Goal: Task Accomplishment & Management: Use online tool/utility

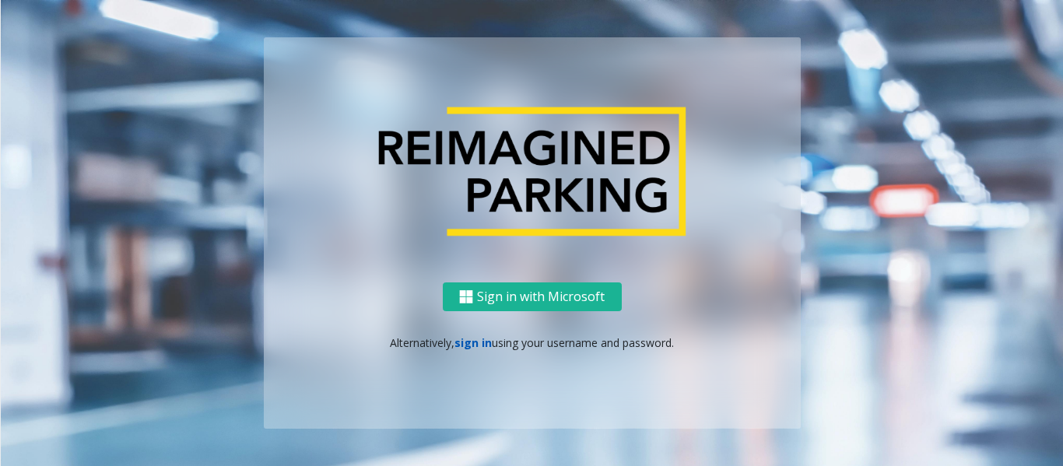
click at [475, 344] on link "sign in" at bounding box center [473, 342] width 37 height 15
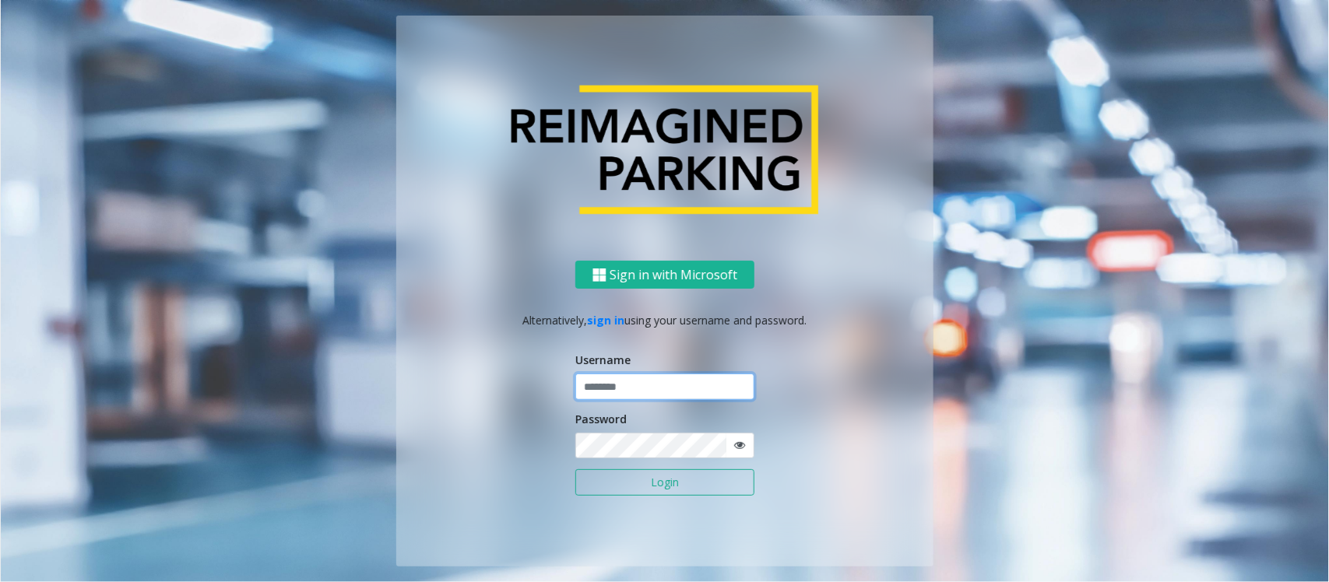
click at [629, 378] on input "text" at bounding box center [664, 387] width 179 height 26
paste input "**********"
type input "**********"
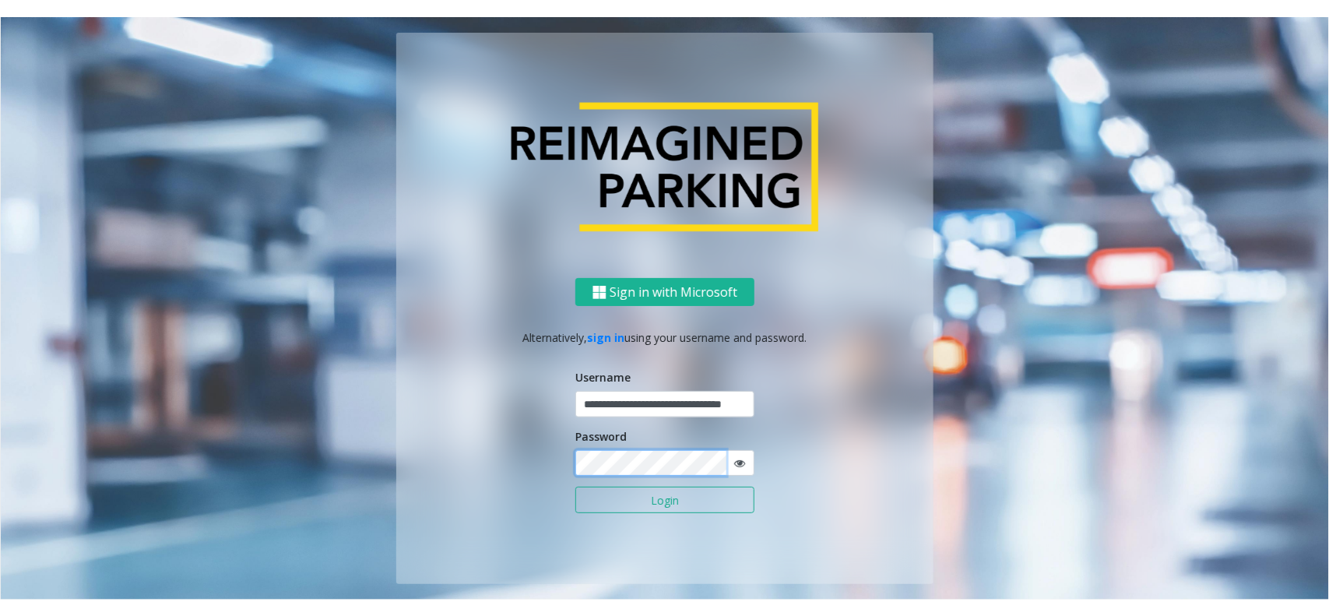
scroll to position [0, 0]
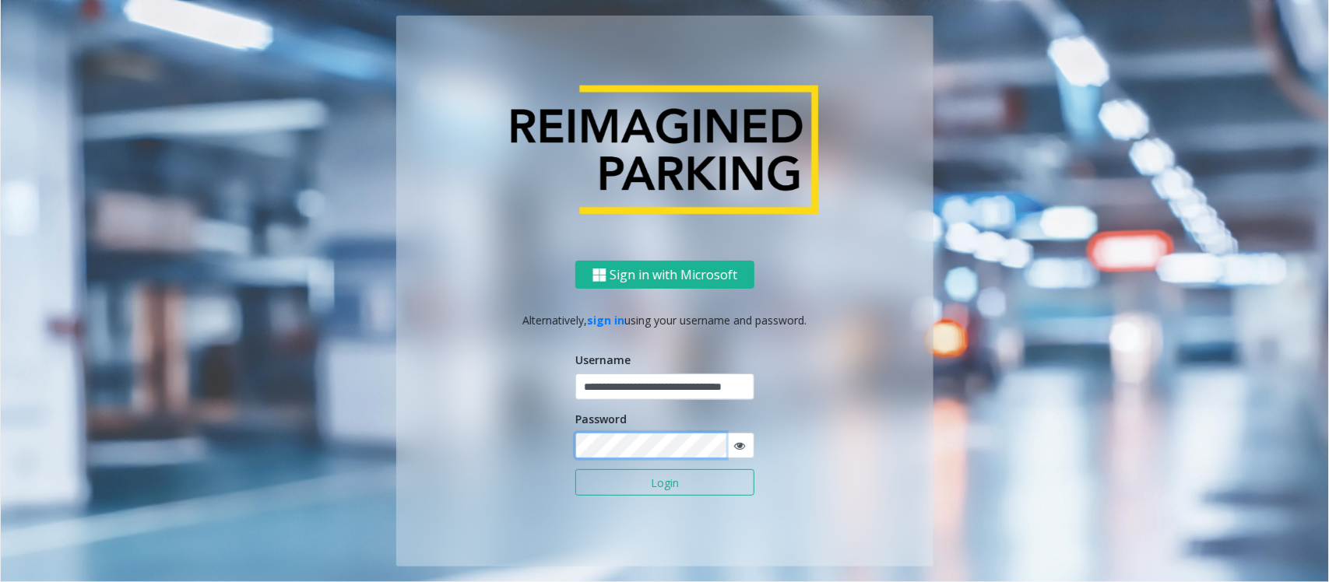
click at [575, 465] on button "Login" at bounding box center [664, 482] width 179 height 26
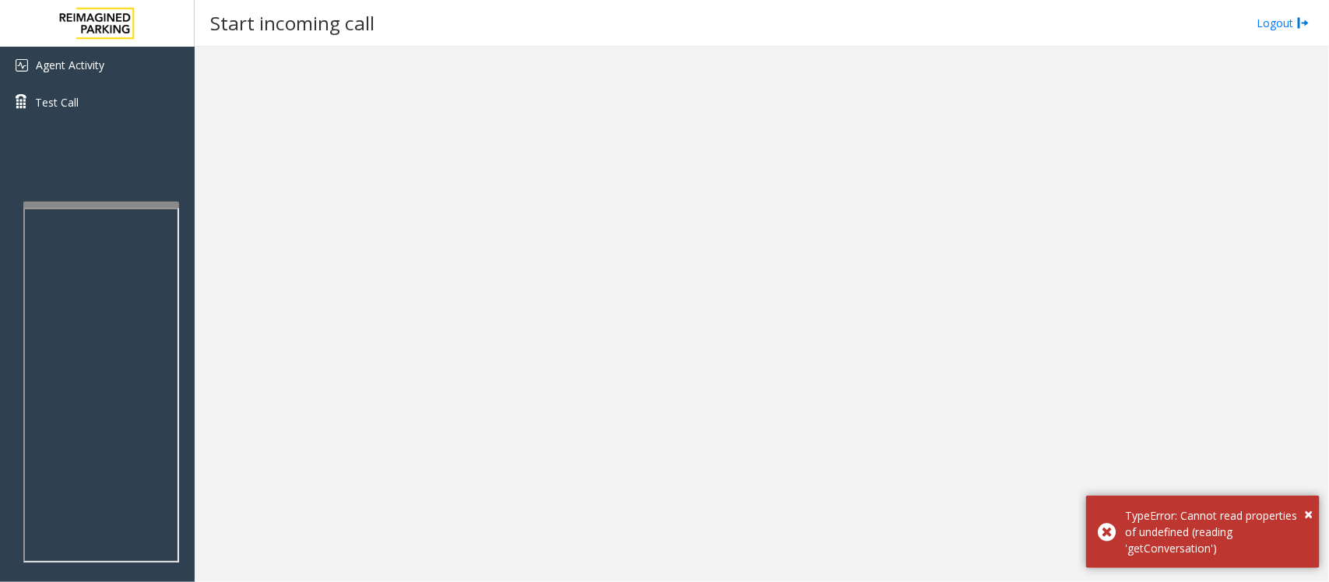
click at [621, 465] on div at bounding box center [762, 315] width 1134 height 536
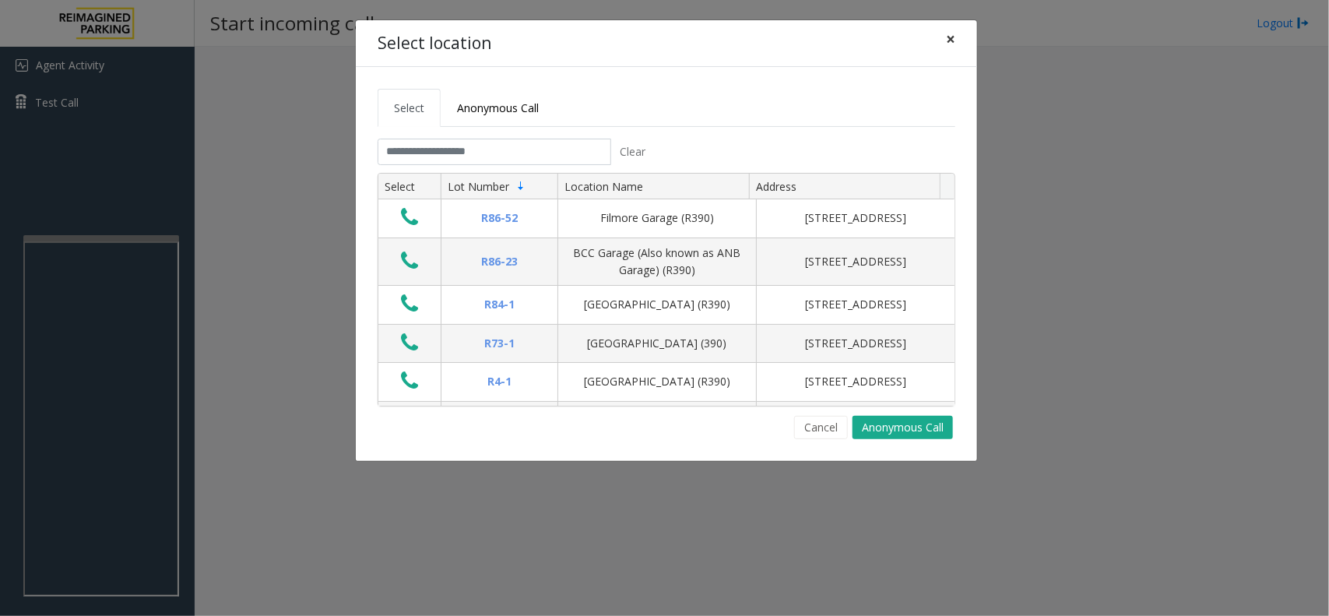
click at [948, 41] on span "×" at bounding box center [950, 39] width 9 height 22
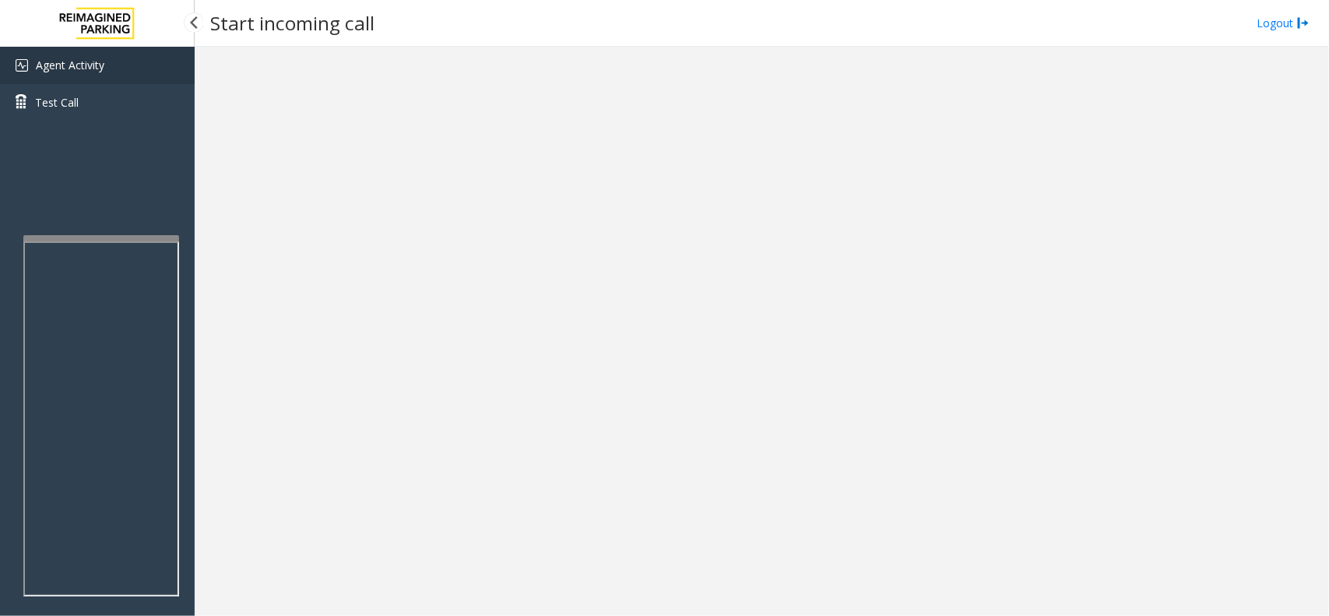
click at [98, 58] on span "Agent Activity" at bounding box center [70, 65] width 68 height 15
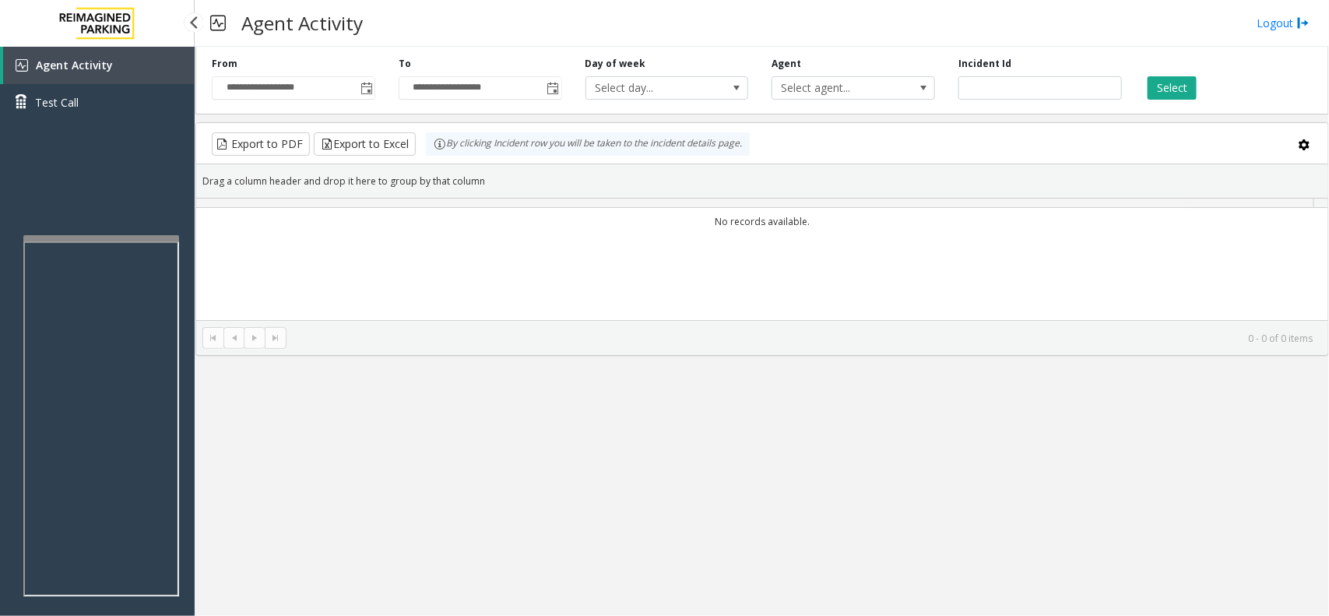
click at [88, 58] on span "Agent Activity" at bounding box center [74, 65] width 77 height 15
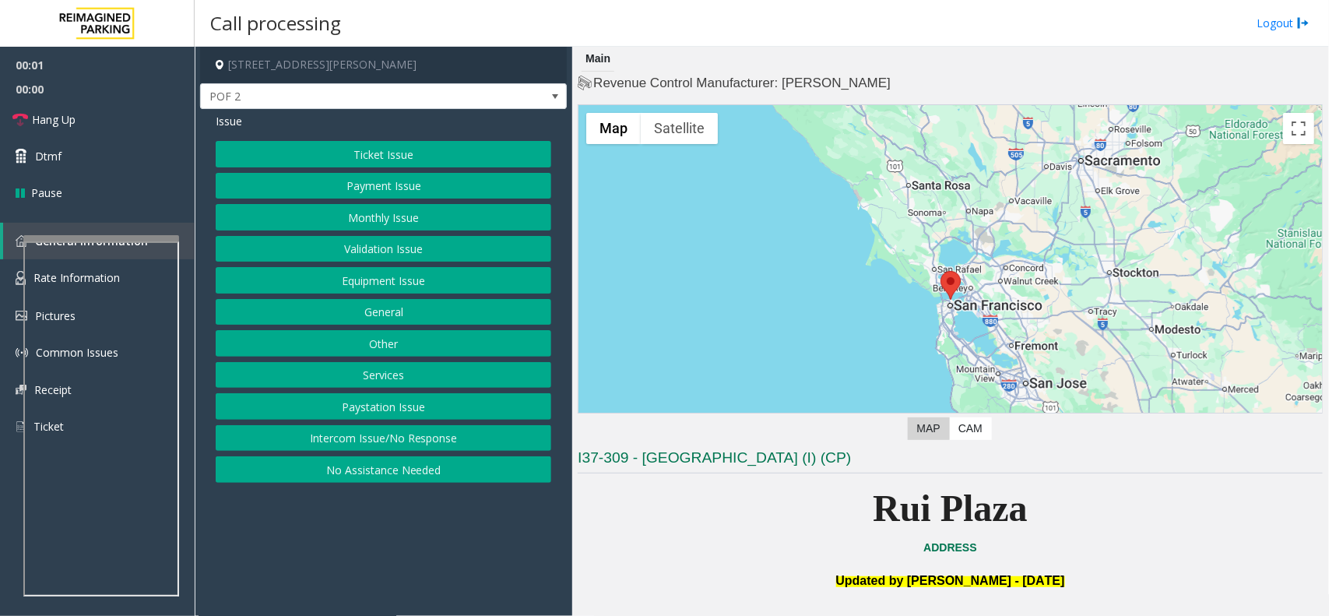
scroll to position [486, 0]
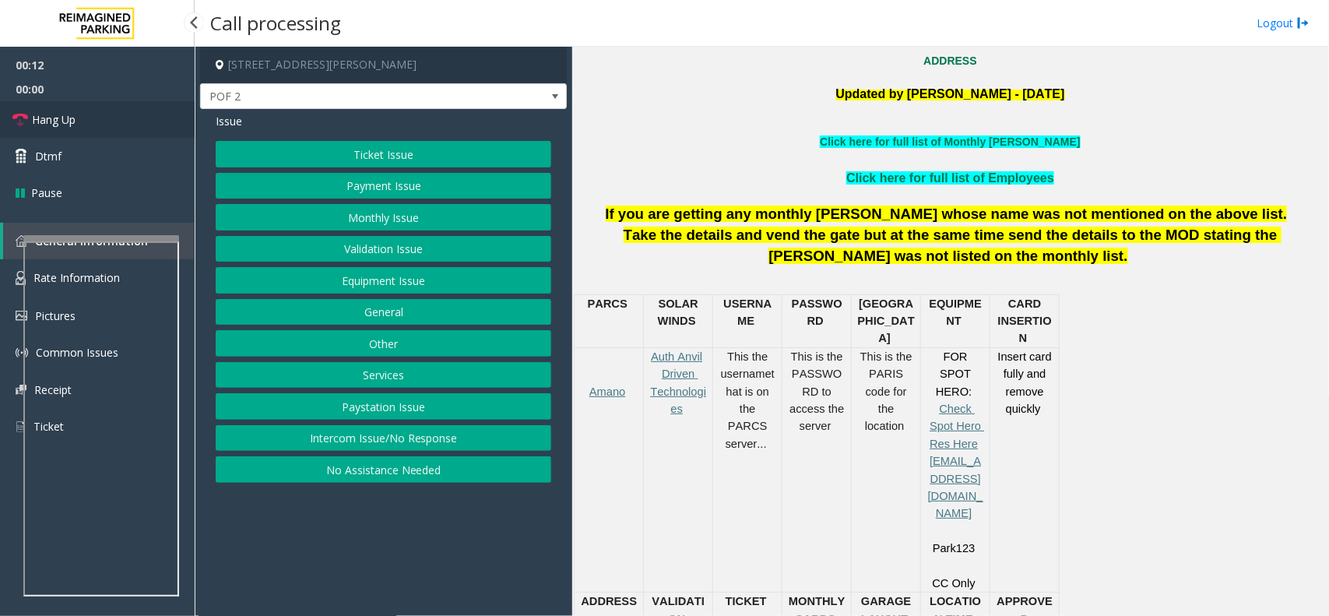
click at [79, 121] on link "Hang Up" at bounding box center [97, 119] width 195 height 37
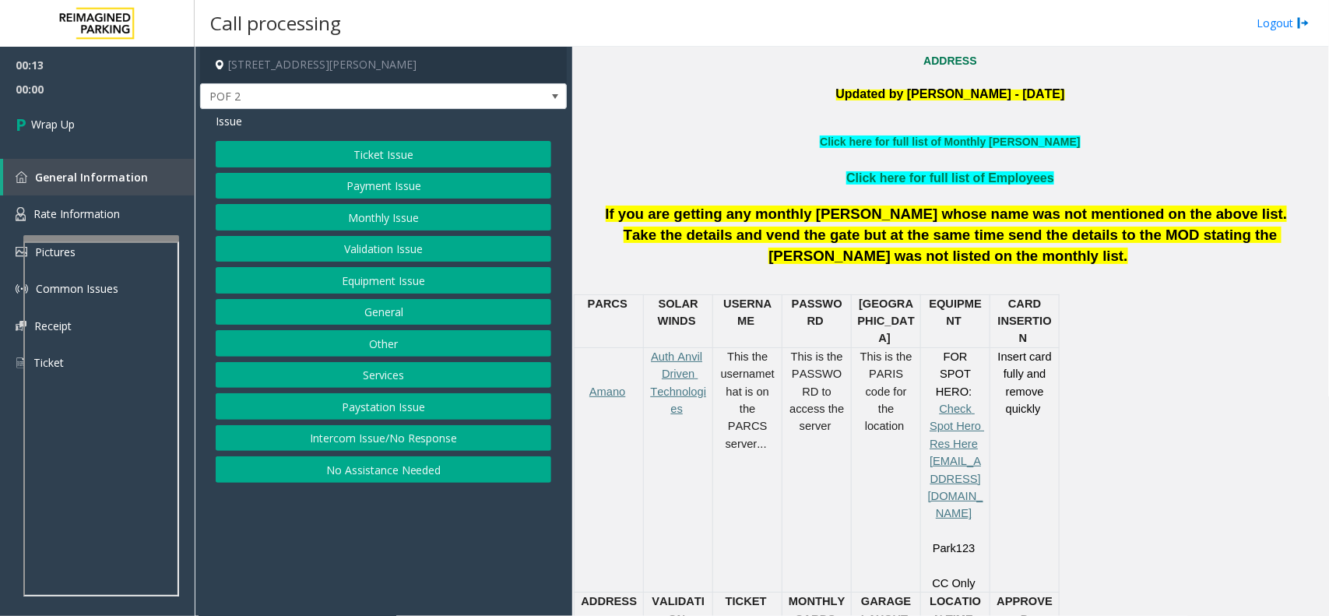
click at [406, 433] on button "Intercom Issue/No Response" at bounding box center [383, 438] width 335 height 26
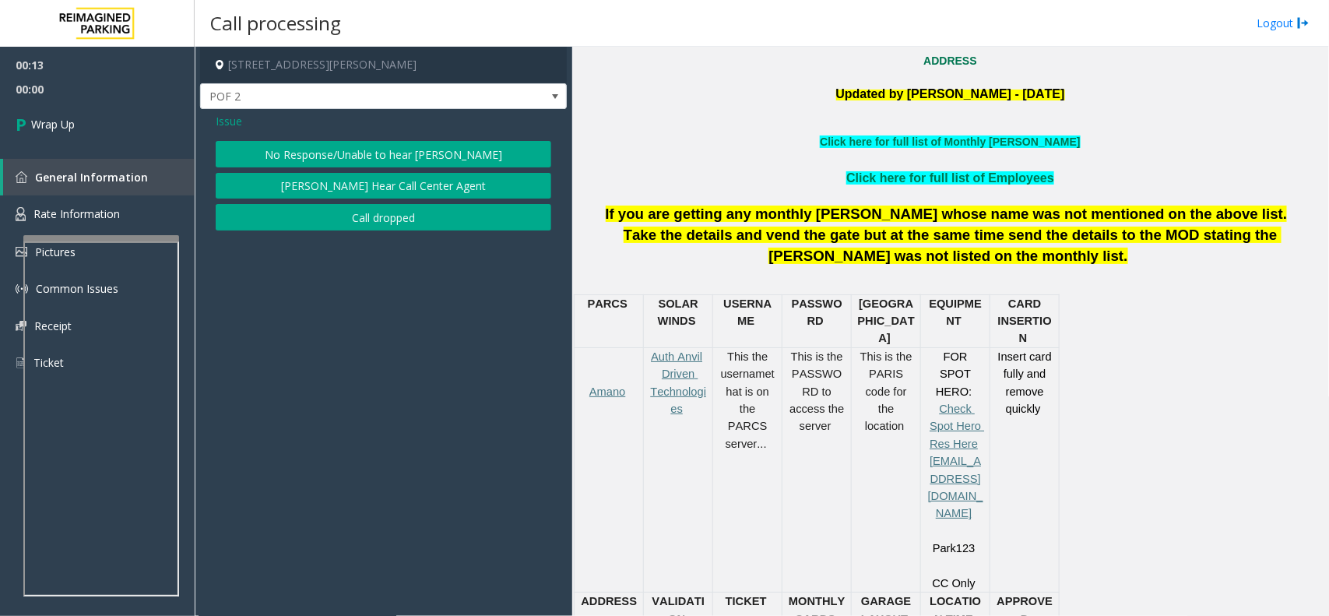
click at [346, 144] on button "No Response/Unable to hear [PERSON_NAME]" at bounding box center [383, 154] width 335 height 26
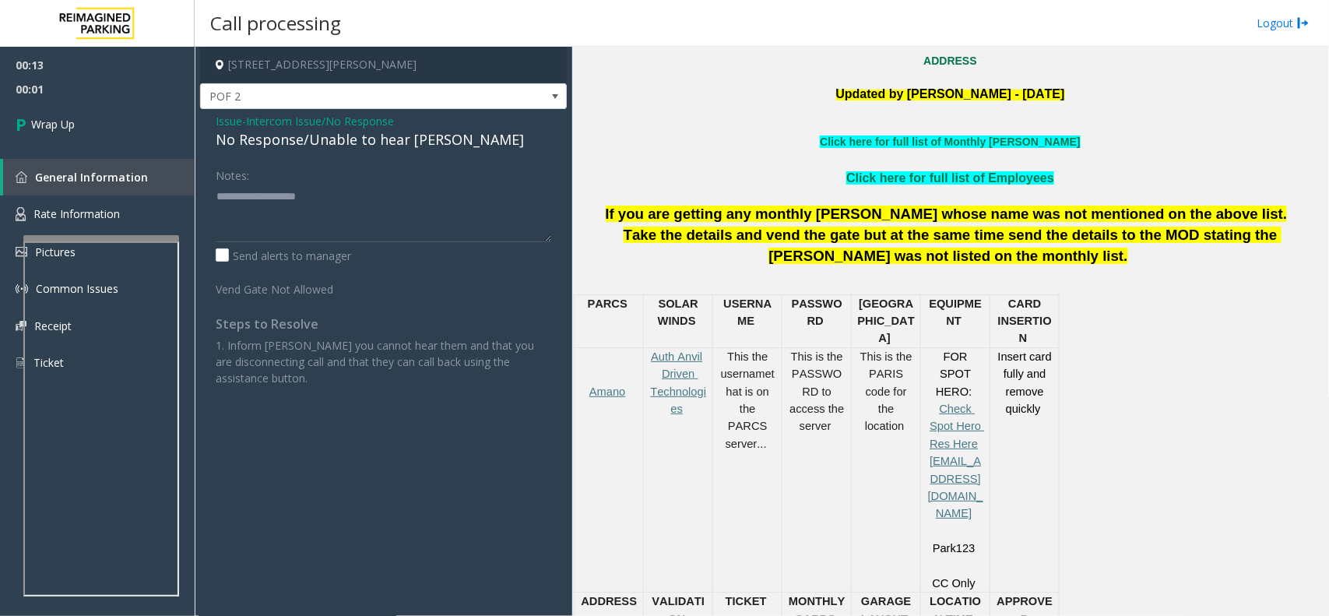
click at [352, 144] on div "No Response/Unable to hear [PERSON_NAME]" at bounding box center [383, 139] width 335 height 21
type textarea "**********"
click at [146, 118] on link "Wrap Up" at bounding box center [97, 124] width 195 height 46
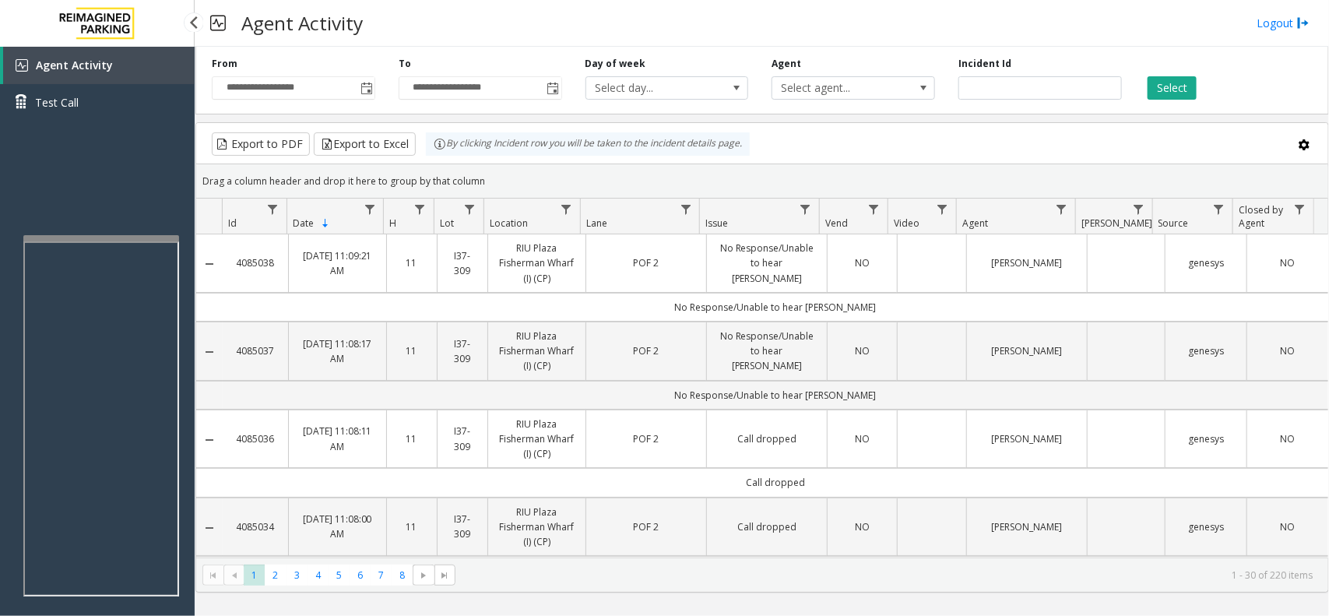
drag, startPoint x: 113, startPoint y: 68, endPoint x: 602, endPoint y: 72, distance: 488.8
click at [113, 68] on link "Agent Activity" at bounding box center [98, 65] width 191 height 37
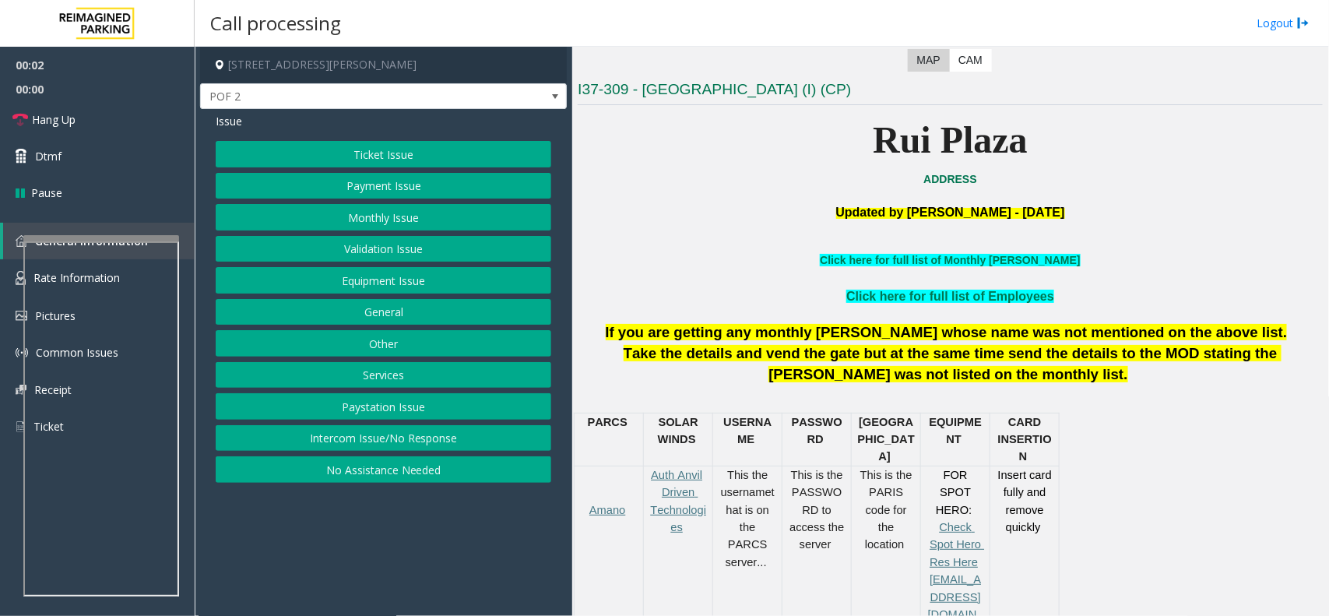
scroll to position [389, 0]
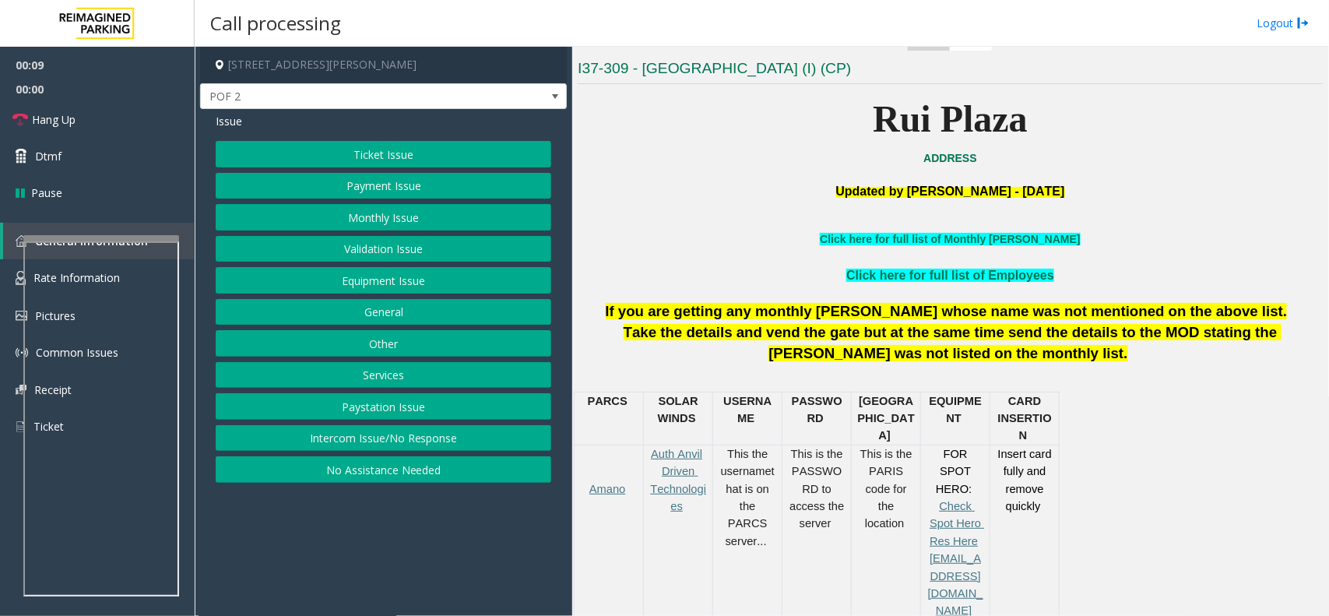
click at [319, 436] on button "Intercom Issue/No Response" at bounding box center [383, 438] width 335 height 26
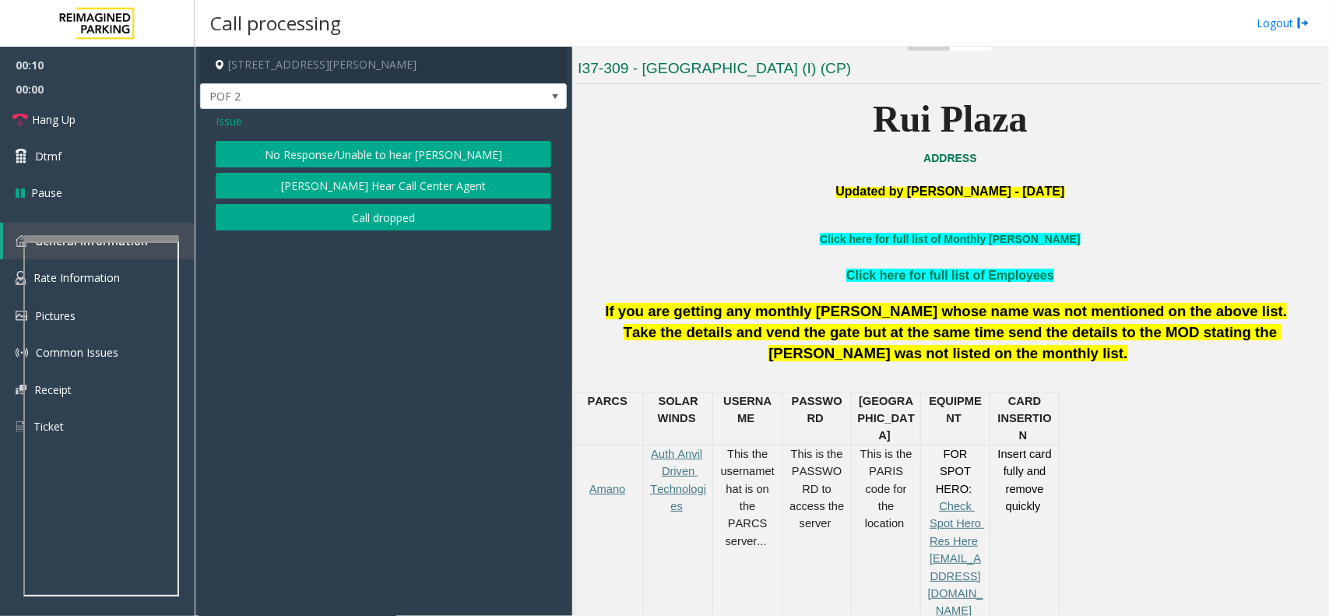
click at [343, 142] on button "No Response/Unable to hear [PERSON_NAME]" at bounding box center [383, 154] width 335 height 26
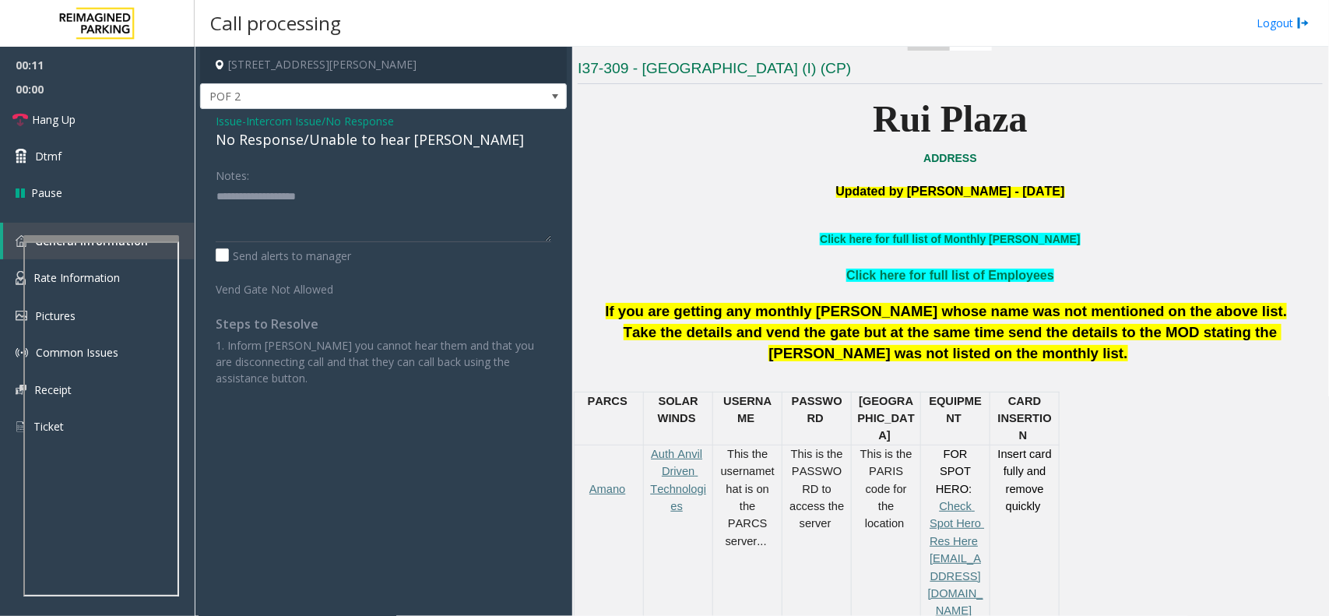
click at [332, 131] on div "No Response/Unable to hear [PERSON_NAME]" at bounding box center [383, 139] width 335 height 21
type textarea "**********"
click at [79, 118] on link "Hang Up" at bounding box center [97, 119] width 195 height 37
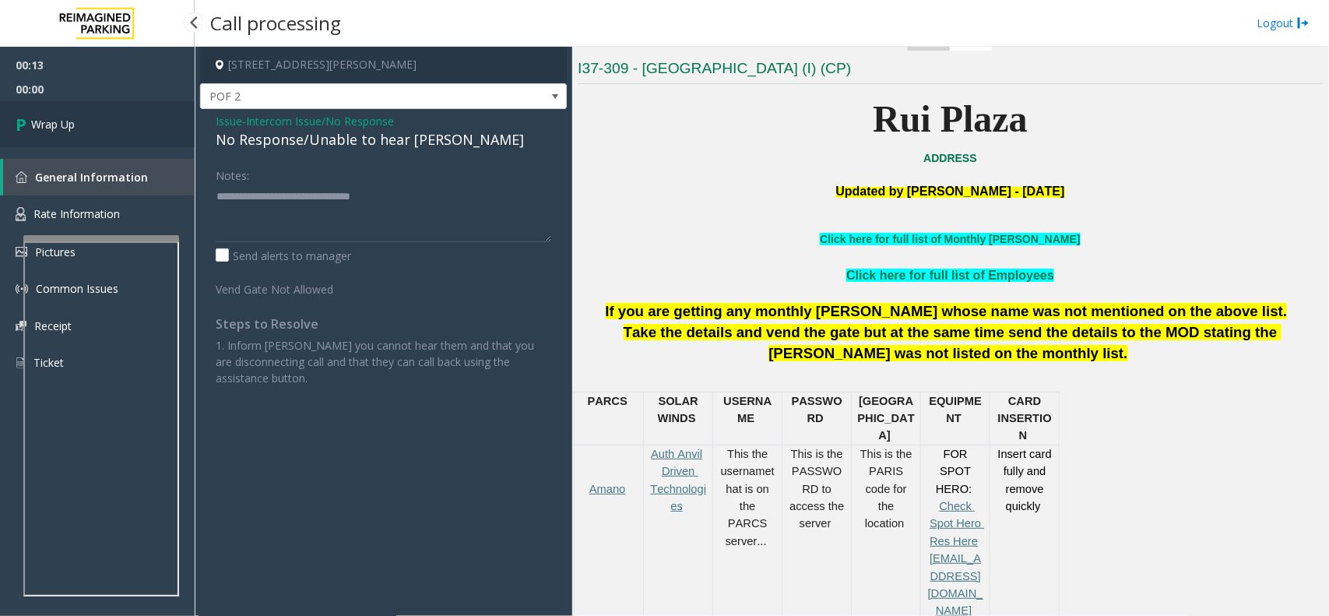
click at [83, 122] on link "Wrap Up" at bounding box center [97, 124] width 195 height 46
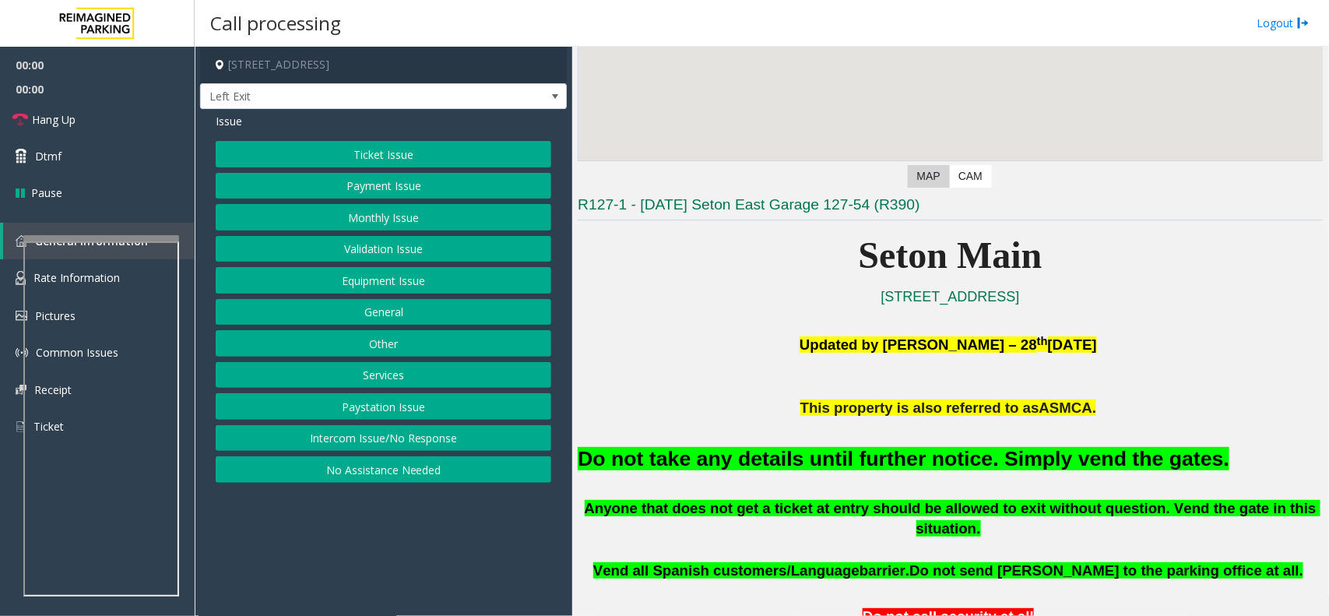
scroll to position [292, 0]
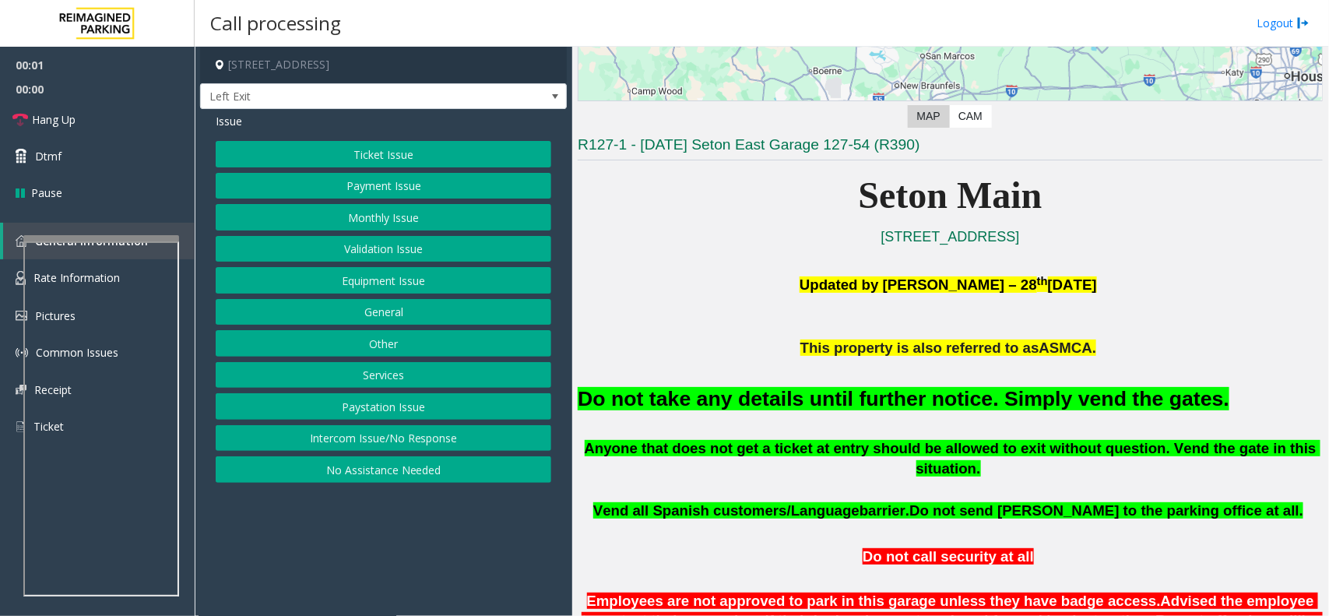
click at [374, 267] on div "Ticket Issue Payment Issue Monthly Issue Validation Issue Equipment Issue Gener…" at bounding box center [383, 312] width 335 height 342
click at [371, 274] on button "Equipment Issue" at bounding box center [383, 280] width 335 height 26
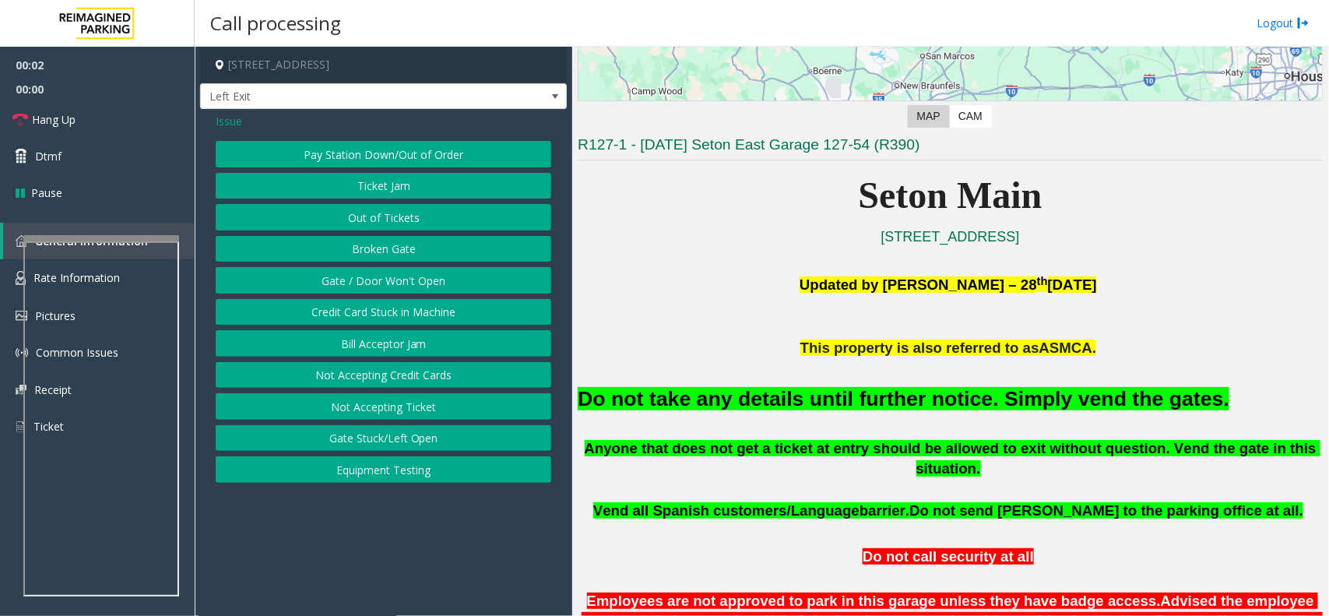
click at [371, 274] on button "Gate / Door Won't Open" at bounding box center [383, 280] width 335 height 26
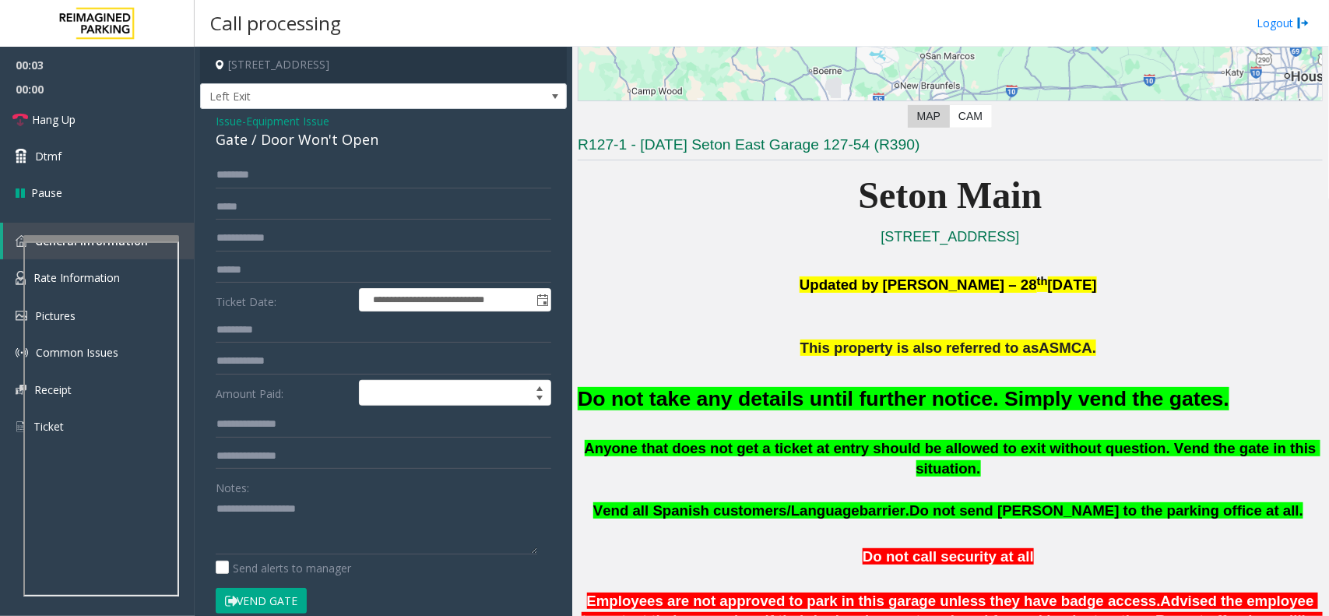
click at [269, 465] on form "**********" at bounding box center [383, 396] width 335 height 468
click at [265, 465] on button "Vend Gate" at bounding box center [261, 601] width 91 height 26
click at [701, 398] on font "Do not take any details until further notice. Simply vend the gates." at bounding box center [903, 398] width 651 height 23
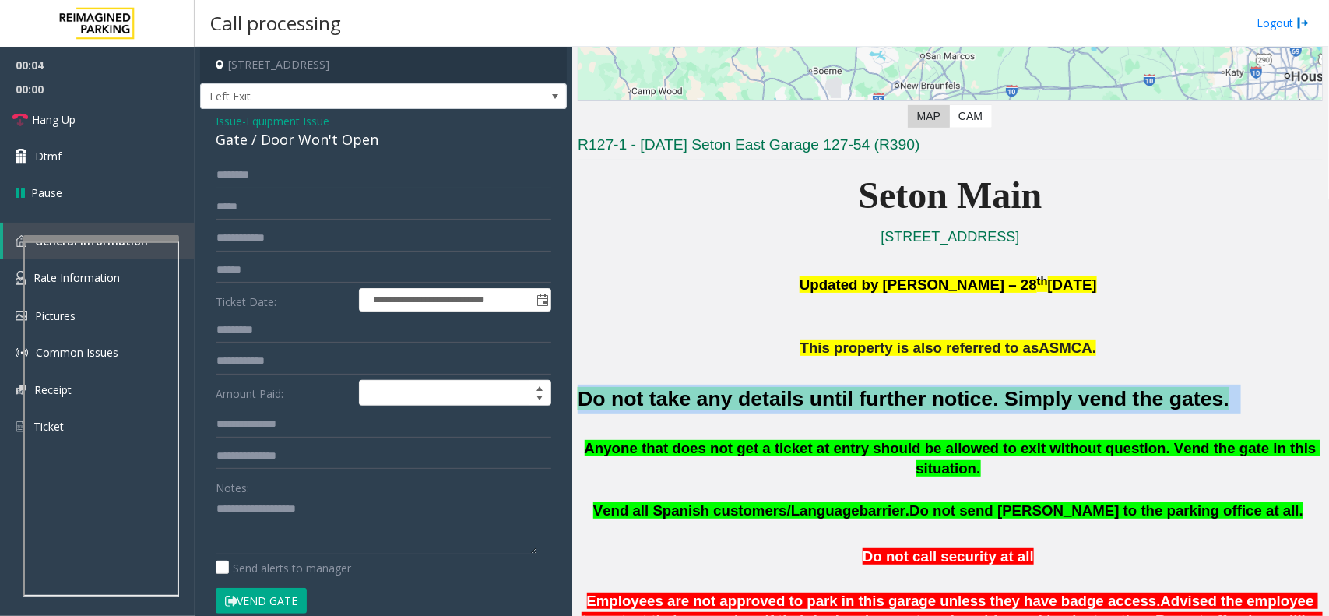
click at [701, 398] on font "Do not take any details until further notice. Simply vend the gates." at bounding box center [903, 398] width 651 height 23
type input "**********"
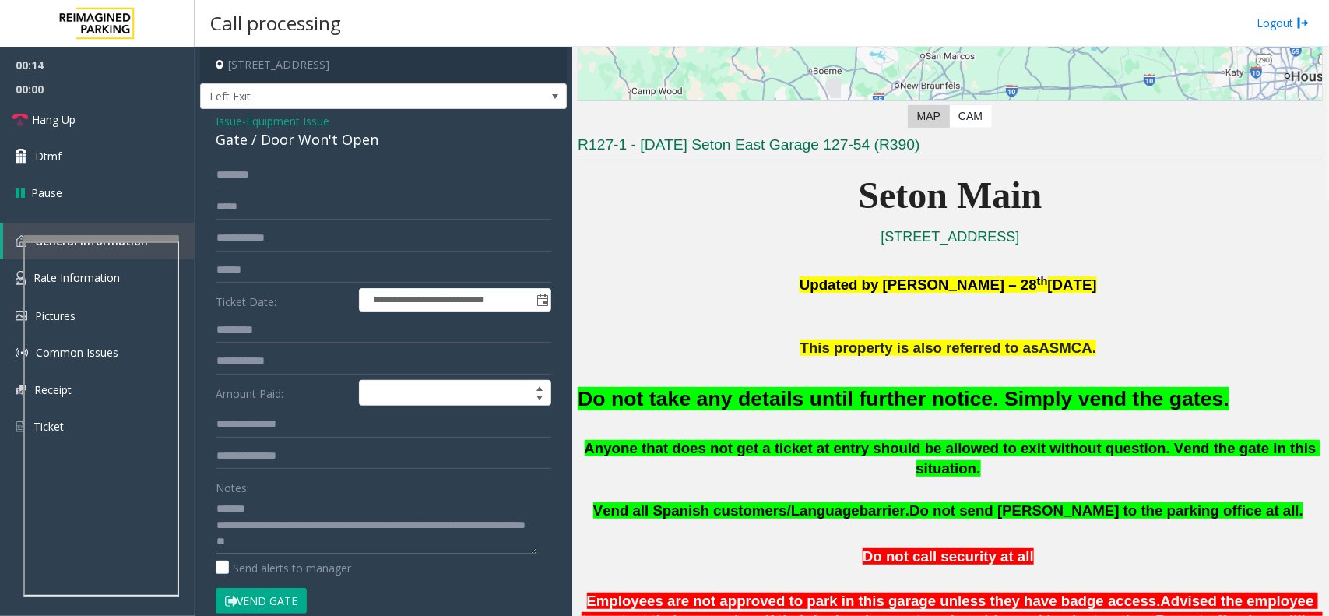
click at [325, 465] on textarea at bounding box center [376, 525] width 321 height 58
click at [319, 142] on div "Gate / Door Won't Open" at bounding box center [383, 139] width 335 height 21
click at [290, 465] on textarea at bounding box center [376, 525] width 321 height 58
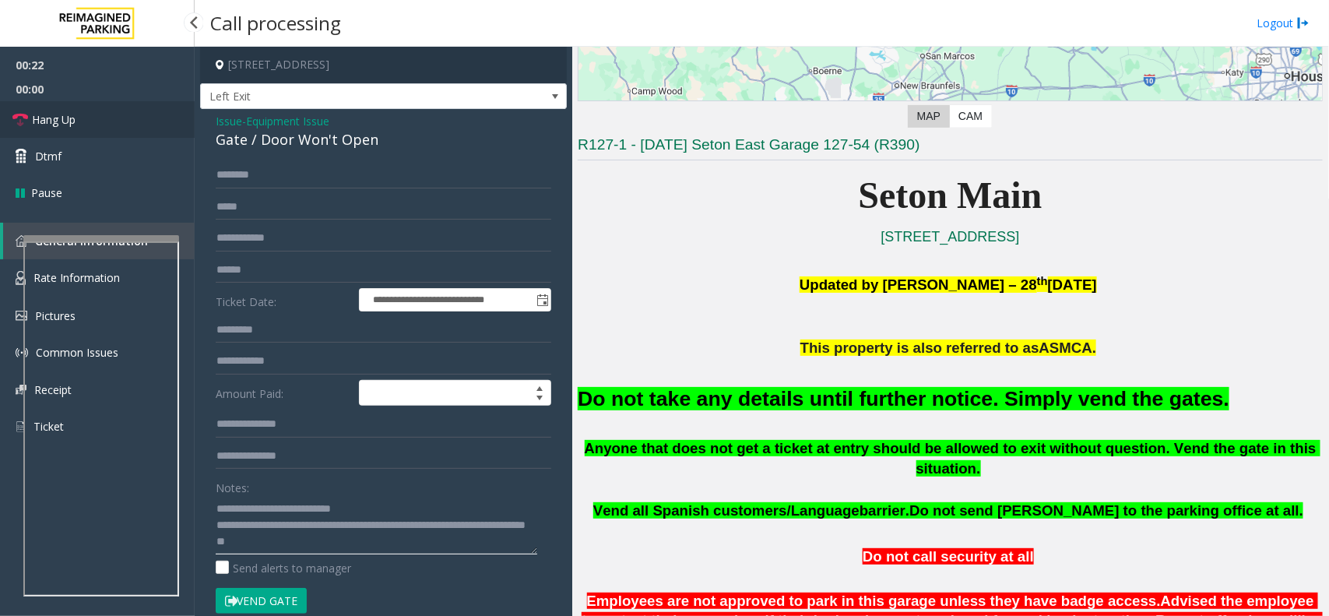
type textarea "**********"
click at [68, 119] on span "Hang Up" at bounding box center [54, 119] width 44 height 16
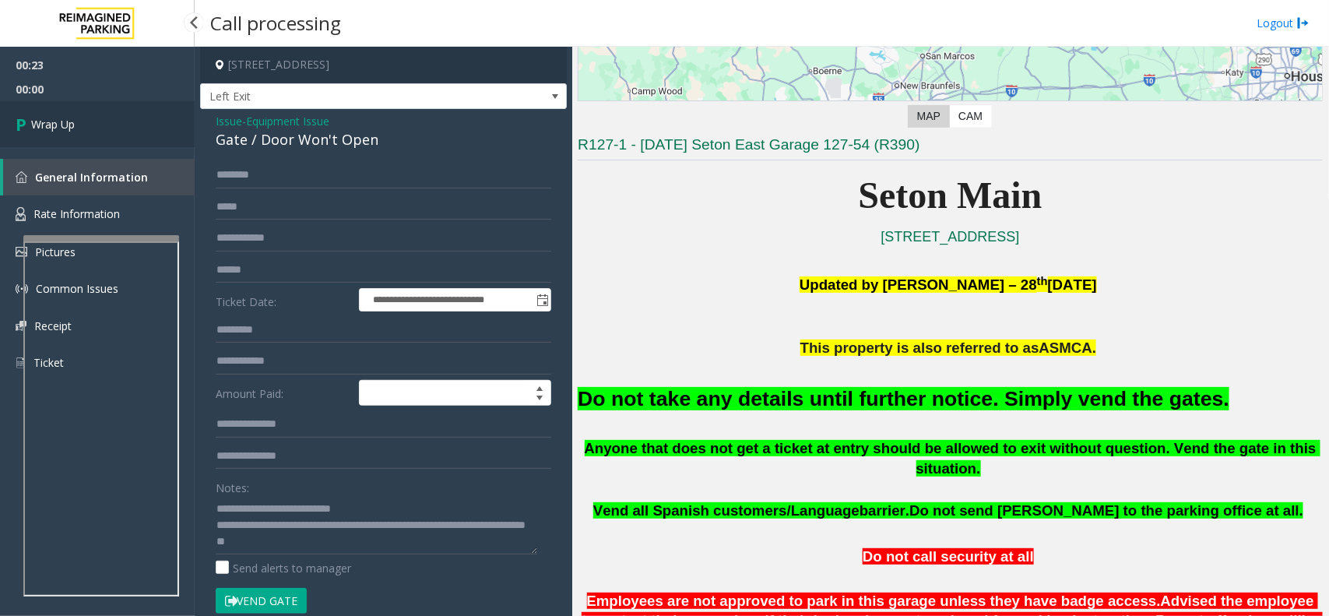
click at [82, 121] on link "Wrap Up" at bounding box center [97, 124] width 195 height 46
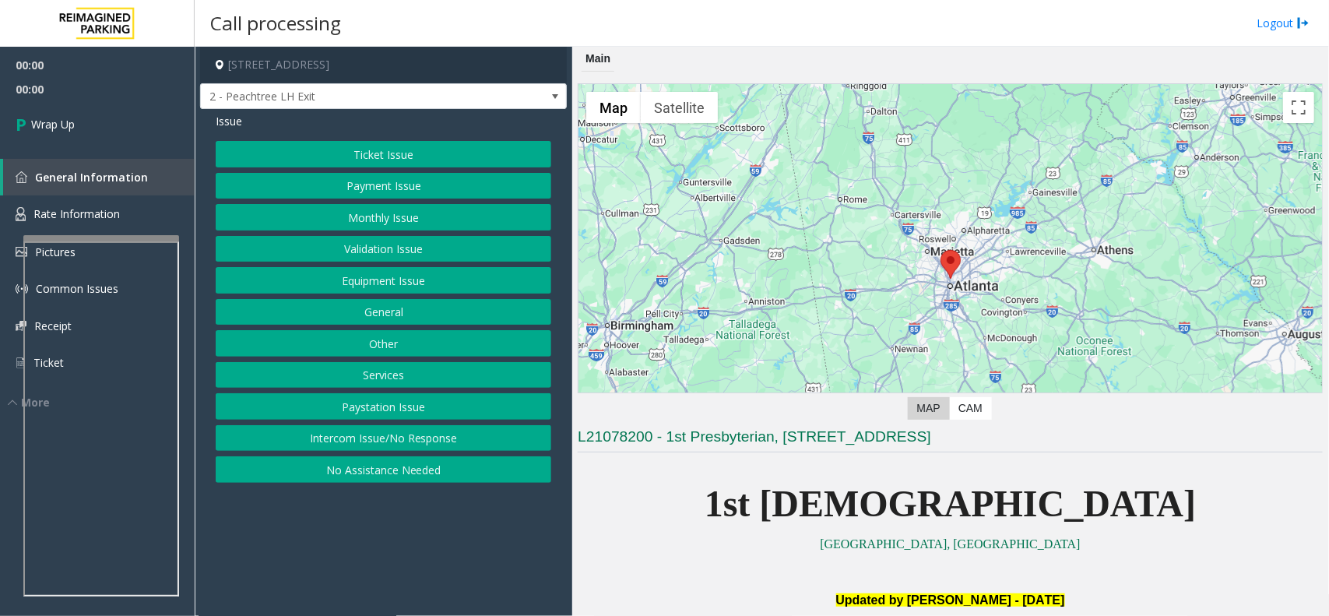
click at [370, 440] on button "Intercom Issue/No Response" at bounding box center [383, 438] width 335 height 26
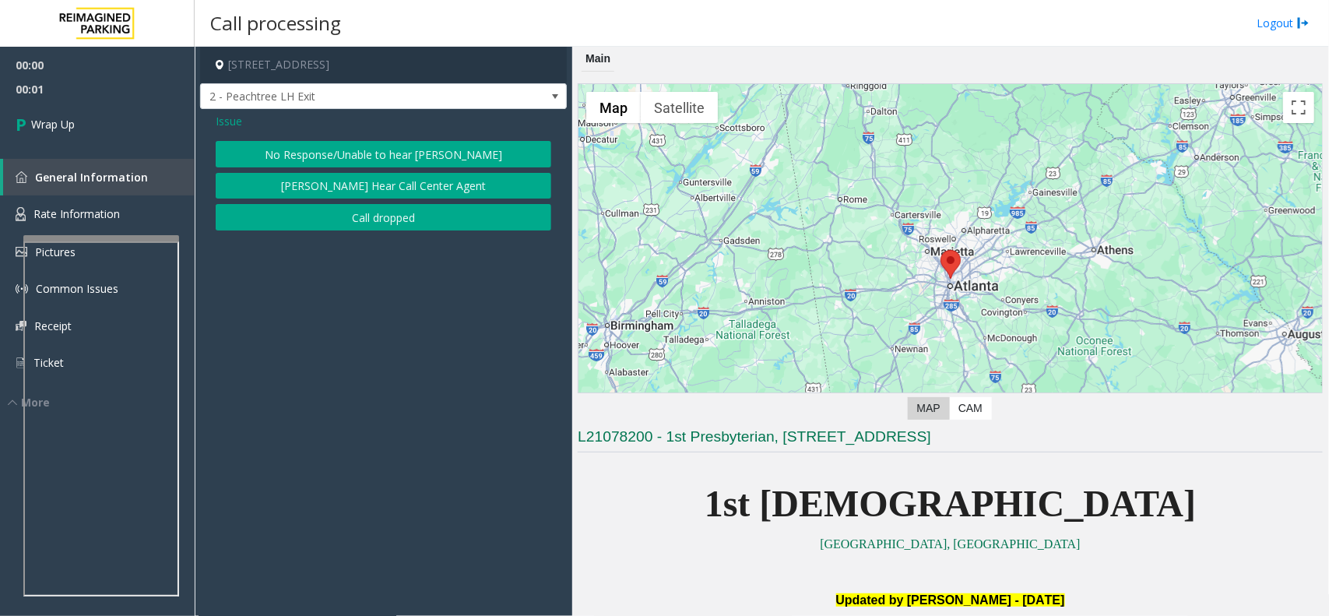
click at [366, 216] on button "Call dropped" at bounding box center [383, 217] width 335 height 26
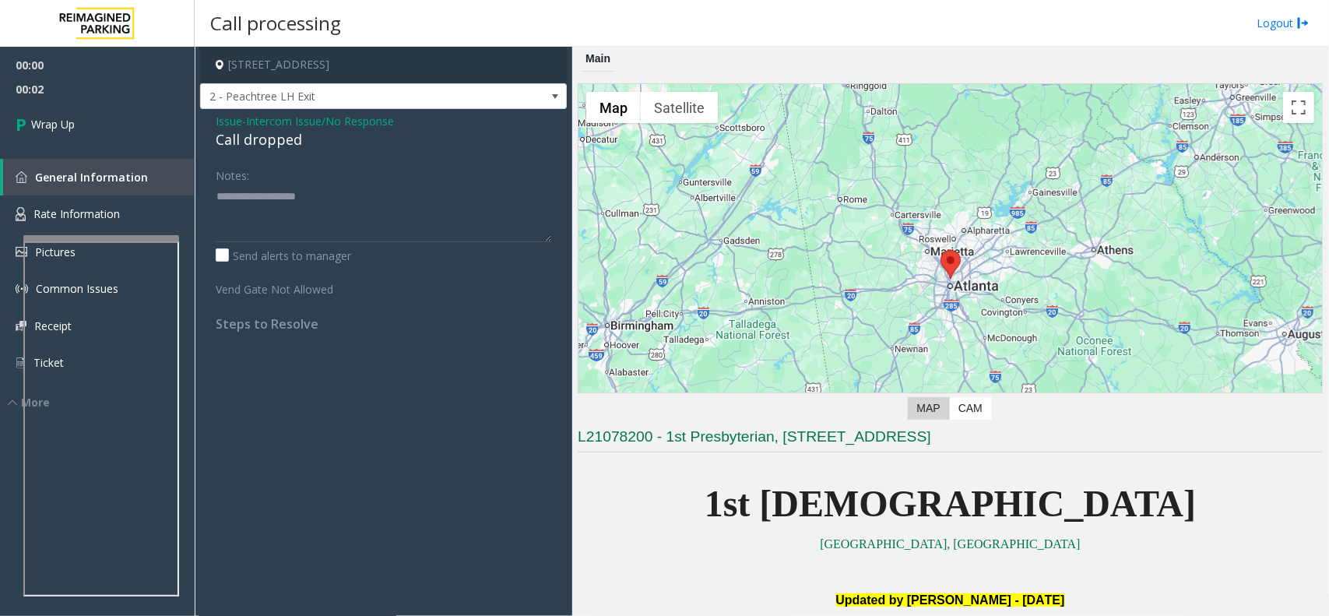
click at [258, 128] on span "Intercom Issue/No Response" at bounding box center [320, 121] width 148 height 16
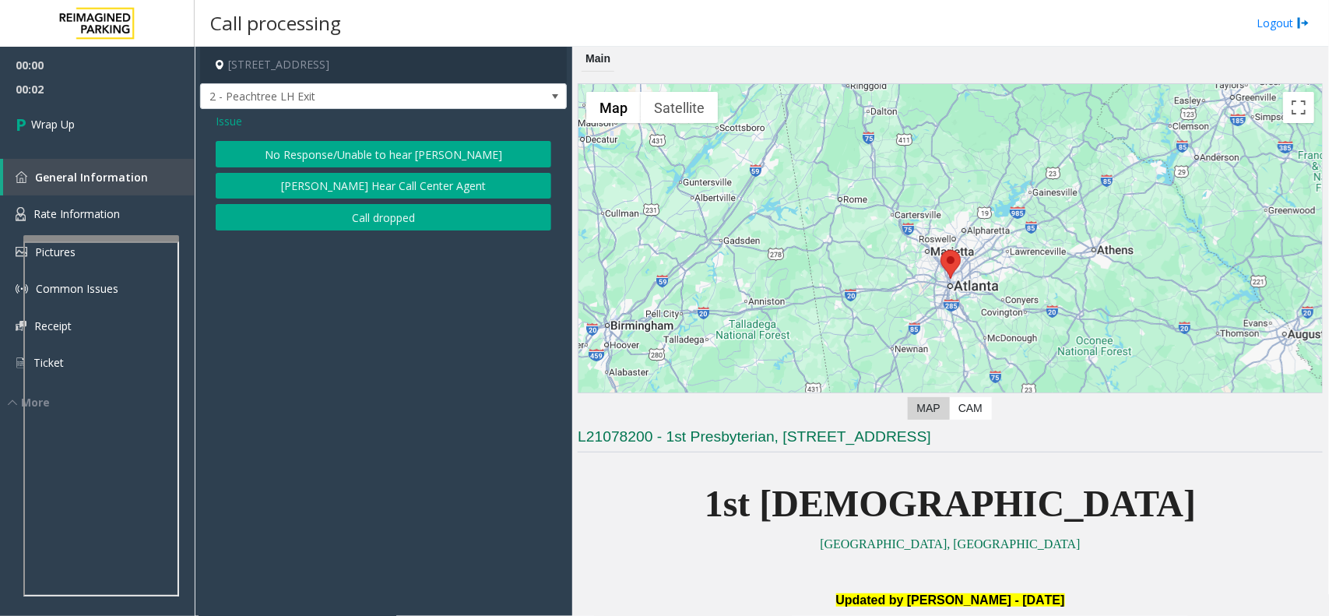
click at [258, 128] on div "Issue" at bounding box center [383, 121] width 335 height 16
click at [414, 222] on button "Call dropped" at bounding box center [383, 217] width 335 height 26
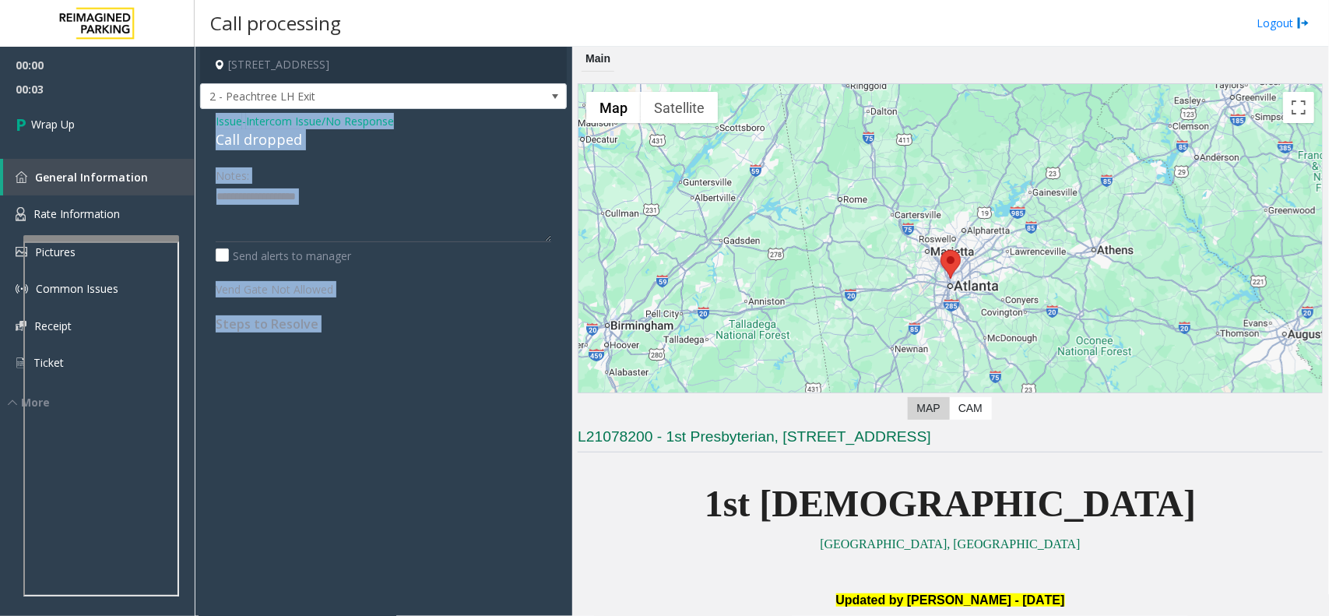
click at [266, 142] on div "Call dropped" at bounding box center [383, 139] width 335 height 21
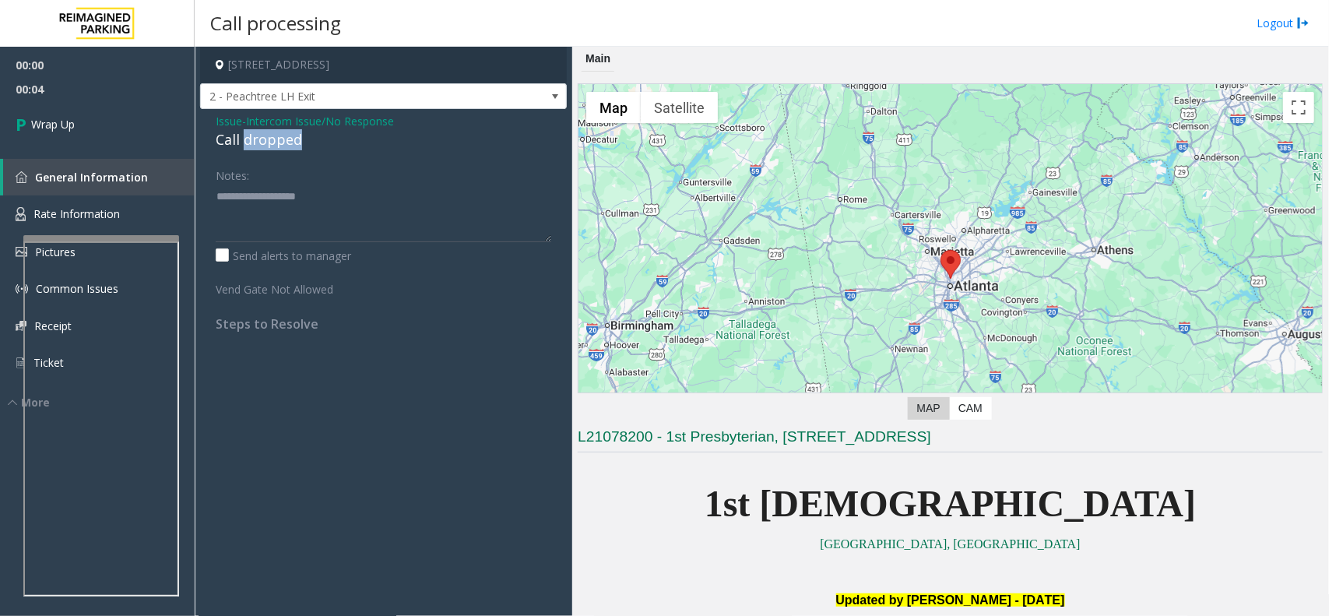
click at [266, 142] on div "Call dropped" at bounding box center [383, 139] width 335 height 21
type textarea "**********"
click at [10, 87] on span "00:05" at bounding box center [97, 89] width 195 height 24
click at [37, 116] on span "Wrap Up" at bounding box center [53, 124] width 44 height 16
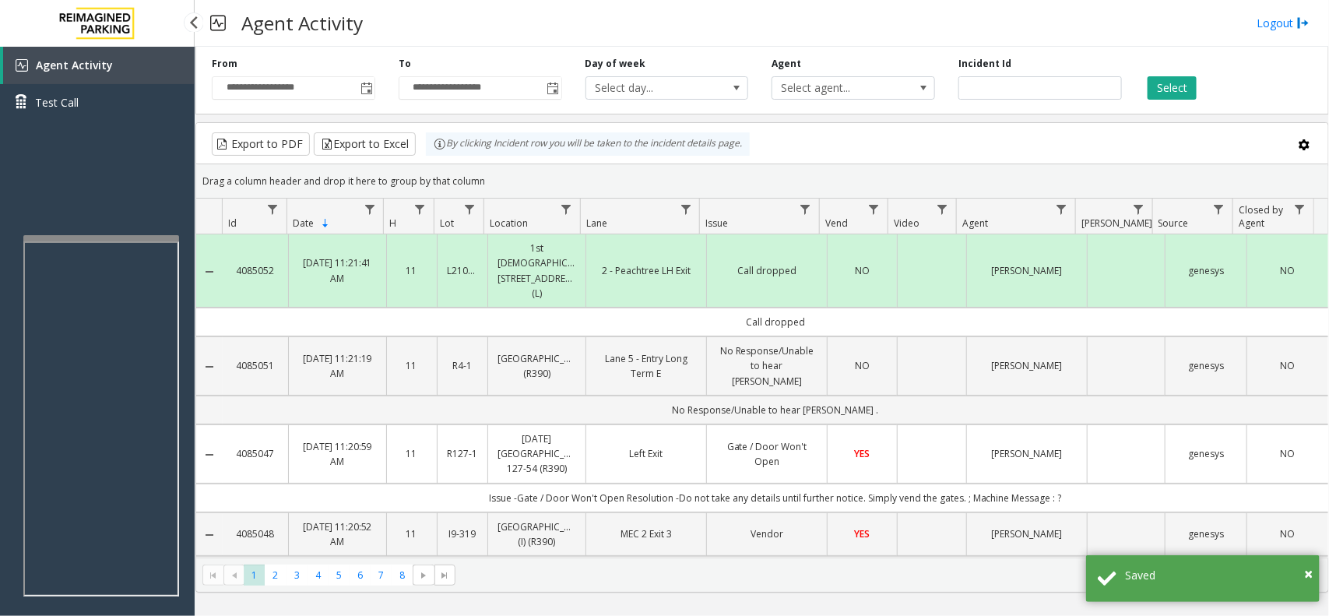
click at [106, 61] on span "Agent Activity" at bounding box center [74, 65] width 77 height 15
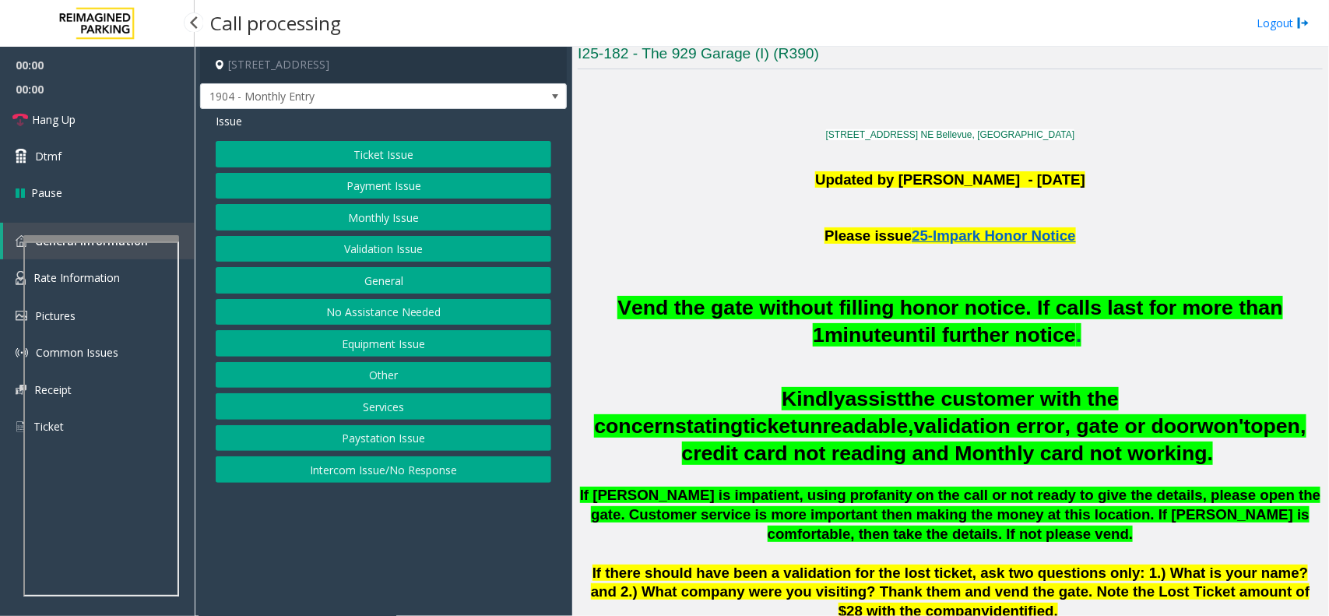
scroll to position [389, 0]
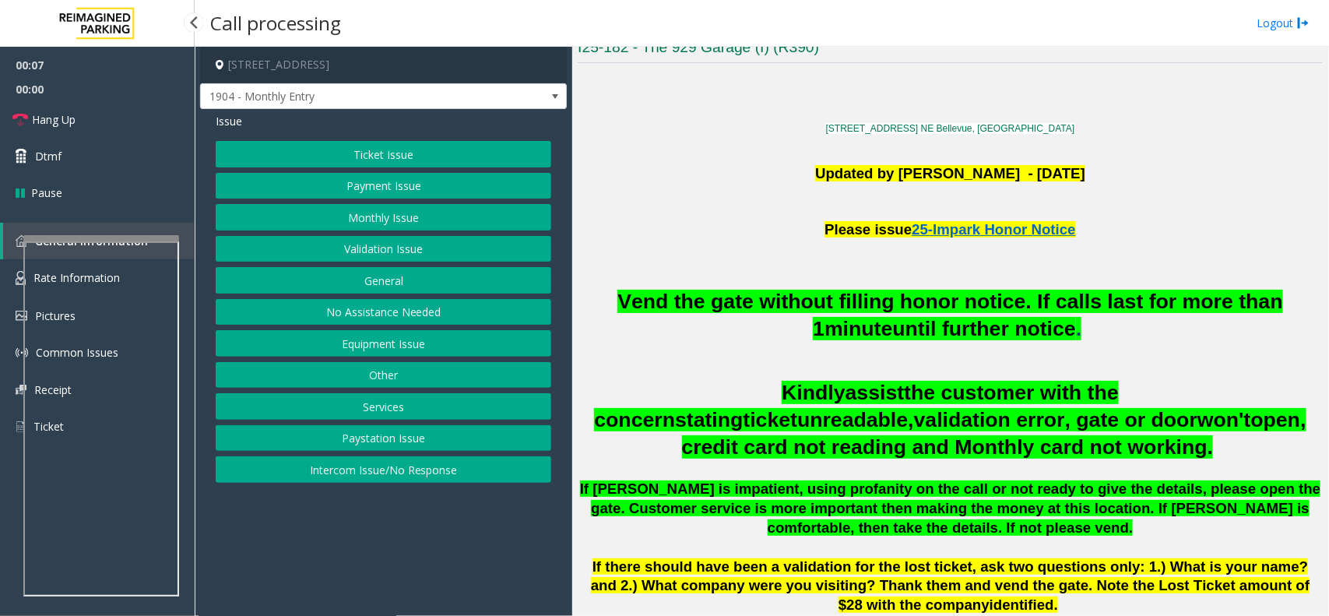
click at [413, 216] on button "Monthly Issue" at bounding box center [383, 217] width 335 height 26
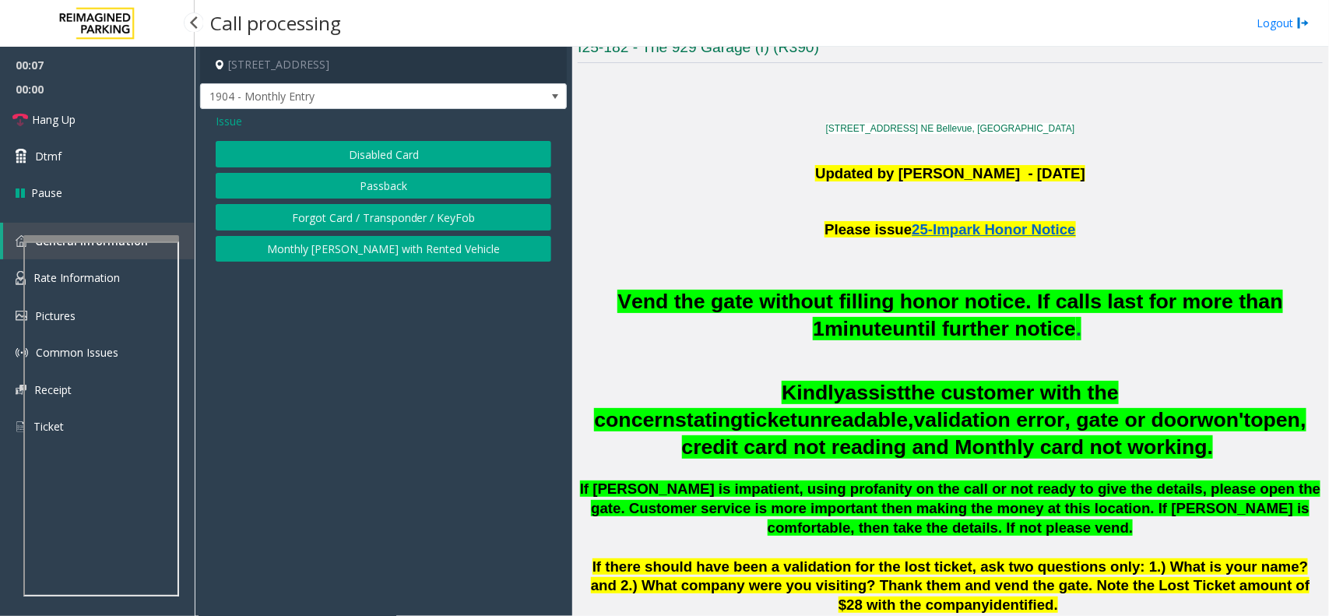
click at [410, 156] on button "Disabled Card" at bounding box center [383, 154] width 335 height 26
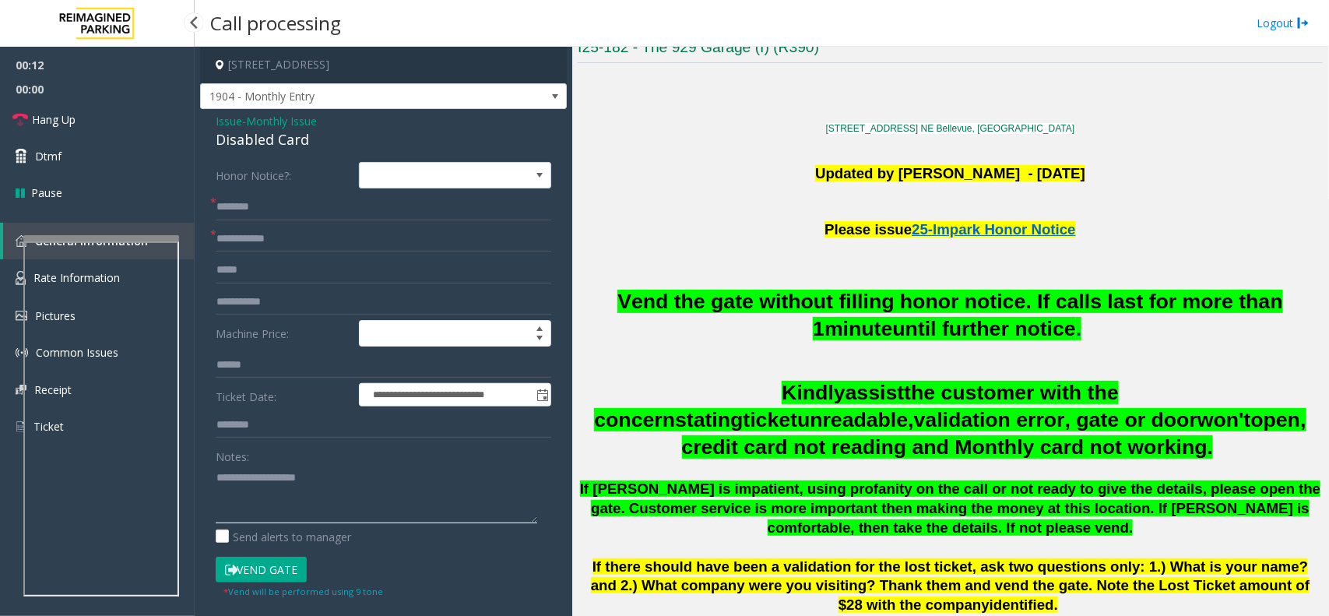
click at [374, 465] on textarea at bounding box center [376, 494] width 321 height 58
paste textarea "**********"
click at [263, 142] on div "Disabled Card" at bounding box center [383, 139] width 335 height 21
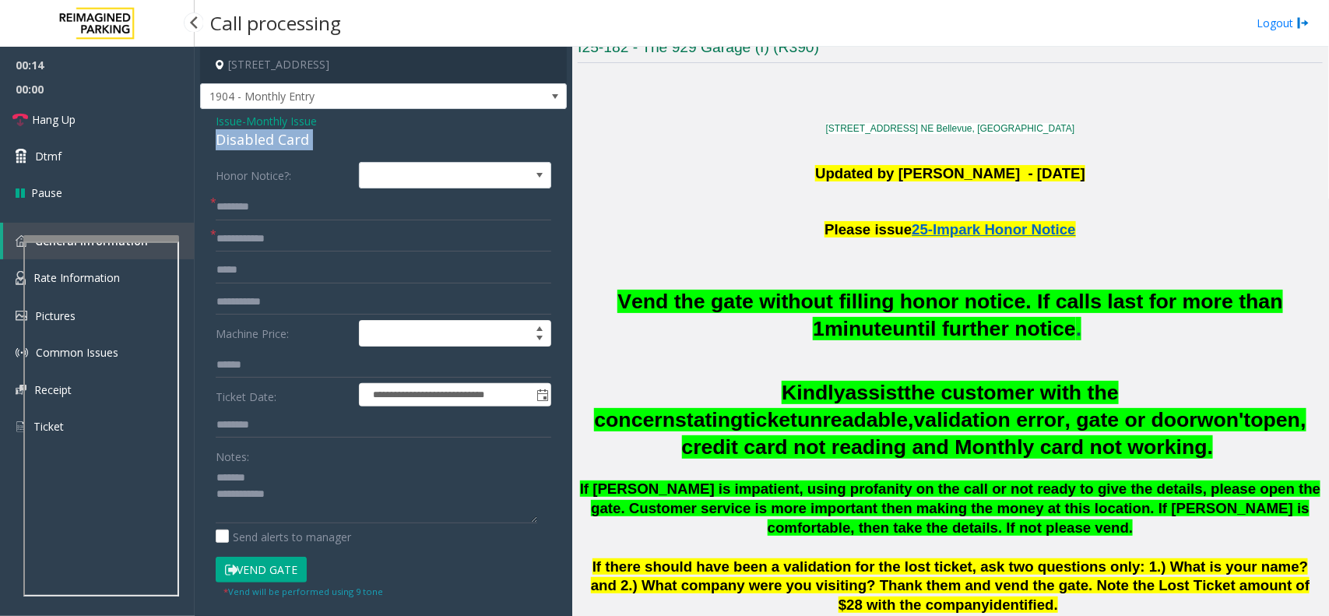
copy div "Disabled Card"
click at [302, 465] on textarea at bounding box center [376, 494] width 321 height 58
paste textarea "**********"
click at [333, 465] on textarea at bounding box center [376, 494] width 321 height 58
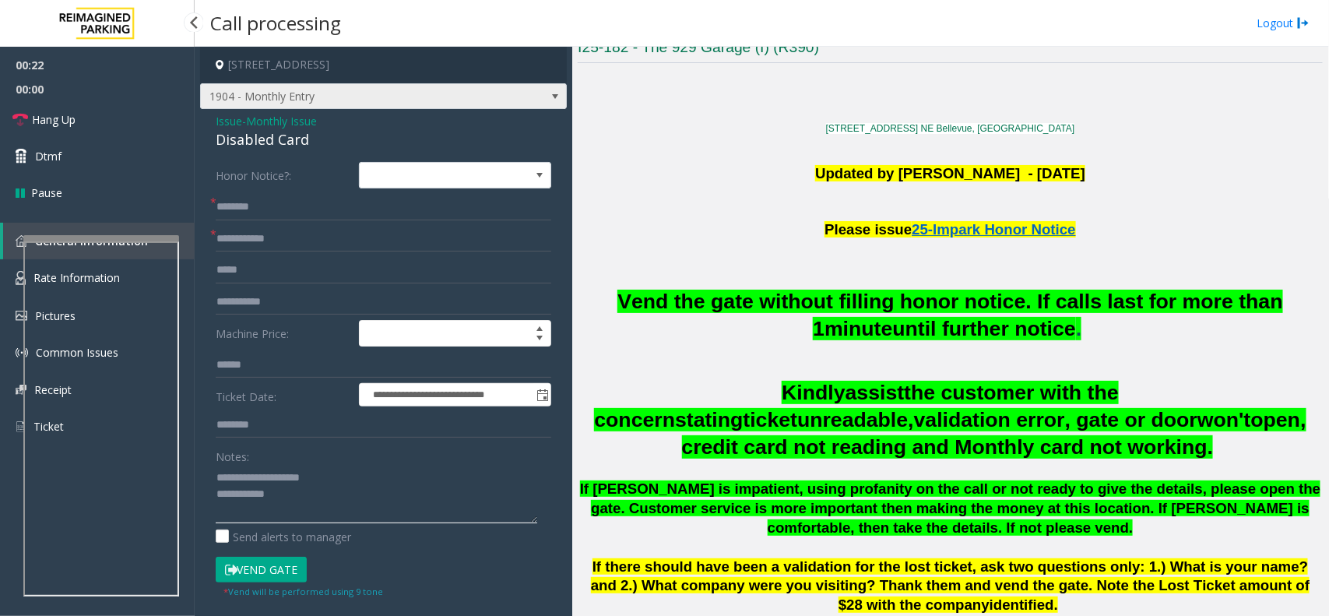
type textarea "**********"
click at [332, 96] on span "1904 - Monthly Entry" at bounding box center [347, 96] width 292 height 25
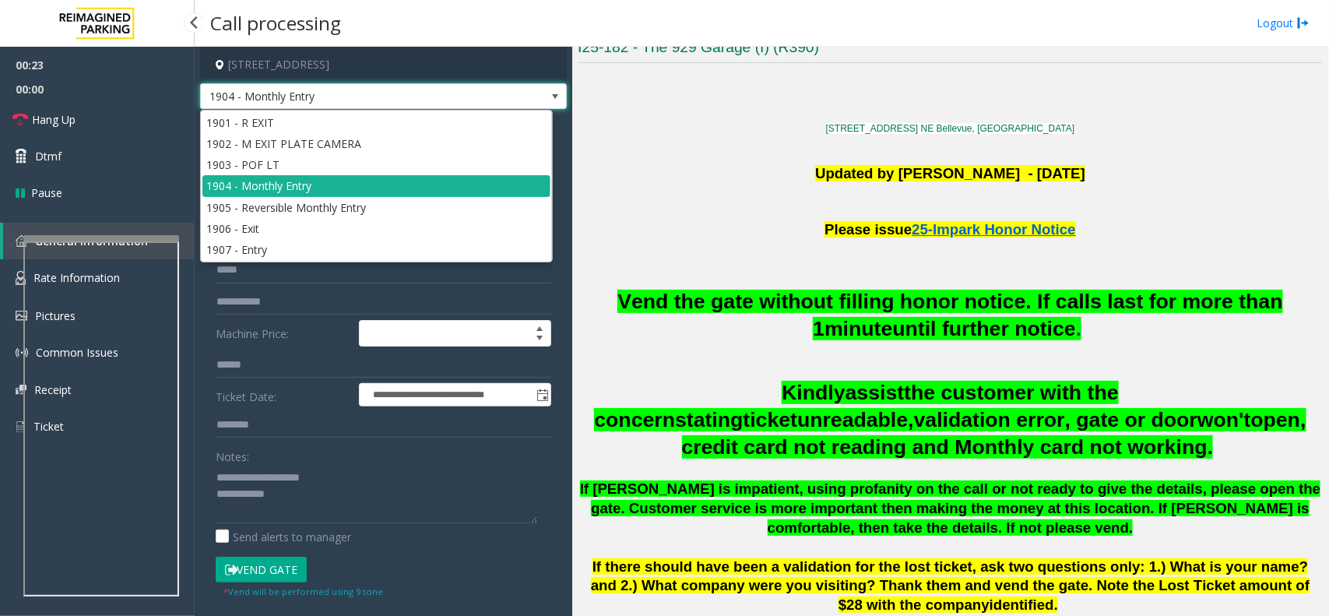
click at [305, 316] on form "**********" at bounding box center [383, 380] width 335 height 437
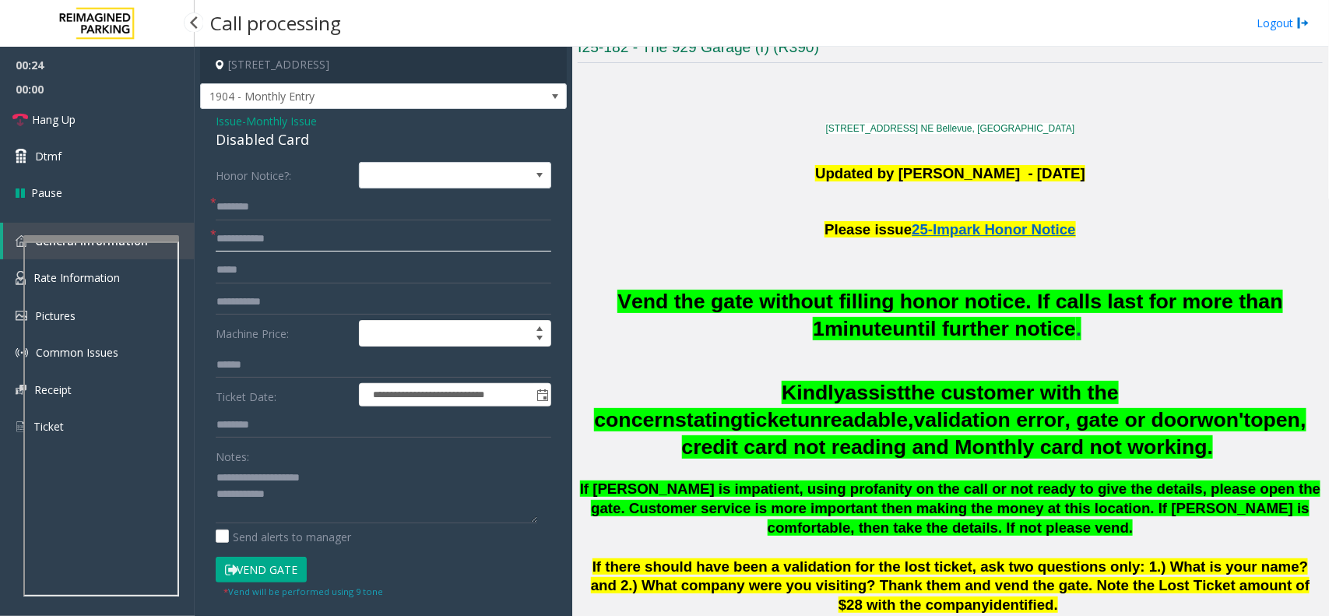
click at [315, 242] on input "text" at bounding box center [383, 239] width 335 height 26
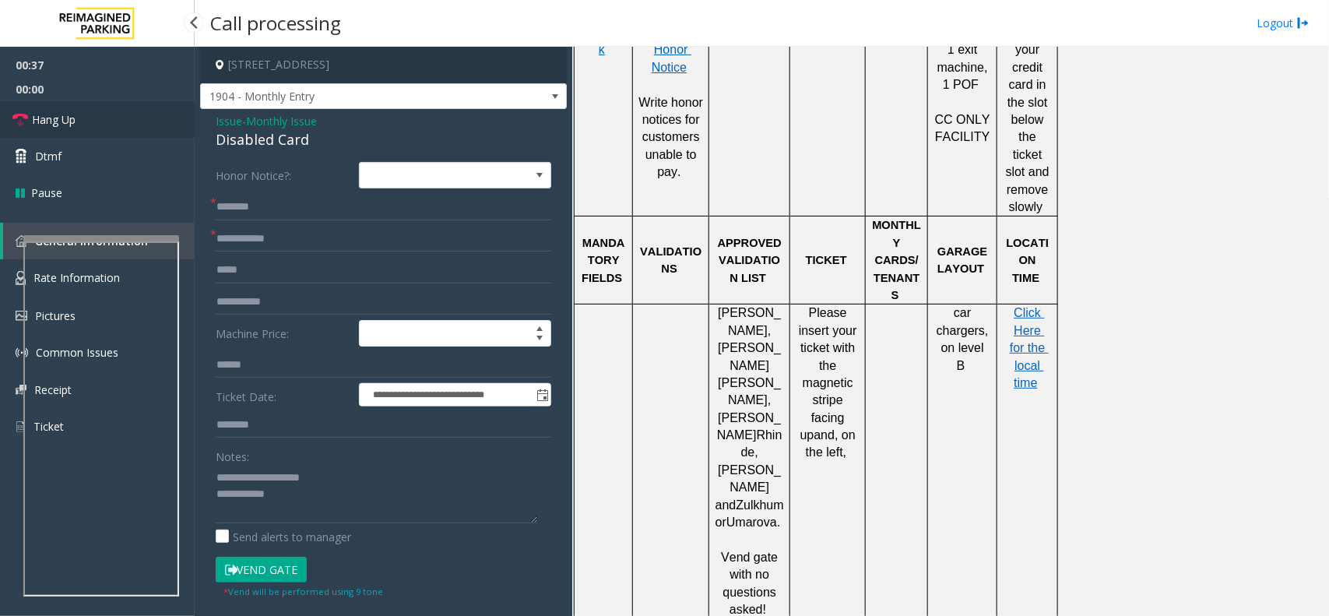
click at [125, 111] on link "Hang Up" at bounding box center [97, 119] width 195 height 37
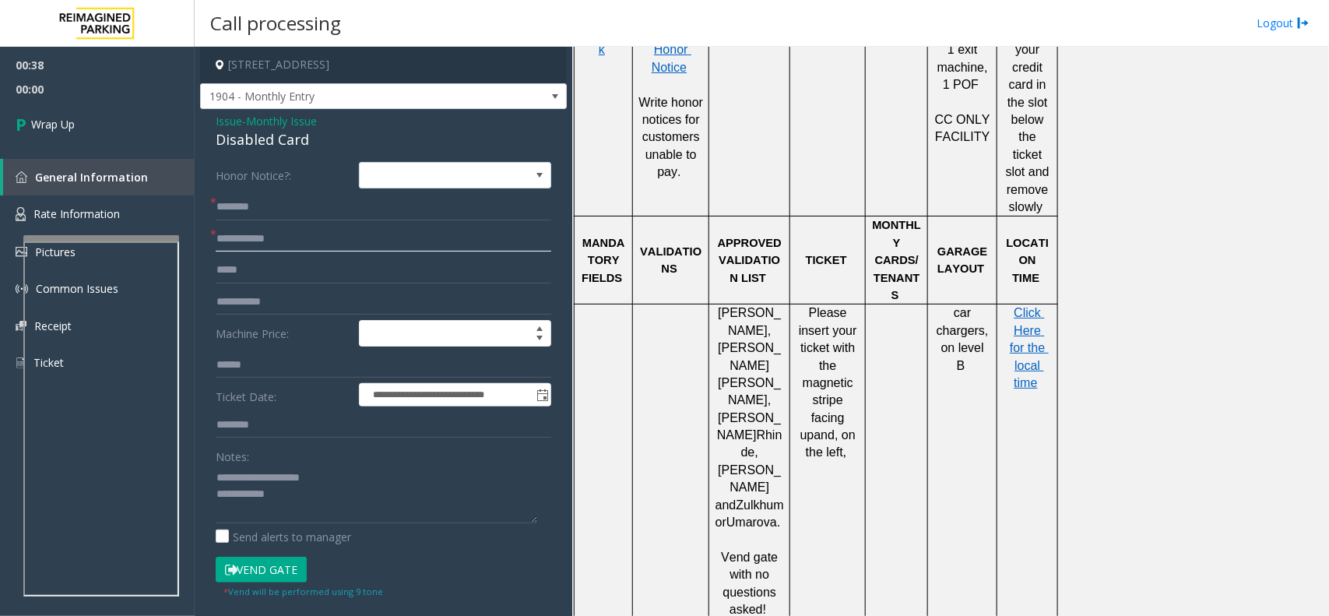
click at [261, 235] on input "text" at bounding box center [383, 239] width 335 height 26
click at [227, 121] on span "Issue" at bounding box center [229, 121] width 26 height 16
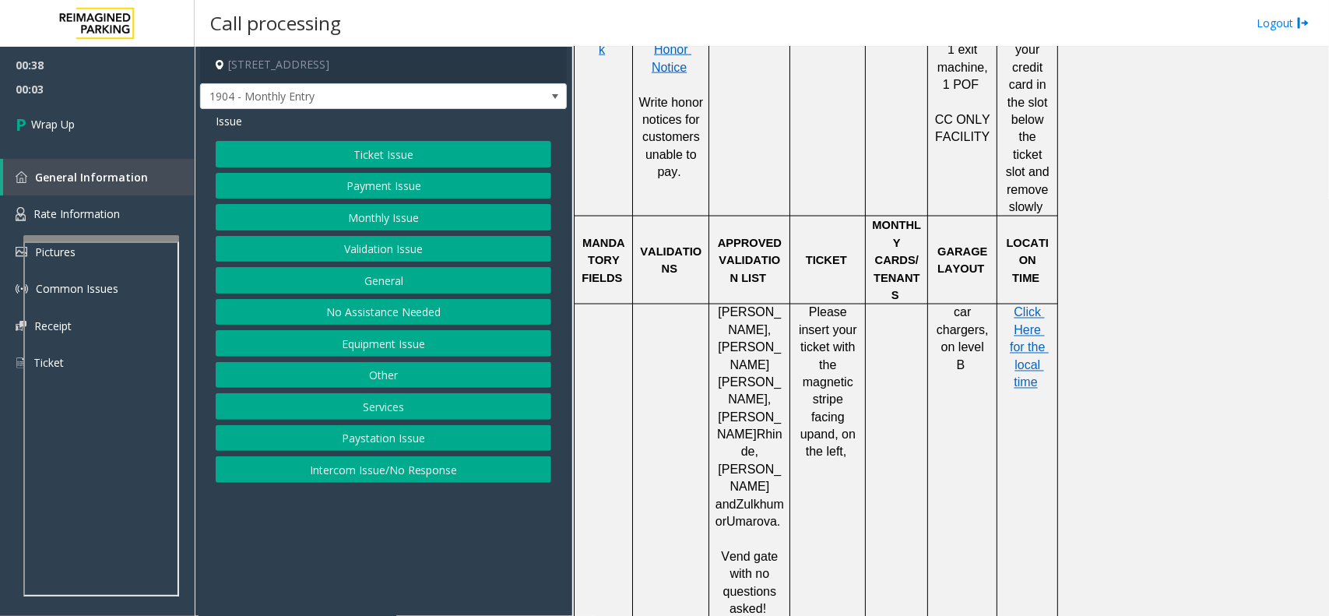
click at [402, 278] on button "General" at bounding box center [383, 280] width 335 height 26
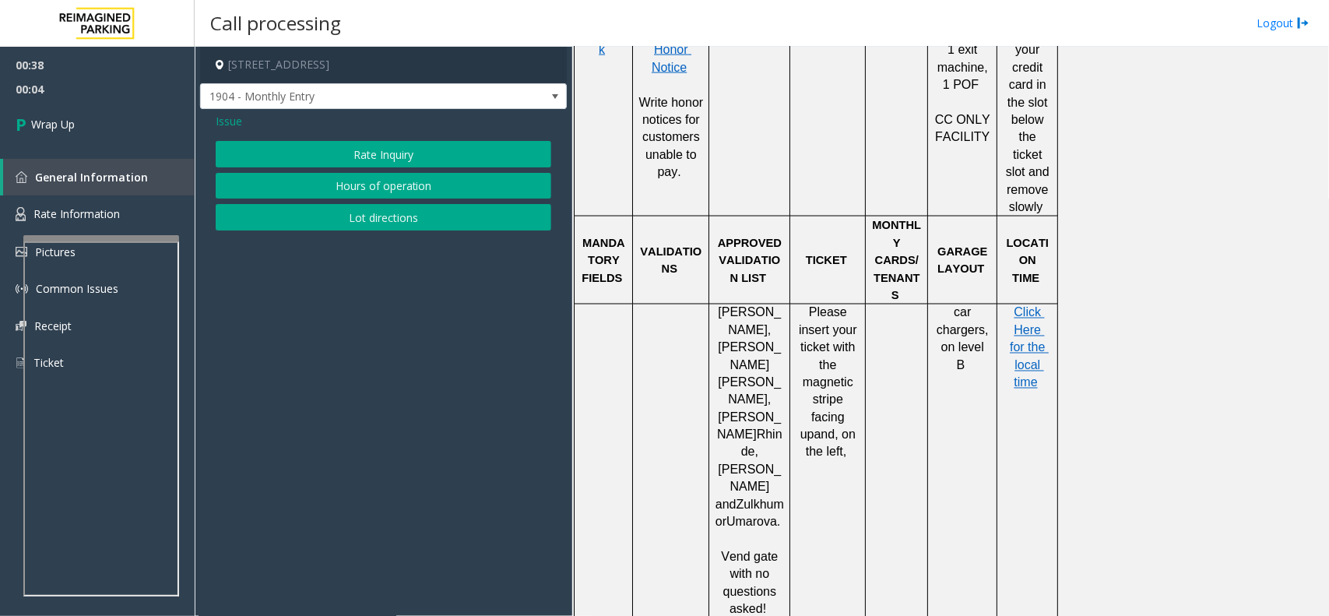
click at [227, 115] on span "Issue" at bounding box center [229, 121] width 26 height 16
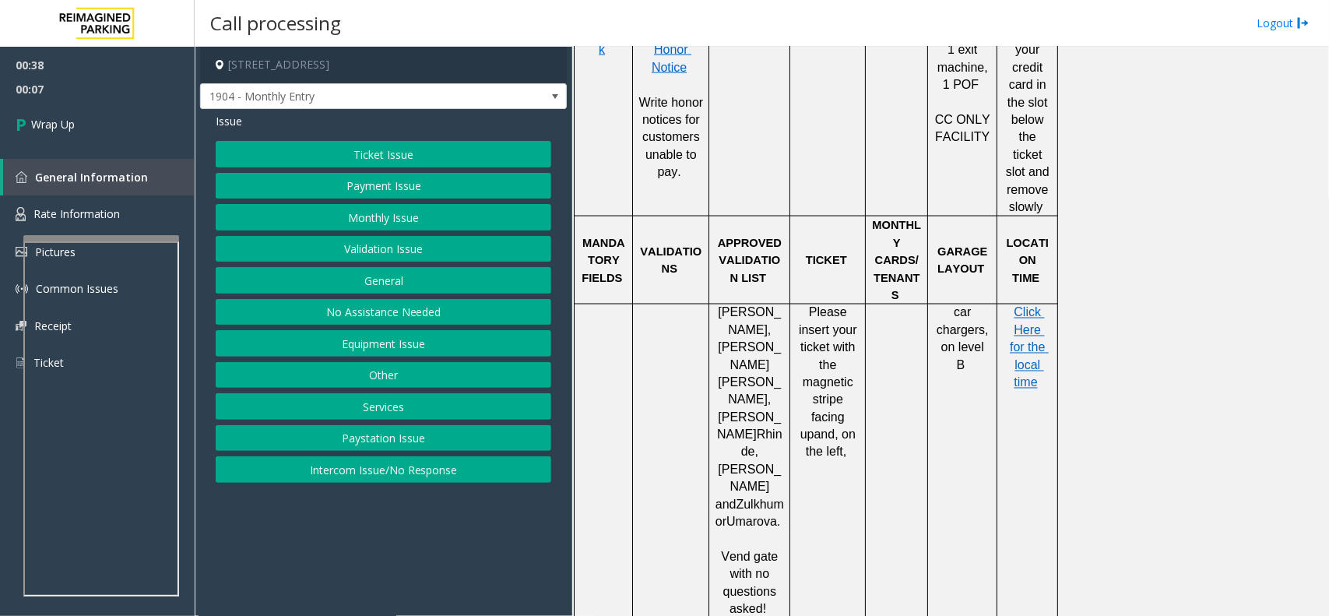
click at [399, 381] on button "Other" at bounding box center [383, 375] width 335 height 26
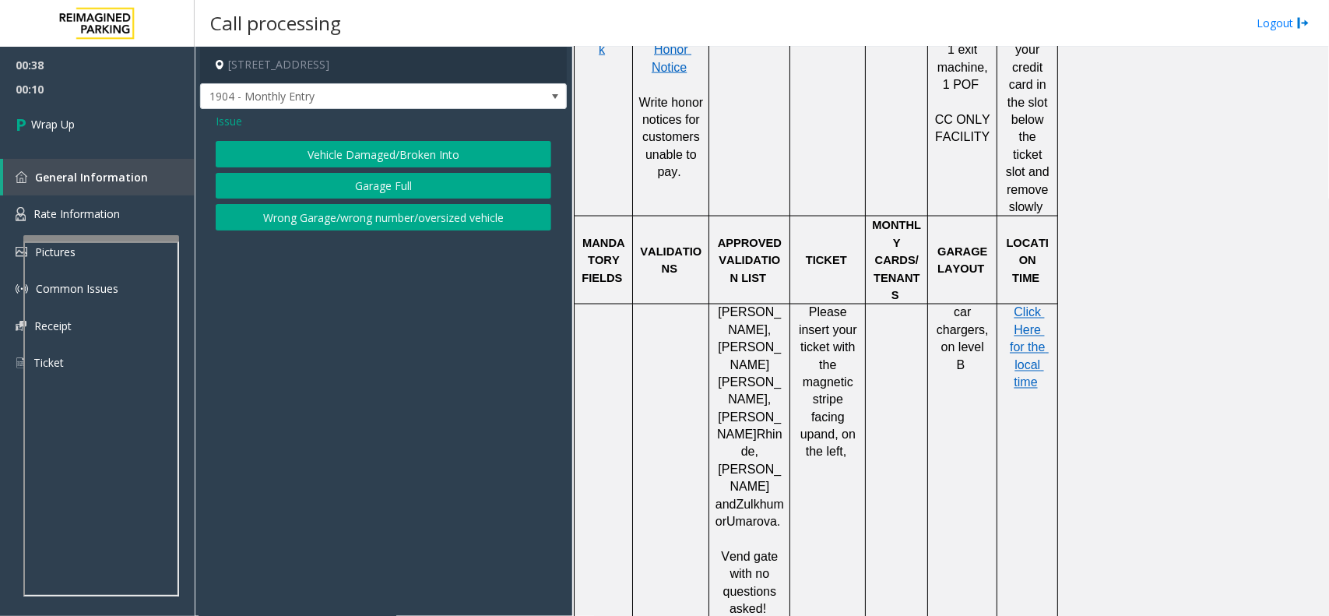
click at [384, 220] on button "Wrong Garage/wrong number/oversized vehicle" at bounding box center [383, 217] width 335 height 26
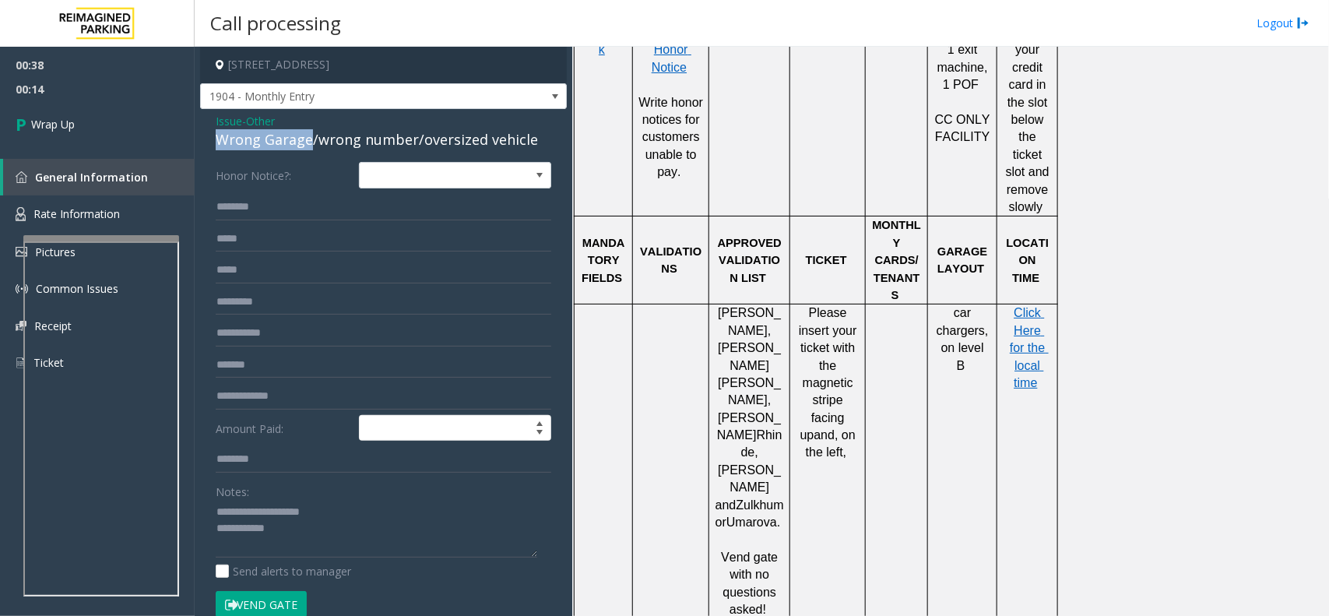
drag, startPoint x: 308, startPoint y: 139, endPoint x: 199, endPoint y: 146, distance: 109.2
click at [200, 146] on div "Issue - Other Wrong Garage/wrong number/oversized vehicle Honor Notice?: Amount…" at bounding box center [383, 440] width 367 height 662
copy div "Wrong Garage"
drag, startPoint x: 254, startPoint y: 510, endPoint x: 337, endPoint y: 507, distance: 83.3
click at [337, 465] on textarea at bounding box center [376, 529] width 321 height 58
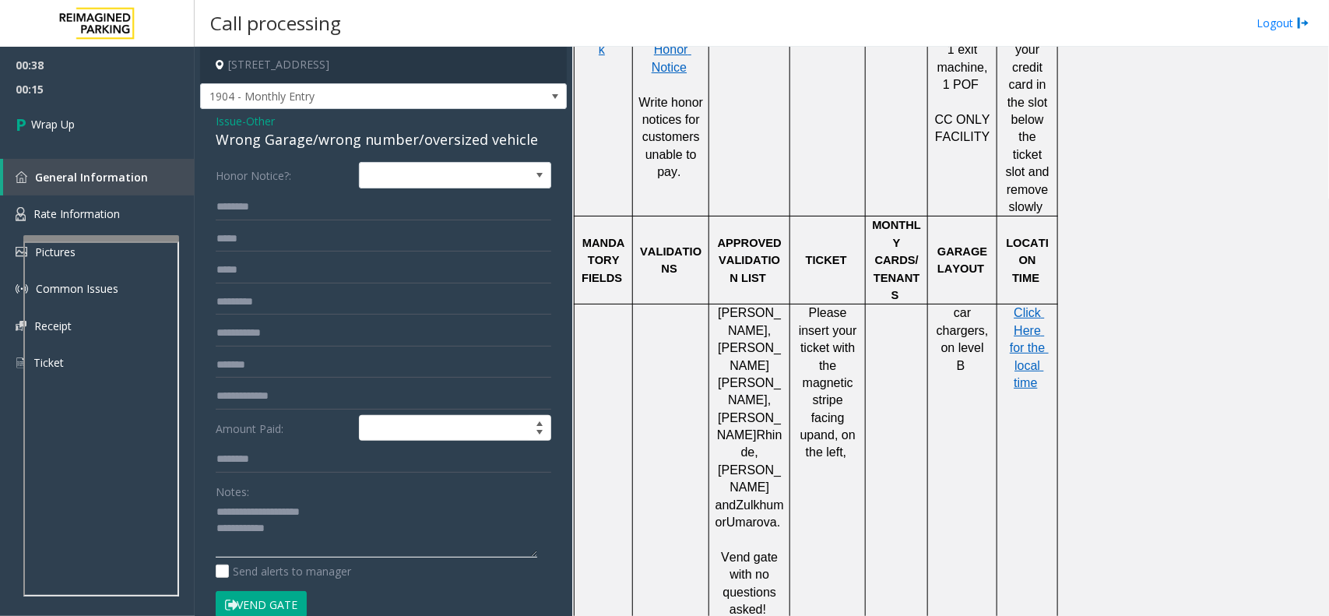
paste textarea
click at [325, 465] on textarea at bounding box center [376, 529] width 321 height 58
type textarea "**********"
click at [59, 126] on span "Wrap Up" at bounding box center [53, 124] width 44 height 16
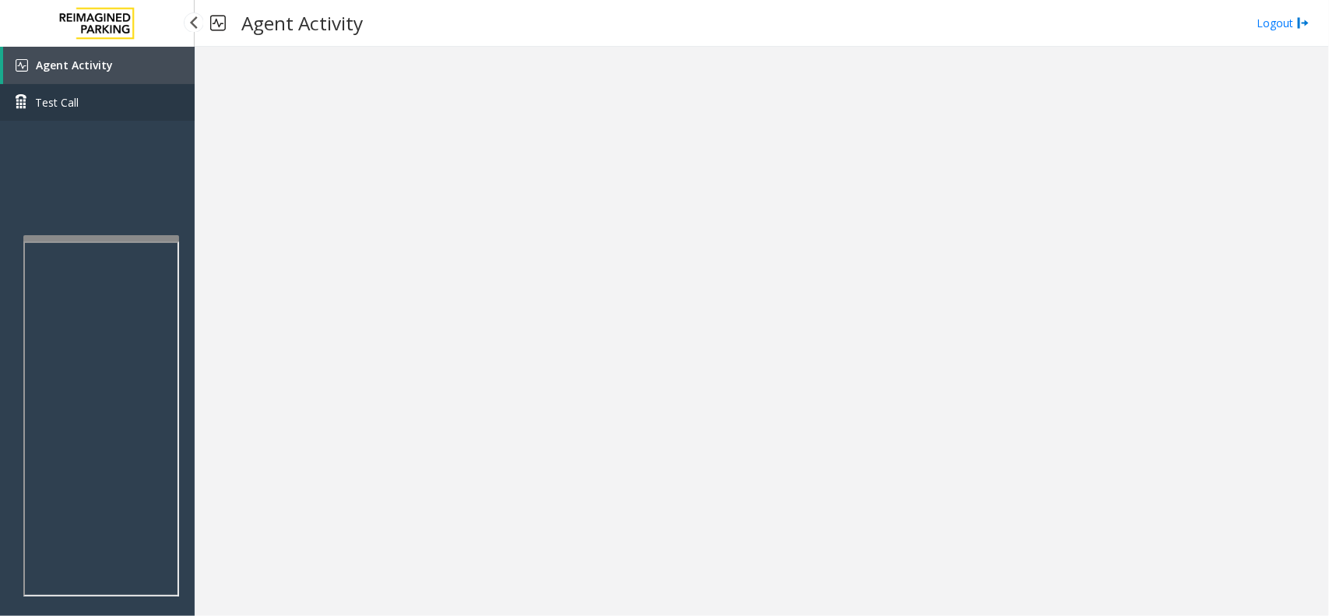
drag, startPoint x: 121, startPoint y: 65, endPoint x: 136, endPoint y: 102, distance: 40.5
click at [121, 65] on link "Agent Activity" at bounding box center [98, 65] width 191 height 37
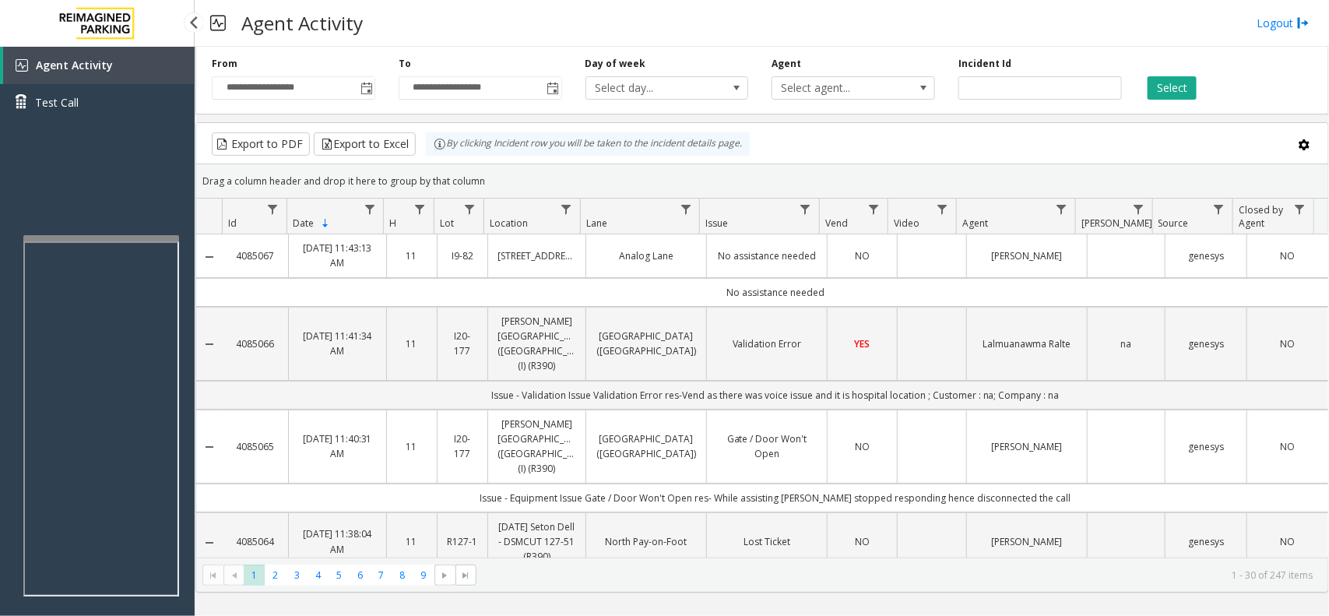
click at [102, 63] on span "Agent Activity" at bounding box center [74, 65] width 77 height 15
click at [539, 47] on div "**********" at bounding box center [761, 77] width 1133 height 74
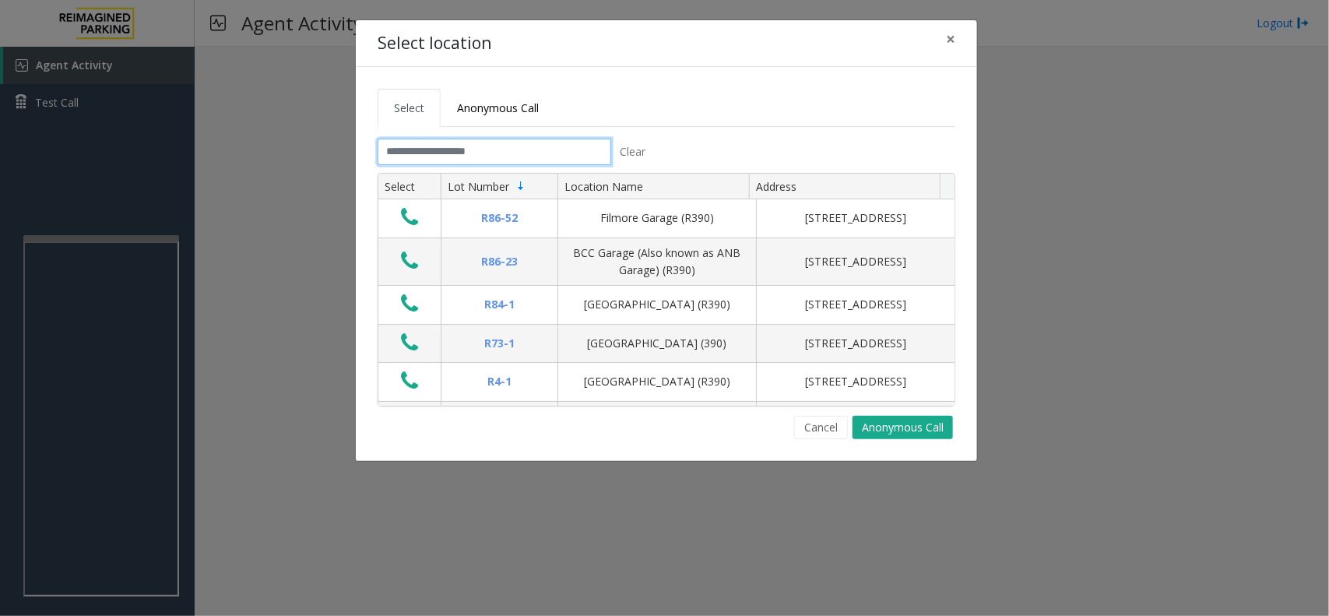
click at [453, 157] on input "text" at bounding box center [495, 152] width 234 height 26
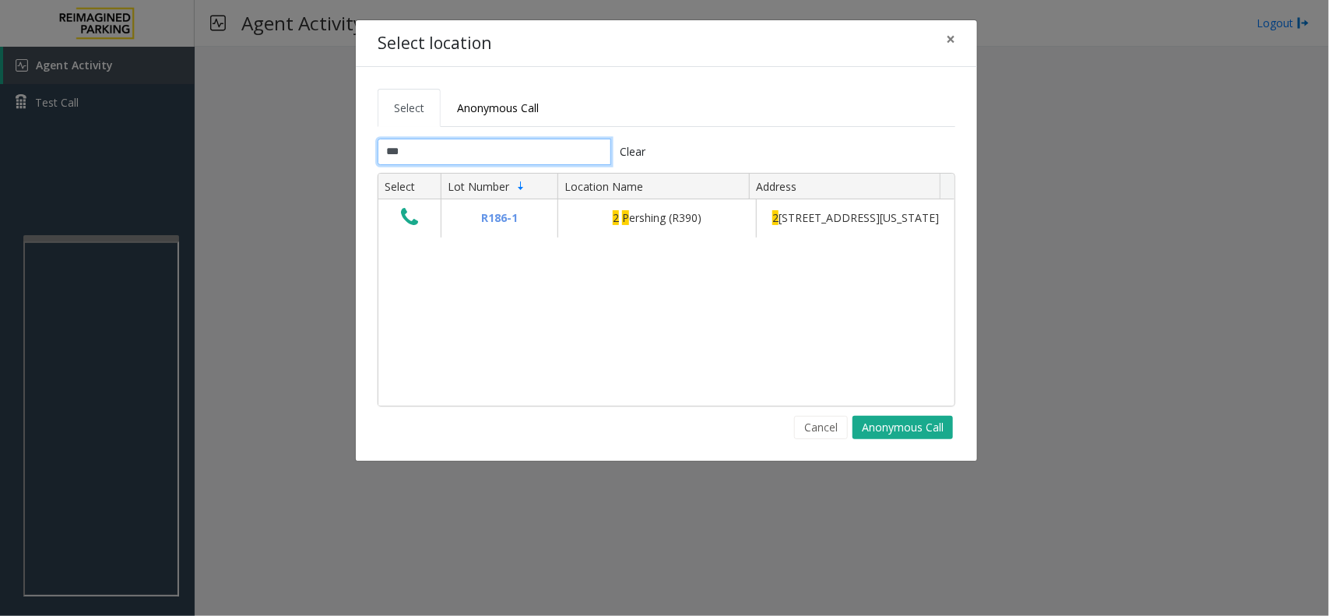
type input "***"
click at [623, 152] on button "Clear" at bounding box center [633, 152] width 44 height 26
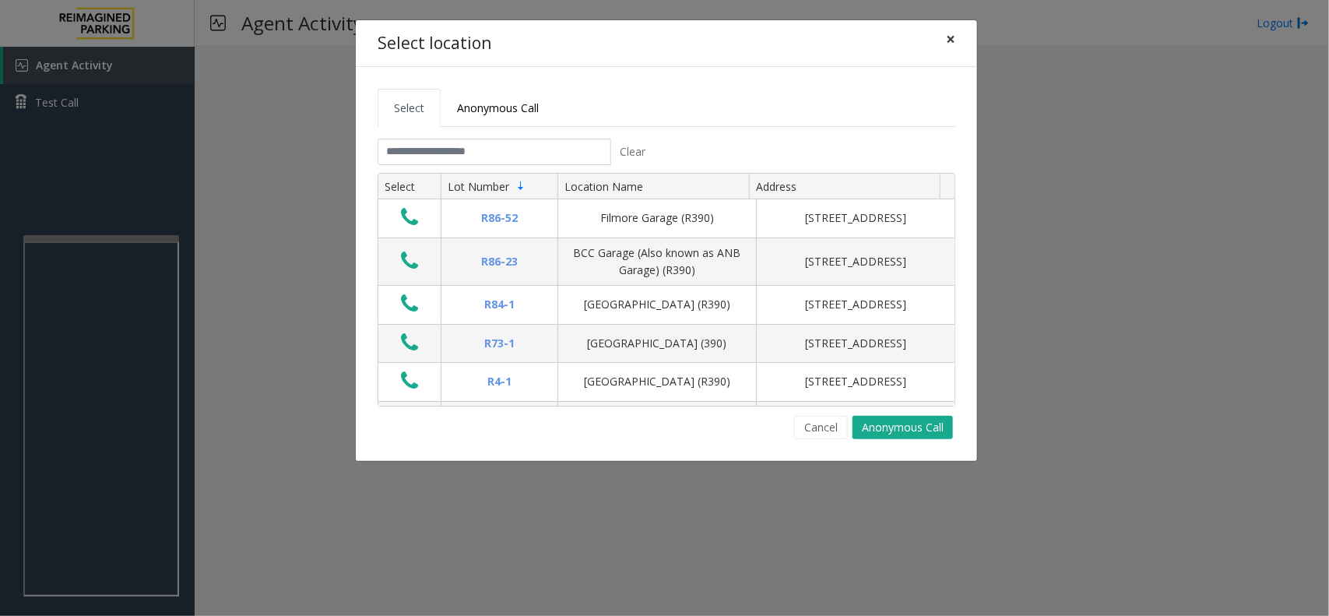
drag, startPoint x: 952, startPoint y: 32, endPoint x: 691, endPoint y: 9, distance: 261.7
click at [953, 32] on span "×" at bounding box center [950, 39] width 9 height 22
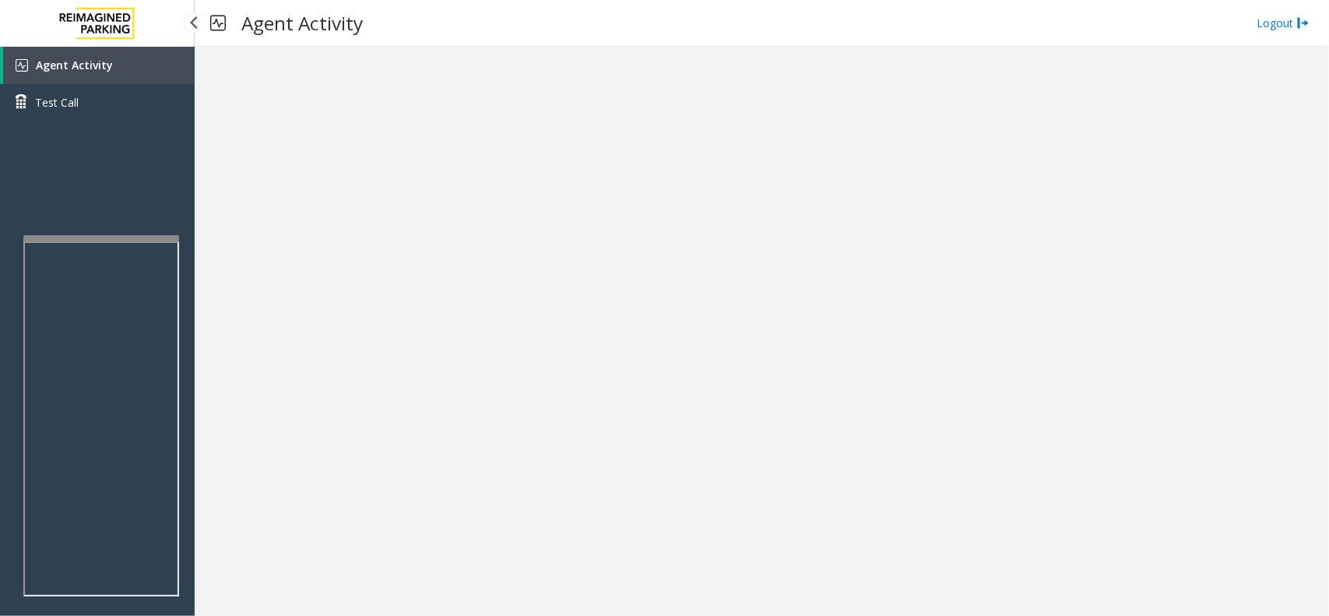
click at [26, 59] on img at bounding box center [22, 65] width 12 height 12
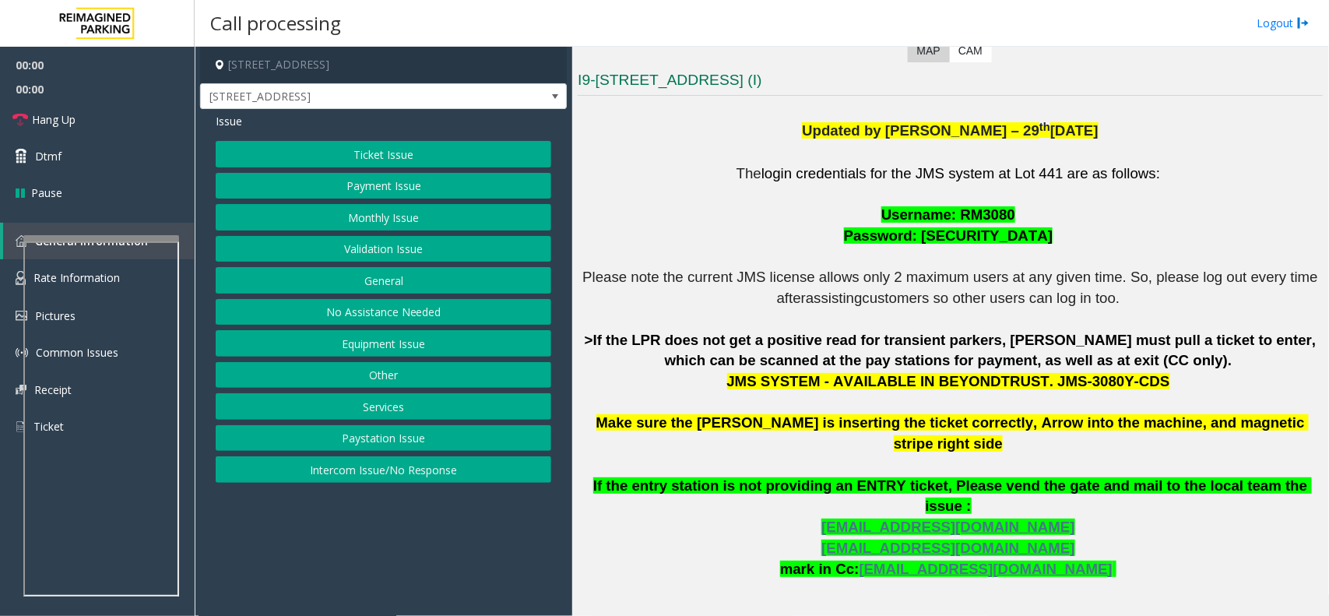
scroll to position [389, 0]
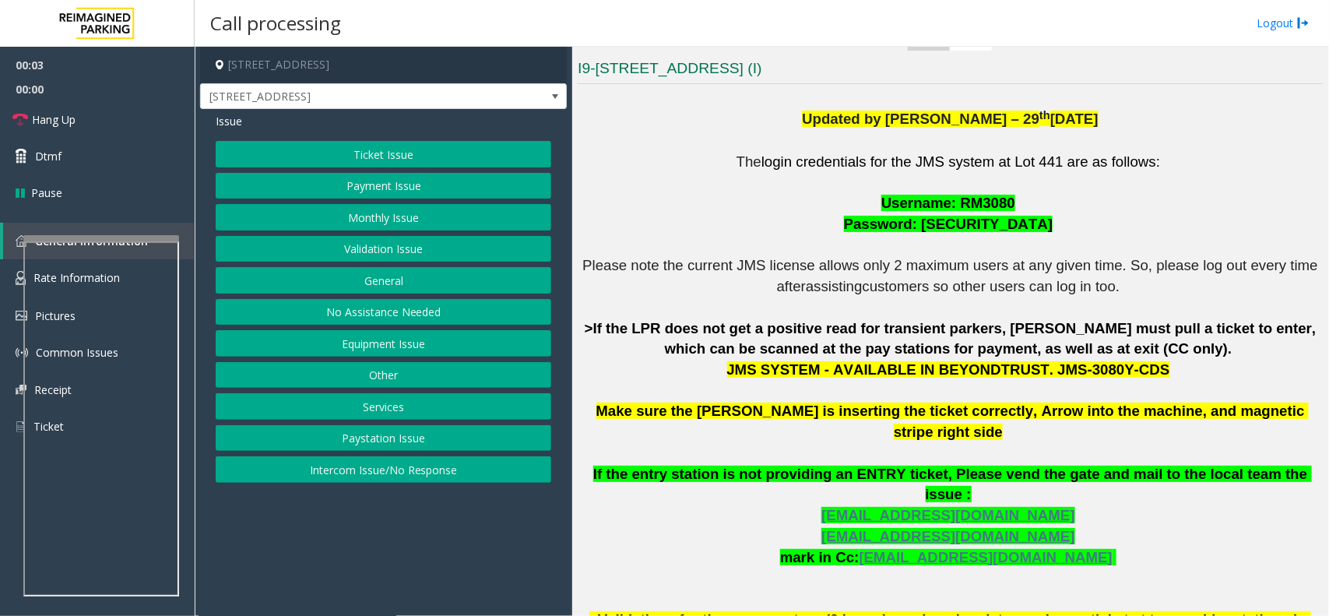
drag, startPoint x: 1028, startPoint y: 367, endPoint x: 1126, endPoint y: 370, distance: 98.1
click at [1062, 370] on p "The login credentials for the JMS system at Lot 441 are as follows: Username: R…" at bounding box center [950, 402] width 745 height 500
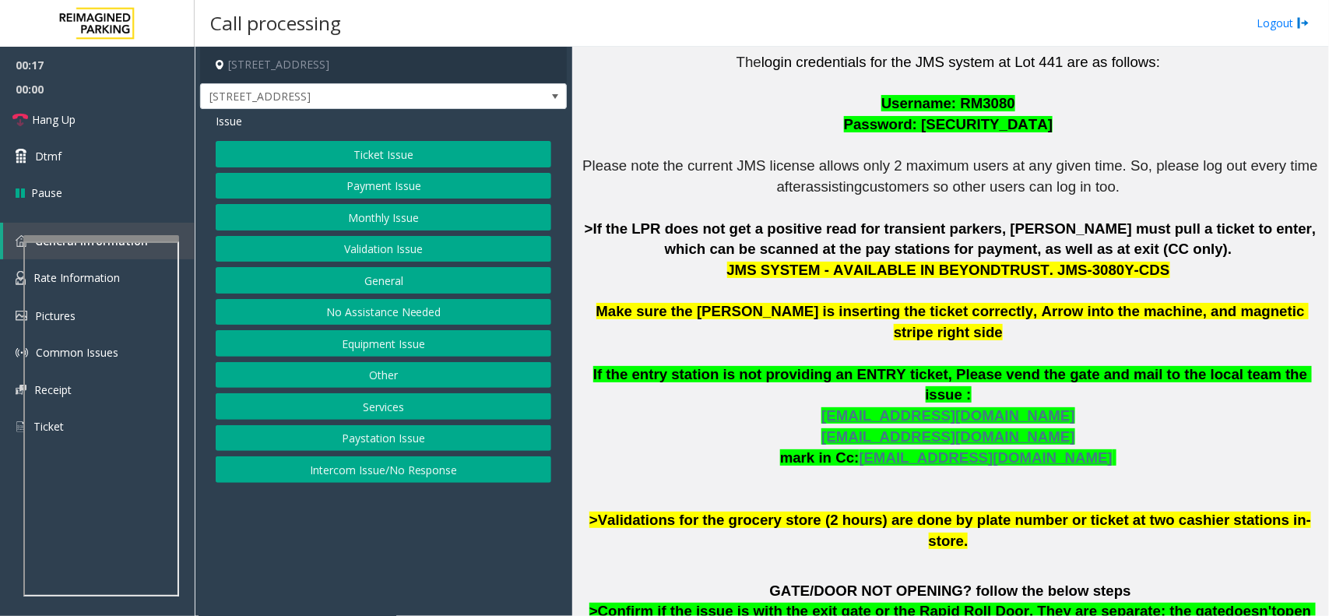
scroll to position [584, 0]
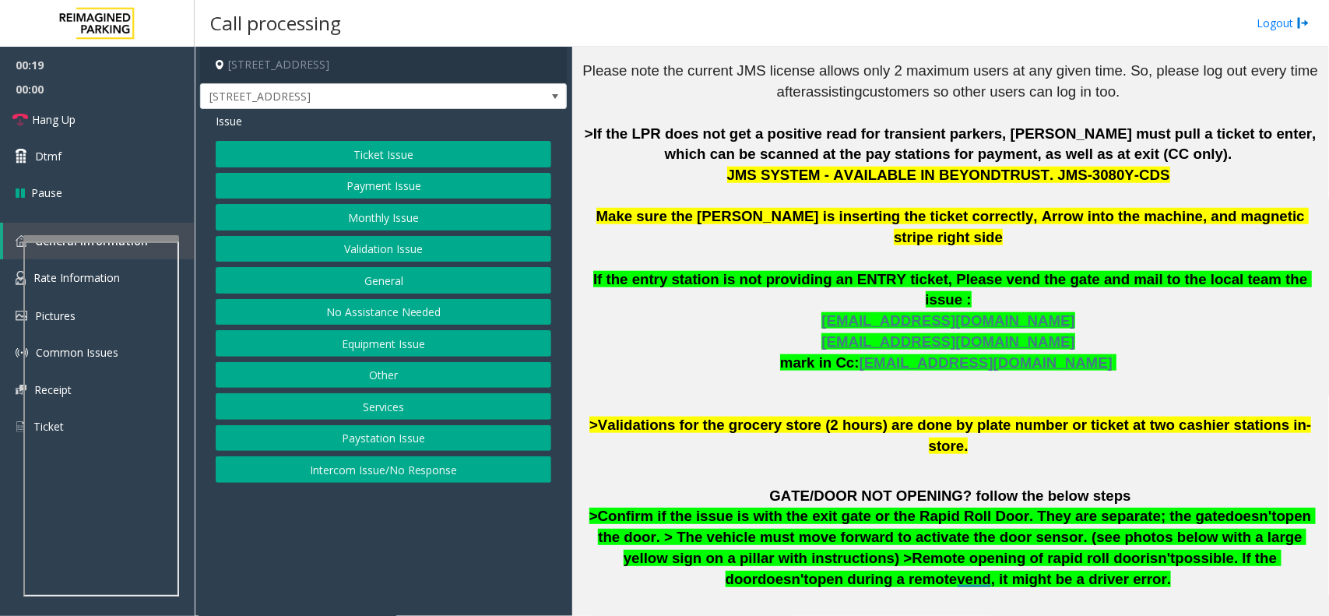
click at [392, 136] on div "Issue Ticket Issue Payment Issue Monthly Issue Validation Issue General No Assi…" at bounding box center [383, 299] width 367 height 381
click at [414, 248] on button "Validation Issue" at bounding box center [383, 249] width 335 height 26
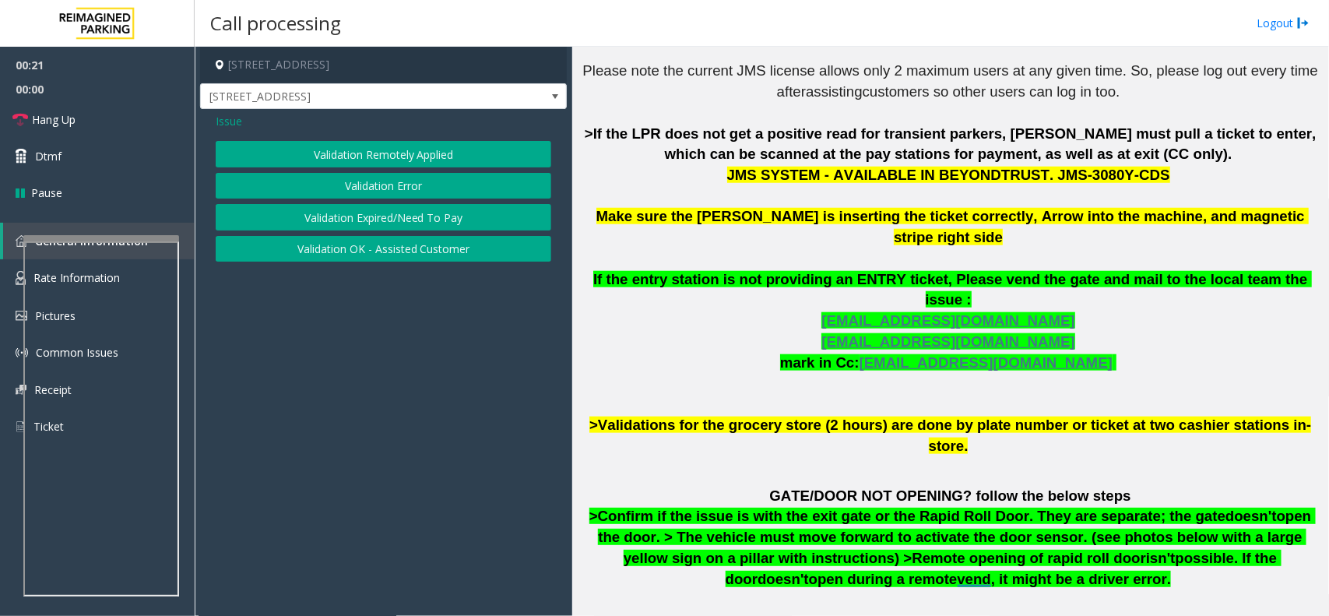
click at [422, 187] on button "Validation Error" at bounding box center [383, 186] width 335 height 26
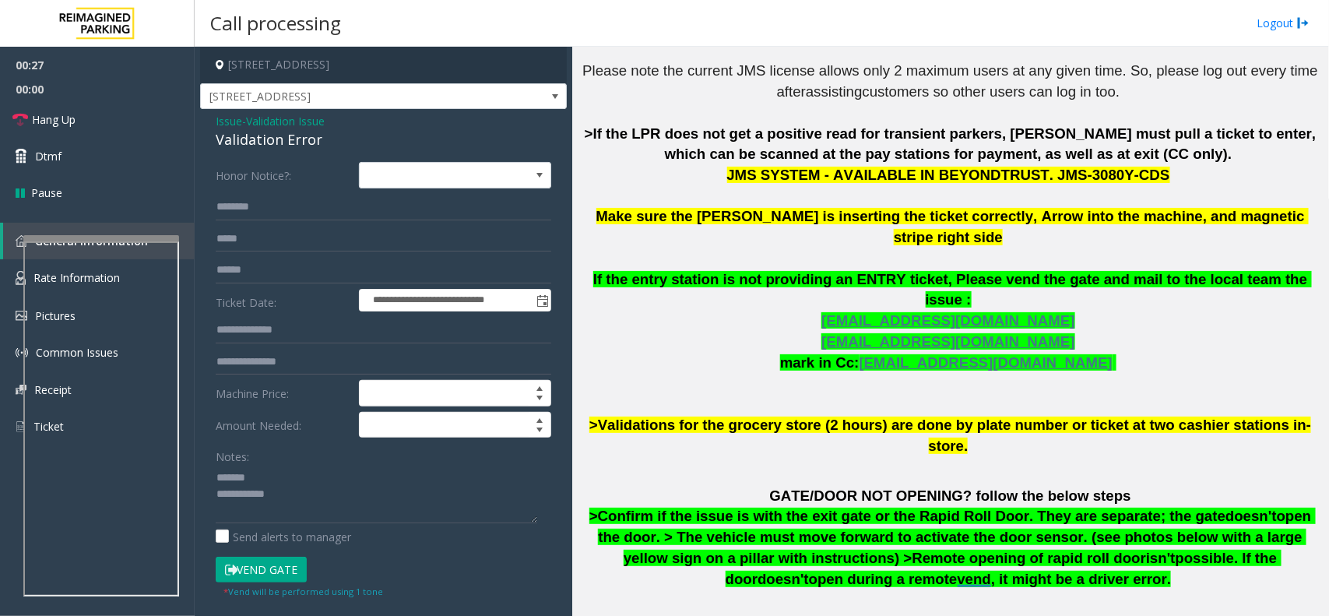
click at [292, 141] on div "Validation Error" at bounding box center [383, 139] width 335 height 21
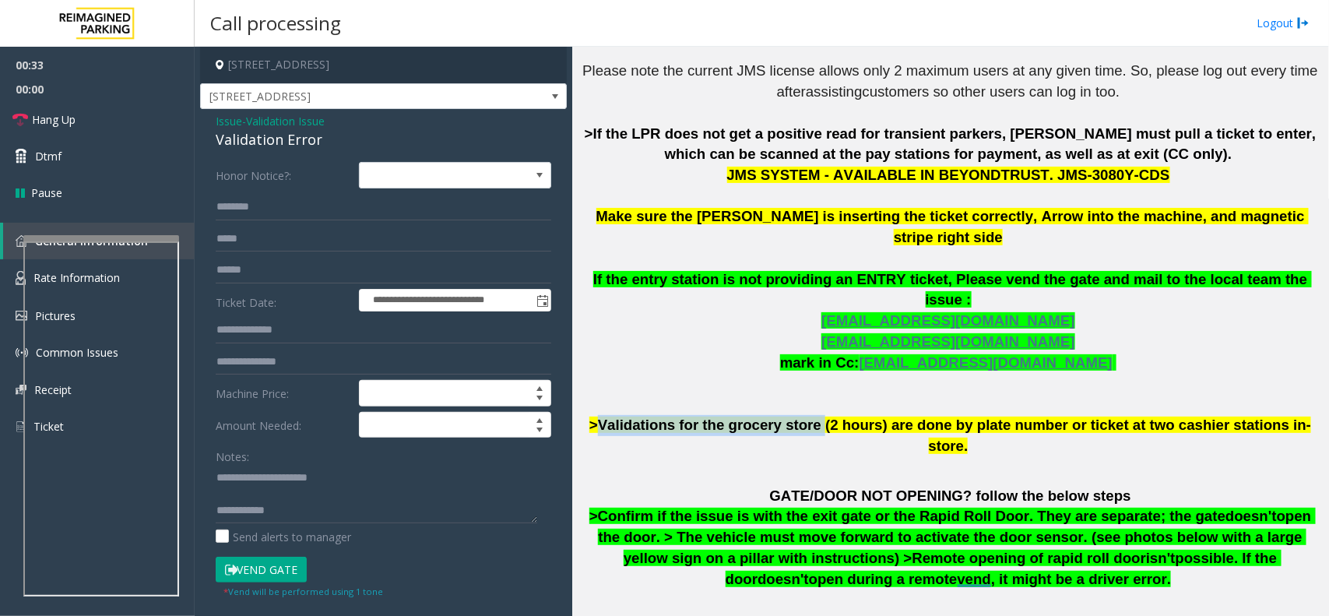
drag, startPoint x: 617, startPoint y: 386, endPoint x: 812, endPoint y: 378, distance: 194.7
click at [812, 416] on span ">Validations for the grocery store (2 hours) are done by plate number or ticket…" at bounding box center [950, 434] width 722 height 37
copy span "Validations for the grocery store"
click at [372, 465] on textarea at bounding box center [376, 494] width 321 height 58
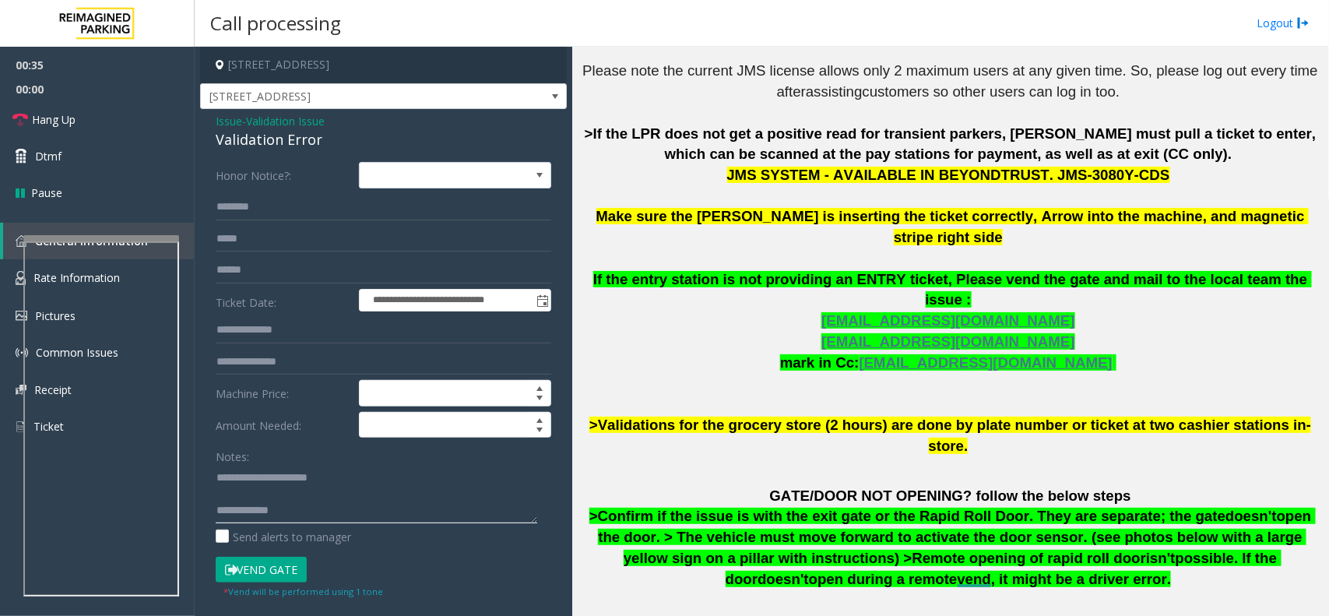
paste textarea "**********"
click at [285, 465] on textarea at bounding box center [376, 494] width 321 height 58
click at [314, 465] on textarea at bounding box center [376, 494] width 321 height 58
click at [304, 465] on textarea at bounding box center [376, 494] width 321 height 58
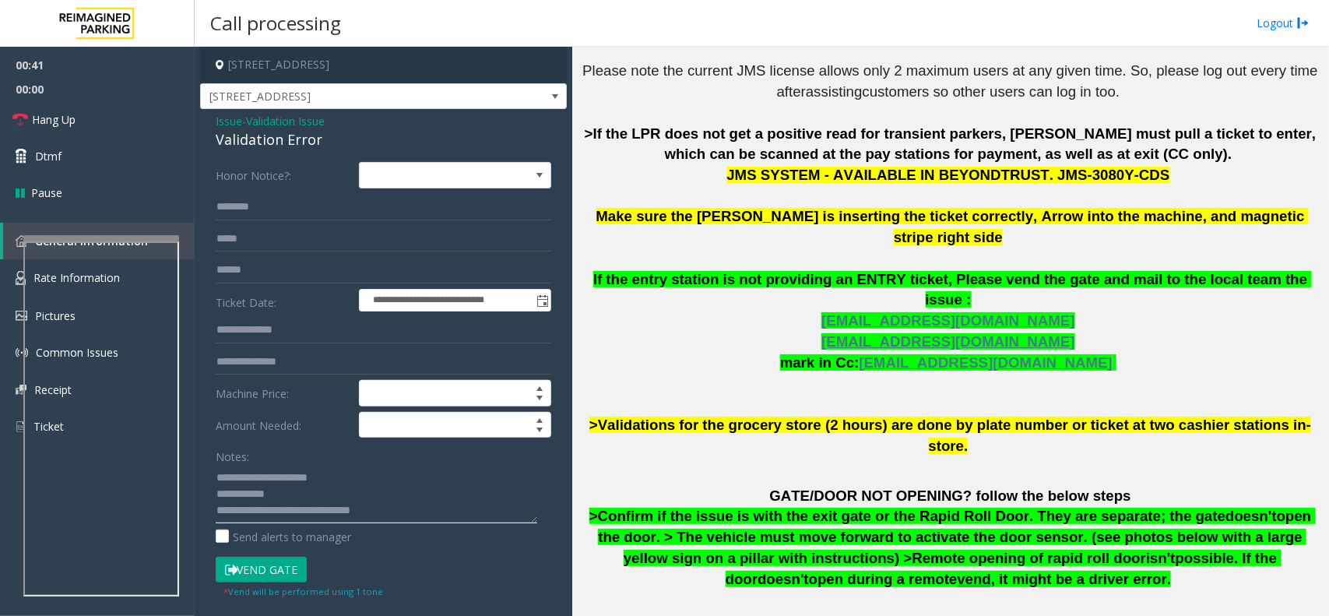
paste textarea "**********"
type textarea "**********"
click at [255, 279] on input "text" at bounding box center [383, 270] width 335 height 26
type input "*******"
click at [279, 465] on textarea at bounding box center [376, 494] width 321 height 58
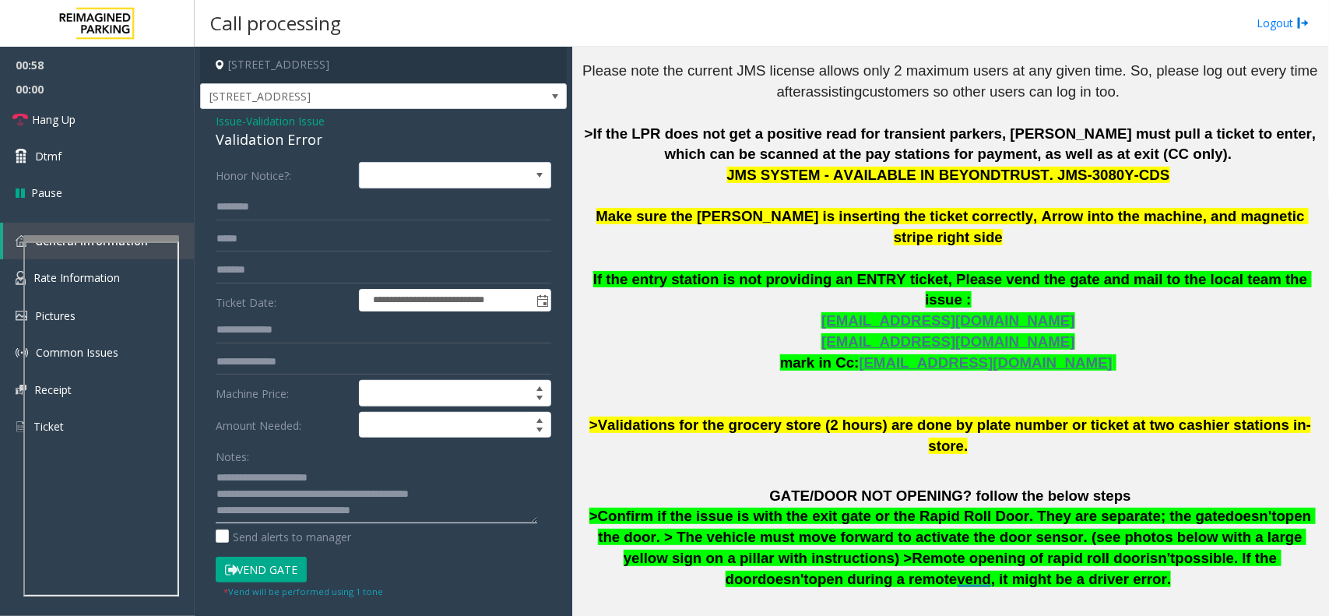
click at [311, 465] on textarea at bounding box center [376, 494] width 321 height 58
drag, startPoint x: 284, startPoint y: 507, endPoint x: 521, endPoint y: 528, distance: 238.3
click at [286, 465] on textarea at bounding box center [376, 494] width 321 height 58
type textarea "**********"
click at [278, 207] on input "text" at bounding box center [383, 207] width 335 height 26
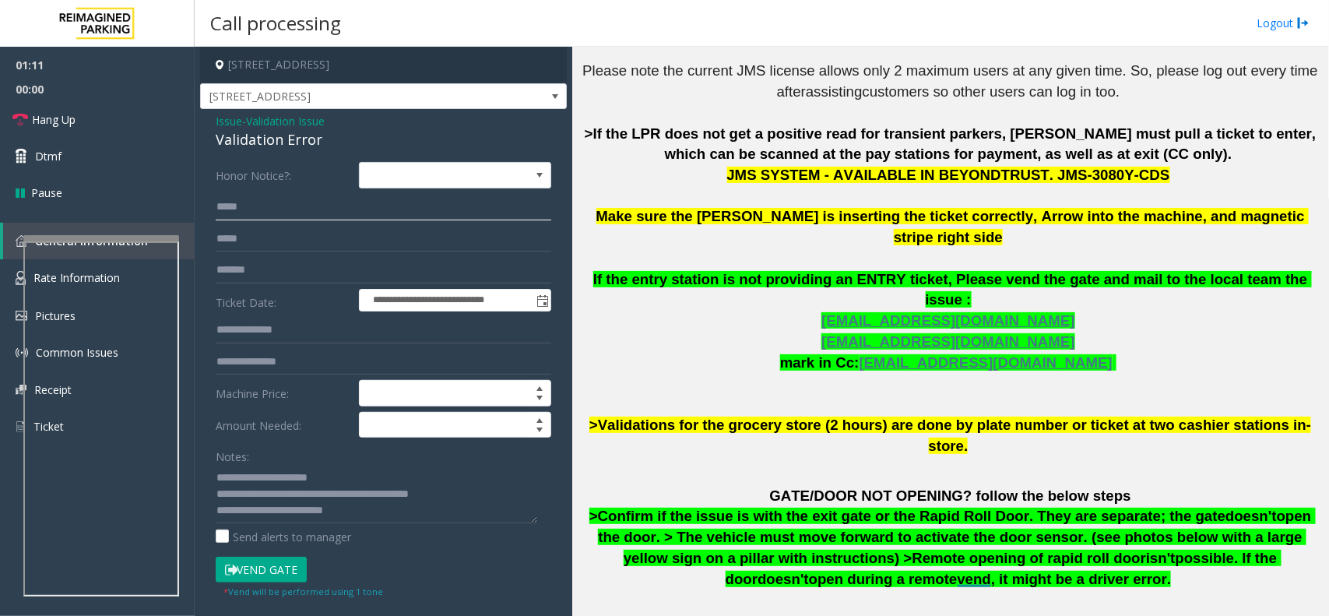
type input "*****"
click at [259, 465] on button "Vend Gate" at bounding box center [261, 570] width 91 height 26
click at [325, 465] on textarea at bounding box center [376, 494] width 321 height 58
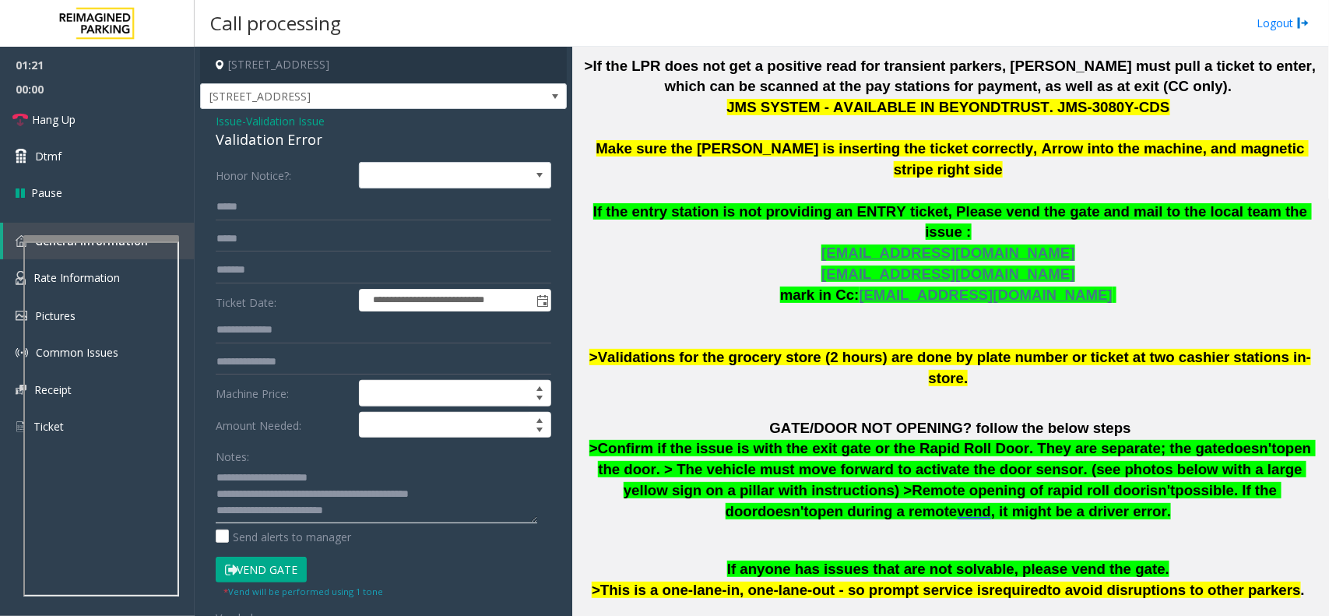
scroll to position [954, 0]
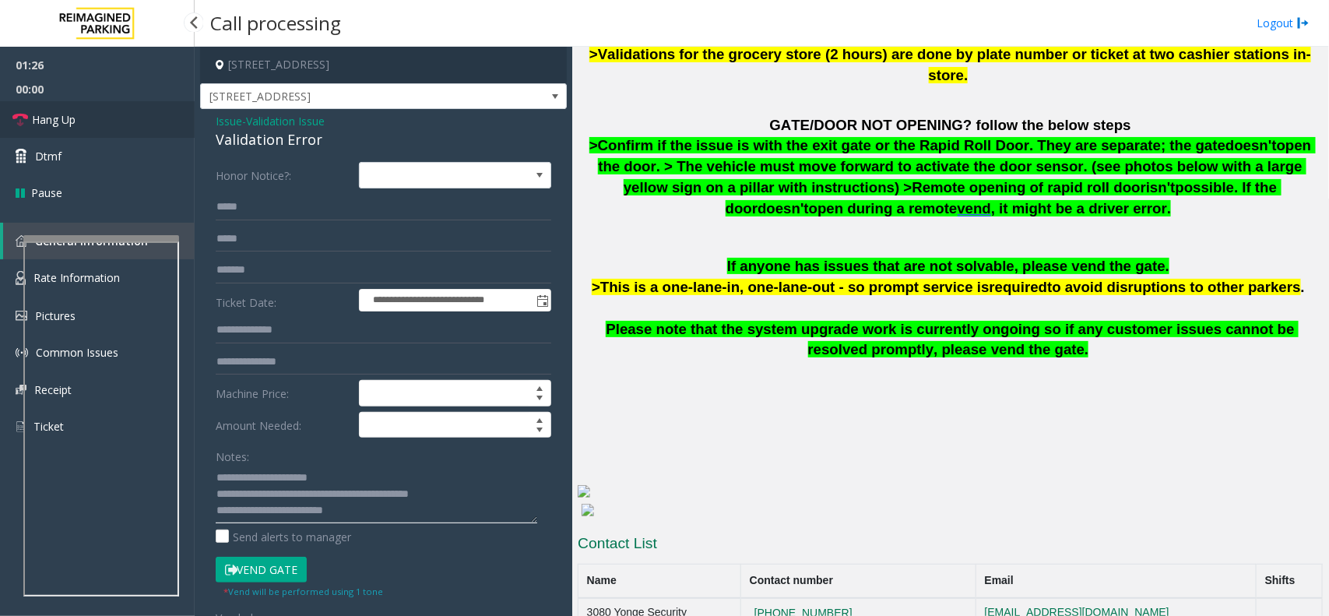
type textarea "**********"
click at [106, 121] on link "Hang Up" at bounding box center [97, 119] width 195 height 37
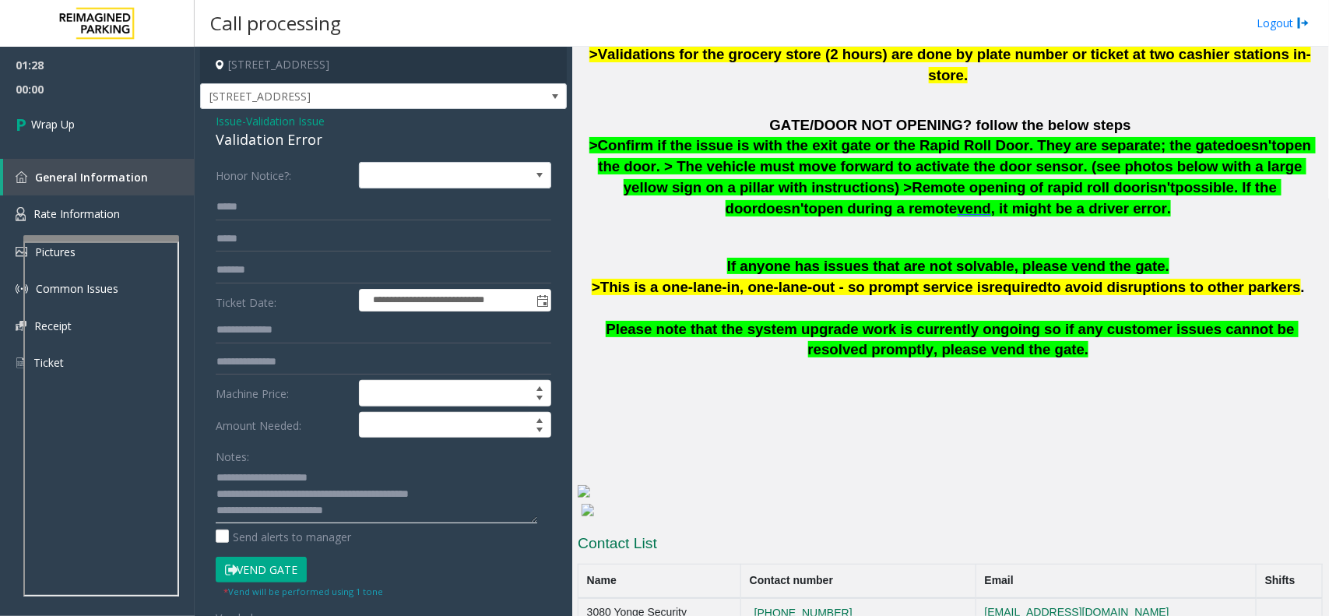
click at [353, 465] on textarea at bounding box center [376, 494] width 321 height 58
drag, startPoint x: 266, startPoint y: 525, endPoint x: 266, endPoint y: 514, distance: 11.7
click at [266, 465] on div "Notes: Send alerts to manager" at bounding box center [383, 494] width 335 height 102
click at [281, 465] on textarea at bounding box center [376, 494] width 321 height 58
click at [60, 122] on span "Wrap Up" at bounding box center [53, 124] width 44 height 16
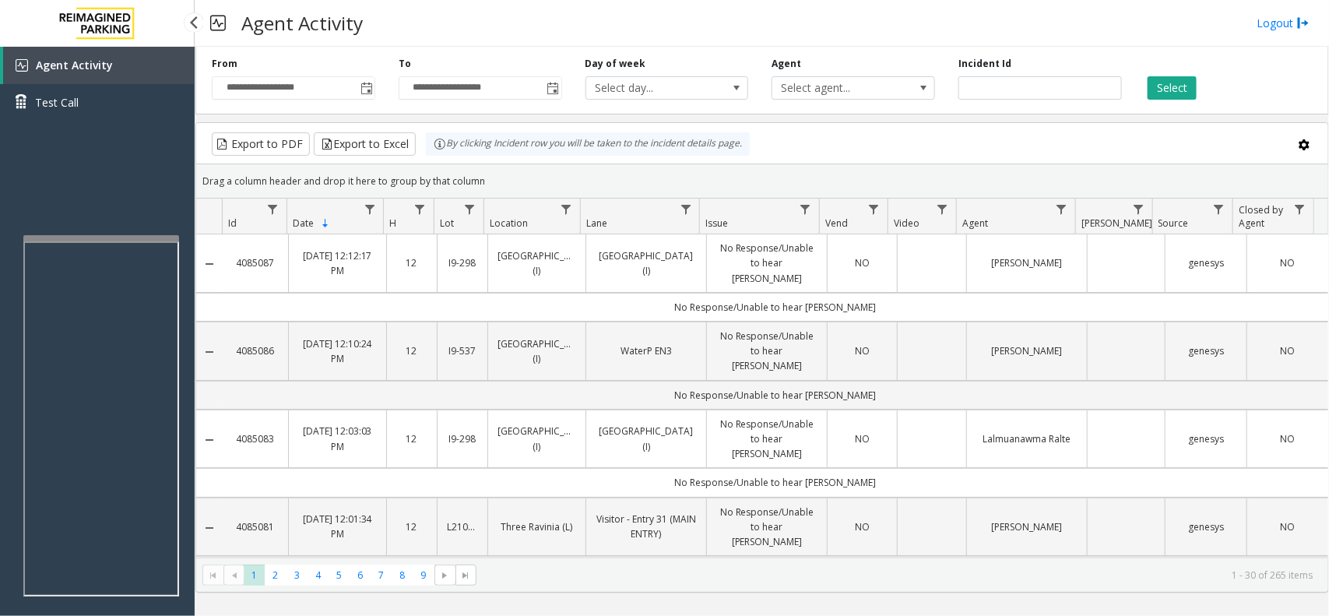
click at [82, 67] on span "Agent Activity" at bounding box center [74, 65] width 77 height 15
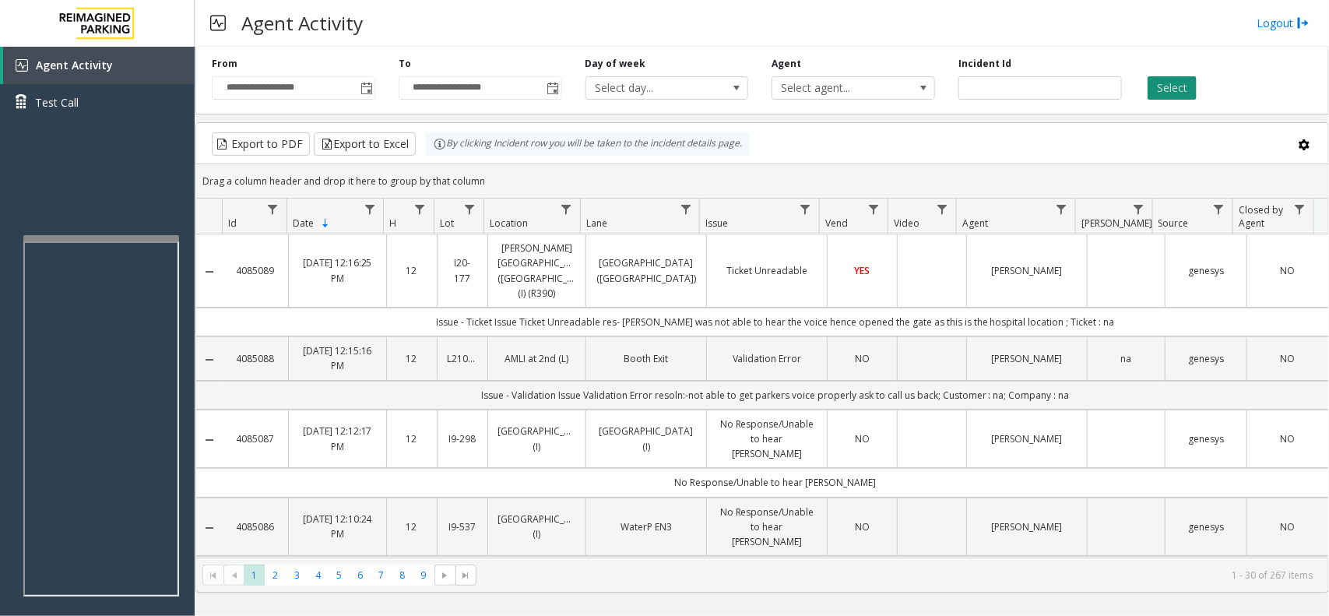
click at [1062, 86] on button "Select" at bounding box center [1171, 87] width 49 height 23
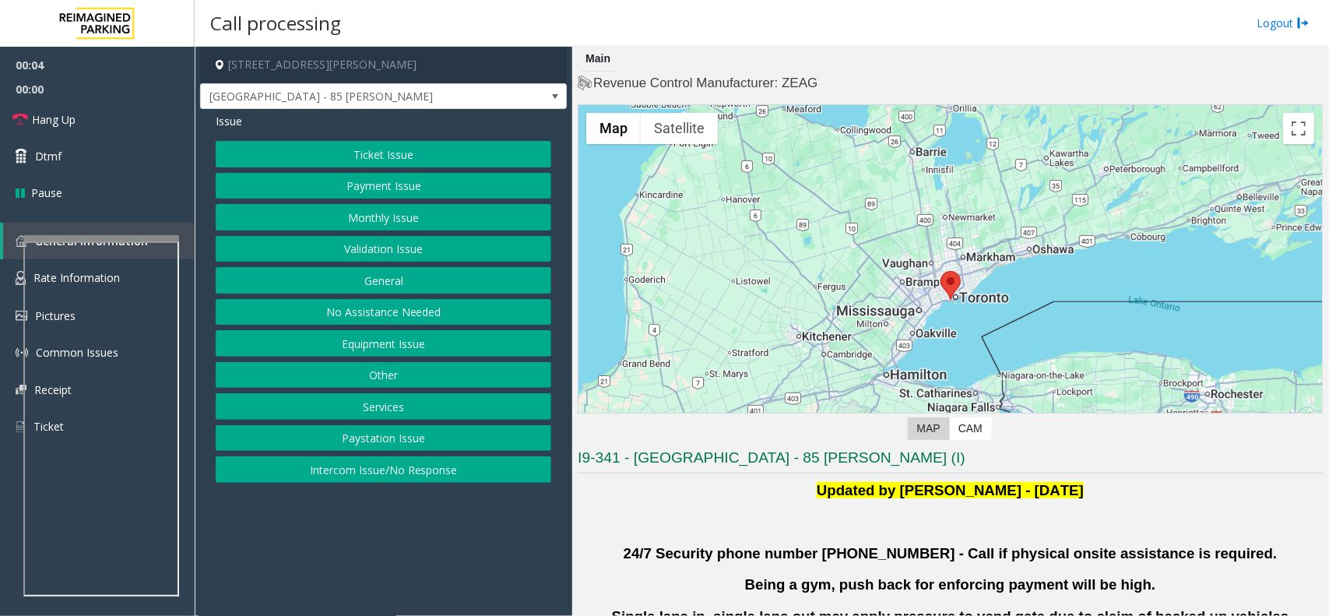
click at [398, 247] on button "Validation Issue" at bounding box center [383, 249] width 335 height 26
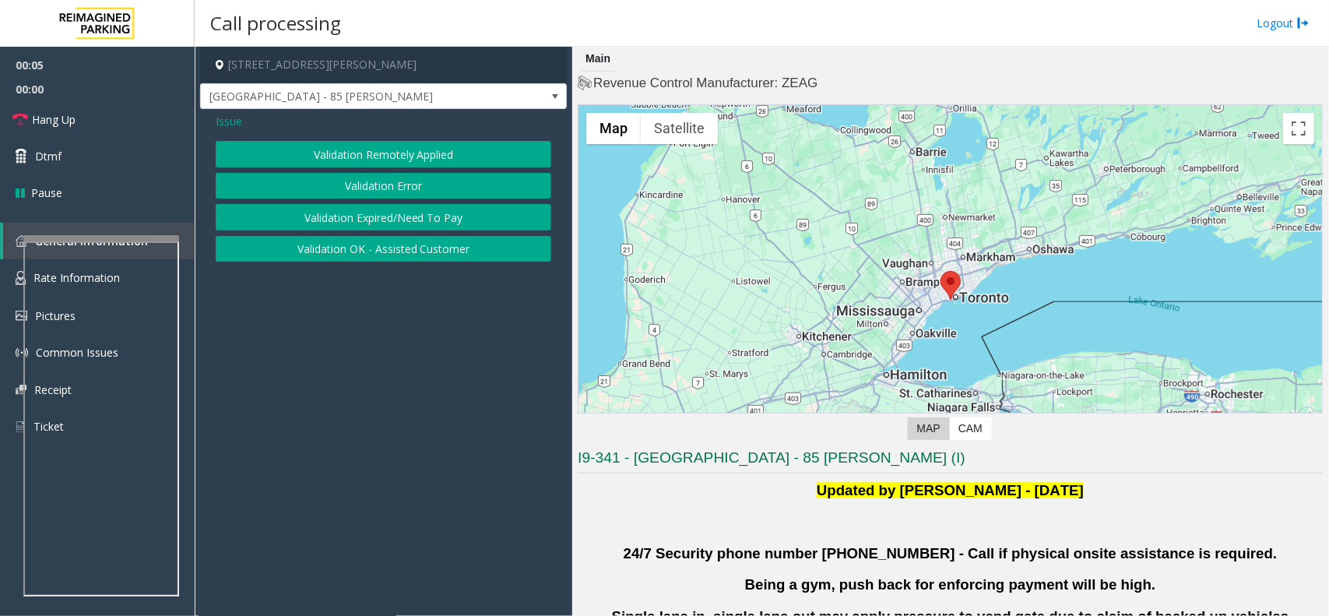
click at [360, 188] on button "Validation Error" at bounding box center [383, 186] width 335 height 26
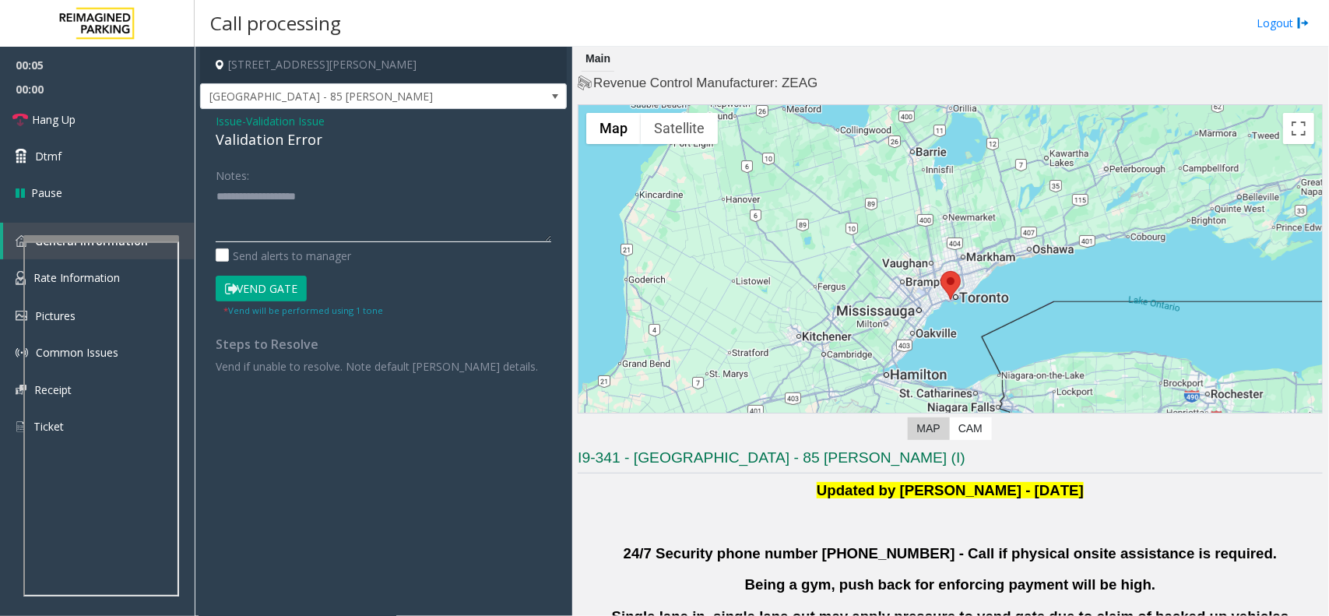
click at [288, 208] on textarea at bounding box center [383, 213] width 335 height 58
paste textarea "**********"
click at [293, 200] on textarea at bounding box center [383, 213] width 335 height 58
click at [293, 184] on textarea at bounding box center [383, 213] width 335 height 58
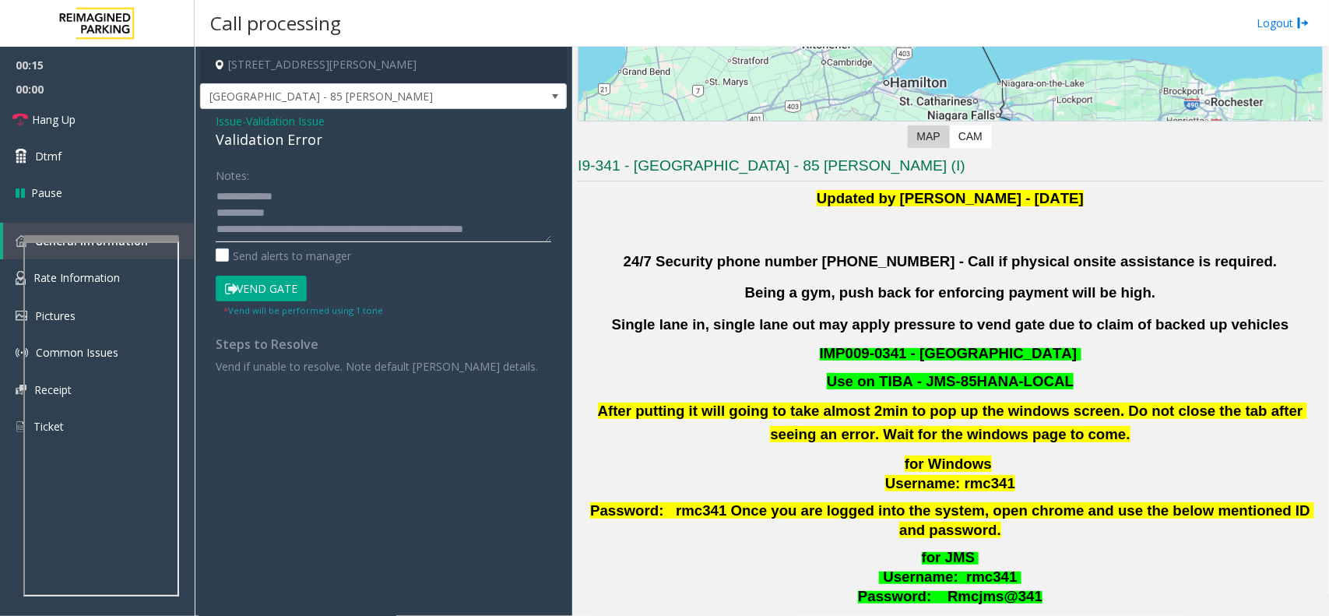
scroll to position [486, 0]
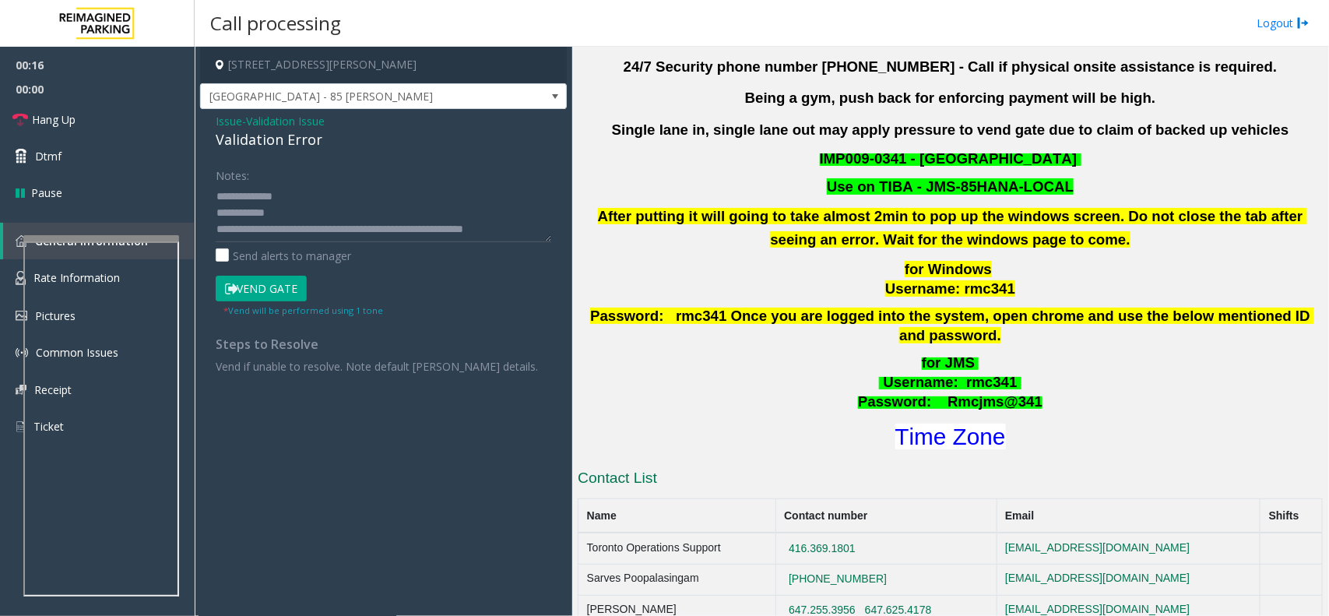
click at [958, 433] on h1 "Time Zone" at bounding box center [950, 436] width 748 height 33
click at [959, 432] on h1 "Time Zone" at bounding box center [950, 436] width 748 height 33
click at [961, 426] on font "Time Zone" at bounding box center [950, 436] width 111 height 26
click at [296, 207] on textarea at bounding box center [383, 213] width 335 height 58
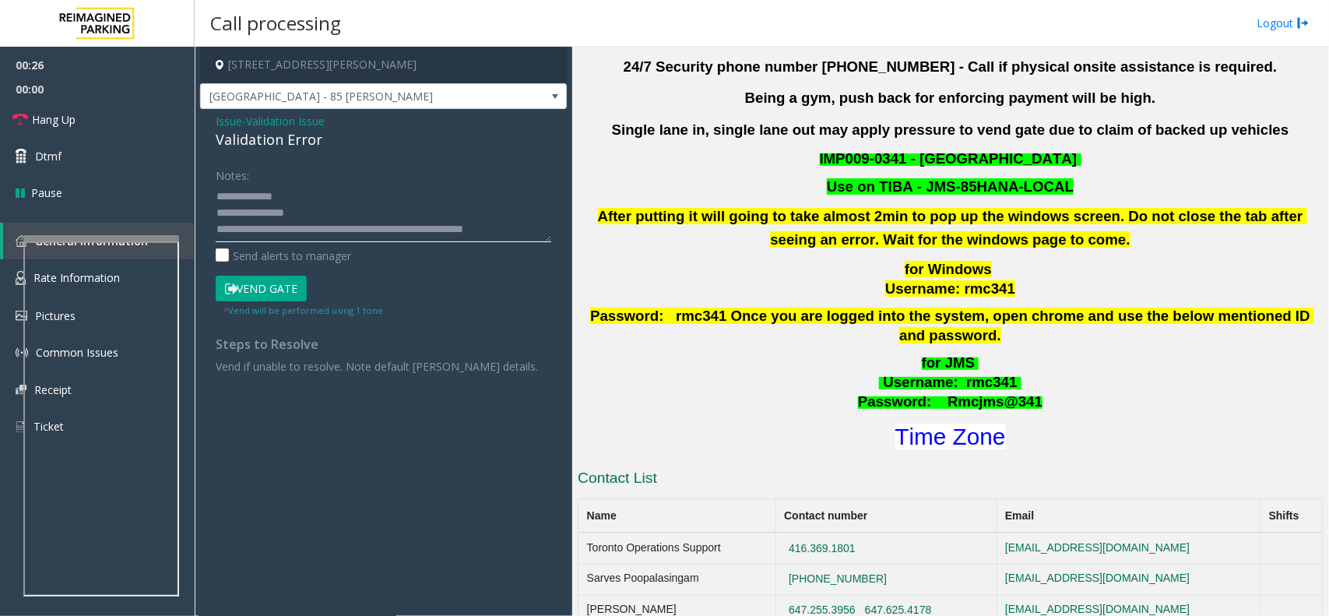
click at [304, 230] on textarea at bounding box center [383, 213] width 335 height 58
click at [277, 286] on button "Vend Gate" at bounding box center [261, 289] width 91 height 26
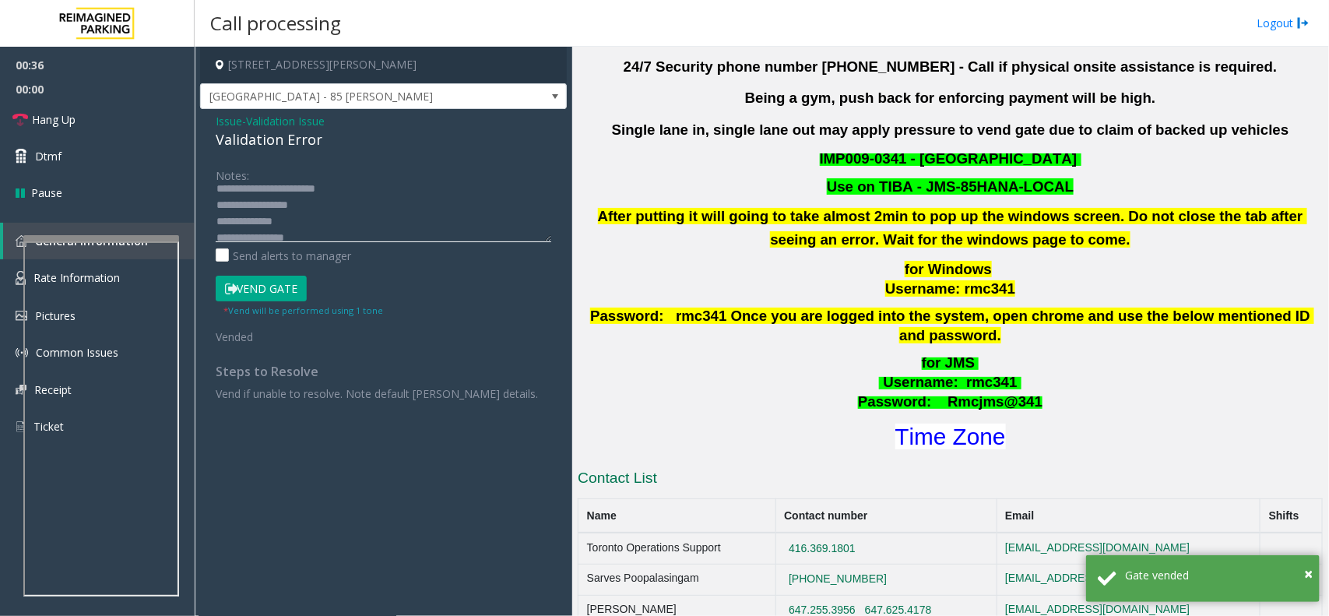
scroll to position [0, 0]
drag, startPoint x: 290, startPoint y: 197, endPoint x: 341, endPoint y: 195, distance: 51.4
click at [341, 195] on textarea at bounding box center [383, 213] width 335 height 58
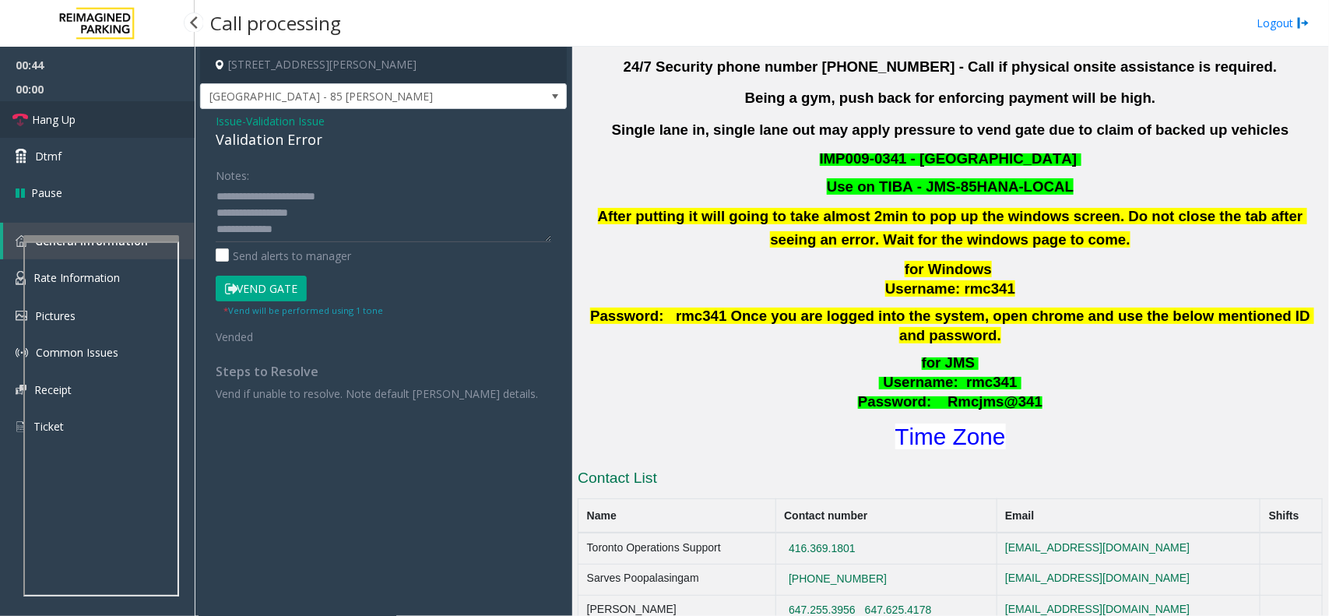
click at [149, 110] on link "Hang Up" at bounding box center [97, 119] width 195 height 37
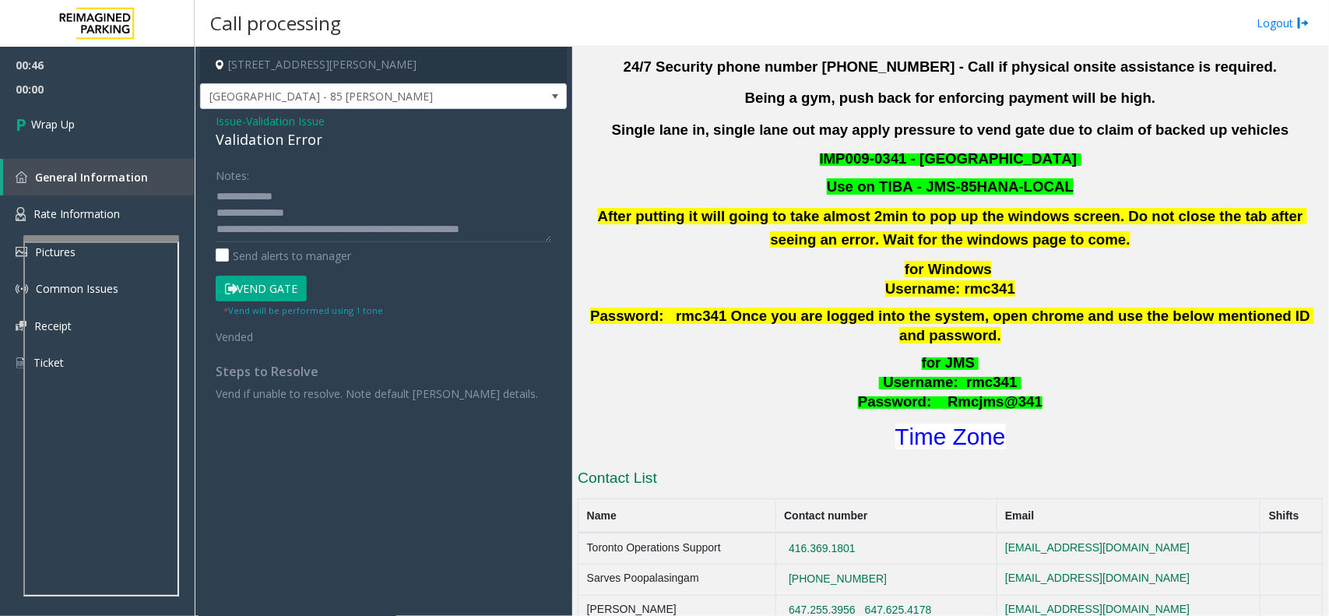
scroll to position [48, 0]
drag, startPoint x: 309, startPoint y: 211, endPoint x: 508, endPoint y: 219, distance: 199.4
click at [508, 219] on textarea at bounding box center [383, 213] width 335 height 58
click at [218, 192] on textarea at bounding box center [383, 213] width 335 height 58
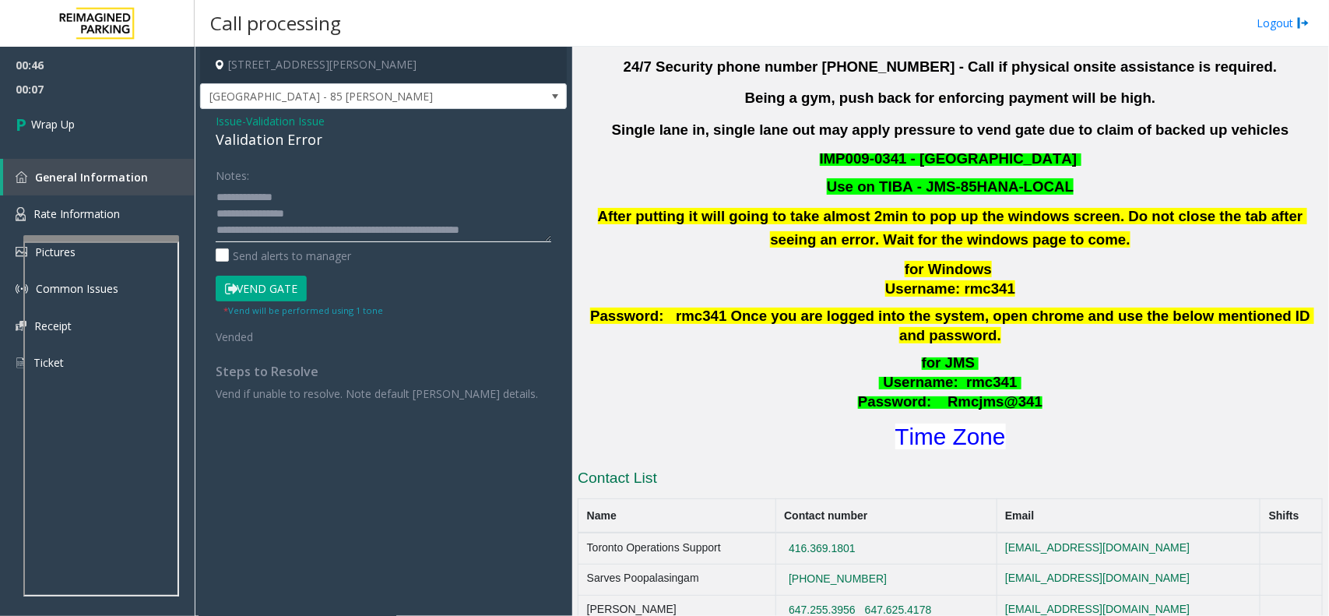
scroll to position [48, 0]
type textarea "**********"
click at [48, 114] on link "Wrap Up" at bounding box center [97, 124] width 195 height 46
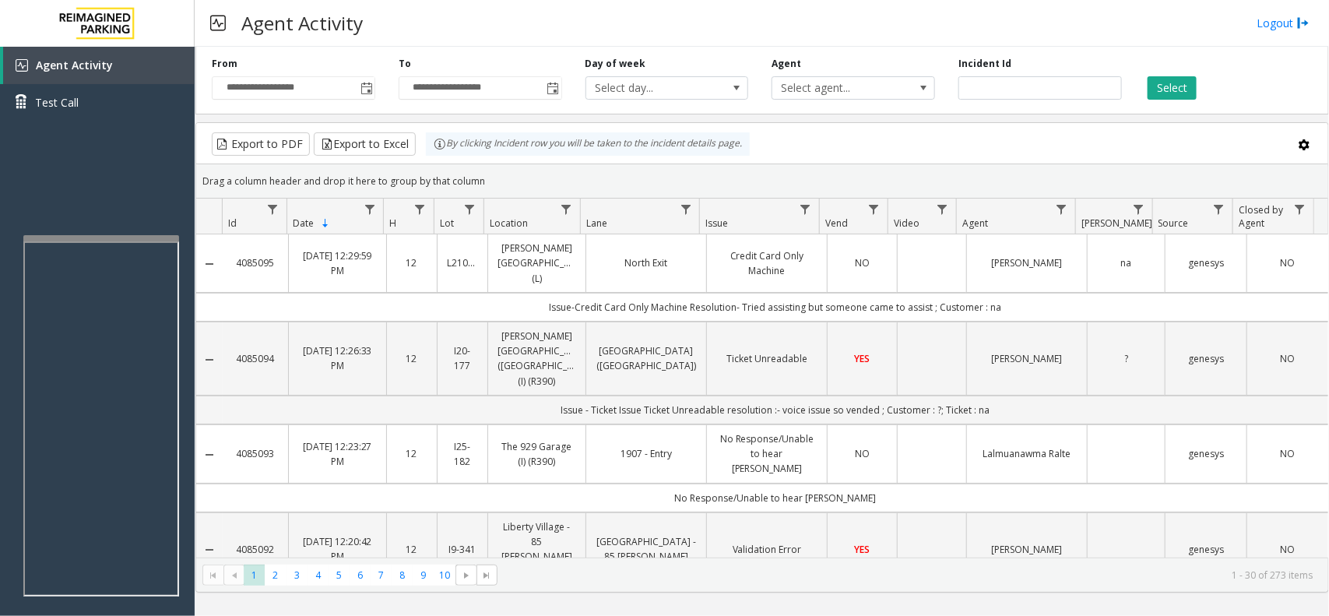
click at [507, 40] on div "Agent Activity Logout" at bounding box center [762, 23] width 1134 height 47
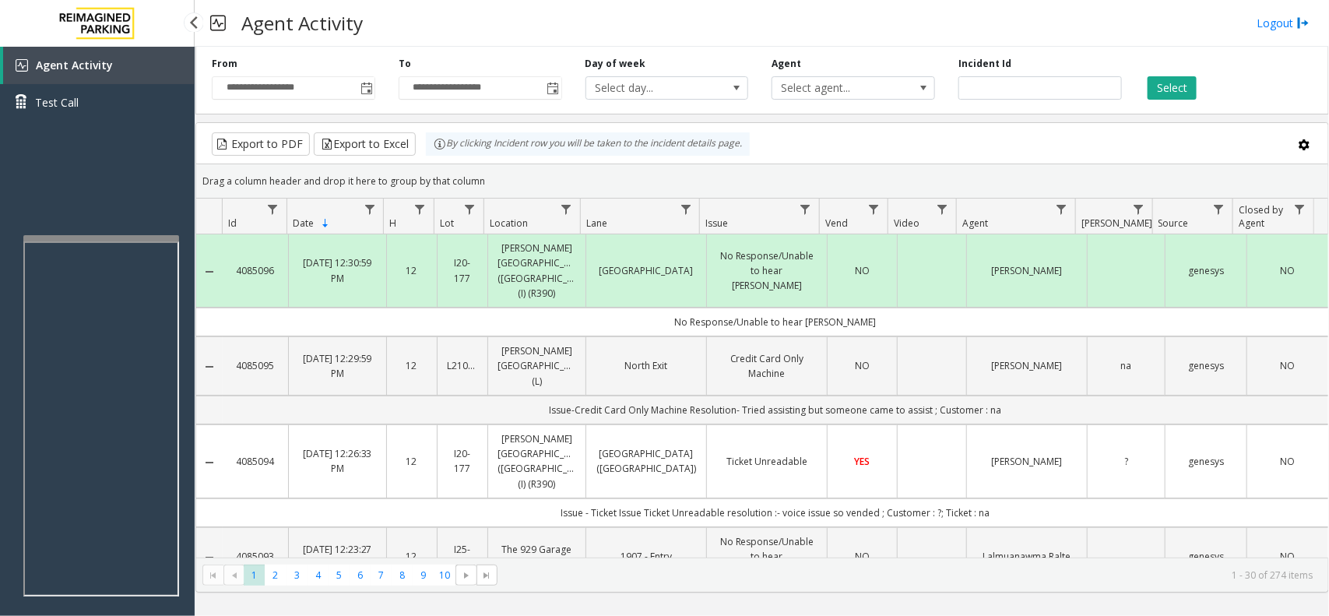
click at [80, 63] on span "Agent Activity" at bounding box center [74, 65] width 77 height 15
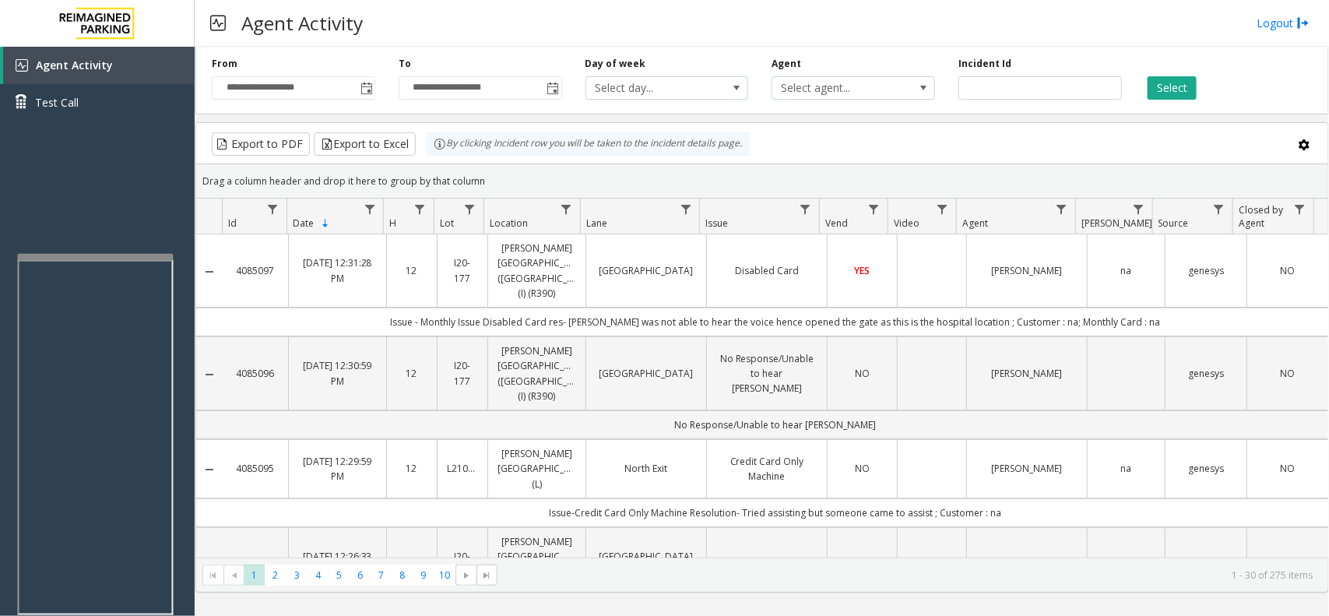
click at [80, 257] on div at bounding box center [96, 257] width 156 height 6
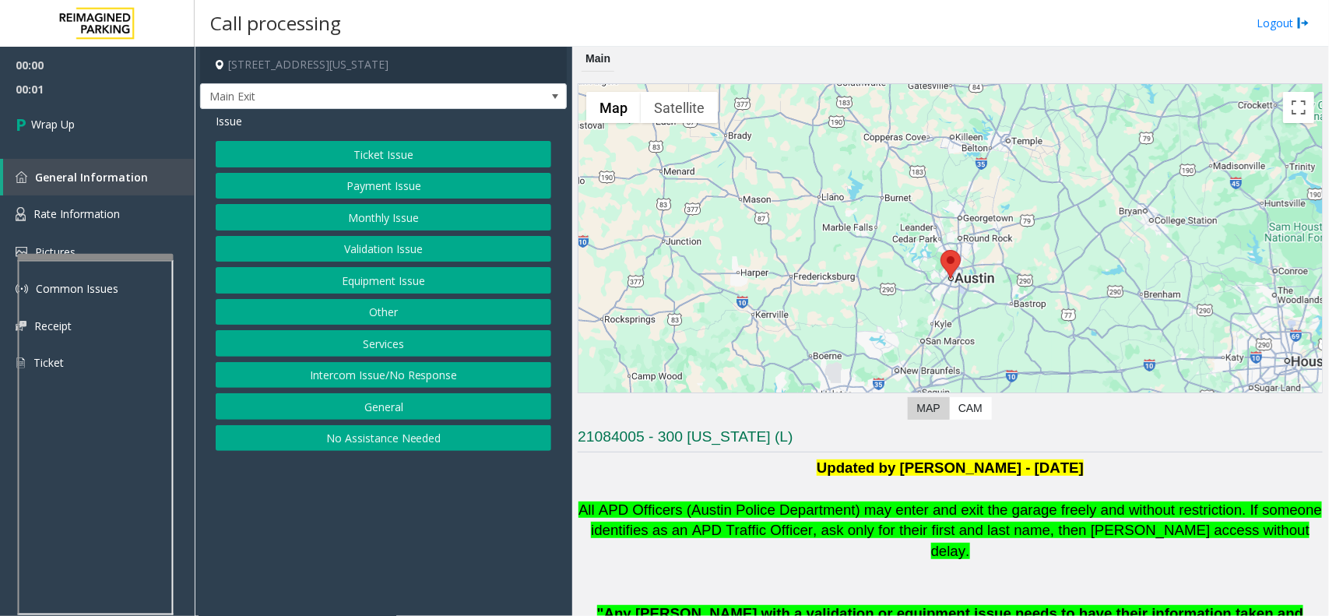
click at [392, 367] on button "Intercom Issue/No Response" at bounding box center [383, 375] width 335 height 26
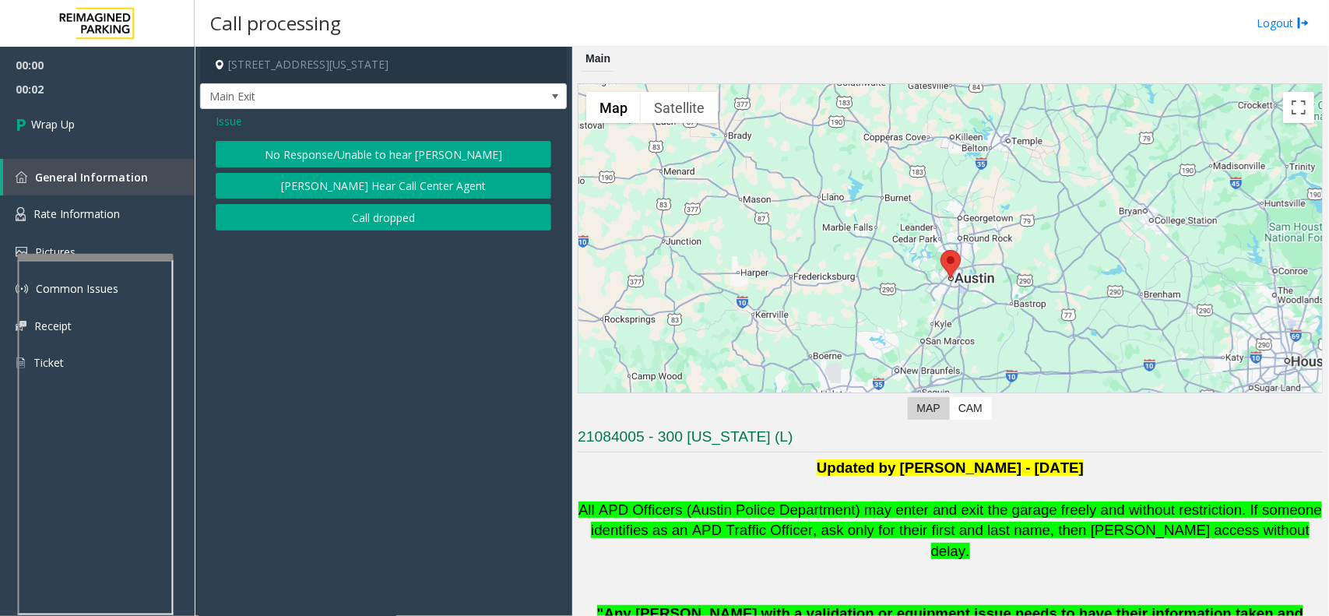
click at [414, 219] on button "Call dropped" at bounding box center [383, 217] width 335 height 26
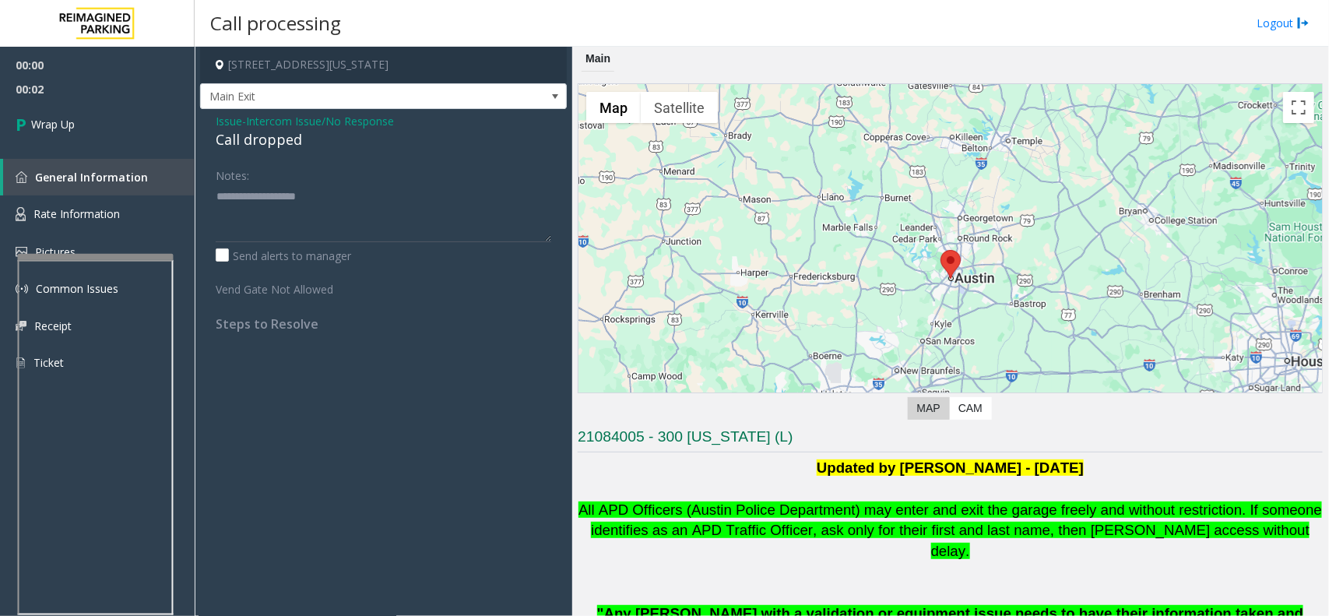
click at [271, 138] on div "Call dropped" at bounding box center [383, 139] width 335 height 21
type textarea "**********"
click at [90, 117] on link "Wrap Up" at bounding box center [97, 124] width 195 height 46
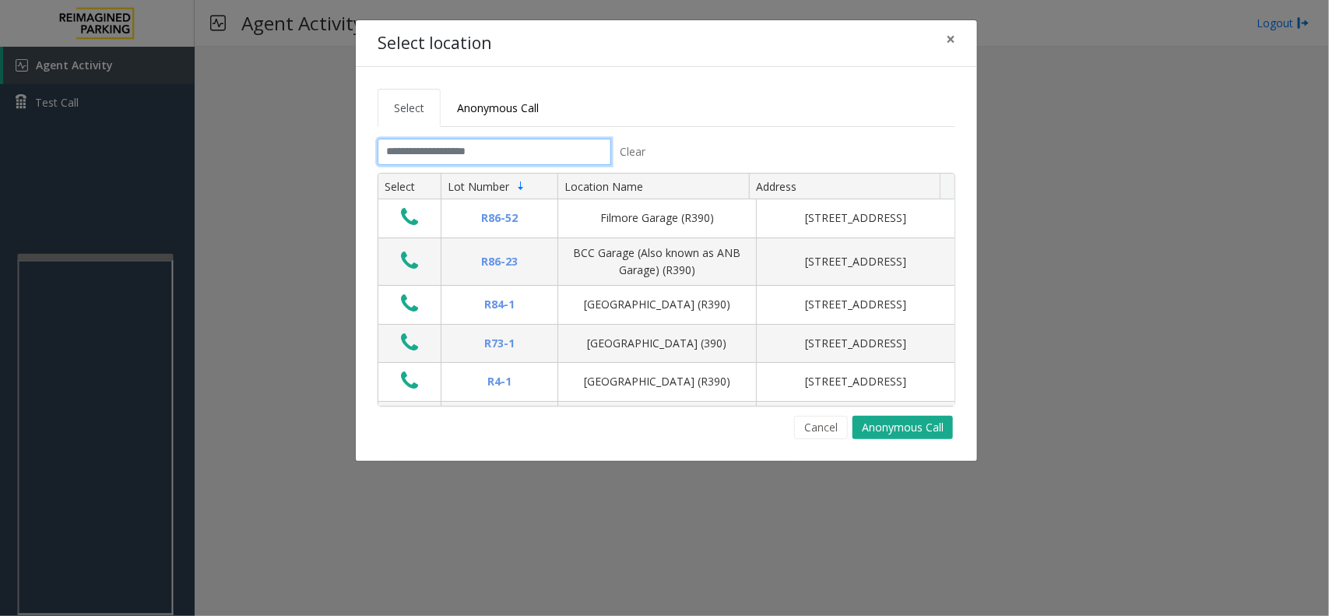
click at [476, 146] on input "text" at bounding box center [495, 152] width 234 height 26
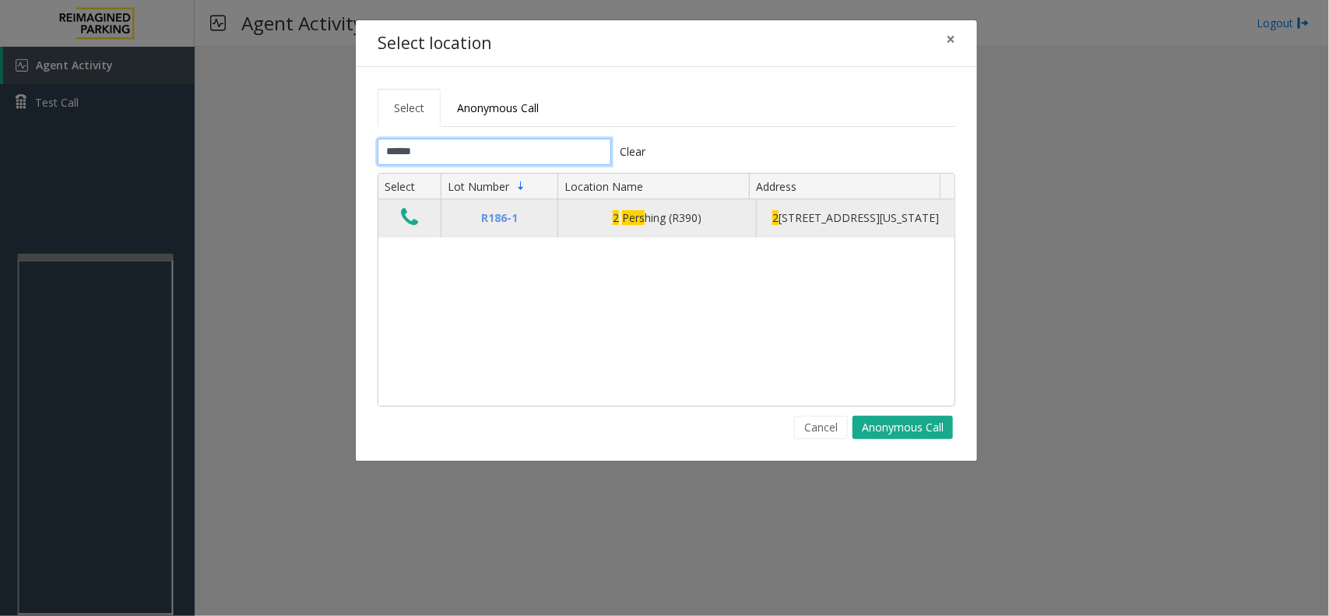
type input "******"
click at [406, 223] on icon "Data table" at bounding box center [409, 217] width 17 height 22
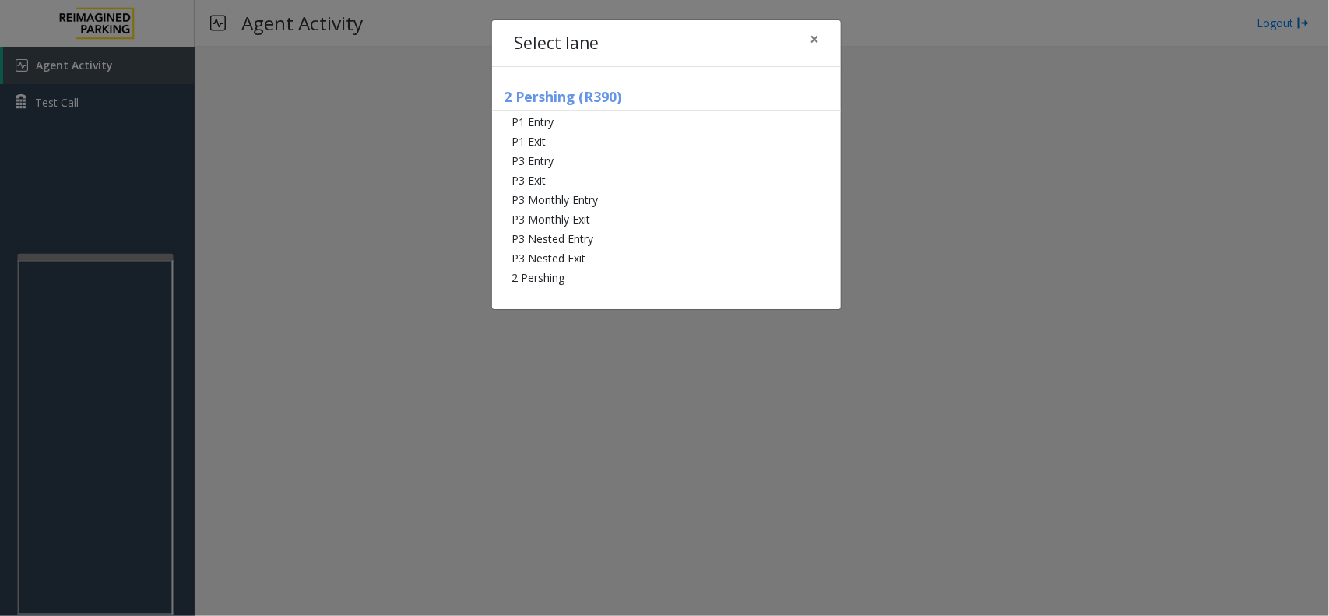
click at [567, 289] on div "2 Pershing (R390) P1 Entry P1 Exit P3 Entry P3 Exit P3 Monthly Entry P3 Monthly…" at bounding box center [666, 188] width 349 height 242
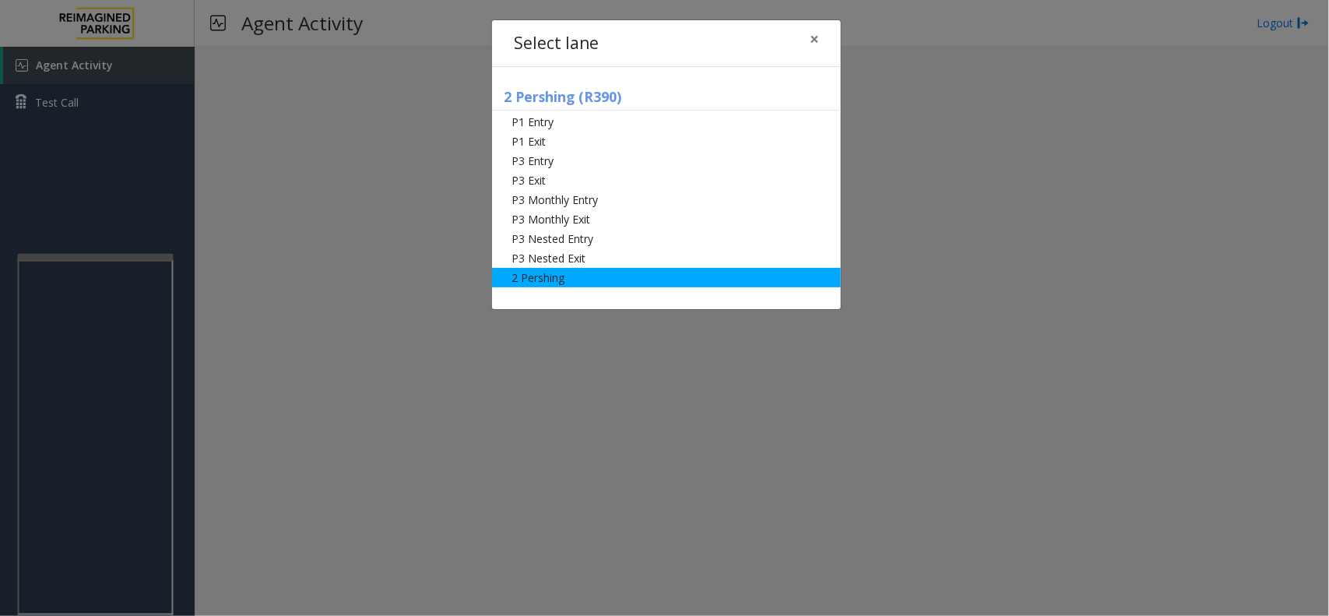
click at [585, 282] on li "2 Pershing" at bounding box center [666, 277] width 349 height 19
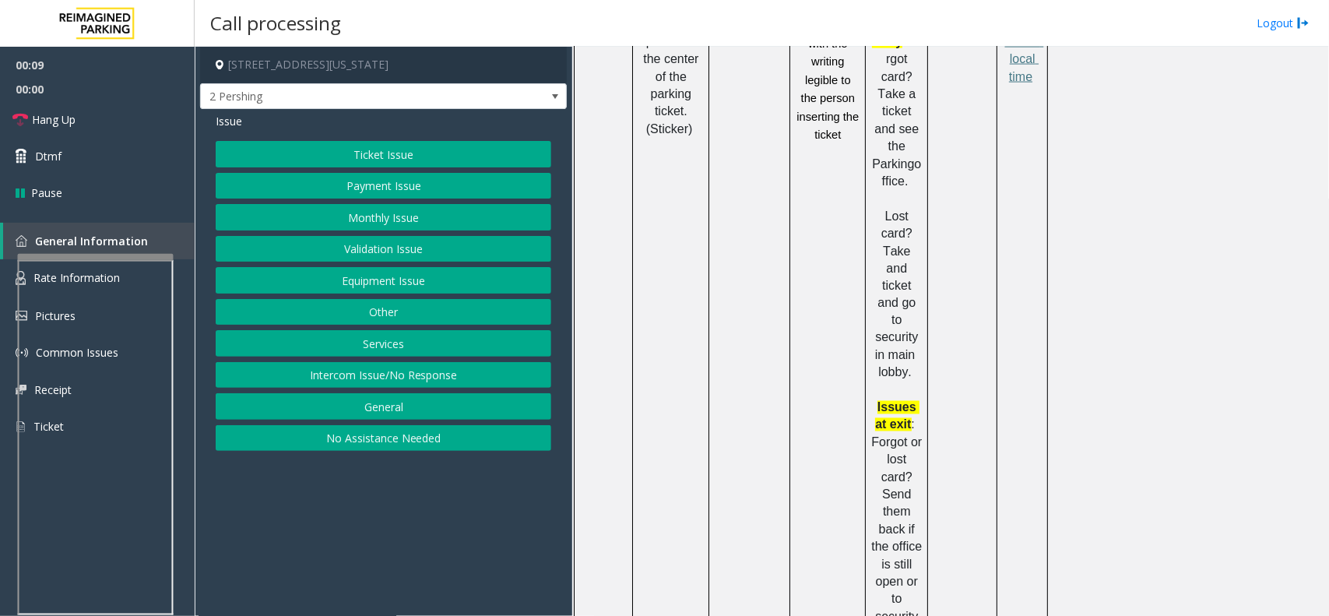
scroll to position [681, 0]
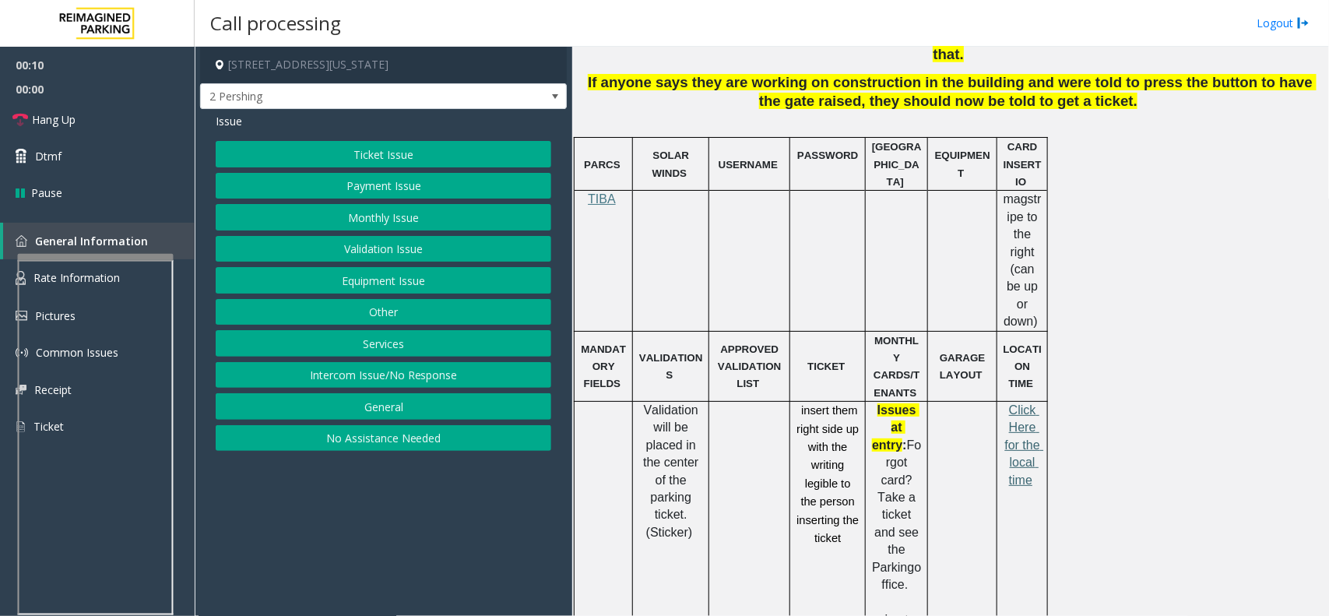
click at [1028, 403] on span "Click Here for the local time" at bounding box center [1024, 444] width 39 height 83
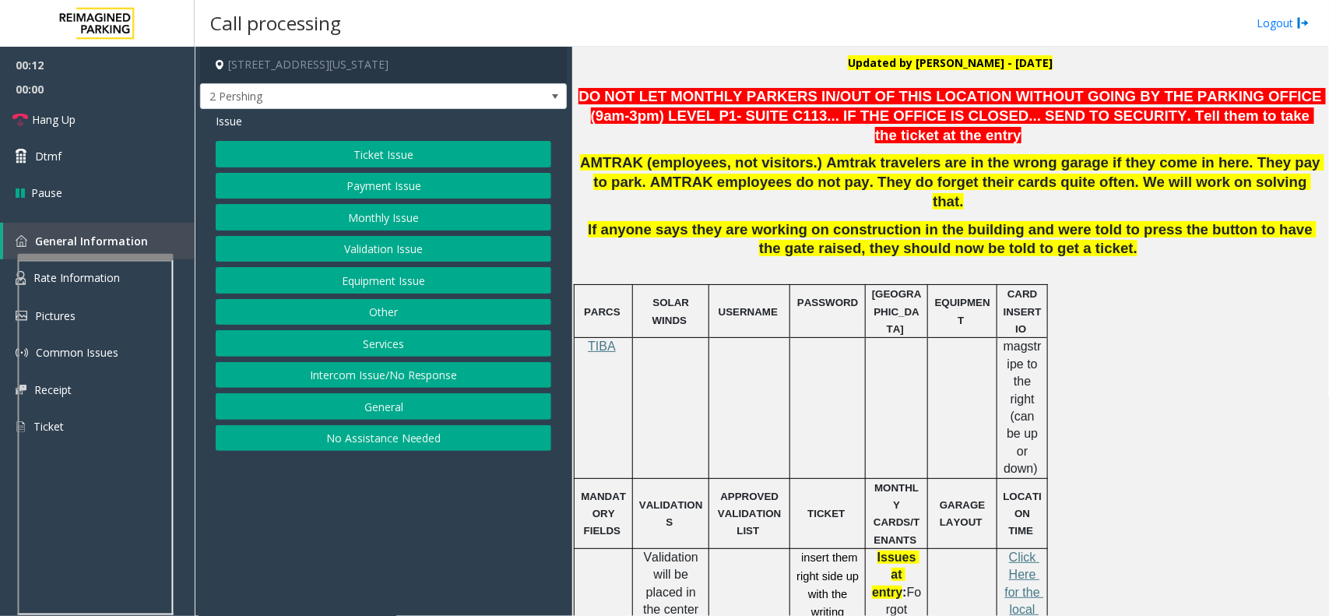
scroll to position [389, 0]
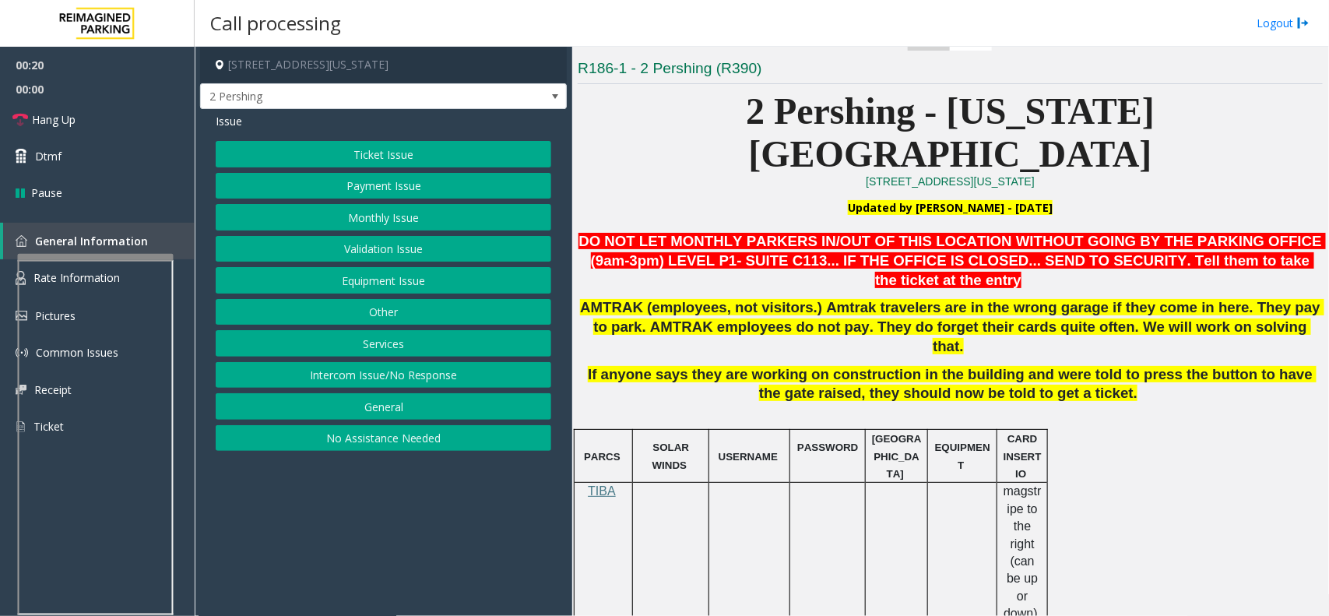
click at [393, 214] on button "Monthly Issue" at bounding box center [383, 217] width 335 height 26
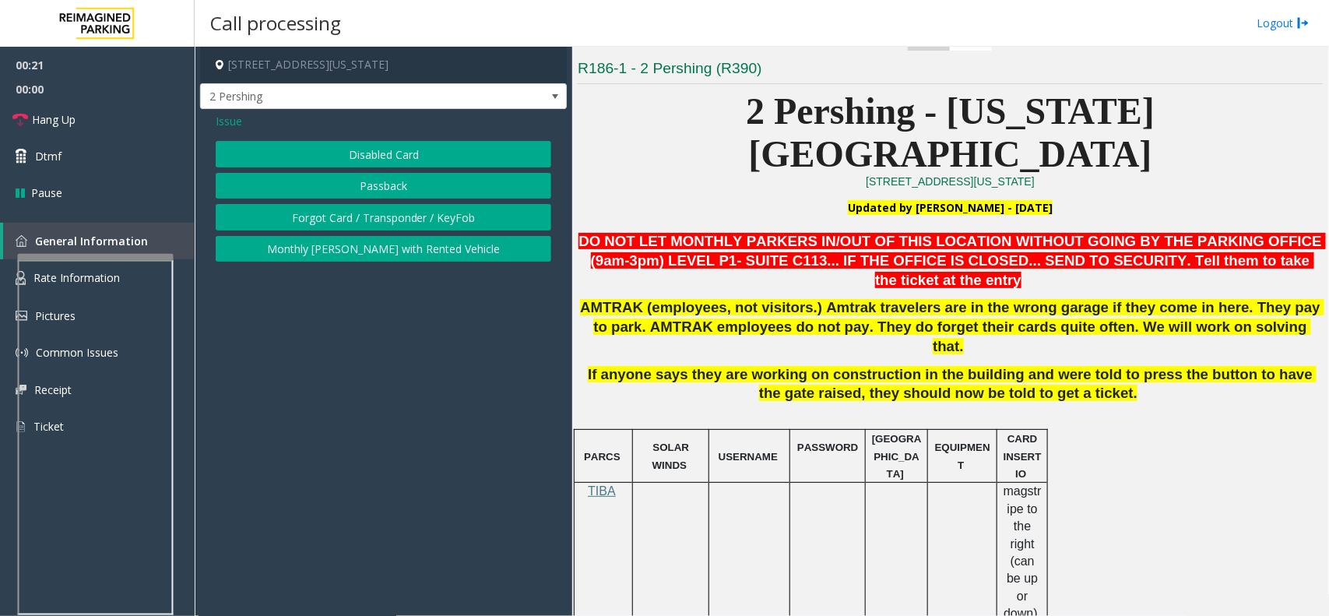
click at [394, 156] on button "Disabled Card" at bounding box center [383, 154] width 335 height 26
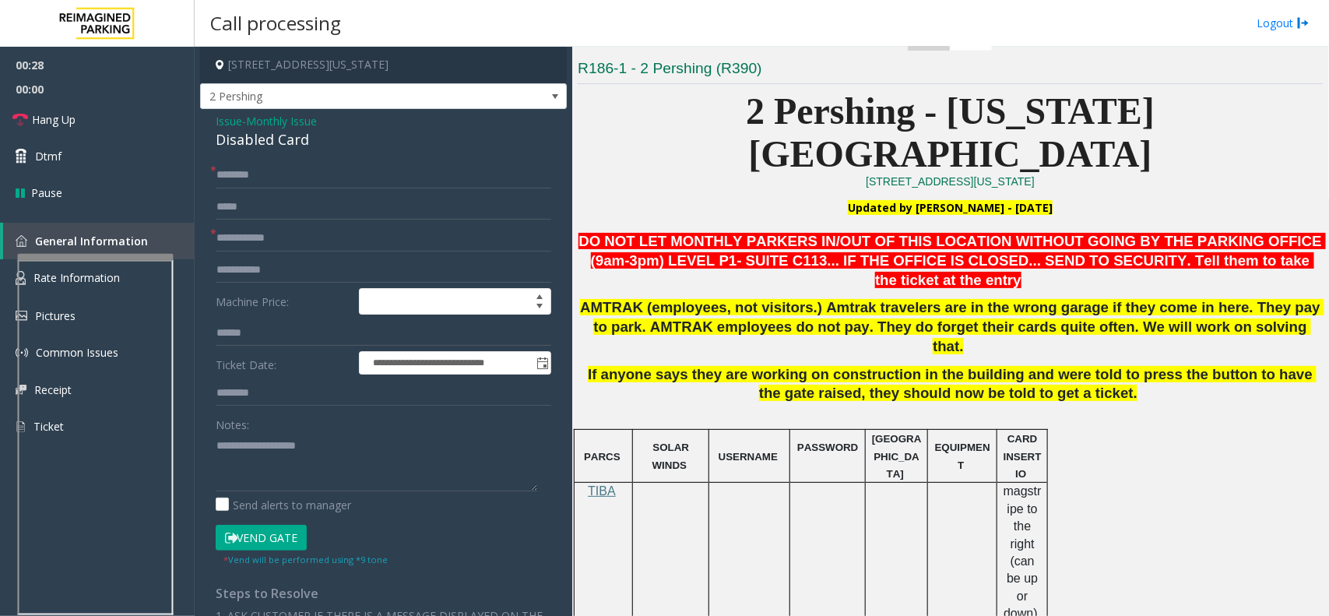
click at [232, 118] on span "Issue" at bounding box center [229, 121] width 26 height 16
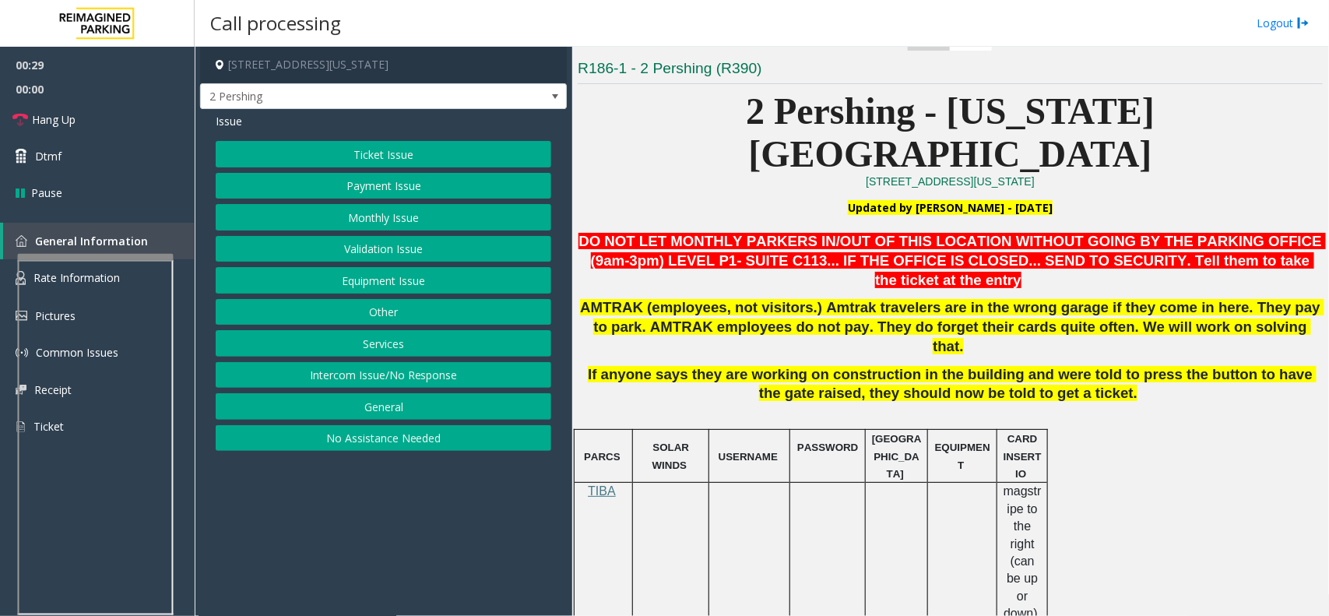
click at [379, 212] on button "Monthly Issue" at bounding box center [383, 217] width 335 height 26
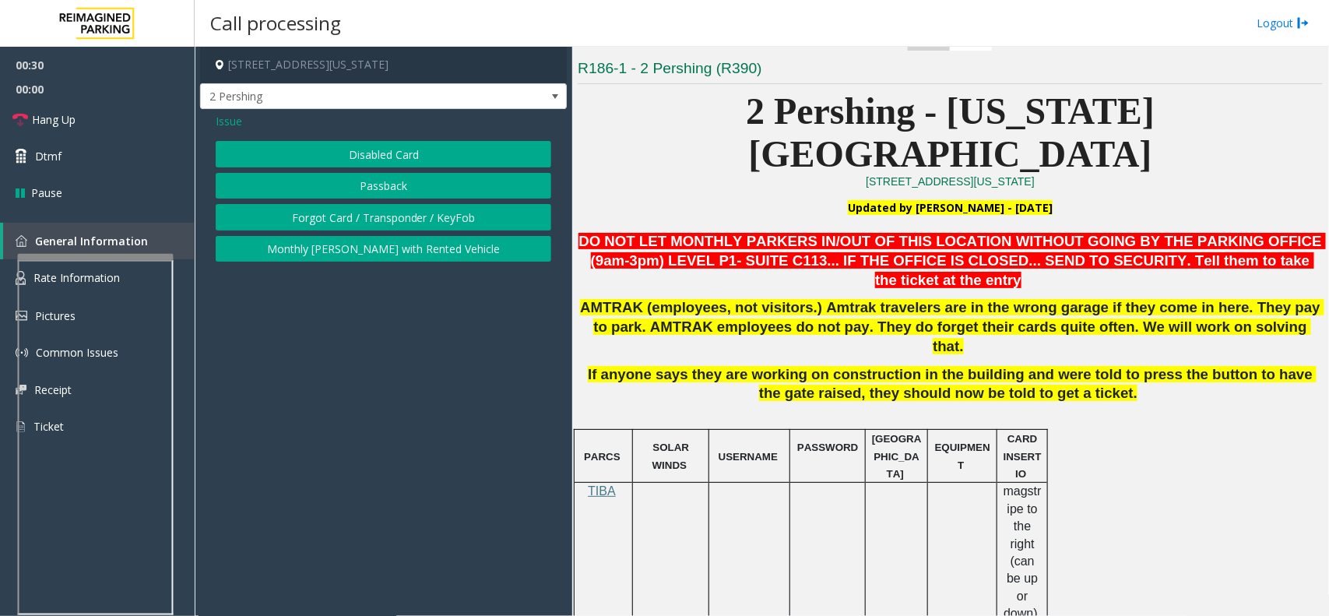
click at [385, 183] on button "Passback" at bounding box center [383, 186] width 335 height 26
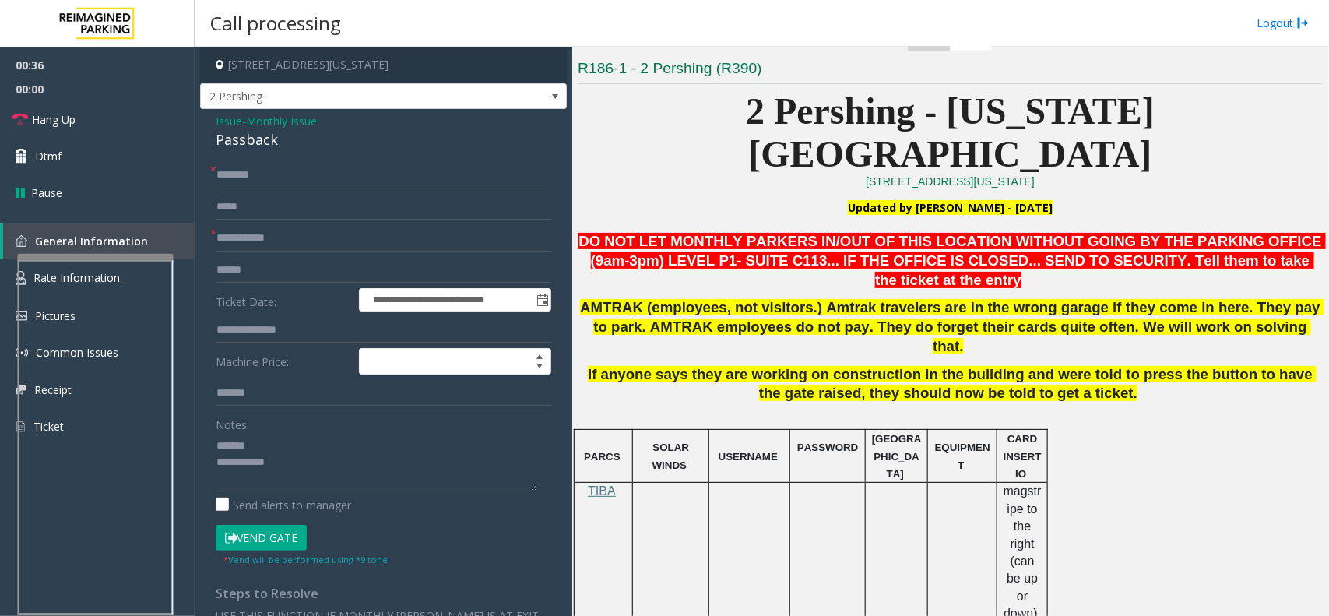
click at [249, 145] on div "Passback" at bounding box center [383, 139] width 335 height 21
click at [354, 462] on textarea at bounding box center [376, 462] width 321 height 58
type textarea "**********"
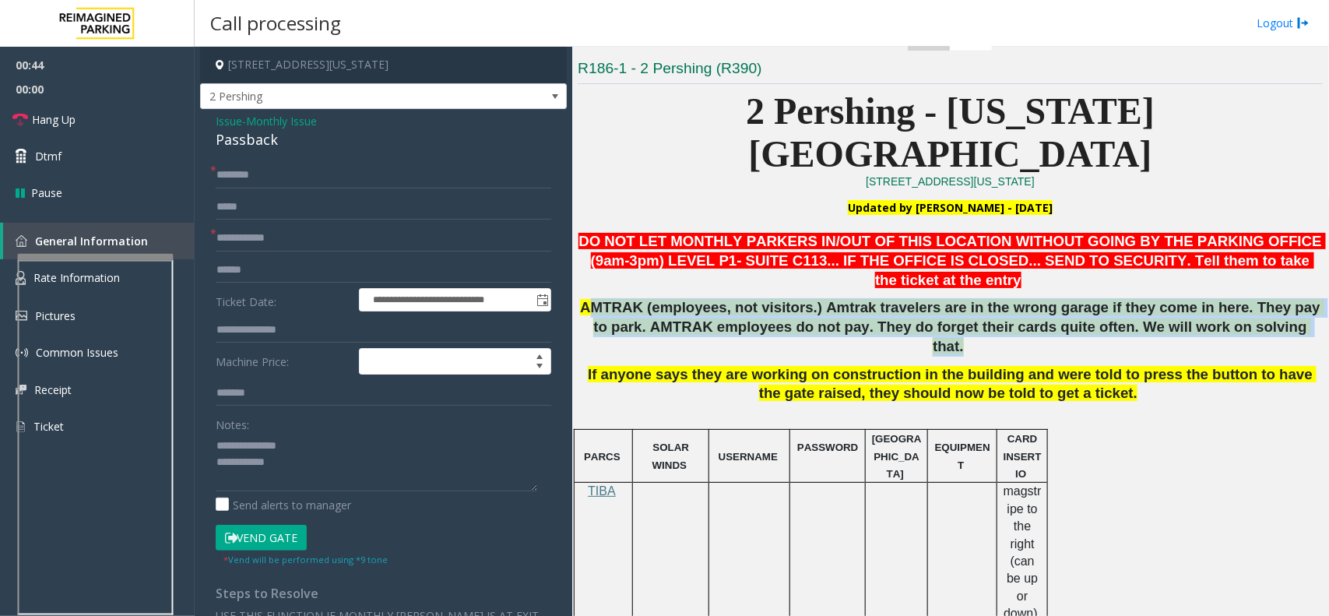
drag, startPoint x: 602, startPoint y: 250, endPoint x: 1246, endPoint y: 261, distance: 644.6
click at [1246, 298] on p "AMTRAK (employees, not visitors.) Amtrak travelers are in the wrong garage if t…" at bounding box center [950, 327] width 745 height 58
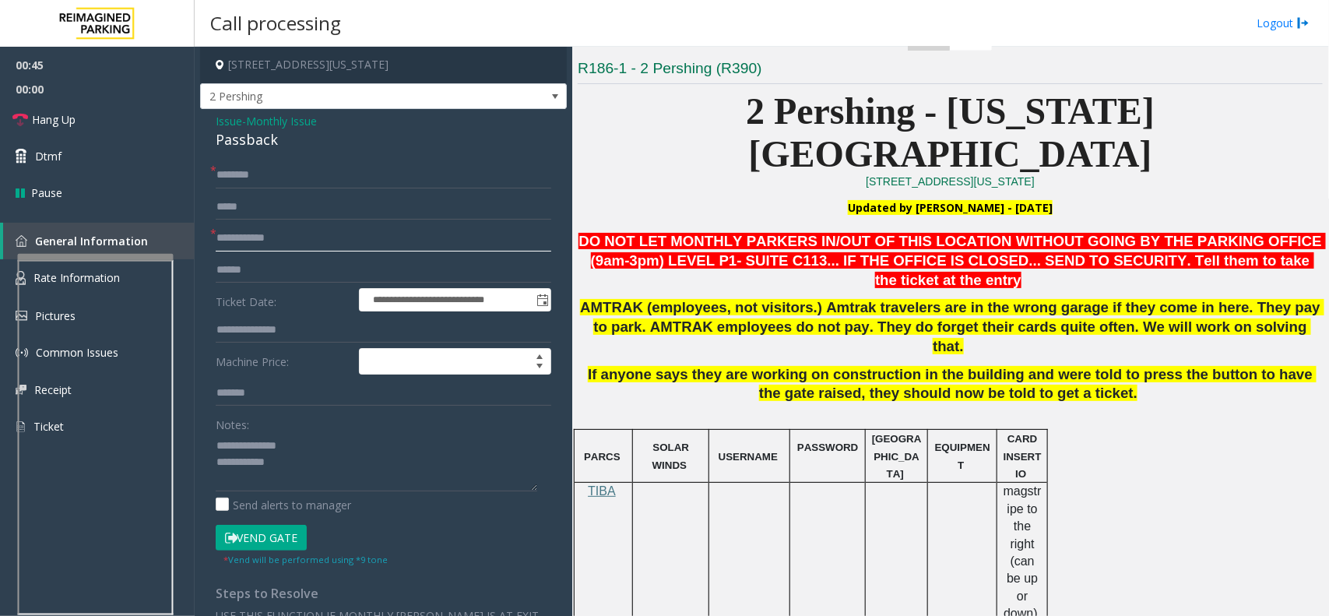
click at [266, 250] on input "text" at bounding box center [383, 238] width 335 height 26
type input "**"
click at [257, 176] on input "text" at bounding box center [383, 175] width 335 height 26
type input "**"
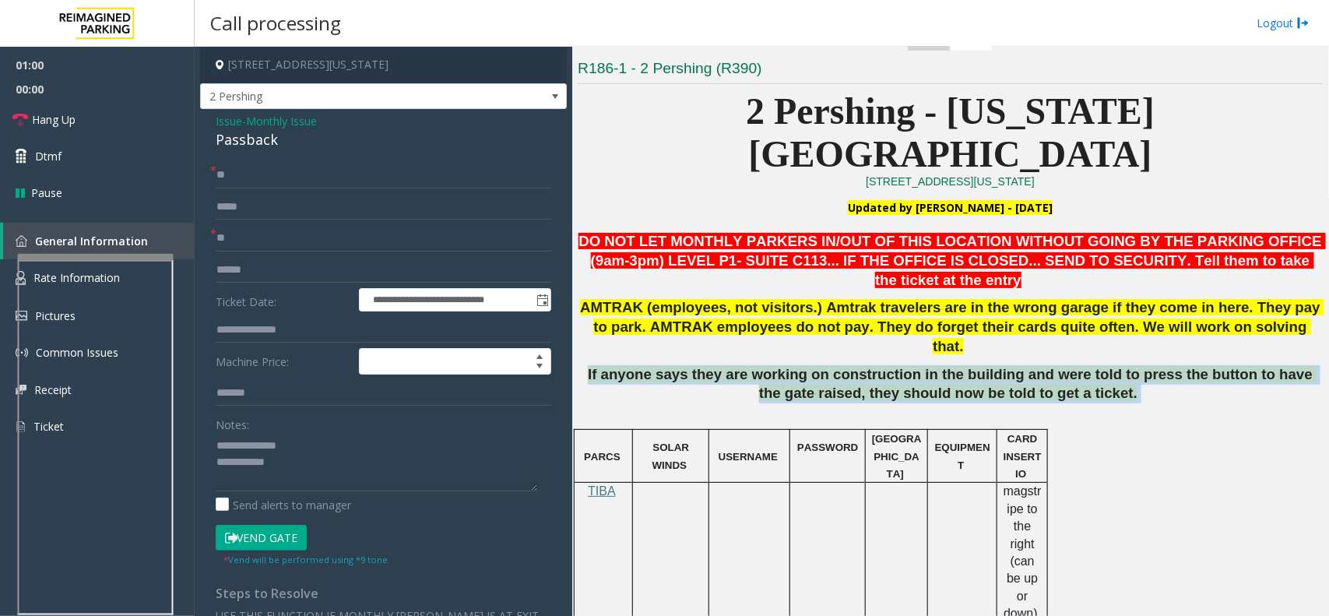
drag, startPoint x: 1097, startPoint y: 304, endPoint x: 597, endPoint y: 290, distance: 500.7
click at [597, 365] on p "If anyone says they are working on construction in the building and were told t…" at bounding box center [950, 393] width 745 height 56
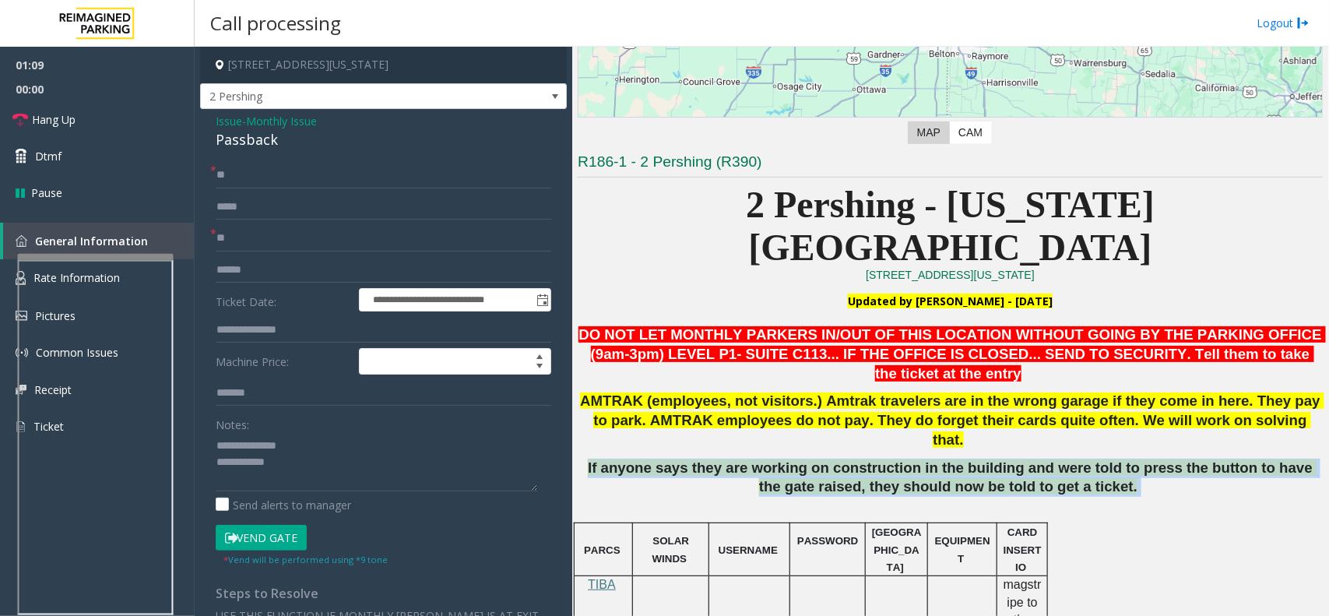
scroll to position [195, 0]
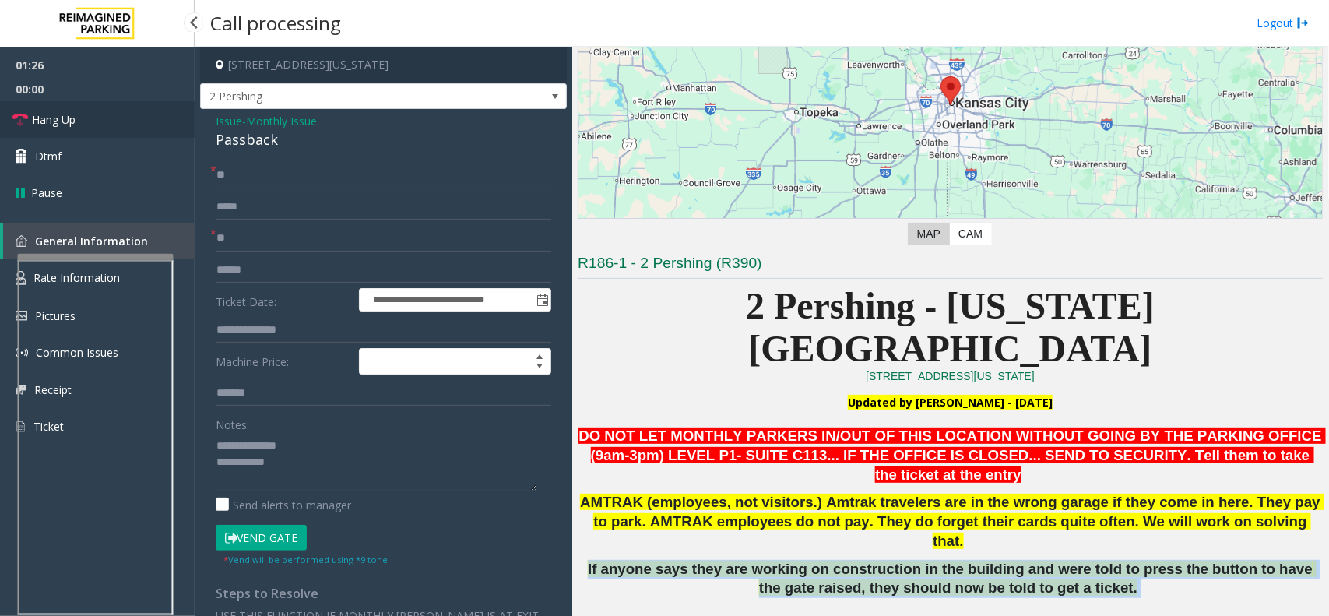
click at [150, 117] on link "Hang Up" at bounding box center [97, 119] width 195 height 37
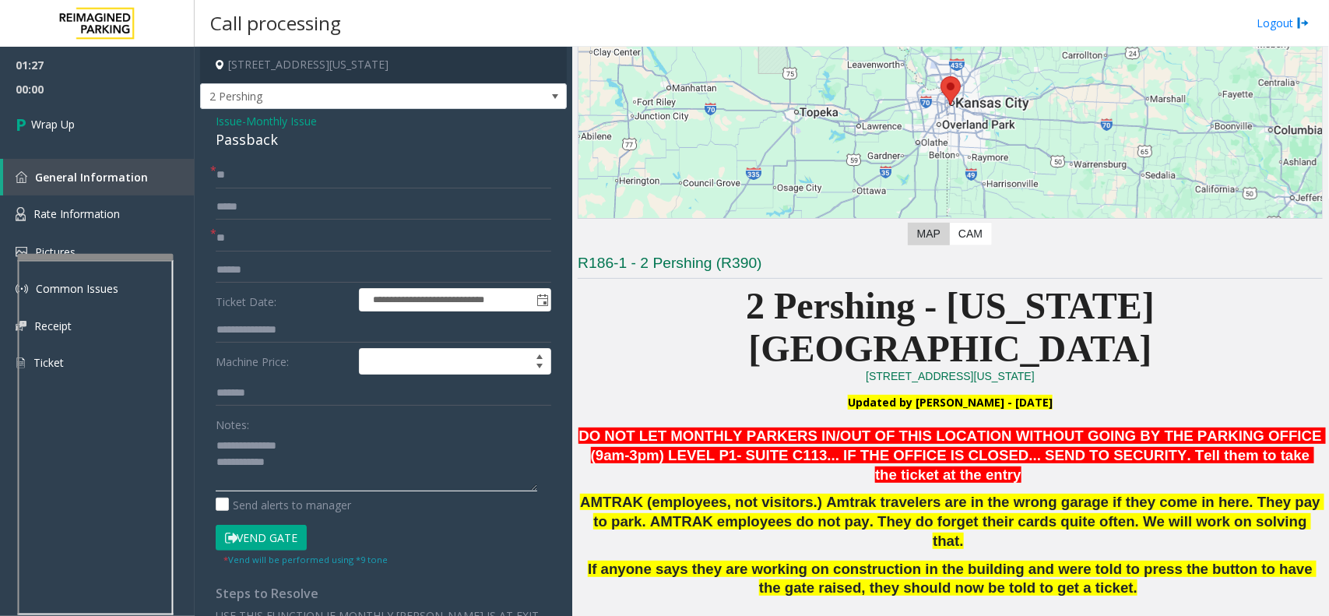
click at [351, 456] on textarea at bounding box center [376, 462] width 321 height 58
type textarea "**********"
click at [75, 119] on span "Wrap Up" at bounding box center [53, 124] width 44 height 16
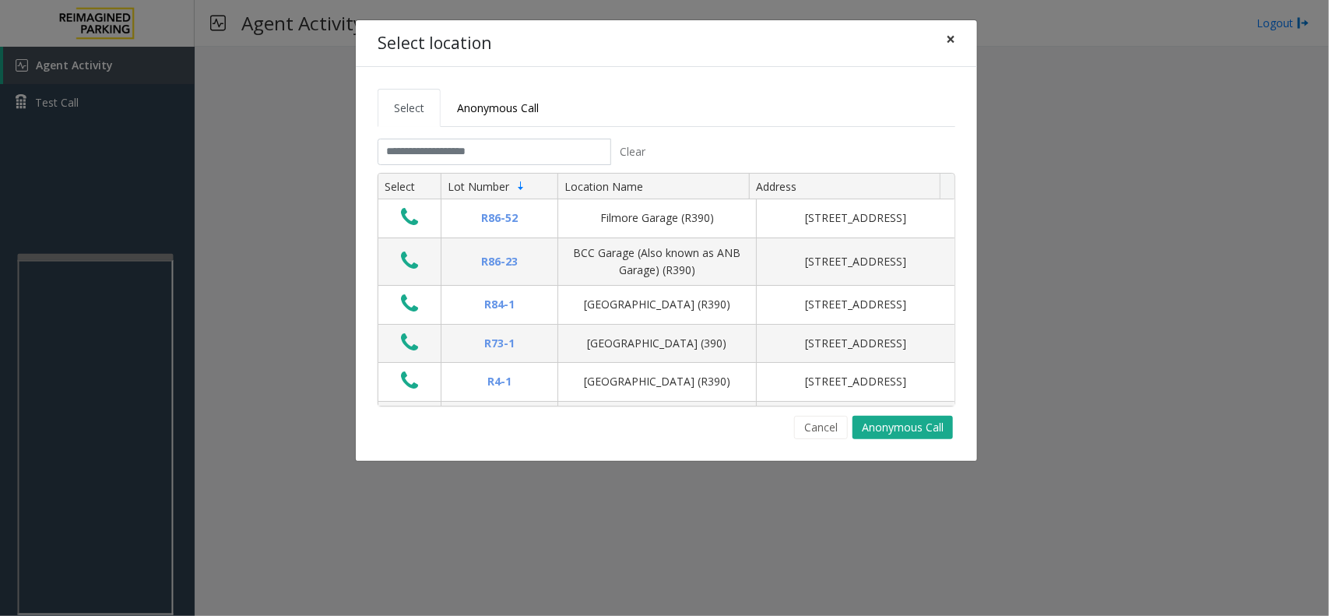
click at [943, 40] on button "×" at bounding box center [950, 39] width 31 height 38
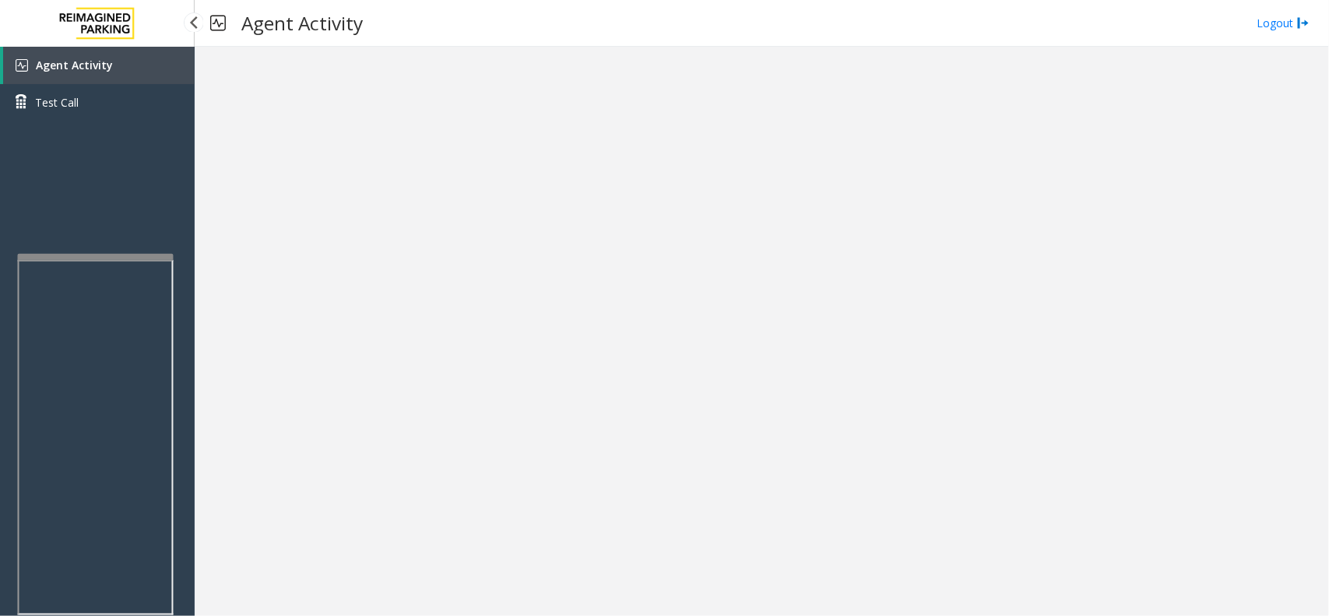
click at [121, 72] on link "Agent Activity" at bounding box center [98, 65] width 191 height 37
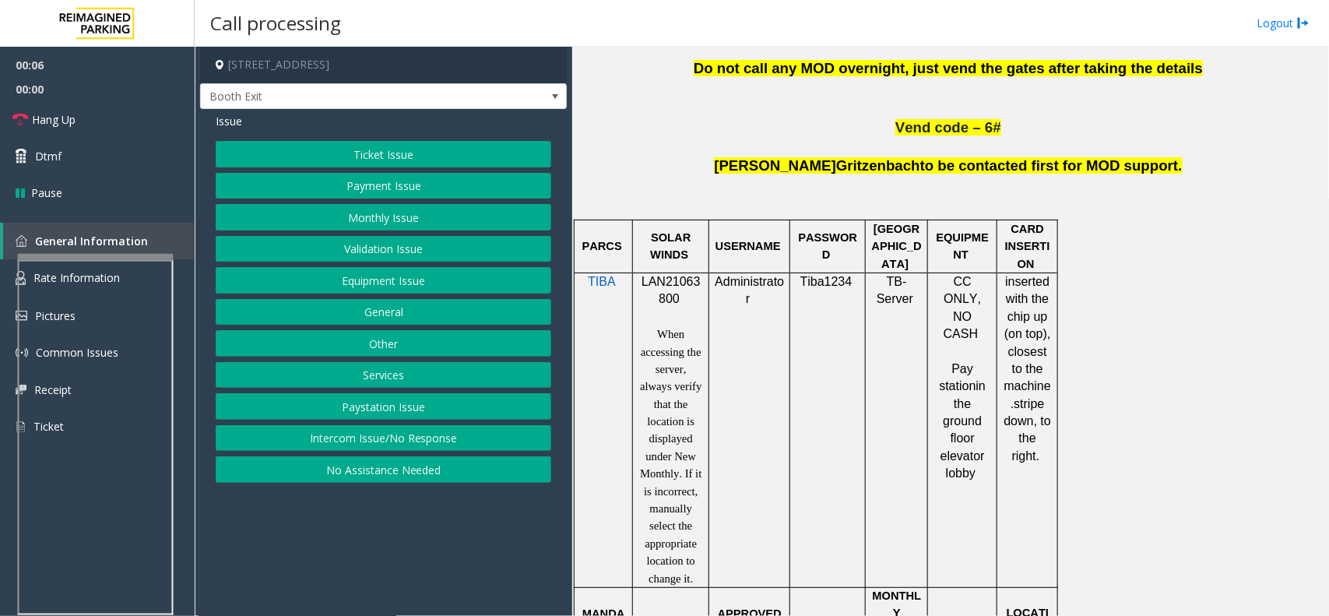
scroll to position [876, 0]
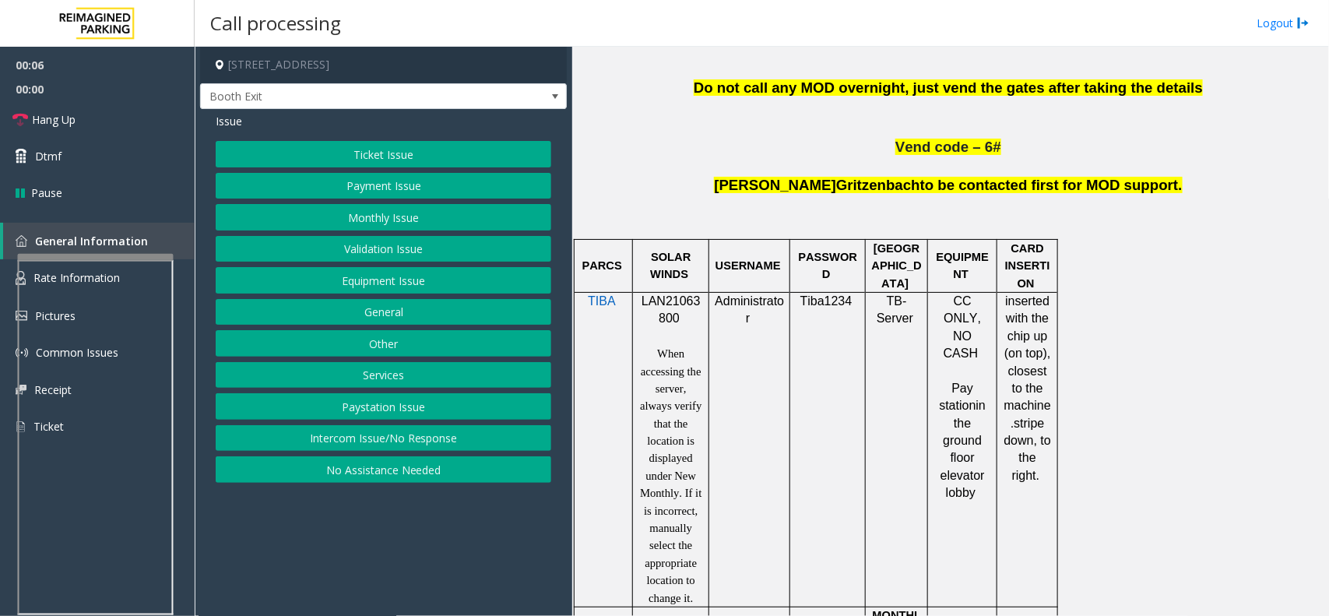
click at [666, 313] on span "LAN21063800" at bounding box center [670, 309] width 59 height 30
copy p "LAN21063800"
click at [434, 244] on button "Validation Issue" at bounding box center [383, 249] width 335 height 26
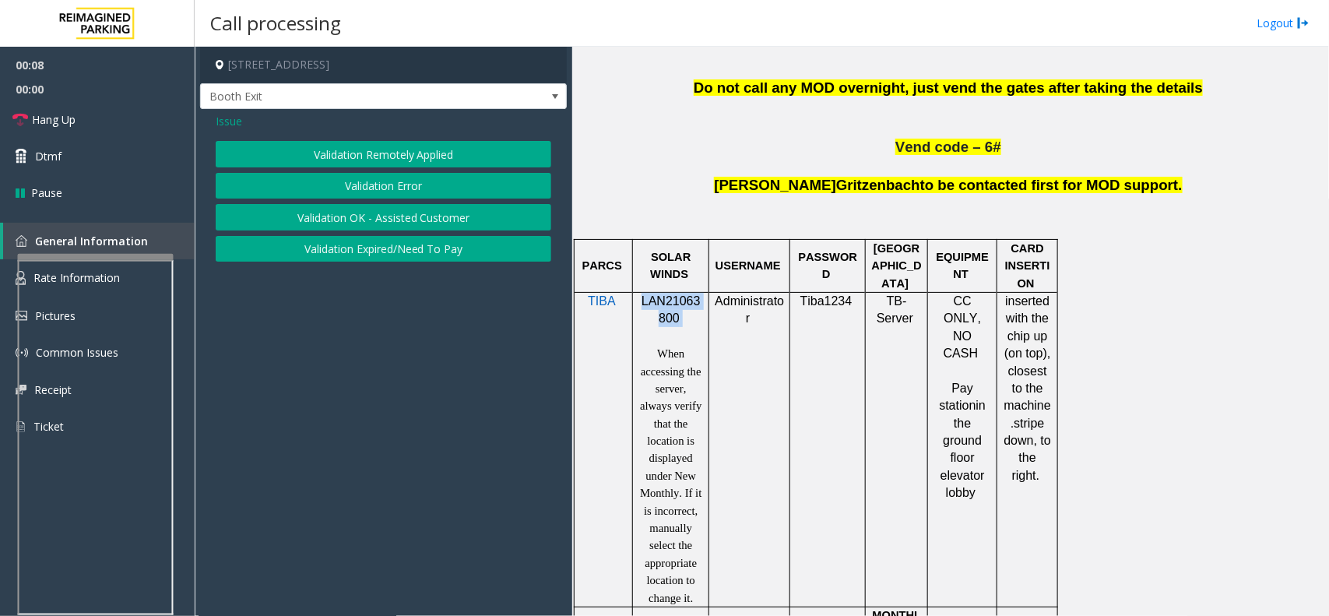
click at [411, 191] on button "Validation Error" at bounding box center [383, 186] width 335 height 26
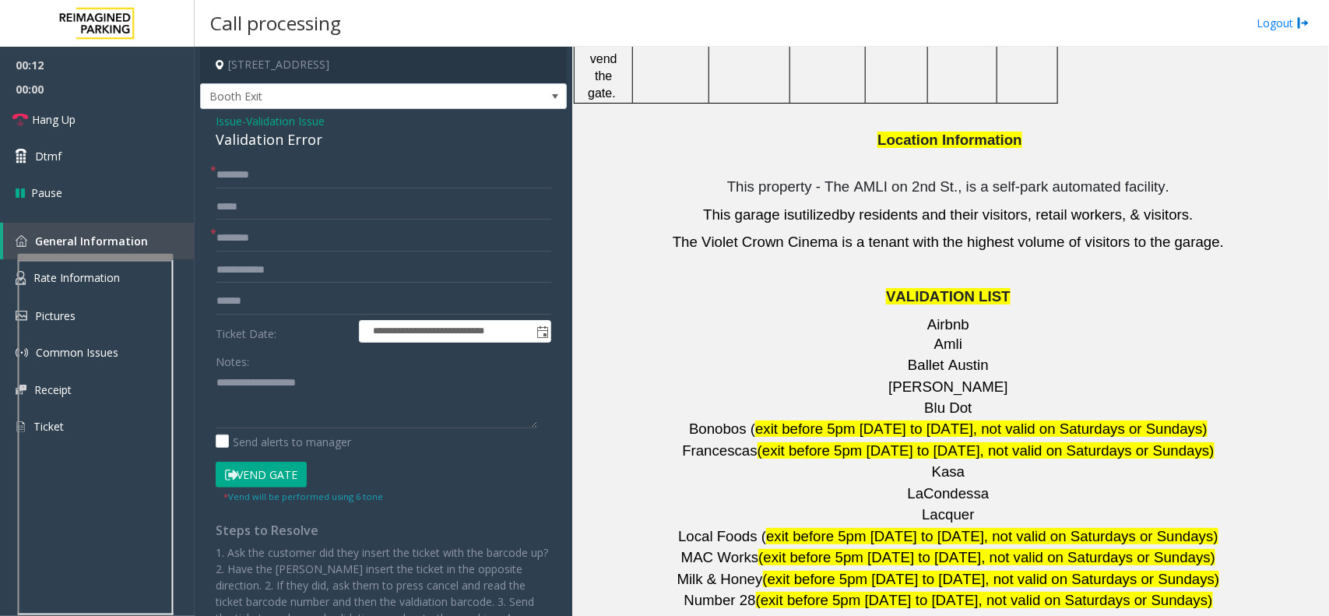
scroll to position [2043, 0]
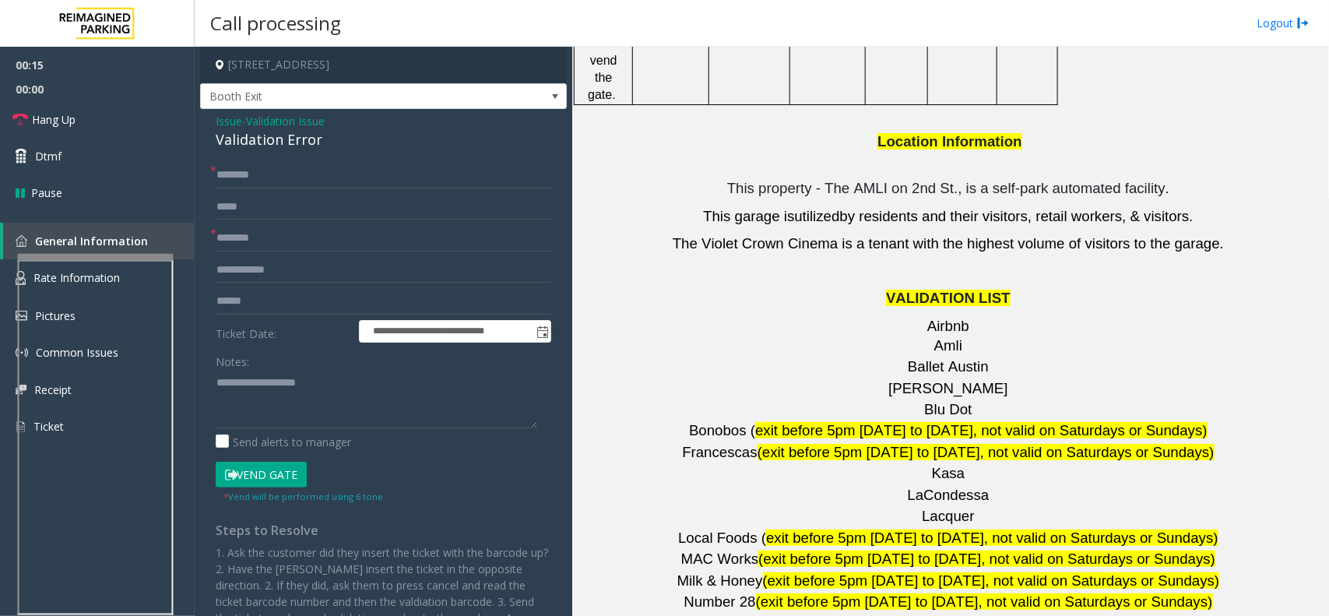
click at [960, 380] on span "Barry's" at bounding box center [947, 388] width 119 height 16
copy p "Barry's"
drag, startPoint x: 967, startPoint y: 296, endPoint x: 901, endPoint y: 300, distance: 66.3
click at [901, 379] on p "Barry's" at bounding box center [950, 388] width 745 height 19
click at [262, 237] on input "text" at bounding box center [383, 238] width 335 height 26
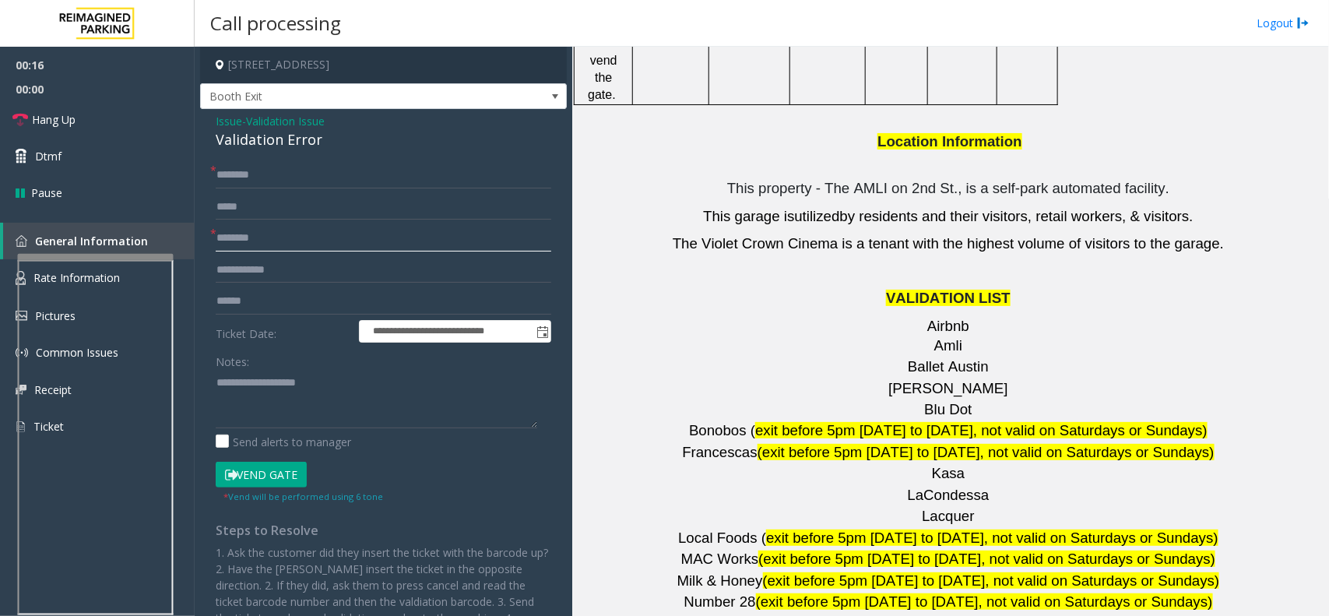
paste input "*******"
type input "*******"
click at [306, 304] on input "text" at bounding box center [383, 301] width 335 height 26
click at [296, 142] on div "Validation Error" at bounding box center [383, 139] width 335 height 21
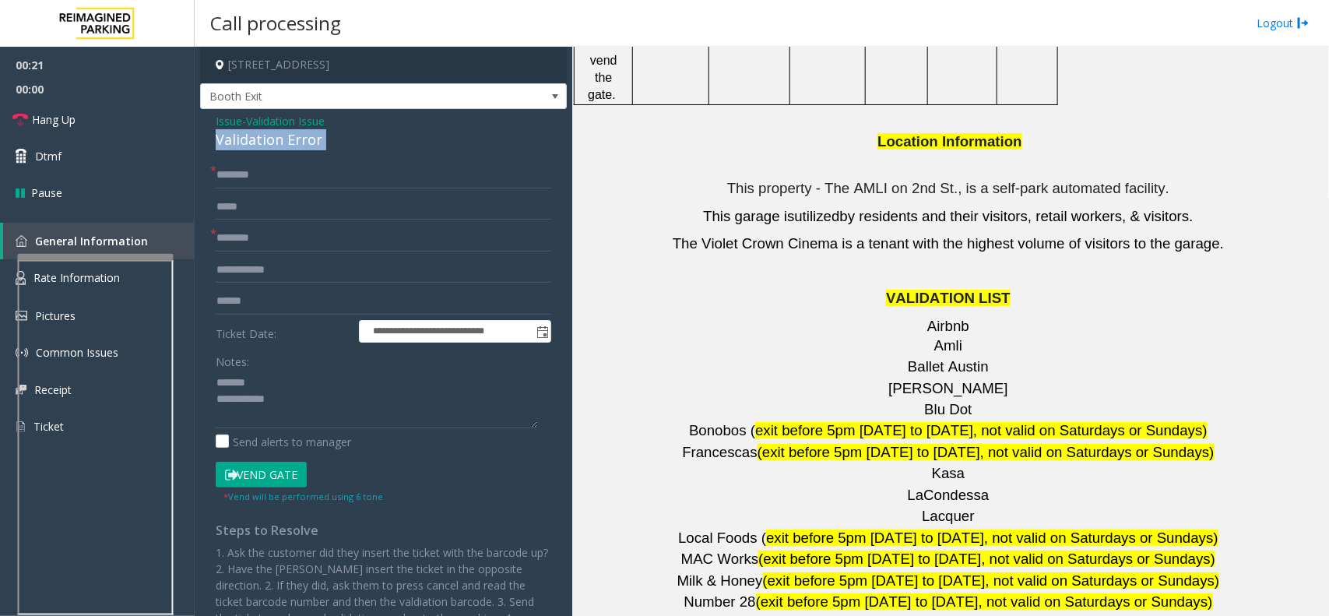
drag, startPoint x: 296, startPoint y: 142, endPoint x: 319, endPoint y: 265, distance: 125.2
click at [294, 142] on div "Validation Error" at bounding box center [383, 139] width 335 height 21
copy div "Validation Error"
drag, startPoint x: 289, startPoint y: 360, endPoint x: 293, endPoint y: 372, distance: 13.0
click at [290, 366] on div "Notes:" at bounding box center [383, 388] width 335 height 80
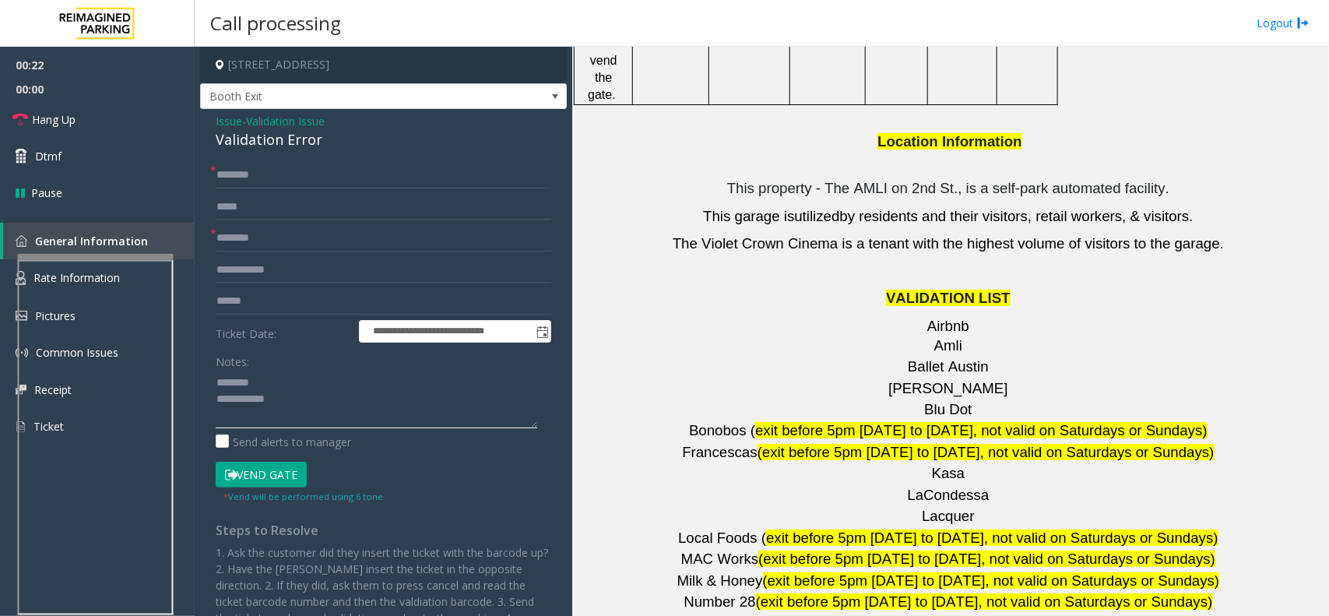
click at [293, 374] on textarea at bounding box center [376, 399] width 321 height 58
paste textarea "**********"
type textarea "**********"
click at [275, 300] on input "text" at bounding box center [383, 301] width 335 height 26
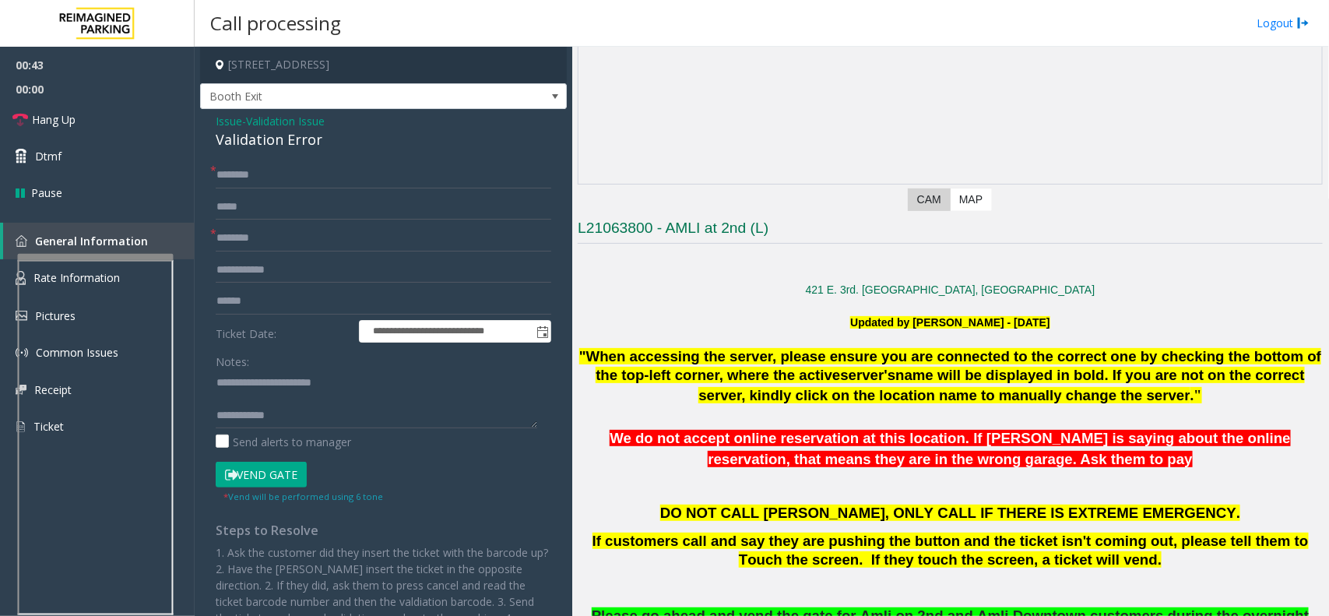
scroll to position [0, 0]
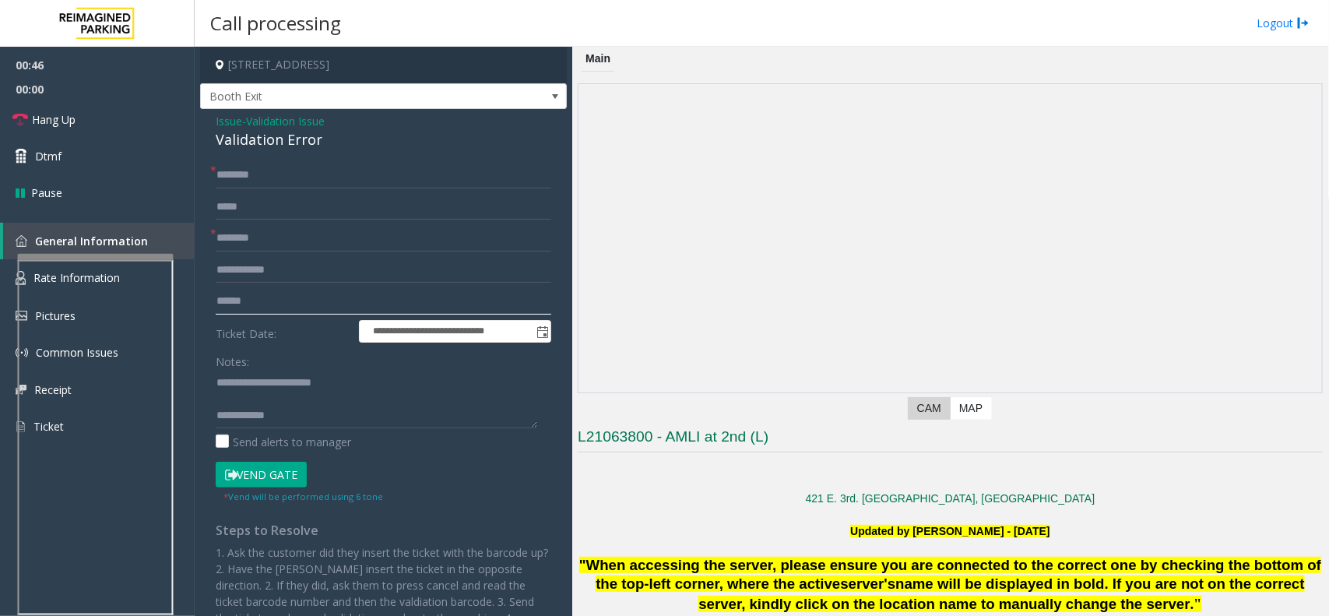
click at [237, 300] on input "******" at bounding box center [383, 301] width 335 height 26
type input "*******"
click at [269, 399] on textarea at bounding box center [376, 399] width 321 height 58
click at [300, 406] on textarea at bounding box center [376, 399] width 321 height 58
type textarea "**********"
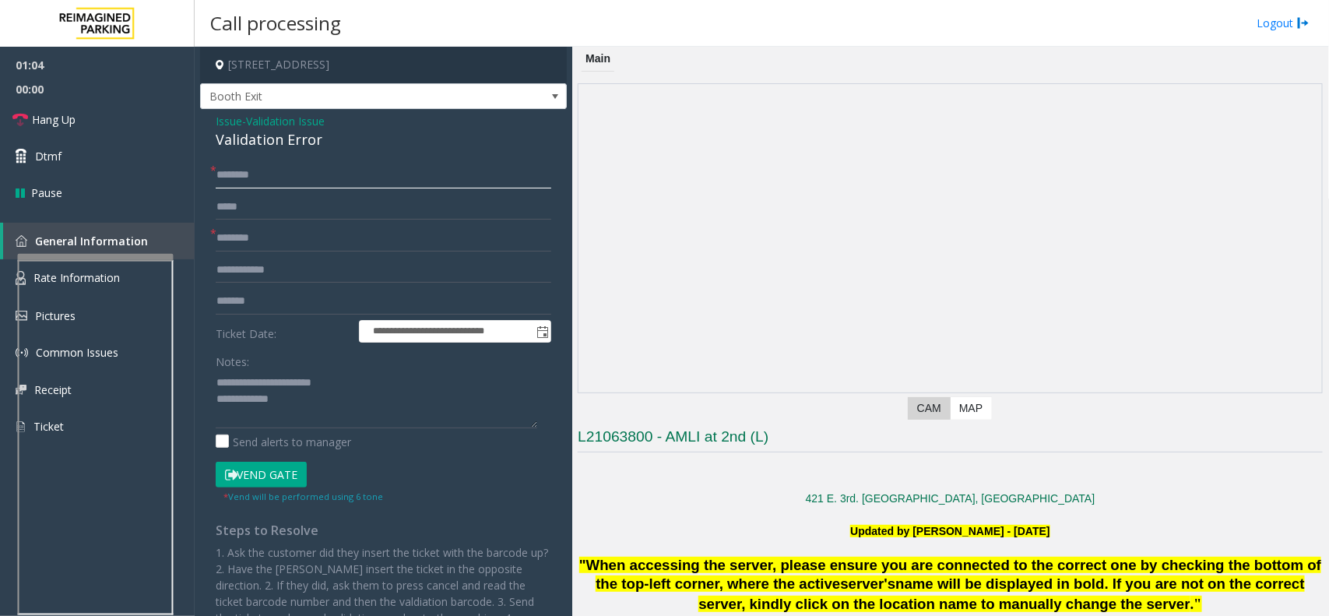
click at [285, 175] on input "text" at bounding box center [383, 175] width 335 height 26
click at [293, 179] on input "text" at bounding box center [383, 175] width 335 height 26
click at [272, 176] on input "***" at bounding box center [383, 175] width 335 height 26
type input "******"
click at [238, 462] on button "Vend Gate" at bounding box center [261, 475] width 91 height 26
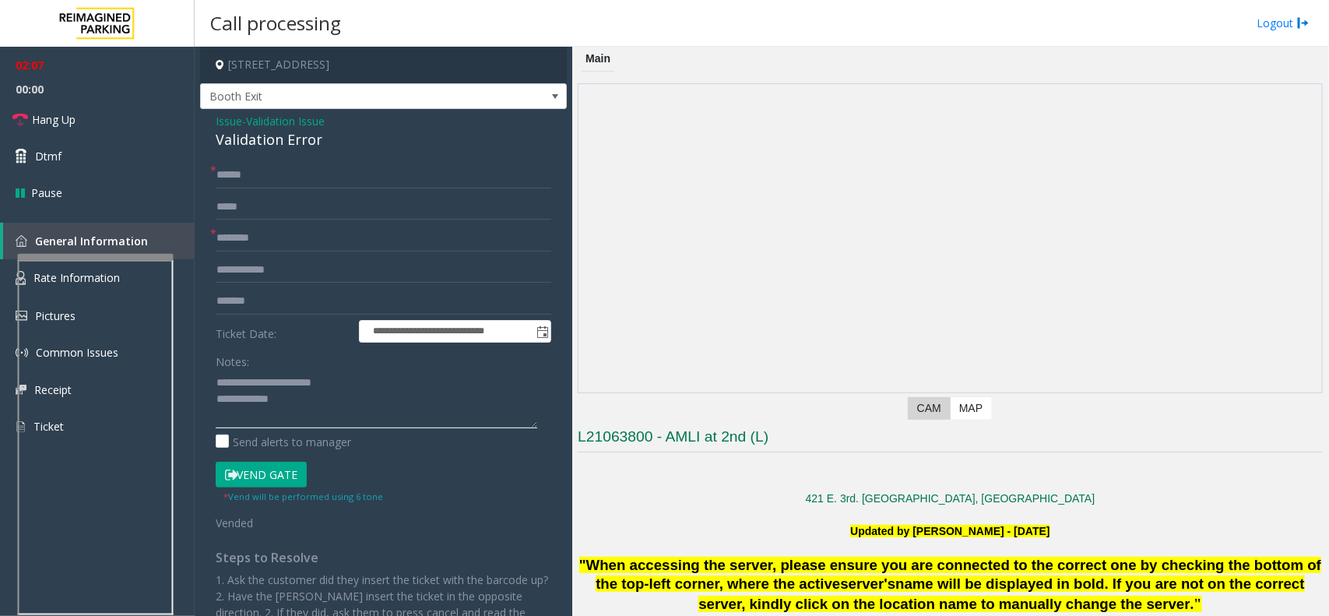
click at [370, 402] on textarea at bounding box center [376, 399] width 321 height 58
paste textarea "**********"
type textarea "**********"
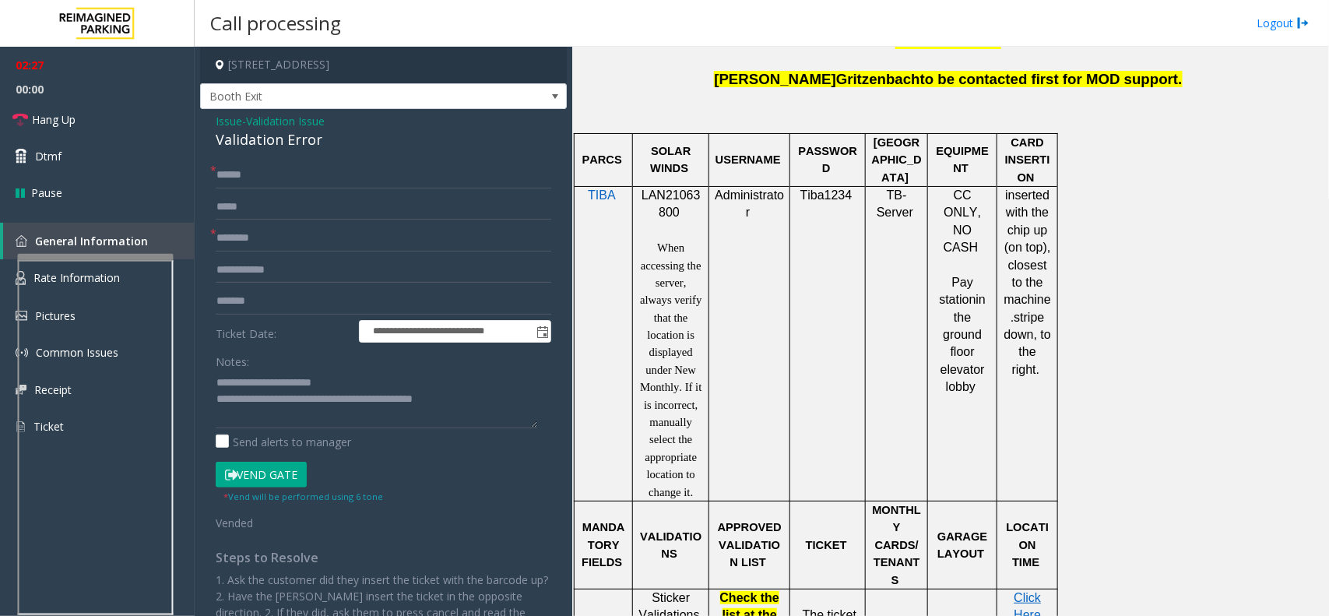
scroll to position [973, 0]
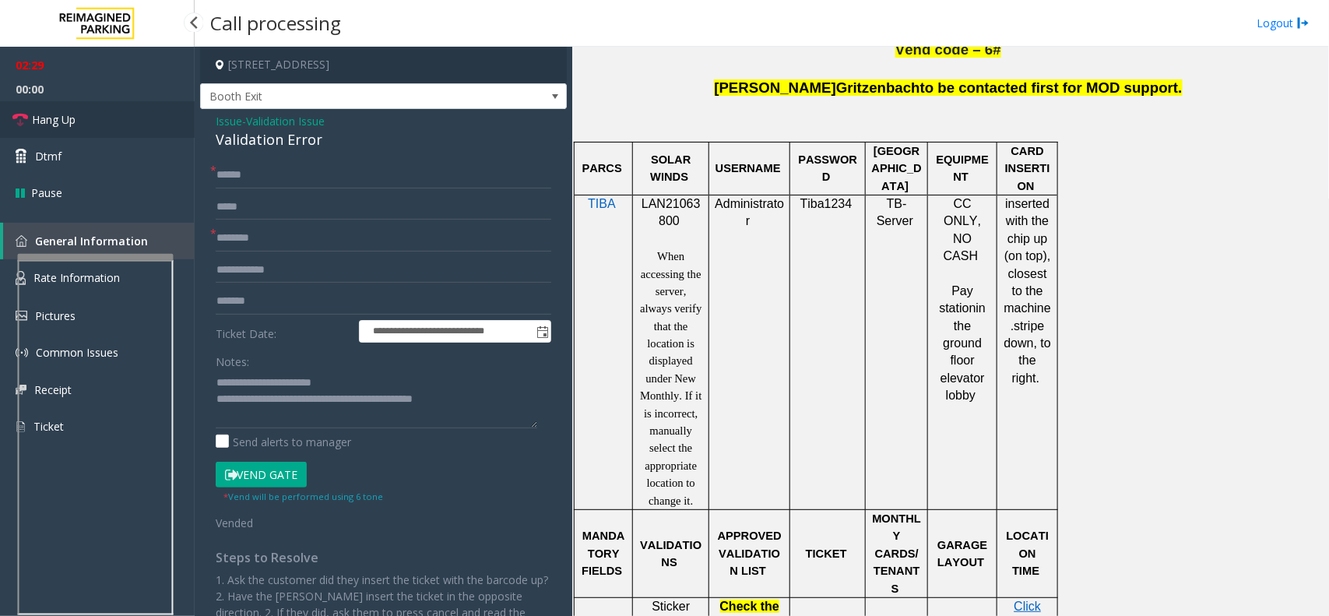
click at [103, 119] on link "Hang Up" at bounding box center [97, 119] width 195 height 37
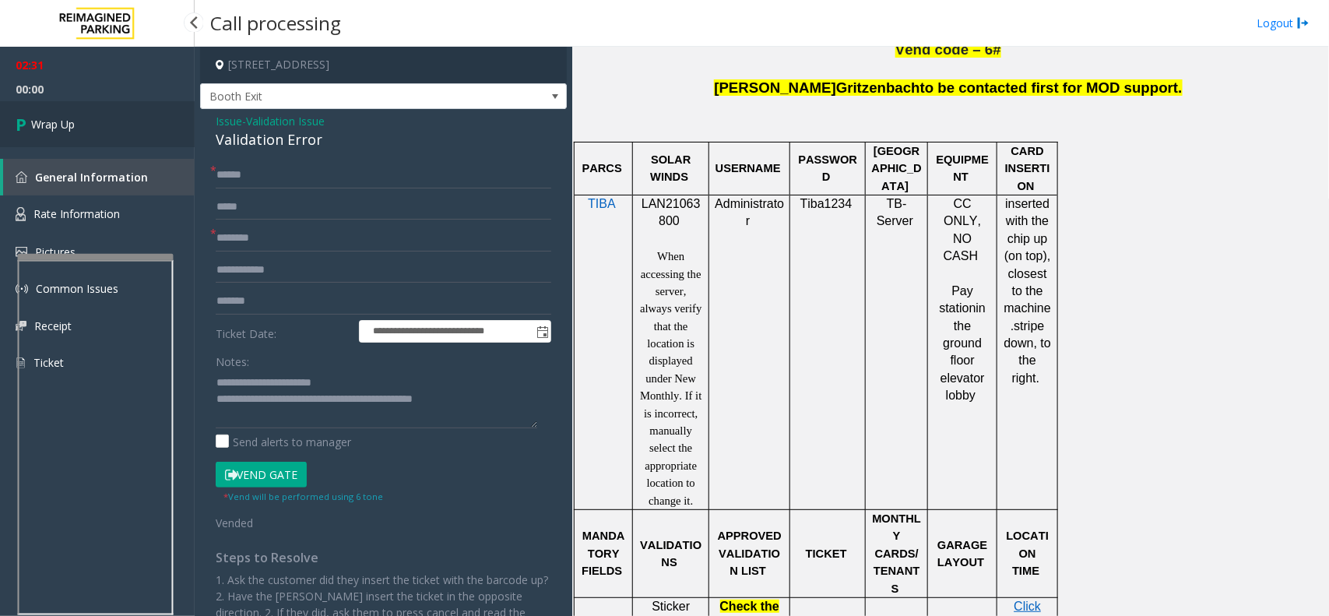
click at [105, 118] on link "Wrap Up" at bounding box center [97, 124] width 195 height 46
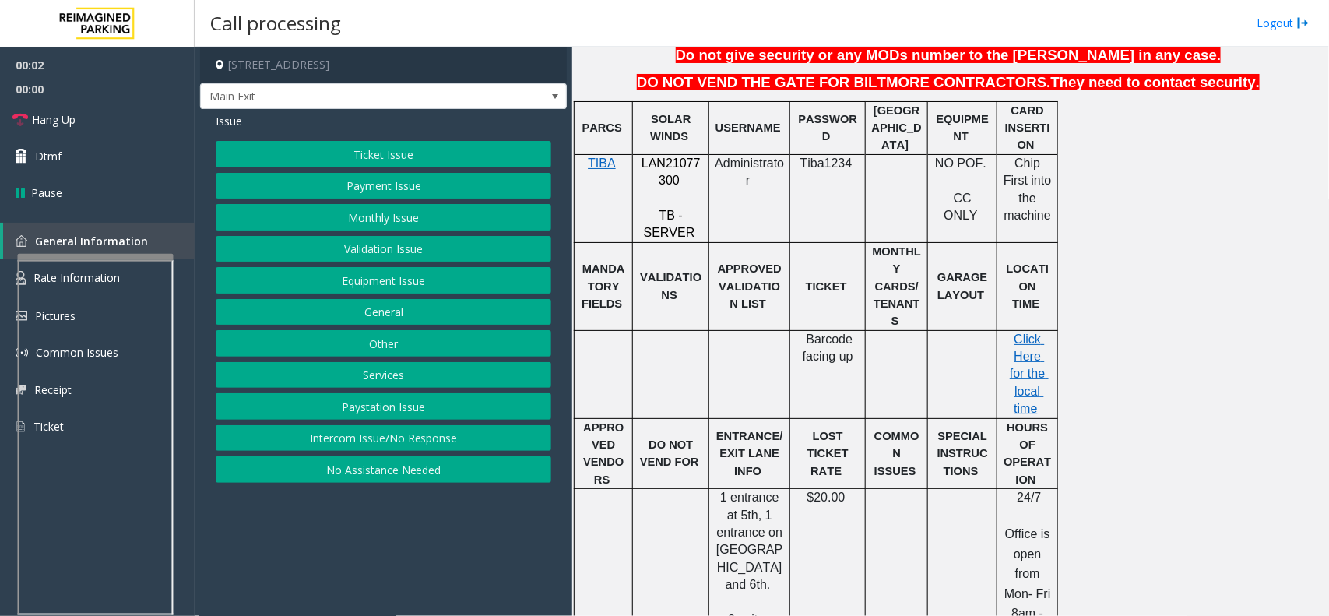
scroll to position [584, 0]
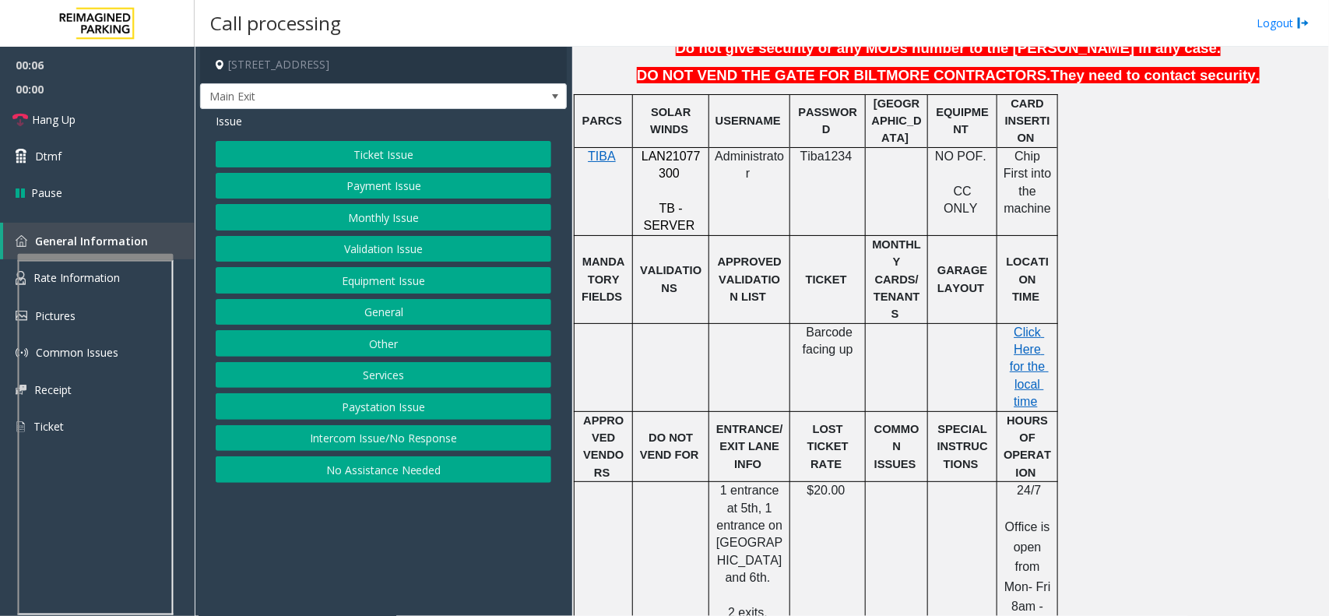
click at [682, 149] on span "LAN21077300" at bounding box center [670, 164] width 59 height 30
copy p "LAN21077300"
click at [395, 193] on button "Payment Issue" at bounding box center [383, 186] width 335 height 26
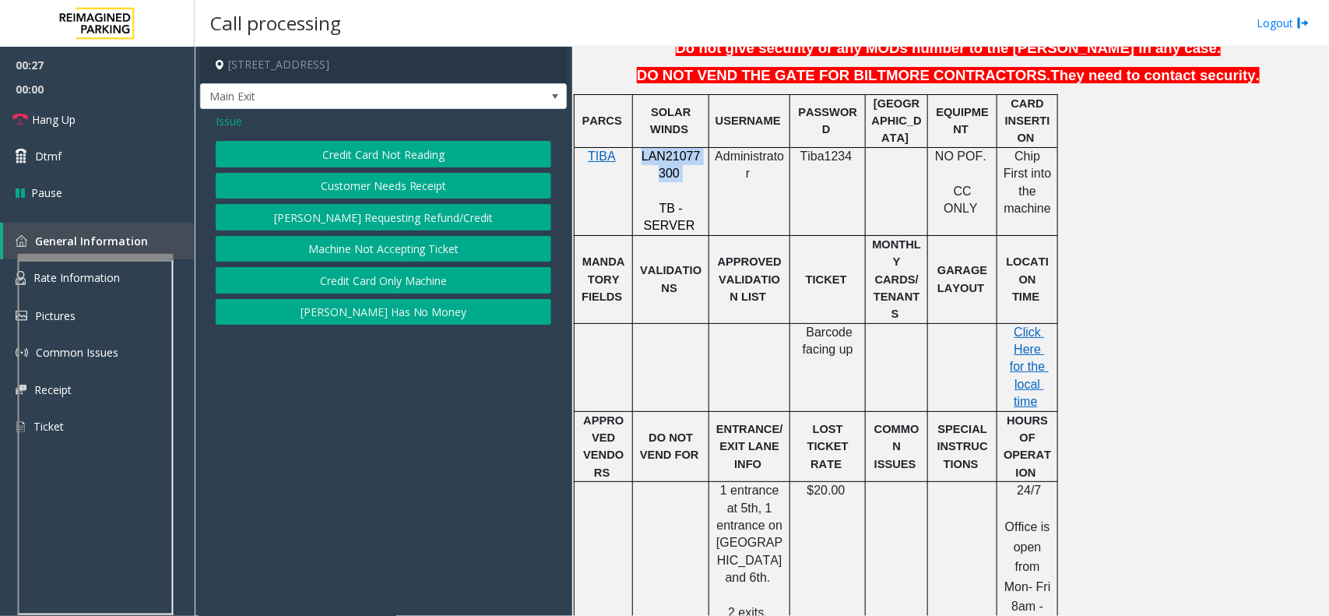
click at [437, 314] on button "Parker Has No Money" at bounding box center [383, 312] width 335 height 26
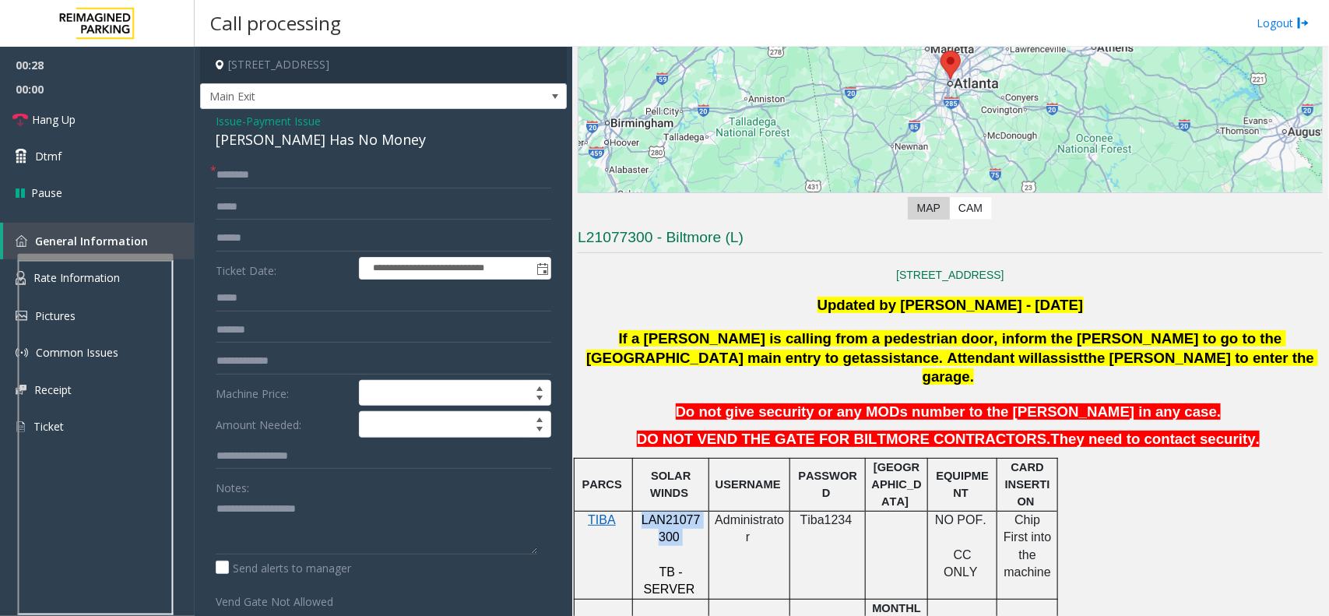
scroll to position [97, 0]
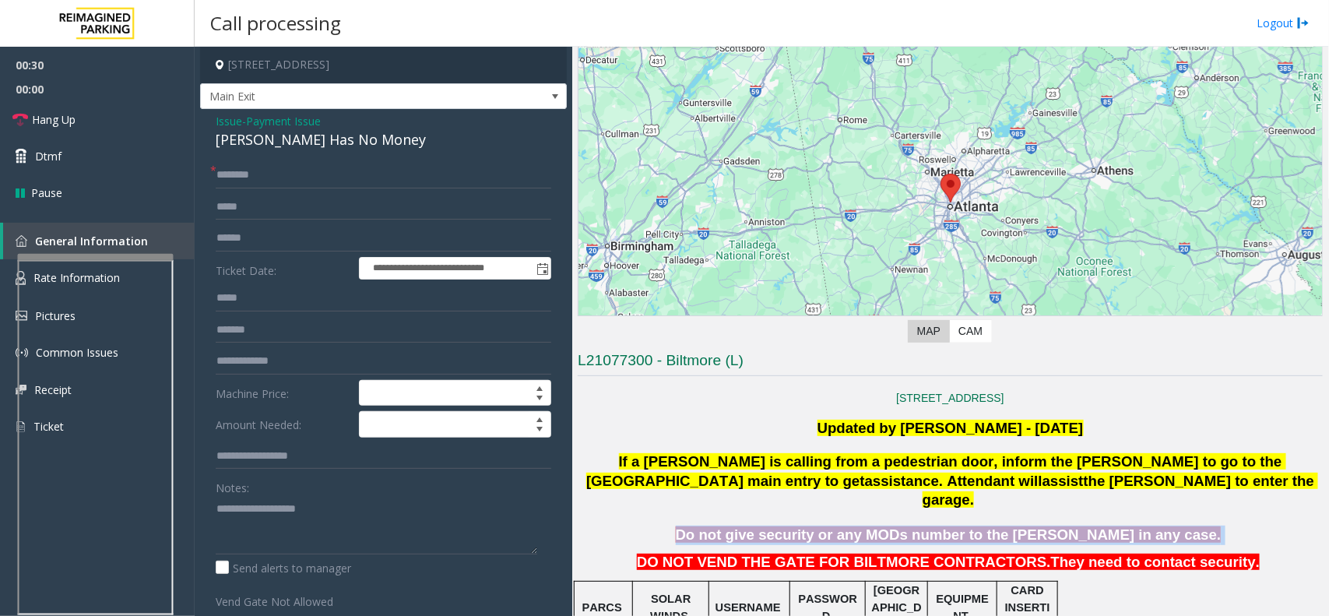
drag, startPoint x: 729, startPoint y: 518, endPoint x: 1161, endPoint y: 507, distance: 432.1
click at [1161, 525] on p "Do not give security or any MODs number to the parker in any case." at bounding box center [950, 534] width 748 height 19
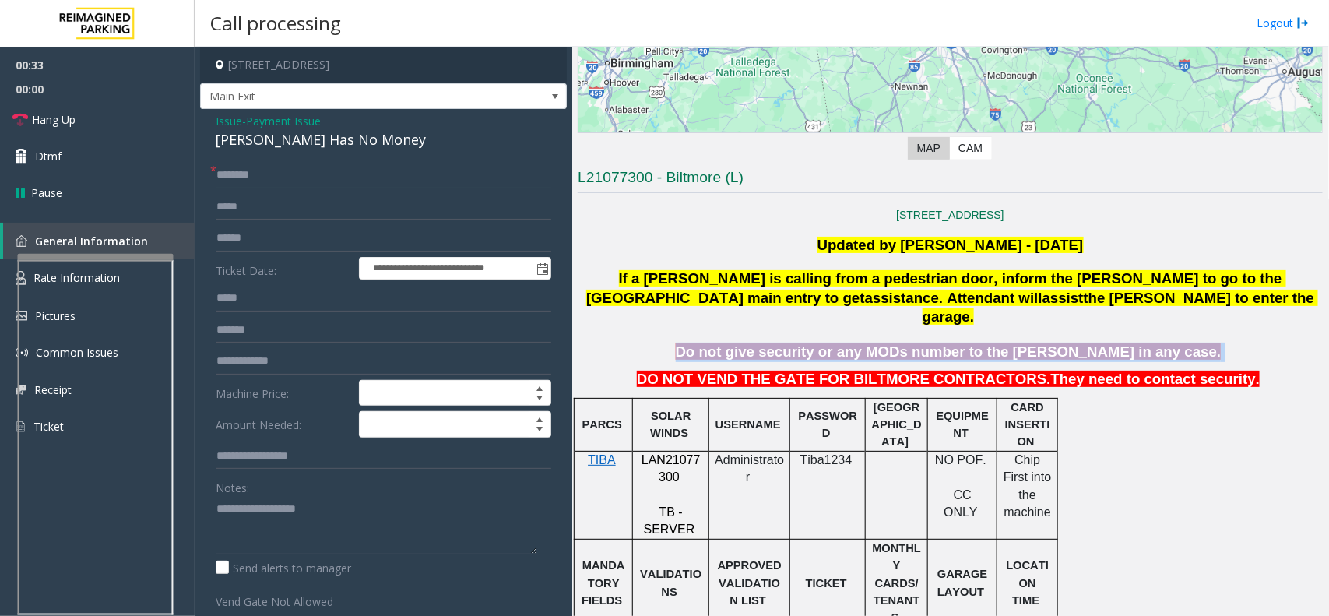
scroll to position [292, 0]
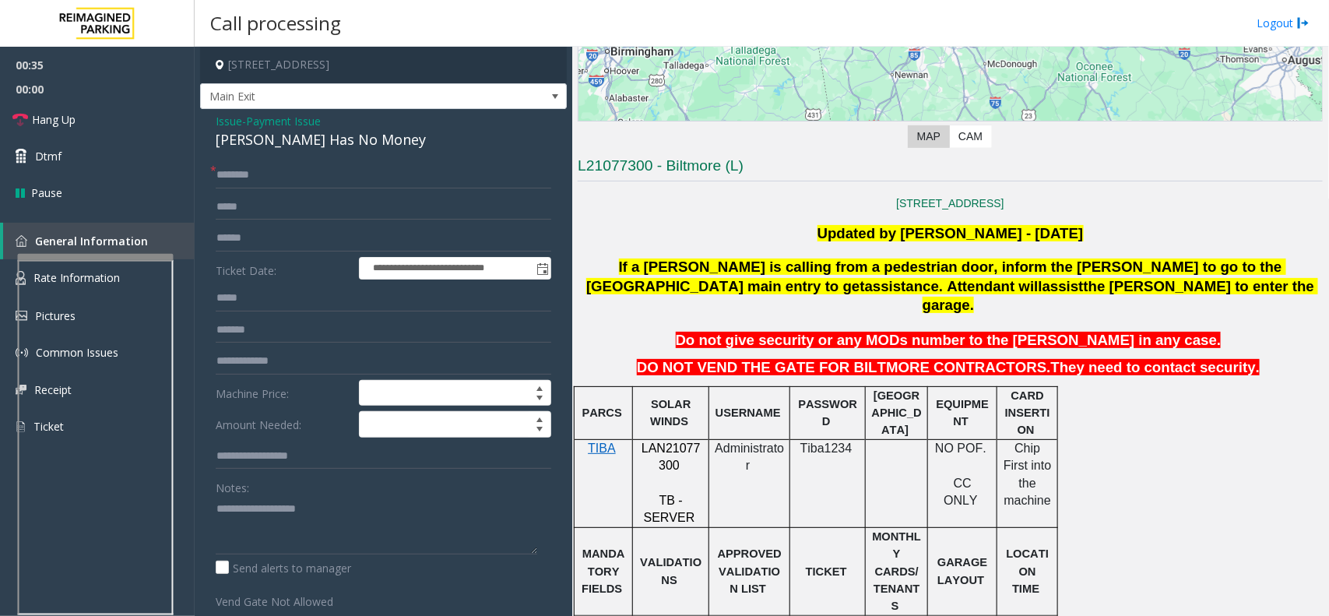
click at [223, 123] on span "Issue" at bounding box center [229, 121] width 26 height 16
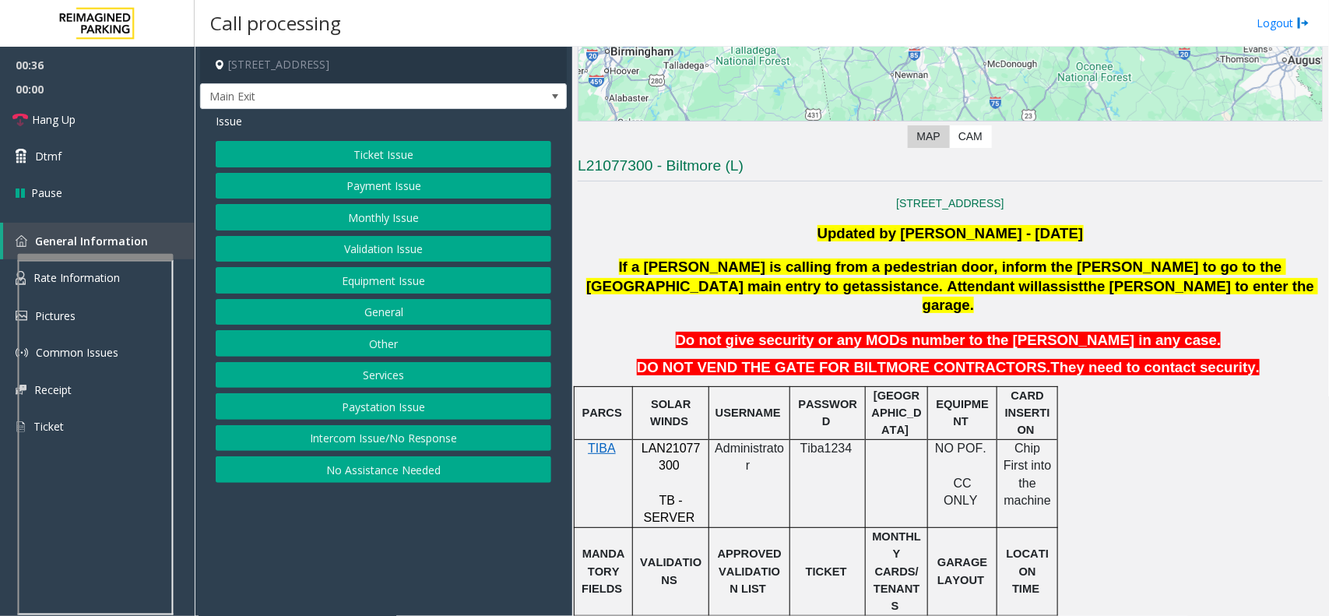
click at [419, 196] on button "Payment Issue" at bounding box center [383, 186] width 335 height 26
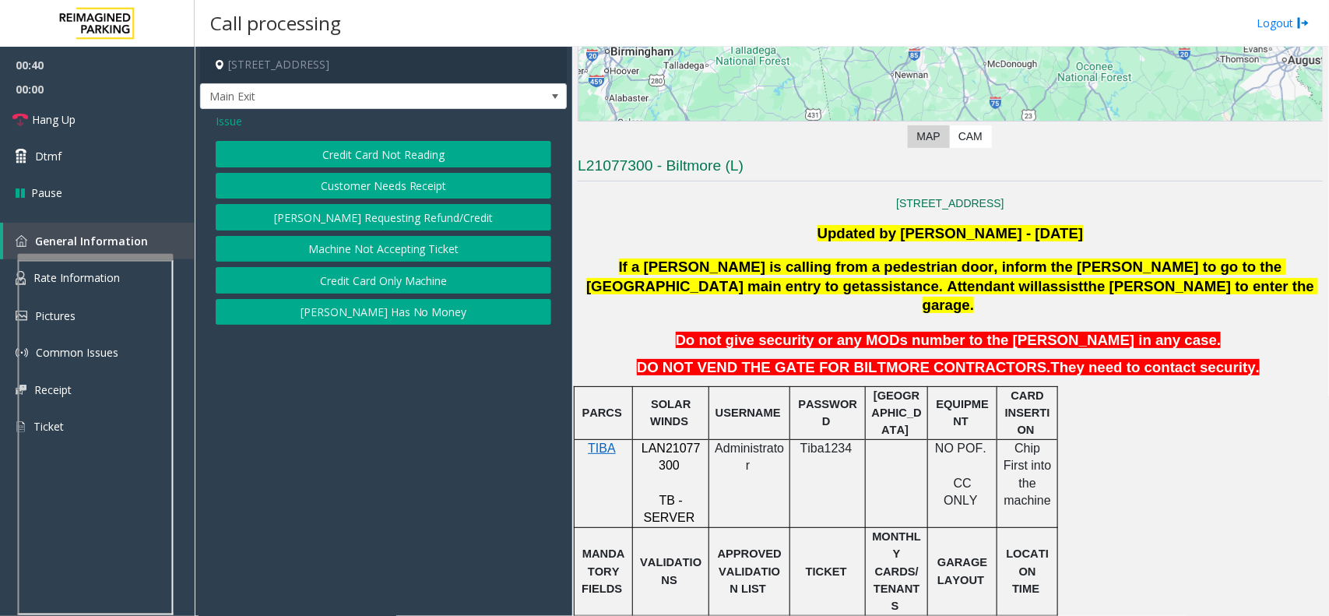
click at [452, 279] on button "Credit Card Only Machine" at bounding box center [383, 280] width 335 height 26
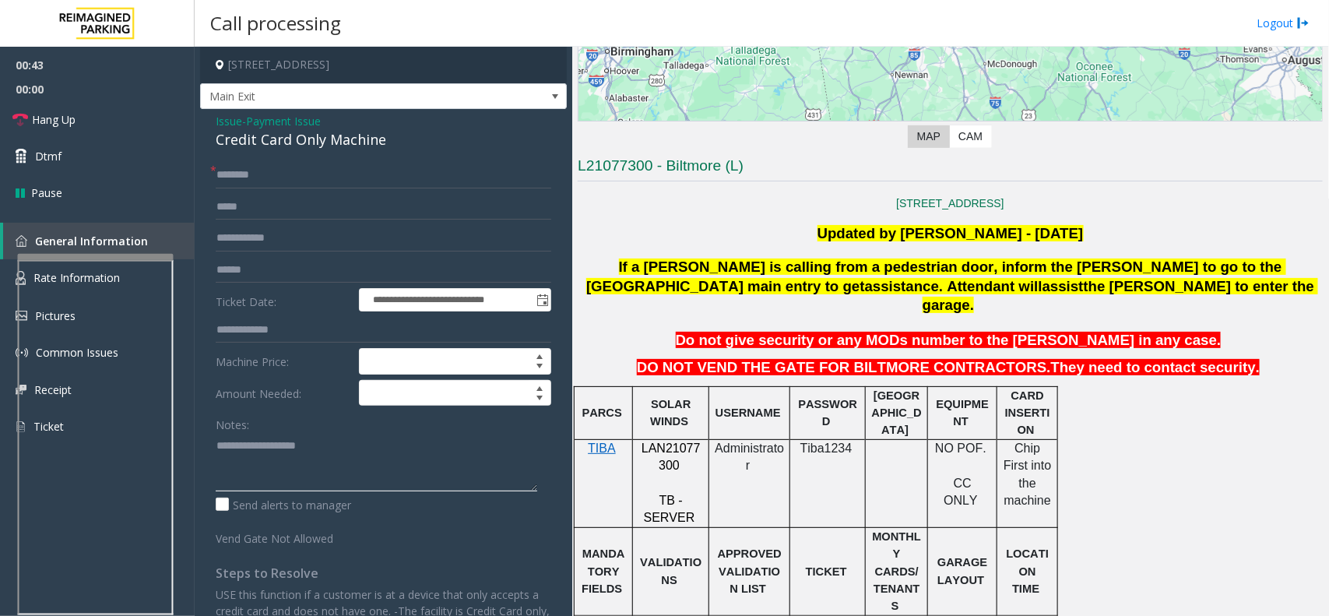
click at [332, 452] on textarea at bounding box center [376, 462] width 321 height 58
paste textarea "**********"
click at [321, 146] on div "Credit Card Only Machine" at bounding box center [383, 139] width 335 height 21
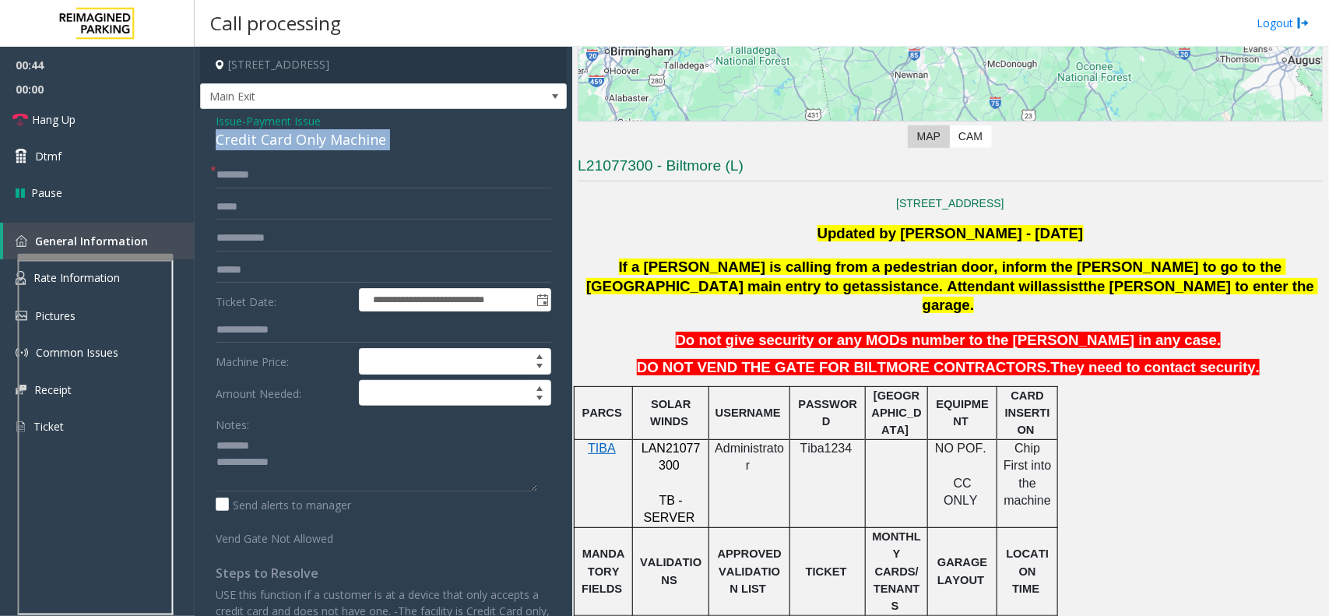
copy div "Credit Card Only Machine"
click at [297, 438] on textarea at bounding box center [376, 462] width 321 height 58
paste textarea "**********"
click at [305, 461] on textarea at bounding box center [376, 462] width 321 height 58
click at [219, 448] on textarea at bounding box center [376, 462] width 321 height 58
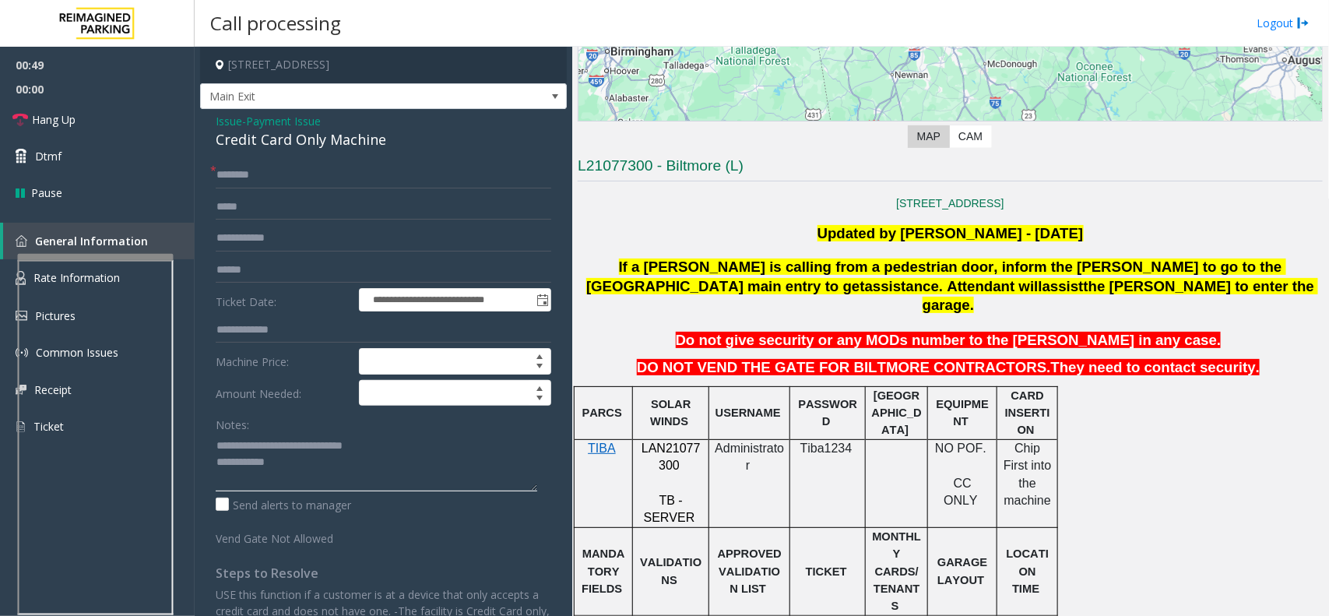
type textarea "**********"
click at [263, 227] on input "text" at bounding box center [383, 238] width 335 height 26
click at [262, 266] on input "text" at bounding box center [383, 270] width 335 height 26
click at [288, 269] on input "text" at bounding box center [383, 270] width 335 height 26
type input "*******"
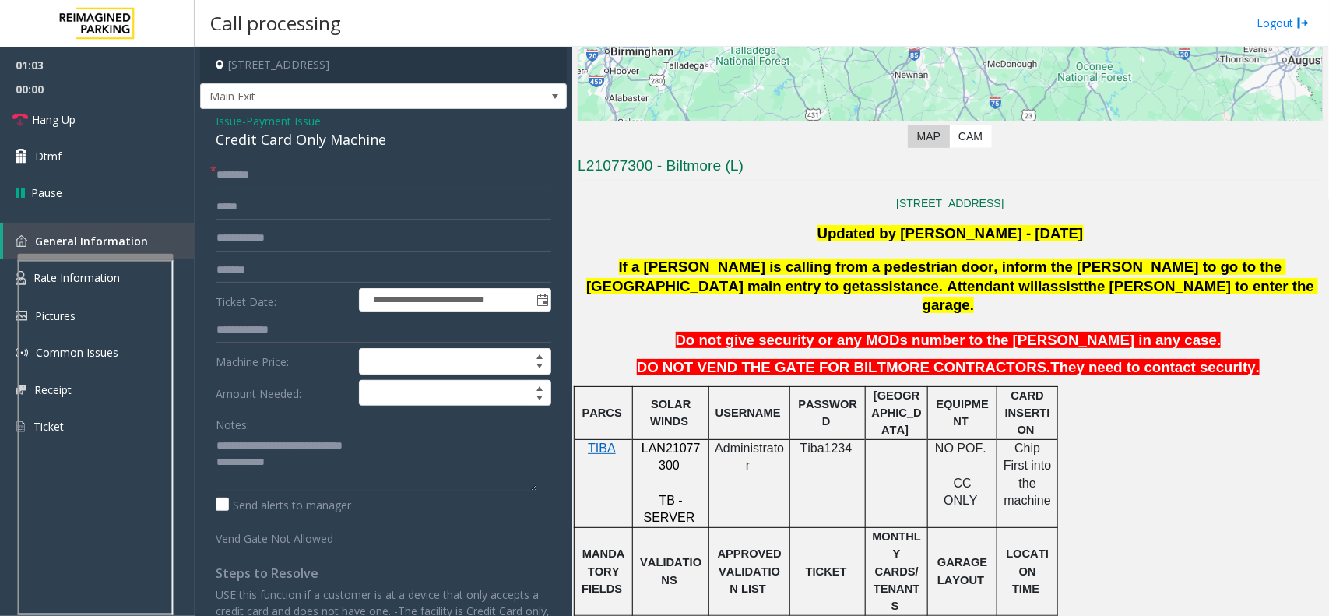
click at [371, 191] on form "**********" at bounding box center [383, 354] width 335 height 385
click at [398, 168] on input "text" at bounding box center [383, 175] width 335 height 26
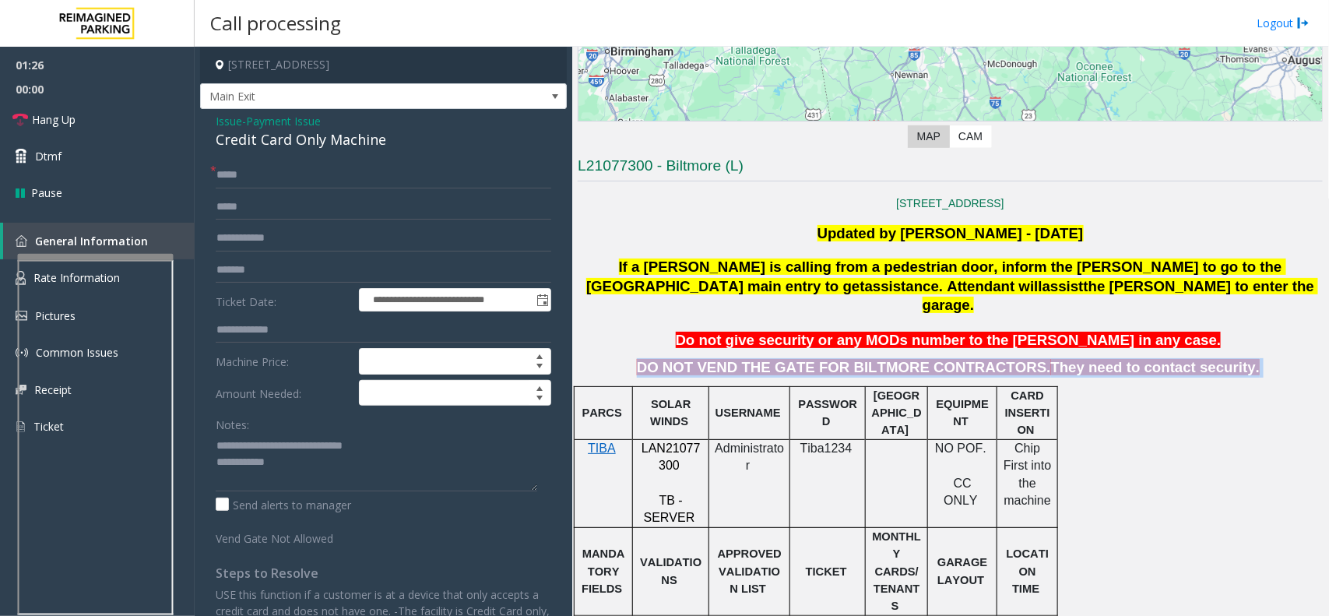
drag, startPoint x: 676, startPoint y: 346, endPoint x: 1234, endPoint y: 333, distance: 558.2
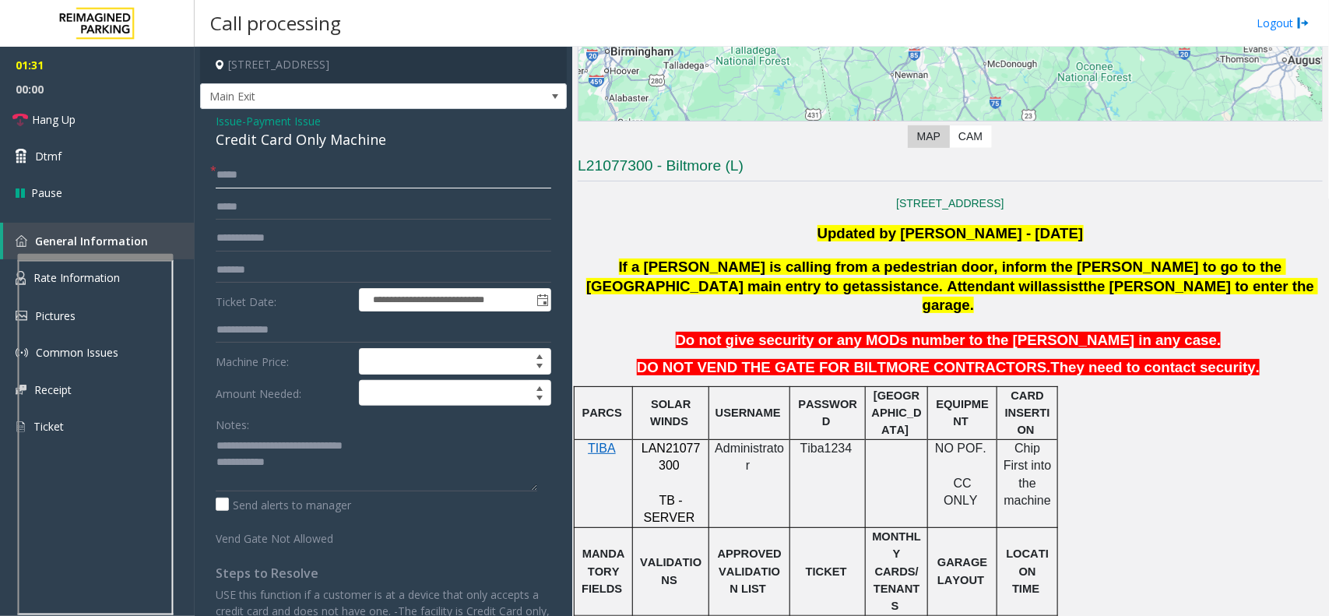
click at [231, 177] on input "*****" at bounding box center [383, 175] width 335 height 26
click at [238, 177] on input "*****" at bounding box center [383, 175] width 335 height 26
type input "*****"
click at [349, 469] on textarea at bounding box center [376, 462] width 321 height 58
click at [219, 117] on span "Issue" at bounding box center [229, 121] width 26 height 16
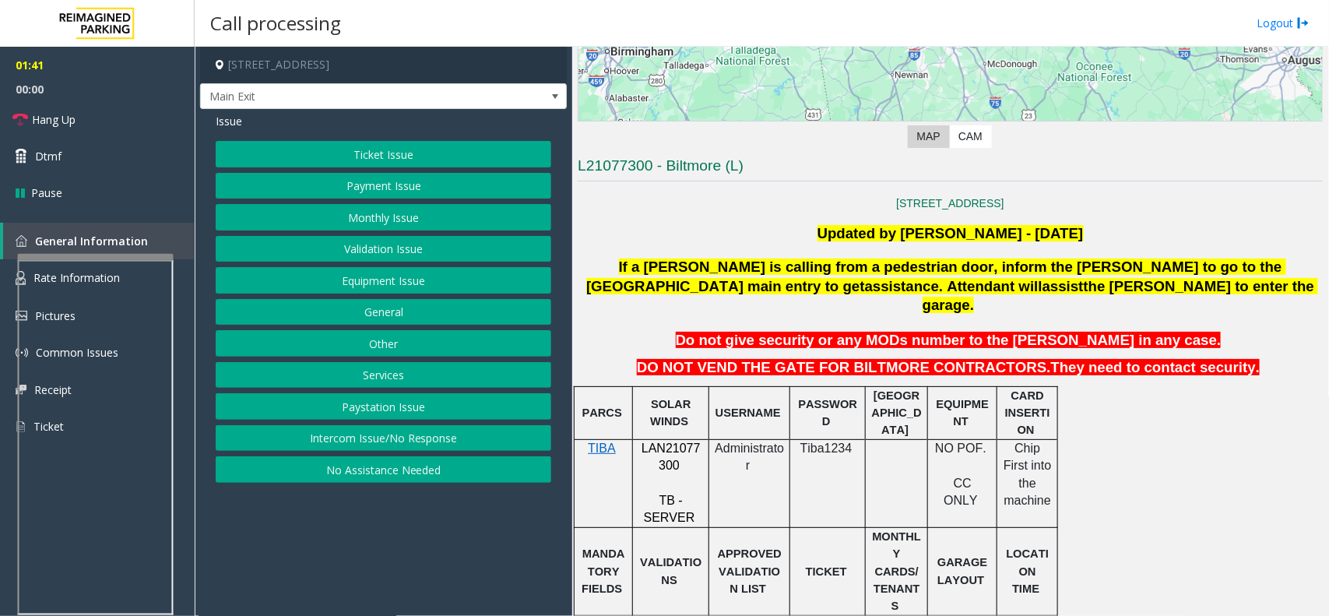
click at [387, 153] on button "Ticket Issue" at bounding box center [383, 154] width 335 height 26
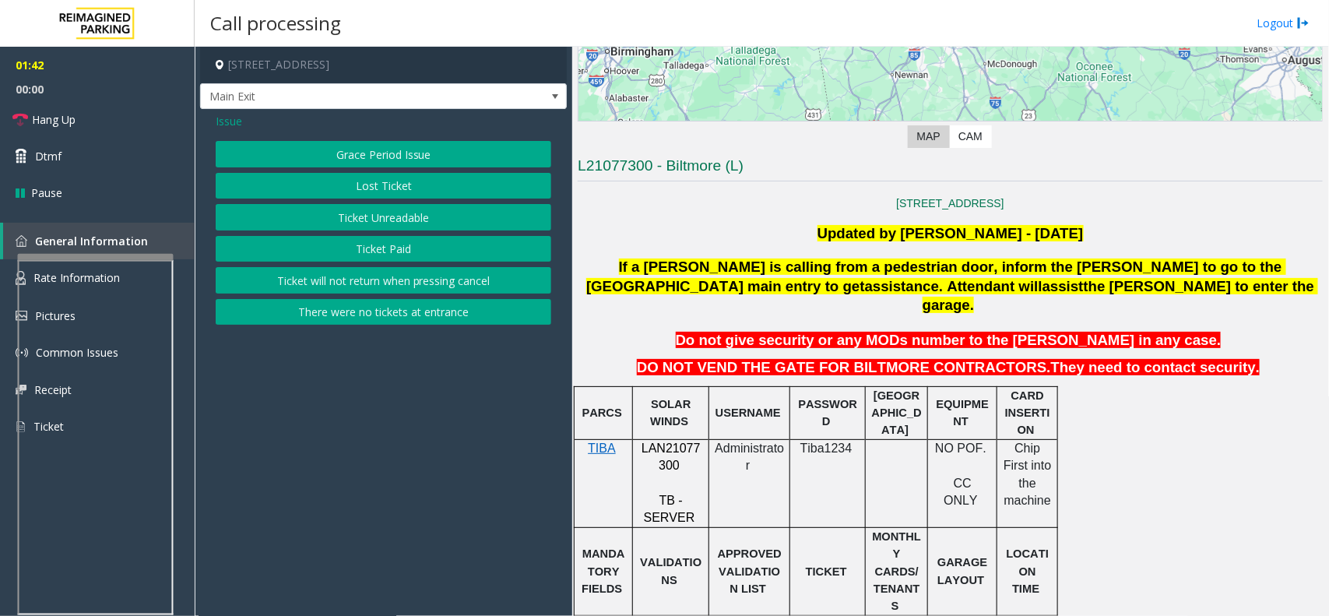
click at [395, 212] on button "Ticket Unreadable" at bounding box center [383, 217] width 335 height 26
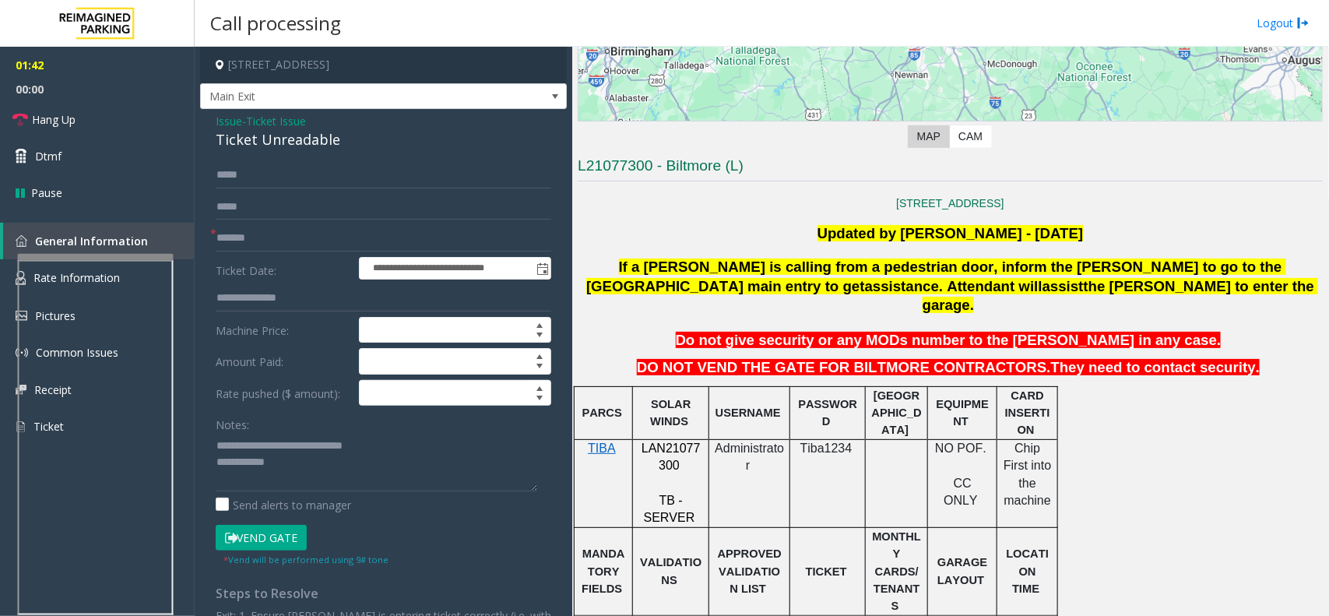
click at [265, 539] on button "Vend Gate" at bounding box center [261, 538] width 91 height 26
click at [226, 121] on span "Issue" at bounding box center [229, 121] width 26 height 16
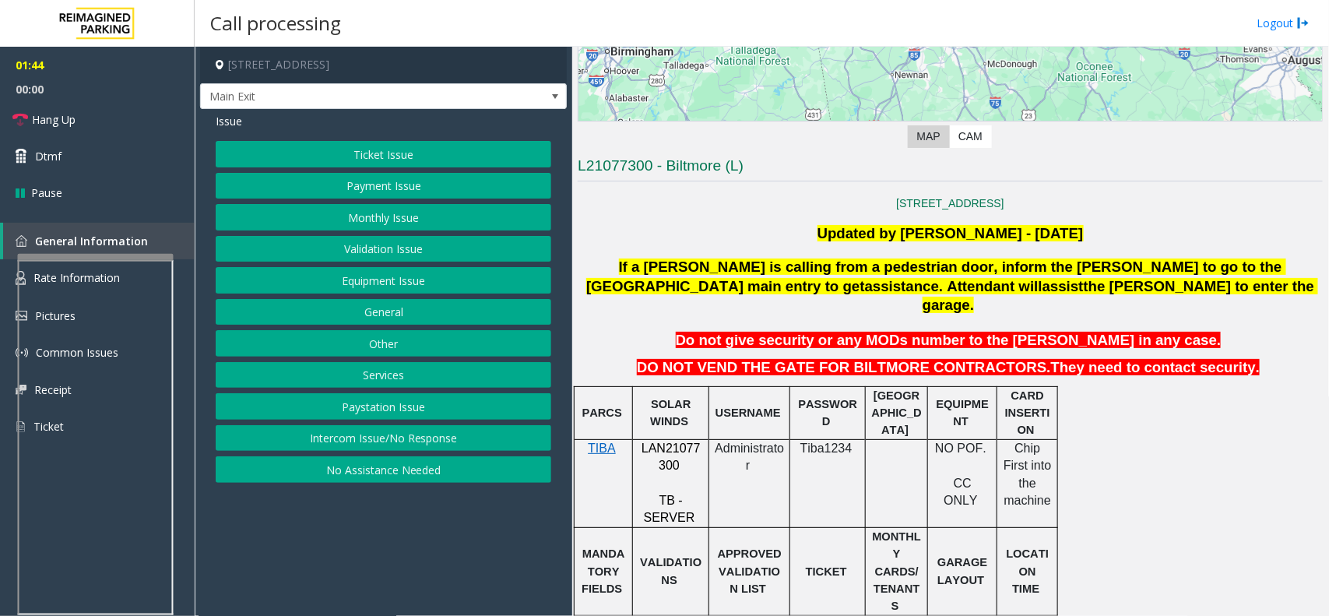
click at [374, 181] on button "Payment Issue" at bounding box center [383, 186] width 335 height 26
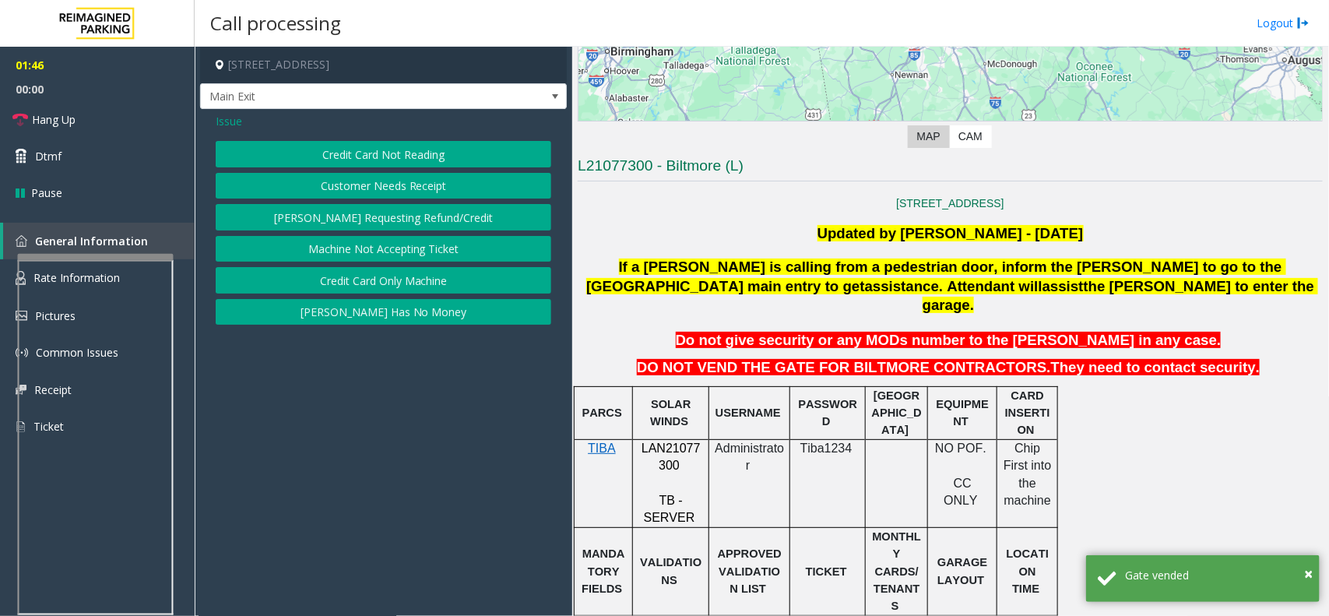
click at [441, 280] on button "Credit Card Only Machine" at bounding box center [383, 280] width 335 height 26
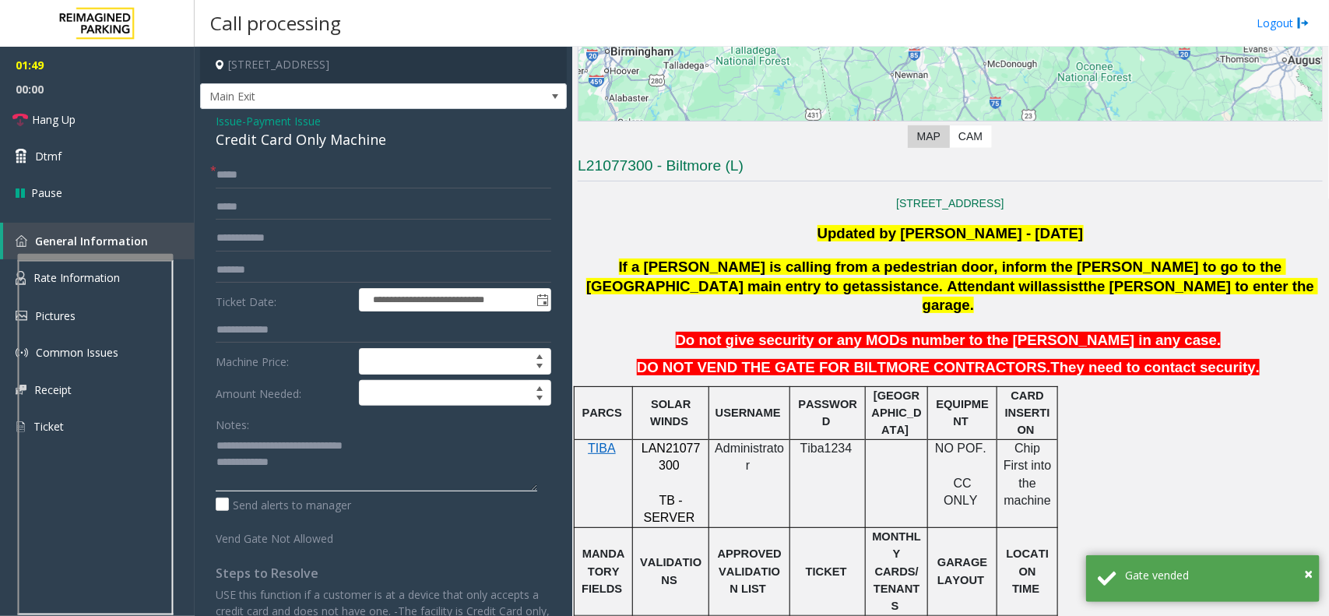
click at [385, 457] on textarea at bounding box center [376, 462] width 321 height 58
paste textarea "**********"
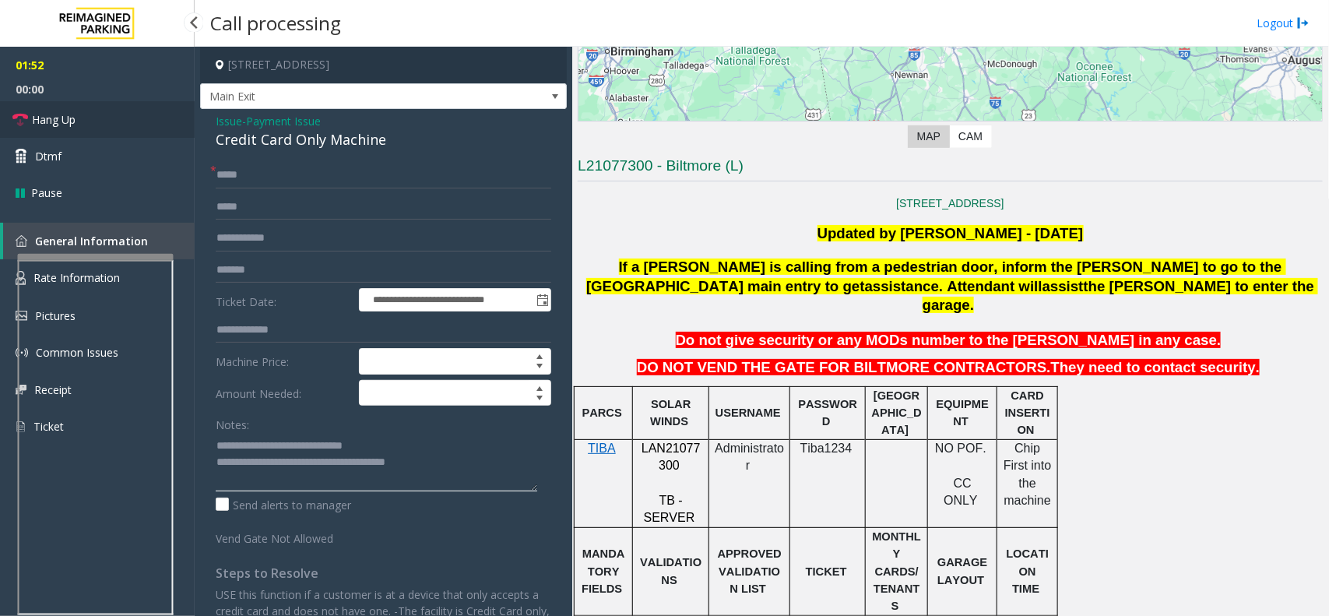
type textarea "**********"
click at [67, 119] on span "Hang Up" at bounding box center [54, 119] width 44 height 16
click at [86, 125] on link "Hang Up" at bounding box center [97, 119] width 195 height 37
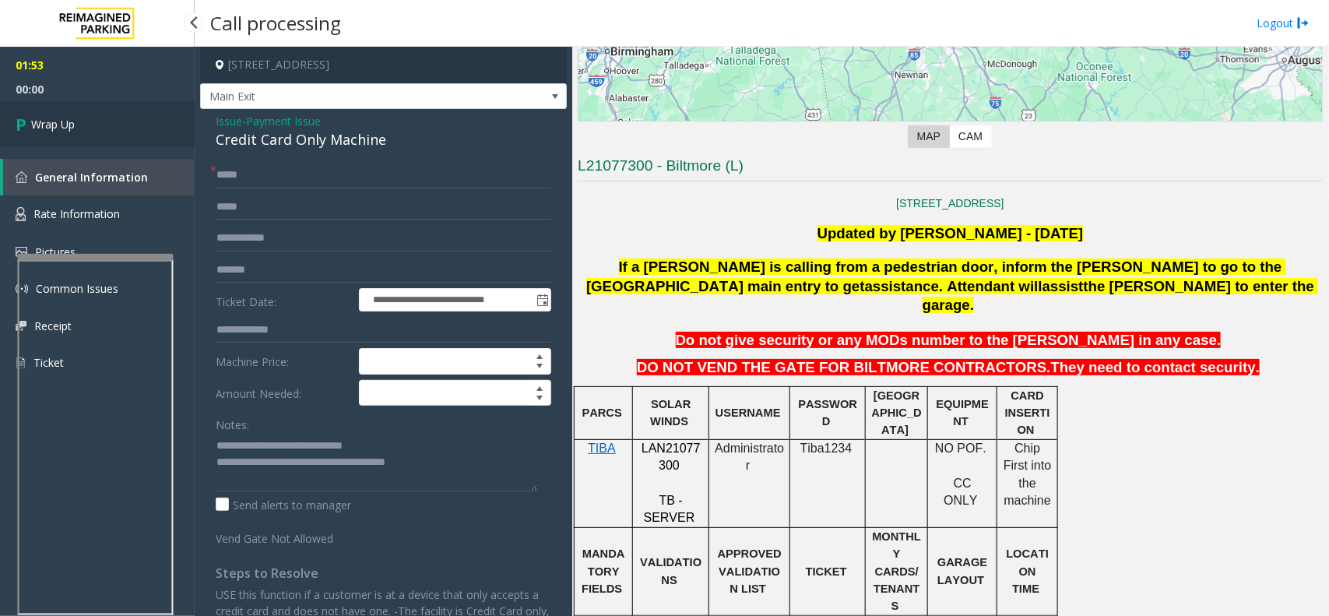
click at [86, 125] on link "Wrap Up" at bounding box center [97, 124] width 195 height 46
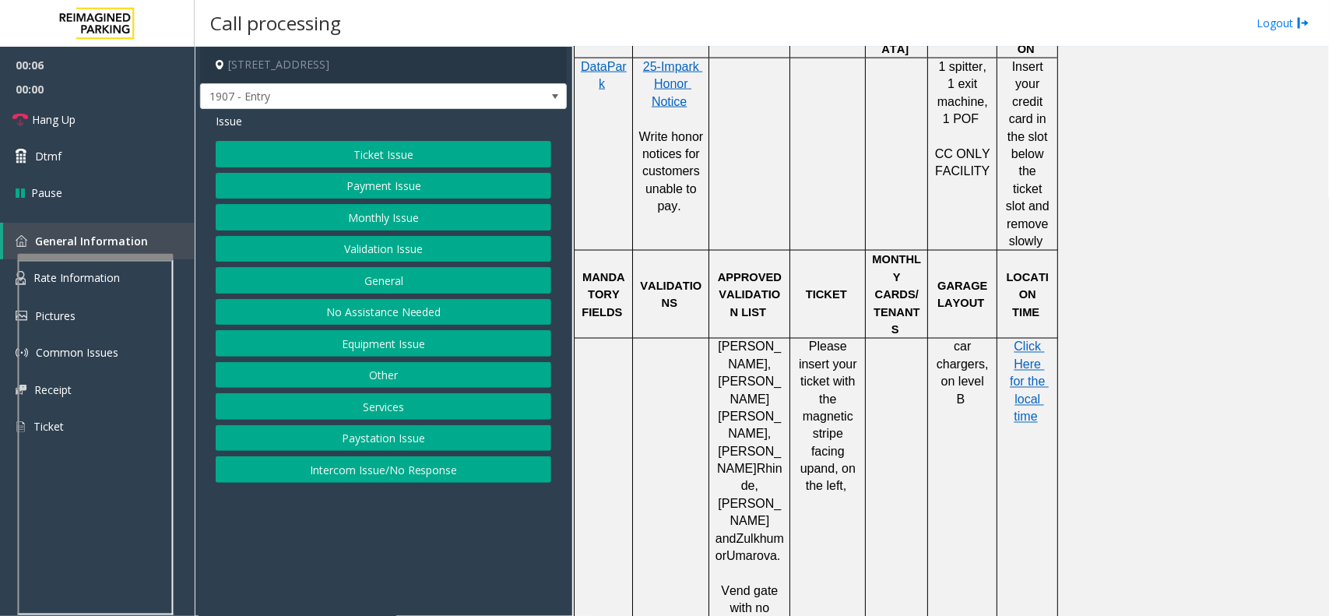
scroll to position [1070, 0]
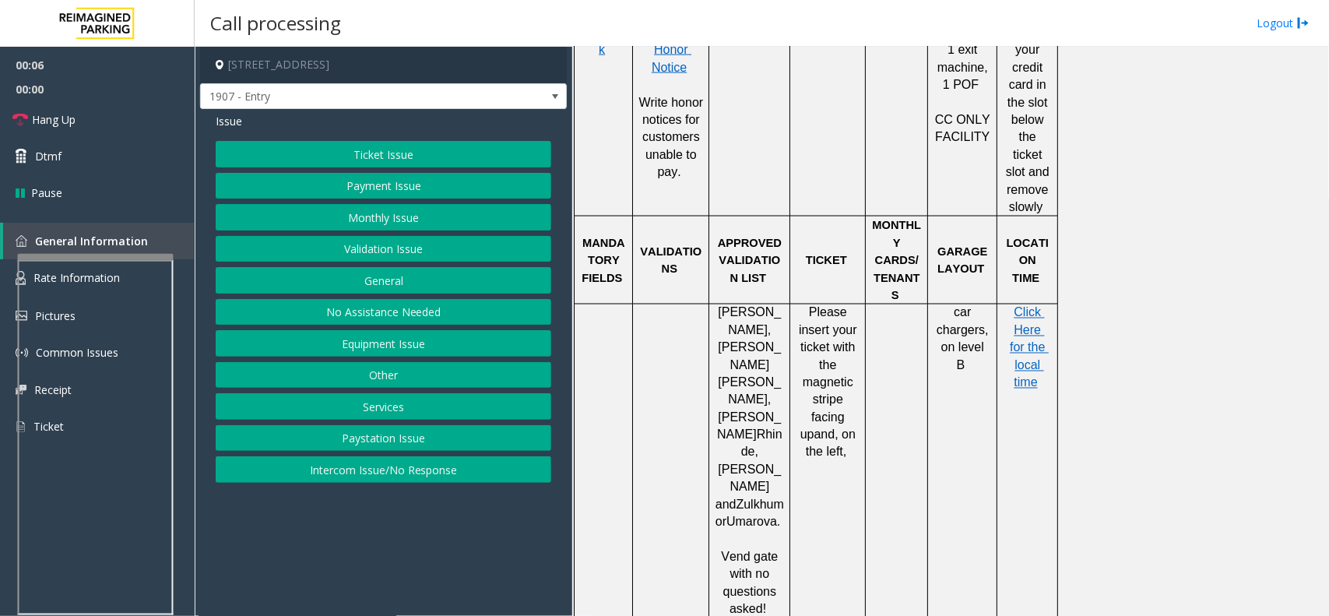
click at [360, 220] on button "Monthly Issue" at bounding box center [383, 217] width 335 height 26
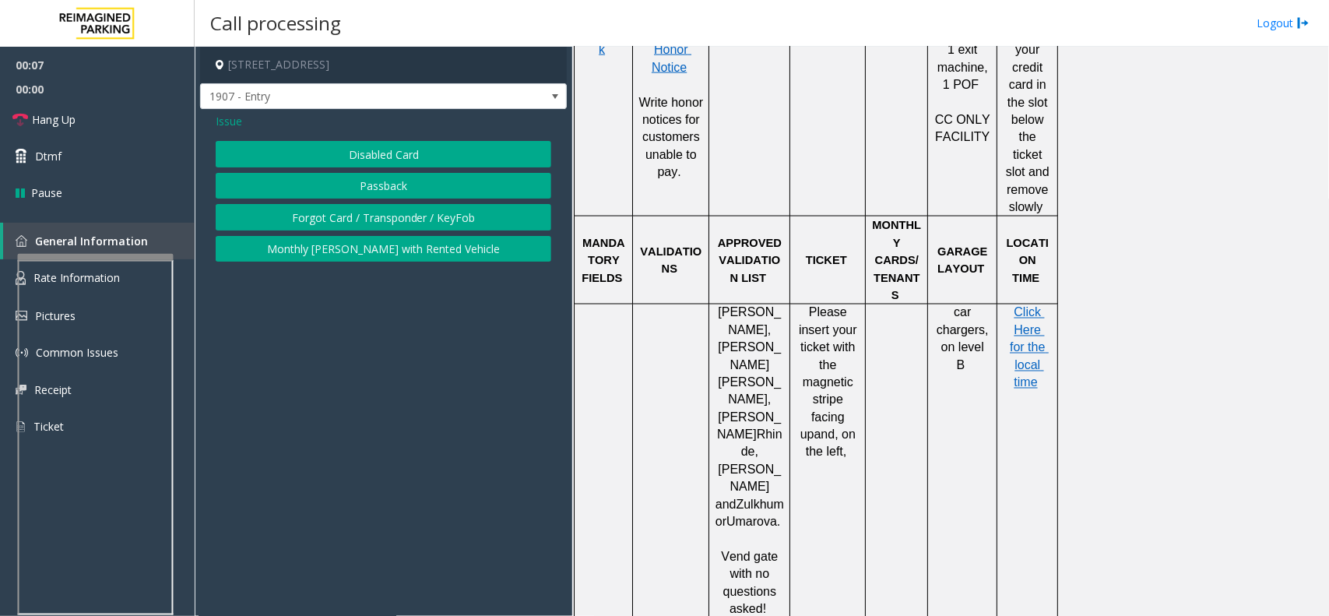
click at [381, 148] on button "Disabled Card" at bounding box center [383, 154] width 335 height 26
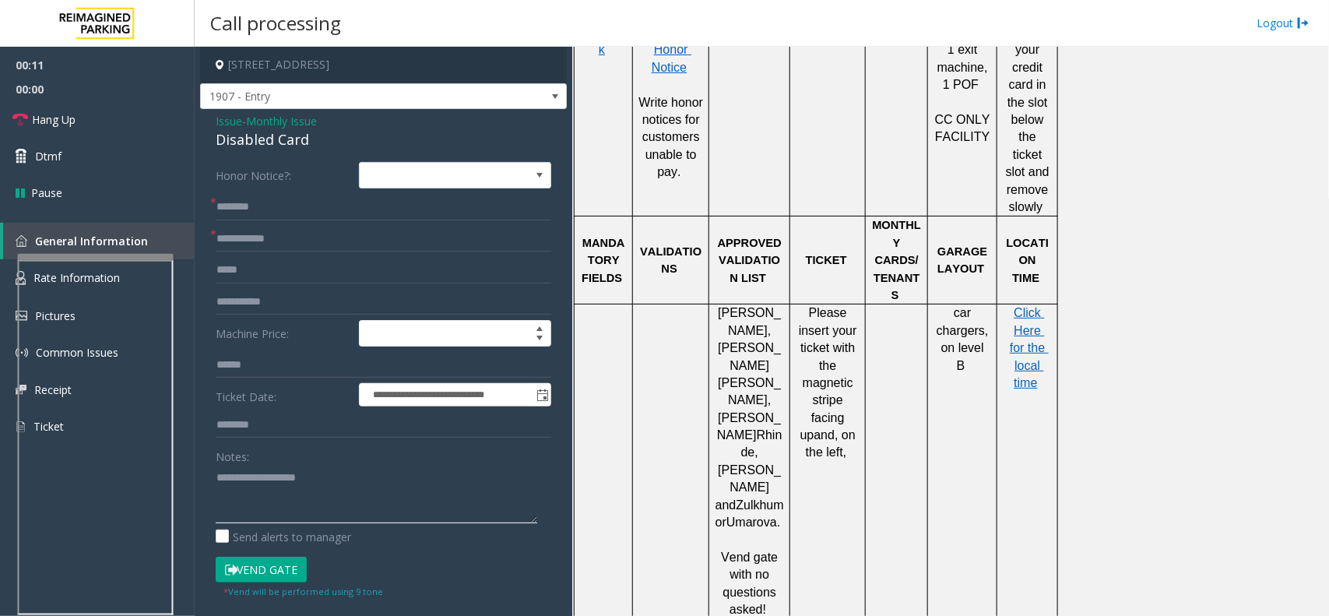
click at [340, 504] on textarea at bounding box center [376, 494] width 321 height 58
paste textarea "**********"
drag, startPoint x: 288, startPoint y: 160, endPoint x: 286, endPoint y: 149, distance: 11.0
click at [288, 156] on div "**********" at bounding box center [383, 545] width 367 height 872
click at [286, 146] on div "Disabled Card" at bounding box center [383, 139] width 335 height 21
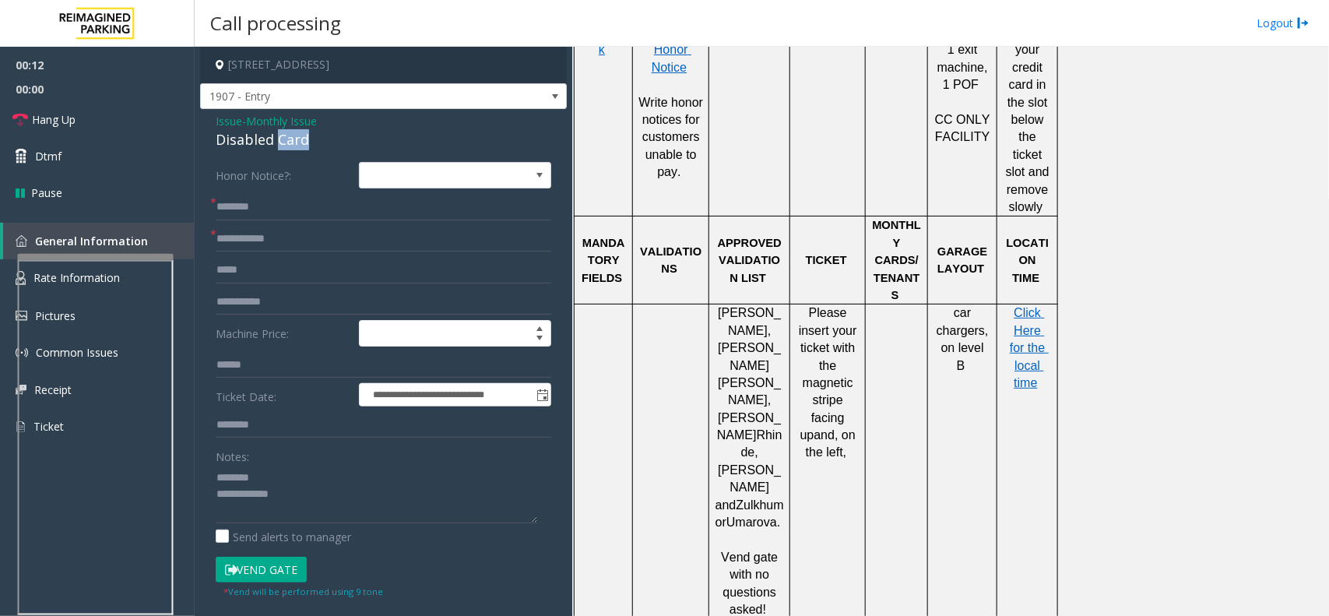
click at [286, 146] on div "Disabled Card" at bounding box center [383, 139] width 335 height 21
copy div "Disabled Card"
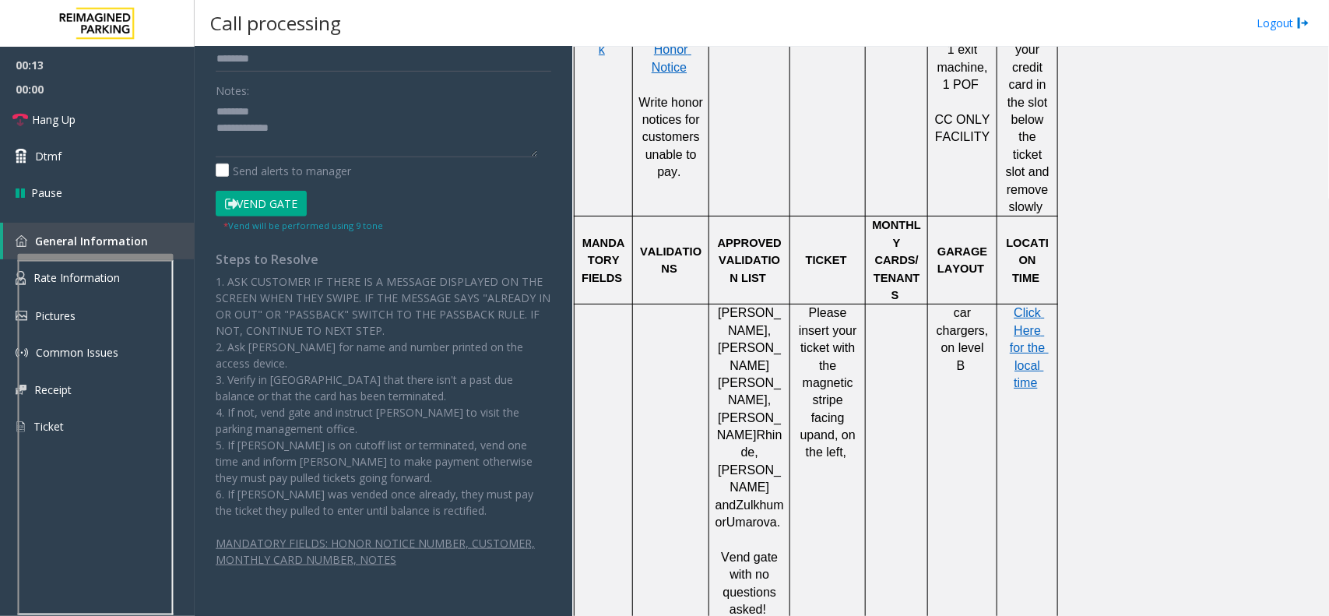
click at [313, 467] on p "1. ASK CUSTOMER IF THERE IS A MESSAGE DISPLAYED ON THE SCREEN WHEN THEY SWIPE. …" at bounding box center [383, 395] width 335 height 245
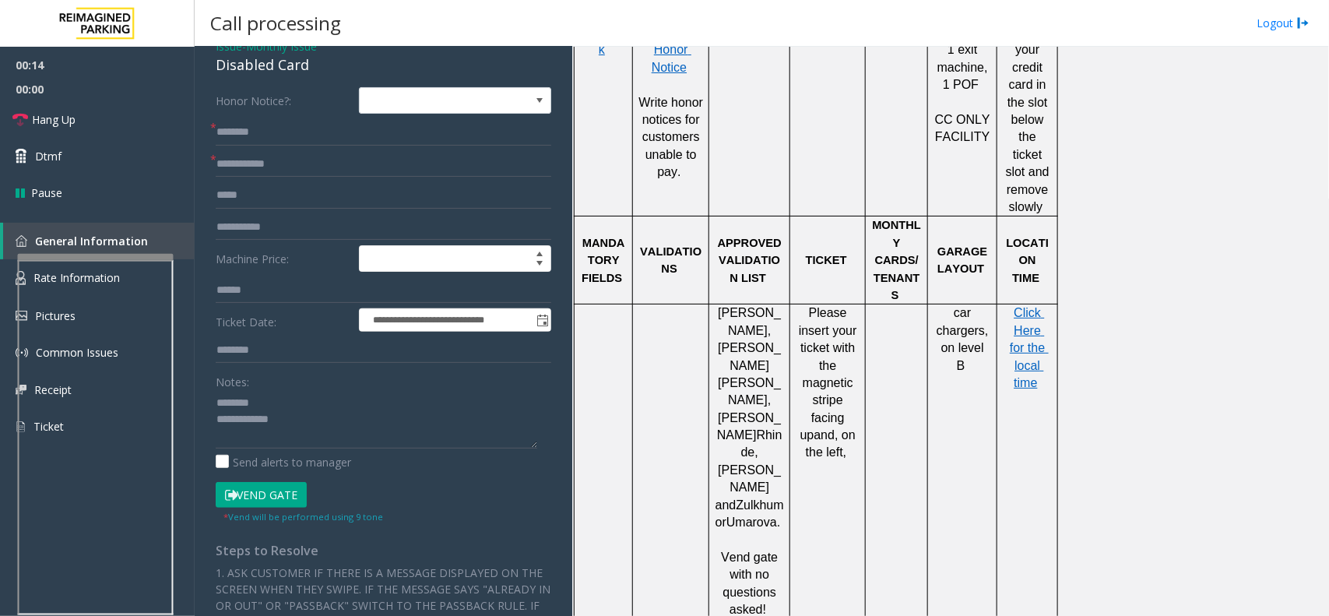
click at [314, 386] on div "Notes:" at bounding box center [383, 408] width 335 height 80
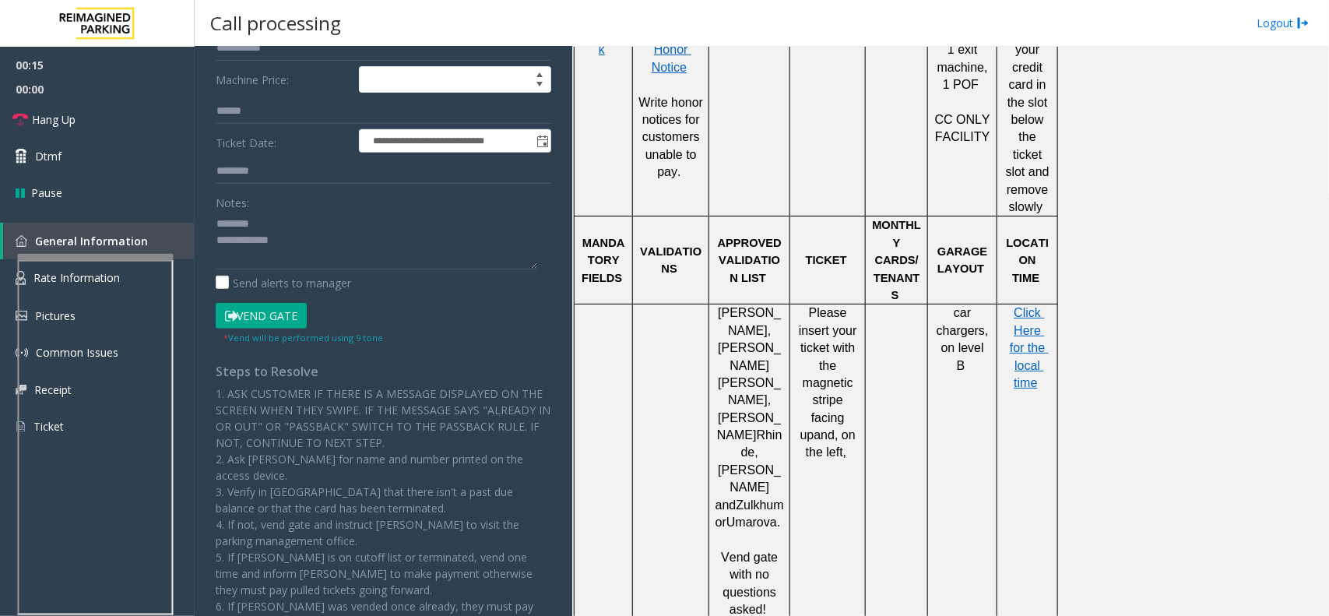
scroll to position [75, 0]
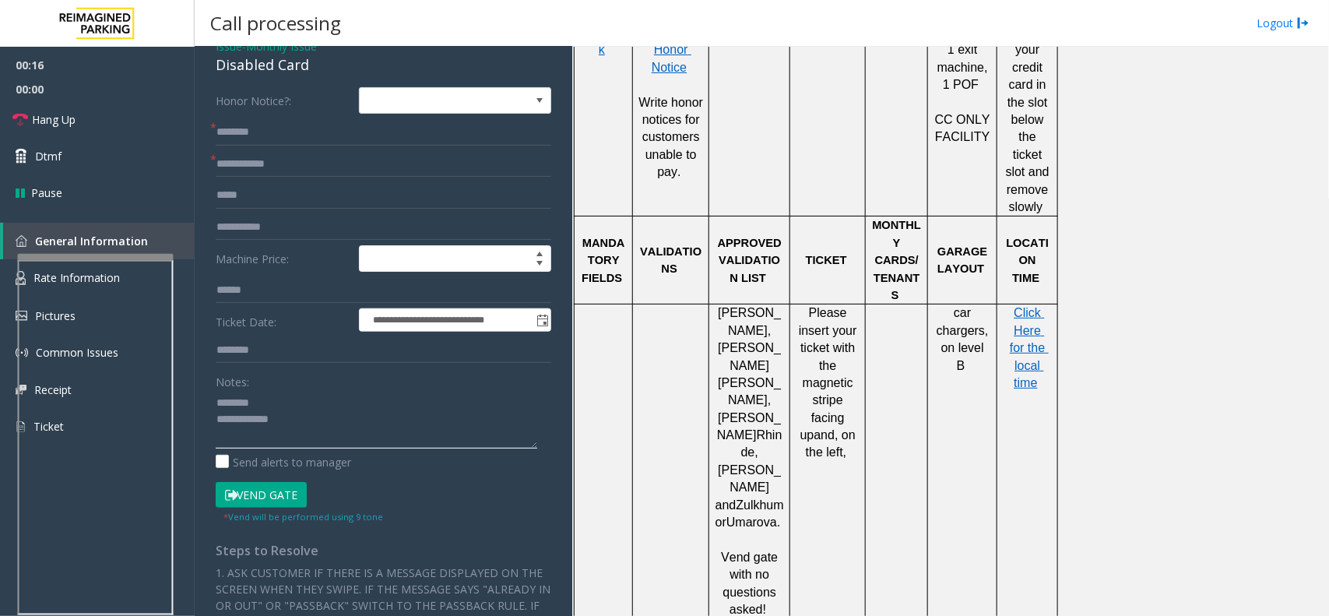
drag, startPoint x: 320, startPoint y: 413, endPoint x: 325, endPoint y: 401, distance: 12.6
click at [323, 409] on textarea at bounding box center [376, 419] width 321 height 58
click at [327, 395] on textarea at bounding box center [376, 419] width 321 height 58
click at [323, 384] on div "Notes:" at bounding box center [383, 408] width 335 height 80
click at [316, 391] on textarea at bounding box center [376, 419] width 321 height 58
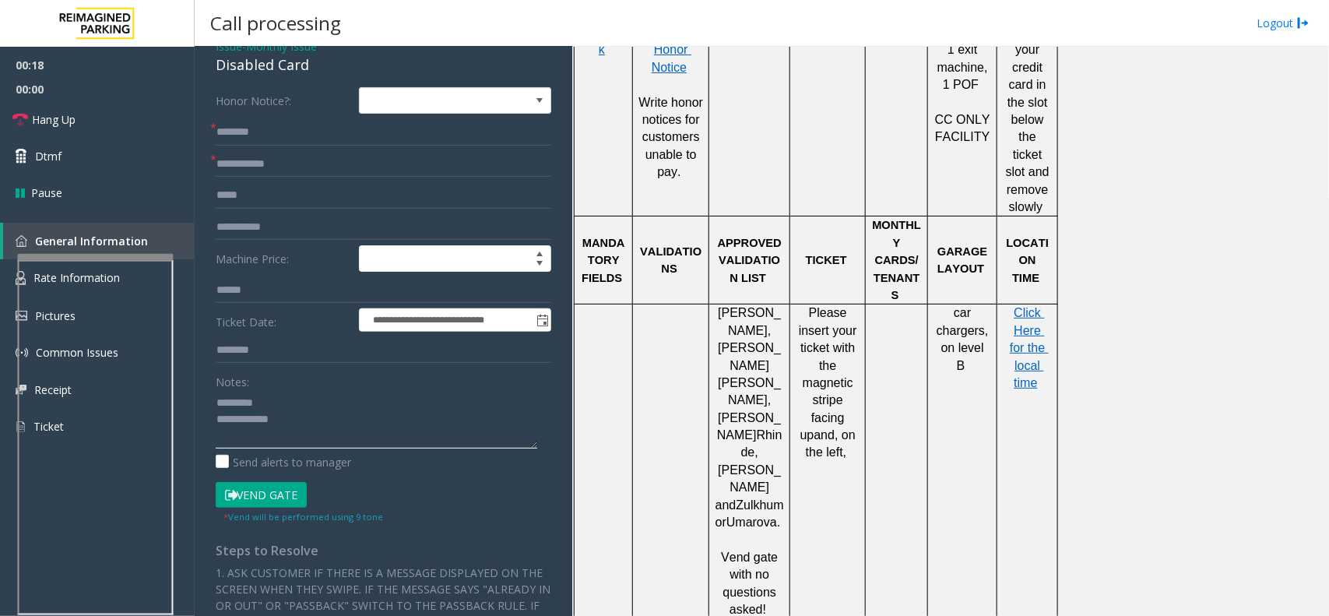
paste textarea "**********"
click at [321, 430] on textarea at bounding box center [376, 419] width 321 height 58
click at [219, 410] on textarea at bounding box center [376, 419] width 321 height 58
click at [298, 413] on textarea at bounding box center [376, 419] width 321 height 58
click at [372, 413] on textarea at bounding box center [376, 419] width 321 height 58
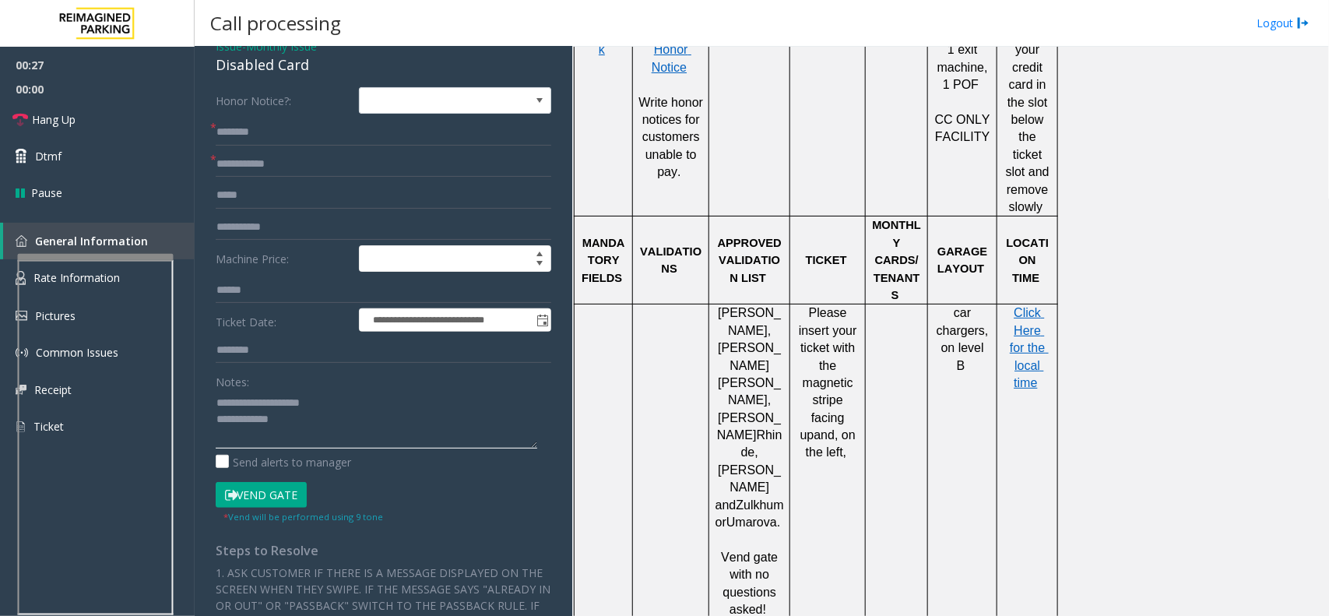
scroll to position [389, 0]
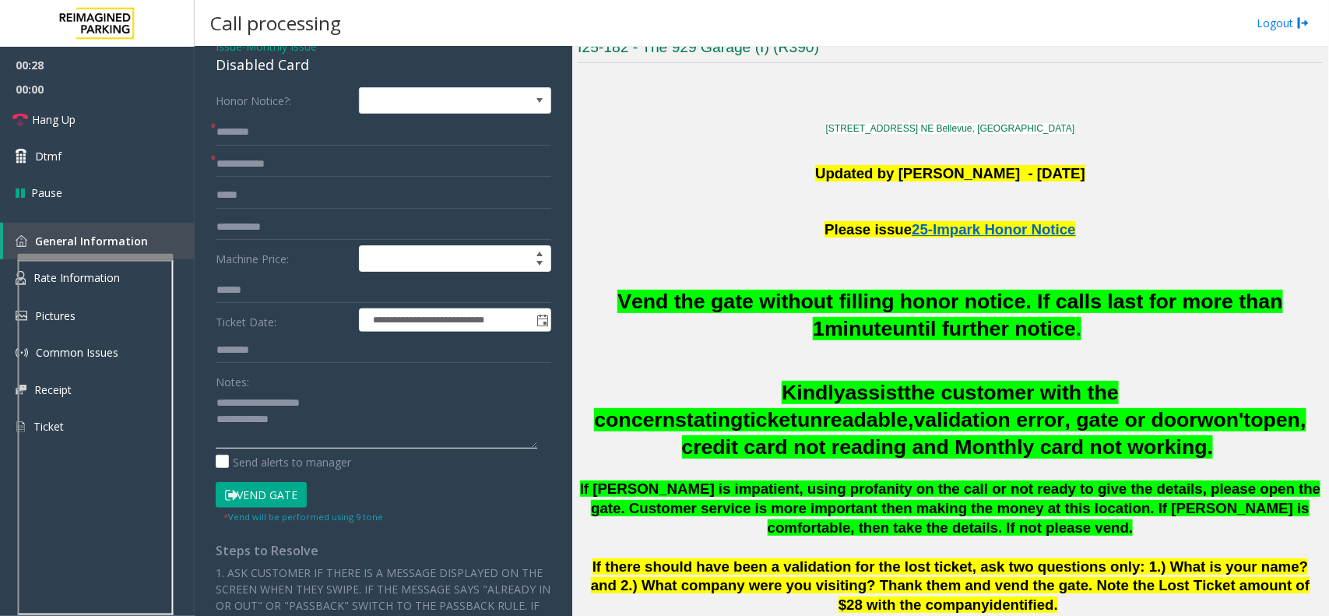
type textarea "**********"
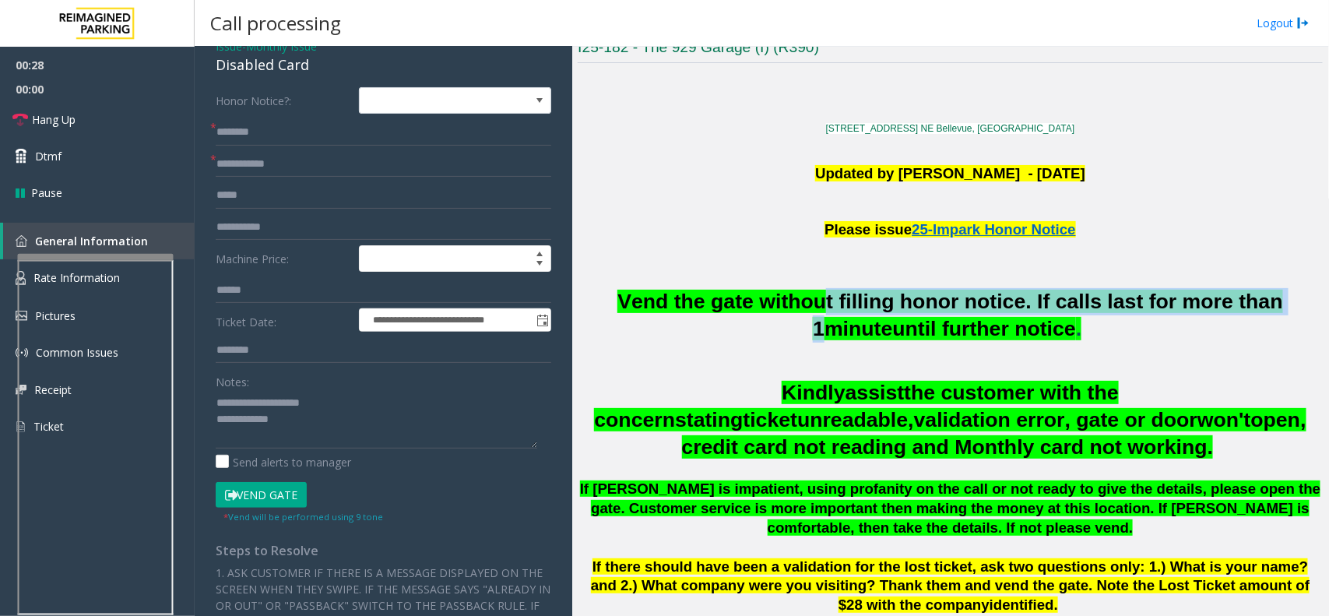
drag, startPoint x: 807, startPoint y: 310, endPoint x: 1282, endPoint y: 309, distance: 474.8
click at [1282, 309] on span "Vend the gate without filling honor notice. If calls last for more than 1" at bounding box center [949, 315] width 665 height 51
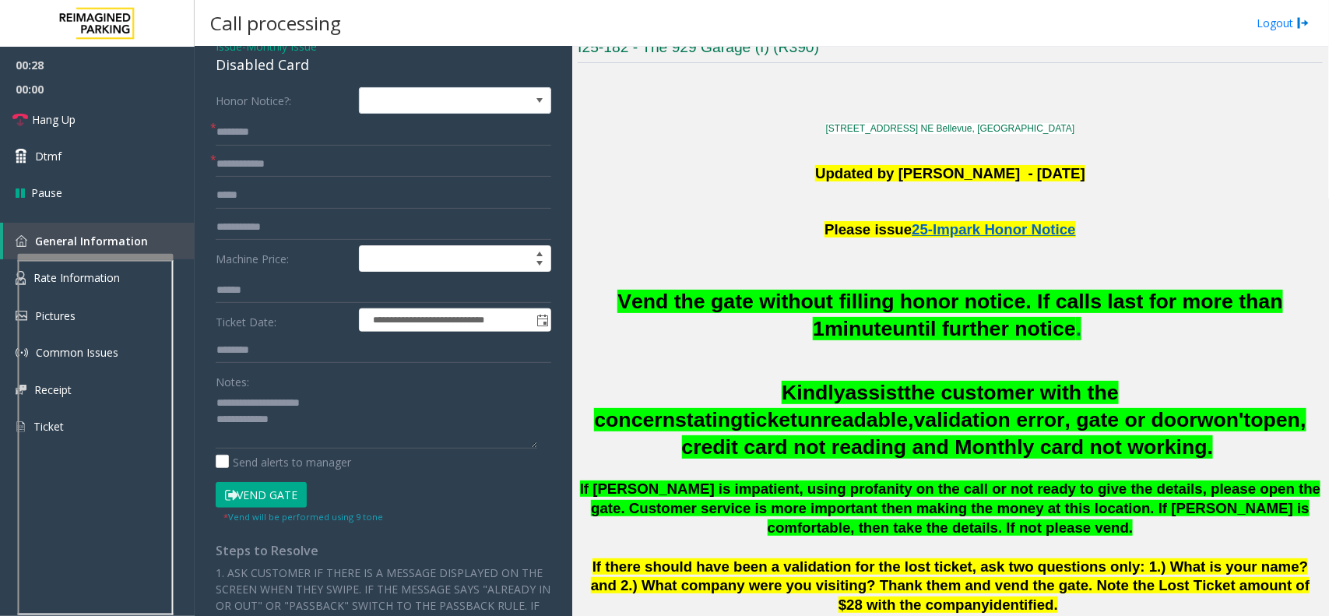
click at [919, 356] on h2 at bounding box center [950, 361] width 745 height 26
click at [93, 111] on link "Hang Up" at bounding box center [97, 119] width 195 height 37
click at [237, 154] on input "text" at bounding box center [383, 164] width 335 height 26
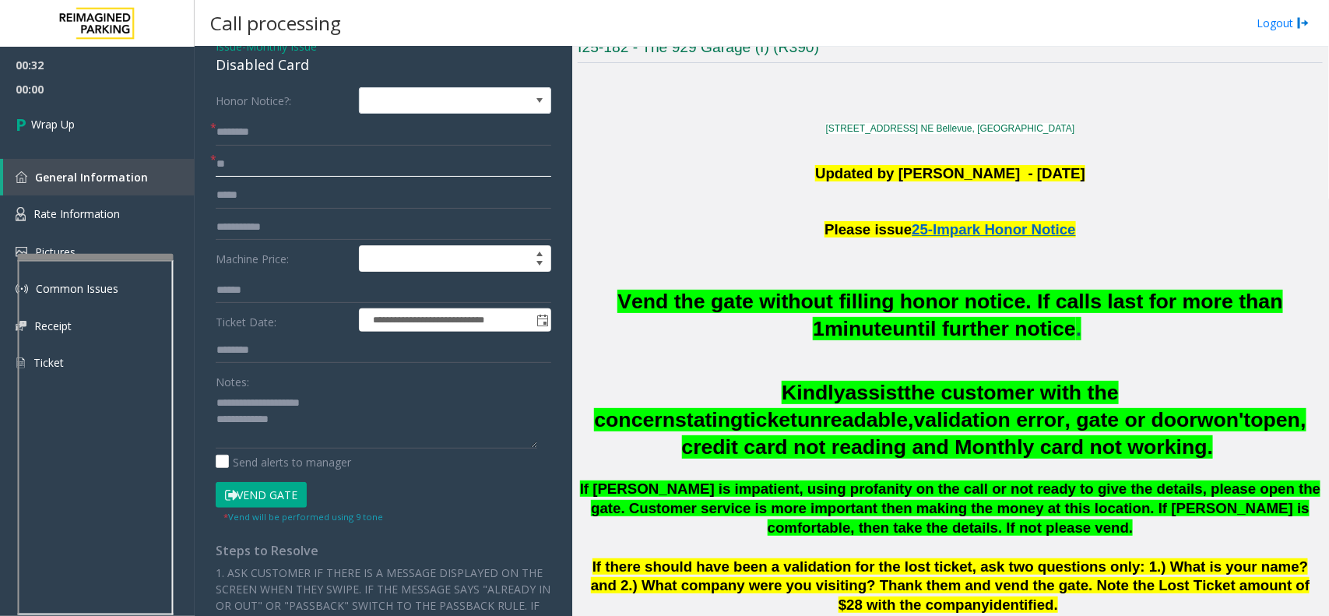
type input "**"
click at [261, 129] on input "*" at bounding box center [383, 132] width 335 height 26
type input "**"
click at [345, 420] on textarea at bounding box center [376, 419] width 321 height 58
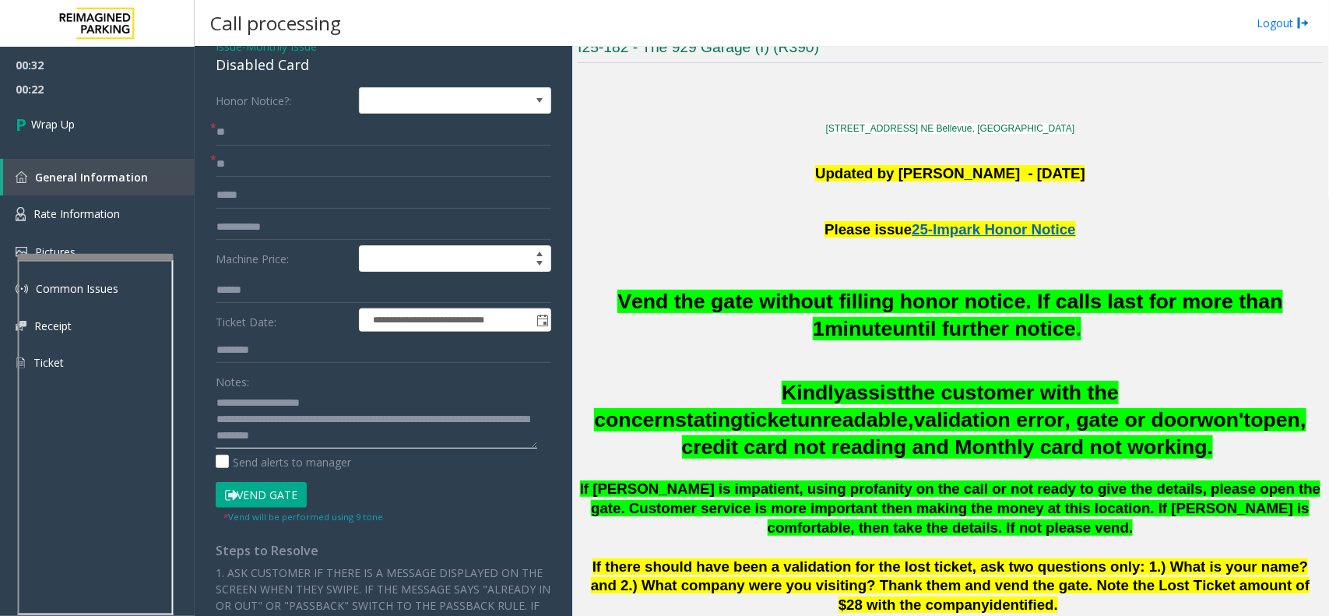
click at [292, 436] on textarea at bounding box center [376, 419] width 321 height 58
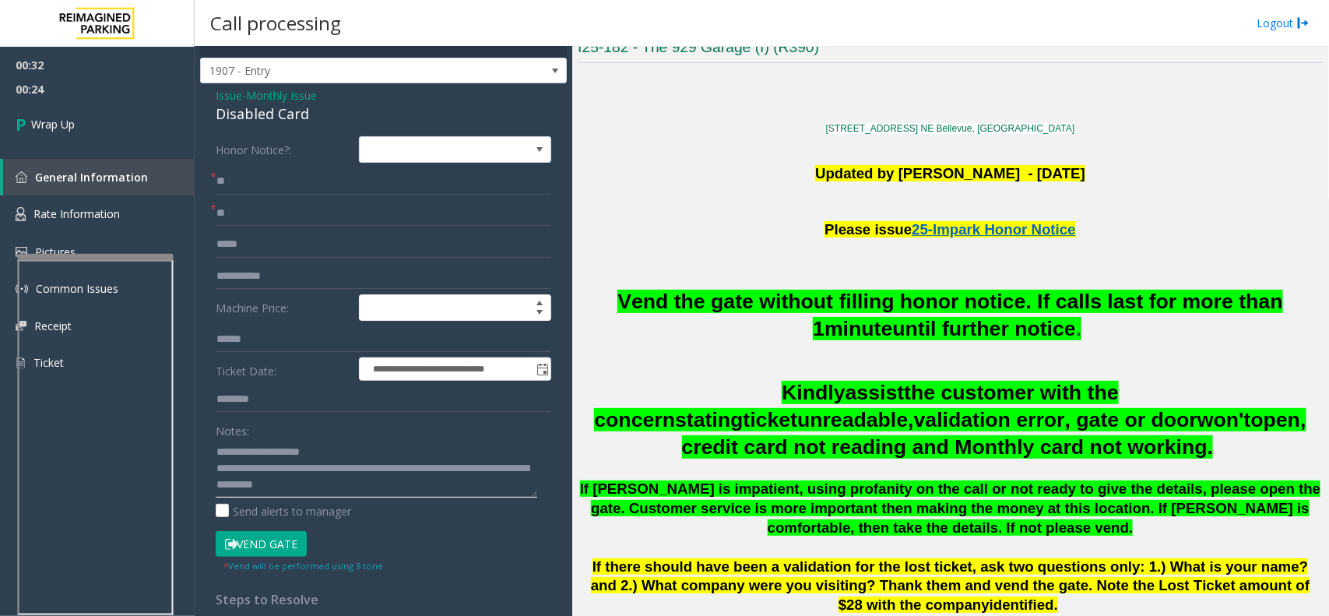
scroll to position [0, 0]
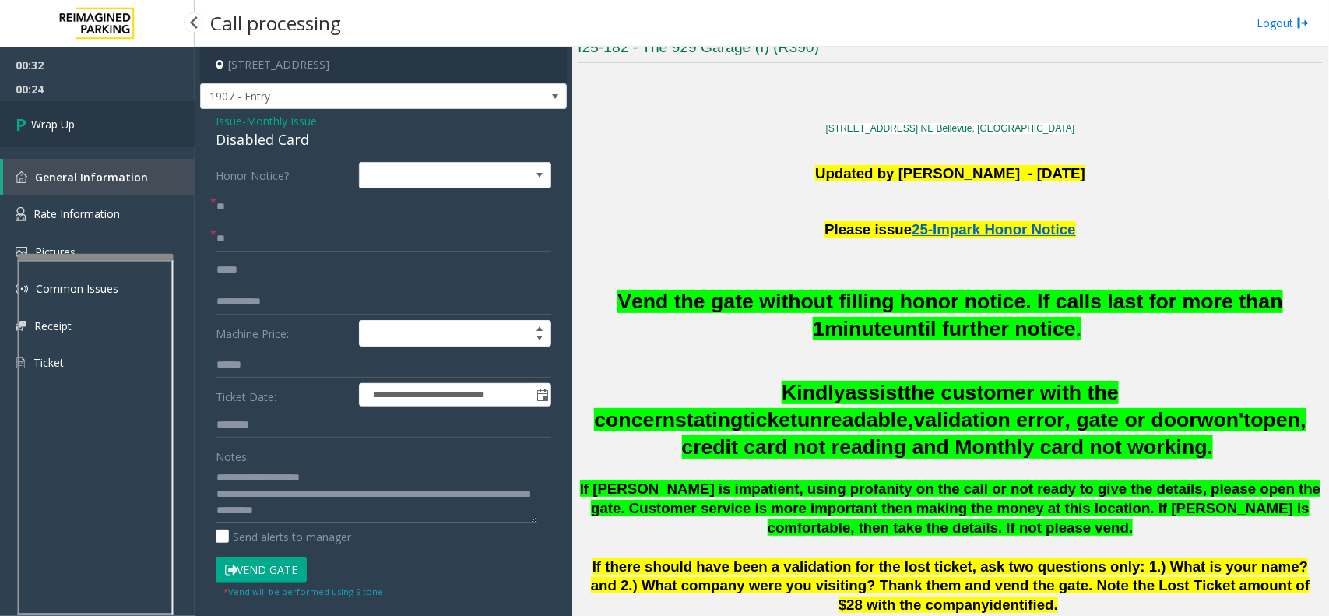
type textarea "**********"
click at [61, 117] on span "Wrap Up" at bounding box center [53, 124] width 44 height 16
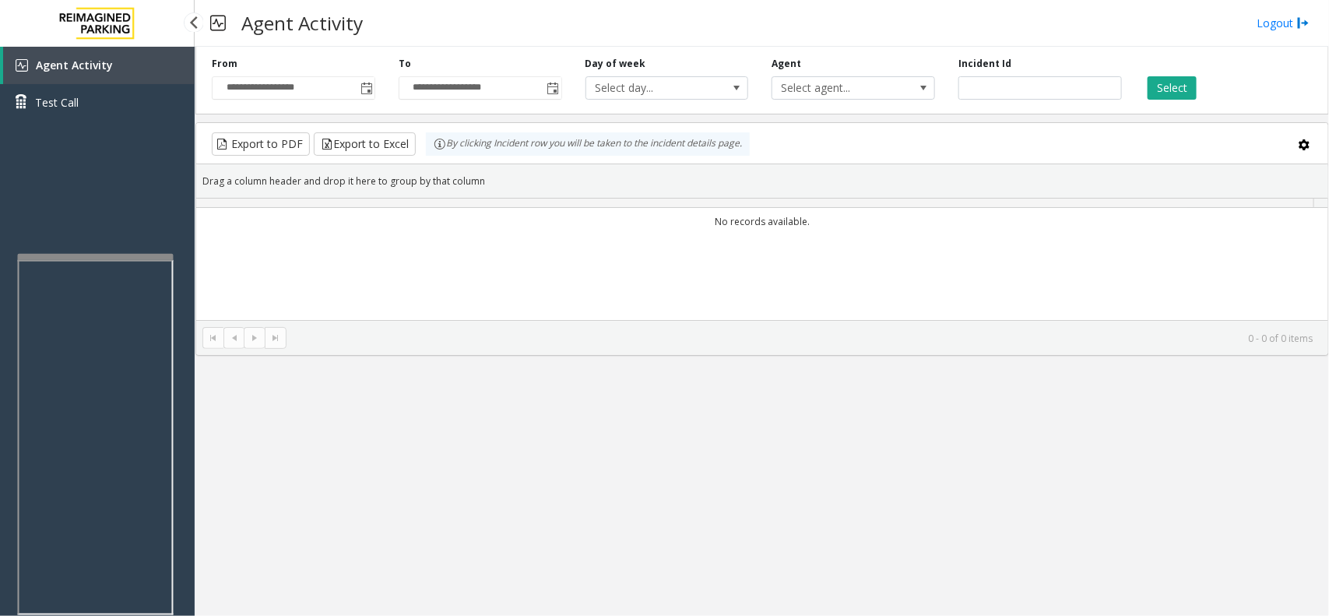
click at [99, 63] on span "Agent Activity" at bounding box center [74, 65] width 77 height 15
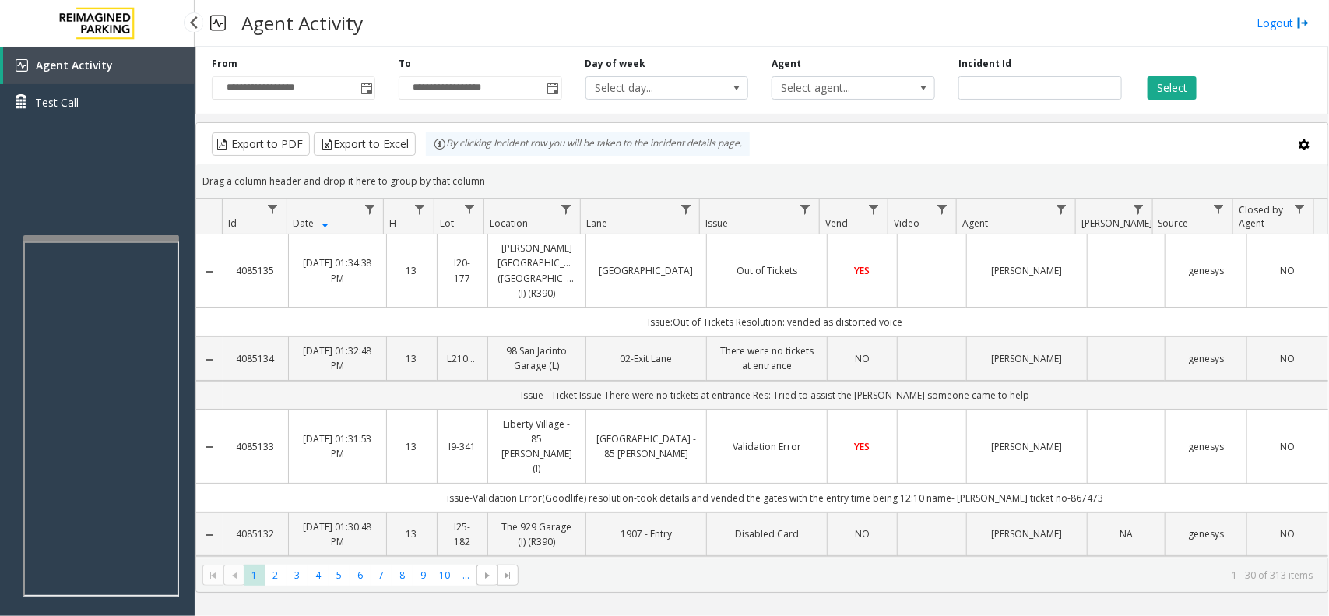
click at [59, 64] on span "Agent Activity" at bounding box center [74, 65] width 77 height 15
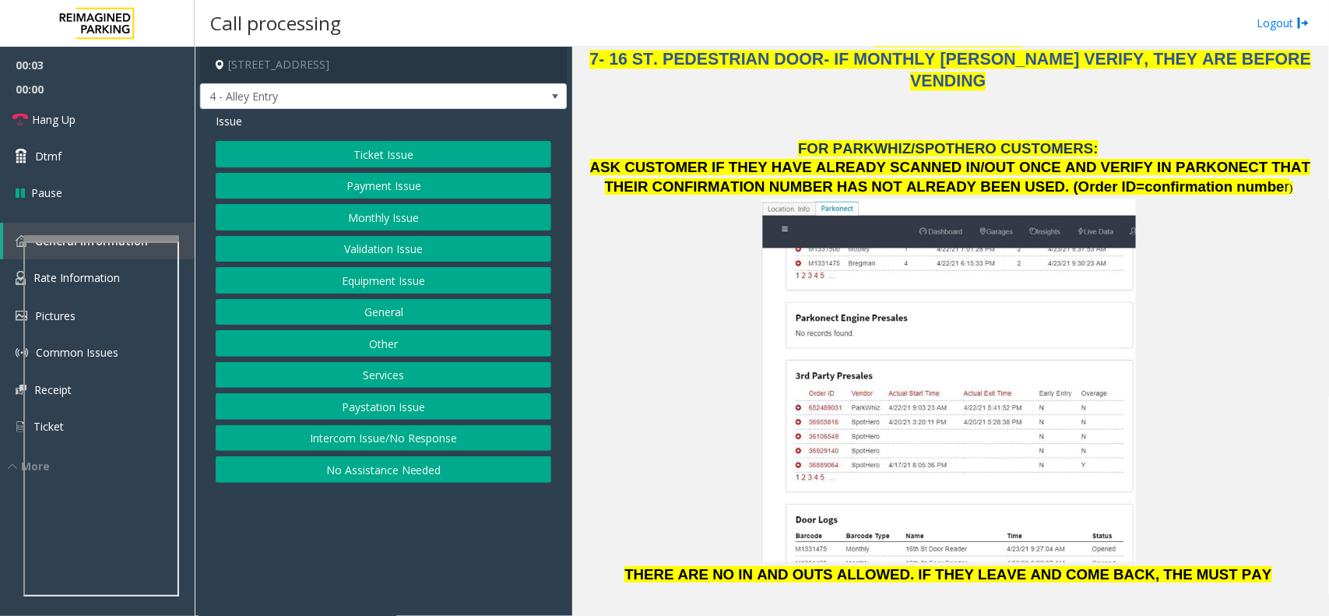
scroll to position [1849, 0]
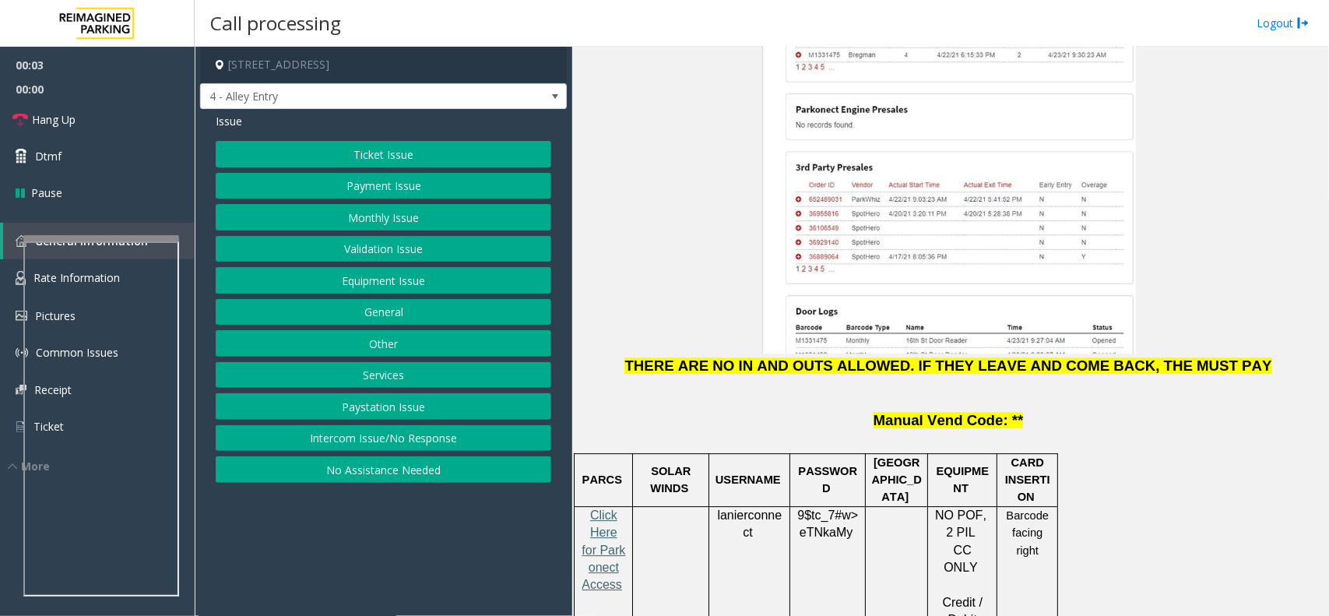
click at [602, 508] on span "Click Here for Parkonect Access" at bounding box center [603, 549] width 44 height 83
drag, startPoint x: 310, startPoint y: 433, endPoint x: 335, endPoint y: 335, distance: 101.2
click at [310, 433] on button "Intercom Issue/No Response" at bounding box center [383, 438] width 335 height 26
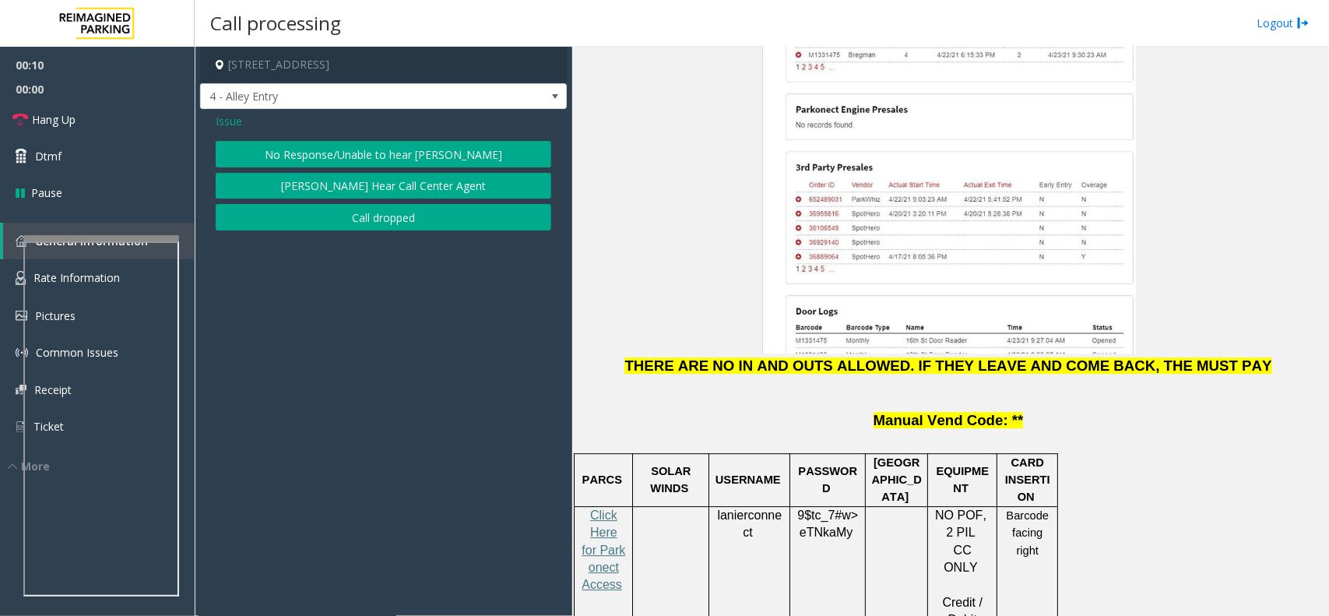
click at [343, 146] on button "No Response/Unable to hear [PERSON_NAME]" at bounding box center [383, 154] width 335 height 26
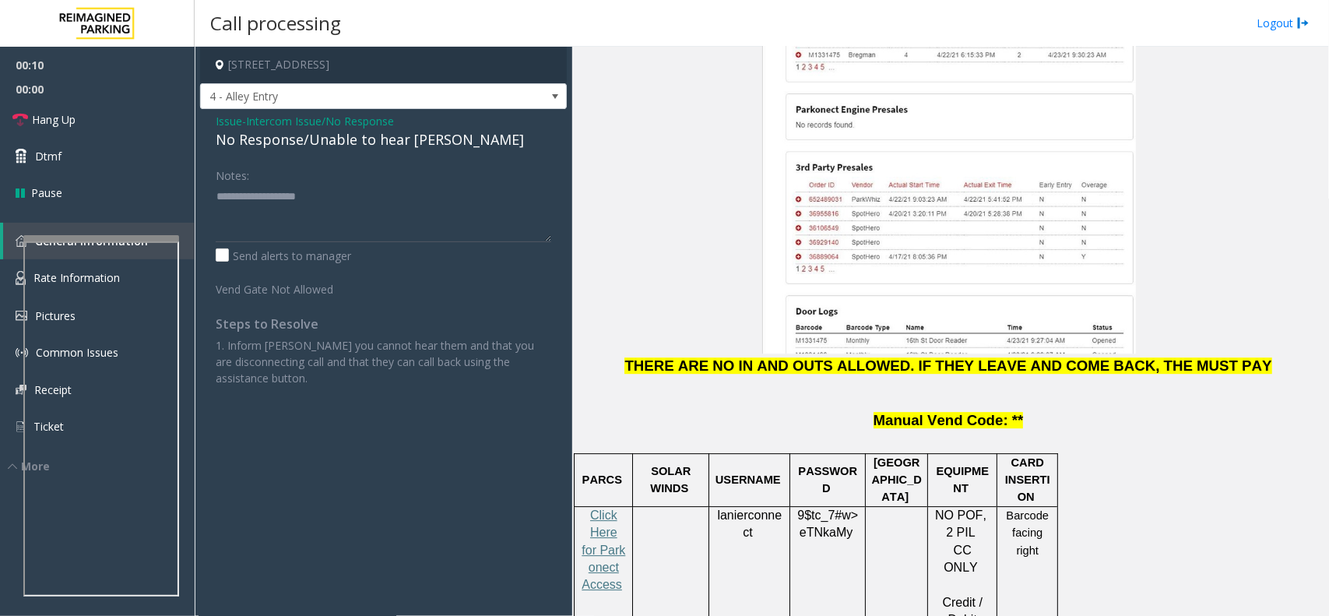
click at [336, 136] on div "No Response/Unable to hear [PERSON_NAME]" at bounding box center [383, 139] width 335 height 21
copy div "No Response/Unable to hear [PERSON_NAME]"
click at [321, 191] on textarea at bounding box center [383, 213] width 335 height 58
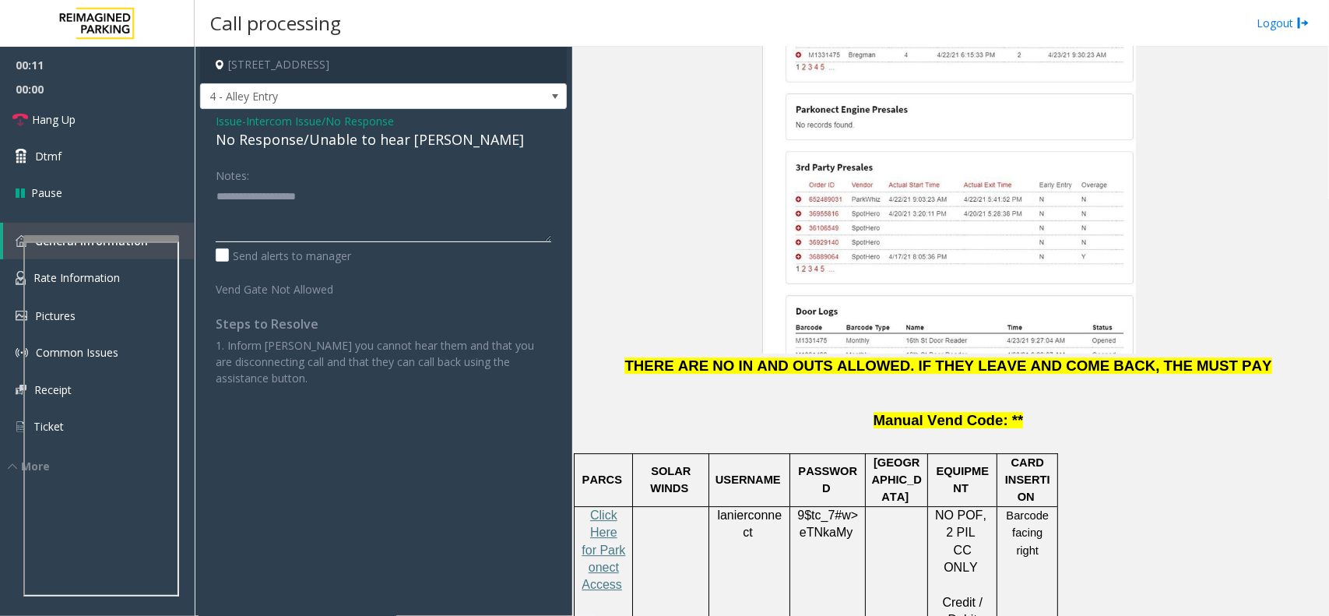
paste textarea "**********"
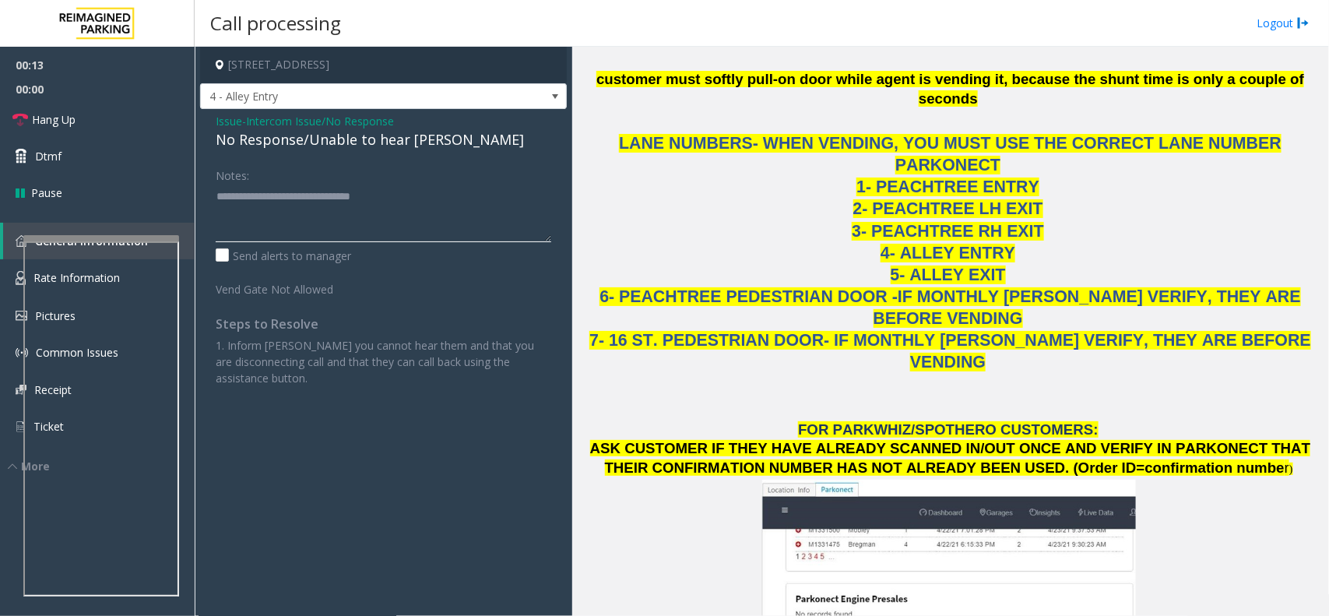
scroll to position [1265, 0]
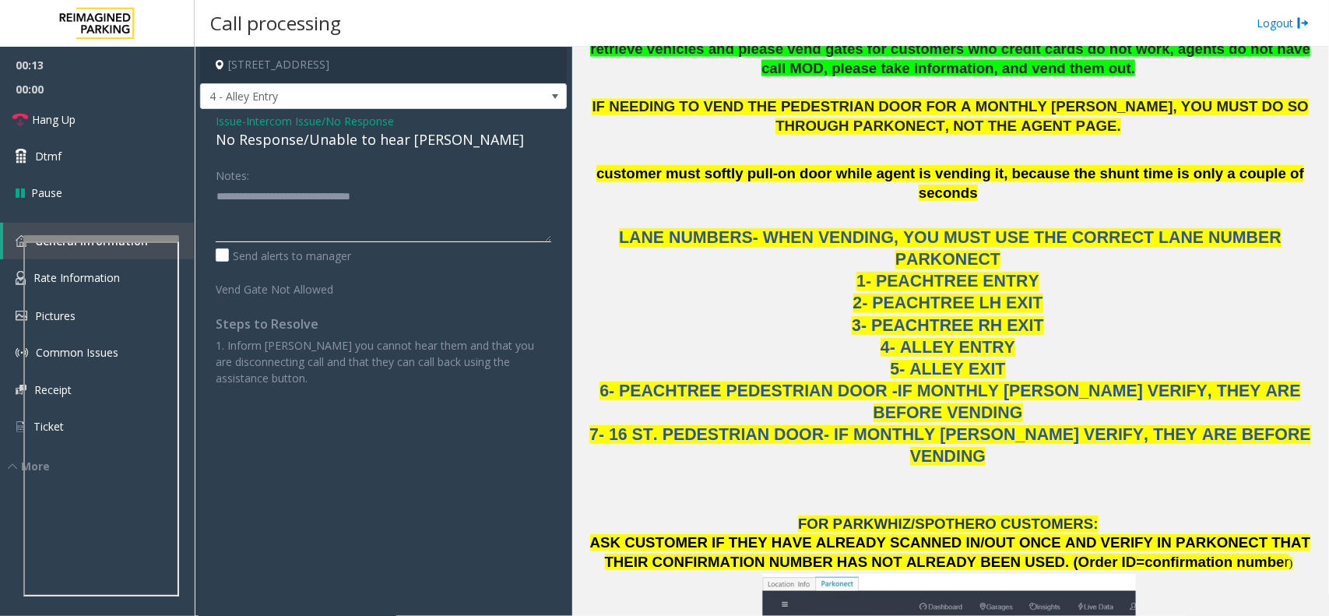
type textarea "**********"
click at [79, 125] on link "Hang Up" at bounding box center [97, 119] width 195 height 37
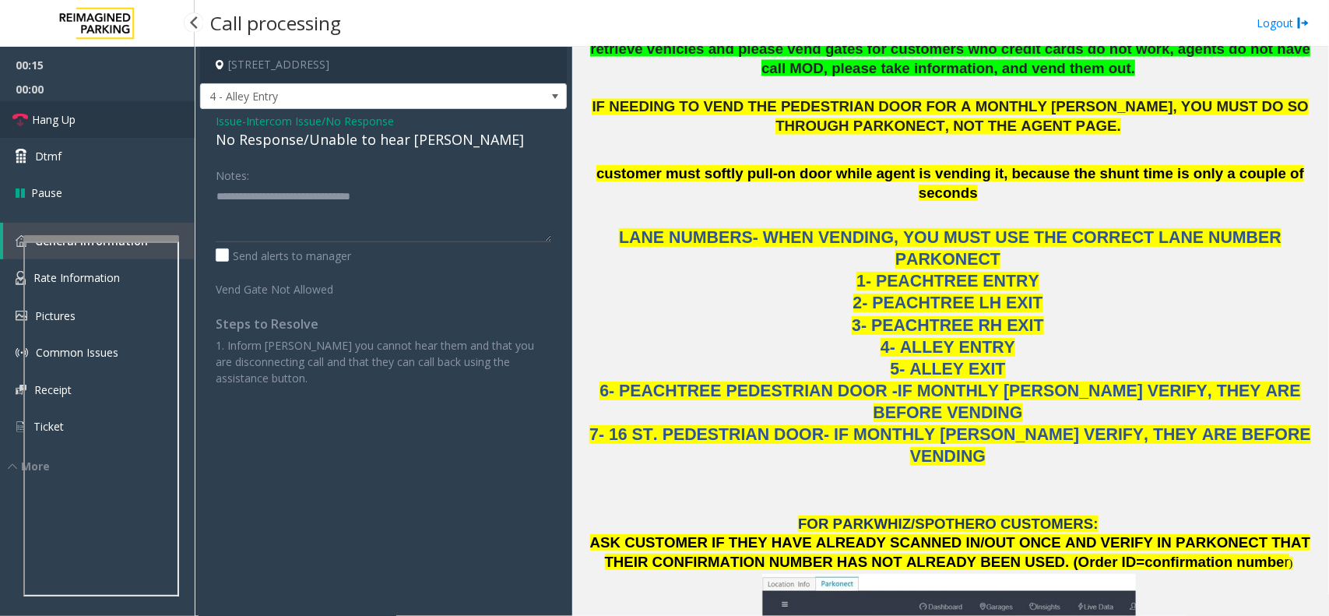
click at [79, 125] on link "Hang Up" at bounding box center [97, 119] width 195 height 37
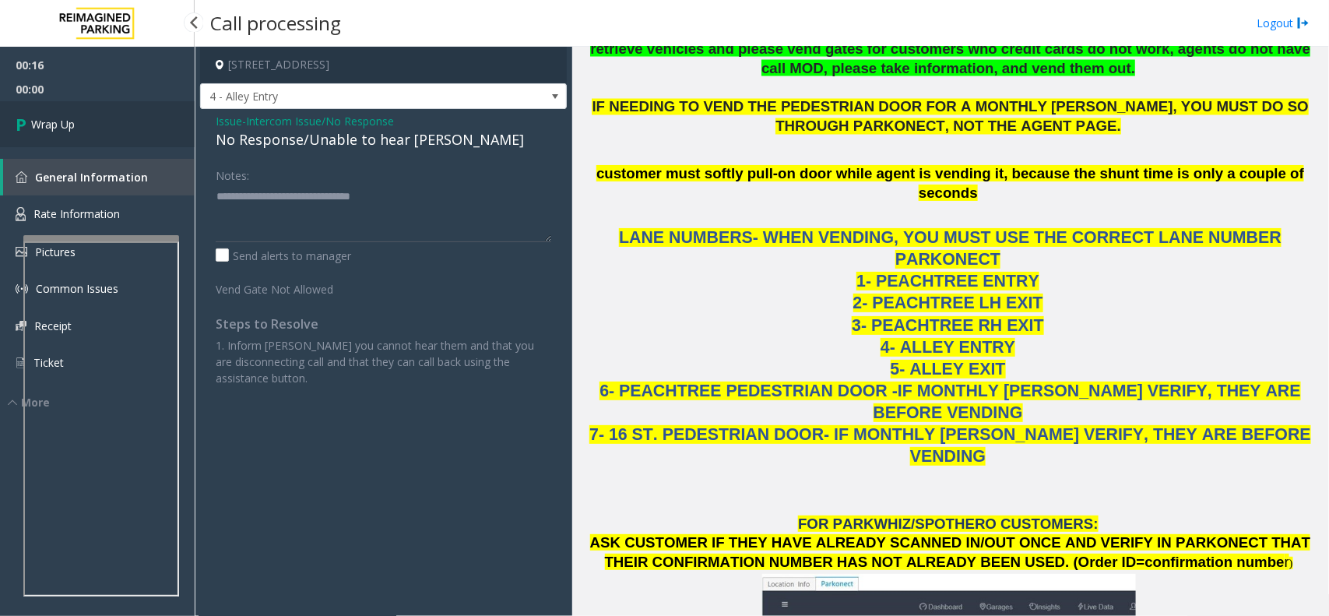
click at [79, 125] on link "Wrap Up" at bounding box center [97, 124] width 195 height 46
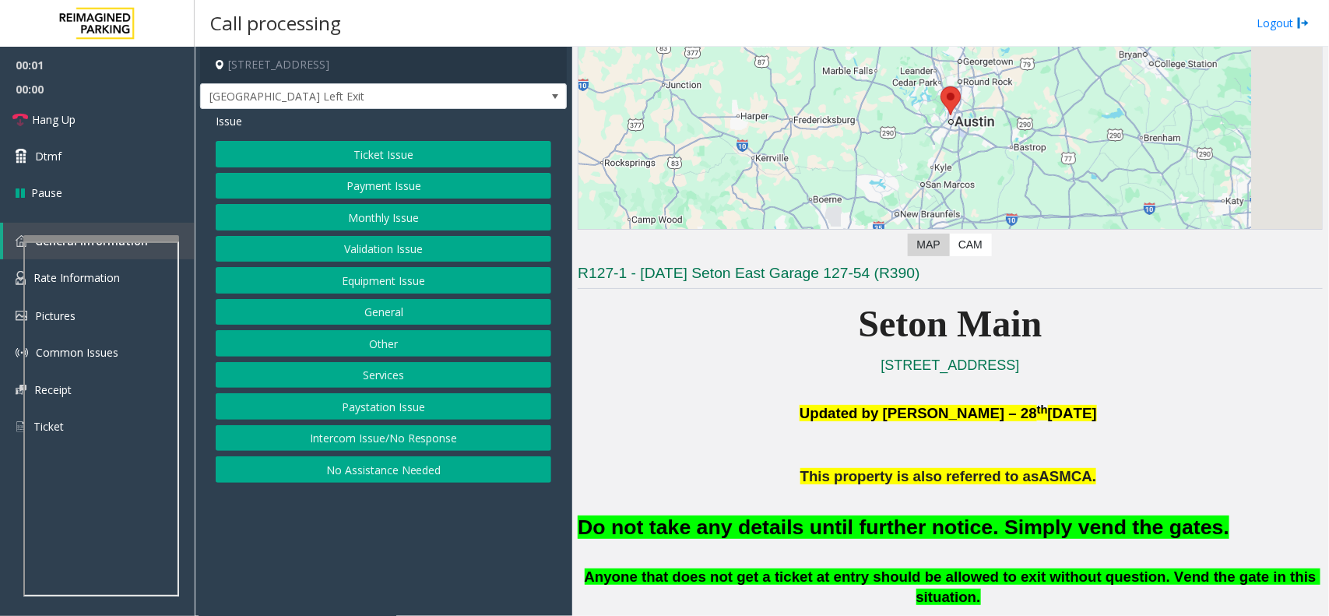
scroll to position [389, 0]
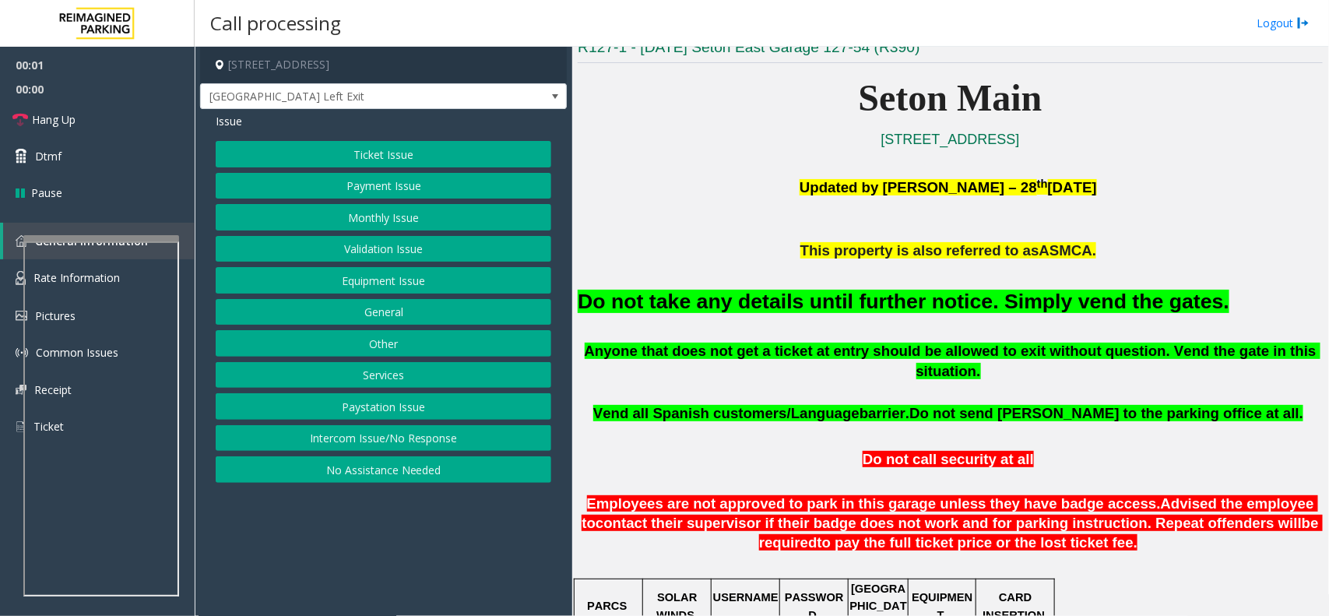
click at [756, 290] on font "Do not take any details until further notice. Simply vend the gates." at bounding box center [903, 301] width 651 height 23
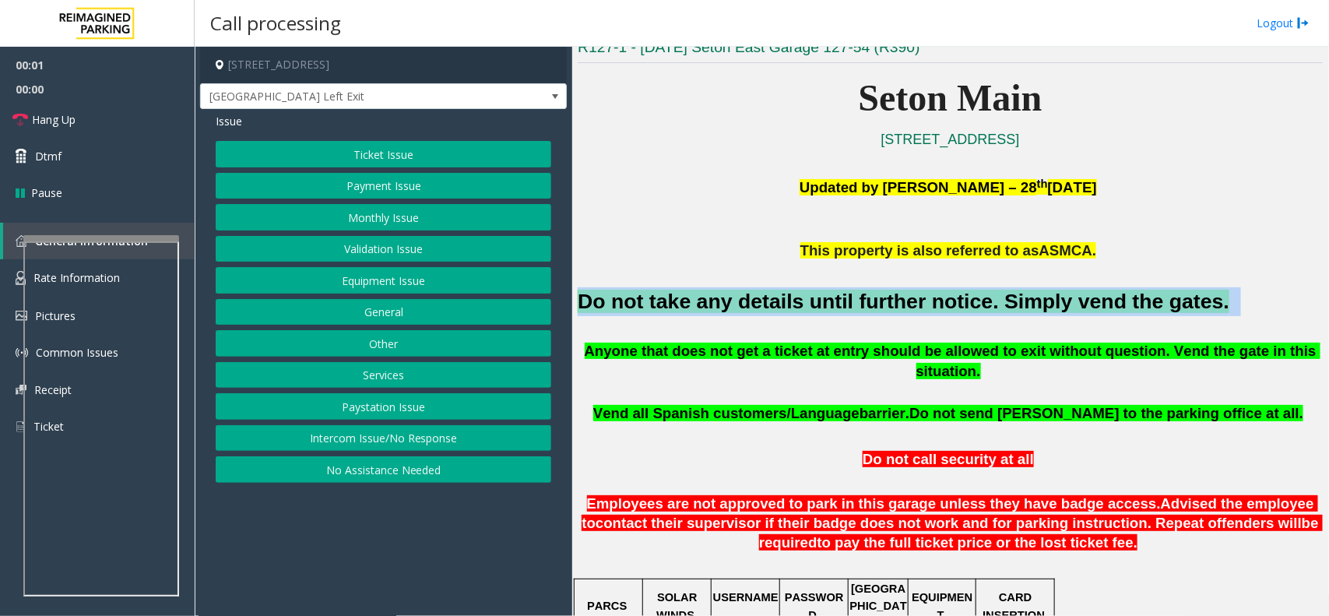
click at [756, 290] on font "Do not take any details until further notice. Simply vend the gates." at bounding box center [903, 301] width 651 height 23
copy h2 "Do not take any details until further notice. Simply vend the gates."
click at [384, 281] on button "Equipment Issue" at bounding box center [383, 280] width 335 height 26
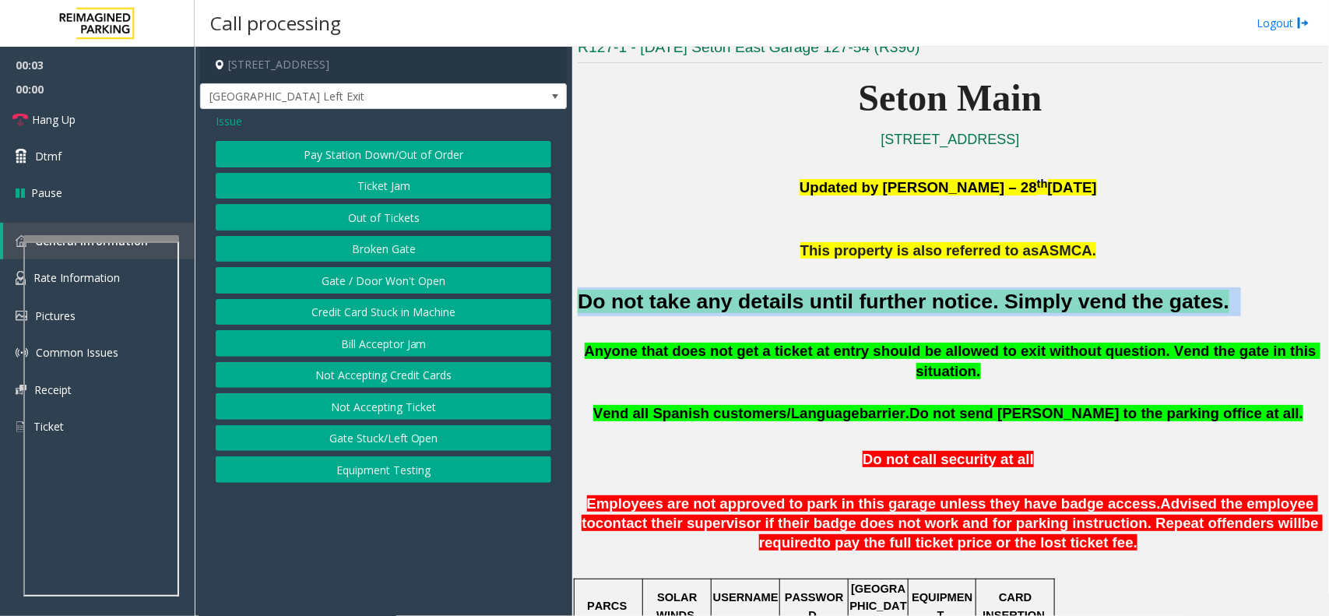
click at [381, 290] on button "Gate / Door Won't Open" at bounding box center [383, 280] width 335 height 26
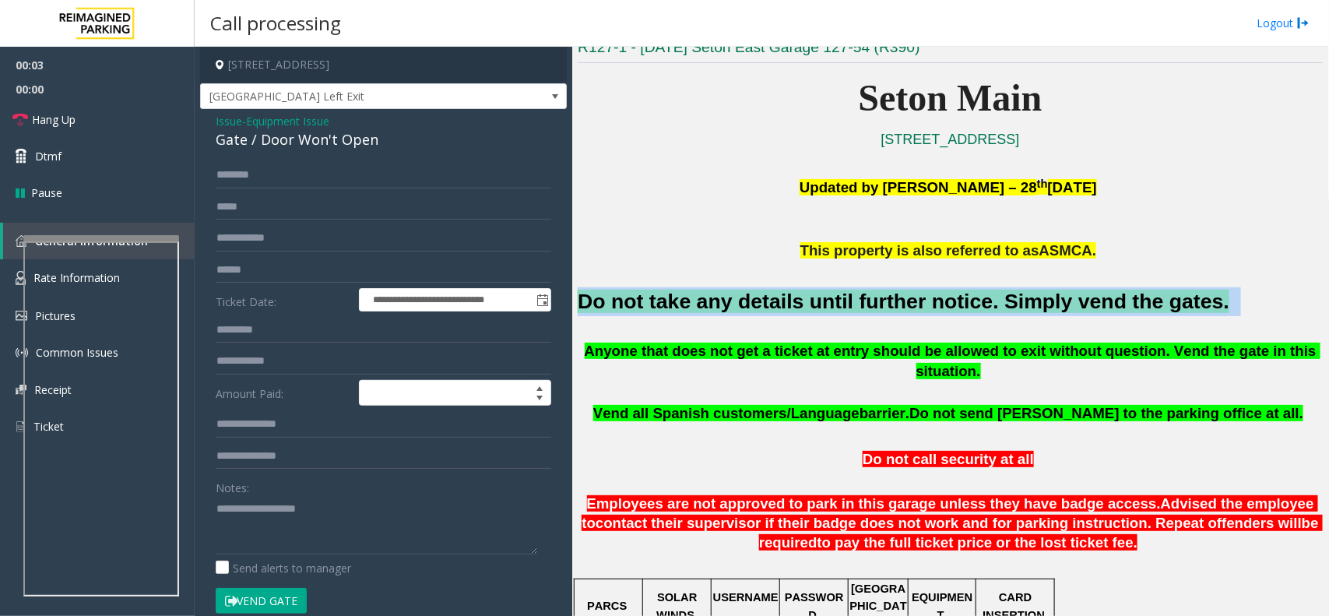
click at [266, 593] on button "Vend Gate" at bounding box center [261, 601] width 91 height 26
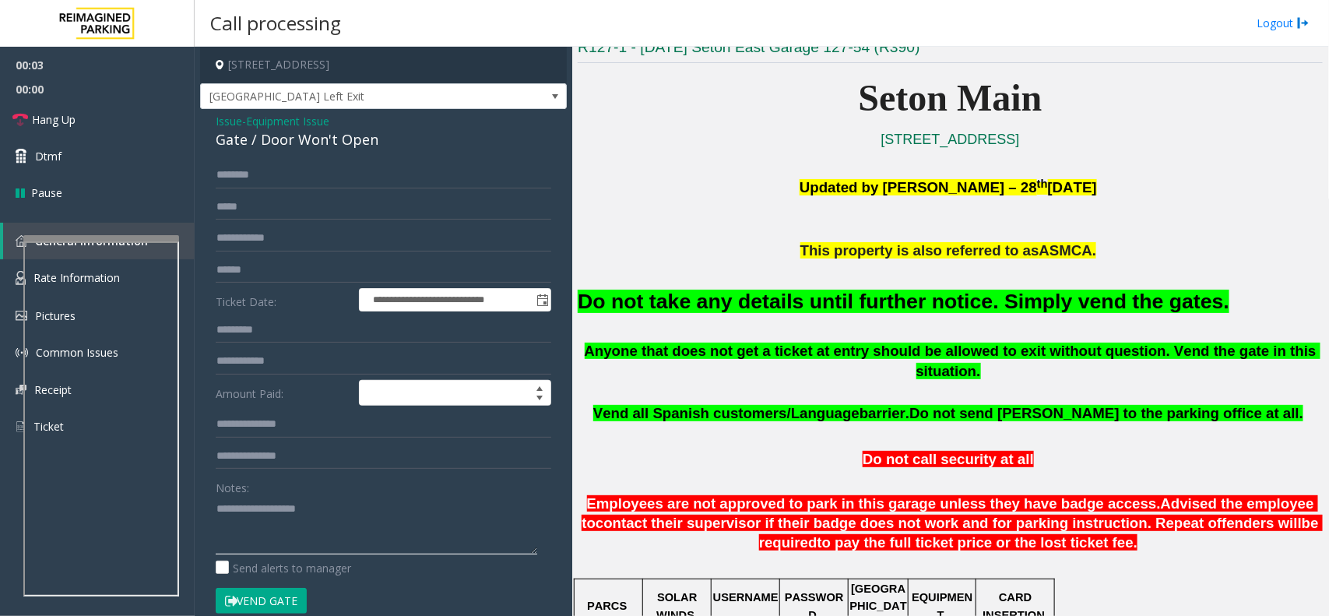
click at [289, 536] on textarea at bounding box center [376, 525] width 321 height 58
paste textarea "**********"
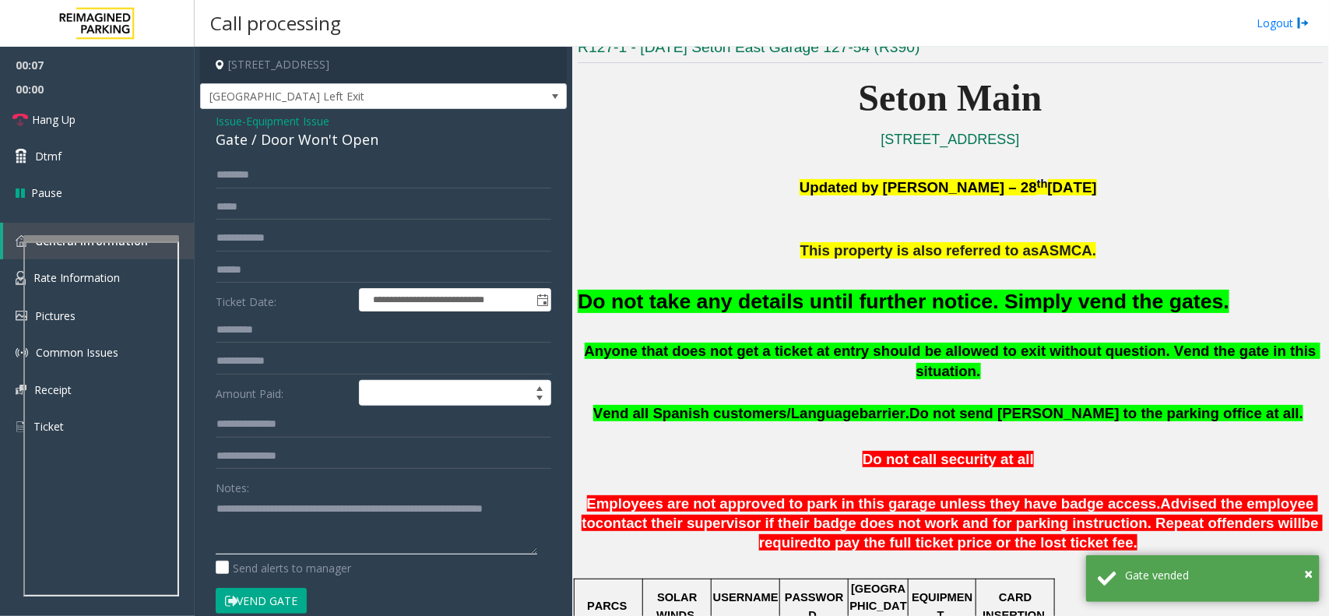
click at [222, 504] on textarea at bounding box center [376, 525] width 321 height 58
click at [209, 504] on div "**********" at bounding box center [383, 503] width 359 height 682
click at [216, 504] on textarea at bounding box center [376, 525] width 321 height 58
paste textarea "**********"
click at [316, 135] on div "Gate / Door Won't Open" at bounding box center [383, 139] width 335 height 21
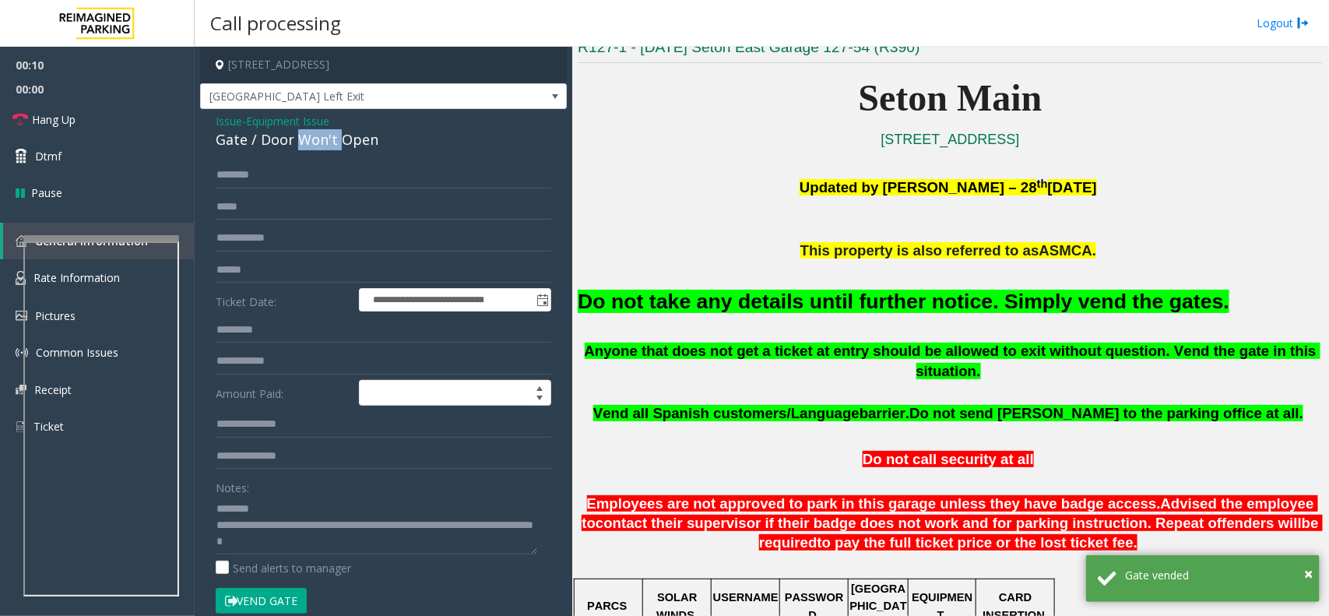
click at [316, 135] on div "Gate / Door Won't Open" at bounding box center [383, 139] width 335 height 21
copy div "Gate / Door Won't Open"
click at [104, 135] on link "Hang Up" at bounding box center [97, 119] width 195 height 37
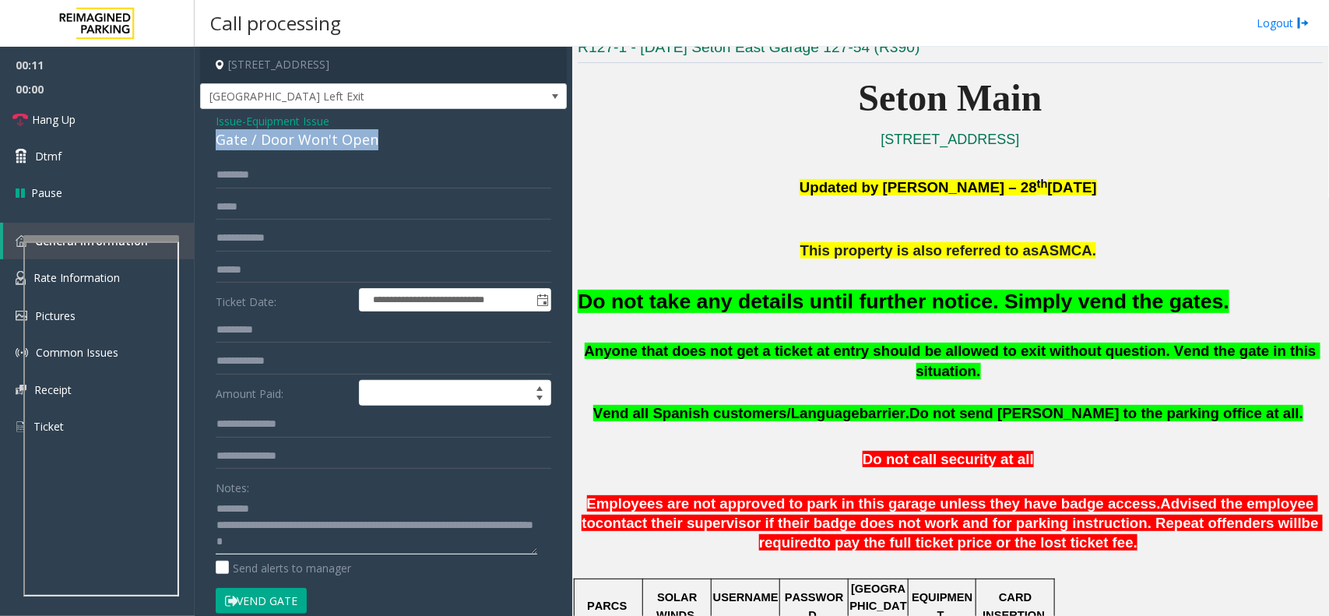
click at [274, 520] on textarea at bounding box center [376, 525] width 321 height 58
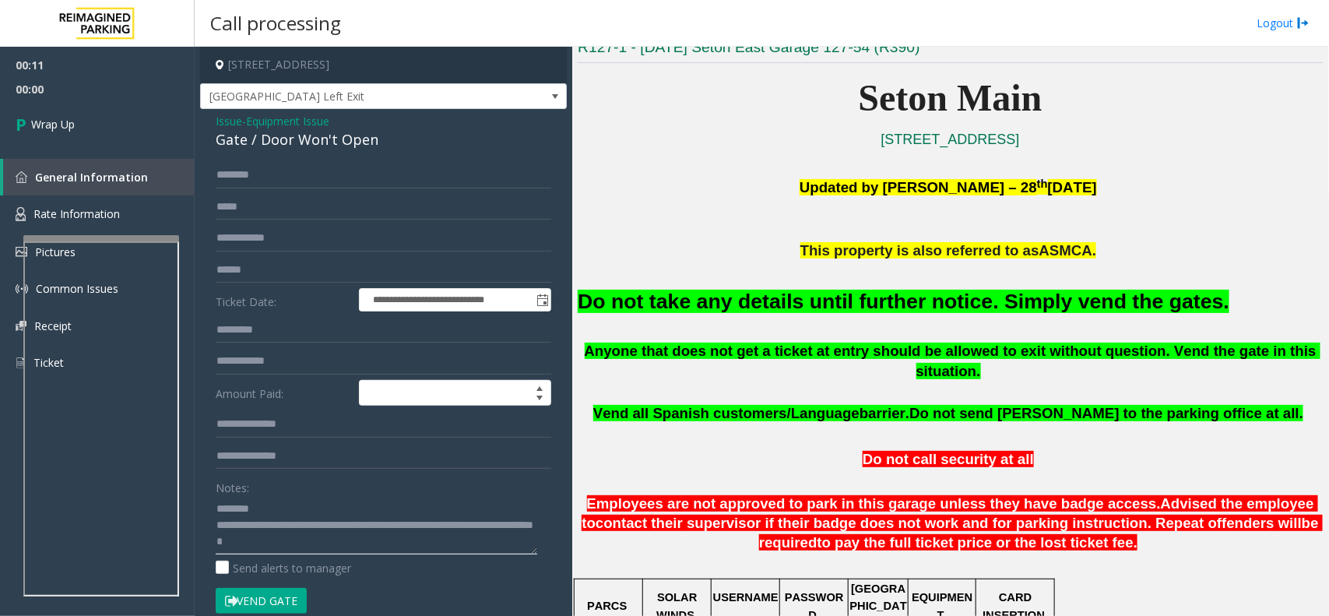
click at [274, 507] on textarea at bounding box center [376, 525] width 321 height 58
paste textarea "**********"
type textarea "**********"
click at [58, 98] on span "00:01" at bounding box center [97, 89] width 195 height 24
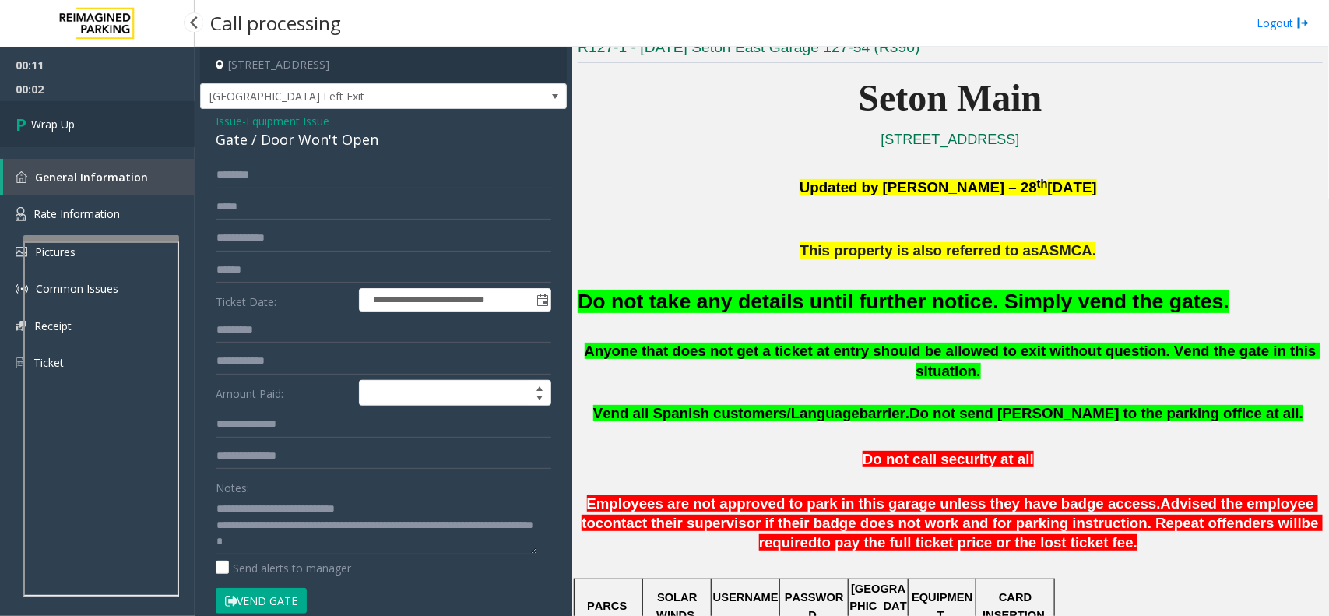
click at [59, 123] on span "Wrap Up" at bounding box center [53, 124] width 44 height 16
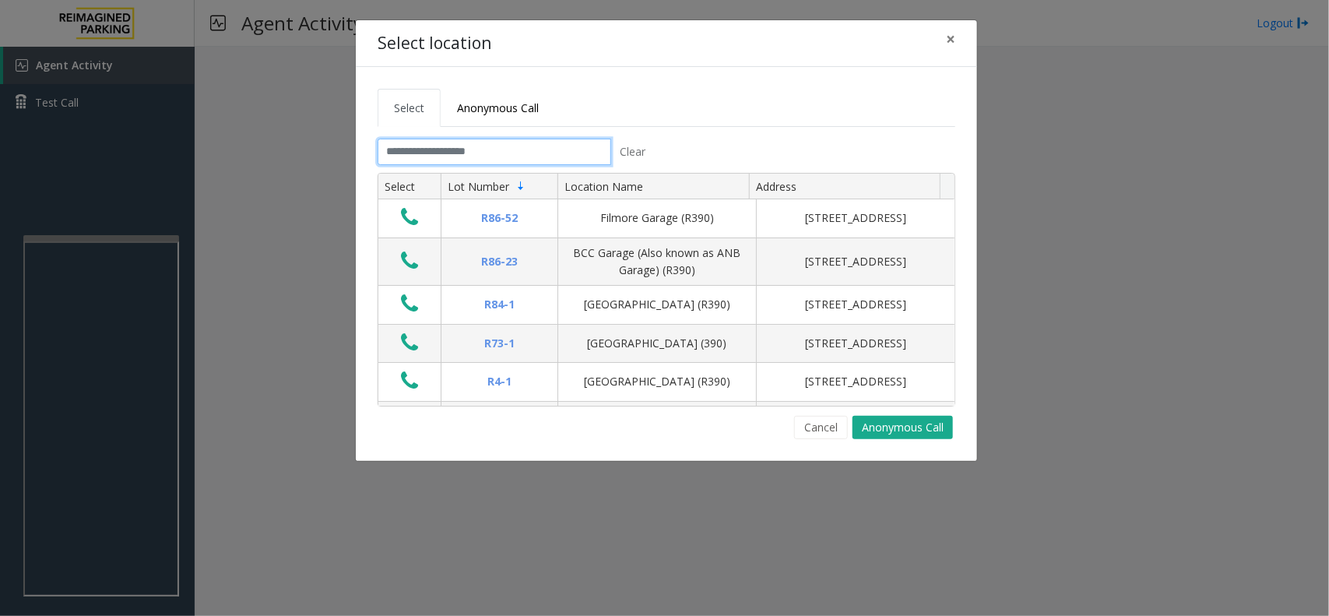
click at [458, 144] on input "text" at bounding box center [495, 152] width 234 height 26
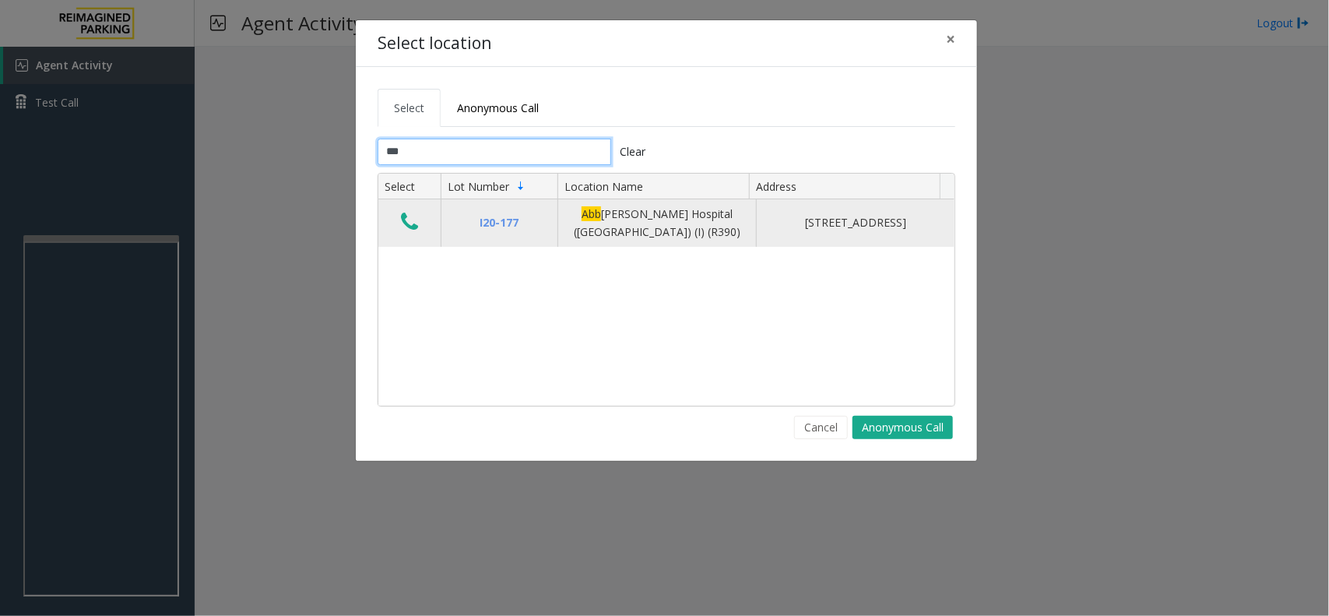
type input "***"
click at [399, 224] on button "Data table" at bounding box center [409, 222] width 26 height 25
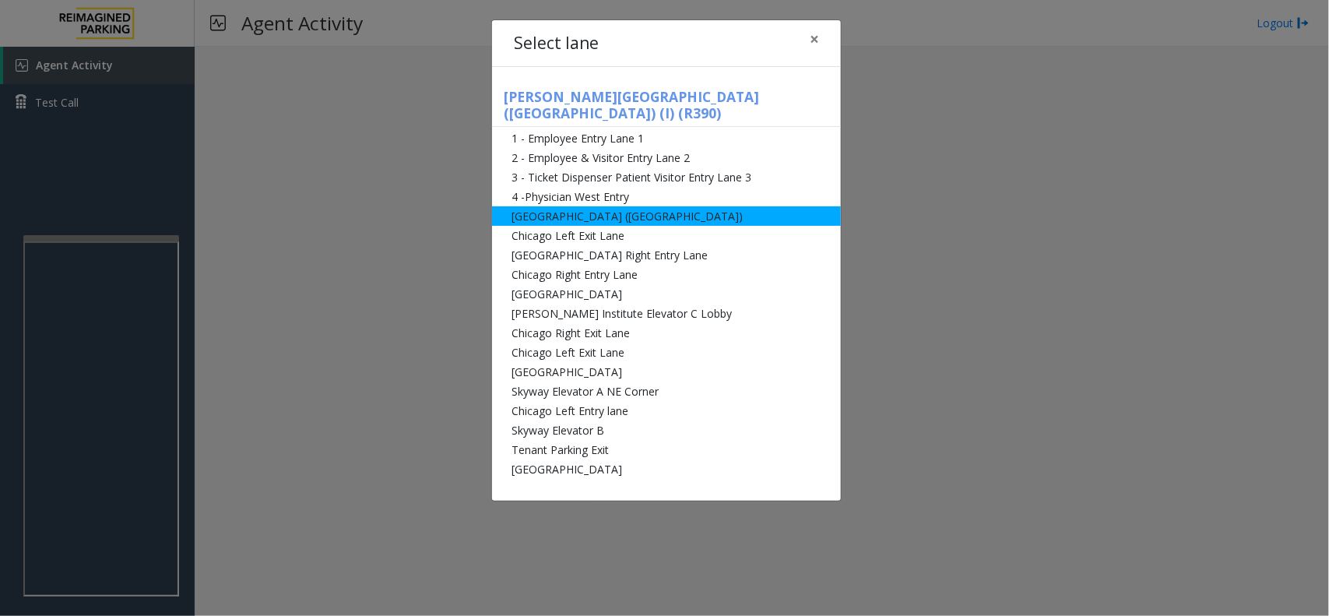
click at [627, 206] on li "[GEOGRAPHIC_DATA] ([GEOGRAPHIC_DATA])" at bounding box center [666, 215] width 349 height 19
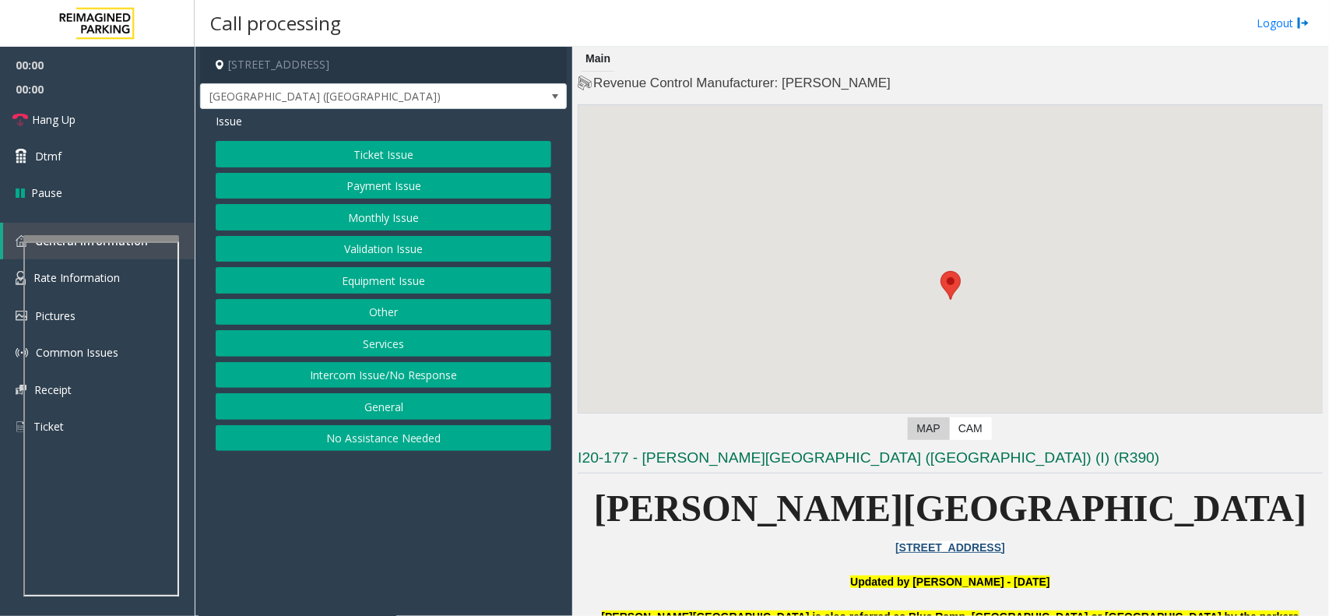
click at [399, 272] on button "Equipment Issue" at bounding box center [383, 280] width 335 height 26
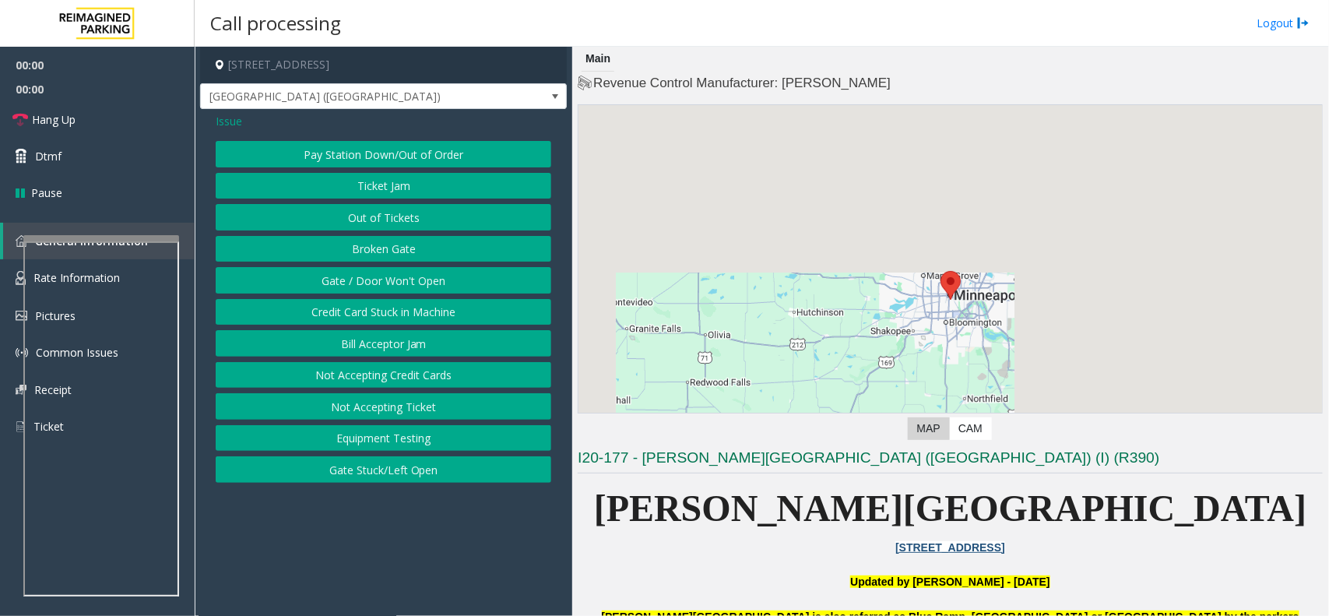
click at [397, 269] on button "Gate / Door Won't Open" at bounding box center [383, 280] width 335 height 26
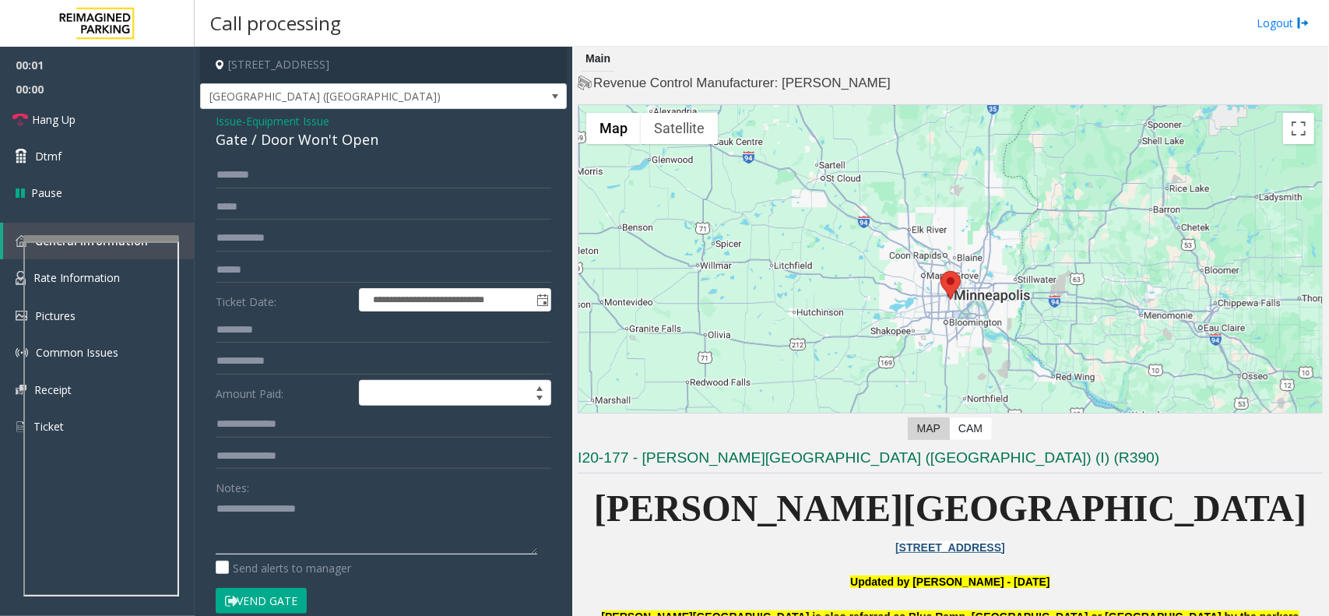
click at [336, 521] on textarea at bounding box center [376, 525] width 321 height 58
paste textarea "**********"
click at [296, 140] on div "Gate / Door Won't Open" at bounding box center [383, 139] width 335 height 21
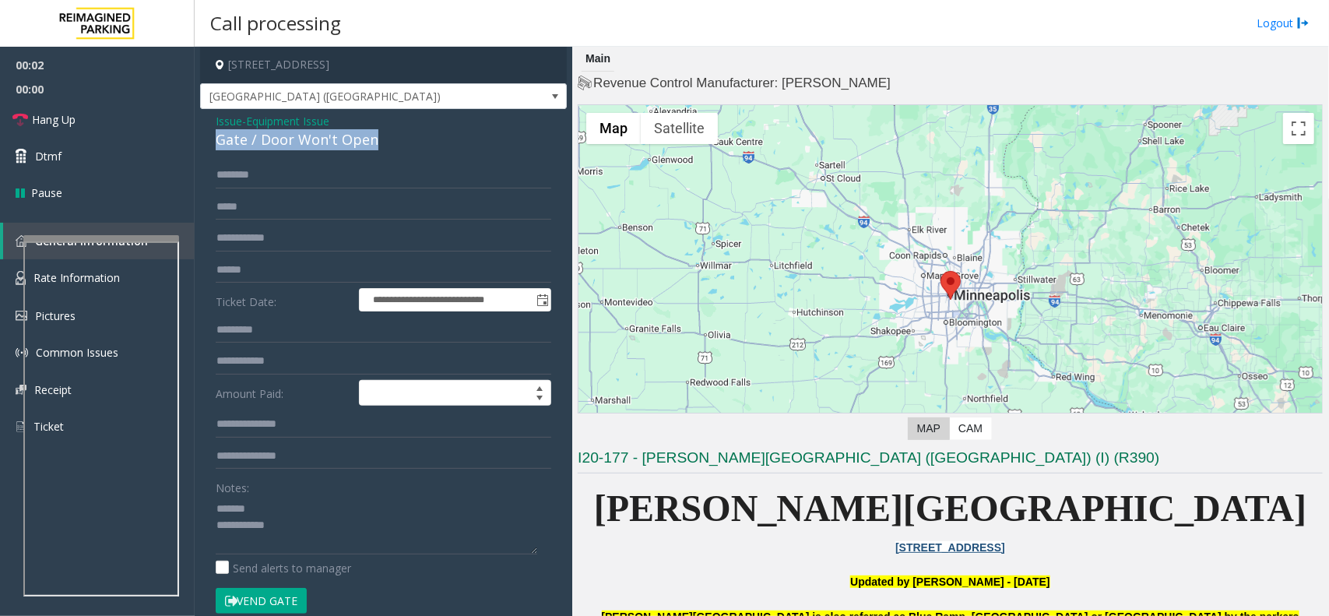
copy div "Gate / Door Won't Open"
click at [301, 506] on textarea at bounding box center [376, 525] width 321 height 58
paste textarea "**********"
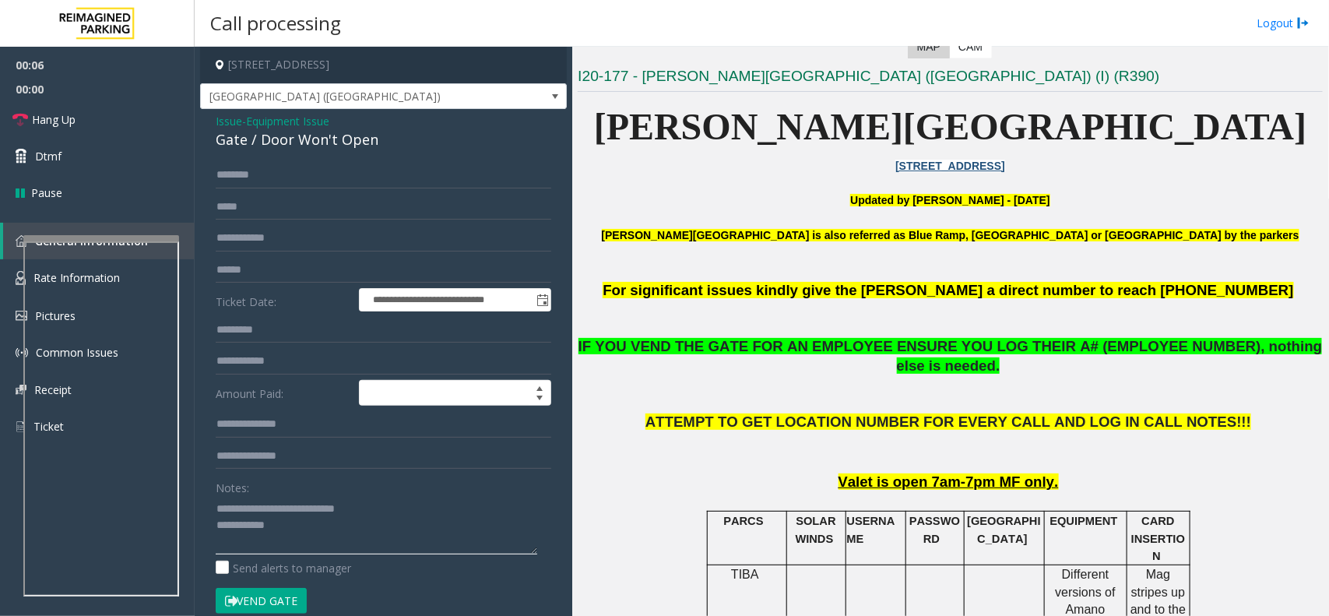
scroll to position [778, 0]
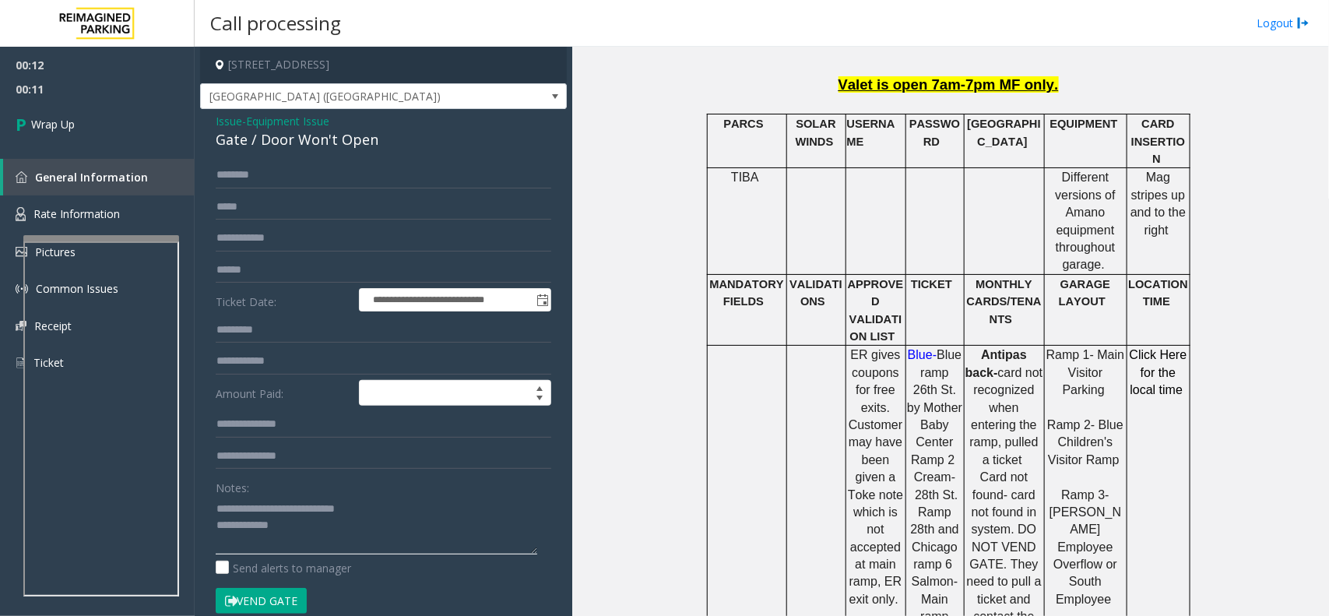
click at [305, 541] on textarea at bounding box center [376, 525] width 321 height 58
paste textarea "**********"
type textarea "**********"
click at [72, 132] on link "Wrap Up" at bounding box center [97, 124] width 195 height 46
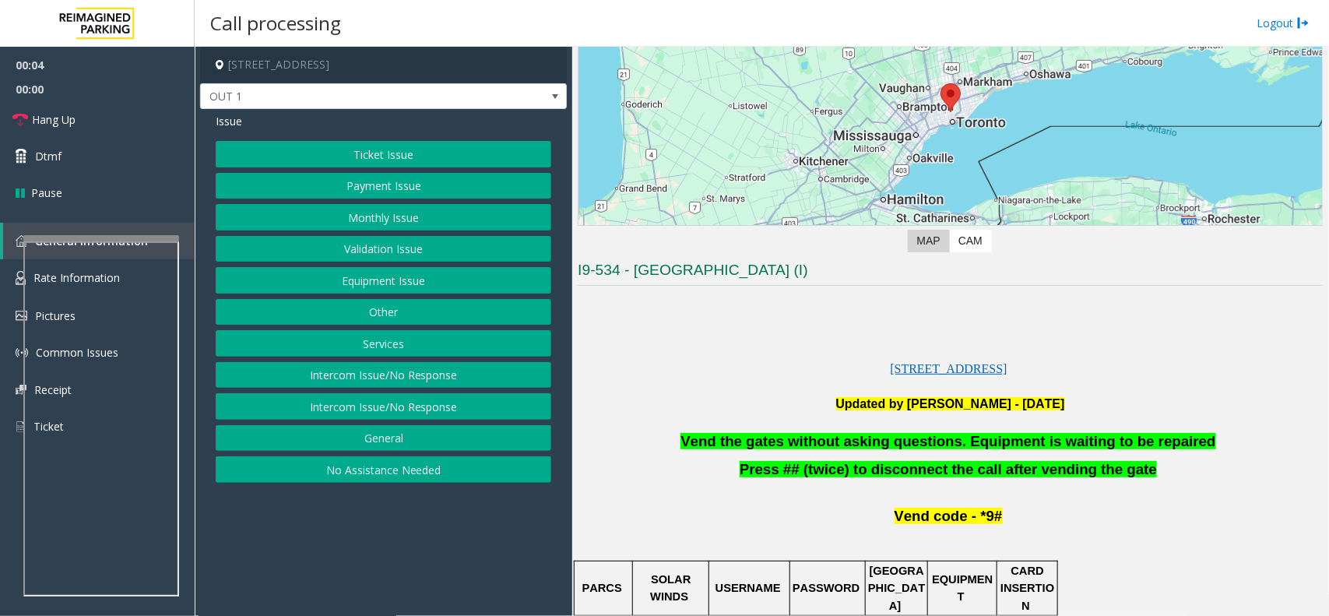
scroll to position [389, 0]
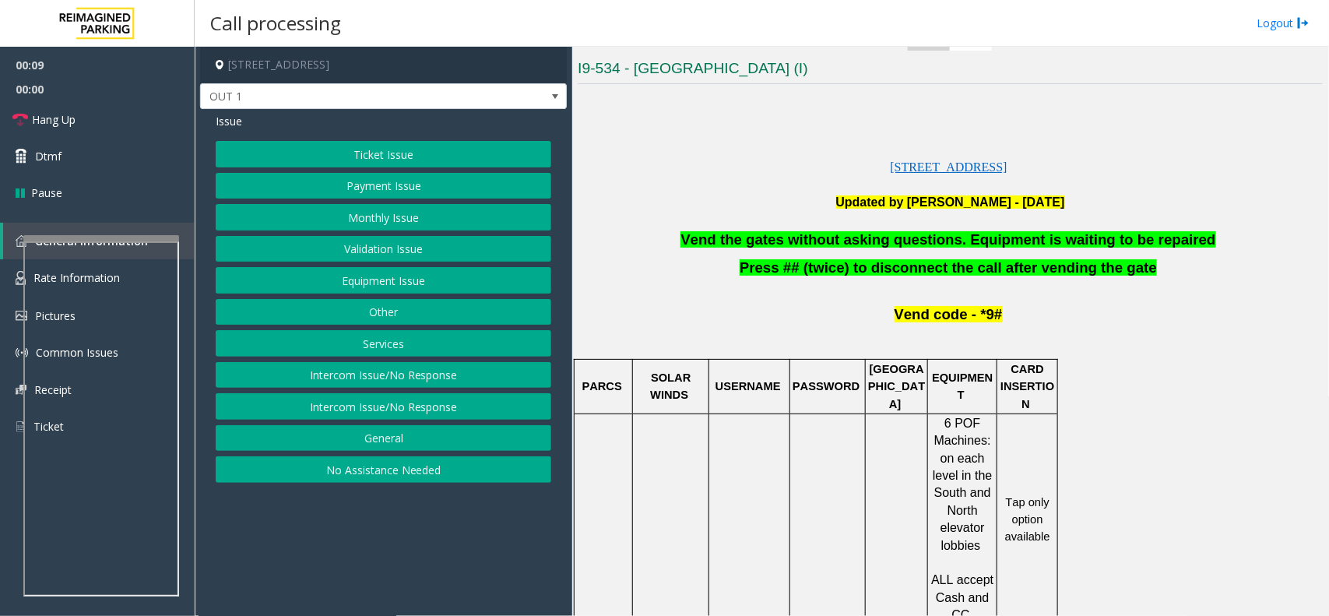
click at [421, 283] on button "Equipment Issue" at bounding box center [383, 280] width 335 height 26
click at [422, 280] on button "Gate / Door Won't Open" at bounding box center [383, 280] width 335 height 26
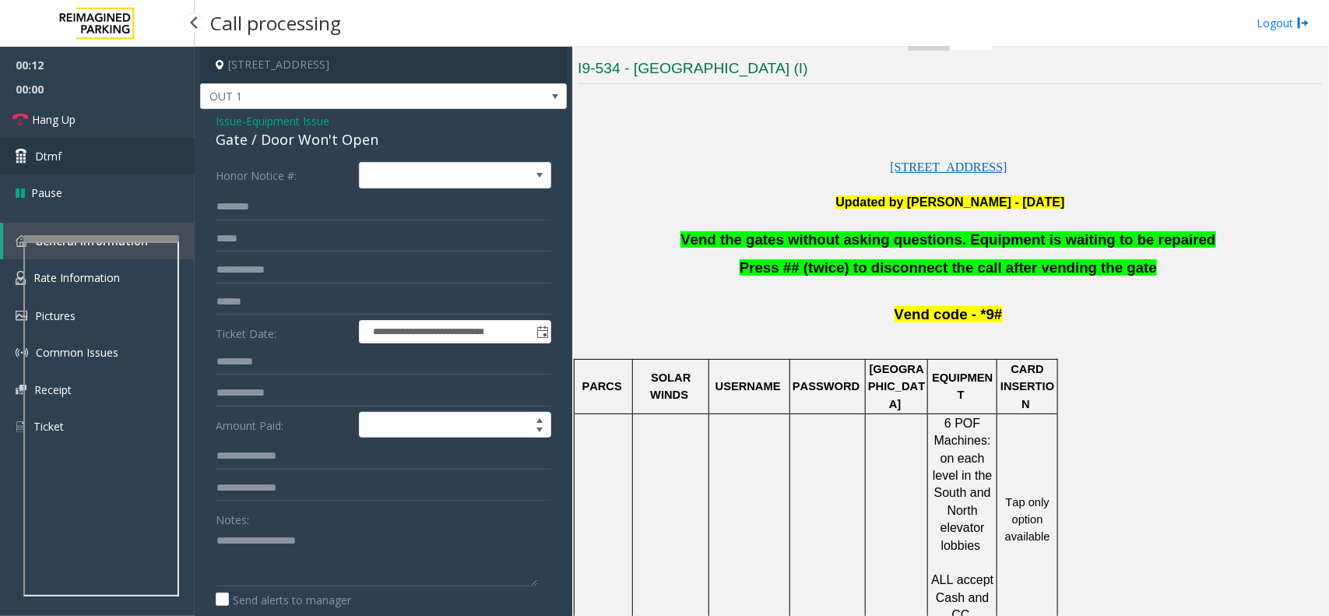
click at [98, 156] on link "Dtmf" at bounding box center [97, 156] width 195 height 37
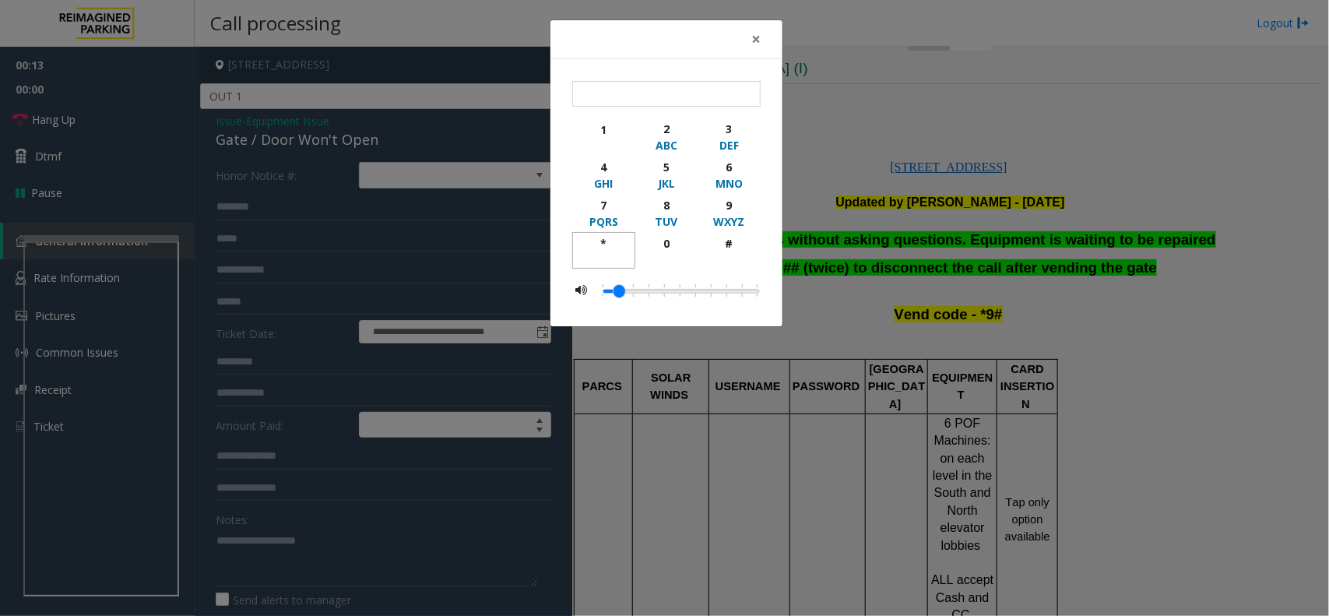
click at [602, 241] on div "*" at bounding box center [603, 243] width 43 height 16
click at [725, 209] on div "9" at bounding box center [729, 205] width 43 height 16
drag, startPoint x: 718, startPoint y: 234, endPoint x: 742, endPoint y: 156, distance: 80.7
click at [718, 234] on button "#" at bounding box center [728, 250] width 63 height 37
type input "***"
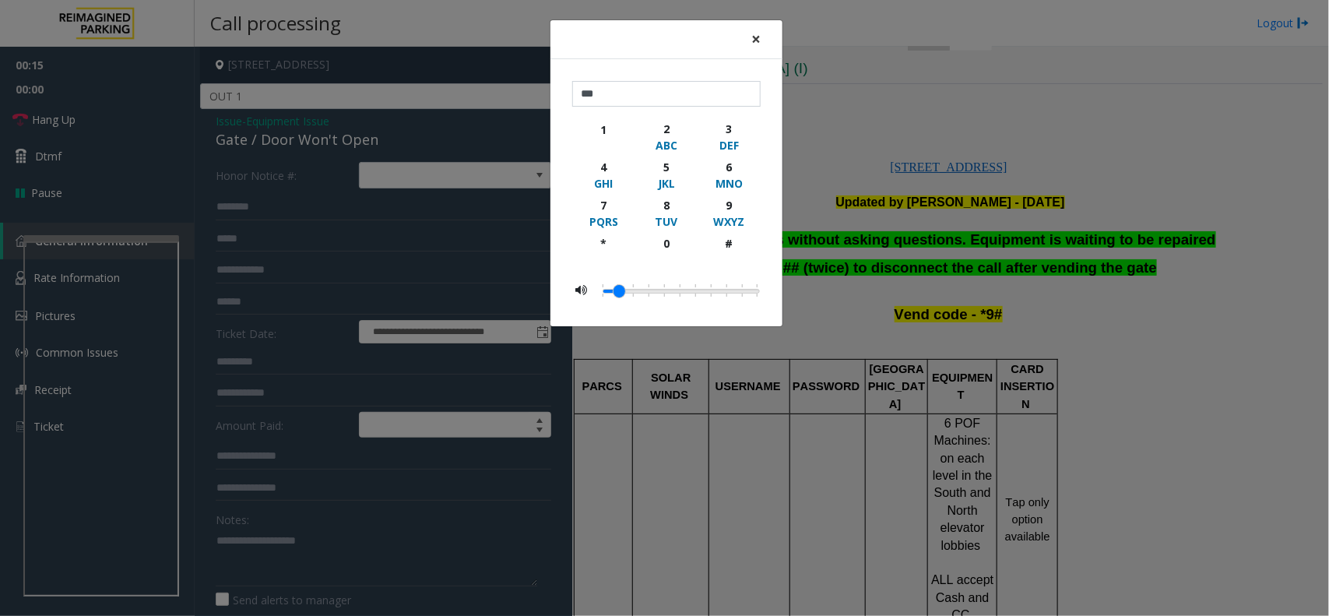
click at [753, 35] on span "×" at bounding box center [755, 39] width 9 height 22
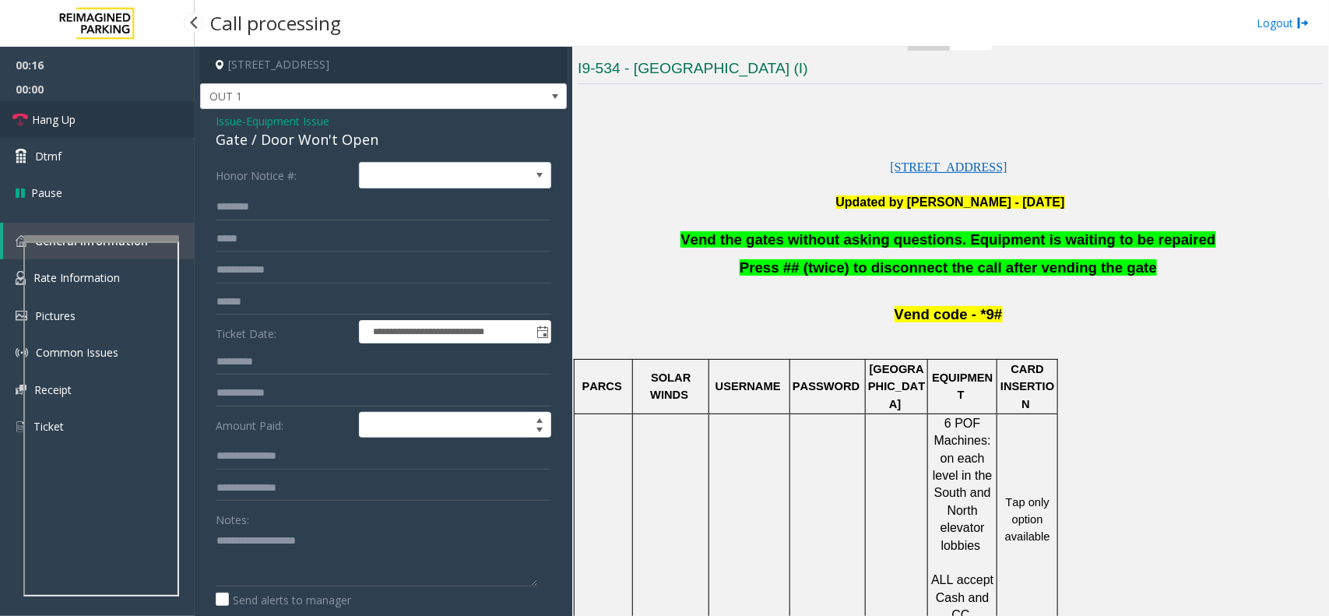
click at [93, 125] on link "Hang Up" at bounding box center [97, 119] width 195 height 37
click at [882, 235] on span "Vend the gates without asking questions. Equipment is waiting to be repaired" at bounding box center [947, 239] width 535 height 16
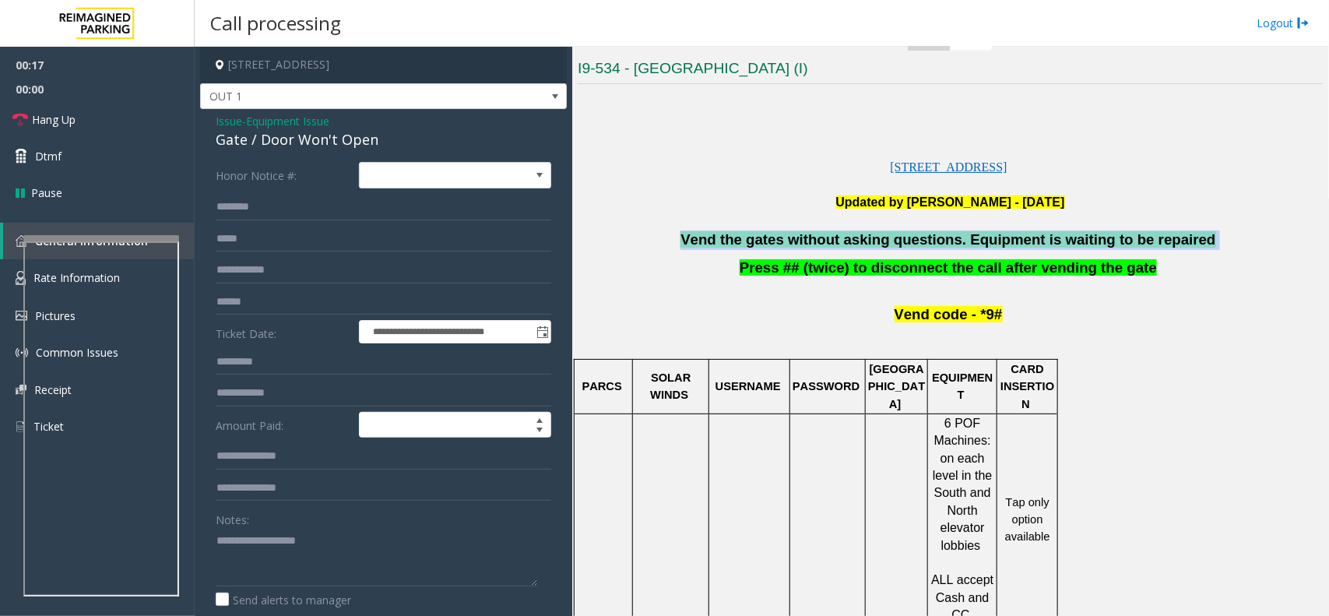
click at [882, 235] on span "Vend the gates without asking questions. Equipment is waiting to be repaired" at bounding box center [947, 239] width 535 height 16
copy p "Vend the gates without asking questions. Equipment is waiting to be repaired"
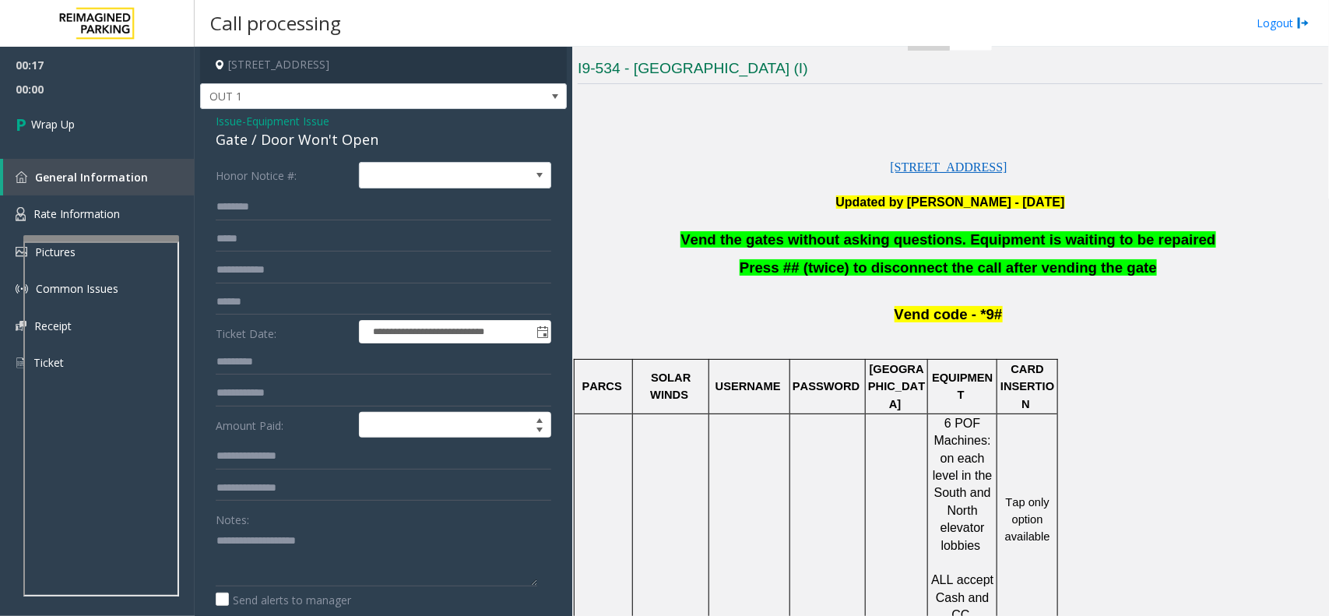
click at [403, 525] on div "Notes:" at bounding box center [383, 546] width 335 height 80
paste textarea "**********"
click at [293, 541] on textarea at bounding box center [376, 557] width 321 height 58
type textarea "**********"
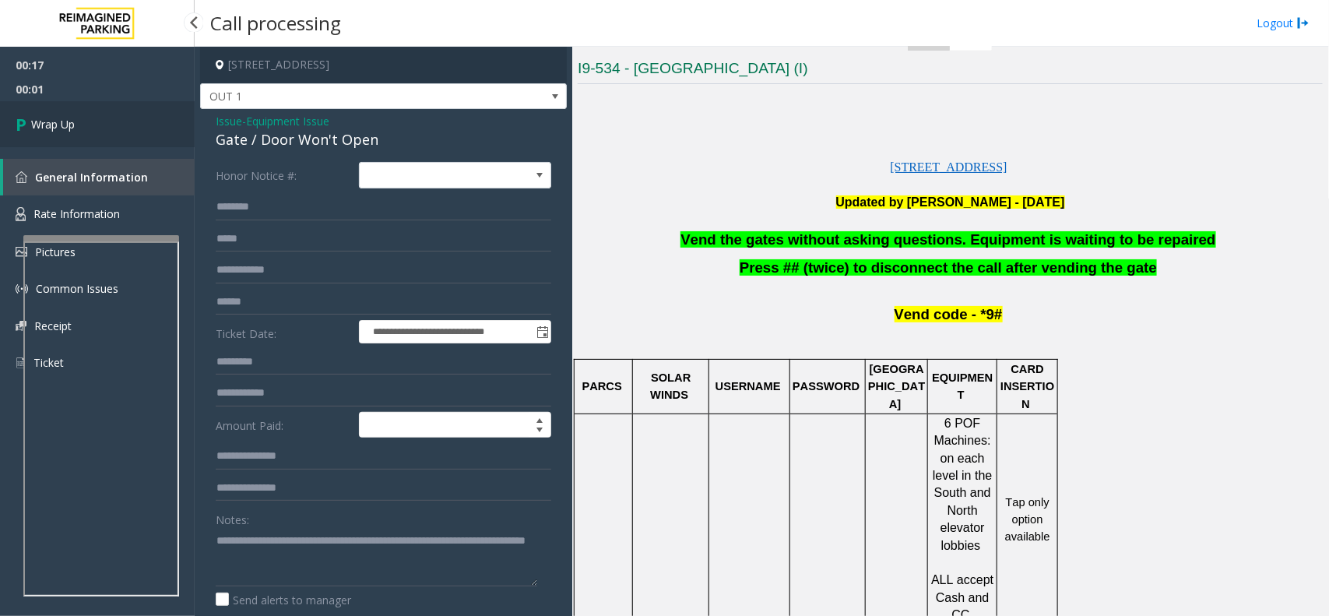
click at [57, 127] on span "Wrap Up" at bounding box center [53, 124] width 44 height 16
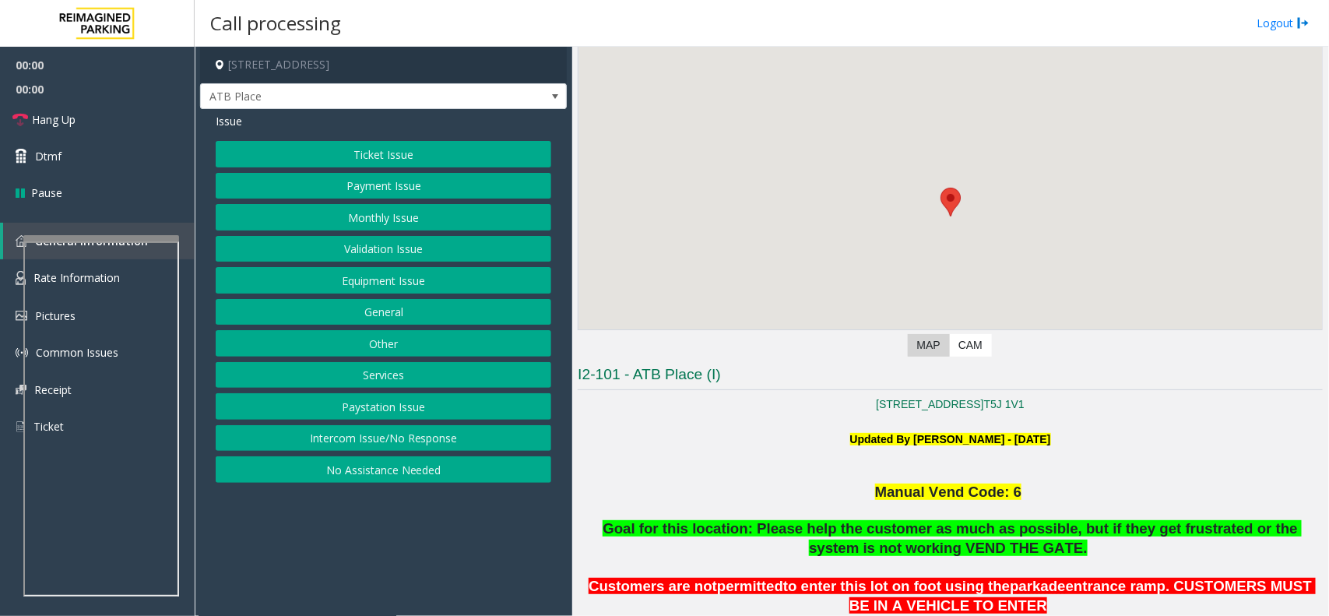
scroll to position [195, 0]
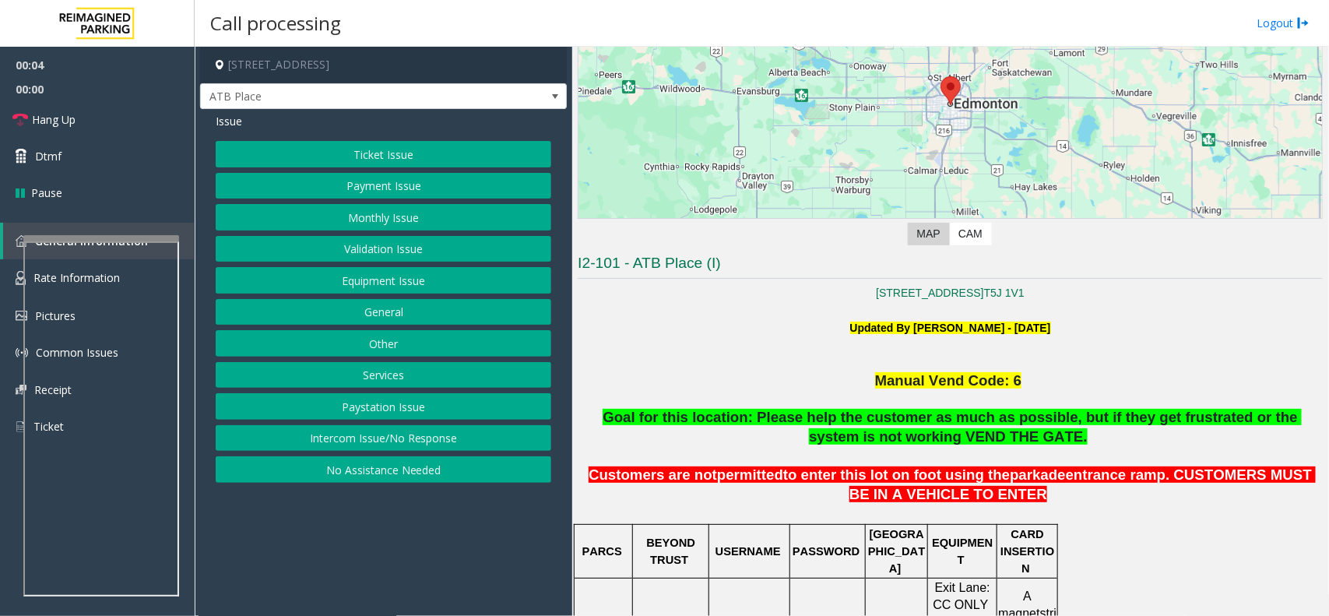
click at [304, 141] on button "Ticket Issue" at bounding box center [383, 154] width 335 height 26
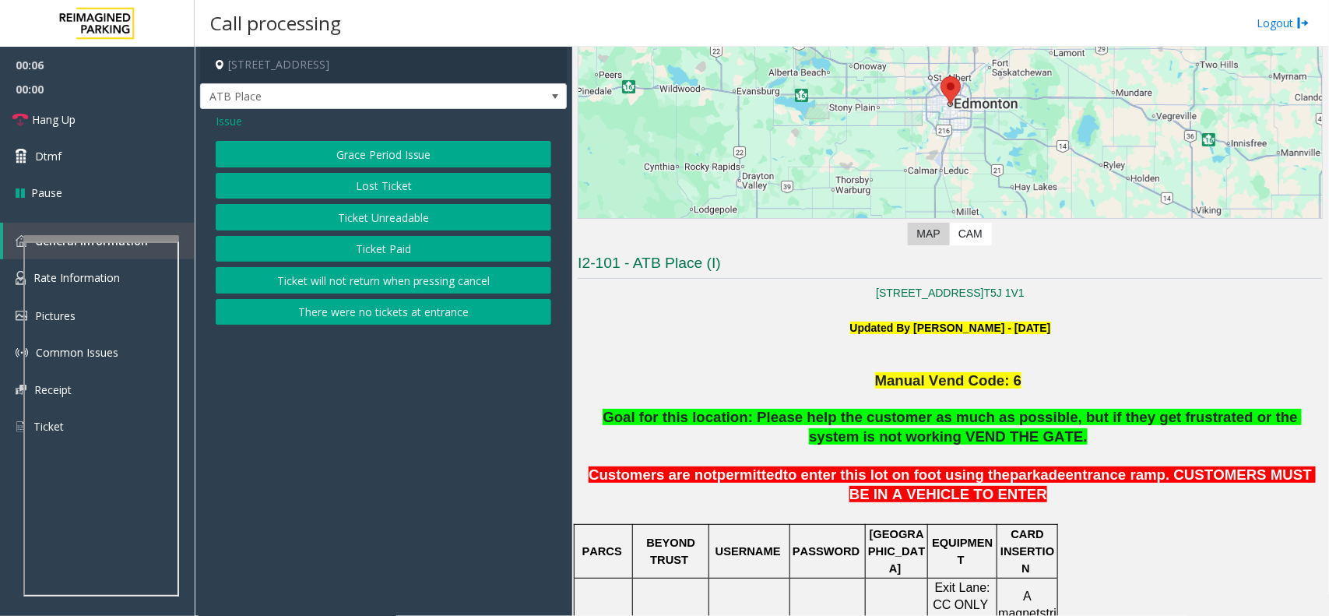
click at [250, 114] on div "Issue" at bounding box center [383, 121] width 335 height 16
click at [403, 220] on button "Ticket Unreadable" at bounding box center [383, 217] width 335 height 26
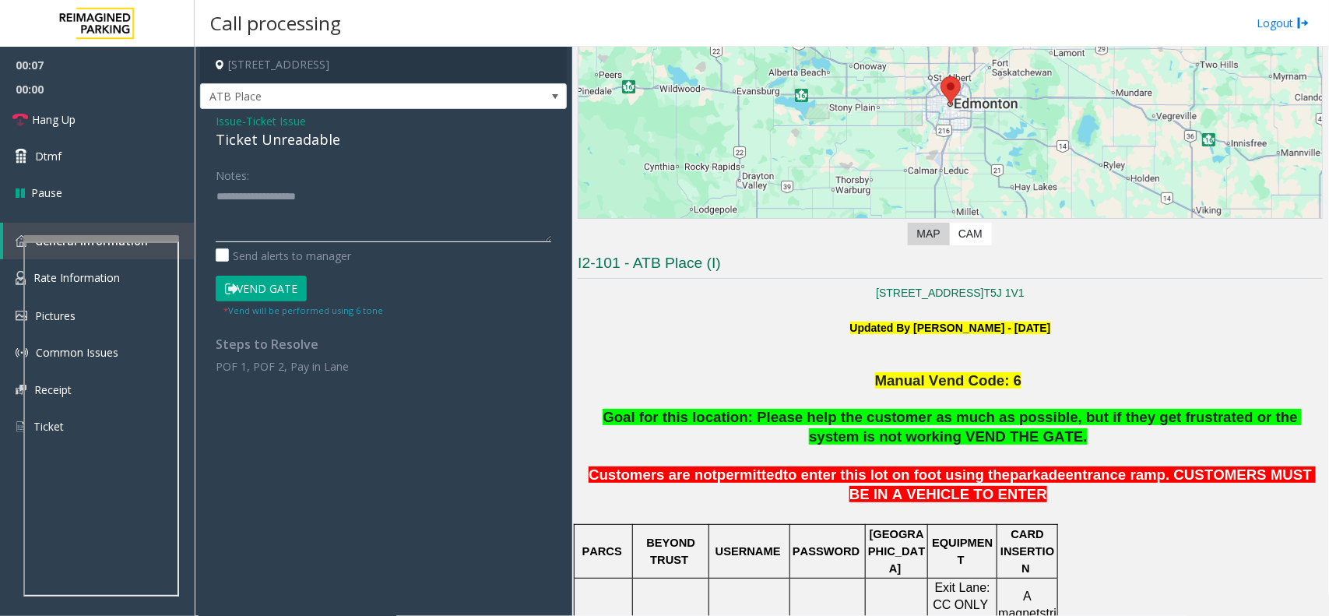
click at [325, 205] on textarea at bounding box center [383, 213] width 335 height 58
paste textarea "**********"
click at [301, 142] on div "Ticket Unreadable" at bounding box center [383, 139] width 335 height 21
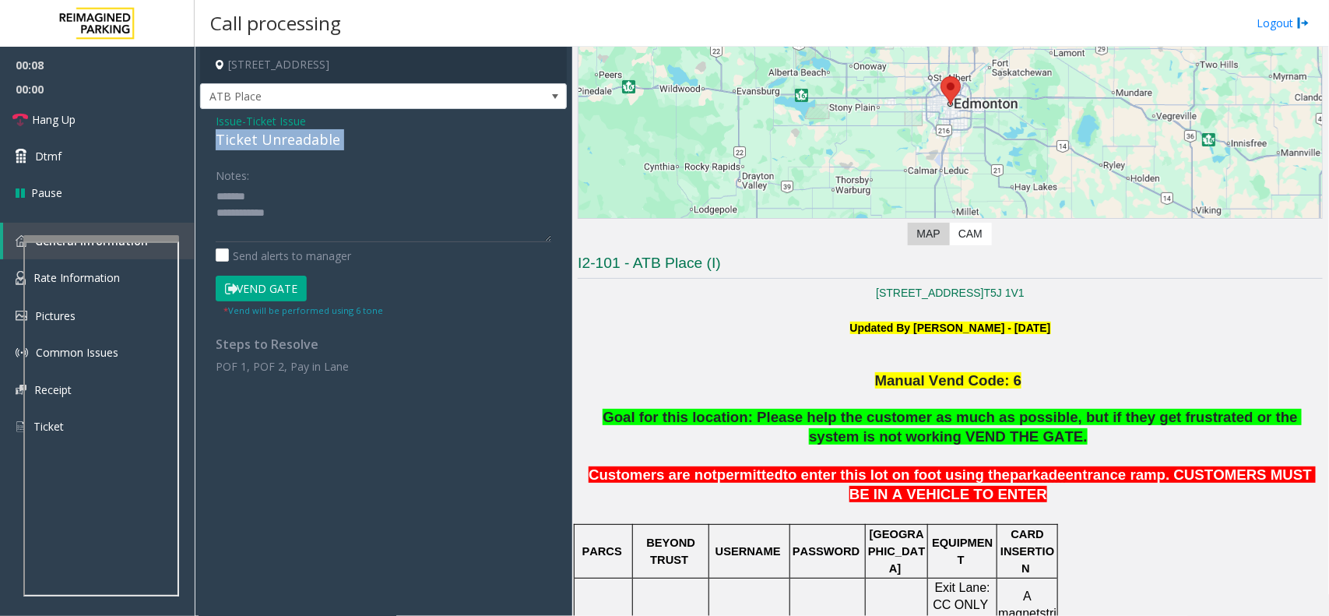
copy div "Ticket Unreadable"
click at [298, 219] on textarea at bounding box center [383, 213] width 335 height 58
click at [305, 193] on textarea at bounding box center [383, 213] width 335 height 58
paste textarea "**********"
click at [249, 192] on textarea at bounding box center [383, 213] width 335 height 58
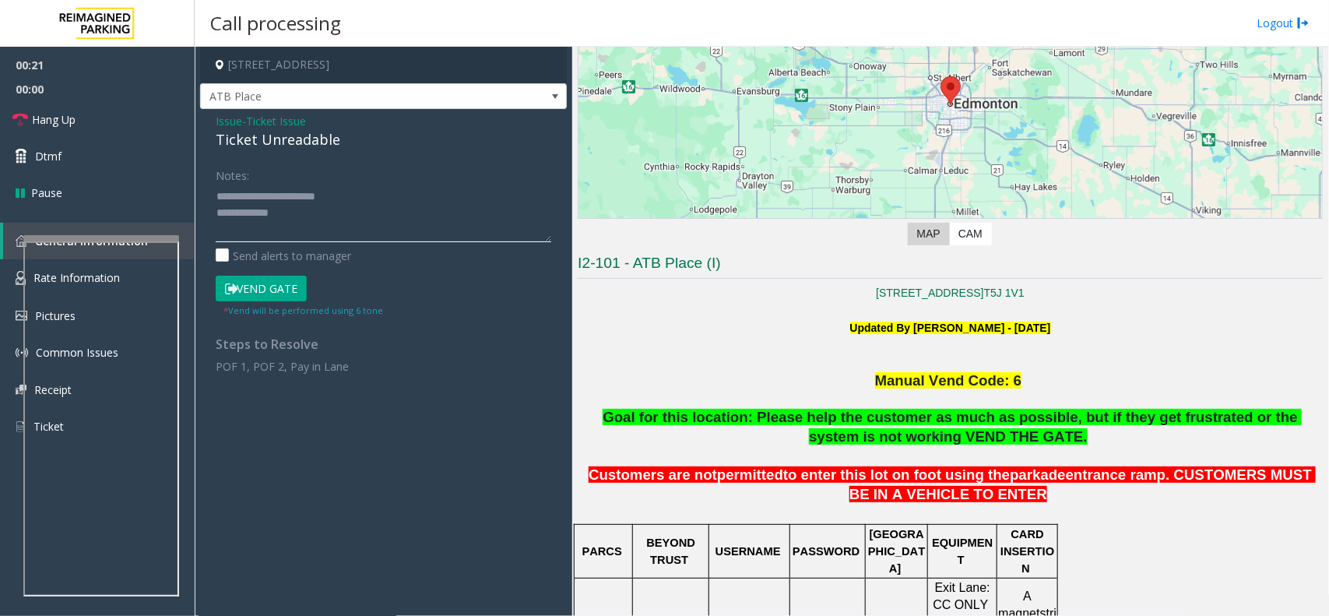
click at [420, 222] on textarea at bounding box center [383, 213] width 335 height 58
paste textarea "*******"
click at [282, 216] on textarea at bounding box center [383, 213] width 335 height 58
click at [374, 215] on textarea at bounding box center [383, 213] width 335 height 58
click at [276, 283] on button "Vend Gate" at bounding box center [261, 289] width 91 height 26
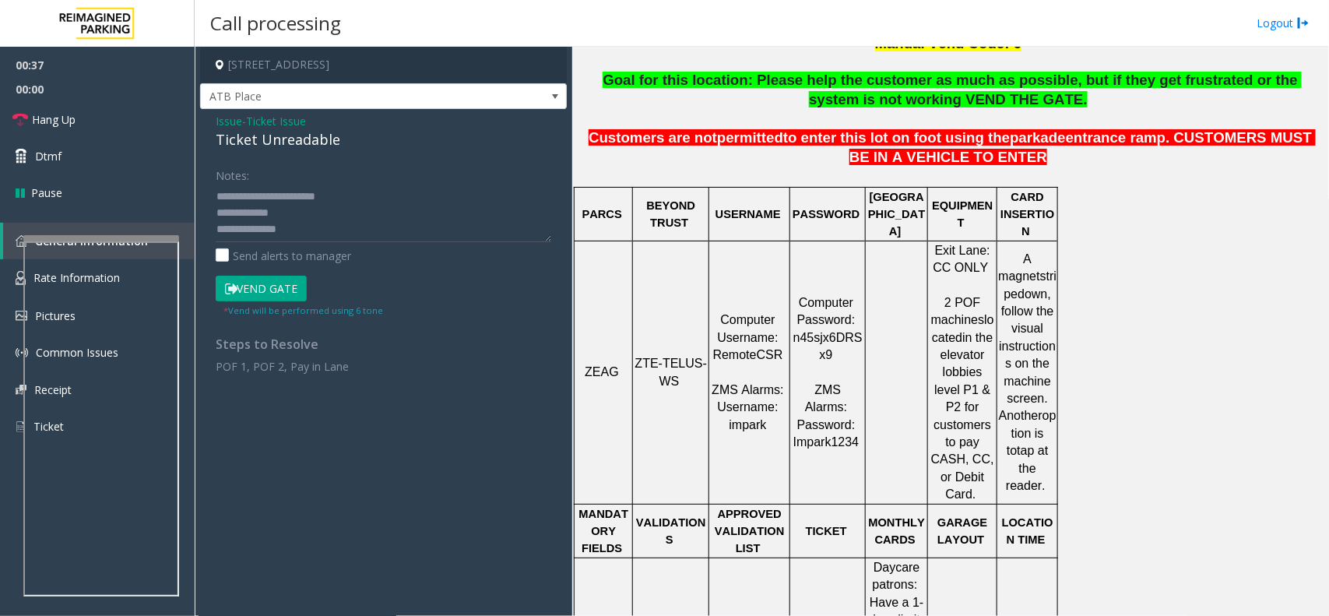
scroll to position [292, 0]
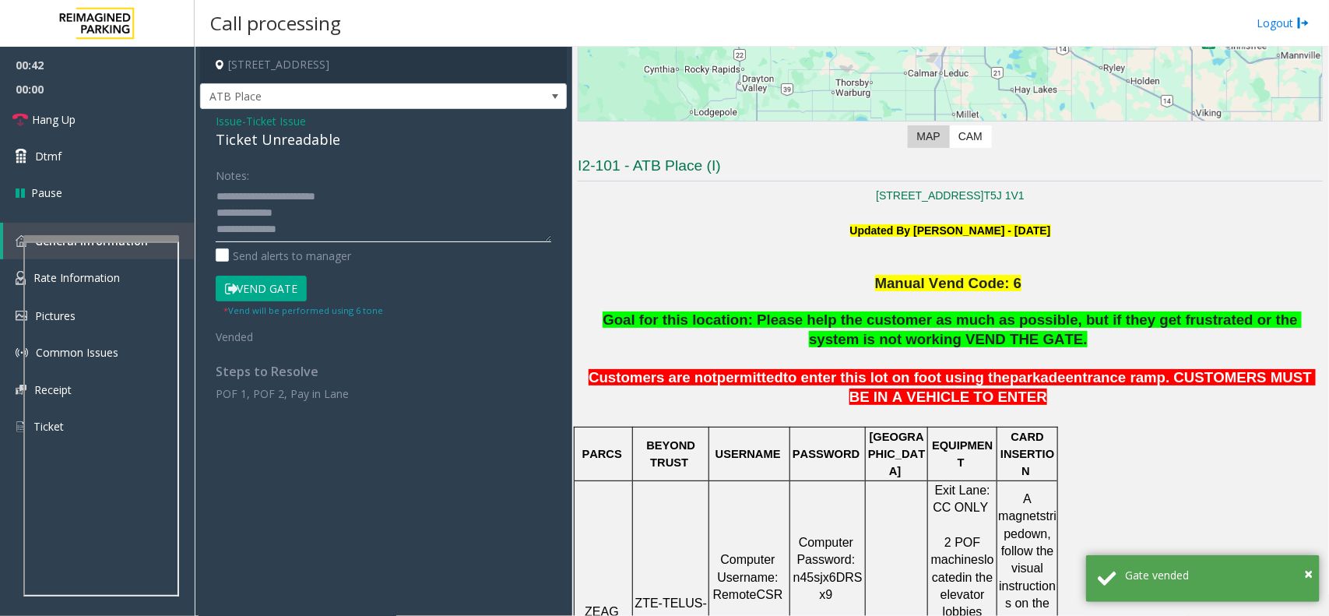
click at [364, 215] on textarea at bounding box center [383, 213] width 335 height 58
paste textarea "**********"
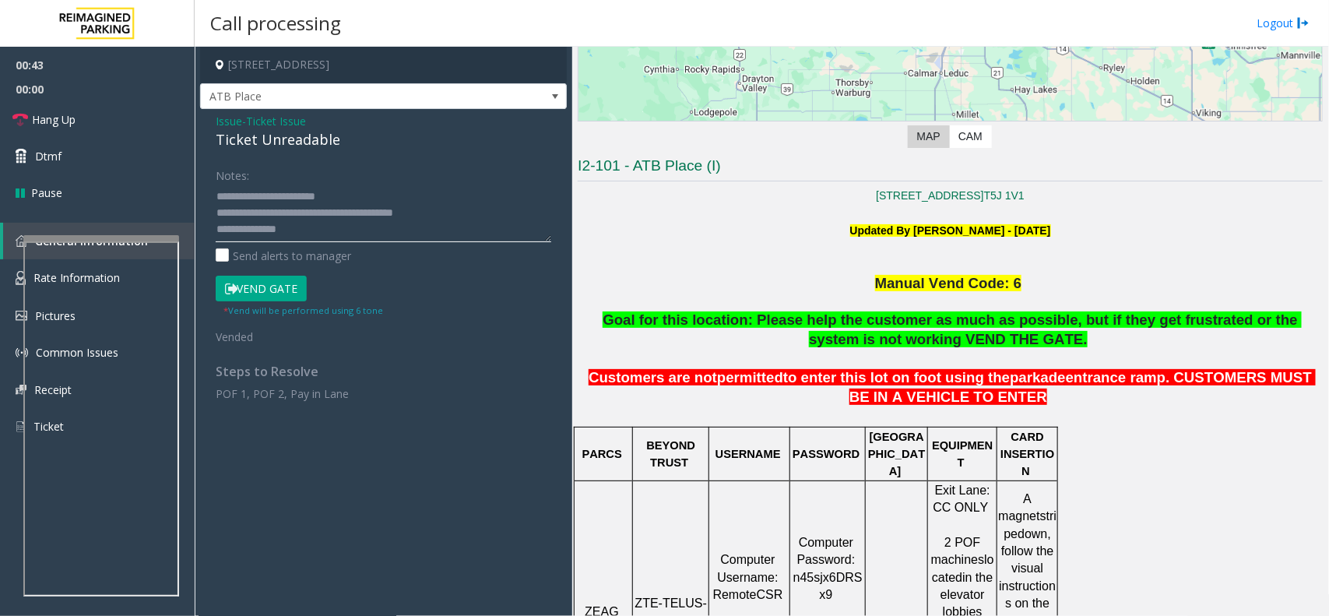
click at [280, 209] on textarea at bounding box center [383, 213] width 335 height 58
drag, startPoint x: 331, startPoint y: 230, endPoint x: 211, endPoint y: 243, distance: 120.6
click at [211, 243] on div "Notes: Send alerts to manager Vend Gate * Vend will be performed using 6 tone V…" at bounding box center [383, 281] width 359 height 239
click at [210, 198] on div "Notes: Send alerts to manager Vend Gate * Vend will be performed using 6 tone V…" at bounding box center [383, 281] width 359 height 239
click at [216, 193] on textarea at bounding box center [383, 213] width 335 height 58
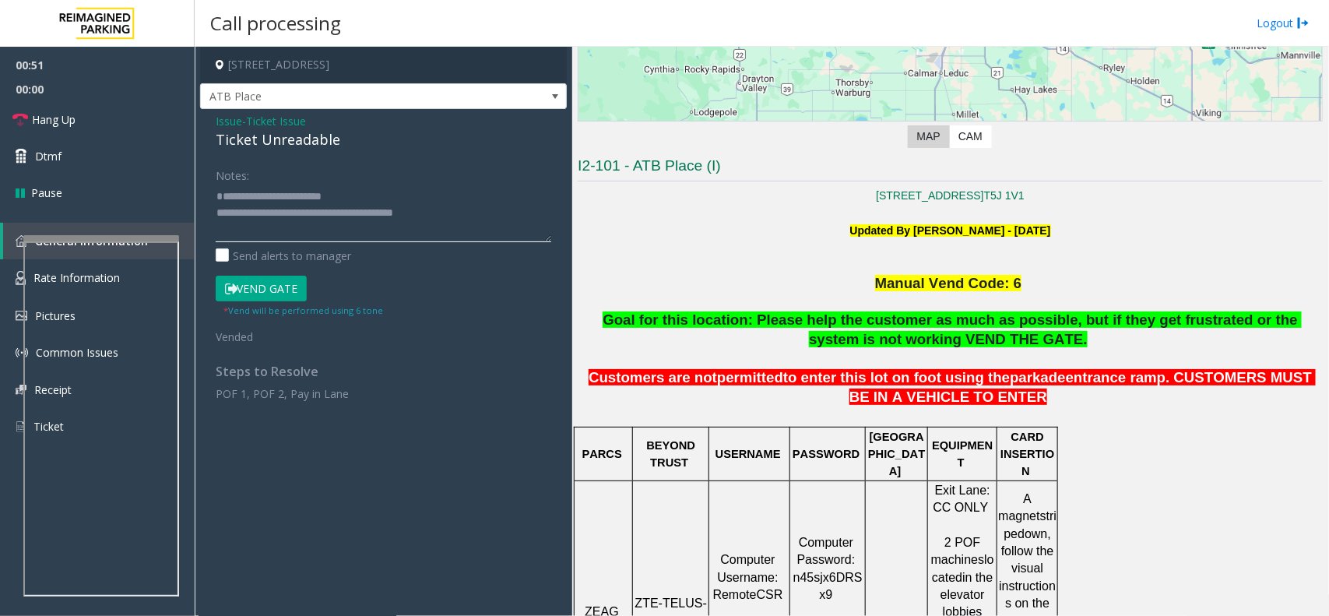
paste textarea "**********"
type textarea "**********"
click at [72, 146] on link "Dtmf" at bounding box center [97, 156] width 195 height 37
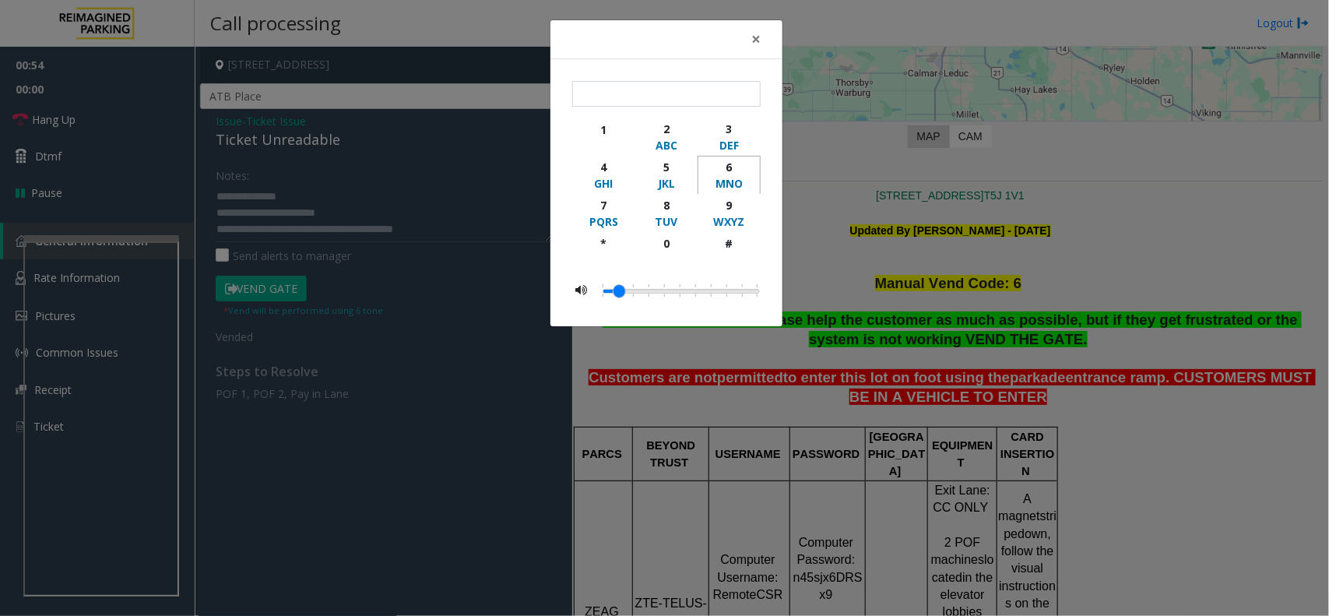
click at [737, 172] on div "6" at bounding box center [729, 167] width 43 height 16
type input "*"
click at [756, 47] on span "×" at bounding box center [755, 39] width 9 height 22
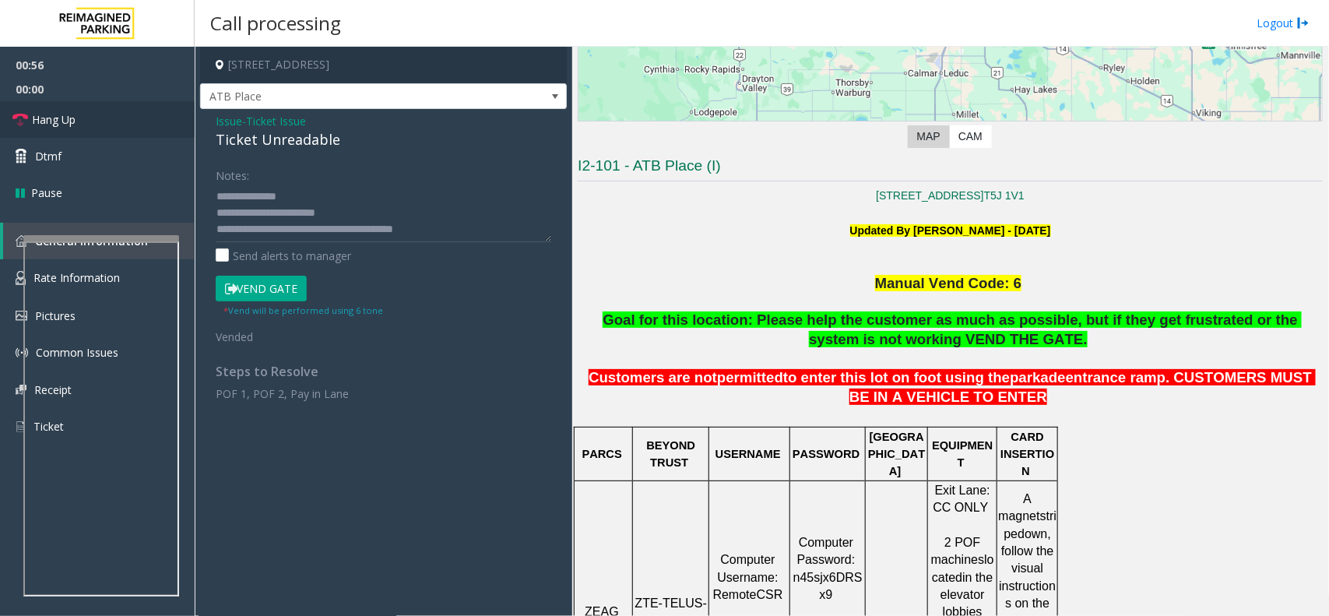
click at [76, 111] on span "Hang Up" at bounding box center [54, 119] width 44 height 16
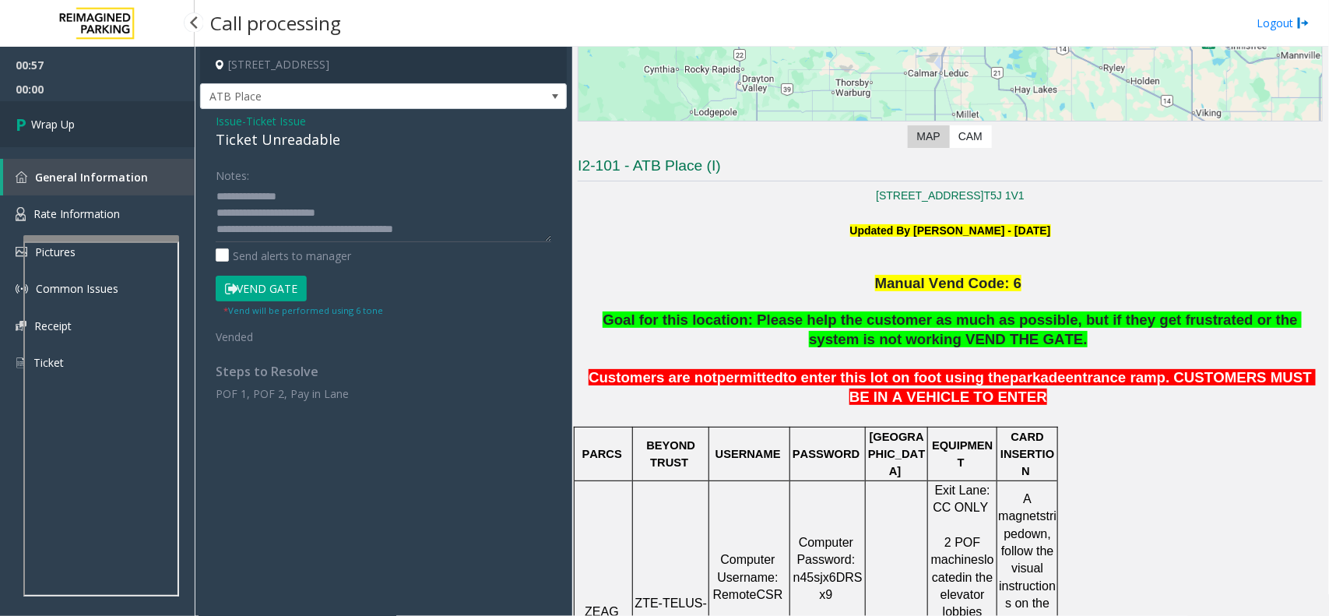
click at [90, 114] on link "Wrap Up" at bounding box center [97, 124] width 195 height 46
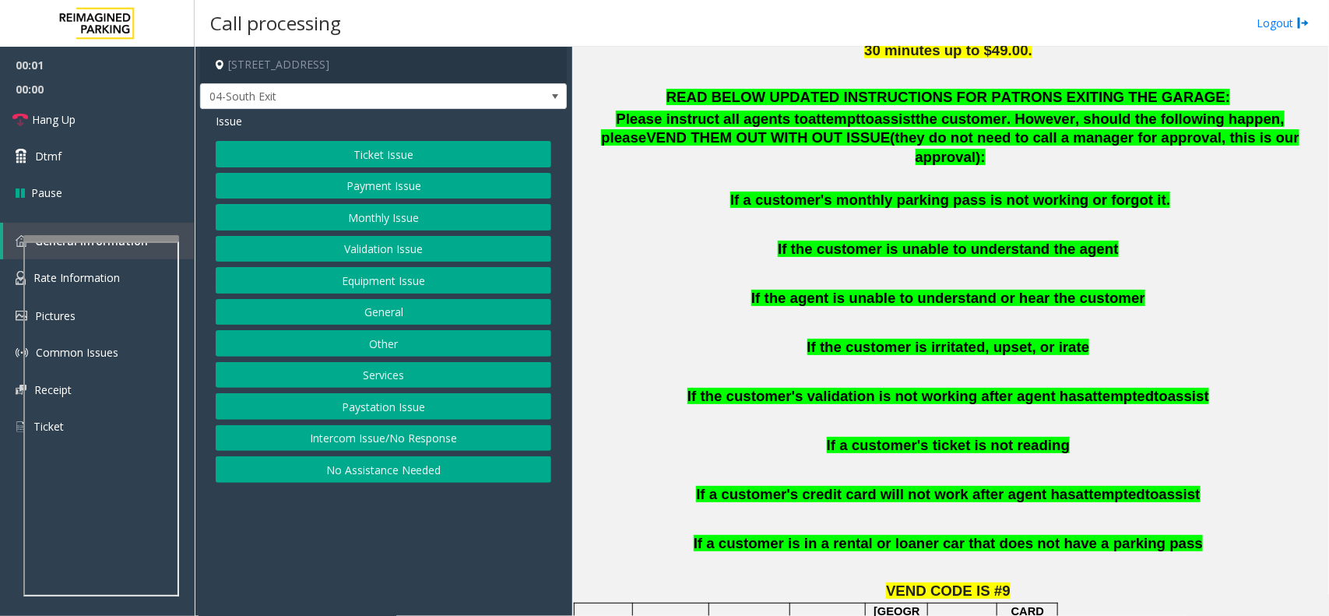
scroll to position [1265, 0]
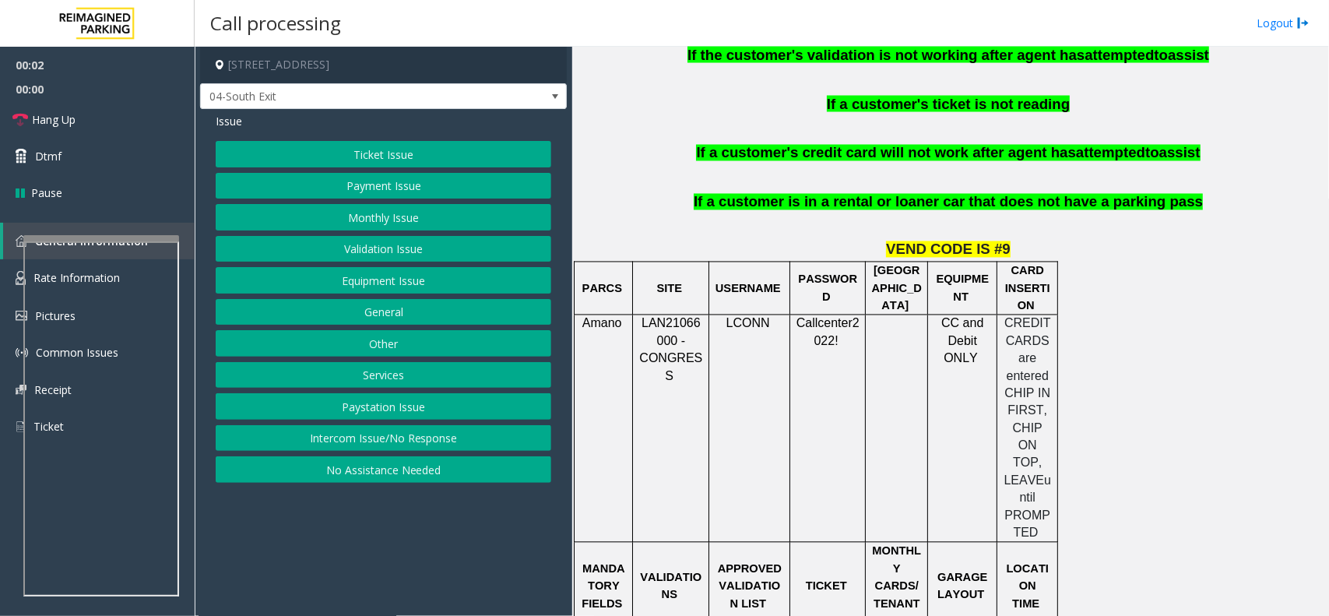
click at [677, 317] on span "LAN21066000 - CONGRESS" at bounding box center [670, 349] width 63 height 65
copy span "LAN21066000"
click at [406, 241] on button "Validation Issue" at bounding box center [383, 249] width 335 height 26
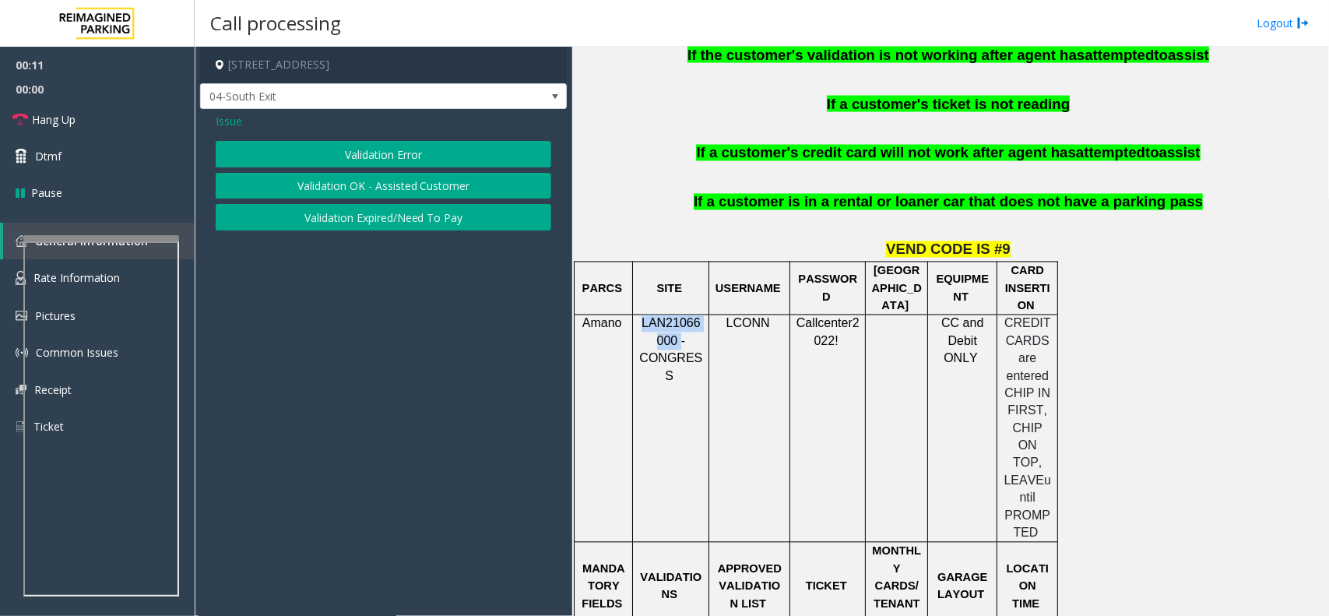
click at [366, 141] on button "Validation Error" at bounding box center [383, 154] width 335 height 26
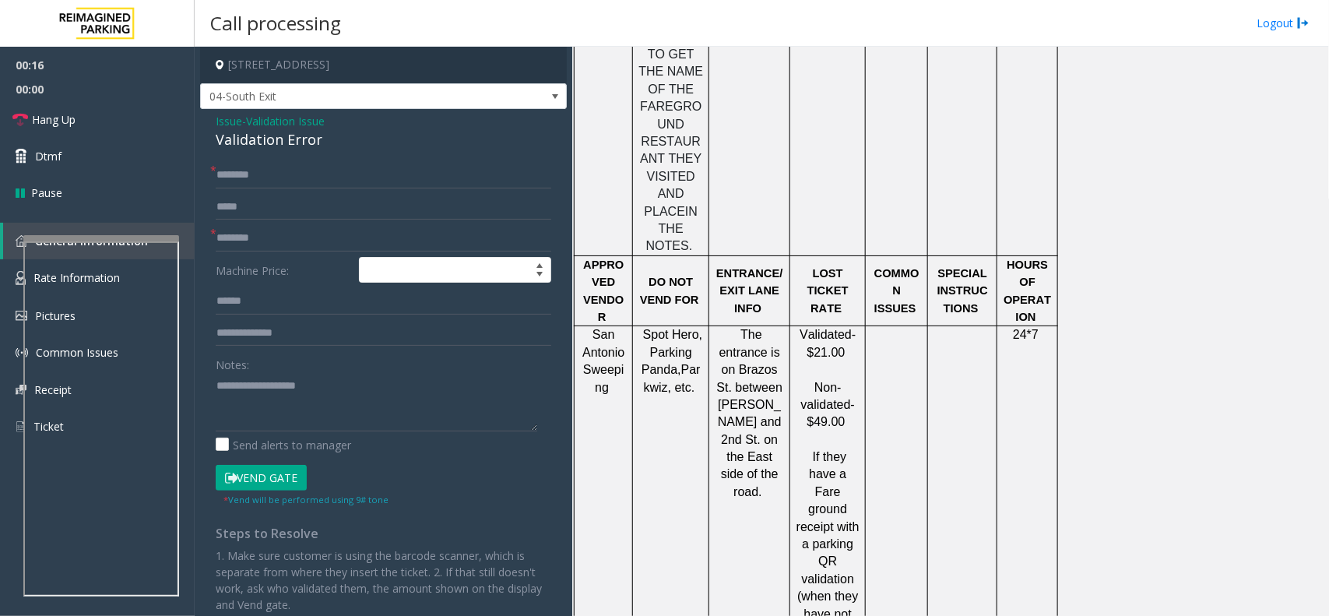
scroll to position [2238, 0]
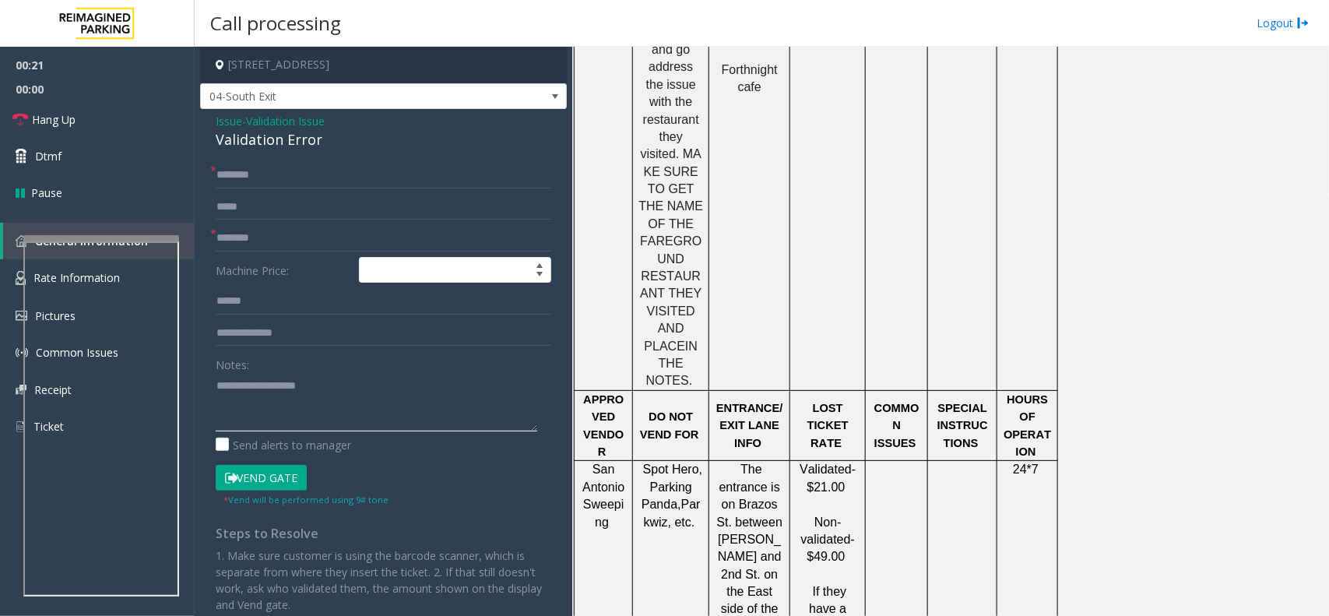
paste textarea "**********"
click at [448, 411] on textarea at bounding box center [376, 402] width 321 height 58
click at [300, 141] on div "Validation Error" at bounding box center [383, 139] width 335 height 21
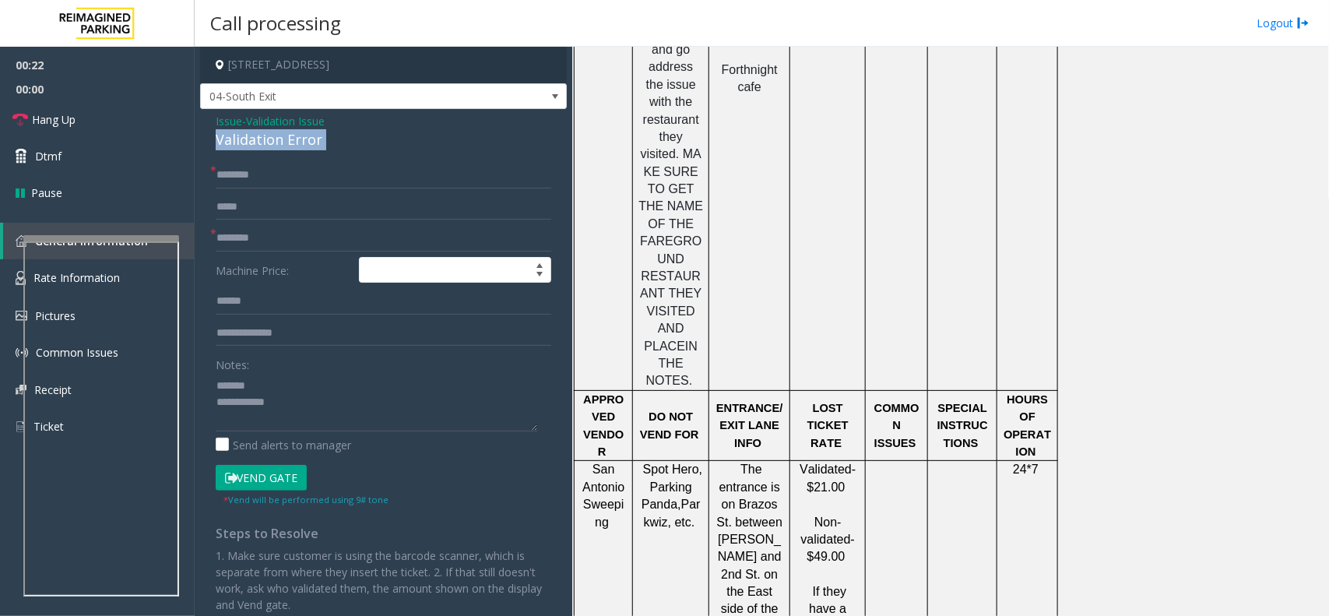
copy div "Validation Error"
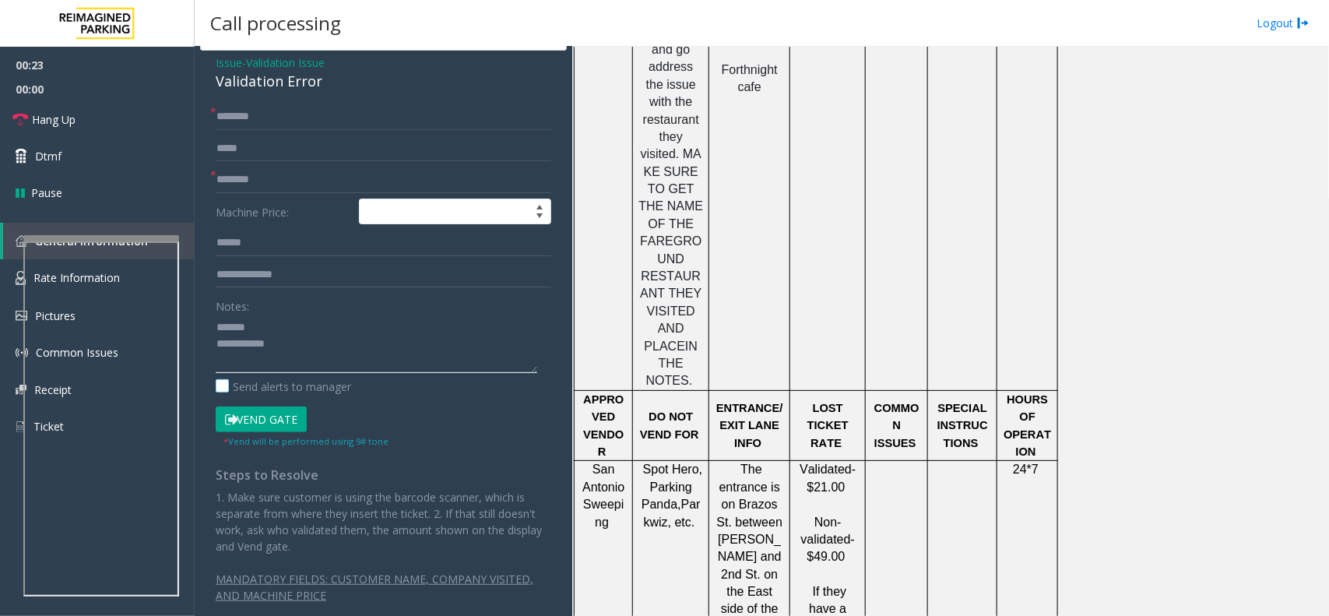
click at [321, 383] on div "Notes: Send alerts to manager" at bounding box center [383, 344] width 335 height 102
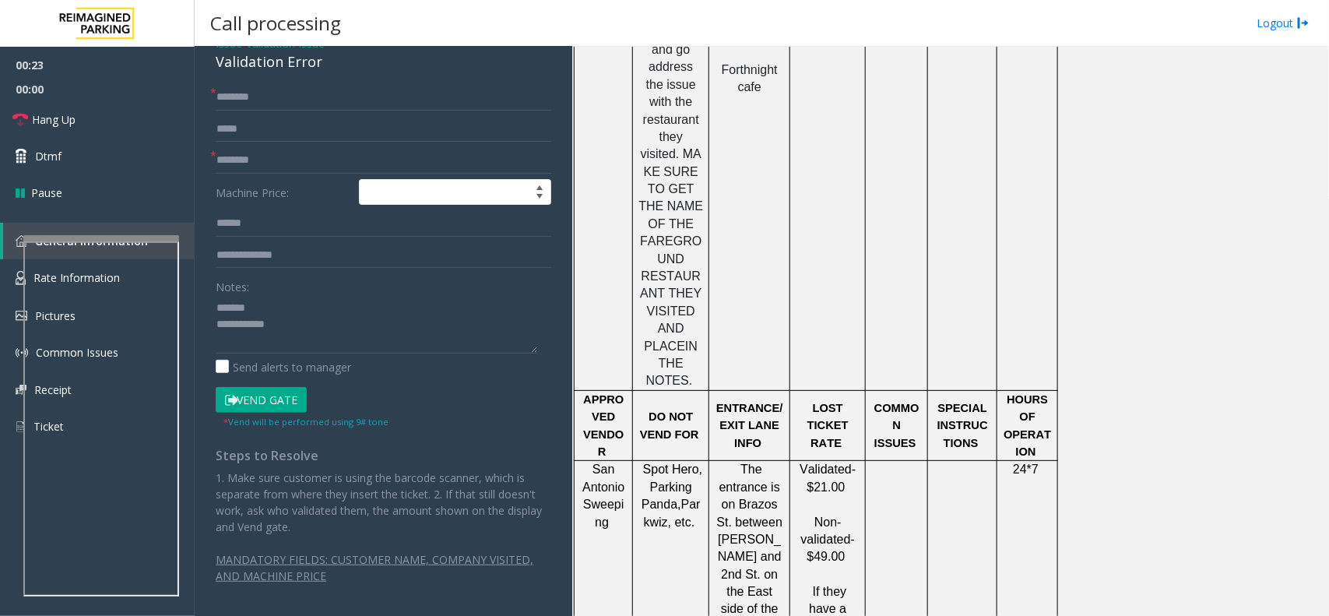
click at [308, 290] on div "Notes:" at bounding box center [383, 313] width 335 height 80
click at [300, 297] on textarea at bounding box center [376, 324] width 321 height 58
paste textarea "**********"
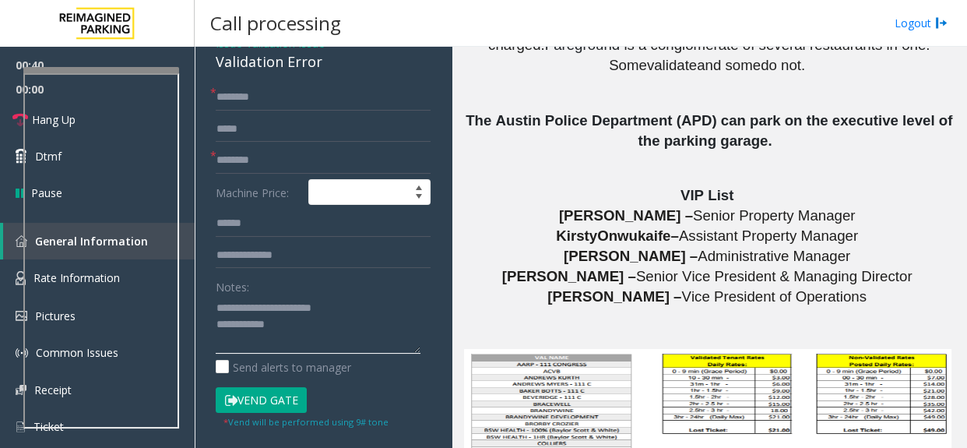
scroll to position [3682, 0]
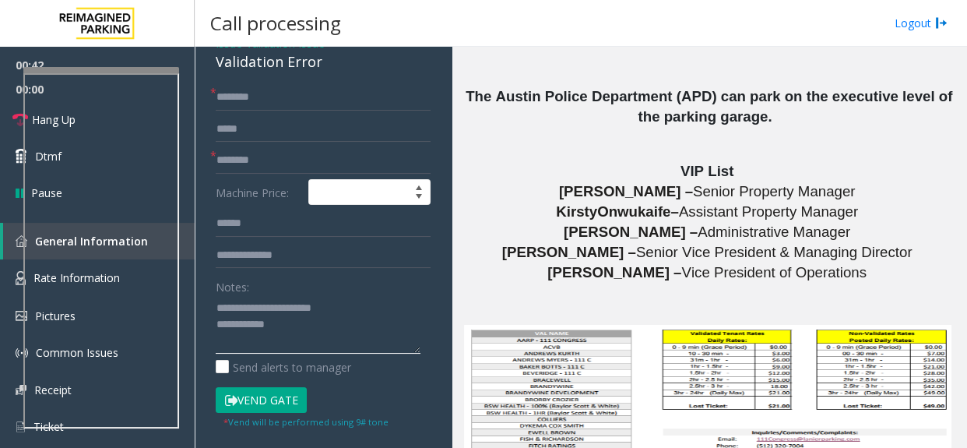
type textarea "**********"
click at [234, 152] on input "text" at bounding box center [323, 160] width 215 height 26
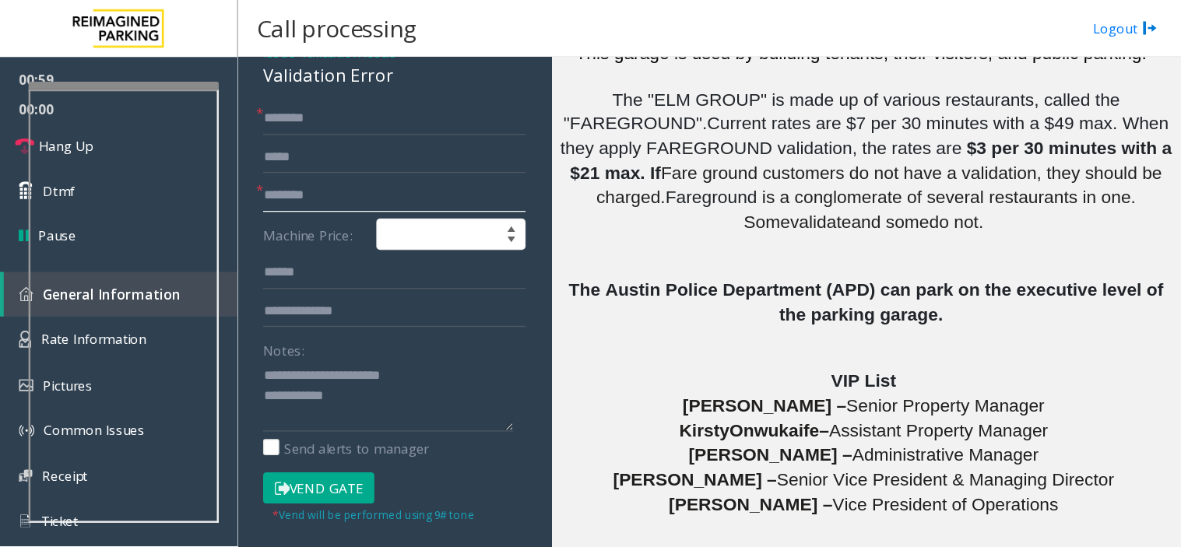
scroll to position [3612, 0]
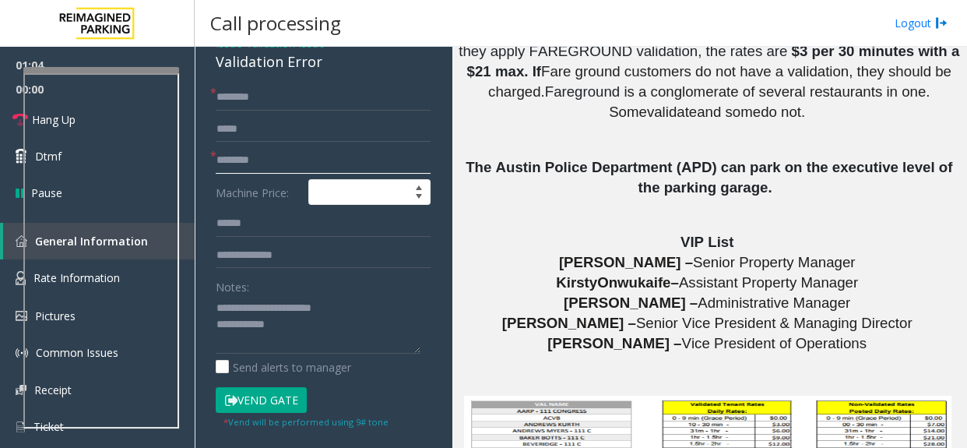
click at [257, 158] on input "text" at bounding box center [323, 160] width 215 height 26
click at [283, 164] on input "*****" at bounding box center [323, 160] width 215 height 26
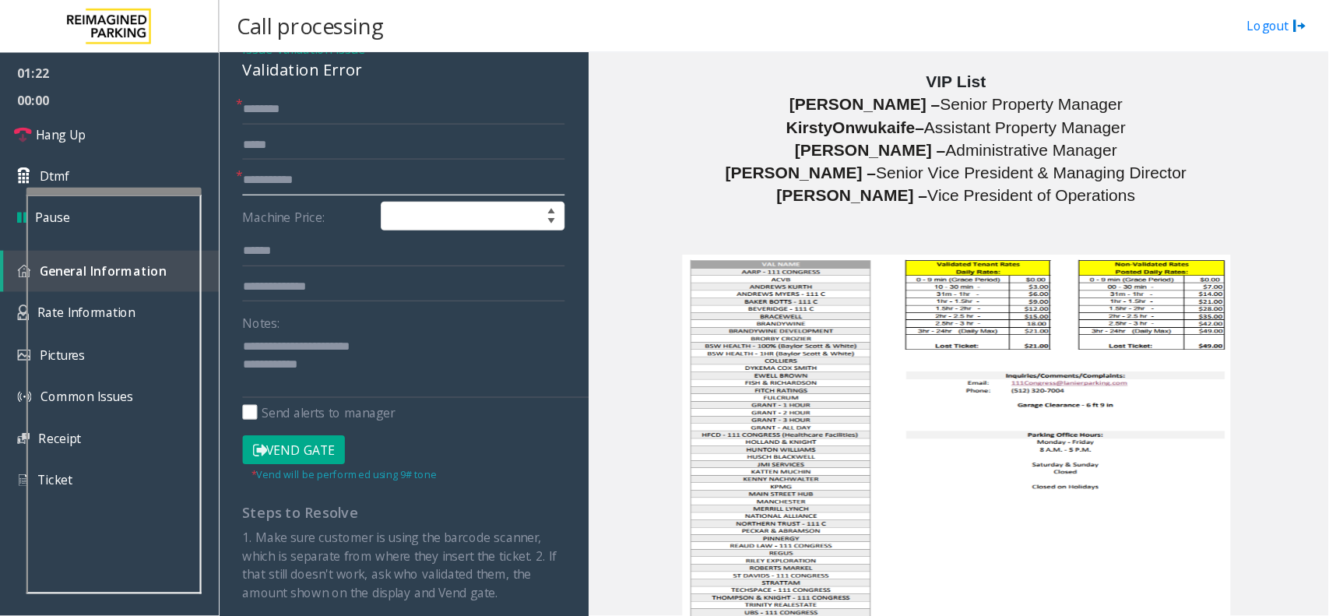
scroll to position [3612, 0]
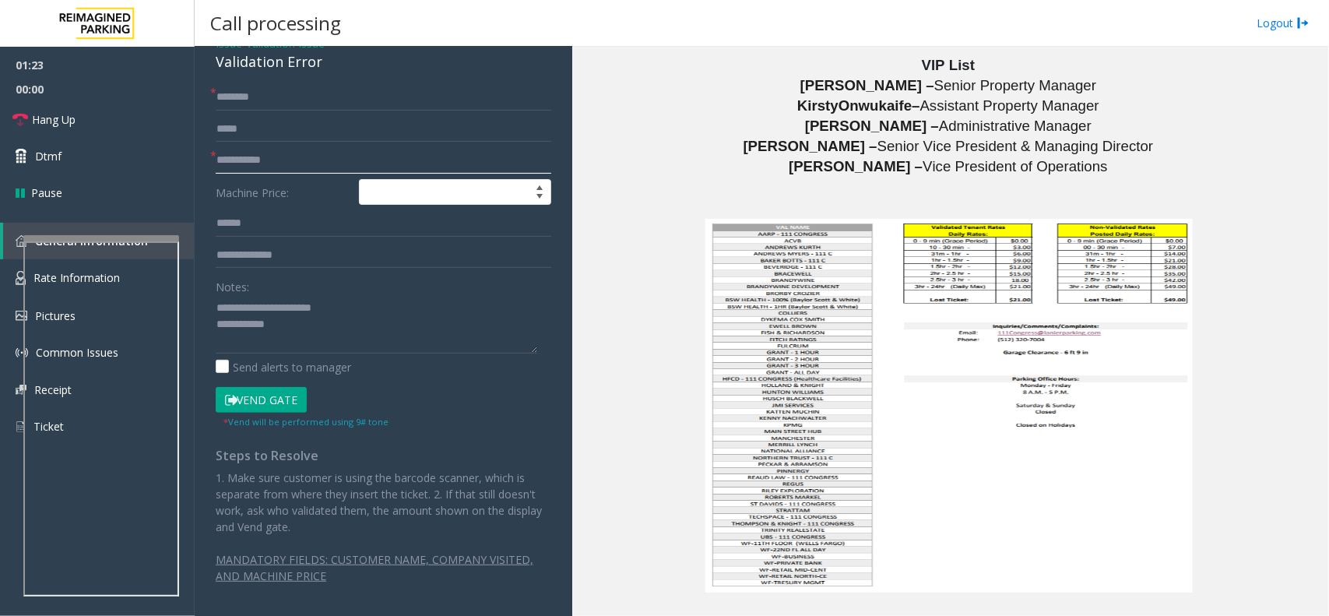
click at [251, 163] on input "**********" at bounding box center [383, 160] width 335 height 26
type input "**********"
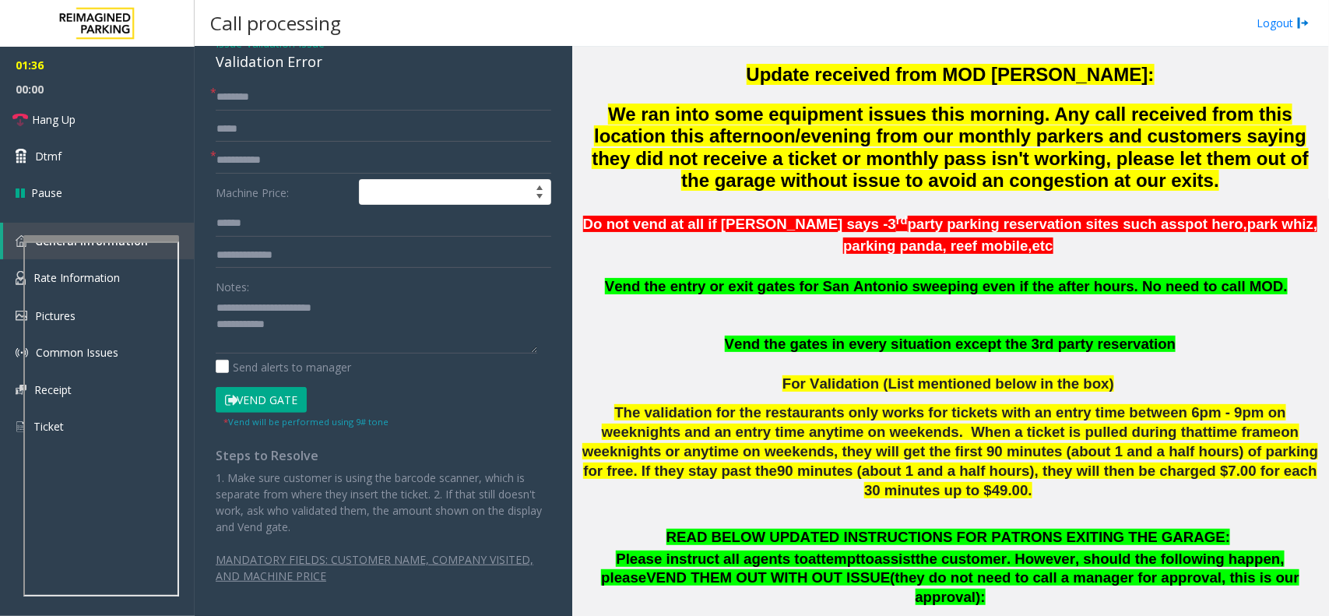
scroll to position [207, 0]
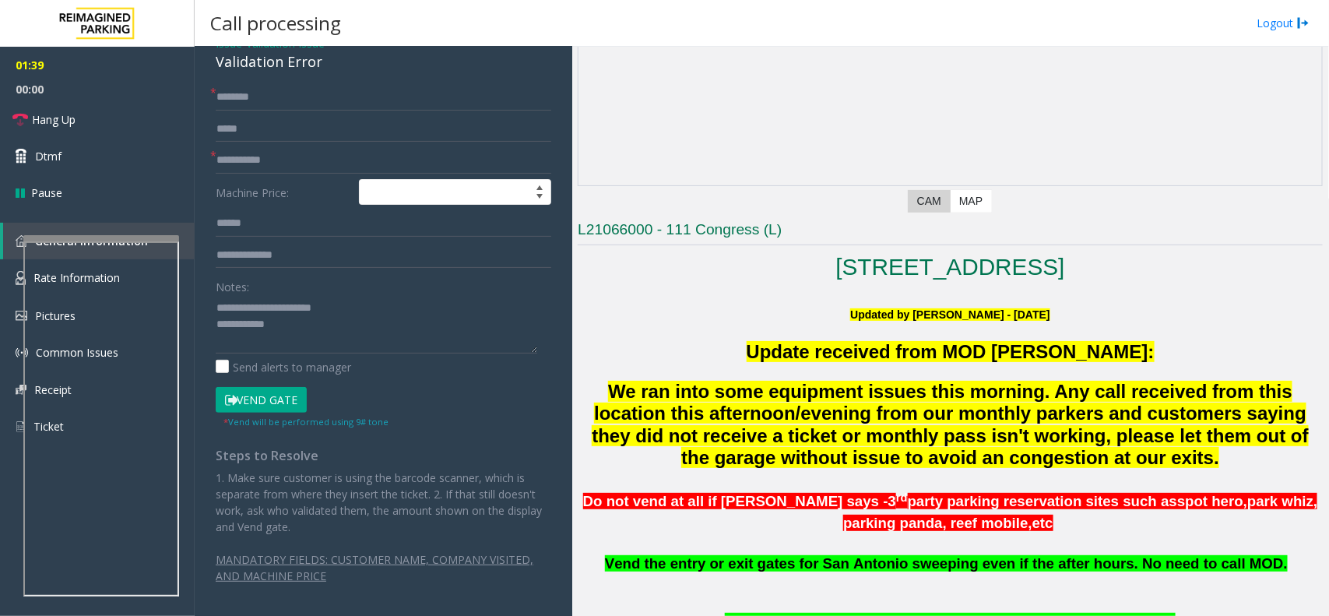
click at [350, 239] on form "**********" at bounding box center [383, 256] width 335 height 345
click at [387, 314] on textarea at bounding box center [376, 324] width 321 height 58
click at [382, 332] on textarea at bounding box center [376, 324] width 321 height 58
paste textarea "**********"
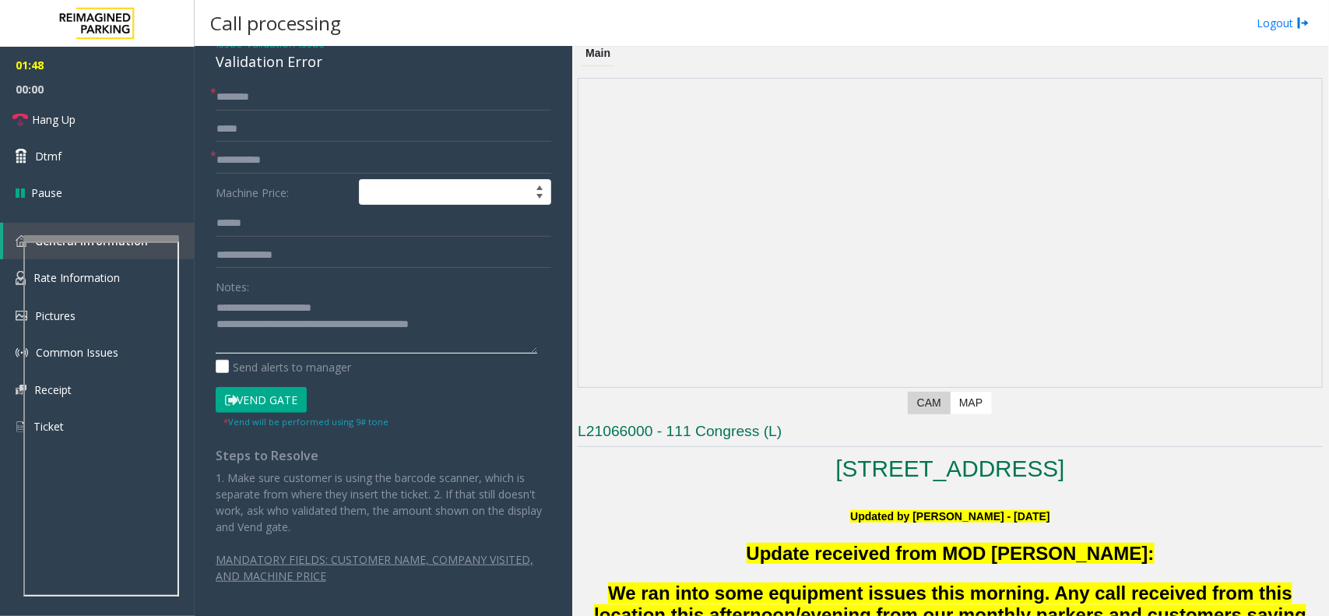
scroll to position [0, 0]
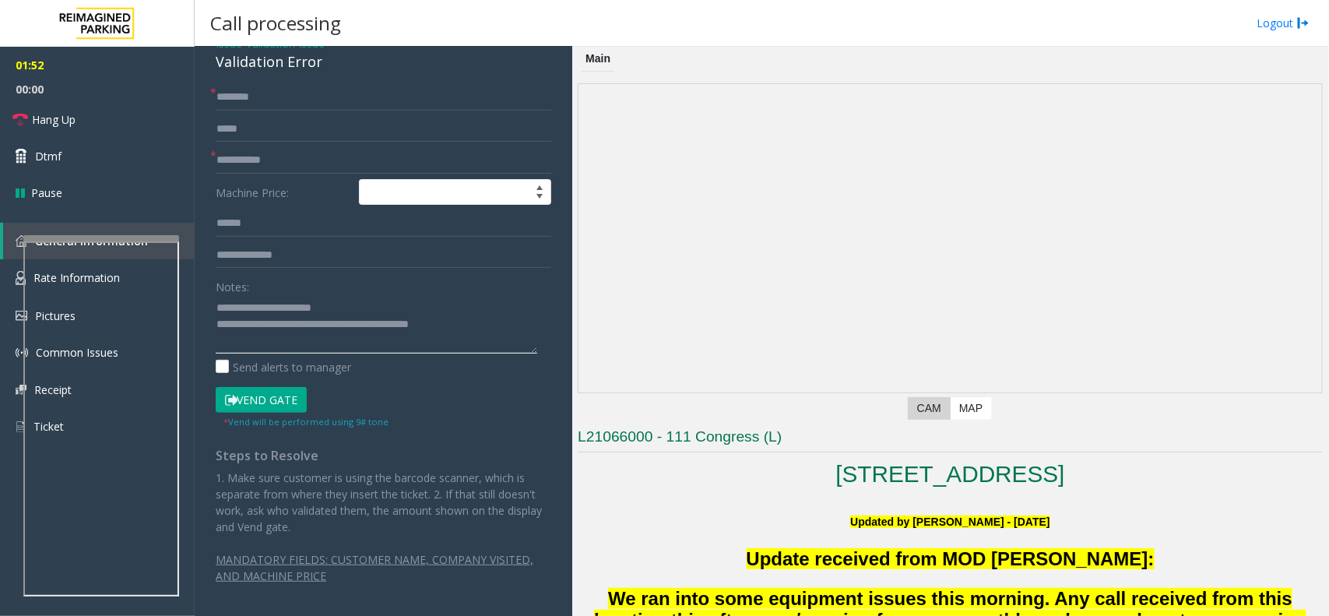
type textarea "**********"
click at [276, 235] on input "text" at bounding box center [383, 223] width 335 height 26
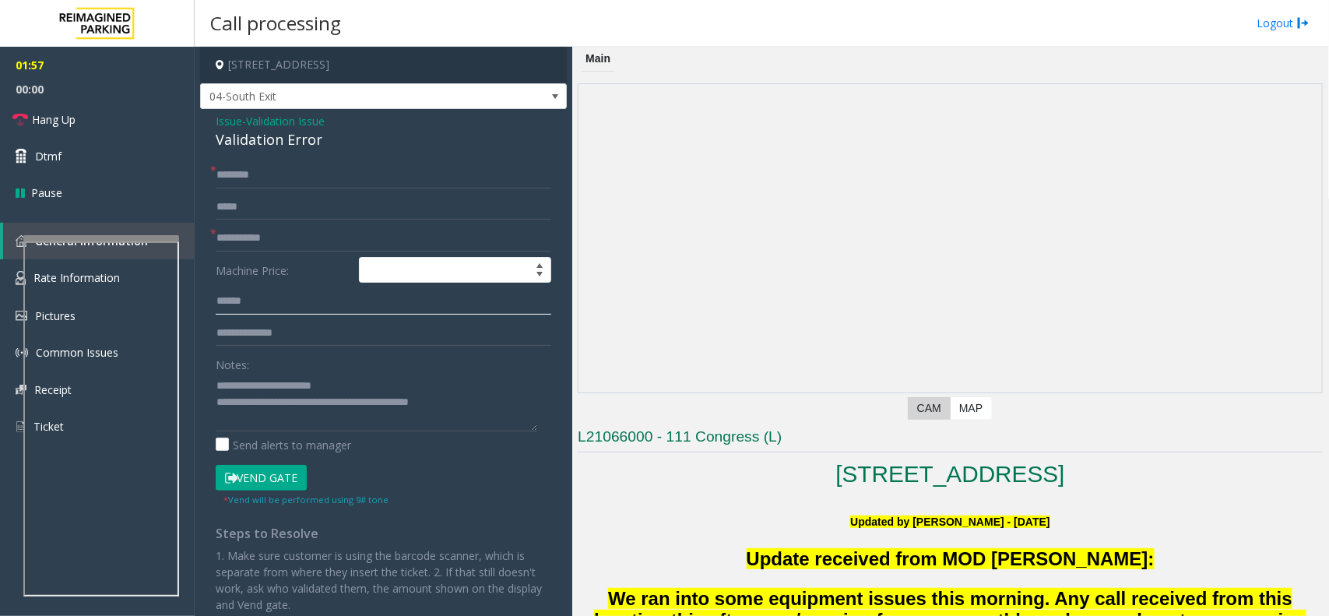
click at [269, 304] on input "text" at bounding box center [383, 301] width 335 height 26
type input "******"
click at [302, 180] on input "text" at bounding box center [383, 175] width 335 height 26
click at [258, 184] on input "text" at bounding box center [383, 175] width 335 height 26
type input "**"
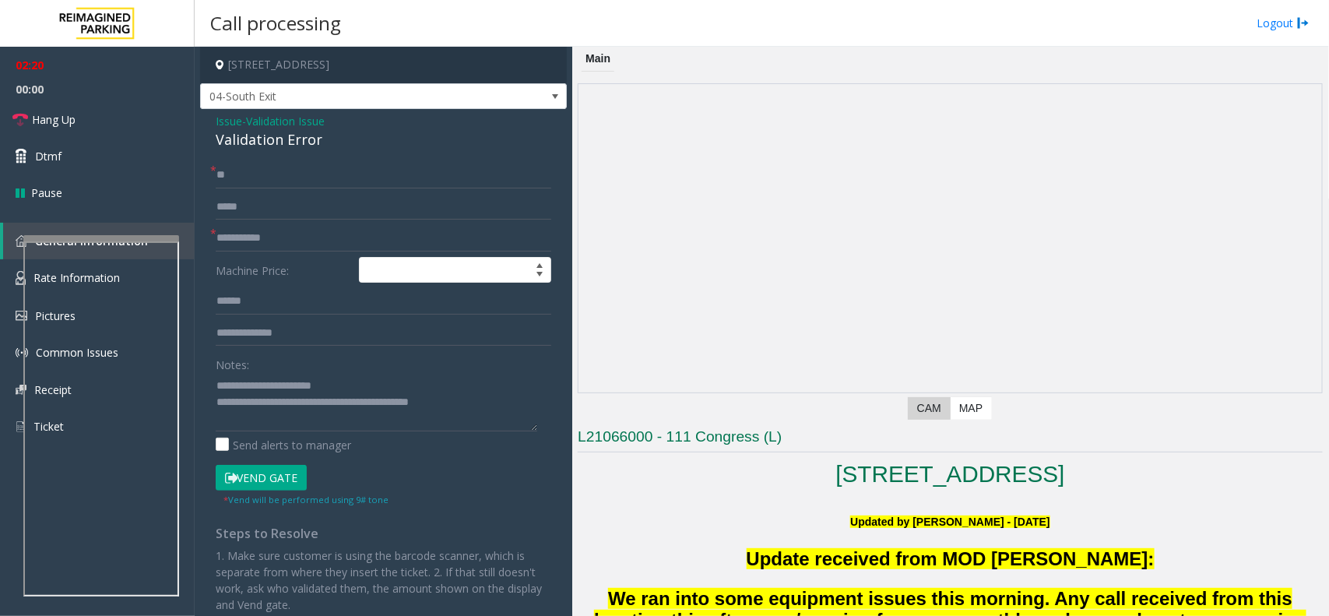
click at [269, 483] on button "Vend Gate" at bounding box center [261, 478] width 91 height 26
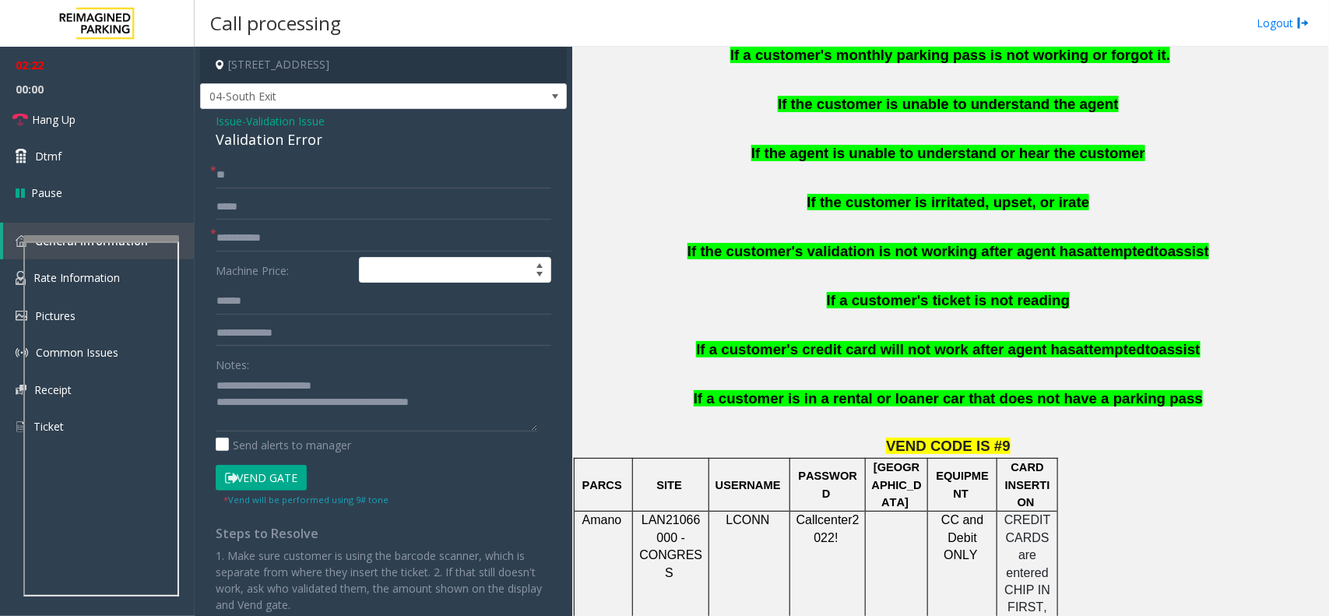
scroll to position [1070, 0]
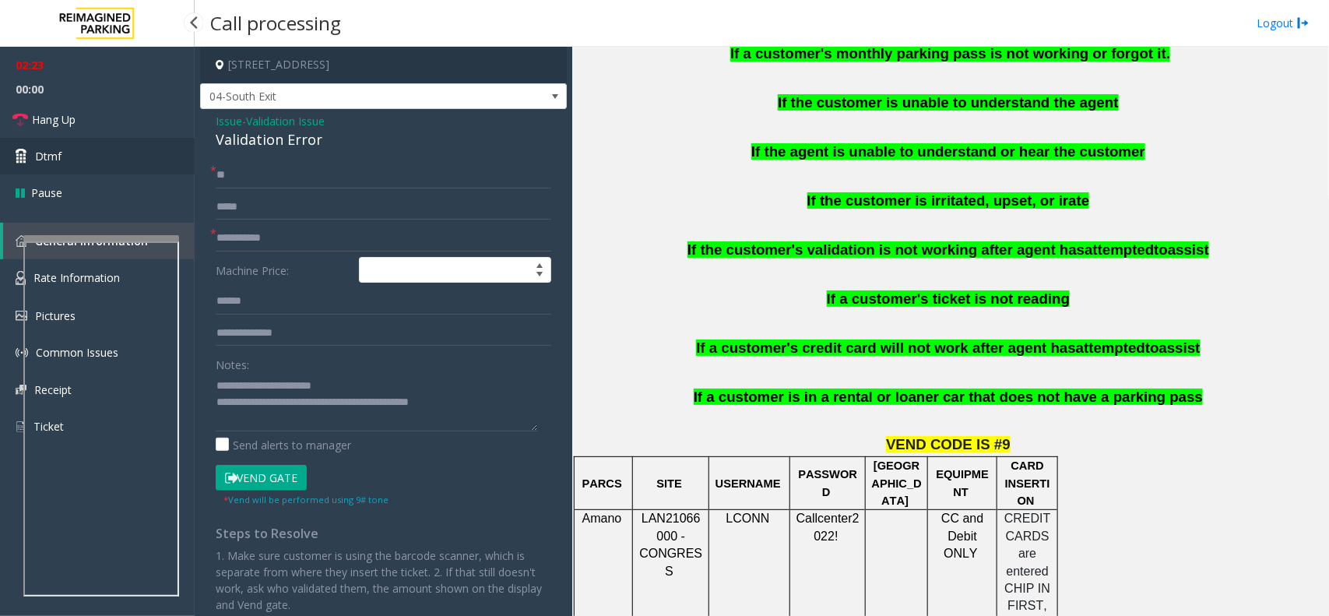
click at [148, 152] on link "Dtmf" at bounding box center [97, 156] width 195 height 37
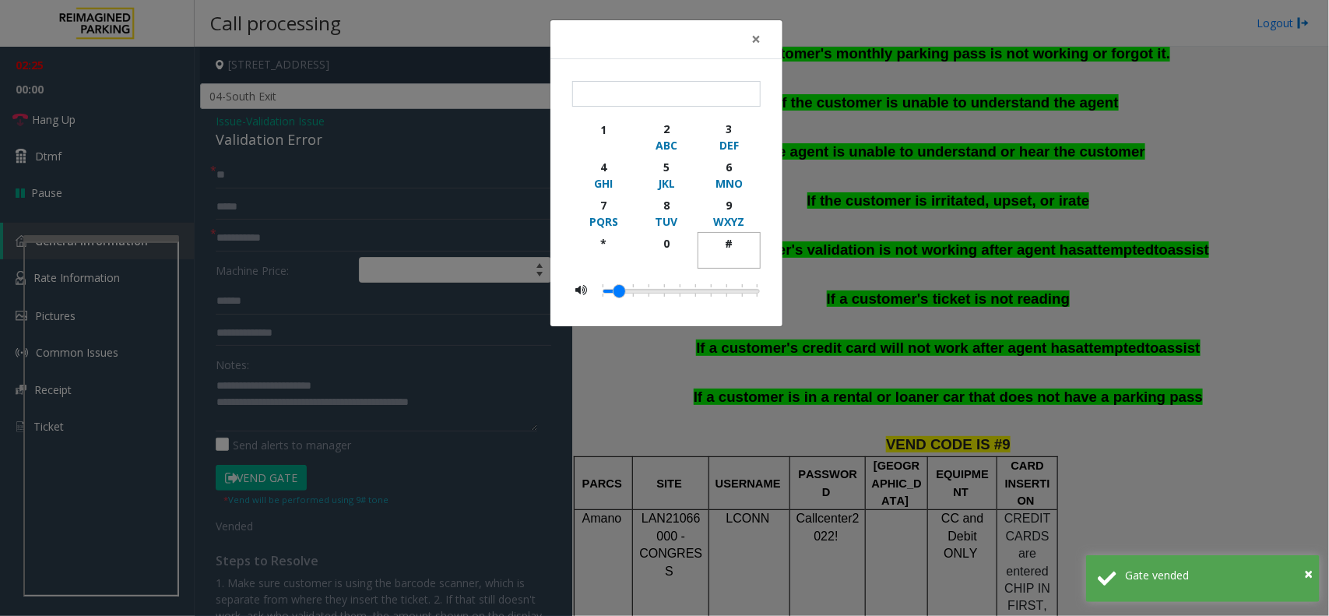
click at [729, 247] on div "#" at bounding box center [729, 243] width 43 height 16
click at [733, 202] on div "9" at bounding box center [729, 205] width 43 height 16
type input "**"
click at [760, 40] on button "×" at bounding box center [755, 39] width 31 height 38
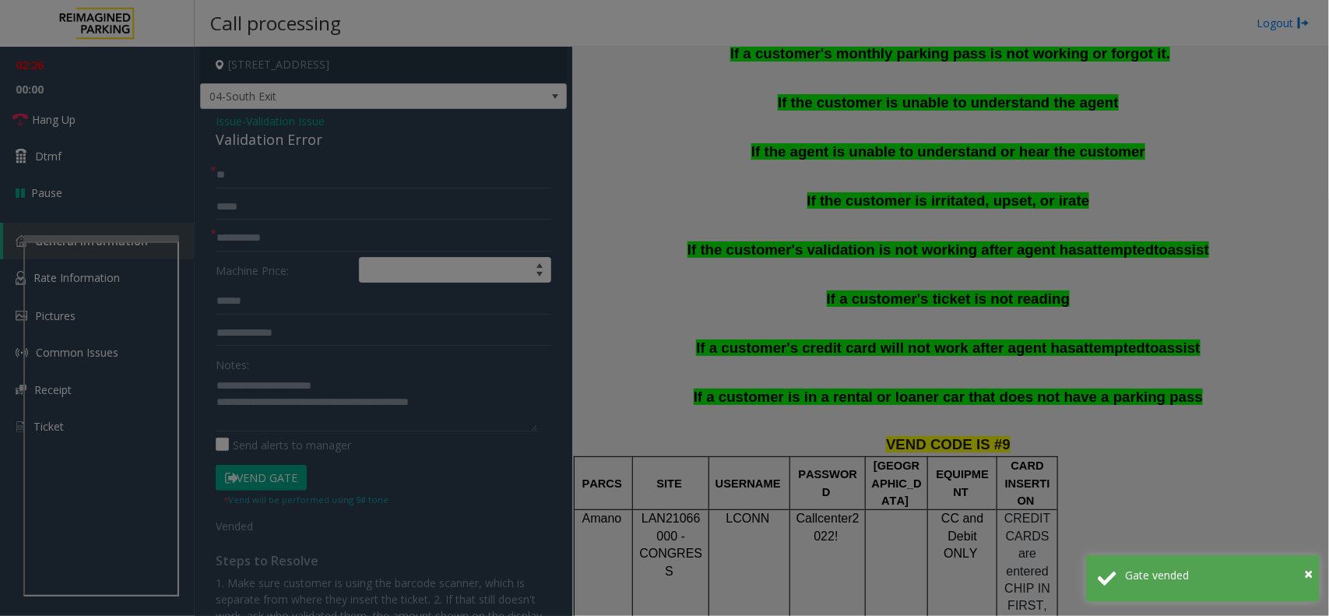
click at [930, 309] on body "**********" at bounding box center [664, 308] width 1329 height 616
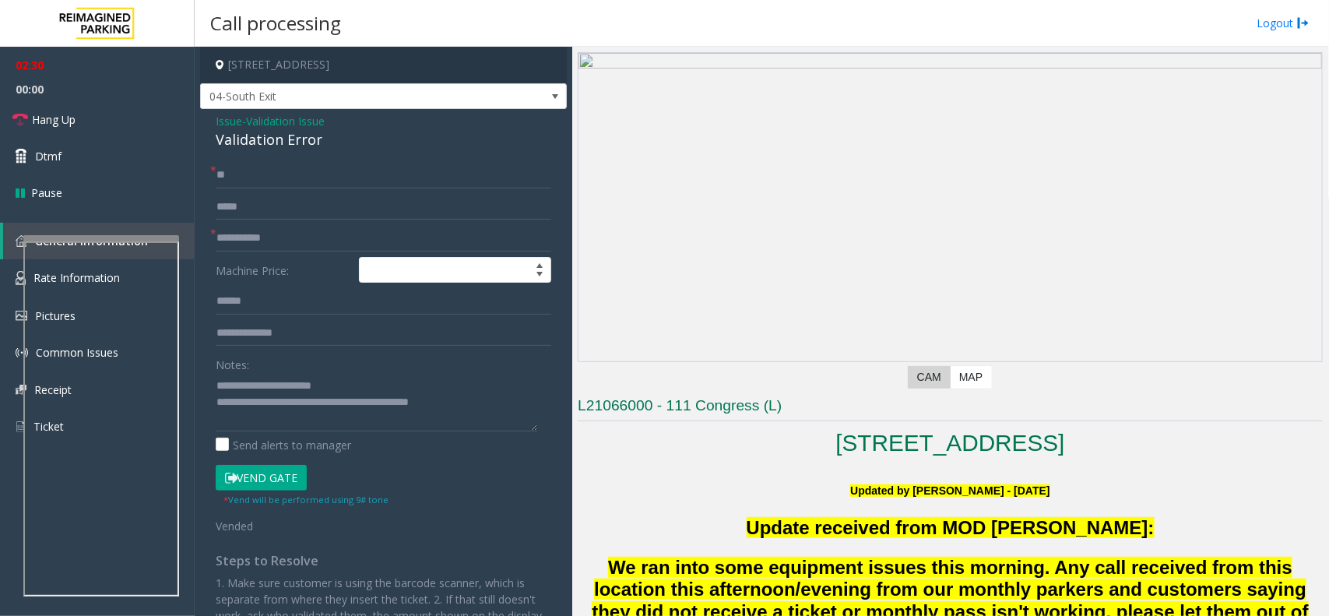
scroll to position [0, 0]
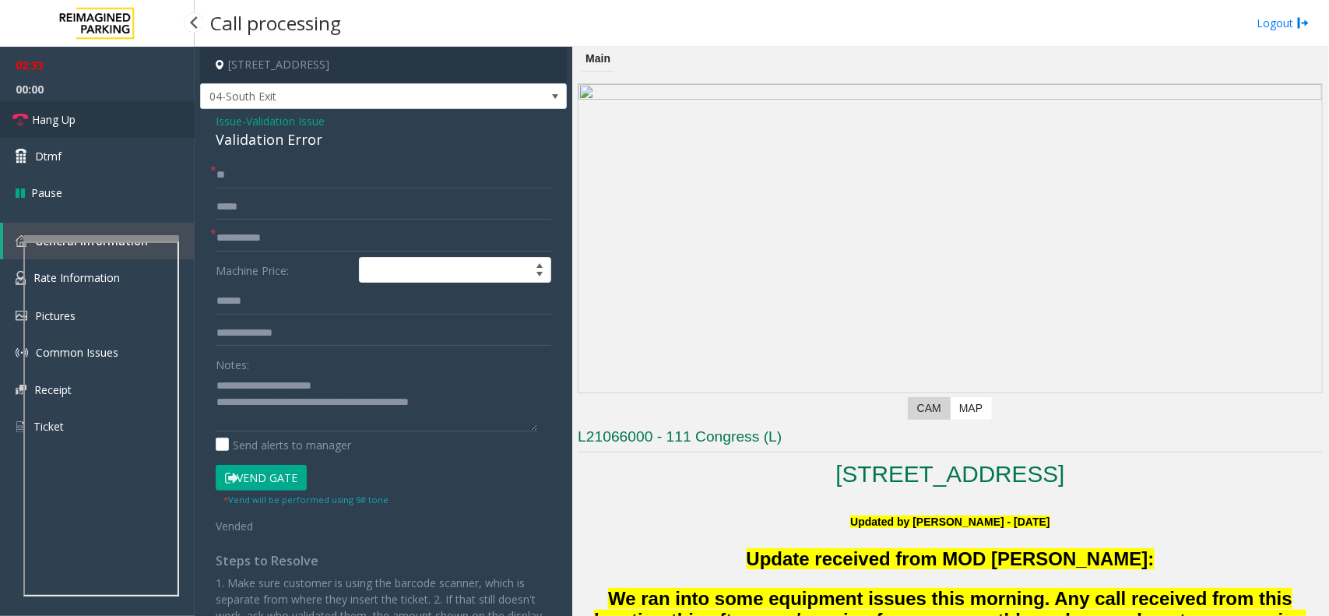
click at [58, 115] on span "Hang Up" at bounding box center [54, 119] width 44 height 16
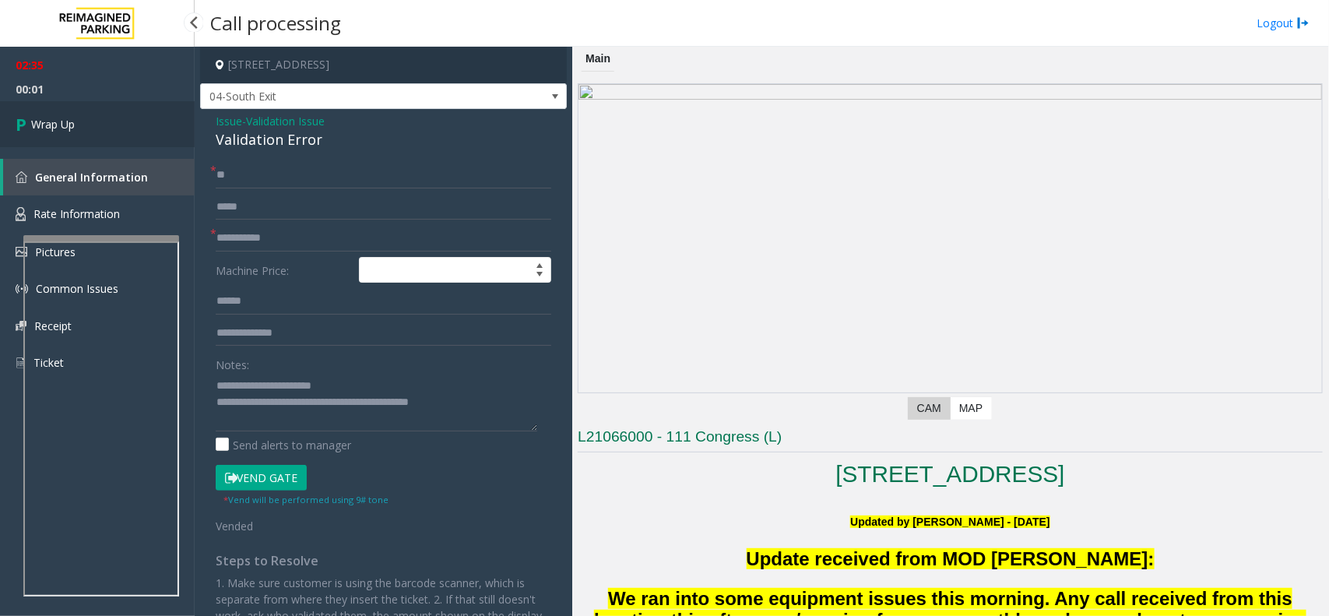
click at [45, 136] on link "Wrap Up" at bounding box center [97, 124] width 195 height 46
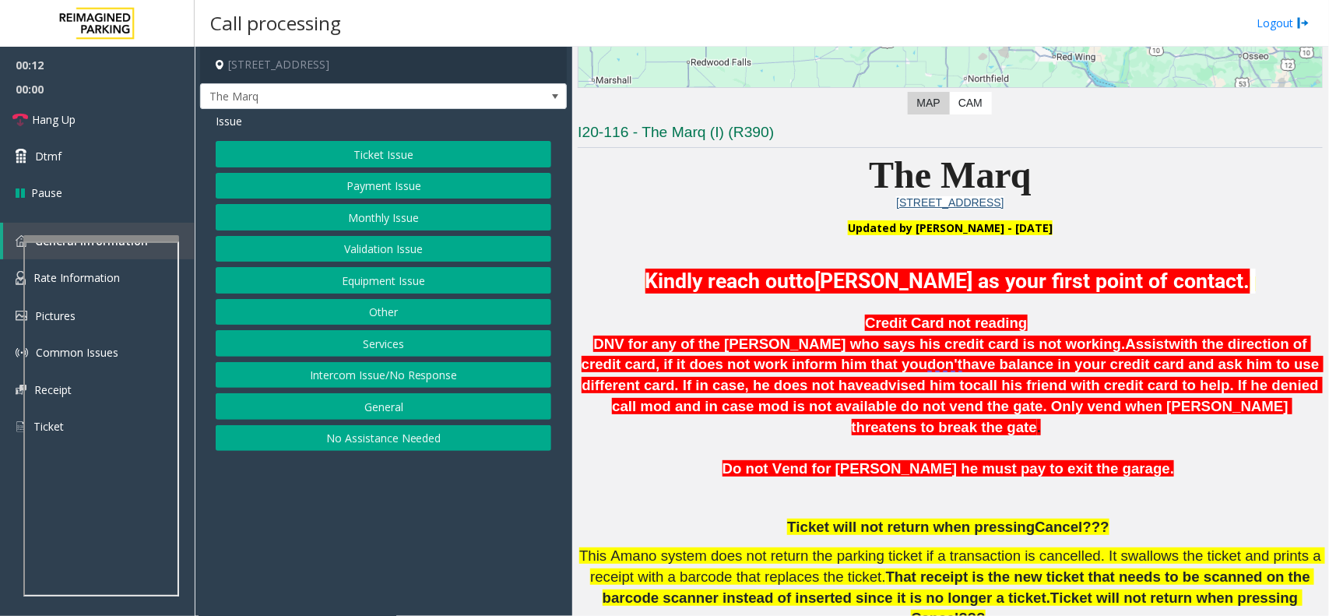
scroll to position [292, 0]
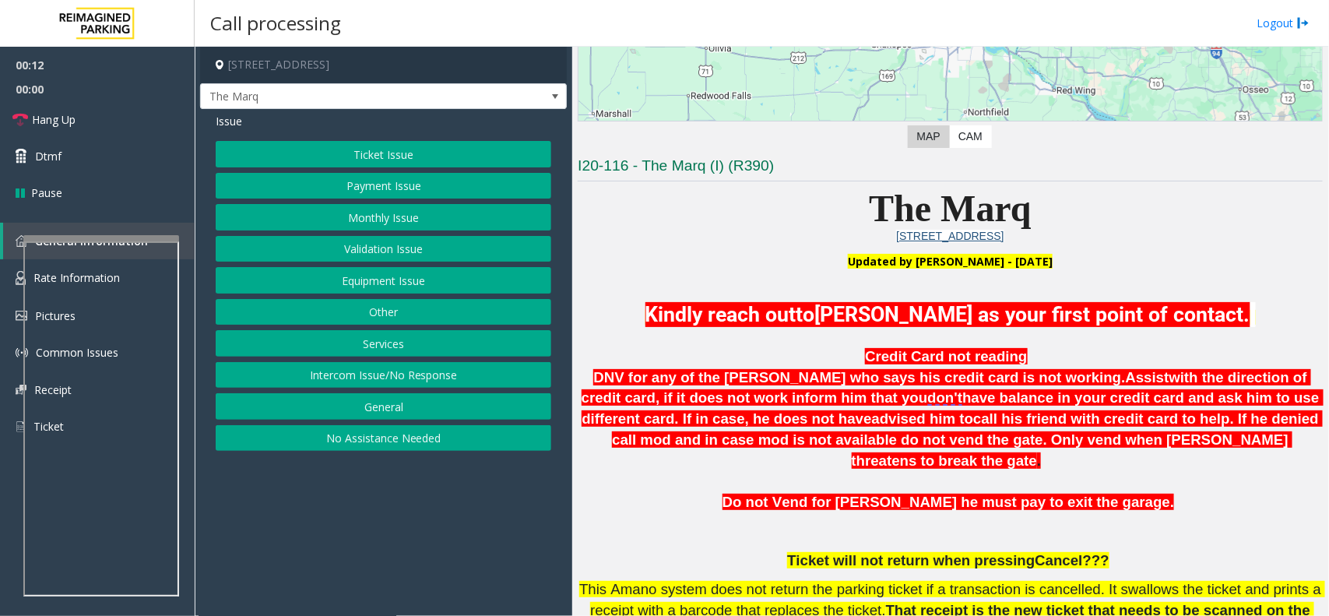
click at [376, 166] on button "Ticket Issue" at bounding box center [383, 154] width 335 height 26
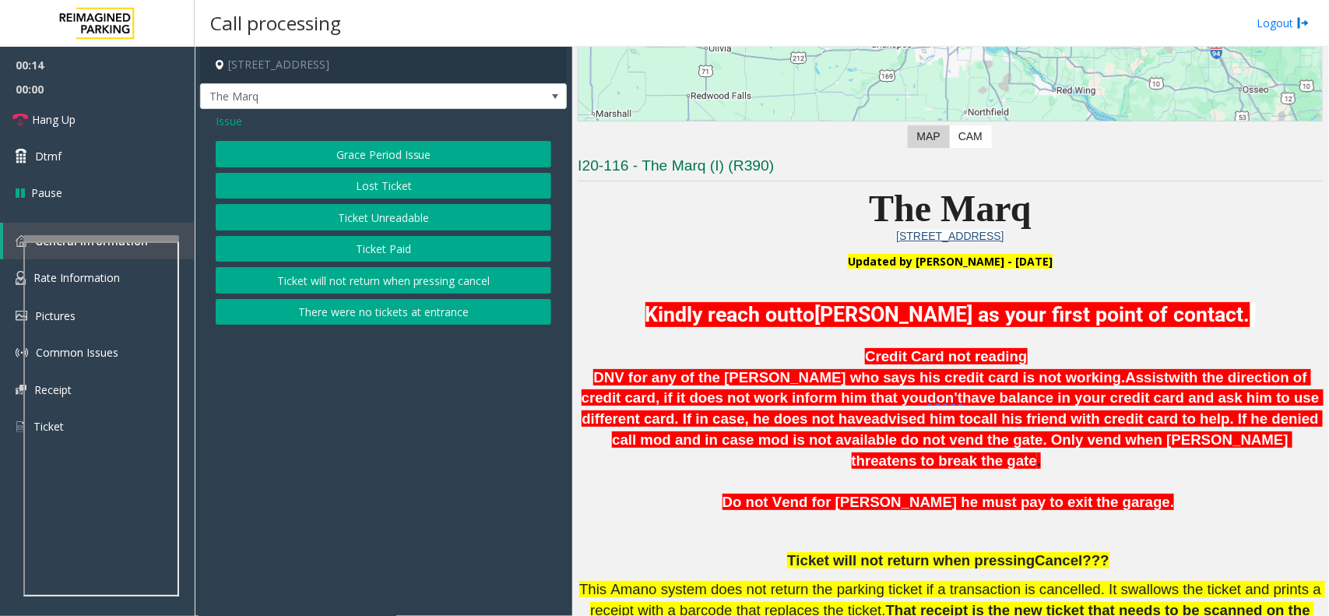
click at [237, 122] on span "Issue" at bounding box center [229, 121] width 26 height 16
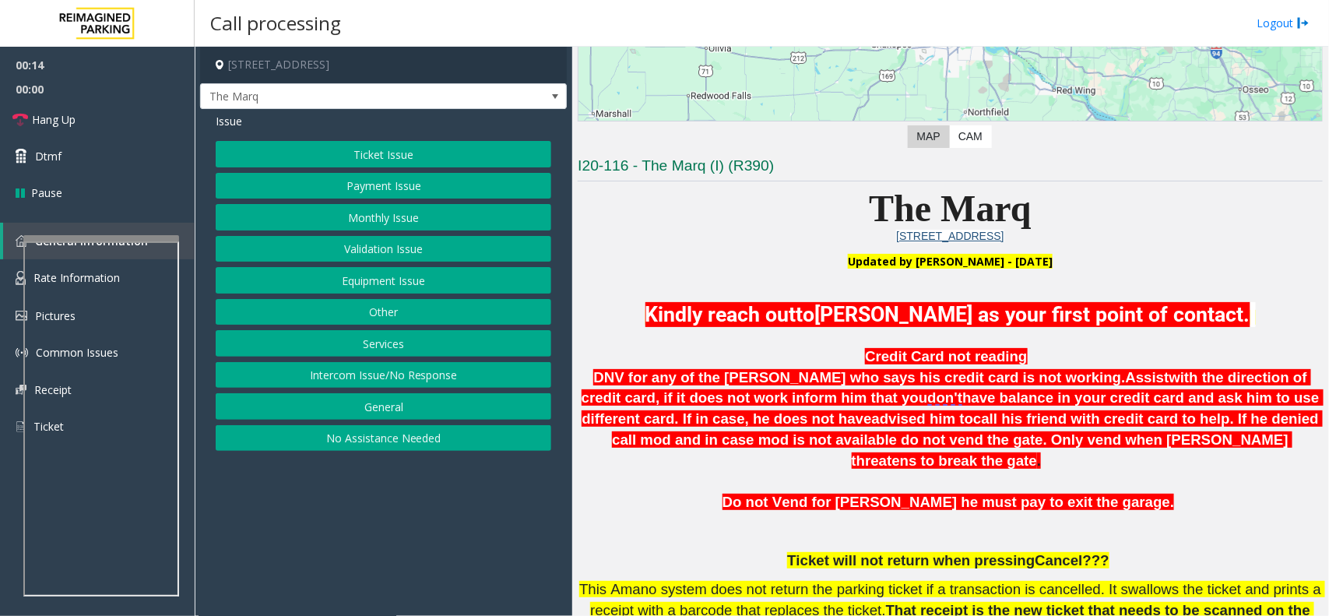
click at [378, 184] on button "Payment Issue" at bounding box center [383, 186] width 335 height 26
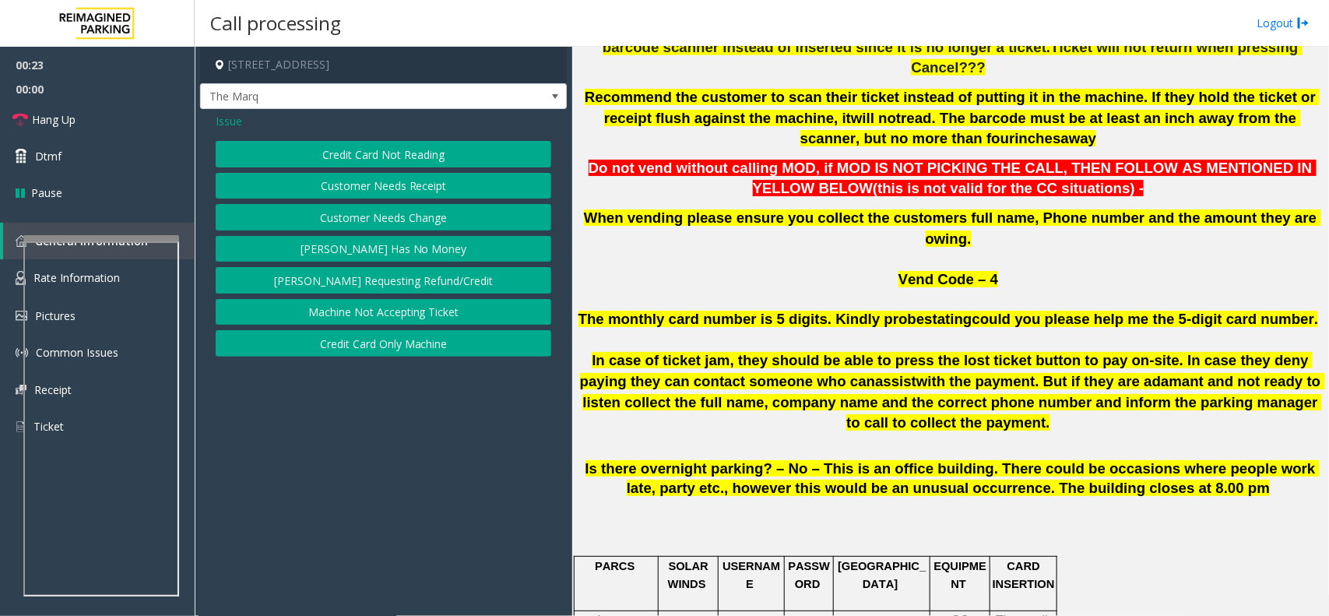
scroll to position [973, 0]
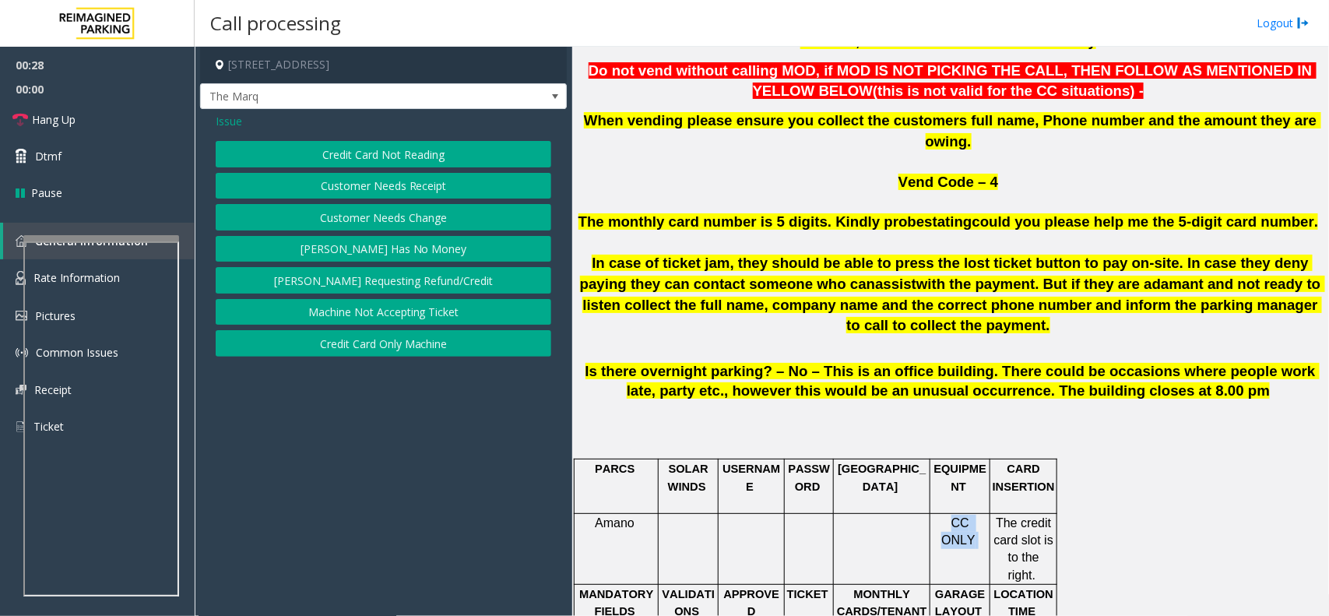
drag, startPoint x: 986, startPoint y: 455, endPoint x: 1053, endPoint y: 459, distance: 67.1
click at [1053, 513] on tr "Amano CC ONLY The credit card slot is to the right." at bounding box center [815, 549] width 483 height 72
click at [389, 138] on div "Issue Credit Card Not Reading Customer Needs Receipt Customer Needs Change Park…" at bounding box center [383, 236] width 367 height 255
click at [446, 148] on button "Credit Card Not Reading" at bounding box center [383, 154] width 335 height 26
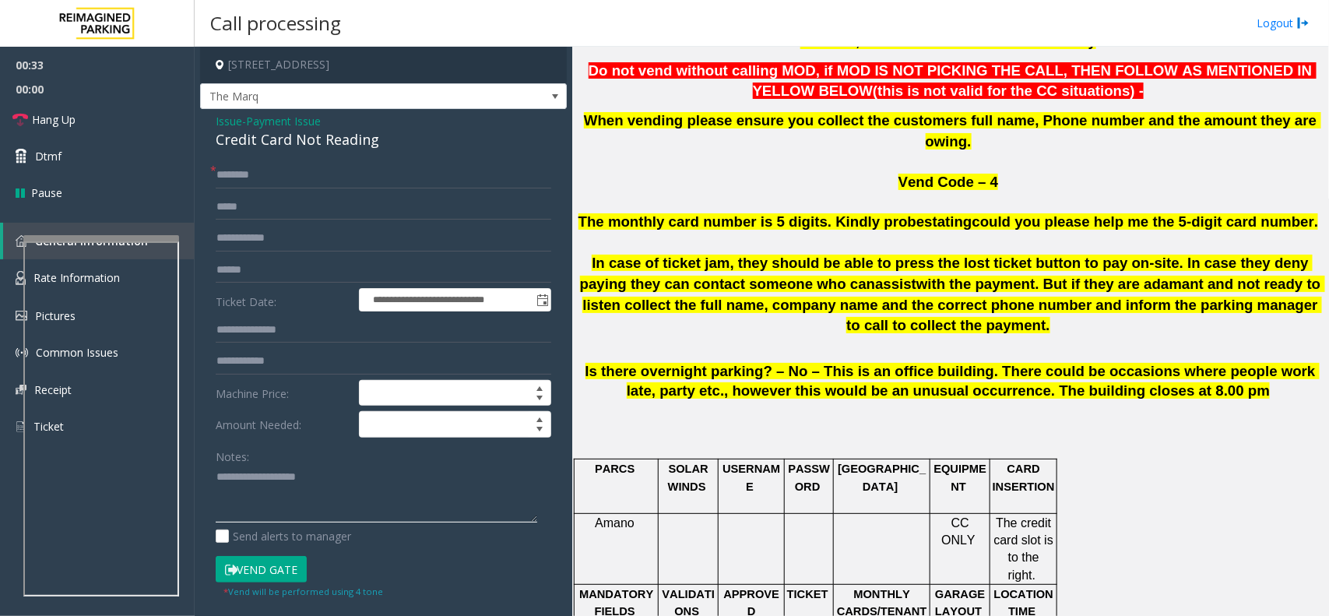
click at [374, 498] on textarea at bounding box center [376, 494] width 321 height 58
paste textarea "**********"
click at [325, 146] on div "Credit Card Not Reading" at bounding box center [383, 139] width 335 height 21
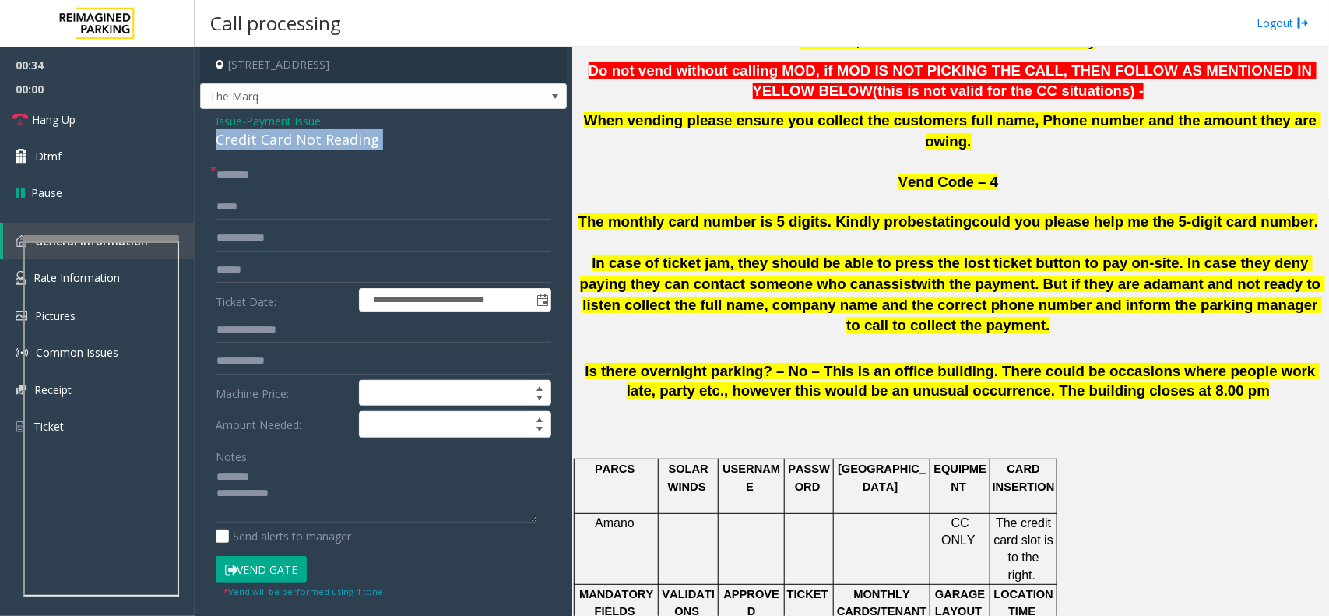
copy div "Credit Card Not Reading"
click at [332, 475] on textarea at bounding box center [376, 494] width 321 height 58
paste textarea "**********"
click at [339, 518] on textarea at bounding box center [376, 494] width 321 height 58
click at [302, 496] on textarea at bounding box center [376, 494] width 321 height 58
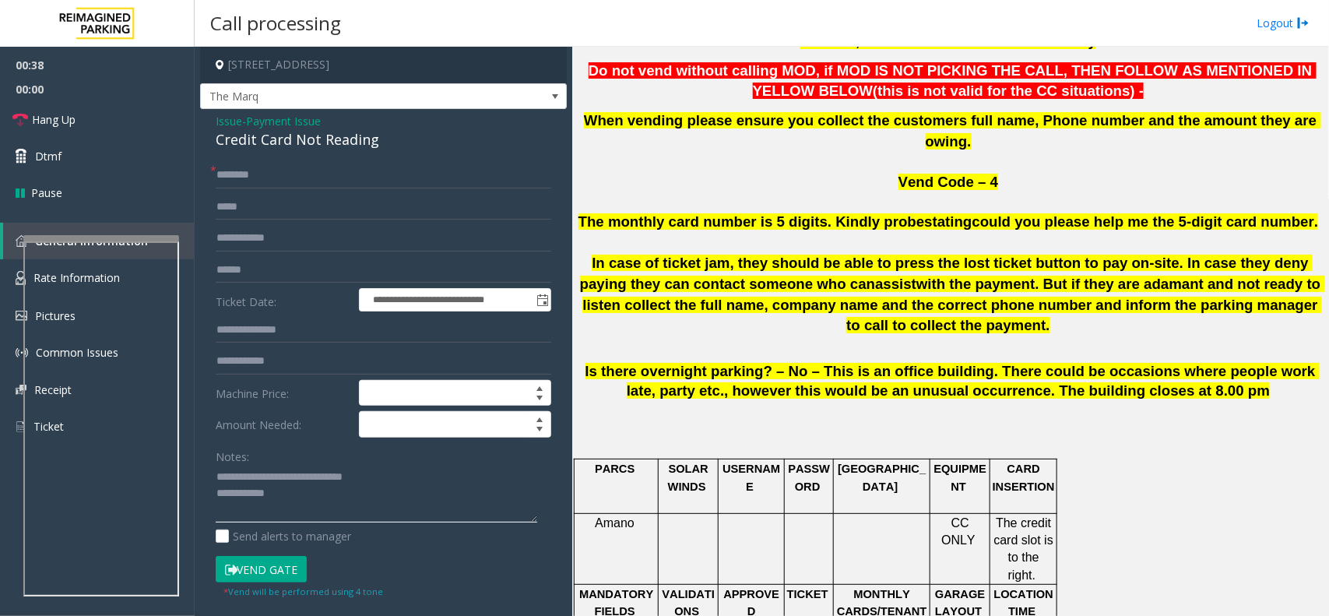
click at [216, 465] on textarea at bounding box center [376, 494] width 321 height 58
click at [223, 472] on textarea at bounding box center [376, 494] width 321 height 58
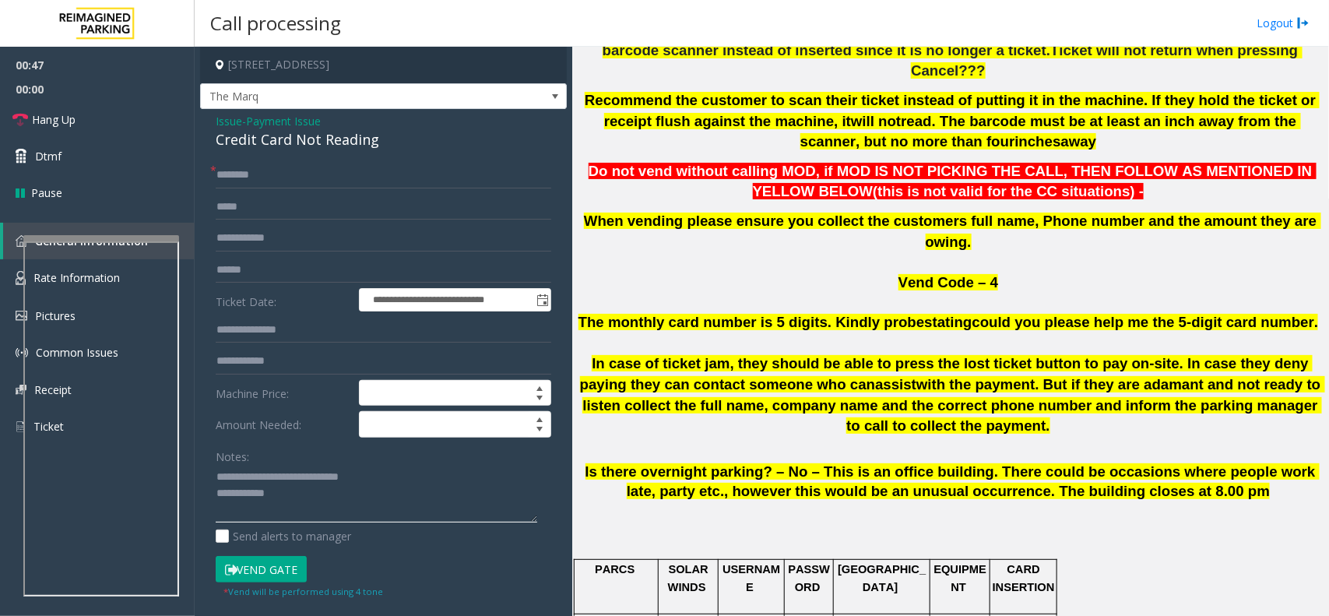
scroll to position [778, 0]
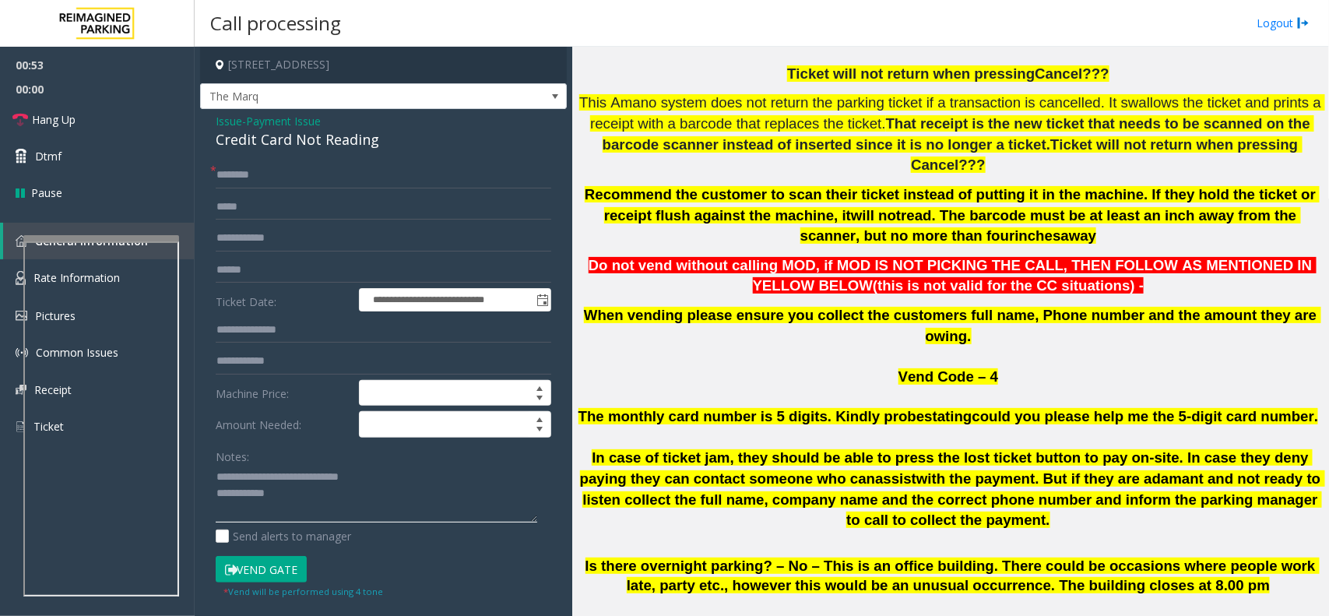
click at [360, 507] on textarea at bounding box center [376, 494] width 321 height 58
paste textarea "**********"
click at [274, 492] on textarea at bounding box center [376, 494] width 321 height 58
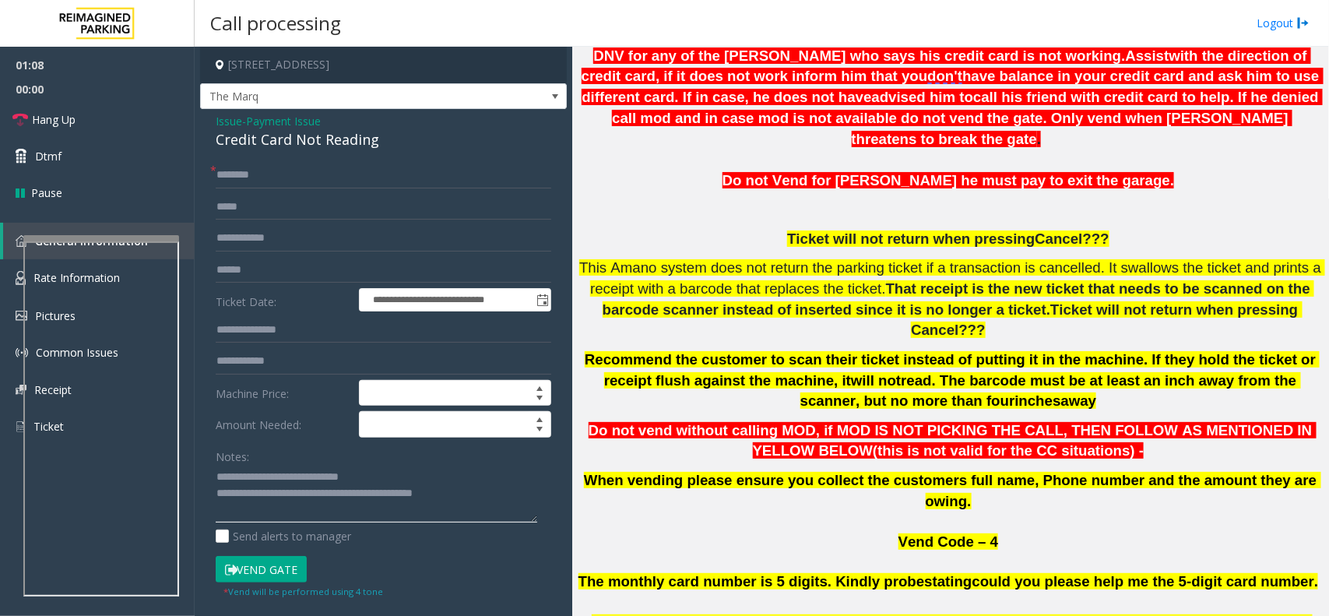
scroll to position [389, 0]
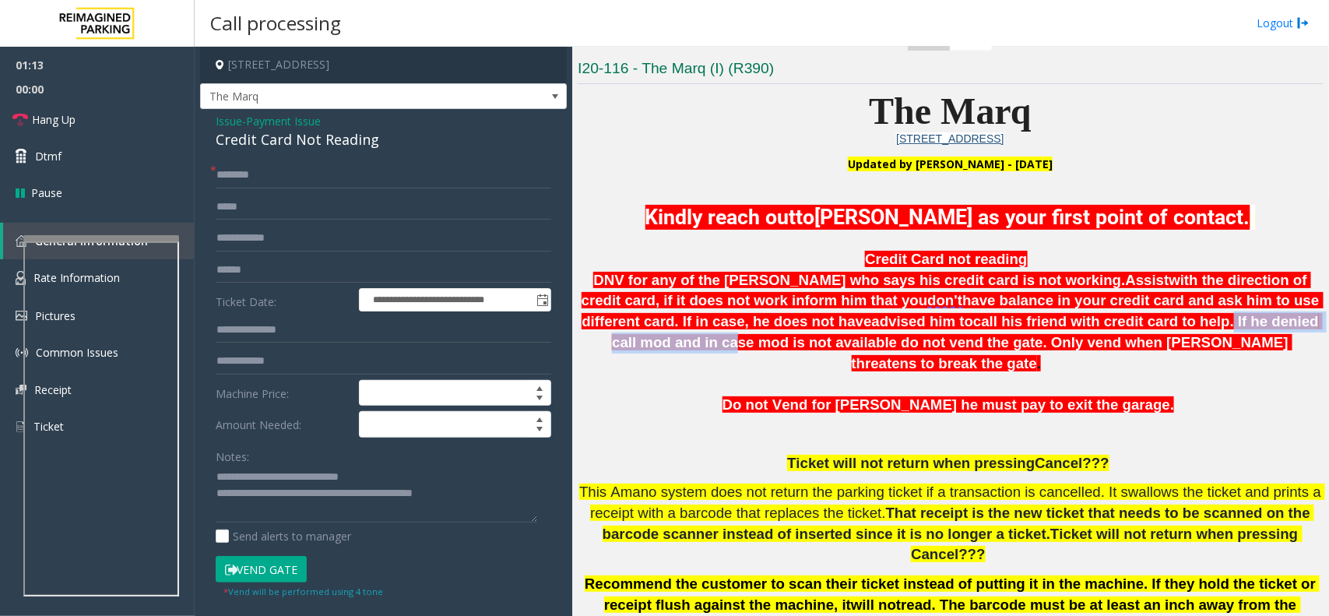
drag, startPoint x: 932, startPoint y: 317, endPoint x: 1113, endPoint y: 309, distance: 180.7
click at [1113, 313] on span "call his friend with credit card to help. If he denied call mod and in case mod…" at bounding box center [967, 342] width 711 height 58
click at [1117, 396] on span "Do not Vend for Abdurahman Kadir's he must pay to exit the garage." at bounding box center [948, 404] width 452 height 16
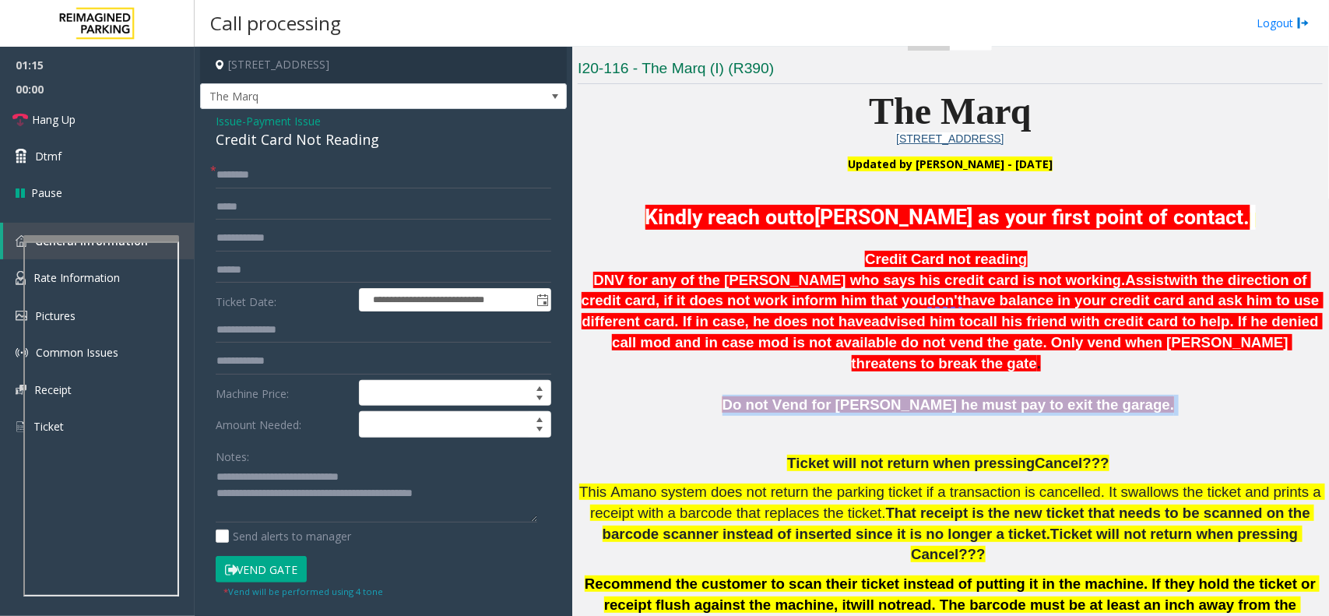
drag, startPoint x: 1177, startPoint y: 382, endPoint x: 730, endPoint y: 374, distance: 446.9
click at [730, 395] on p "Do not Vend for Abdurahman Kadir's he must pay to exit the garage." at bounding box center [950, 405] width 745 height 21
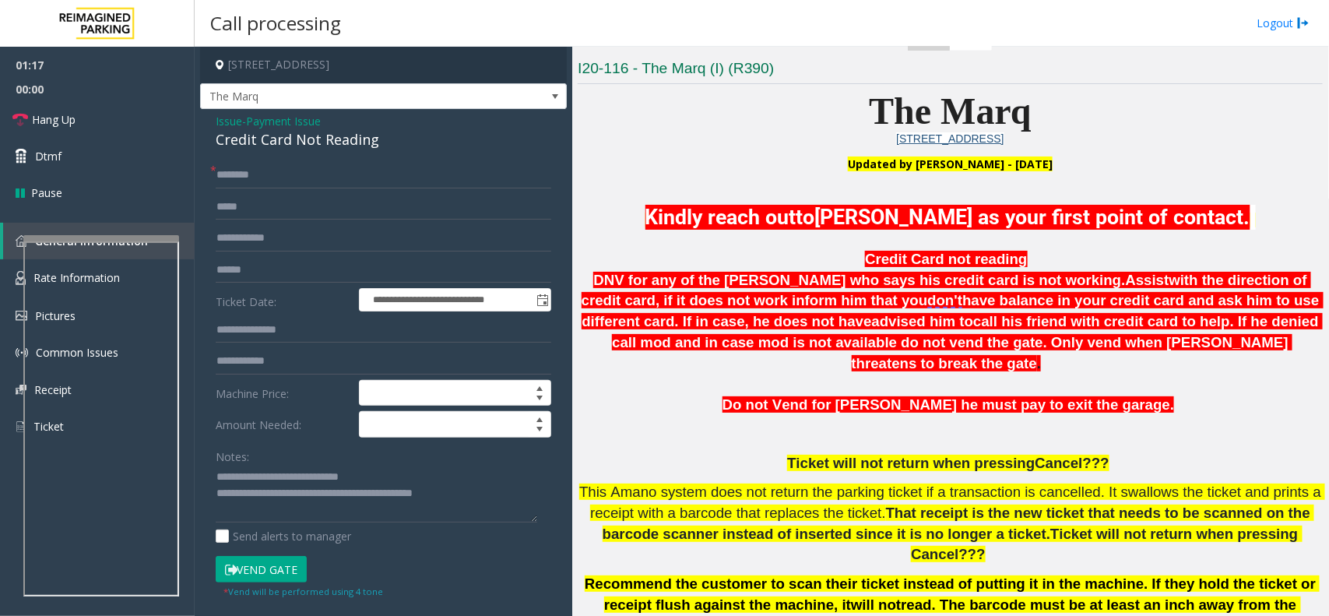
click at [886, 313] on span "call his friend with credit card to help. If he denied call mod and in case mod…" at bounding box center [967, 342] width 711 height 58
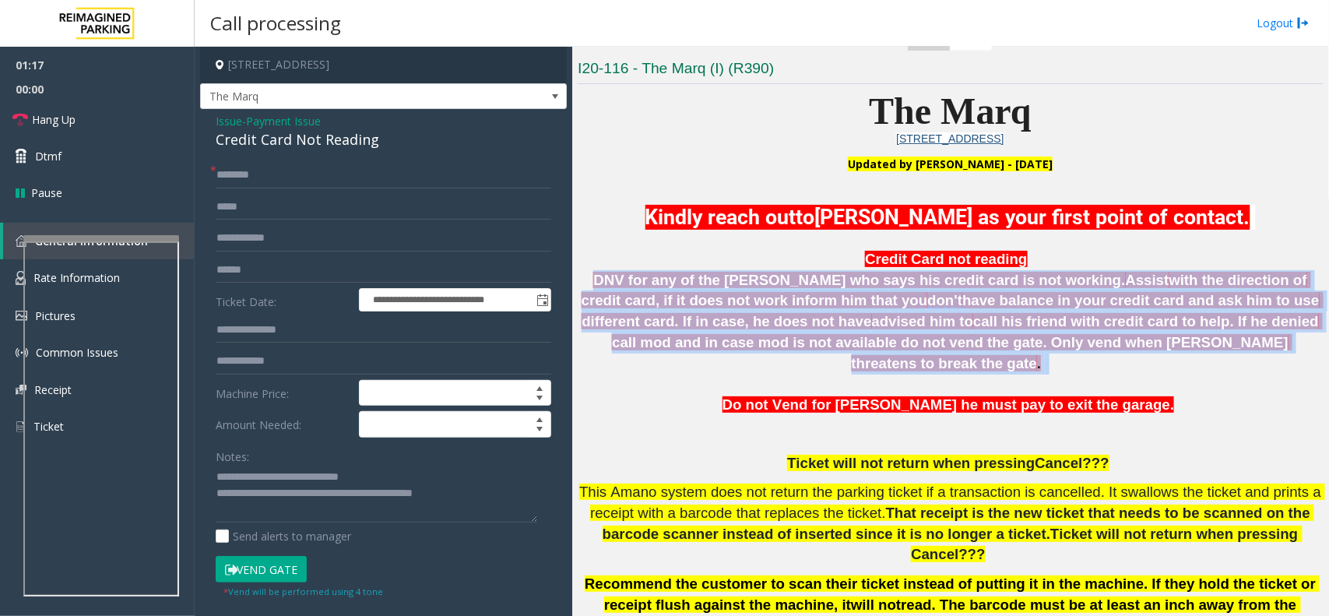
click at [886, 313] on span "call his friend with credit card to help. If he denied call mod and in case mod…" at bounding box center [967, 342] width 711 height 58
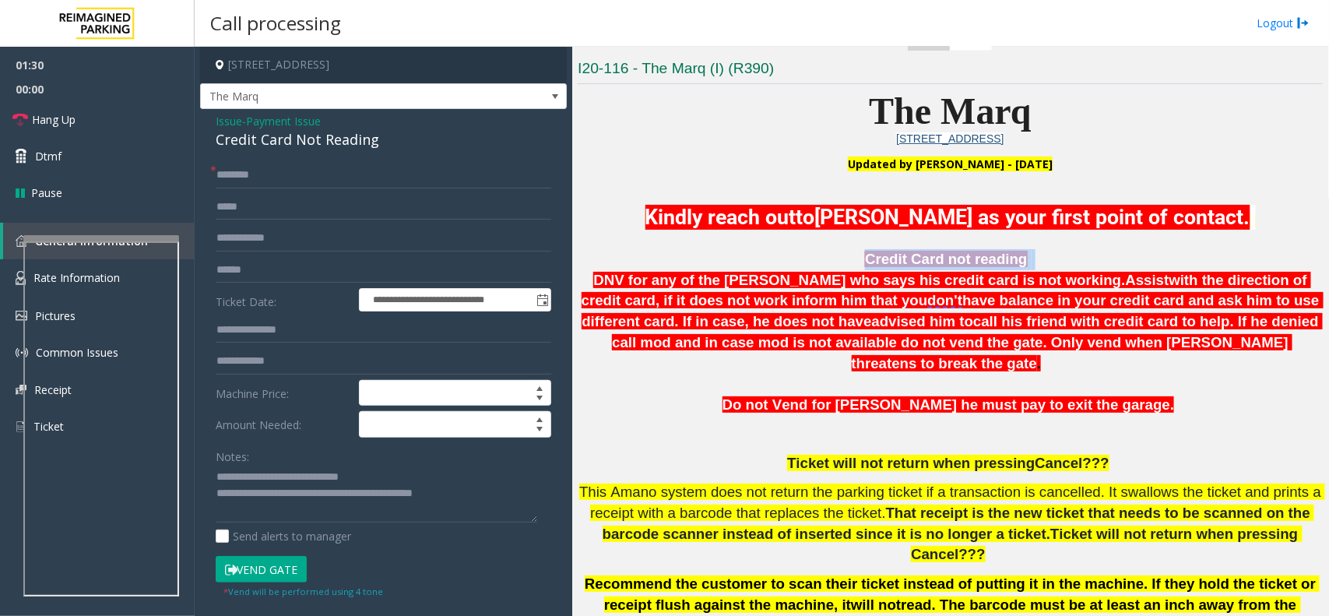
drag, startPoint x: 846, startPoint y: 245, endPoint x: 1162, endPoint y: 249, distance: 316.0
click at [1162, 249] on p "Credit Card not reading DNV for any of the parker who says his credit card is n…" at bounding box center [950, 311] width 745 height 125
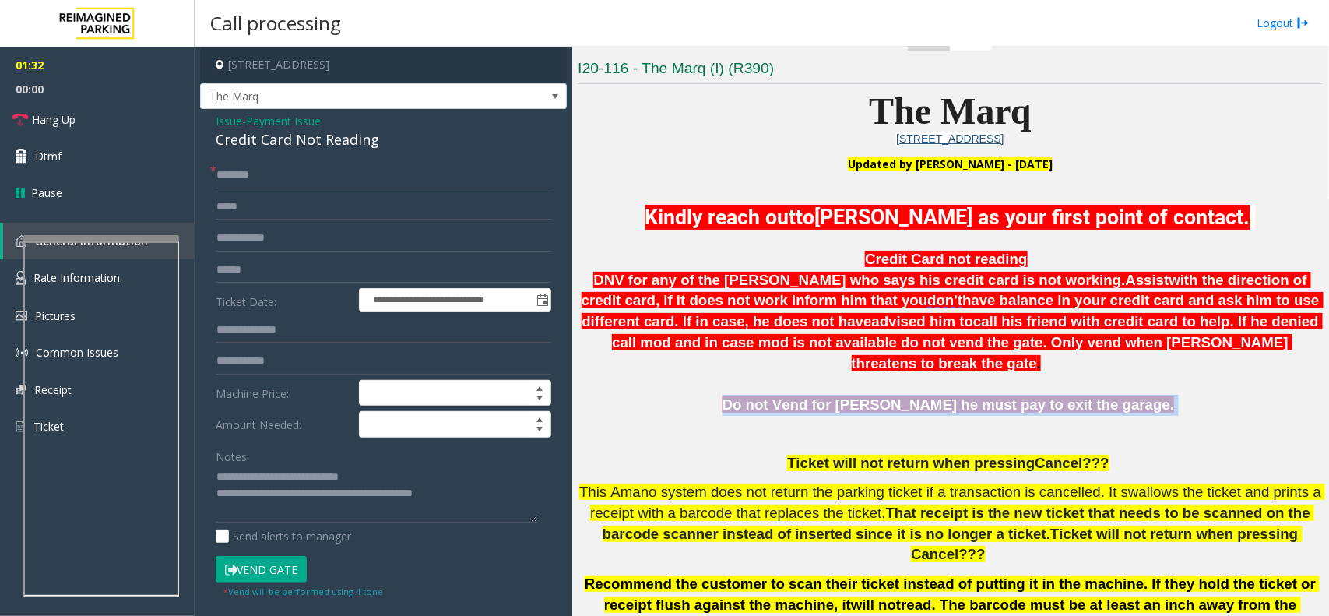
drag, startPoint x: 1191, startPoint y: 390, endPoint x: 725, endPoint y: 376, distance: 465.7
click at [725, 395] on p "Do not Vend for Abdurahman Kadir's he must pay to exit the garage." at bounding box center [950, 405] width 745 height 21
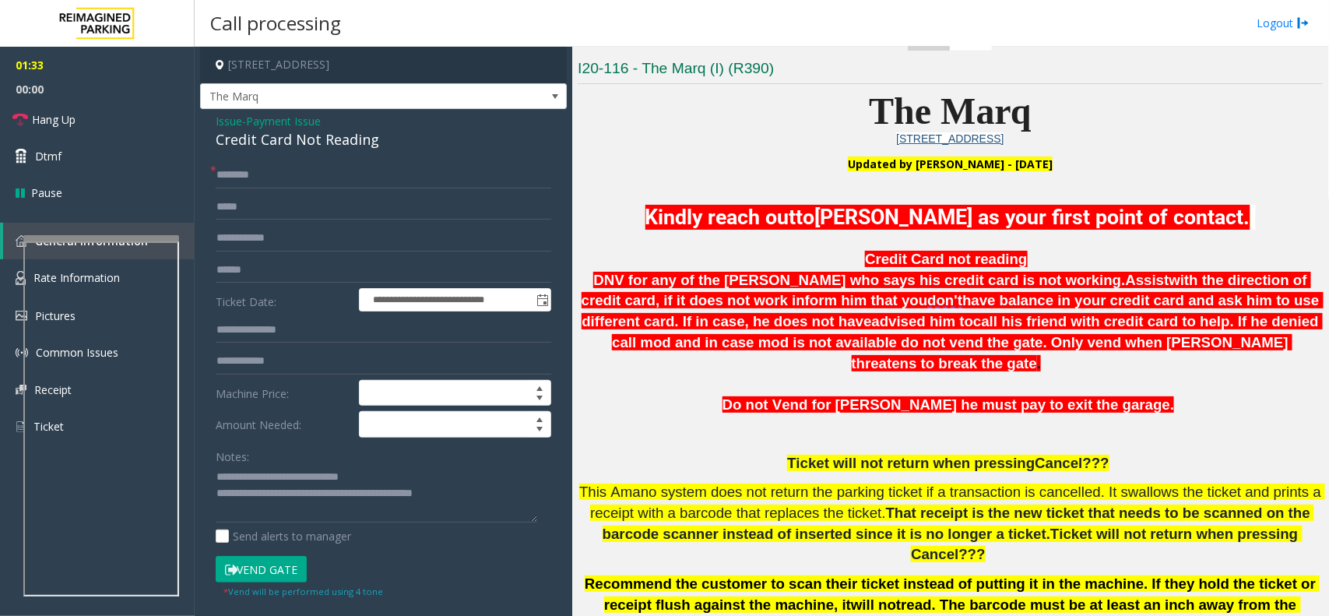
click at [833, 328] on p "Credit Card not reading DNV for any of the parker who says his credit card is n…" at bounding box center [950, 311] width 745 height 125
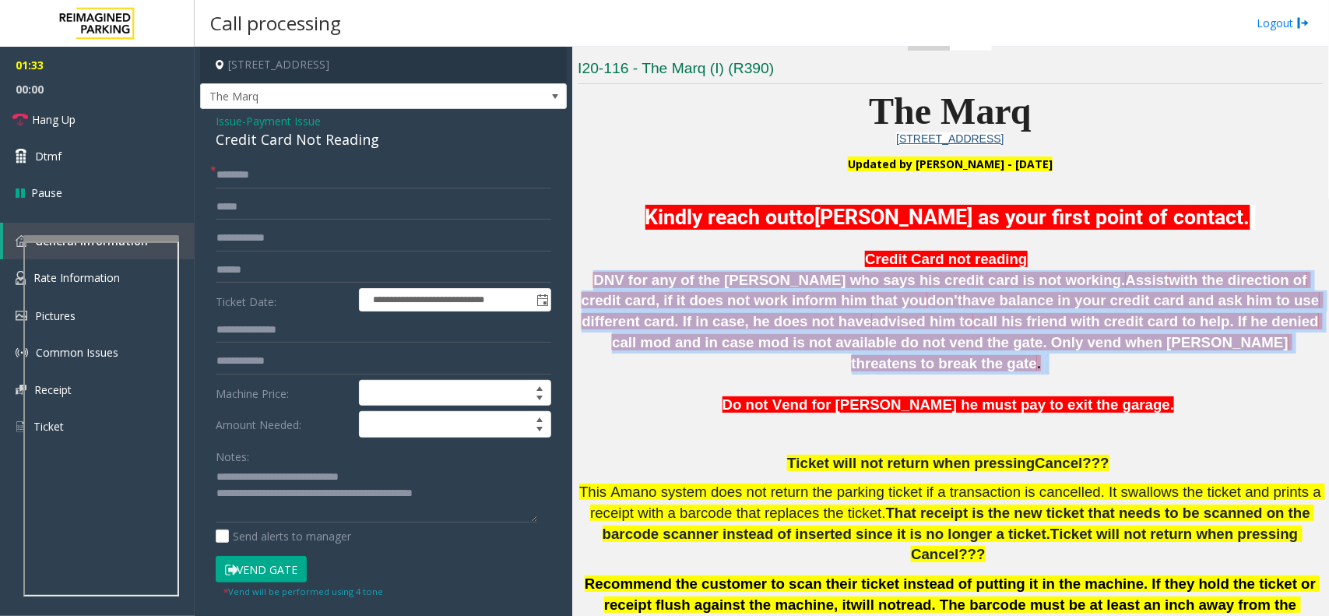
click at [833, 328] on p "Credit Card not reading DNV for any of the parker who says his credit card is n…" at bounding box center [950, 311] width 745 height 125
click at [829, 343] on span "call his friend with credit card to help. If he denied call mod and in case mod…" at bounding box center [967, 342] width 711 height 58
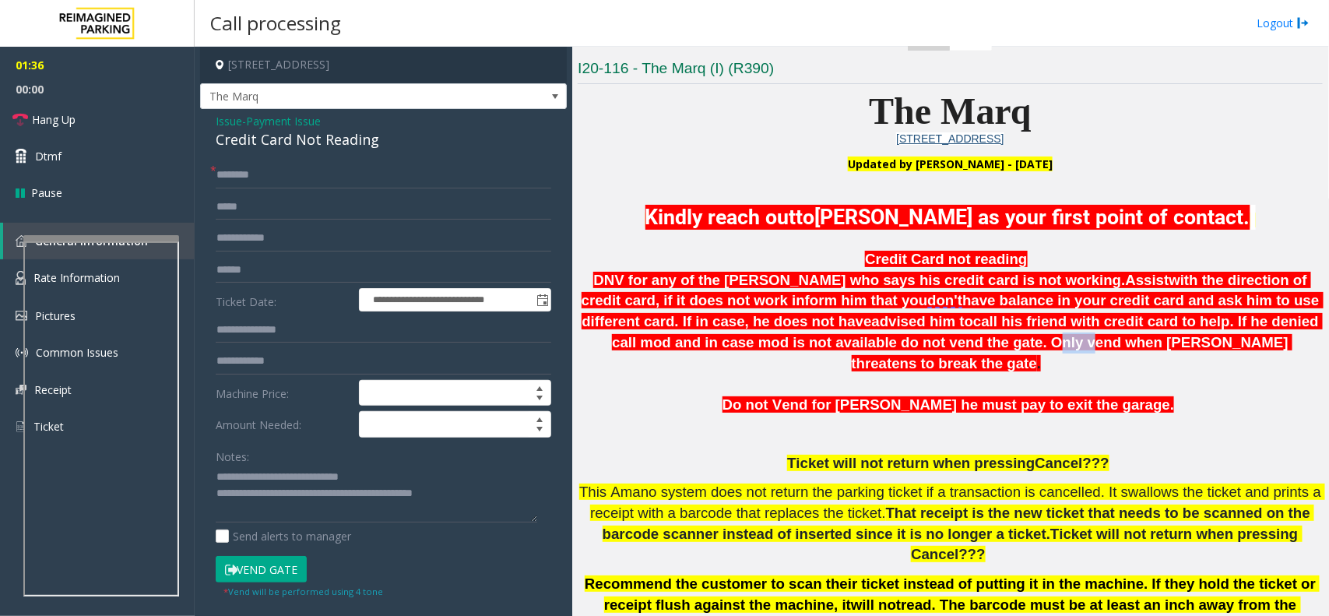
click at [829, 343] on span "call his friend with credit card to help. If he denied call mod and in case mod…" at bounding box center [967, 342] width 711 height 58
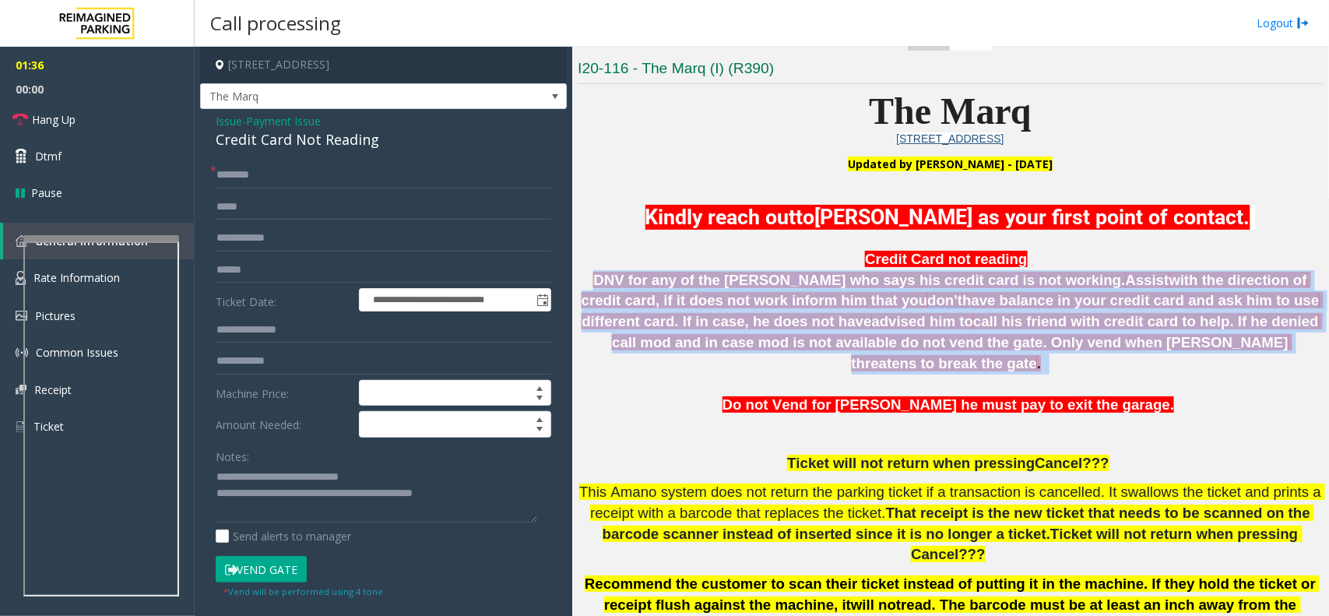
click at [829, 343] on span "call his friend with credit card to help. If he denied call mod and in case mod…" at bounding box center [967, 342] width 711 height 58
click at [852, 374] on p at bounding box center [950, 384] width 745 height 21
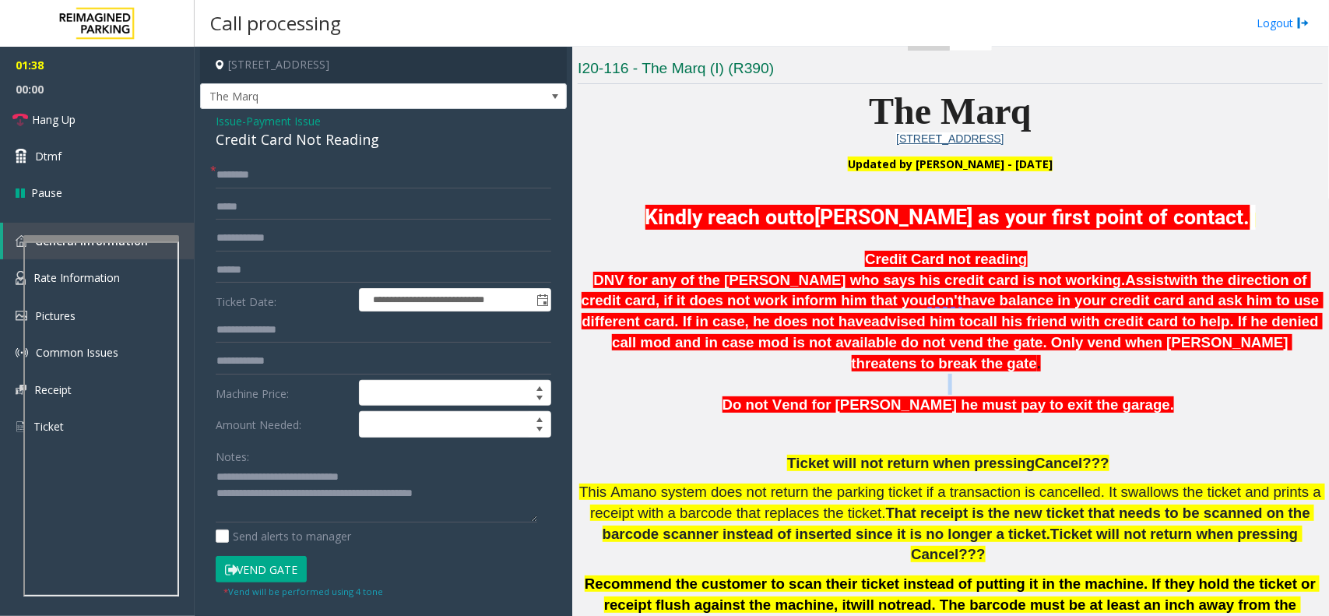
click at [852, 374] on p at bounding box center [950, 384] width 745 height 21
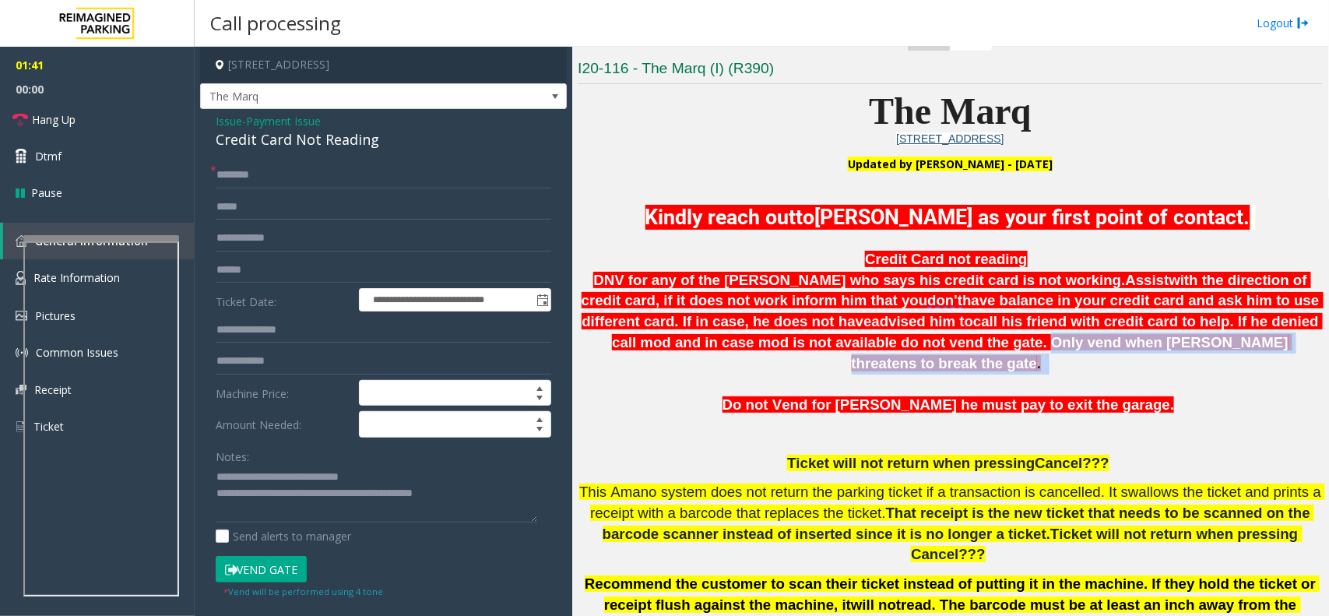
drag, startPoint x: 826, startPoint y: 337, endPoint x: 1150, endPoint y: 335, distance: 324.6
click at [1150, 335] on p "Credit Card not reading DNV for any of the parker who says his credit card is n…" at bounding box center [950, 311] width 745 height 125
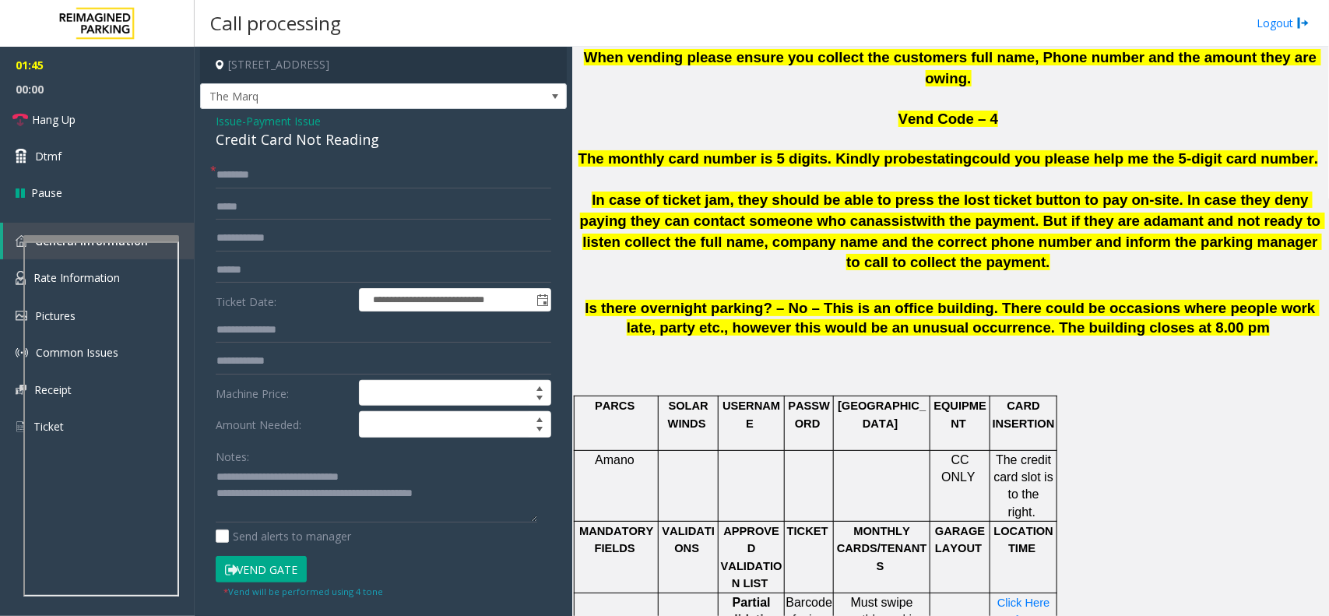
scroll to position [1070, 0]
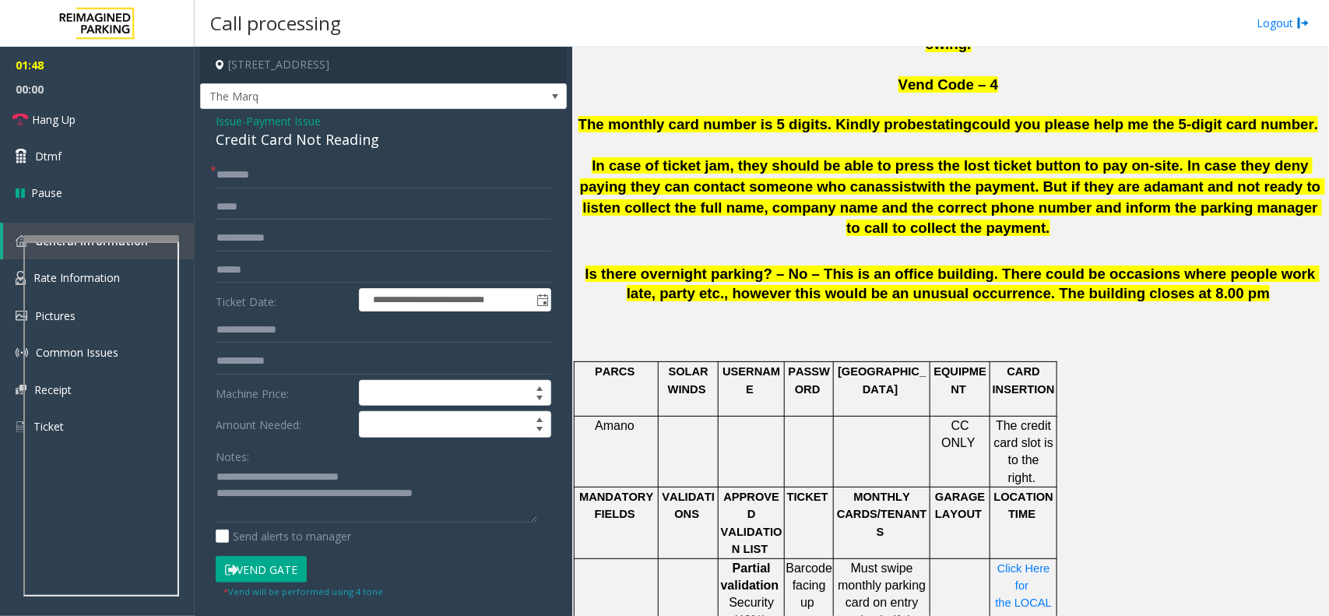
drag, startPoint x: 995, startPoint y: 323, endPoint x: 1053, endPoint y: 360, distance: 69.3
click at [1053, 416] on td "The credit card slot is to the right." at bounding box center [1023, 452] width 67 height 72
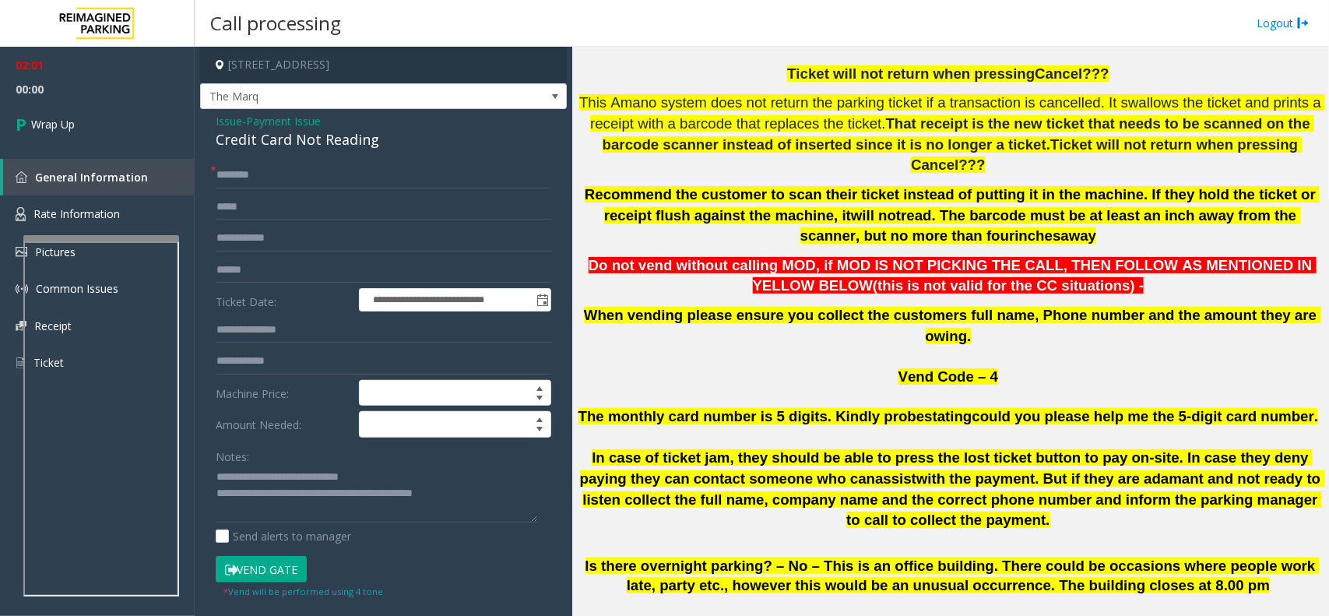
scroll to position [681, 0]
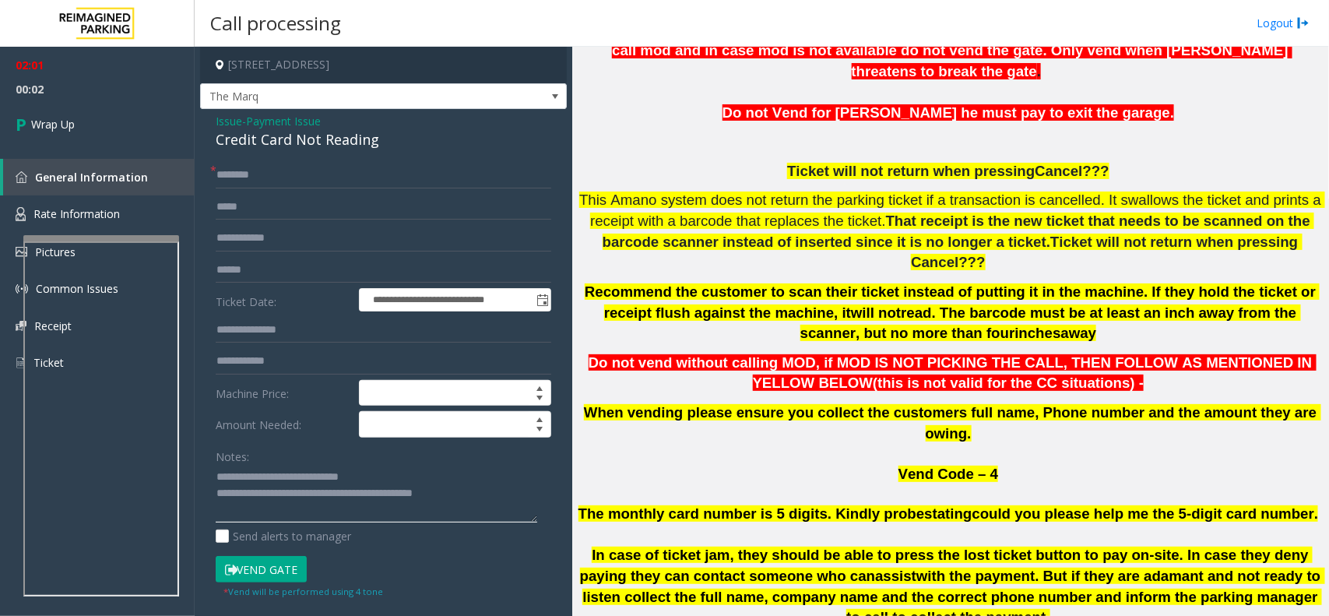
drag, startPoint x: 276, startPoint y: 492, endPoint x: 498, endPoint y: 503, distance: 222.1
click at [498, 503] on textarea at bounding box center [376, 494] width 321 height 58
click at [395, 499] on textarea at bounding box center [376, 494] width 321 height 58
paste textarea "**********"
type textarea "**********"
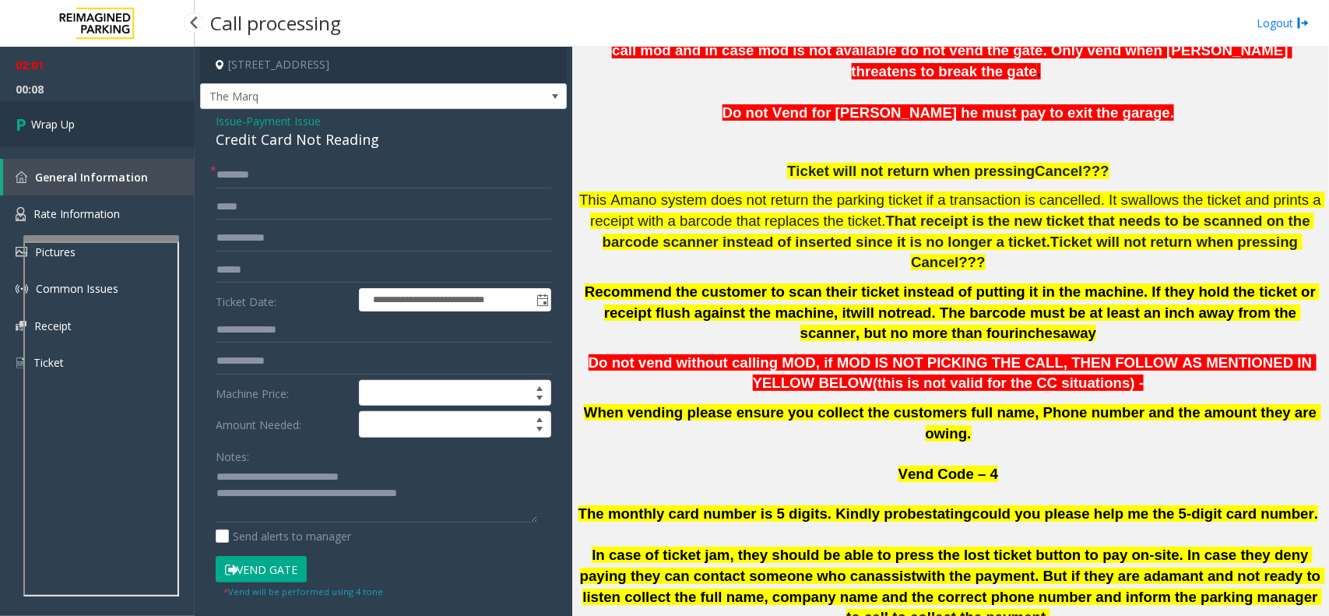
click at [105, 131] on link "Wrap Up" at bounding box center [97, 124] width 195 height 46
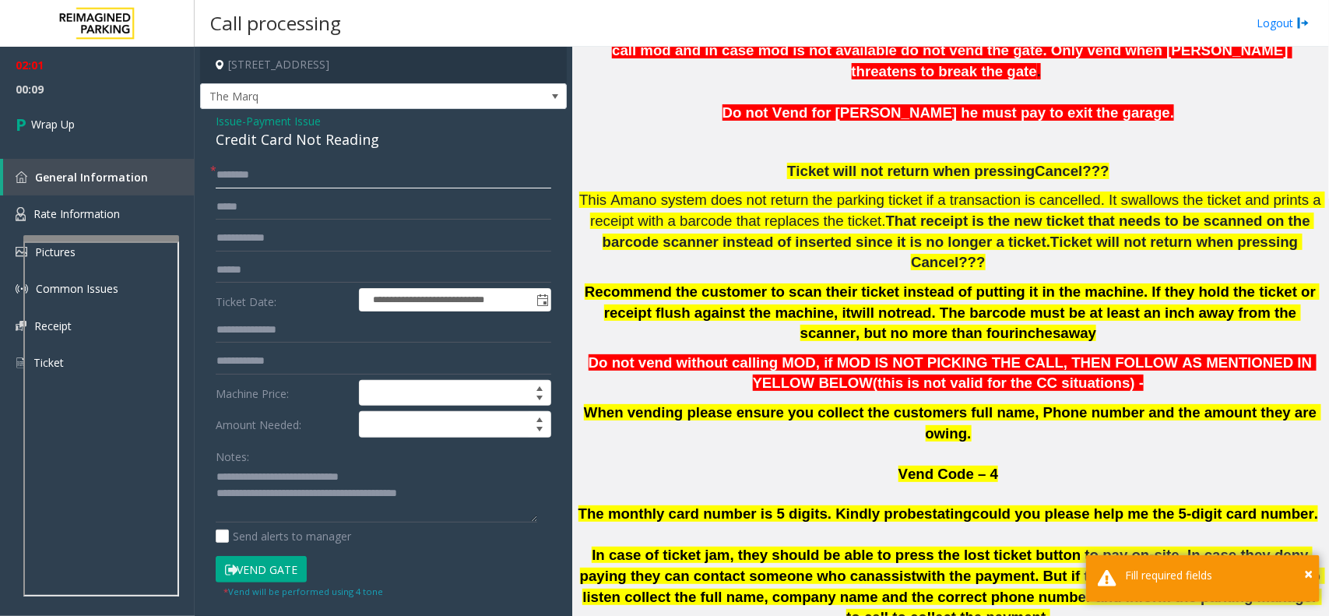
click at [321, 177] on input "text" at bounding box center [383, 175] width 335 height 26
type input "**"
click at [122, 104] on link "Wrap Up" at bounding box center [97, 124] width 195 height 46
click at [100, 122] on link "Wrap Up" at bounding box center [97, 124] width 195 height 46
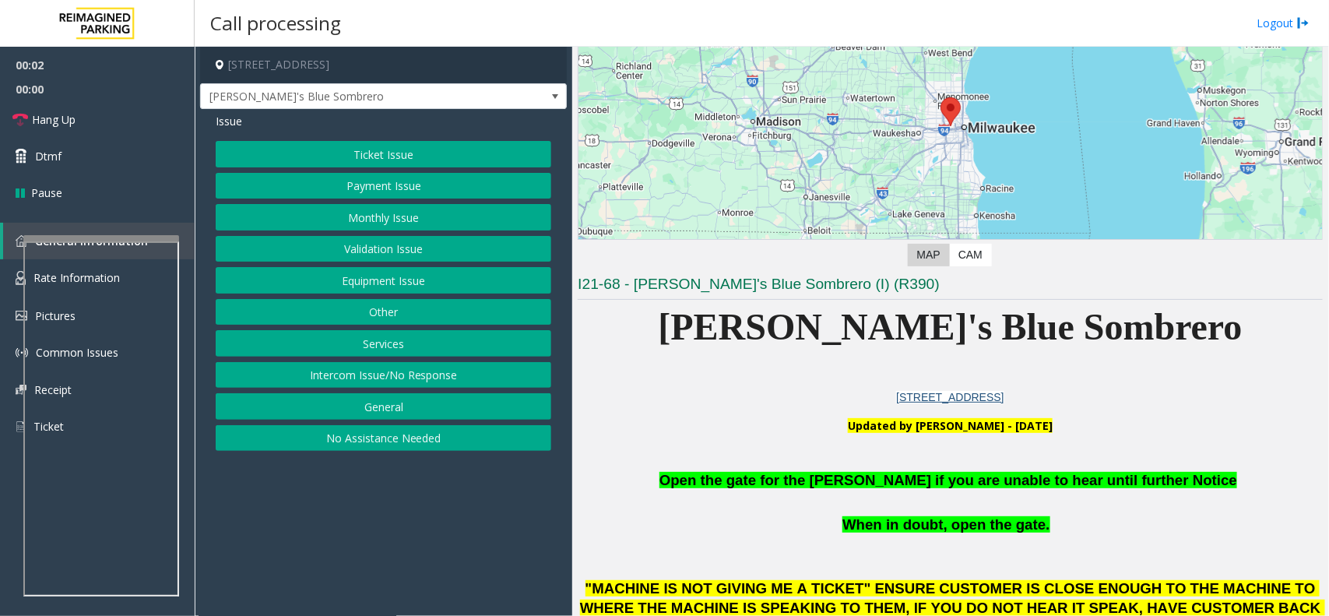
scroll to position [292, 0]
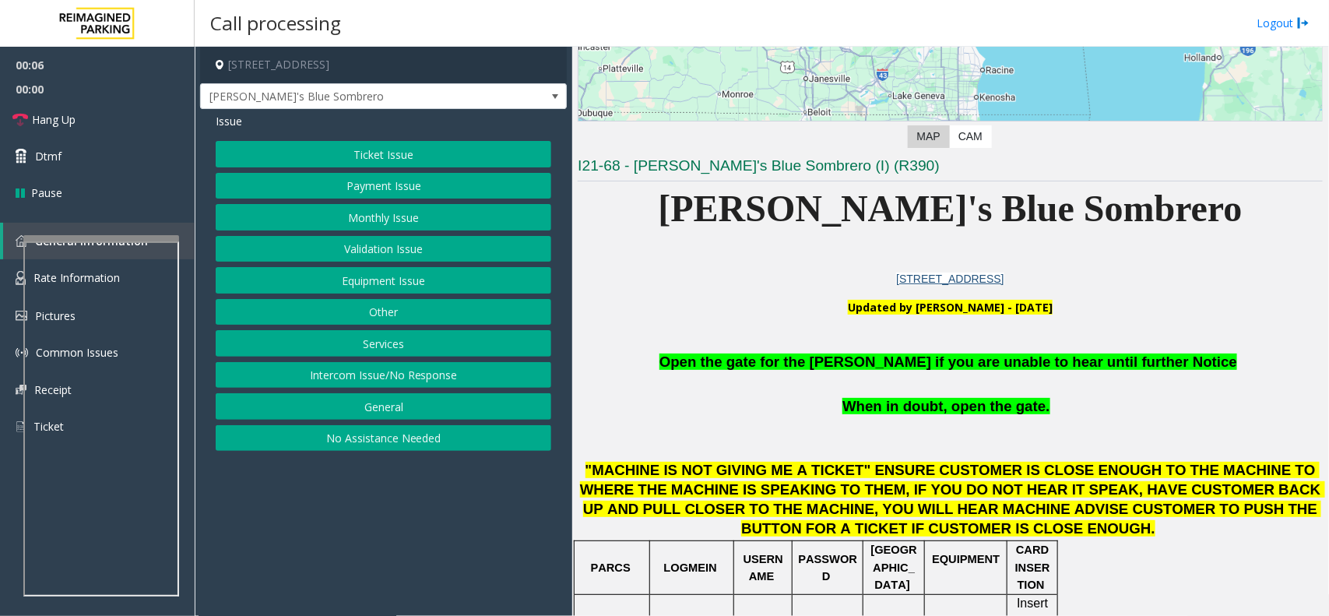
click at [402, 285] on button "Equipment Issue" at bounding box center [383, 280] width 335 height 26
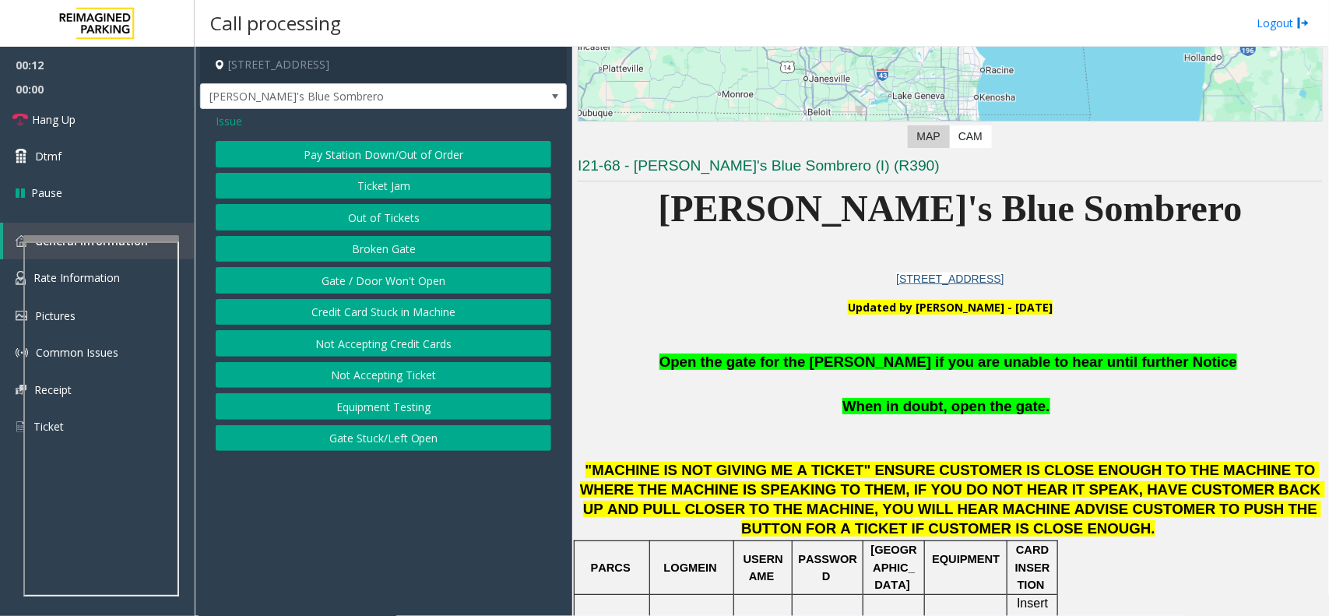
click at [436, 272] on button "Gate / Door Won't Open" at bounding box center [383, 280] width 335 height 26
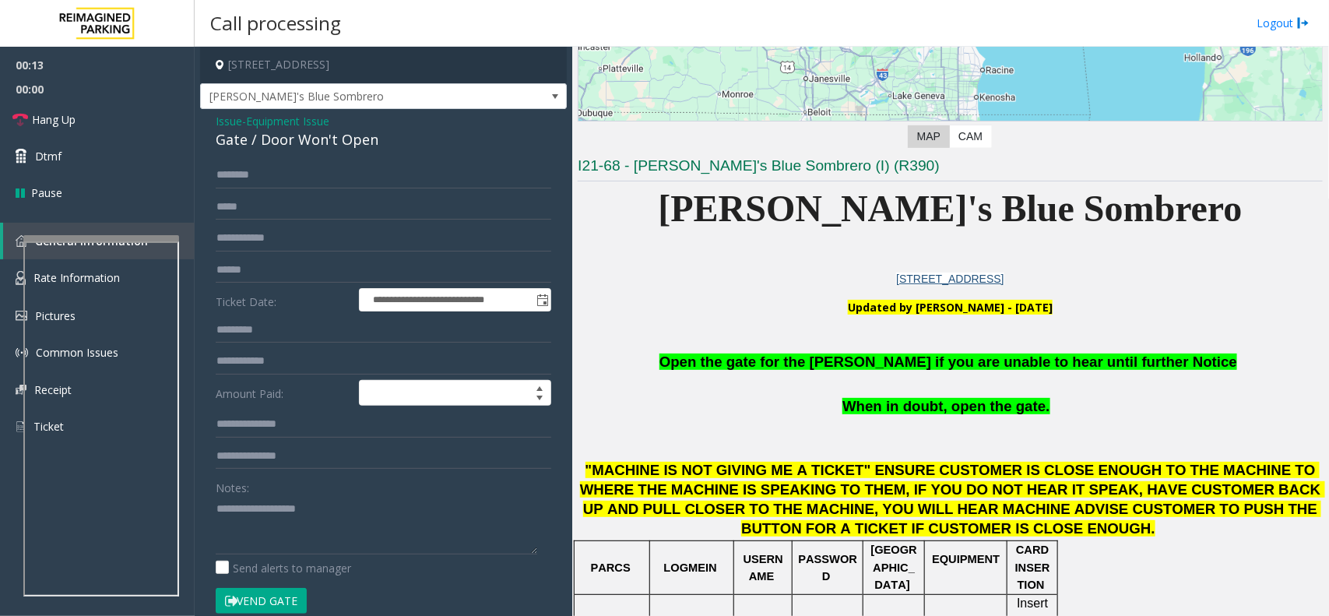
click at [246, 602] on button "Vend Gate" at bounding box center [261, 601] width 91 height 26
drag, startPoint x: 733, startPoint y: 366, endPoint x: 711, endPoint y: 360, distance: 23.4
click at [732, 366] on span "Open the gate for the parker if you are unable to hear until further Notice" at bounding box center [948, 361] width 578 height 16
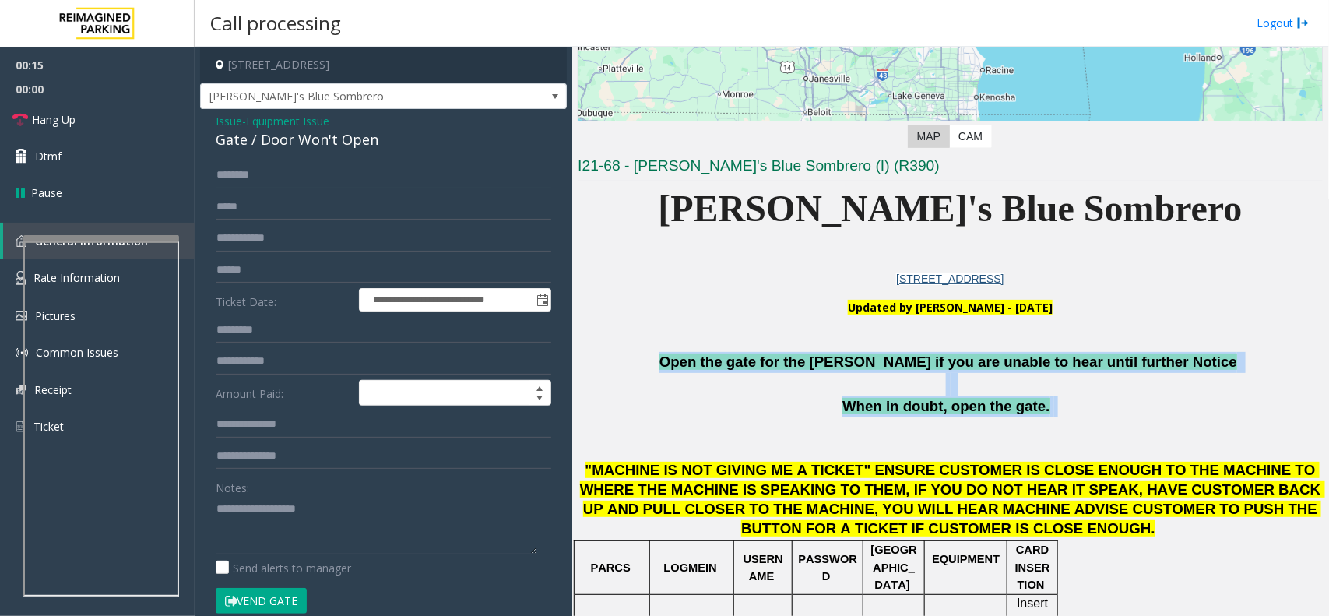
drag, startPoint x: 709, startPoint y: 359, endPoint x: 1070, endPoint y: 434, distance: 368.8
click at [1070, 434] on h1 "Open the gate for the parker if you are unable to hear until further Notice Whe…" at bounding box center [950, 435] width 745 height 207
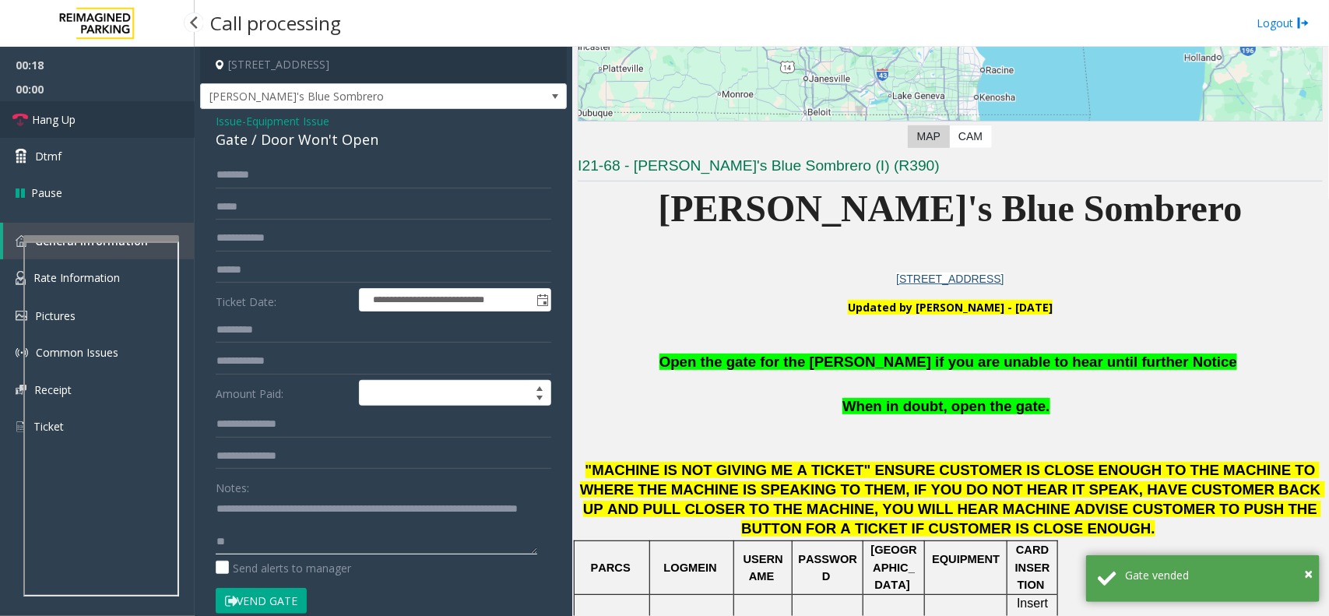
type textarea "**********"
click at [75, 126] on span "Hang Up" at bounding box center [54, 119] width 44 height 16
click at [72, 126] on span "Hang Up" at bounding box center [54, 119] width 44 height 16
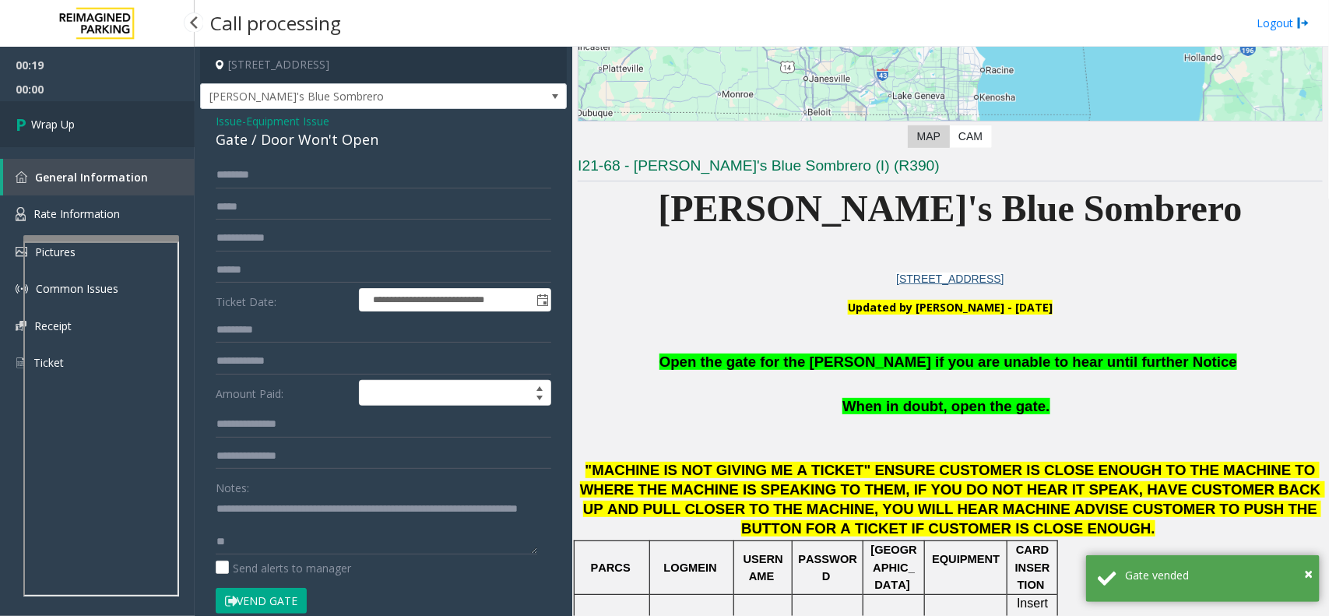
click at [88, 111] on link "Wrap Up" at bounding box center [97, 124] width 195 height 46
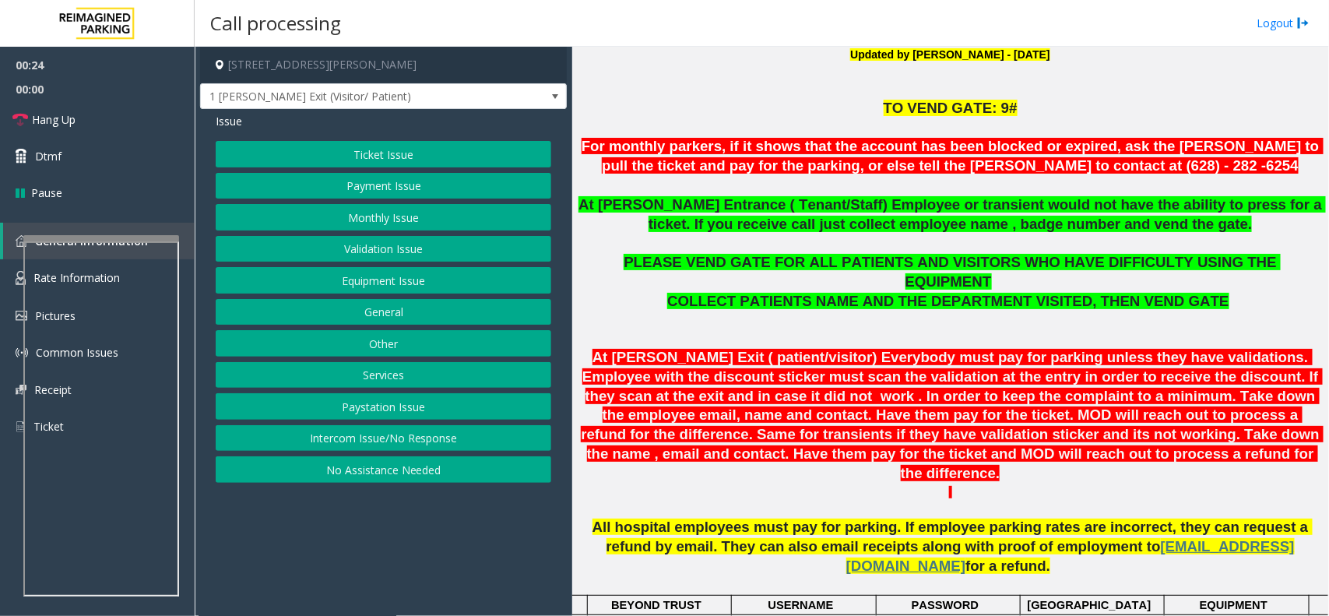
scroll to position [389, 0]
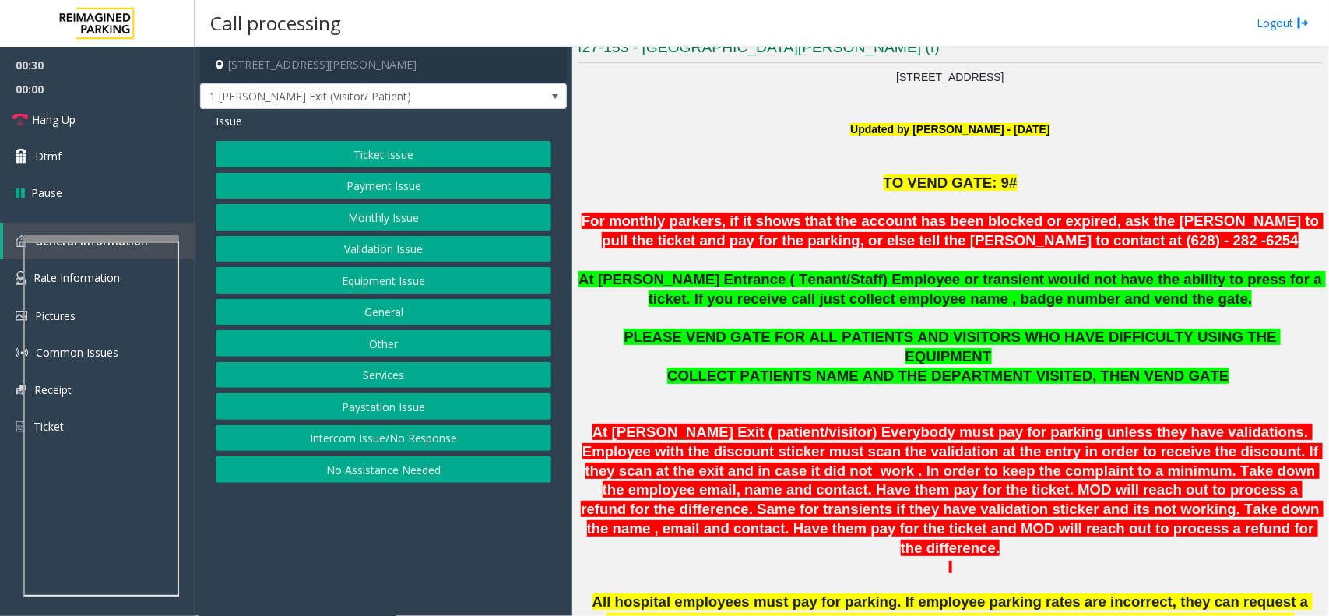
click at [406, 290] on button "Equipment Issue" at bounding box center [383, 280] width 335 height 26
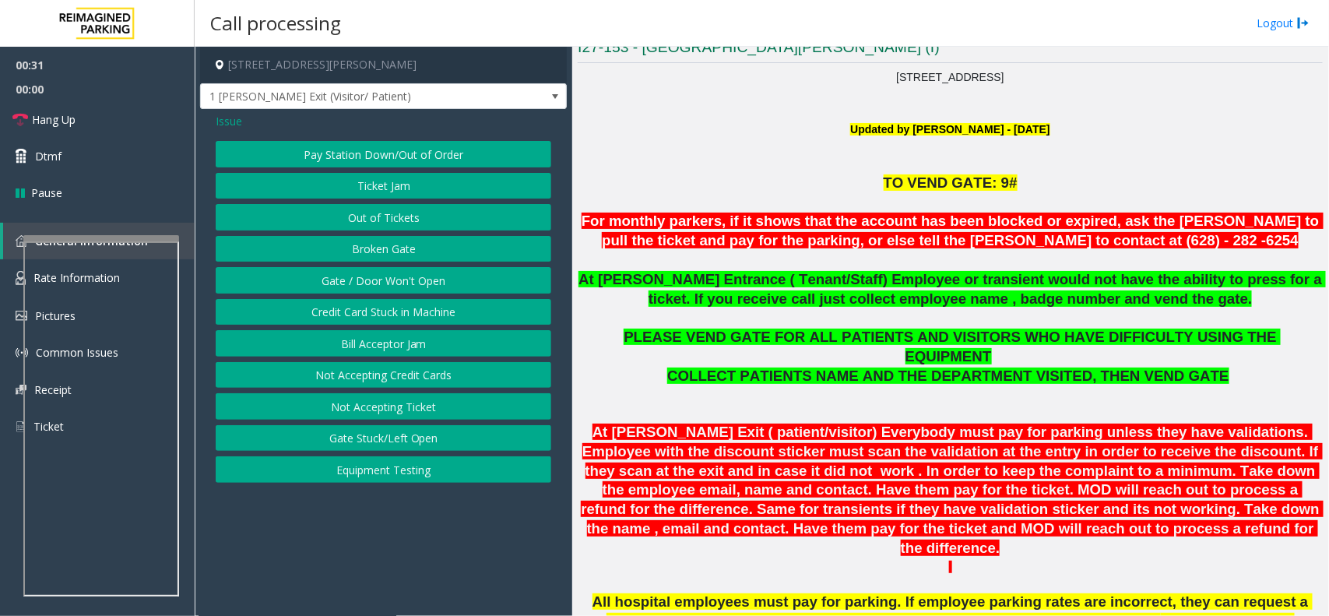
click at [402, 288] on button "Gate / Door Won't Open" at bounding box center [383, 280] width 335 height 26
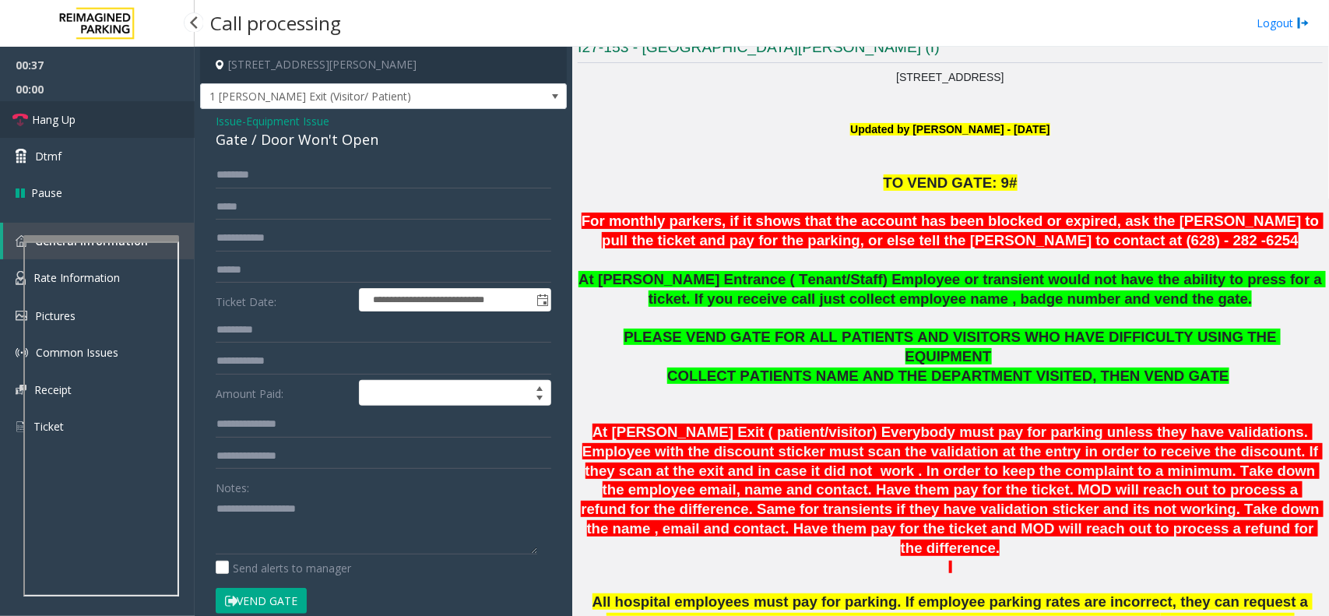
click at [98, 134] on link "Hang Up" at bounding box center [97, 119] width 195 height 37
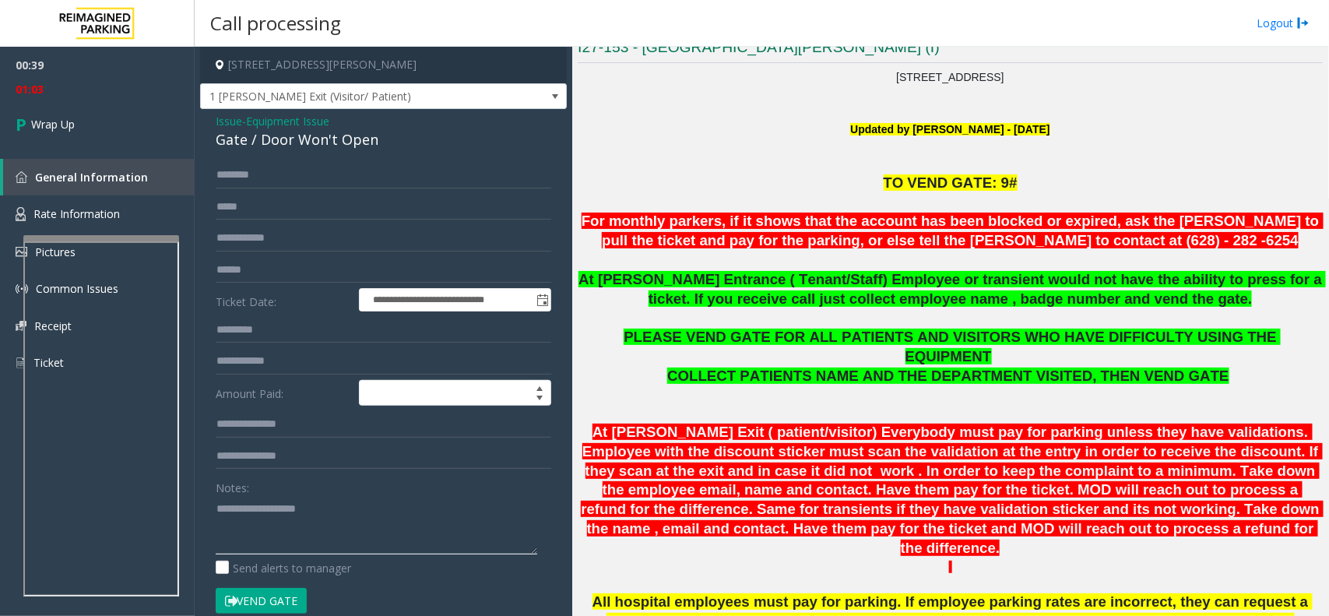
click at [448, 526] on textarea at bounding box center [376, 525] width 321 height 58
paste textarea "**********"
click at [311, 148] on div "Gate / Door Won't Open" at bounding box center [383, 139] width 335 height 21
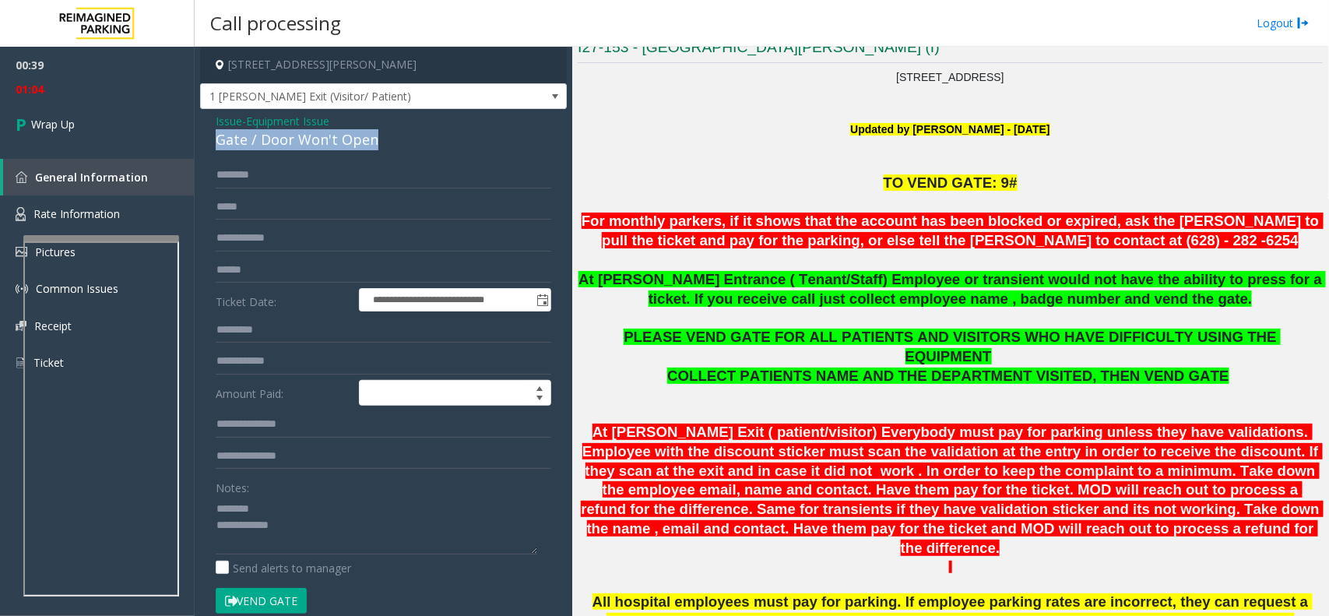
click at [311, 148] on div "Gate / Door Won't Open" at bounding box center [383, 139] width 335 height 21
copy div "Gate / Door Won't Open"
click at [297, 510] on textarea at bounding box center [376, 525] width 321 height 58
paste textarea "**********"
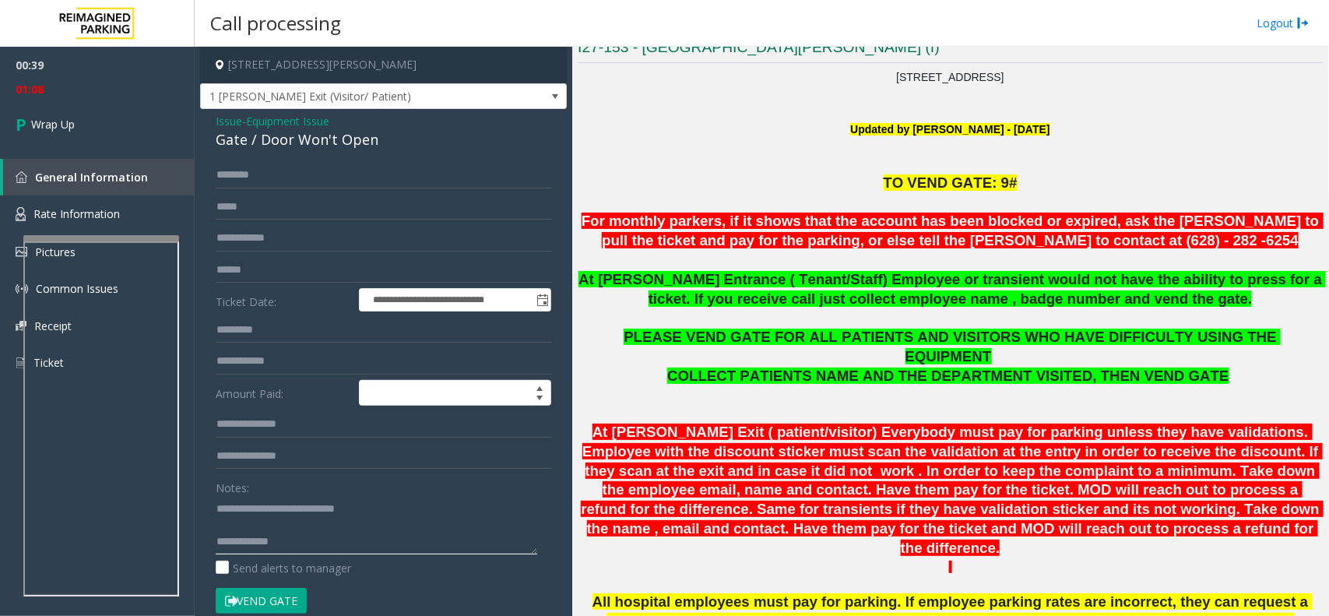
click at [406, 543] on textarea at bounding box center [376, 525] width 321 height 58
paste textarea "**********"
type textarea "**********"
click at [76, 113] on link "Wrap Up" at bounding box center [97, 124] width 195 height 46
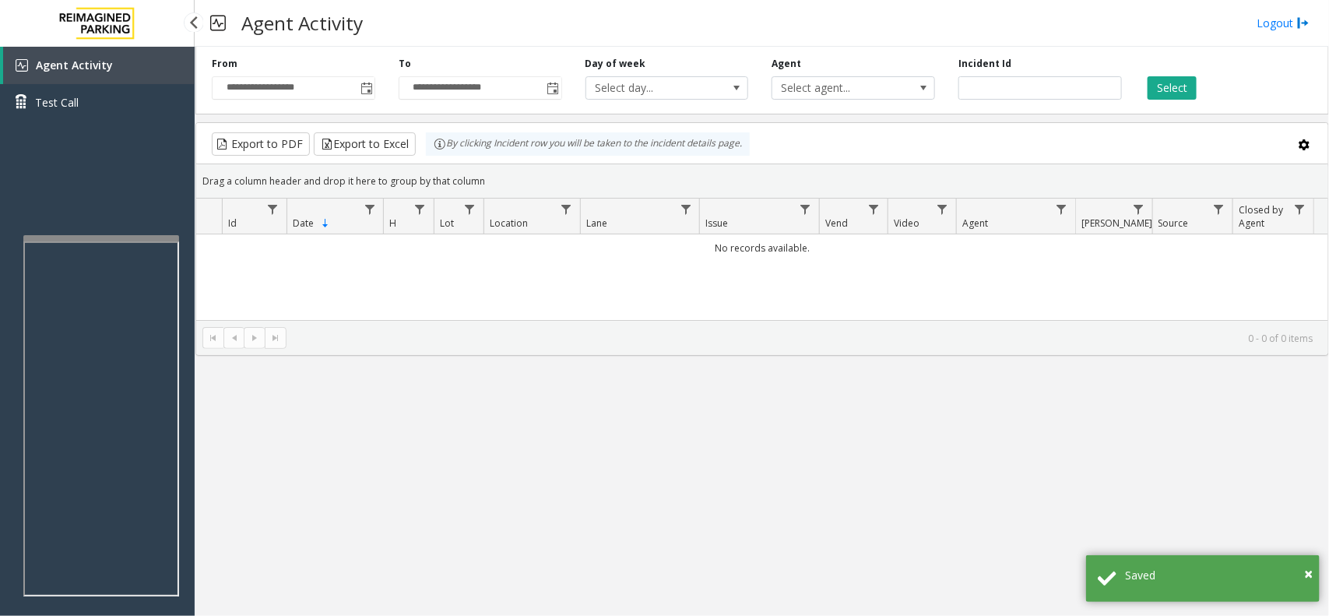
click at [90, 70] on span "Agent Activity" at bounding box center [74, 65] width 77 height 15
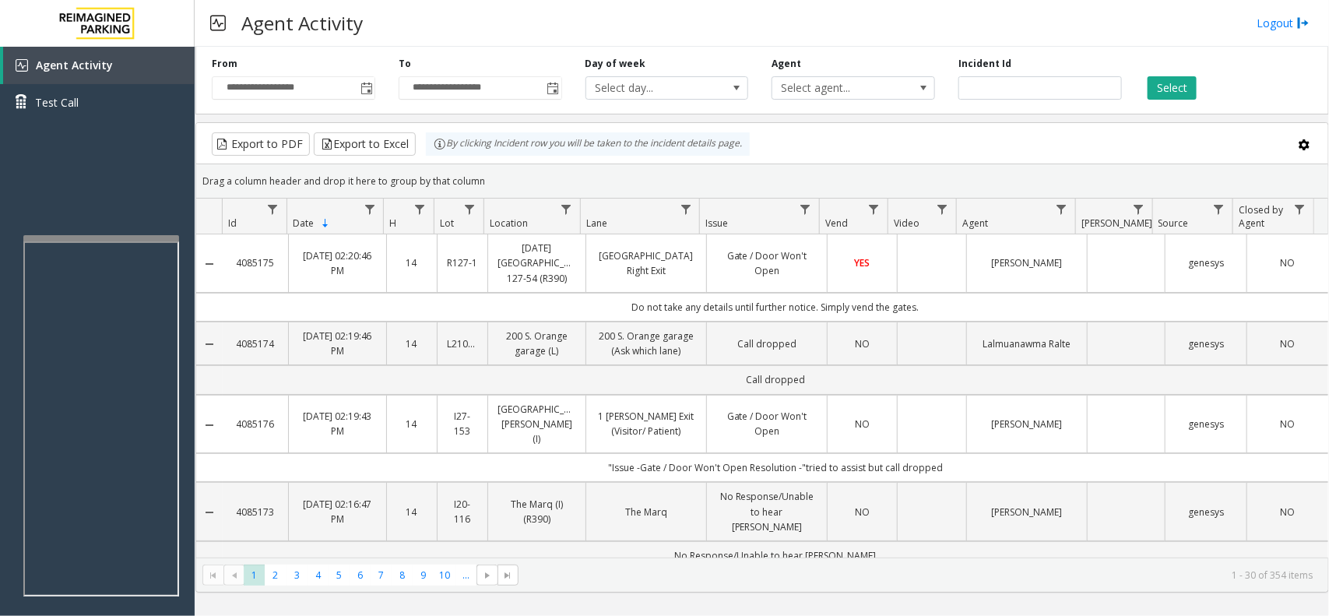
drag, startPoint x: 561, startPoint y: 462, endPoint x: 927, endPoint y: 448, distance: 366.1
click at [927, 453] on td ""Issue -Gate / Door Won't Open Resolution -"tried to assist but call dropped" at bounding box center [775, 467] width 1105 height 29
click at [86, 64] on span "Agent Activity" at bounding box center [74, 65] width 77 height 15
drag, startPoint x: 851, startPoint y: 18, endPoint x: 819, endPoint y: 16, distance: 32.0
click at [851, 18] on div "Agent Activity Logout" at bounding box center [762, 23] width 1134 height 47
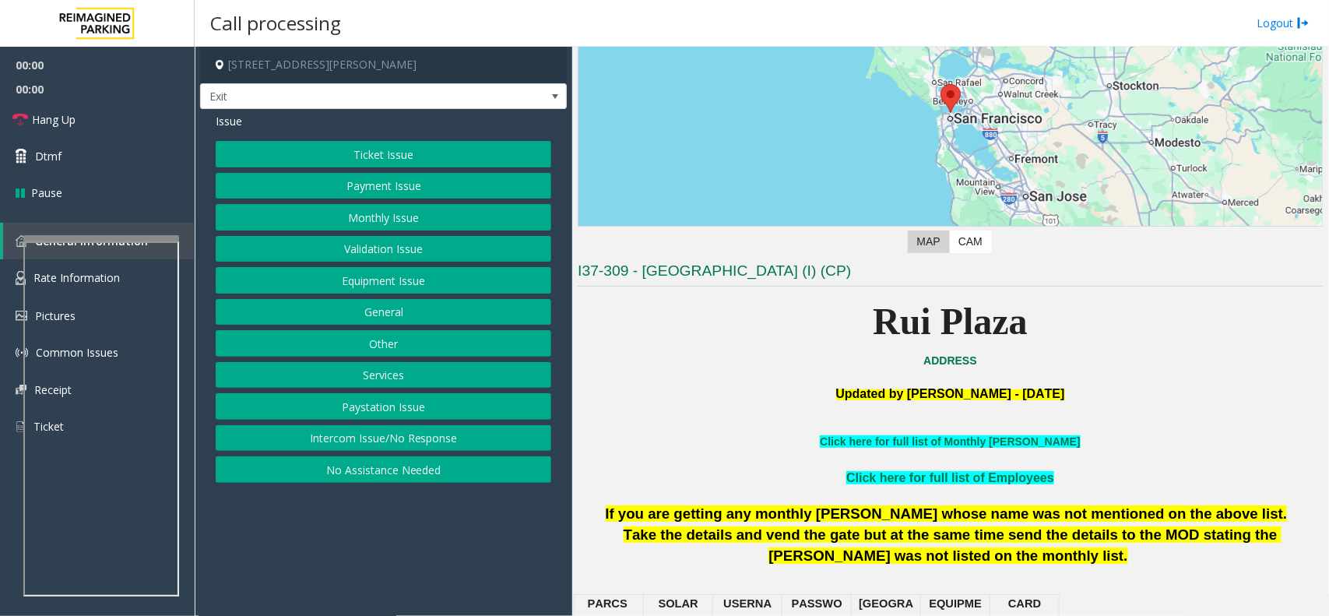
scroll to position [389, 0]
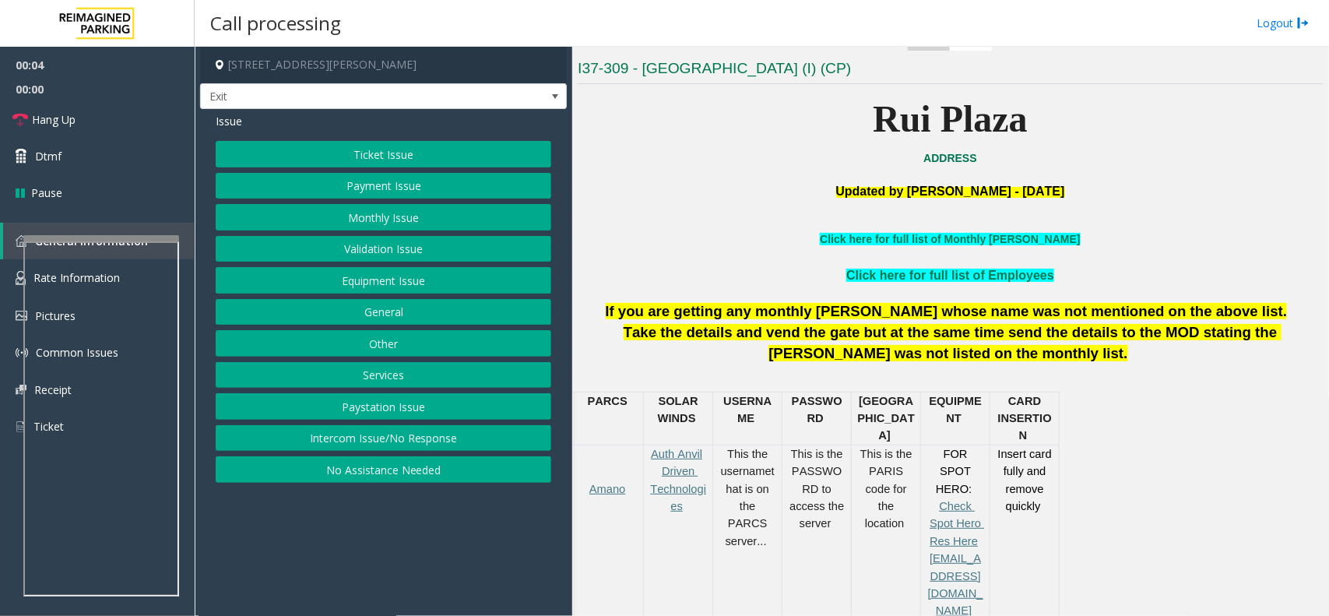
click at [293, 451] on button "Intercom Issue/No Response" at bounding box center [383, 438] width 335 height 26
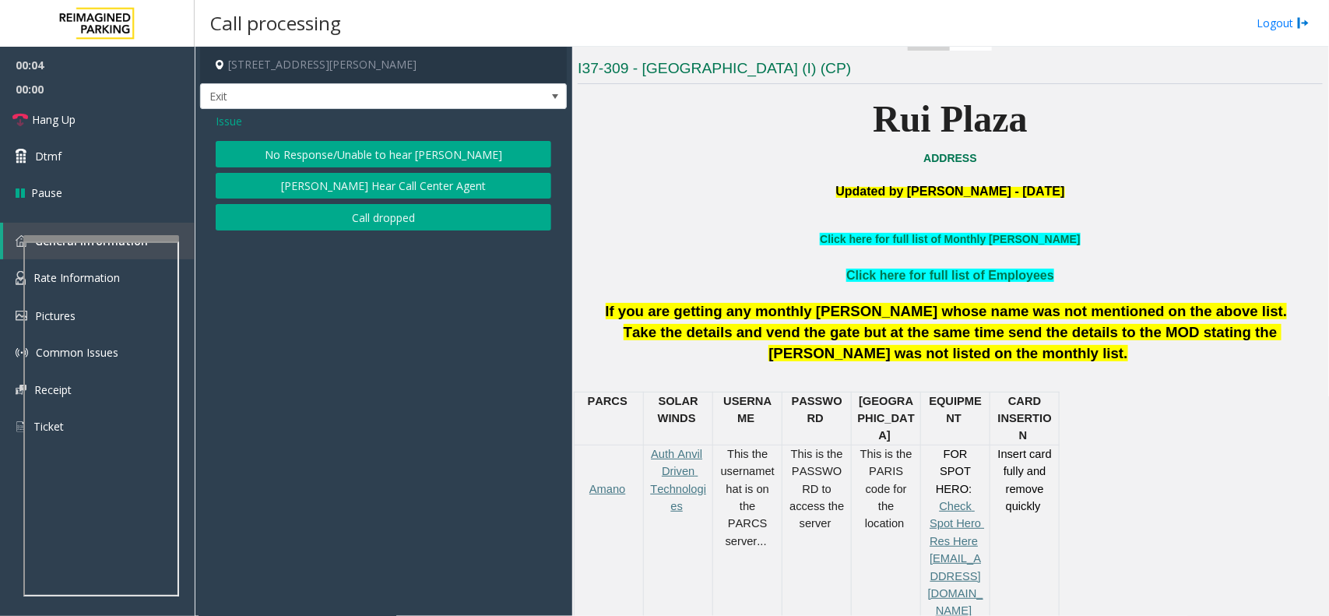
click at [391, 149] on button "No Response/Unable to hear [PERSON_NAME]" at bounding box center [383, 154] width 335 height 26
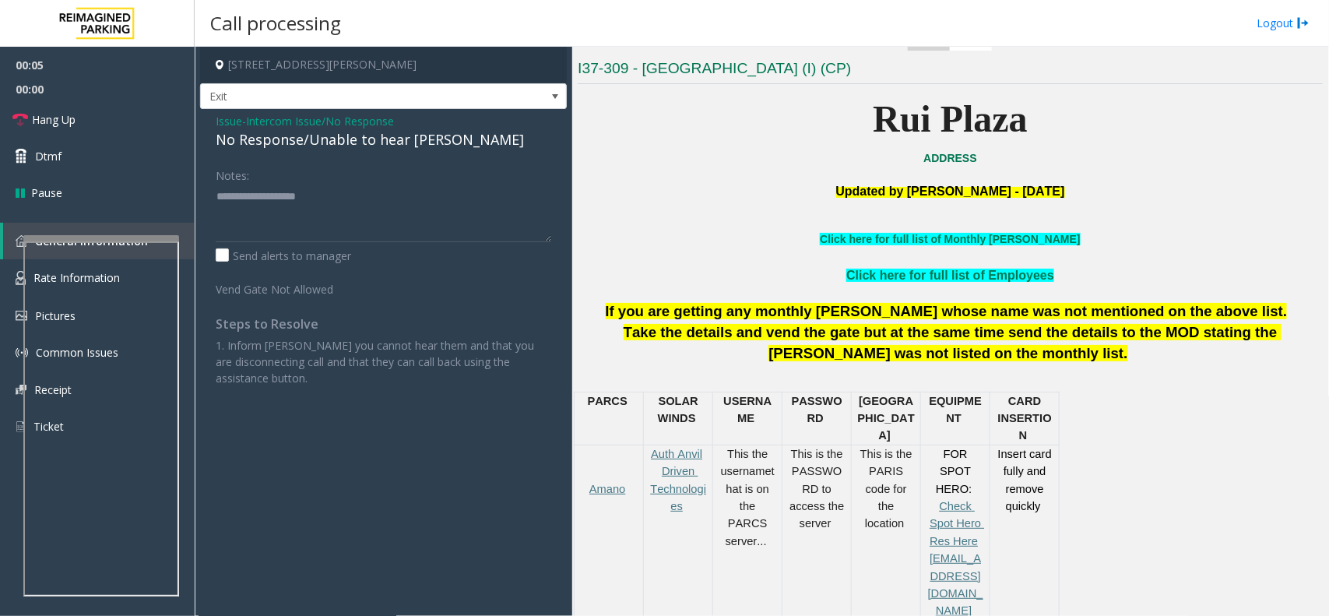
click at [381, 148] on div "No Response/Unable to hear [PERSON_NAME]" at bounding box center [383, 139] width 335 height 21
type textarea "**********"
click at [71, 114] on span "Hang Up" at bounding box center [54, 119] width 44 height 16
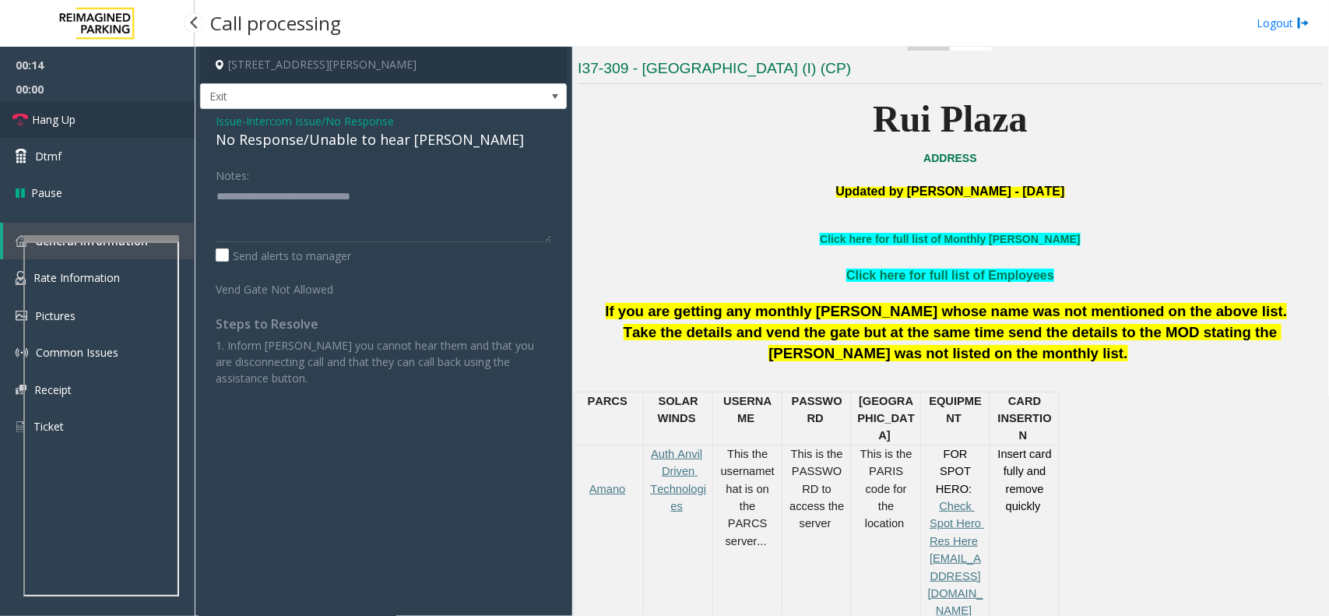
click at [71, 114] on span "Hang Up" at bounding box center [54, 119] width 44 height 16
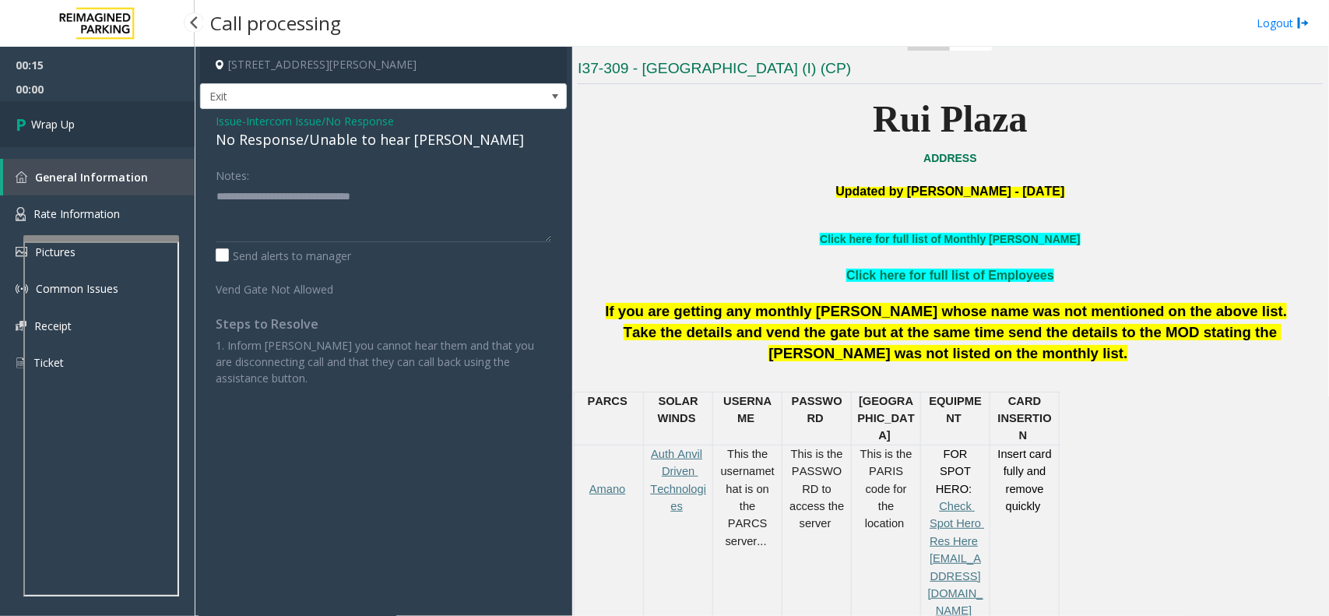
click at [80, 118] on link "Wrap Up" at bounding box center [97, 124] width 195 height 46
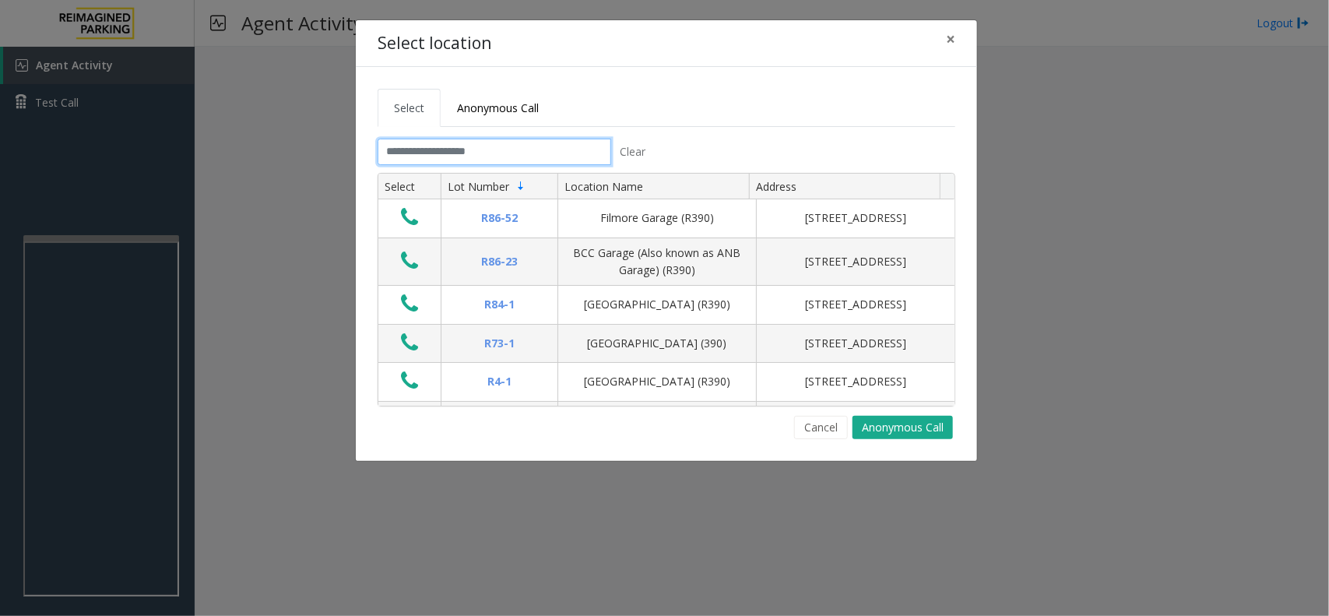
click at [487, 164] on input "text" at bounding box center [495, 152] width 234 height 26
click at [952, 37] on span "×" at bounding box center [950, 39] width 9 height 22
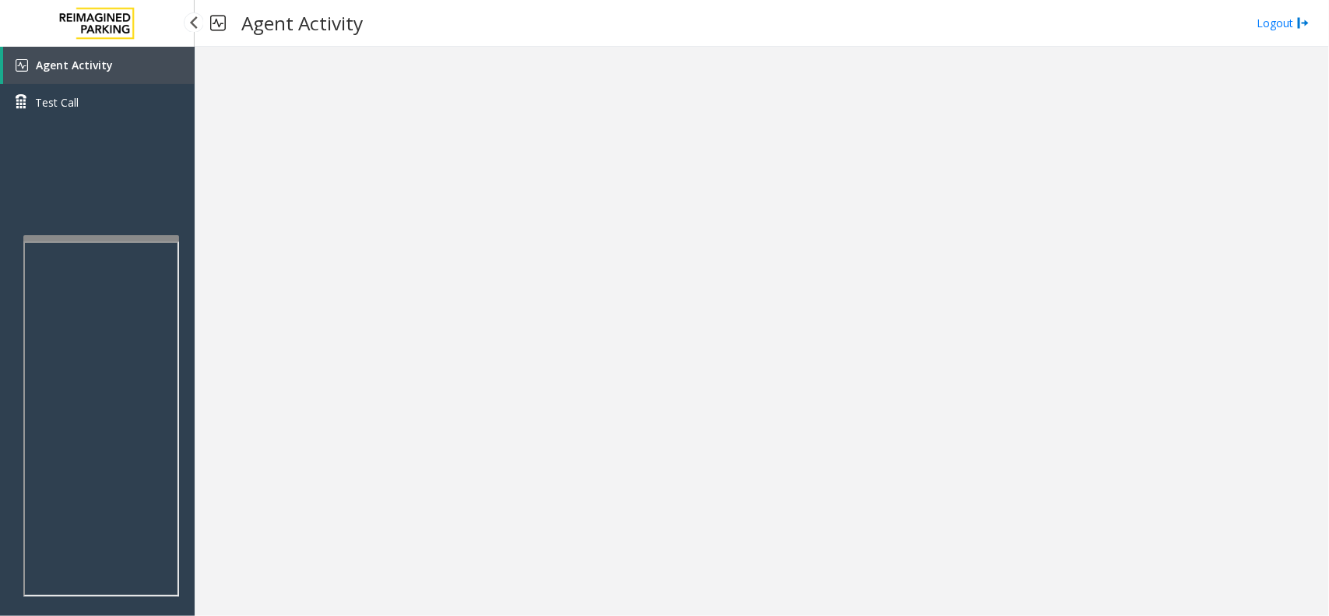
click at [47, 62] on span "Agent Activity" at bounding box center [74, 65] width 77 height 15
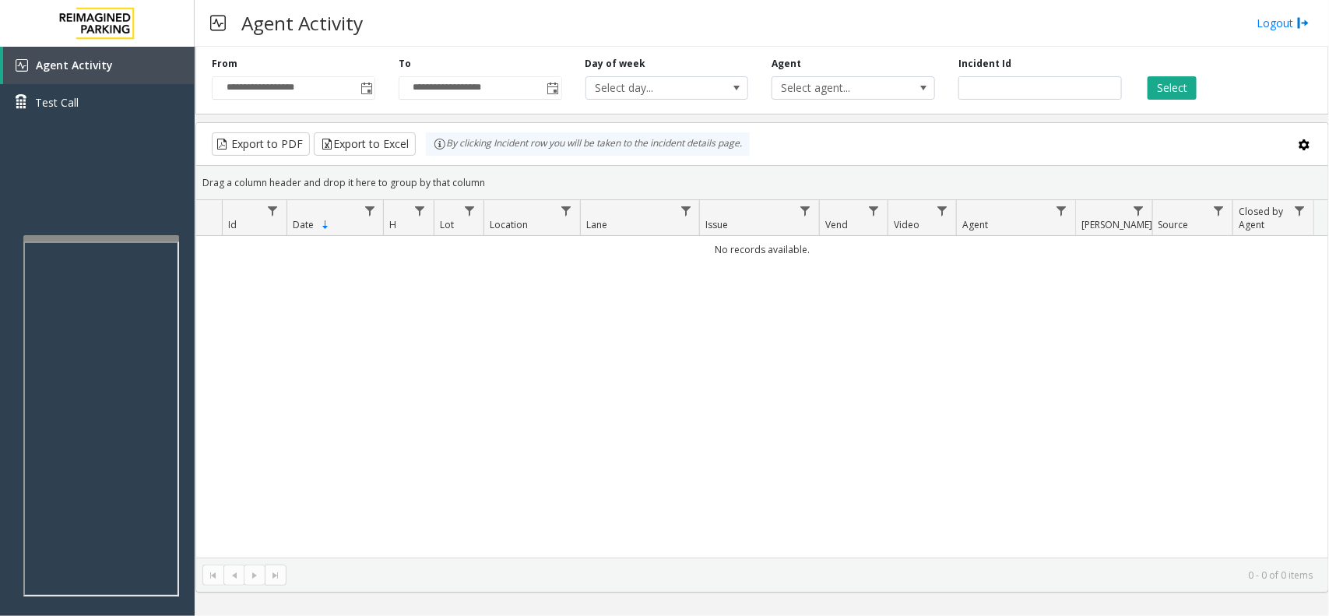
click at [865, 12] on div "Agent Activity Logout" at bounding box center [762, 23] width 1134 height 47
drag, startPoint x: 121, startPoint y: 68, endPoint x: 121, endPoint y: 56, distance: 12.5
click at [121, 68] on link "Agent Activity" at bounding box center [98, 65] width 191 height 37
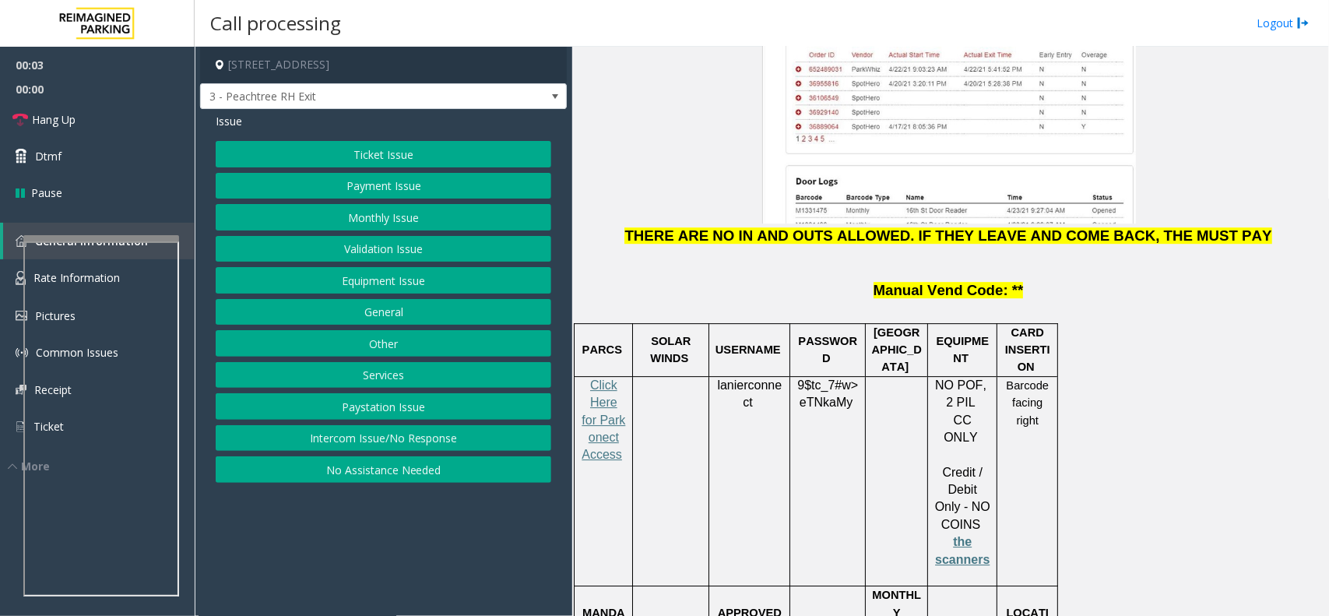
scroll to position [2140, 0]
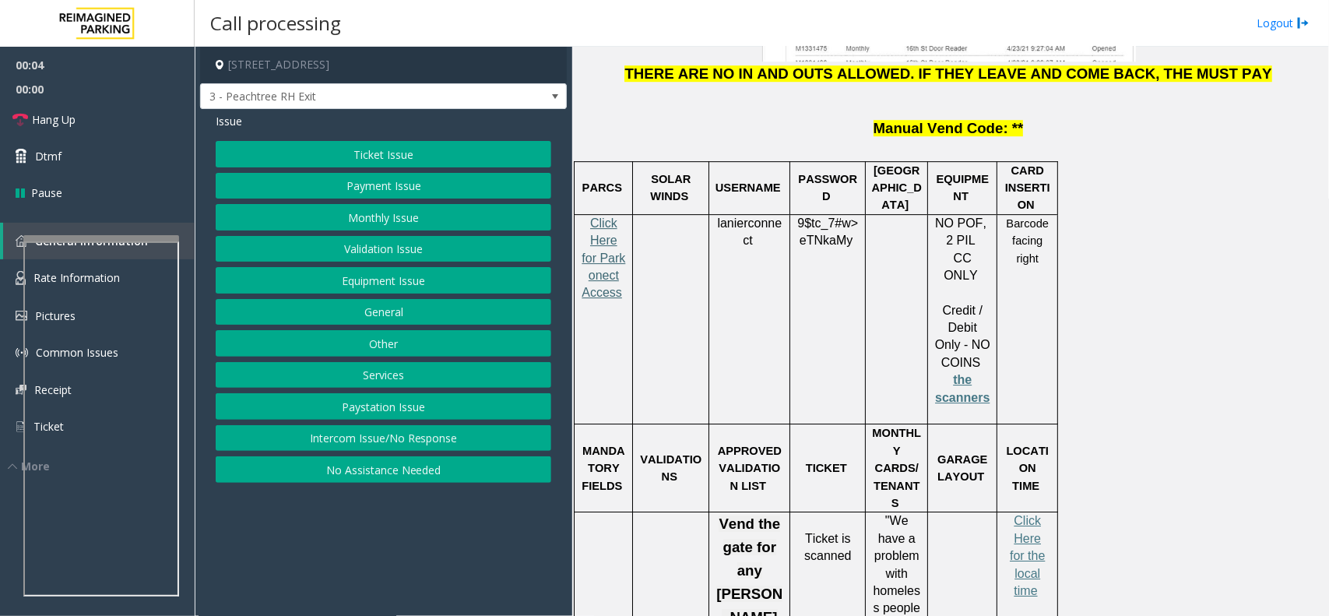
click at [613, 216] on span "Click Here for Parkonect Access" at bounding box center [603, 257] width 44 height 83
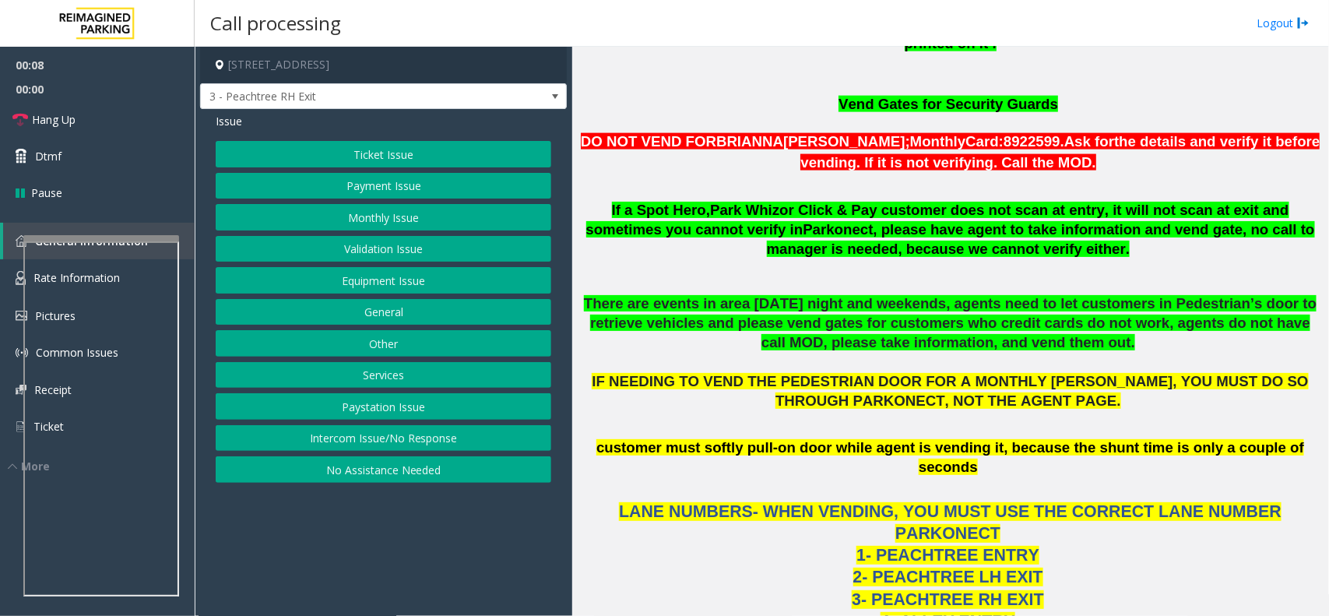
scroll to position [973, 0]
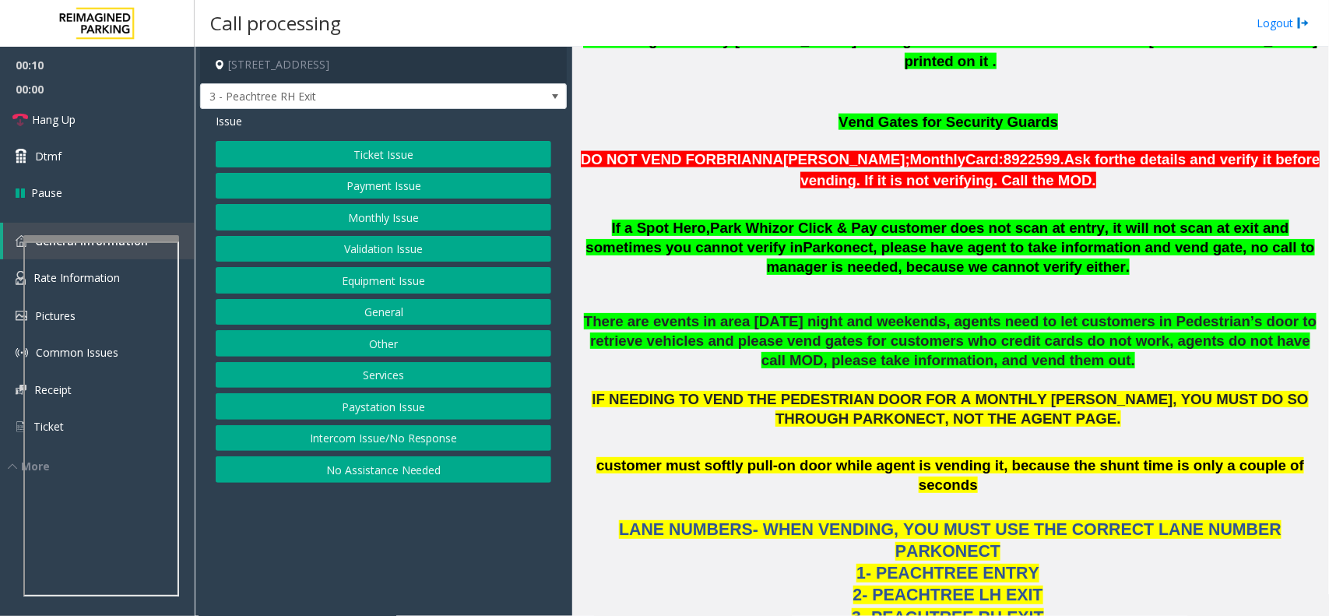
click at [995, 390] on p "There are events in area on Friday night and weekends, agents need to let custo…" at bounding box center [950, 379] width 745 height 135
click at [448, 277] on button "Equipment Issue" at bounding box center [383, 280] width 335 height 26
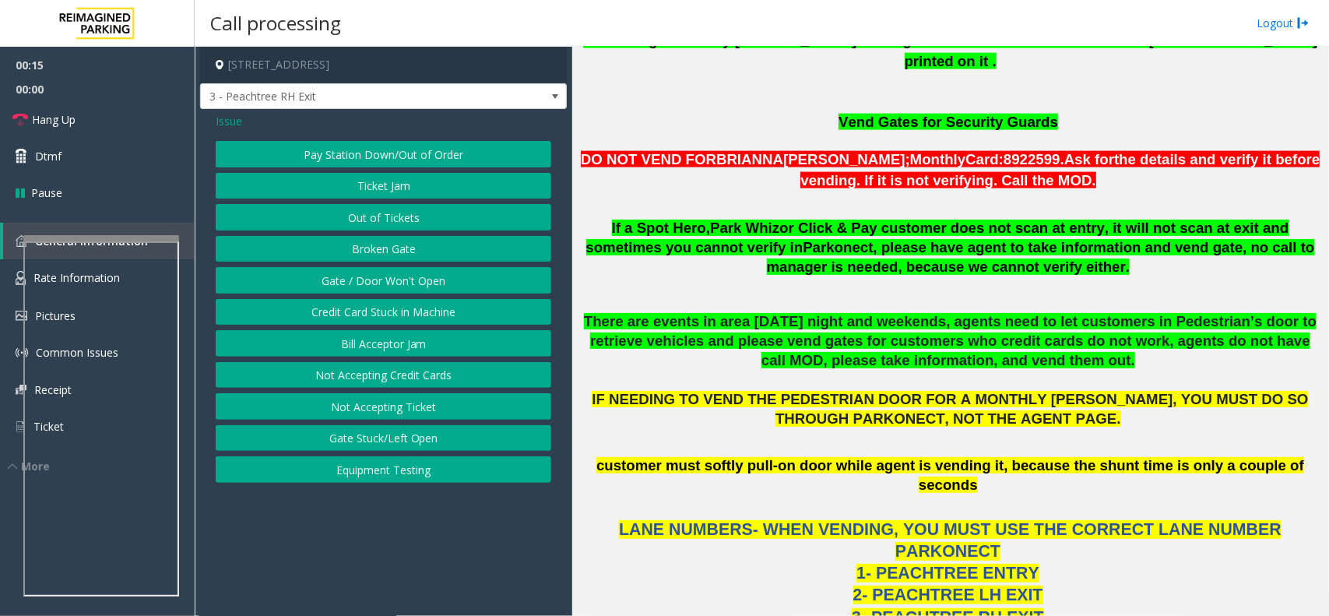
click at [427, 286] on button "Gate / Door Won't Open" at bounding box center [383, 280] width 335 height 26
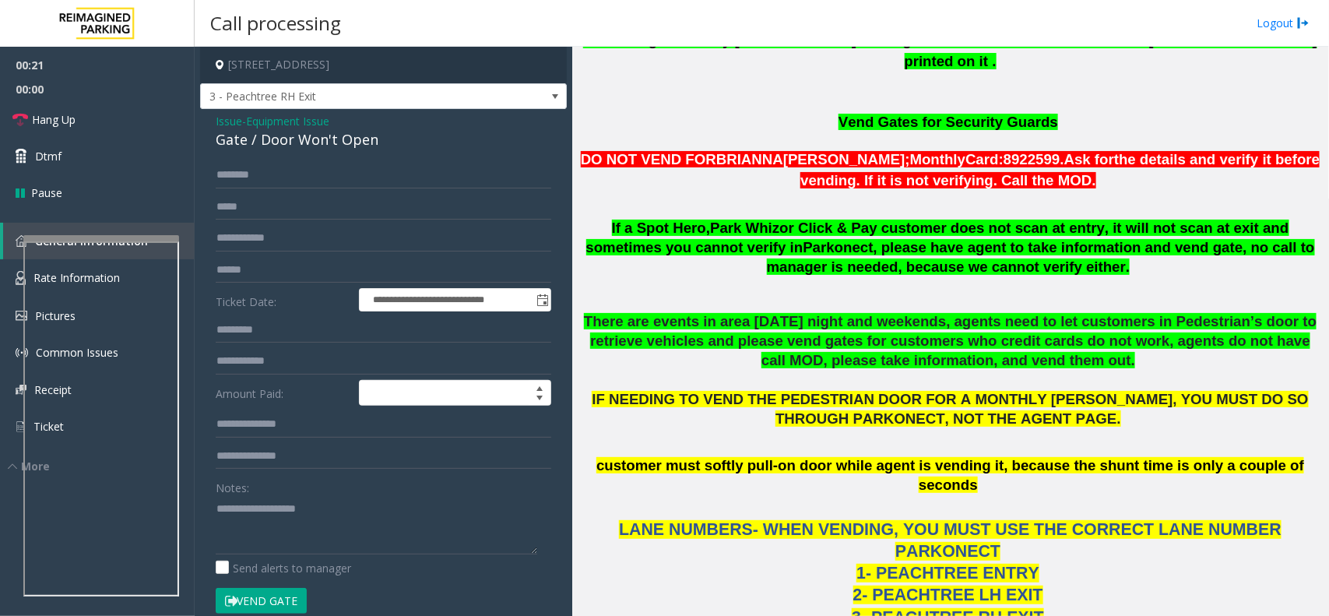
click at [331, 491] on div "Notes:" at bounding box center [383, 514] width 335 height 80
paste textarea "**********"
drag, startPoint x: 331, startPoint y: 516, endPoint x: 489, endPoint y: 533, distance: 158.9
click at [335, 516] on textarea at bounding box center [376, 525] width 321 height 58
click at [310, 507] on textarea at bounding box center [376, 525] width 321 height 58
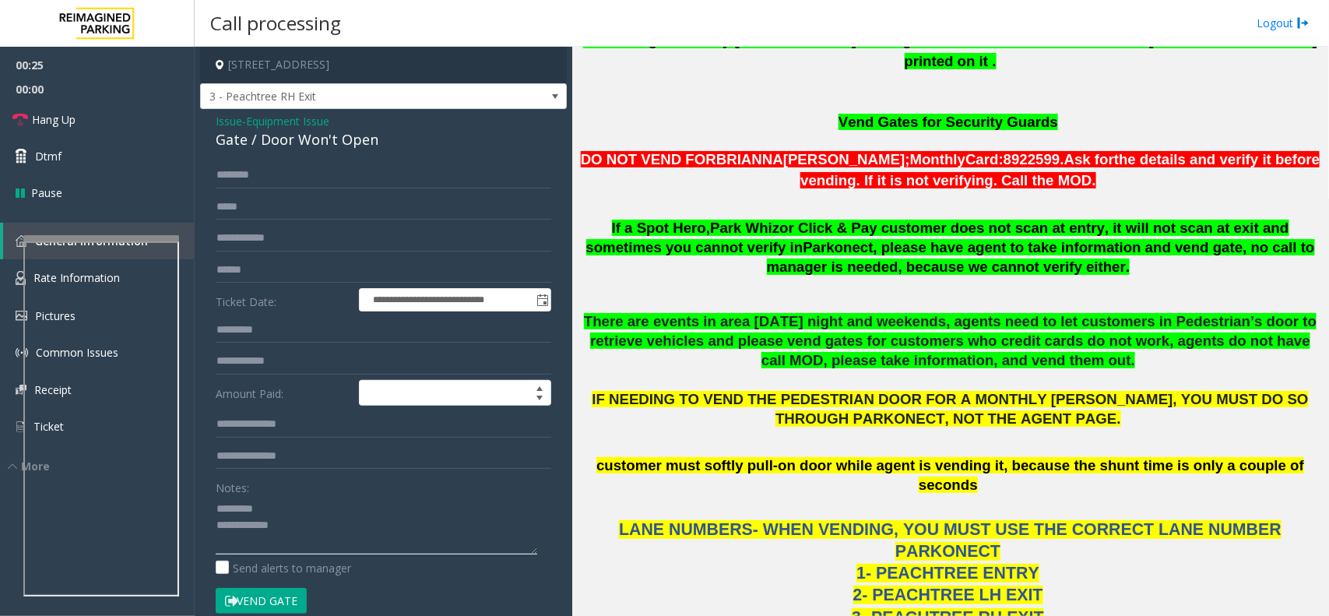
paste textarea "**********"
click at [117, 117] on link "Hang Up" at bounding box center [97, 119] width 195 height 37
click at [370, 543] on textarea at bounding box center [376, 525] width 321 height 58
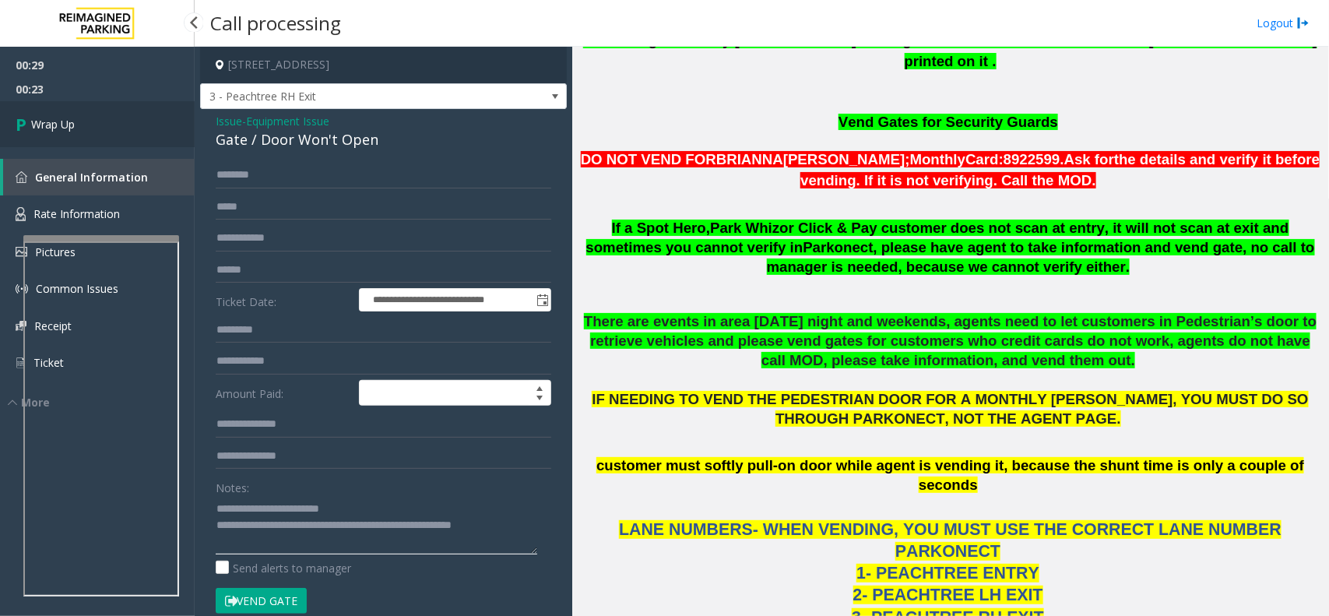
type textarea "**********"
click at [107, 107] on link "Wrap Up" at bounding box center [97, 124] width 195 height 46
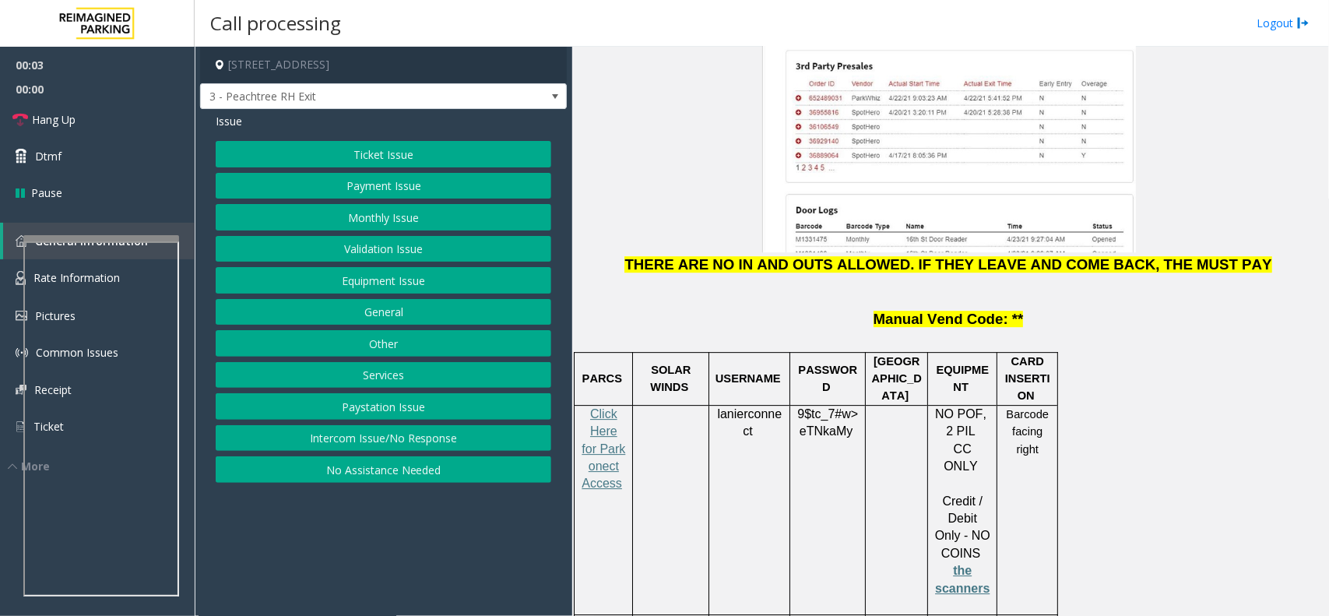
scroll to position [2043, 0]
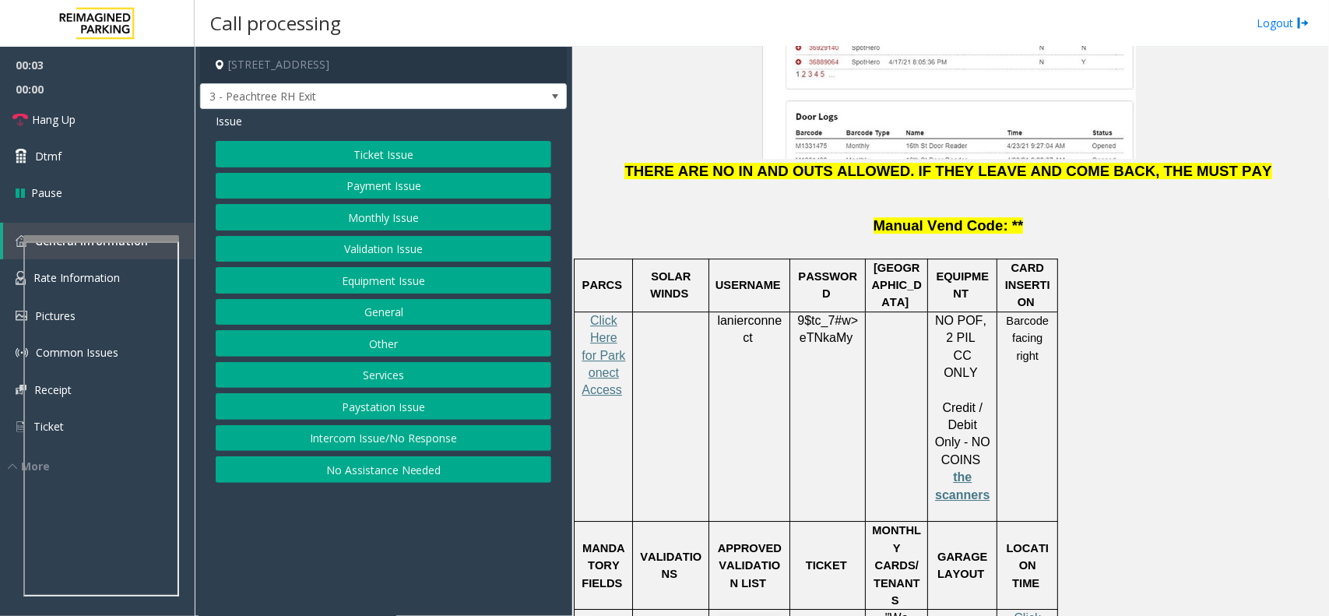
click at [620, 312] on p "Click Here for Parkonect Access" at bounding box center [603, 364] width 47 height 104
click at [603, 312] on p "Click Here for Parkonect Access" at bounding box center [603, 364] width 47 height 104
click at [627, 312] on p "Click Here for Parkonect Access" at bounding box center [603, 364] width 47 height 104
click at [608, 314] on span "Click Here for Parkonect Access" at bounding box center [603, 355] width 44 height 83
click at [413, 276] on button "Equipment Issue" at bounding box center [383, 280] width 335 height 26
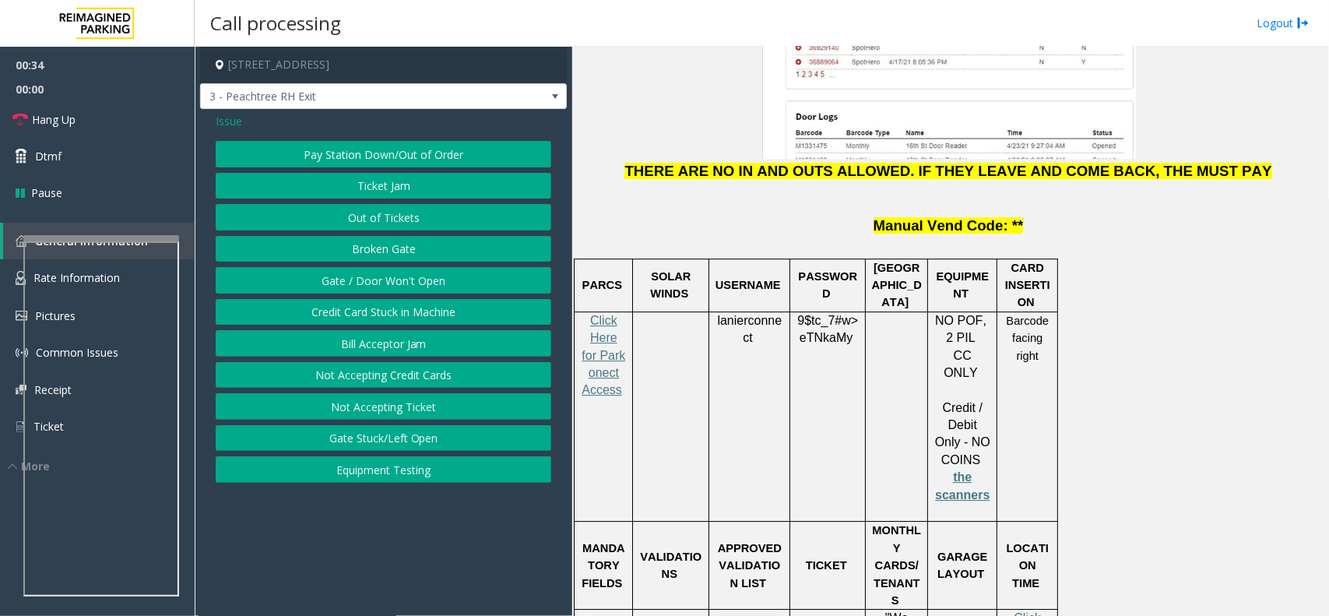
click at [417, 276] on button "Gate / Door Won't Open" at bounding box center [383, 280] width 335 height 26
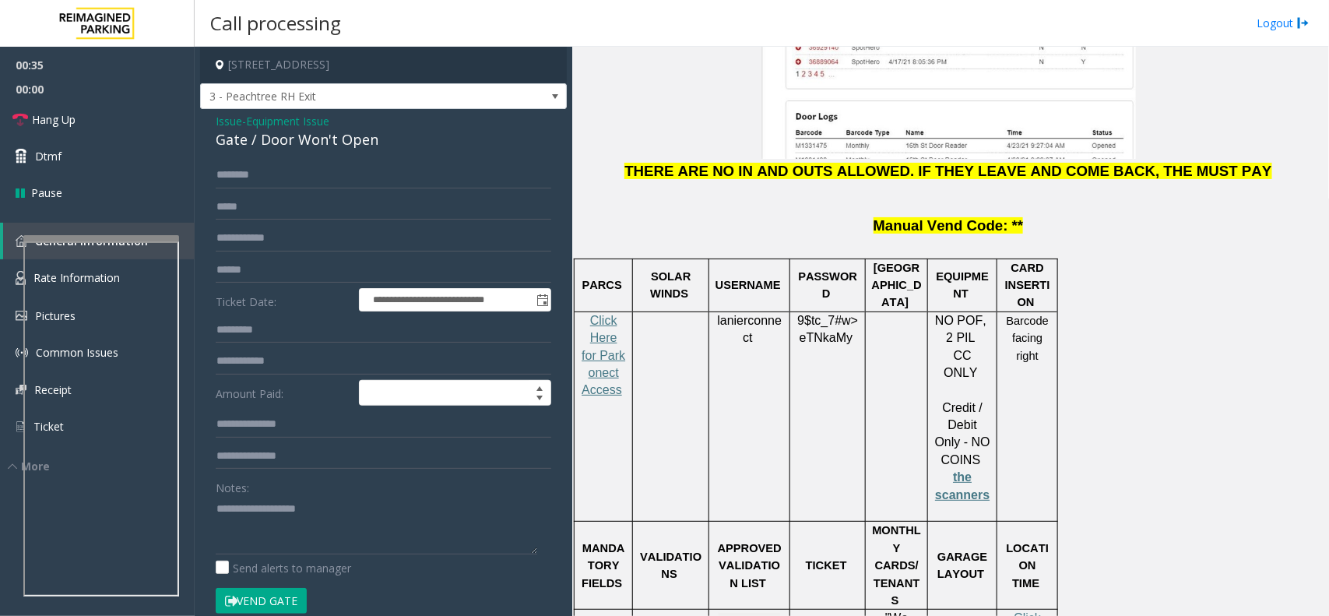
scroll to position [1654, 0]
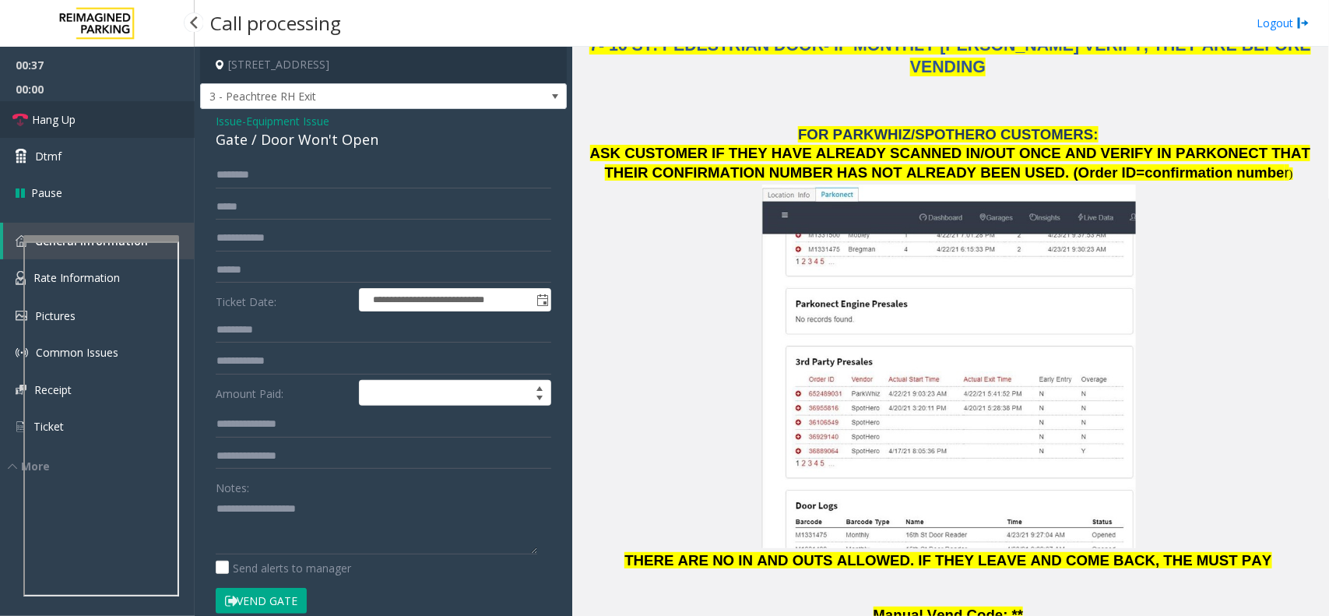
click at [72, 109] on link "Hang Up" at bounding box center [97, 119] width 195 height 37
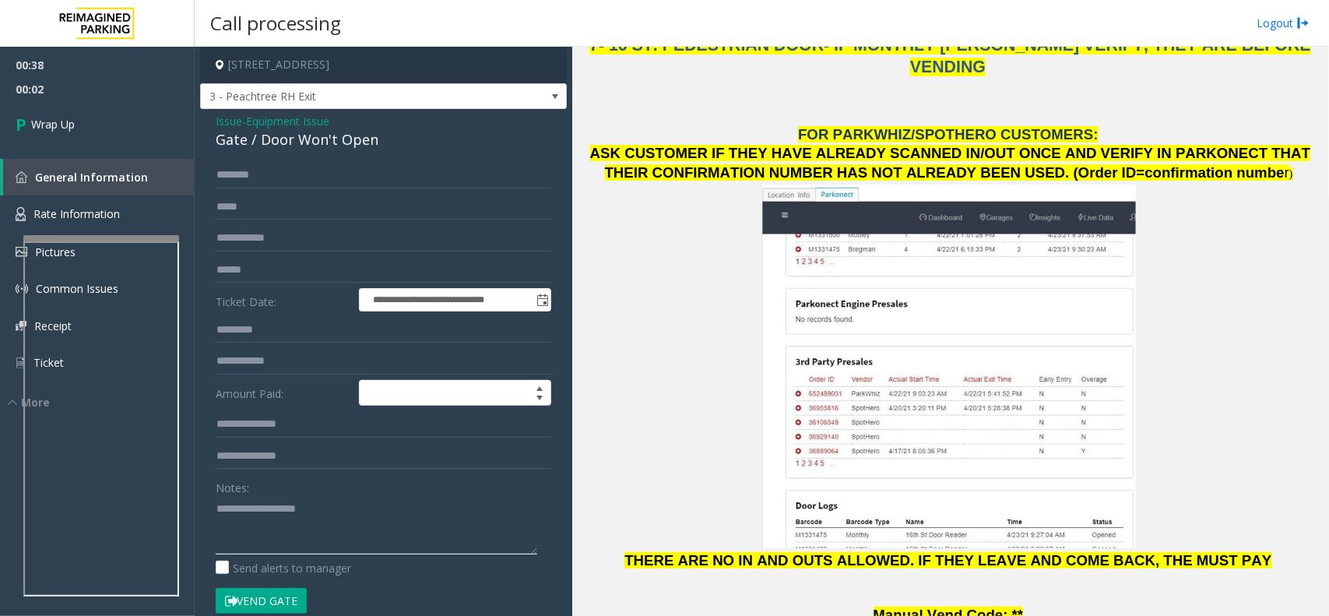
click at [324, 533] on textarea at bounding box center [376, 525] width 321 height 58
paste textarea "**********"
click at [318, 149] on div "Gate / Door Won't Open" at bounding box center [383, 139] width 335 height 21
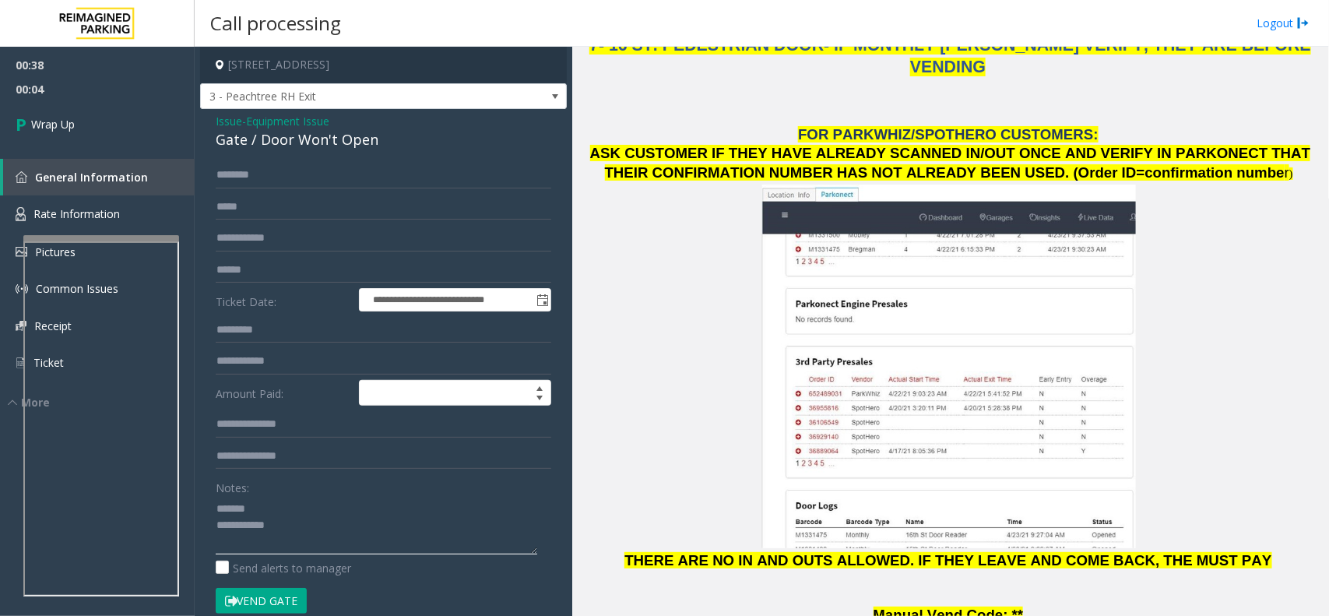
click at [321, 503] on textarea at bounding box center [376, 525] width 321 height 58
paste textarea "**********"
drag, startPoint x: 321, startPoint y: 534, endPoint x: 327, endPoint y: 543, distance: 10.1
click at [324, 535] on textarea at bounding box center [376, 525] width 321 height 58
type textarea "**********"
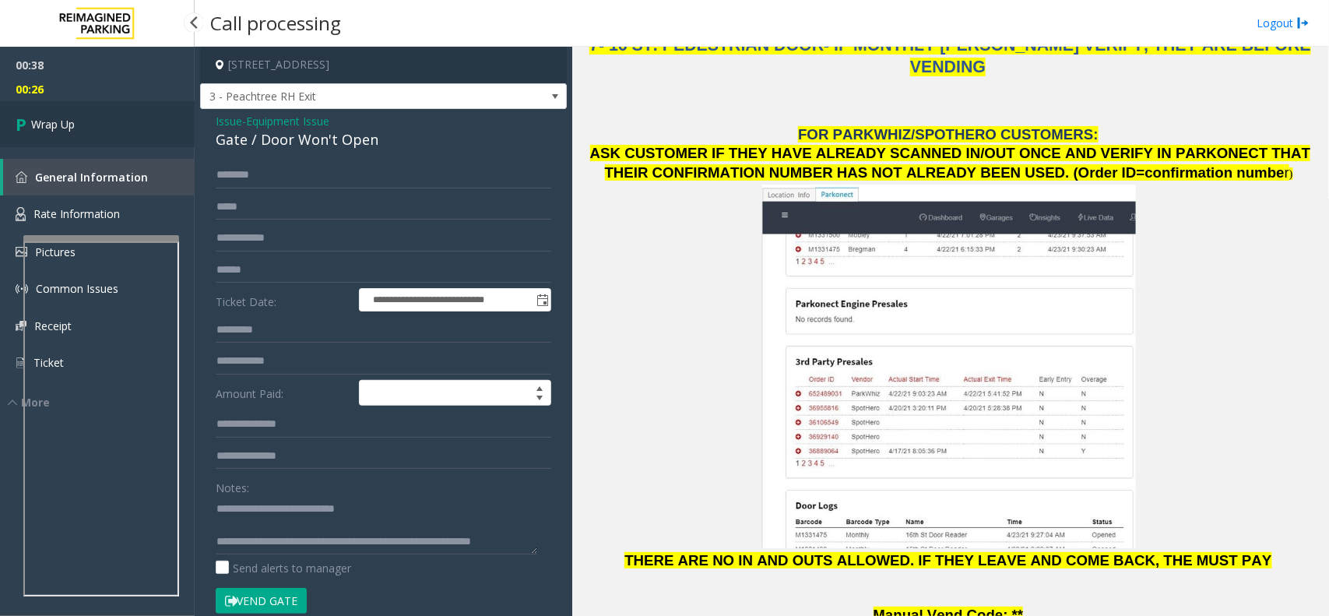
drag, startPoint x: 88, startPoint y: 111, endPoint x: 90, endPoint y: 128, distance: 17.2
click at [88, 111] on link "Wrap Up" at bounding box center [97, 124] width 195 height 46
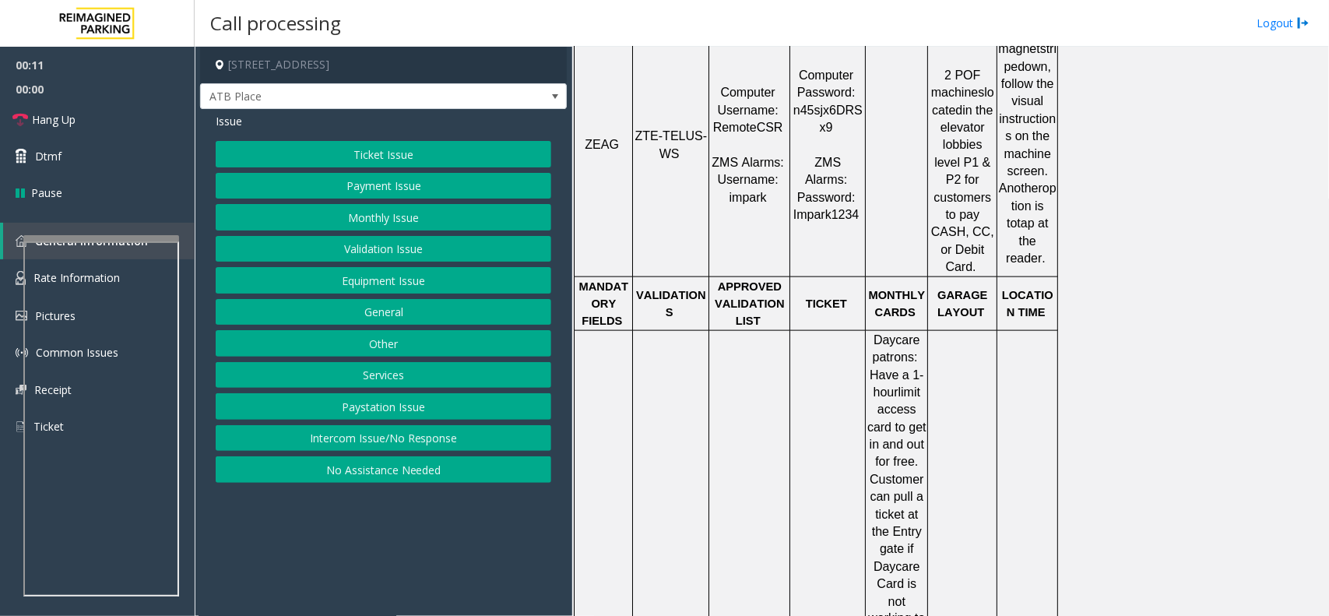
scroll to position [681, 0]
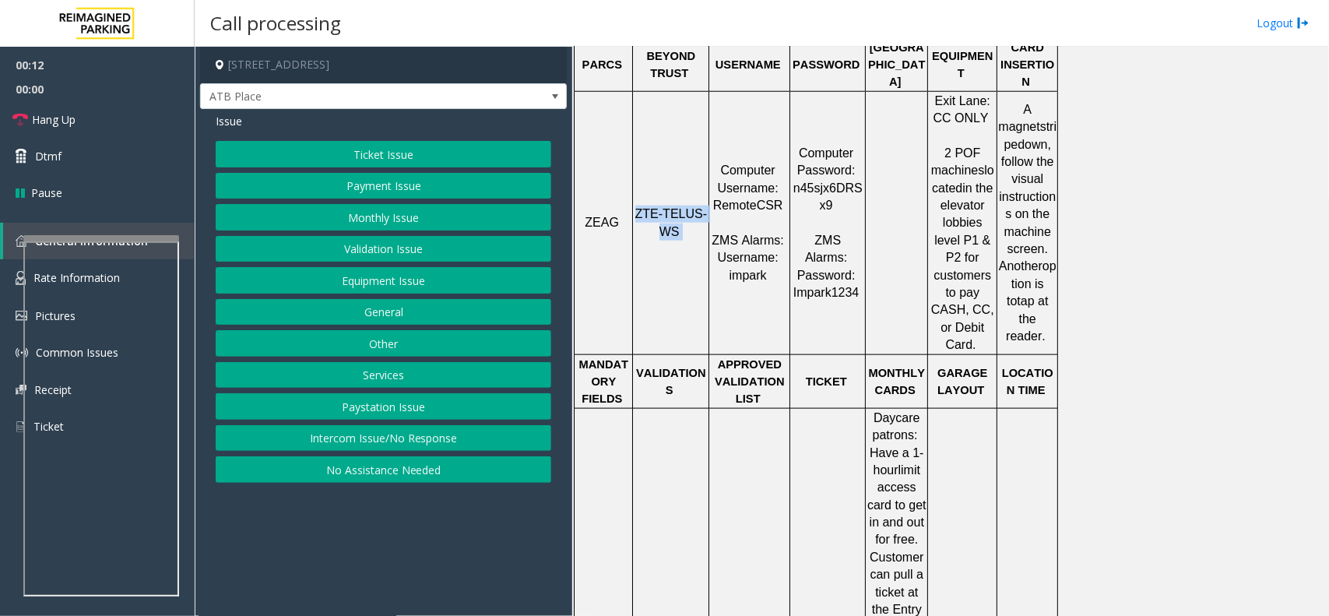
drag, startPoint x: 638, startPoint y: 188, endPoint x: 648, endPoint y: 179, distance: 13.8
click at [627, 179] on tr "ZEAG ZTE-TELUS-WS Computer Username: RemoteCSR ZMS Alarms: Username: impark Com…" at bounding box center [815, 222] width 483 height 263
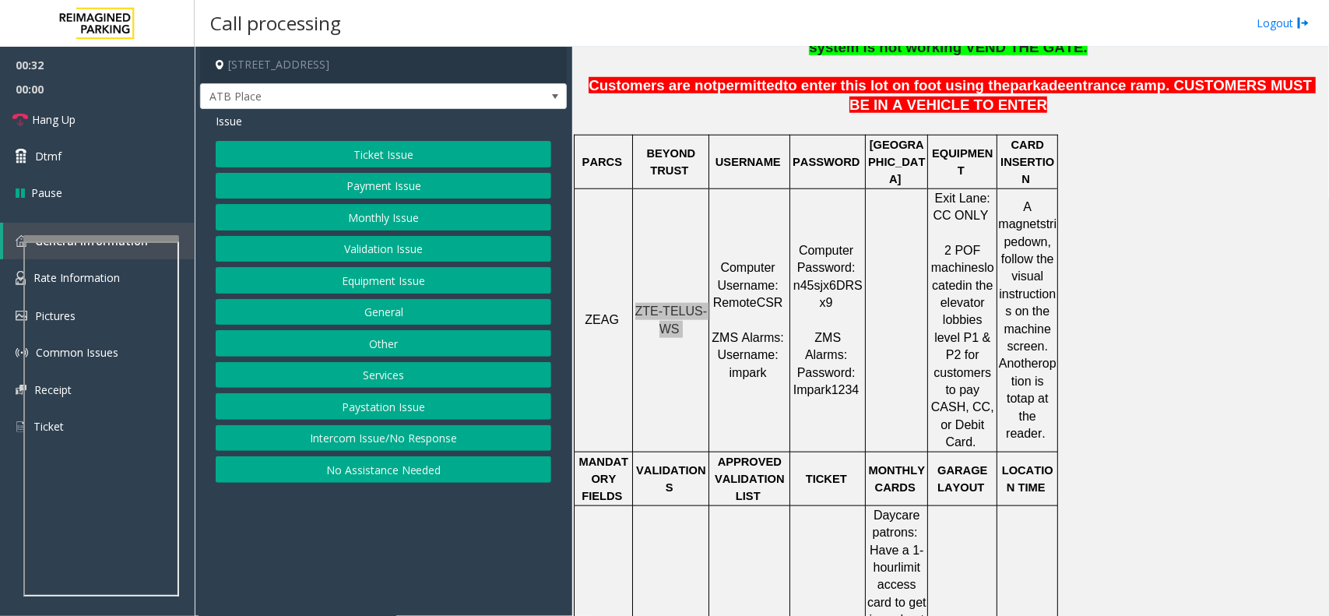
scroll to position [486, 0]
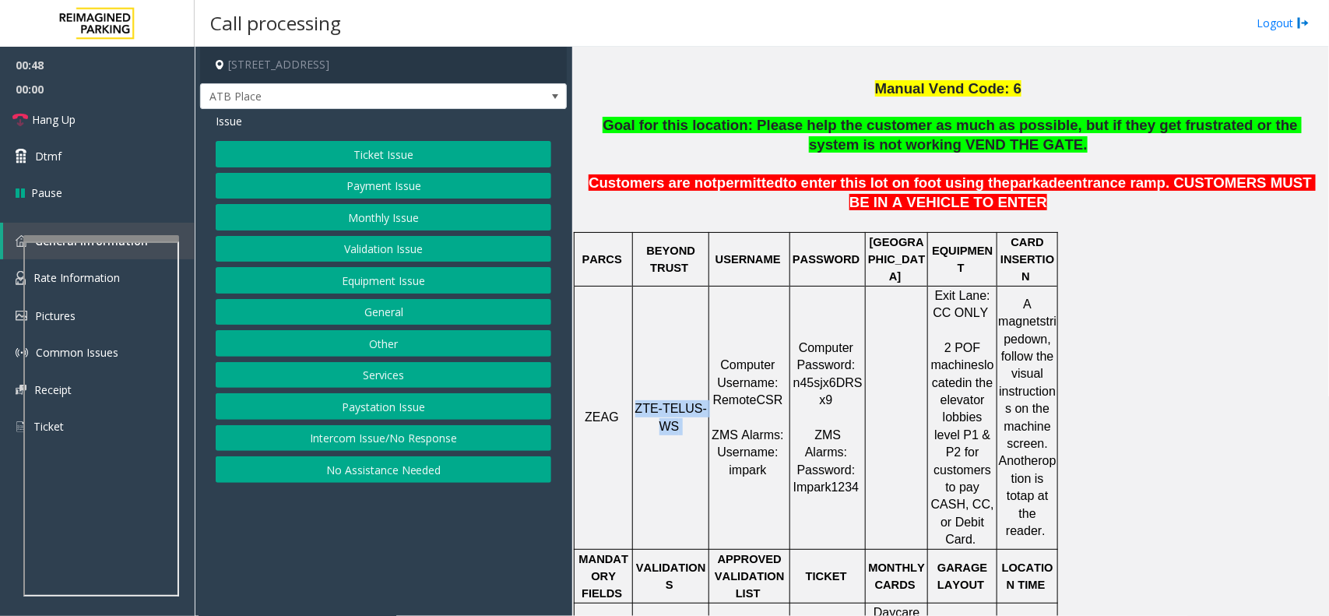
click at [407, 176] on button "Payment Issue" at bounding box center [383, 186] width 335 height 26
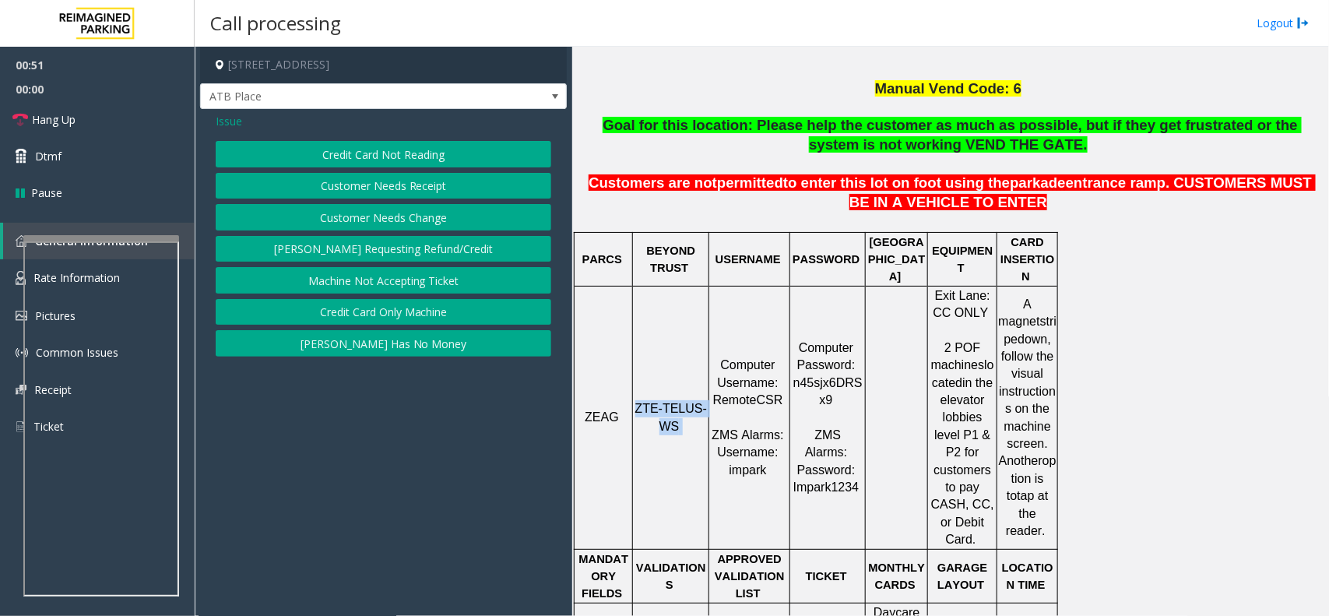
click at [477, 308] on button "Credit Card Only Machine" at bounding box center [383, 312] width 335 height 26
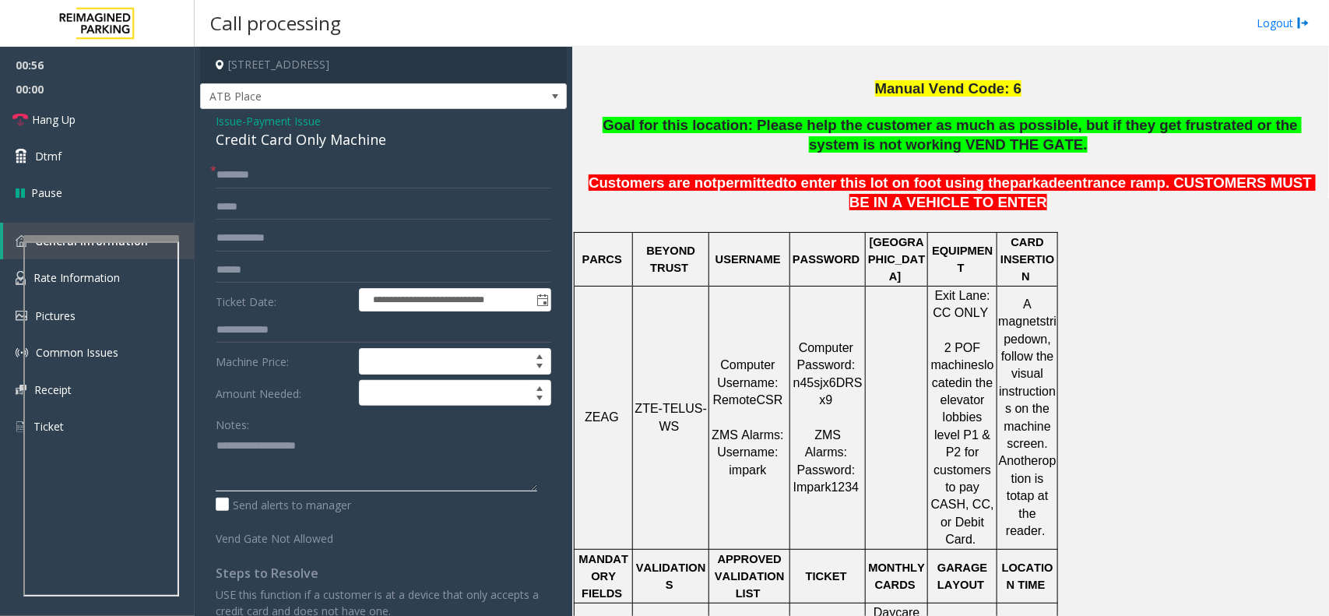
paste textarea "**********"
click at [282, 471] on textarea at bounding box center [376, 462] width 321 height 58
click at [296, 148] on div "Credit Card Only Machine" at bounding box center [383, 139] width 335 height 21
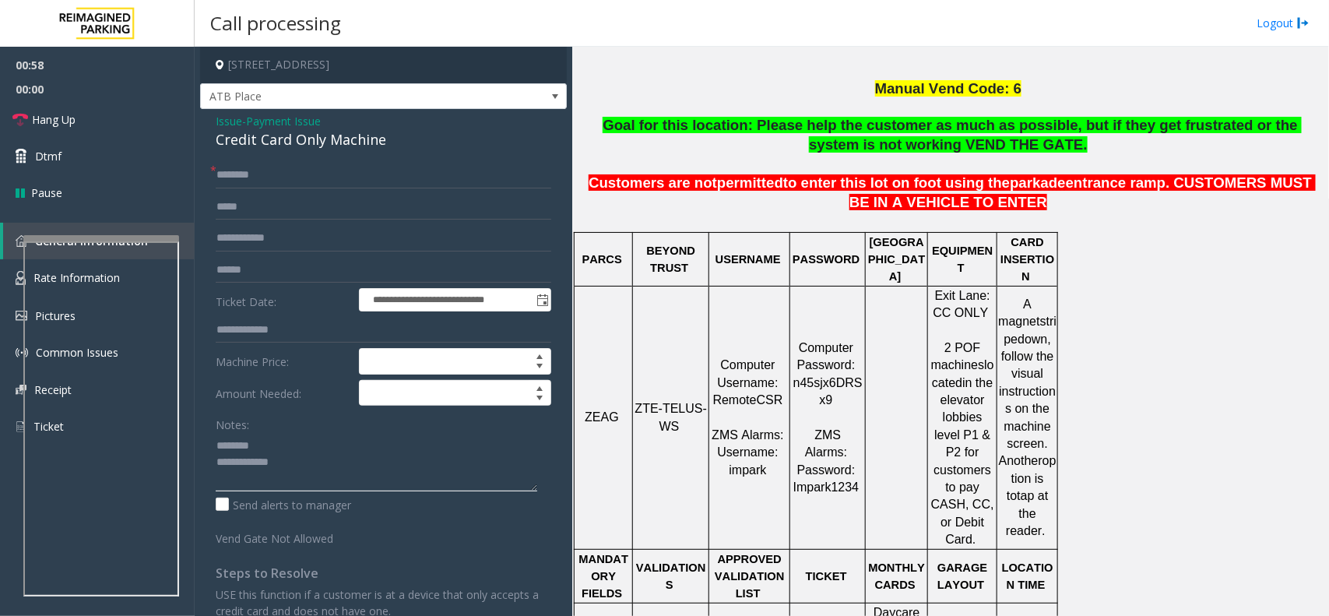
drag, startPoint x: 304, startPoint y: 457, endPoint x: 292, endPoint y: 444, distance: 17.1
click at [293, 449] on textarea at bounding box center [376, 462] width 321 height 58
click at [290, 442] on textarea at bounding box center [376, 462] width 321 height 58
click at [323, 437] on textarea at bounding box center [376, 462] width 321 height 58
paste textarea "**********"
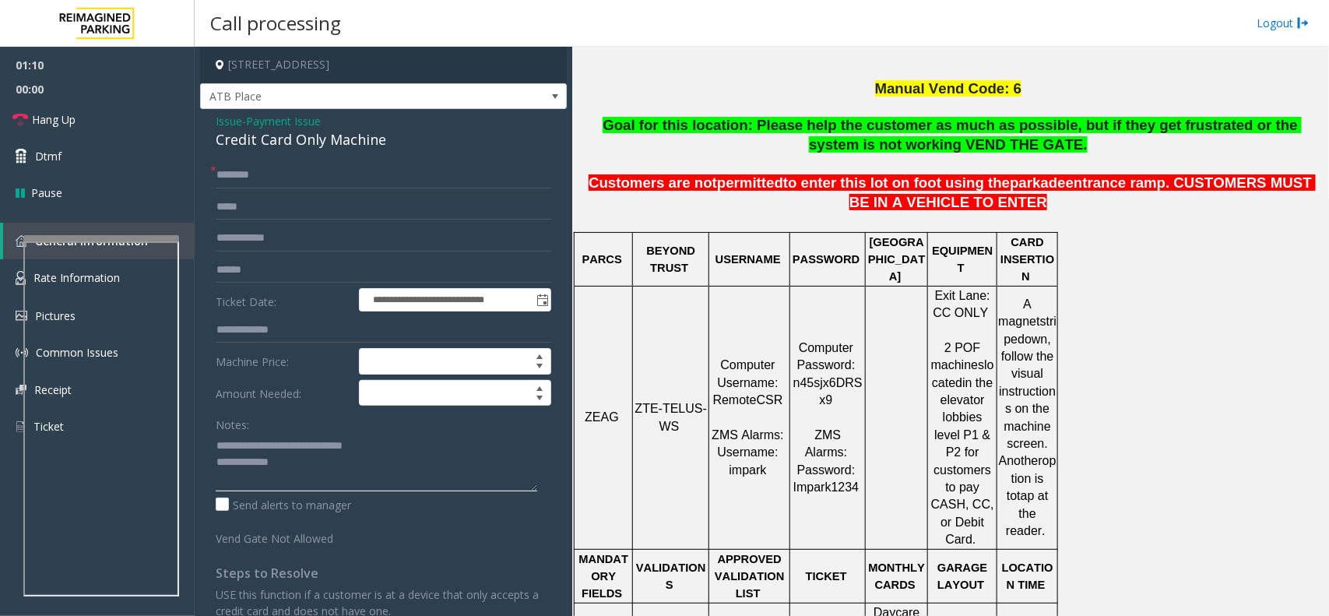
click at [327, 459] on textarea at bounding box center [376, 462] width 321 height 58
type textarea "**********"
click at [290, 176] on input "text" at bounding box center [383, 175] width 335 height 26
type input "**"
click at [109, 104] on link "Hang Up" at bounding box center [97, 119] width 195 height 37
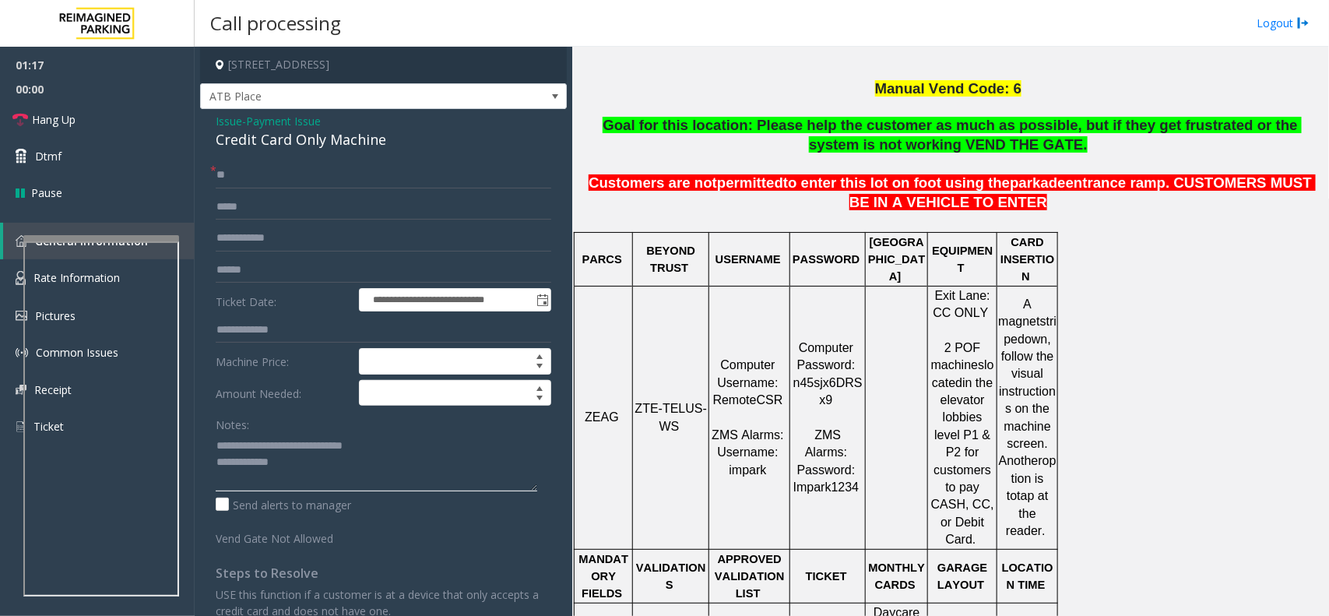
click at [372, 490] on textarea at bounding box center [376, 462] width 321 height 58
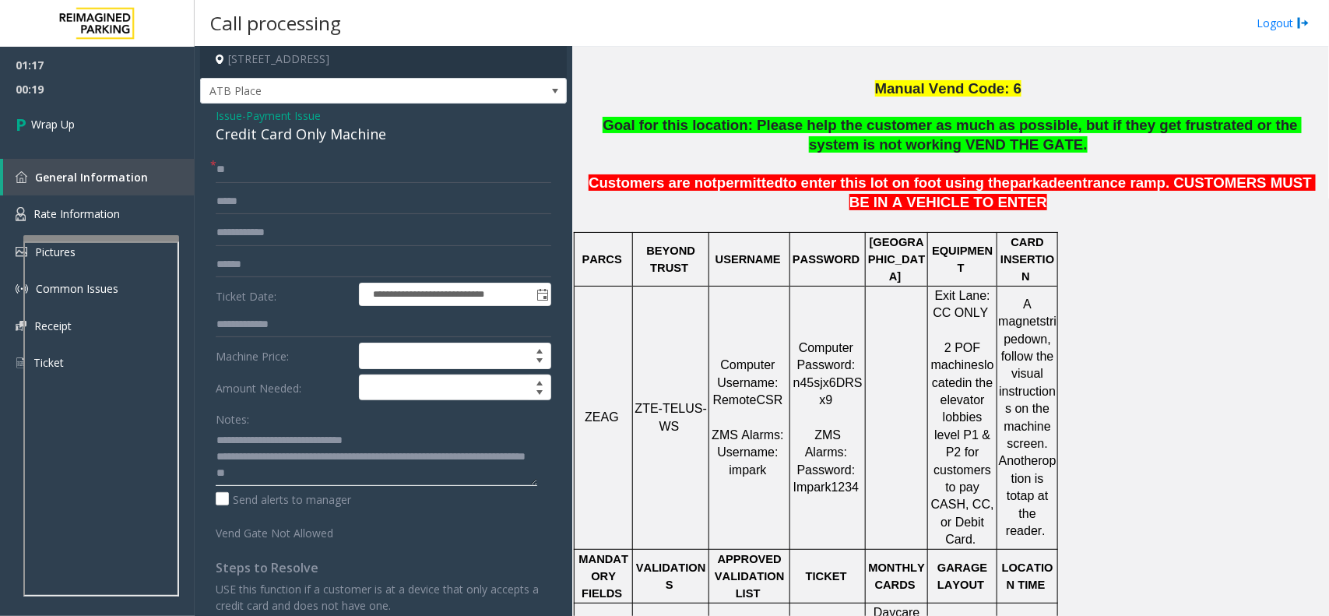
scroll to position [0, 0]
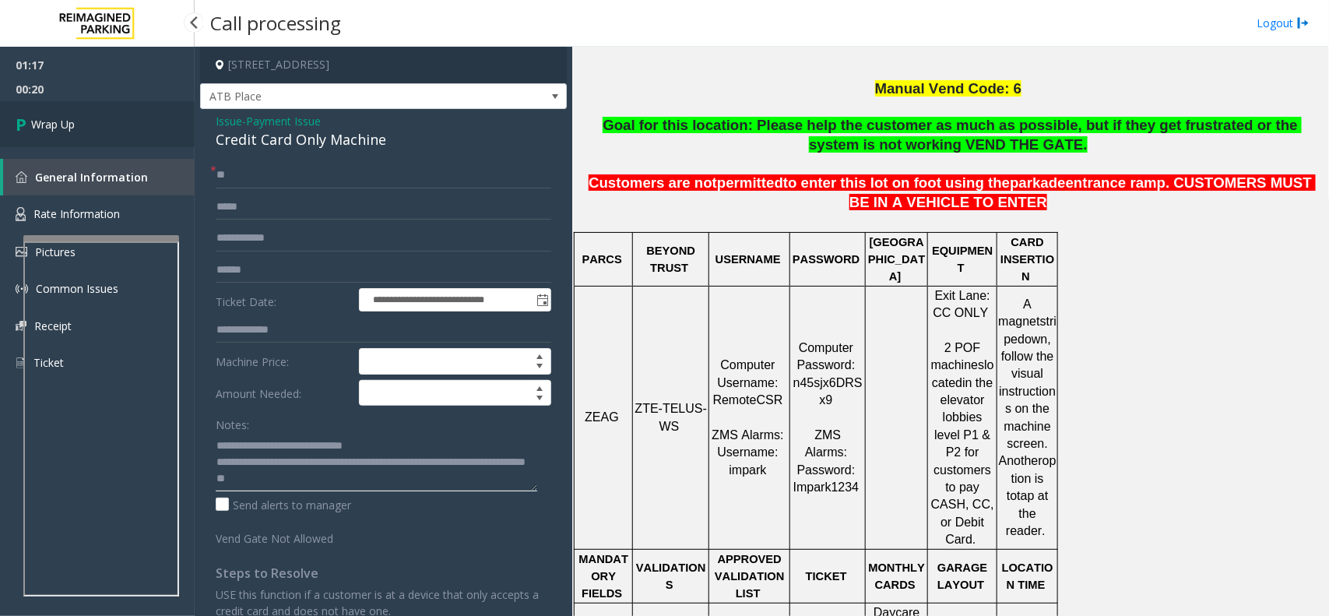
type textarea "**********"
click at [111, 114] on link "Wrap Up" at bounding box center [97, 124] width 195 height 46
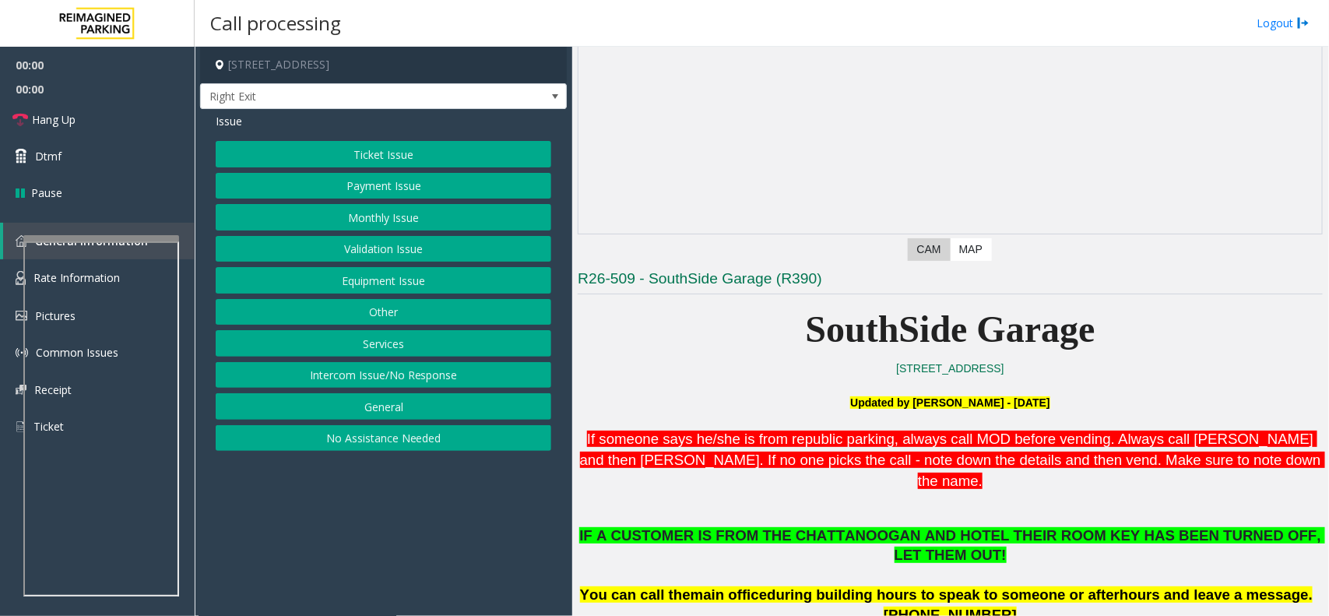
scroll to position [486, 0]
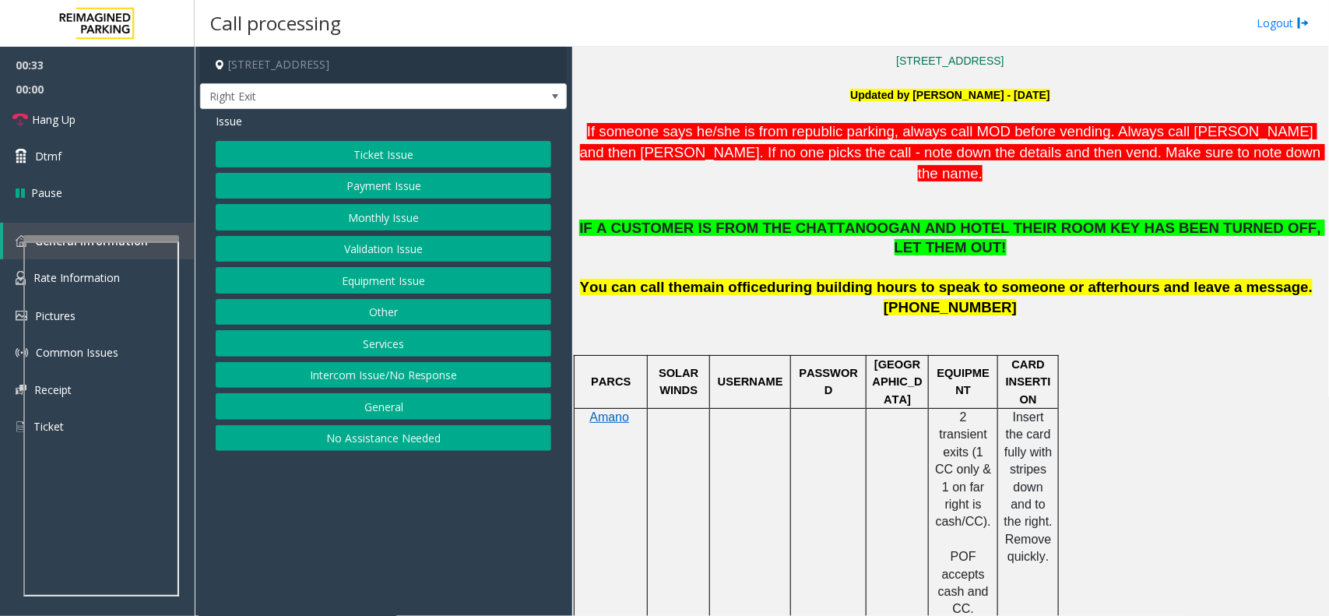
drag, startPoint x: 971, startPoint y: 290, endPoint x: 846, endPoint y: 296, distance: 125.5
click at [846, 318] on p at bounding box center [950, 335] width 745 height 35
click at [393, 336] on button "Services" at bounding box center [383, 343] width 335 height 26
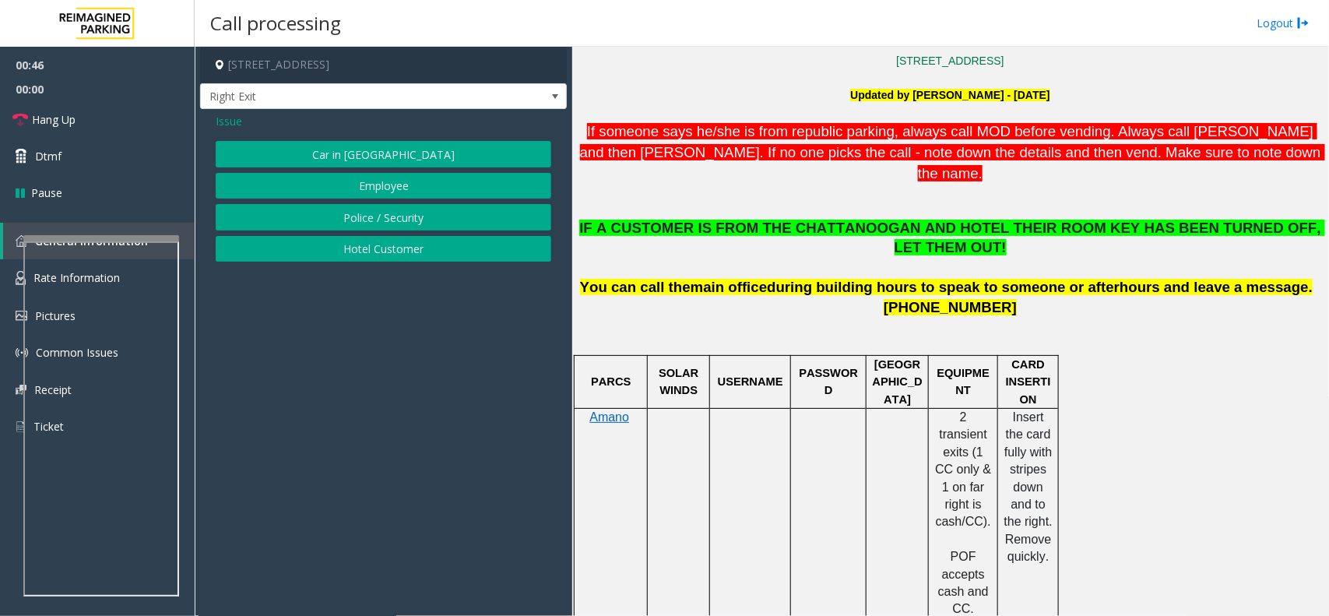
click at [402, 251] on button "Hotel Customer" at bounding box center [383, 249] width 335 height 26
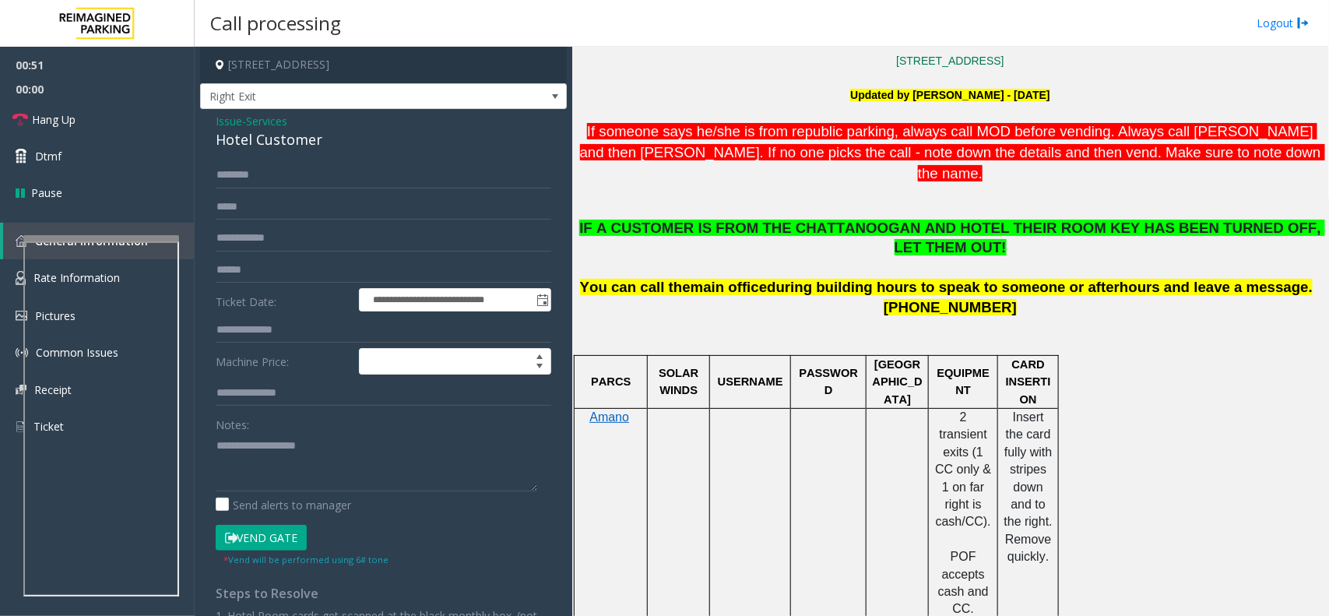
click at [370, 433] on div "Notes:" at bounding box center [383, 451] width 335 height 80
click at [432, 461] on textarea at bounding box center [376, 462] width 321 height 58
paste textarea "**********"
click at [310, 156] on div "**********" at bounding box center [383, 447] width 367 height 677
click at [302, 136] on div "Hotel Customer" at bounding box center [383, 139] width 335 height 21
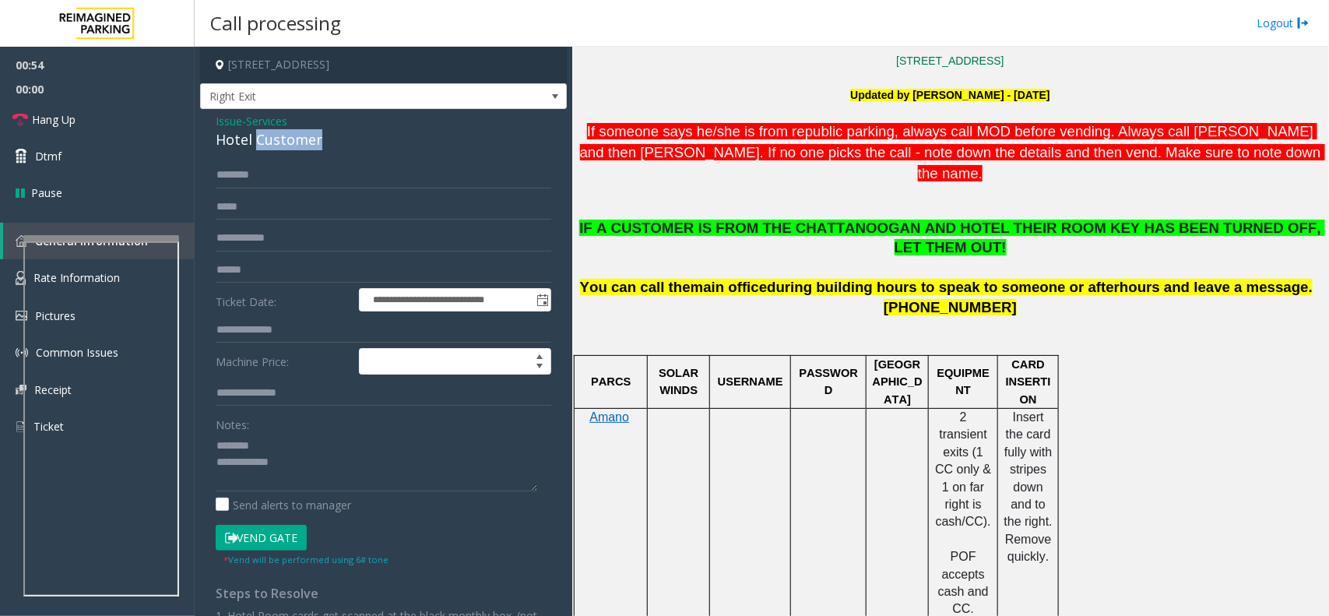
click at [302, 136] on div "Hotel Customer" at bounding box center [383, 139] width 335 height 21
click at [288, 442] on textarea at bounding box center [376, 462] width 321 height 58
paste textarea "**********"
click at [297, 284] on form "**********" at bounding box center [383, 364] width 335 height 405
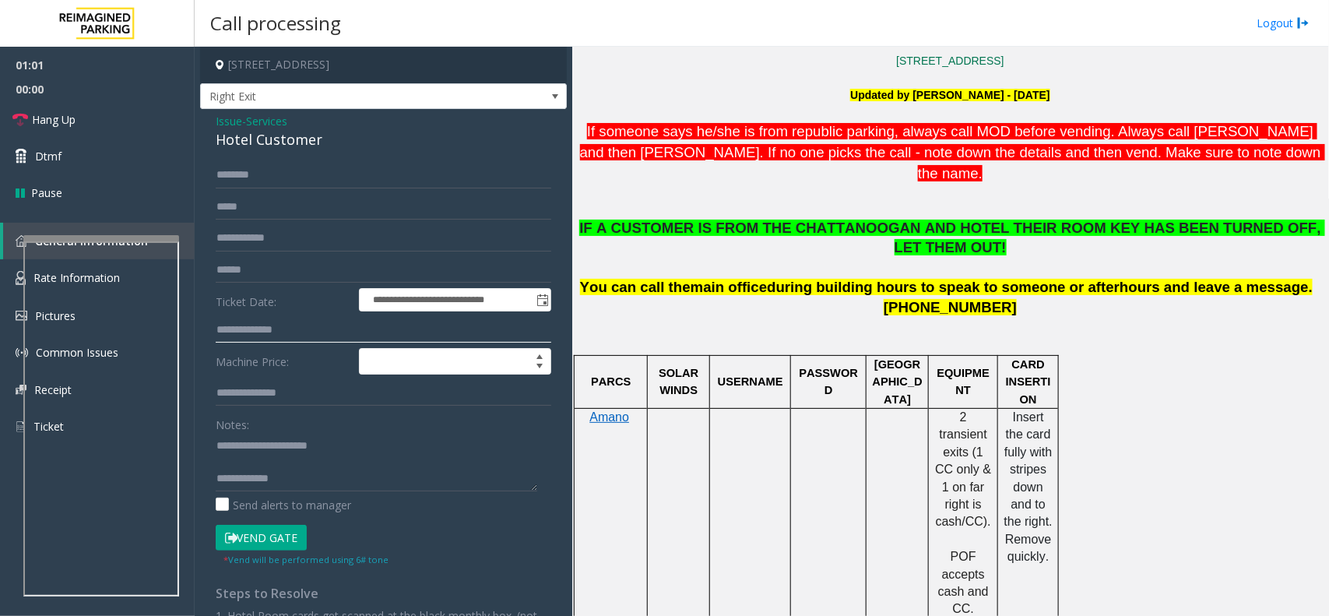
click at [310, 321] on input "text" at bounding box center [383, 330] width 335 height 26
click at [397, 476] on textarea at bounding box center [376, 462] width 321 height 58
paste textarea "**********"
type textarea "**********"
click at [275, 181] on input "text" at bounding box center [383, 175] width 335 height 26
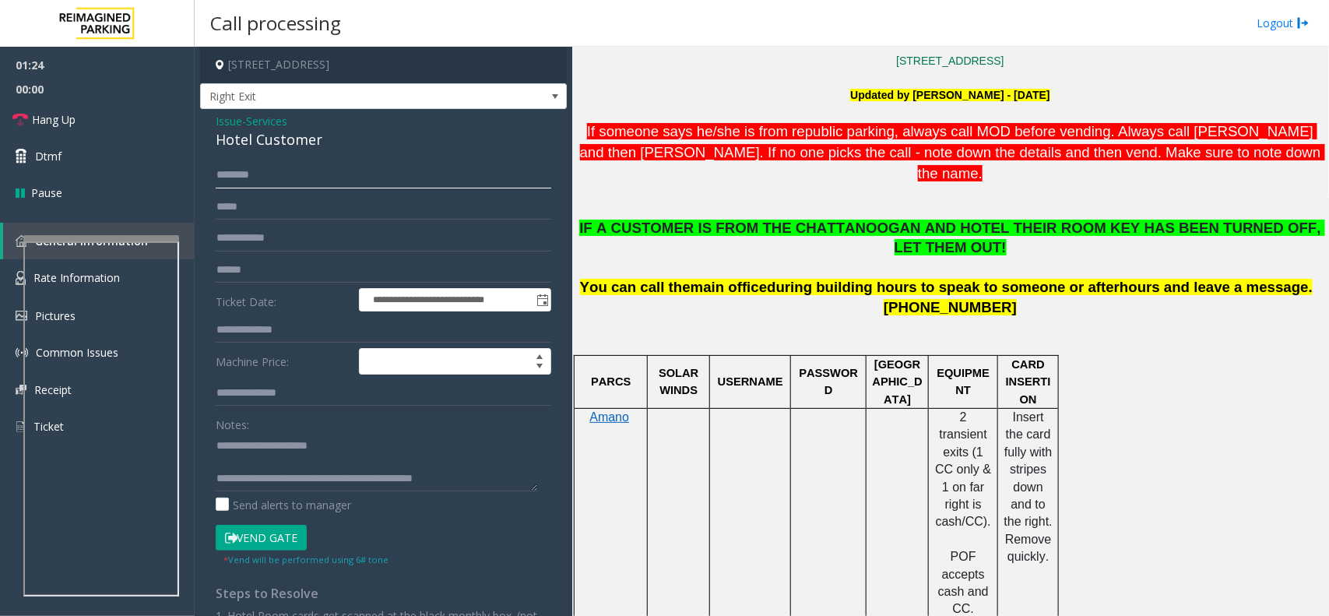
type input "*******"
drag, startPoint x: 257, startPoint y: 181, endPoint x: 207, endPoint y: 184, distance: 49.9
click at [208, 184] on div "**********" at bounding box center [383, 466] width 359 height 609
type input "*****"
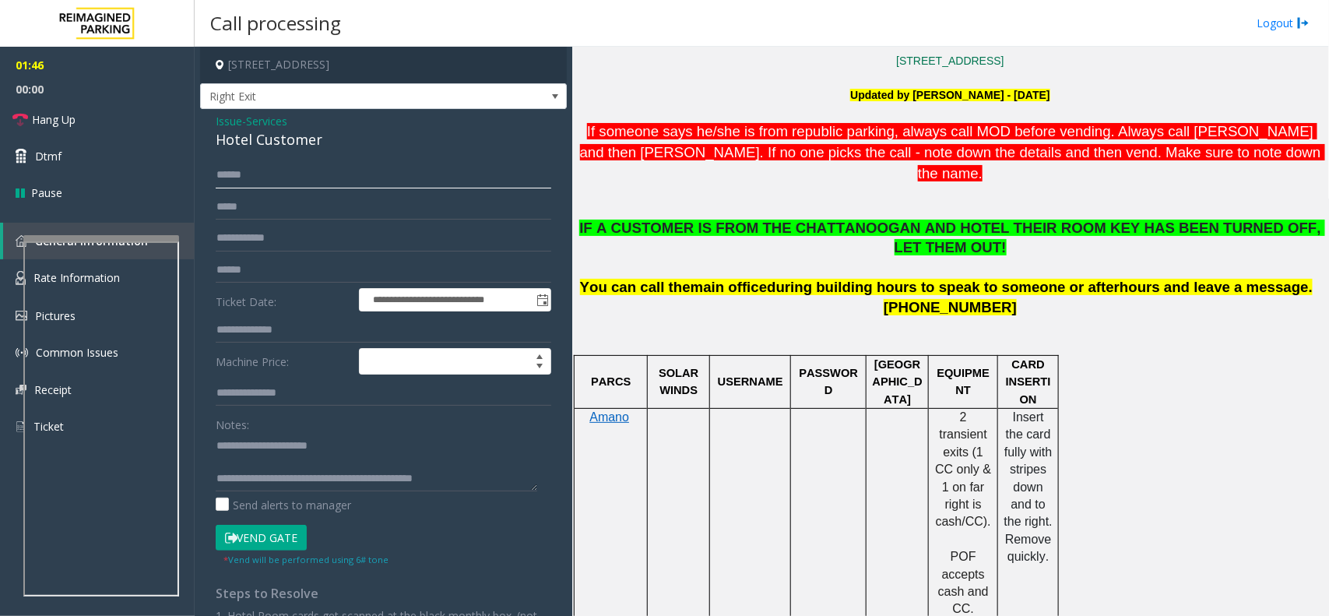
type input "******"
click at [277, 458] on textarea at bounding box center [376, 462] width 321 height 58
type textarea "**********"
click at [266, 528] on button "Vend Gate" at bounding box center [261, 538] width 91 height 26
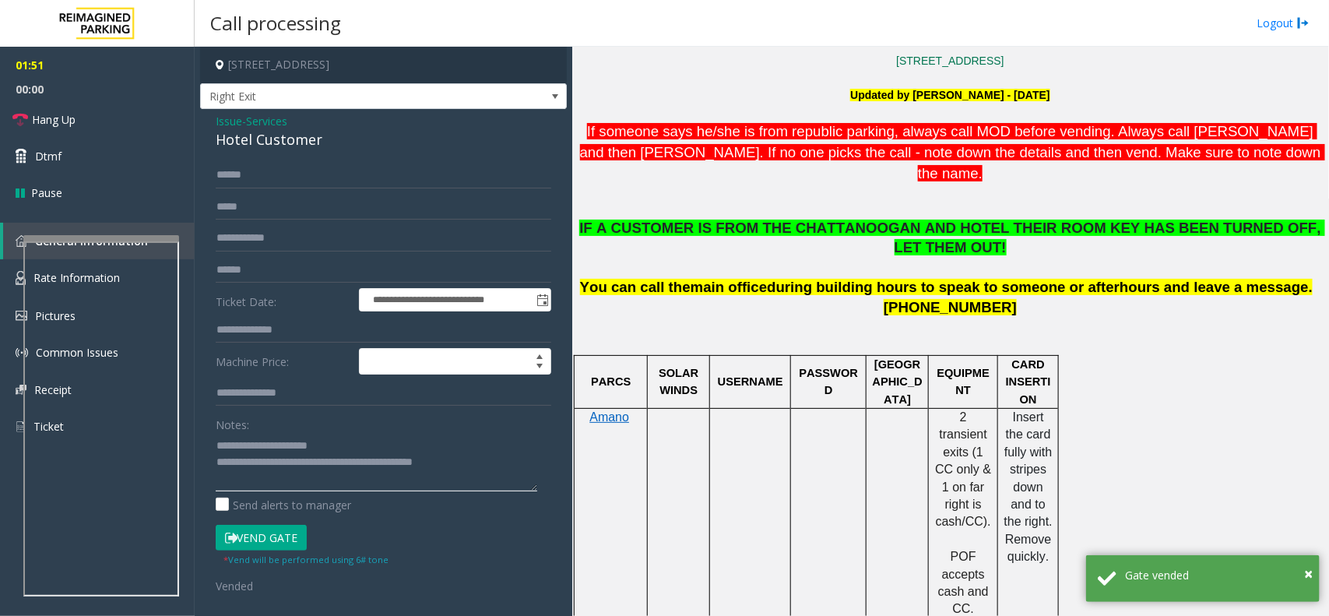
click at [261, 476] on textarea at bounding box center [376, 462] width 321 height 58
click at [86, 101] on link "Hang Up" at bounding box center [97, 119] width 195 height 37
click at [86, 111] on link "Hang Up" at bounding box center [97, 119] width 195 height 37
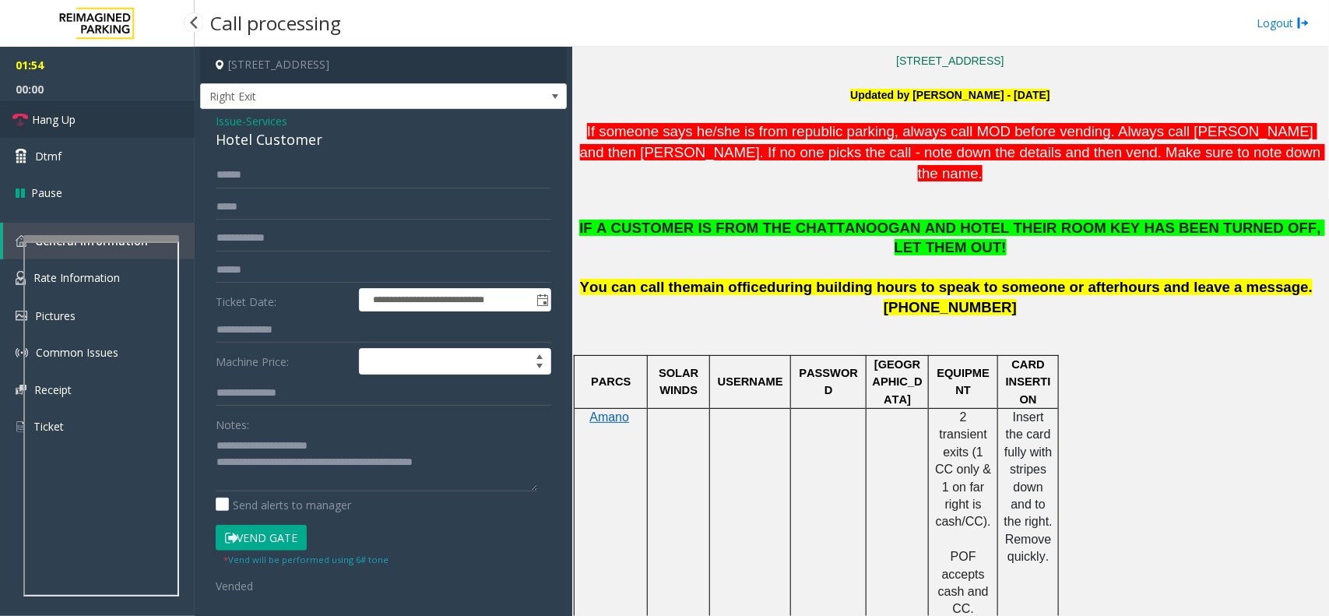
click at [86, 111] on link "Hang Up" at bounding box center [97, 119] width 195 height 37
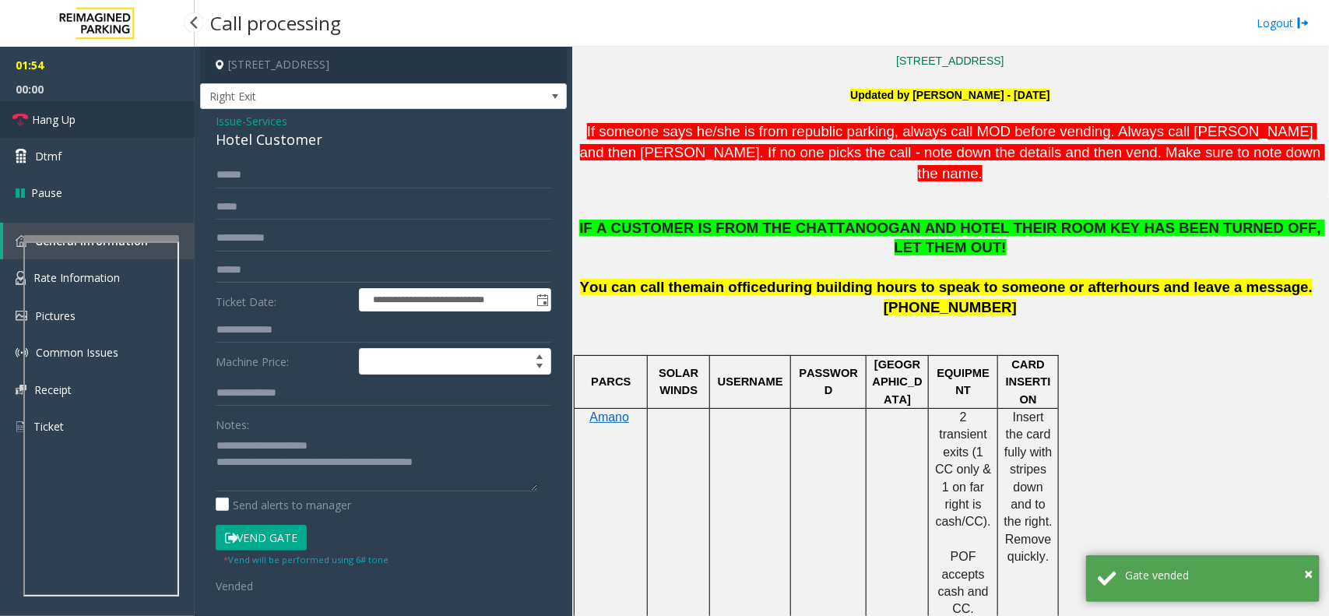
click at [86, 111] on link "Hang Up" at bounding box center [97, 119] width 195 height 37
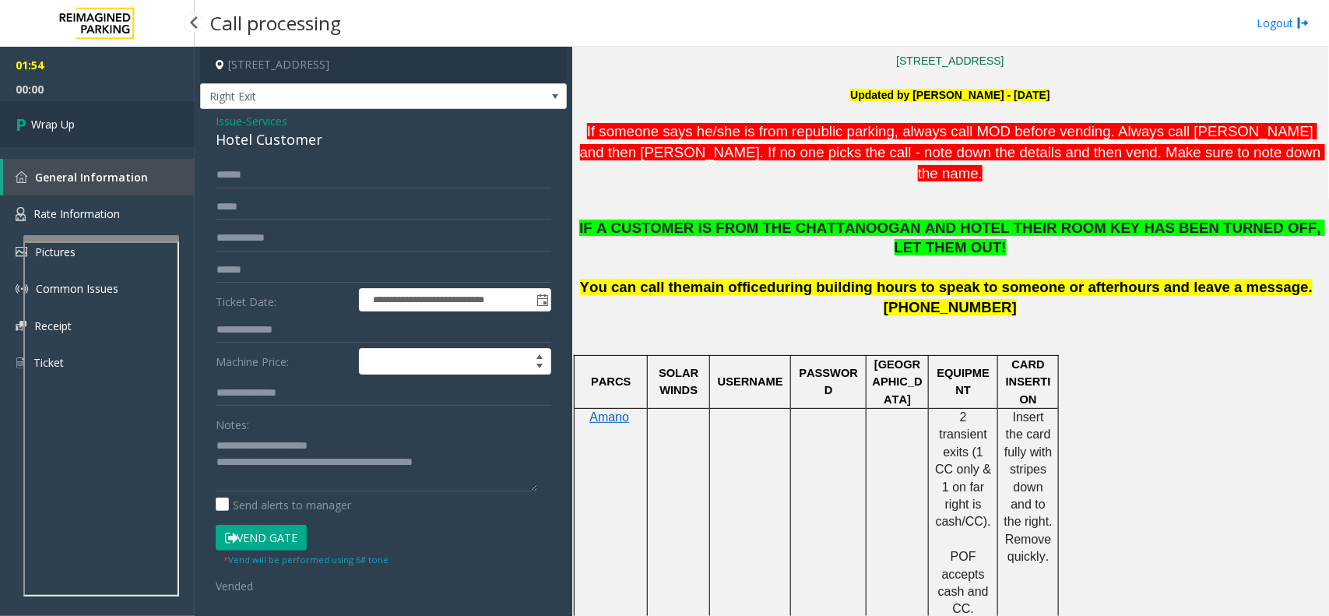
click at [86, 111] on link "Wrap Up" at bounding box center [97, 124] width 195 height 46
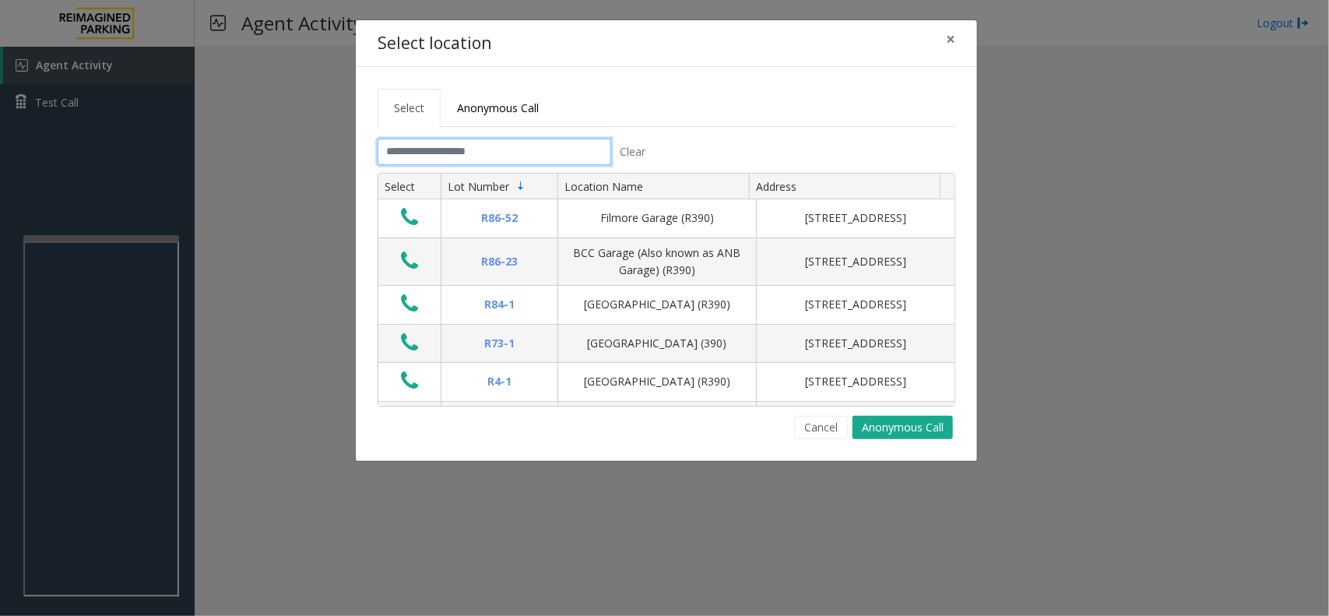
click at [449, 153] on input "text" at bounding box center [495, 152] width 234 height 26
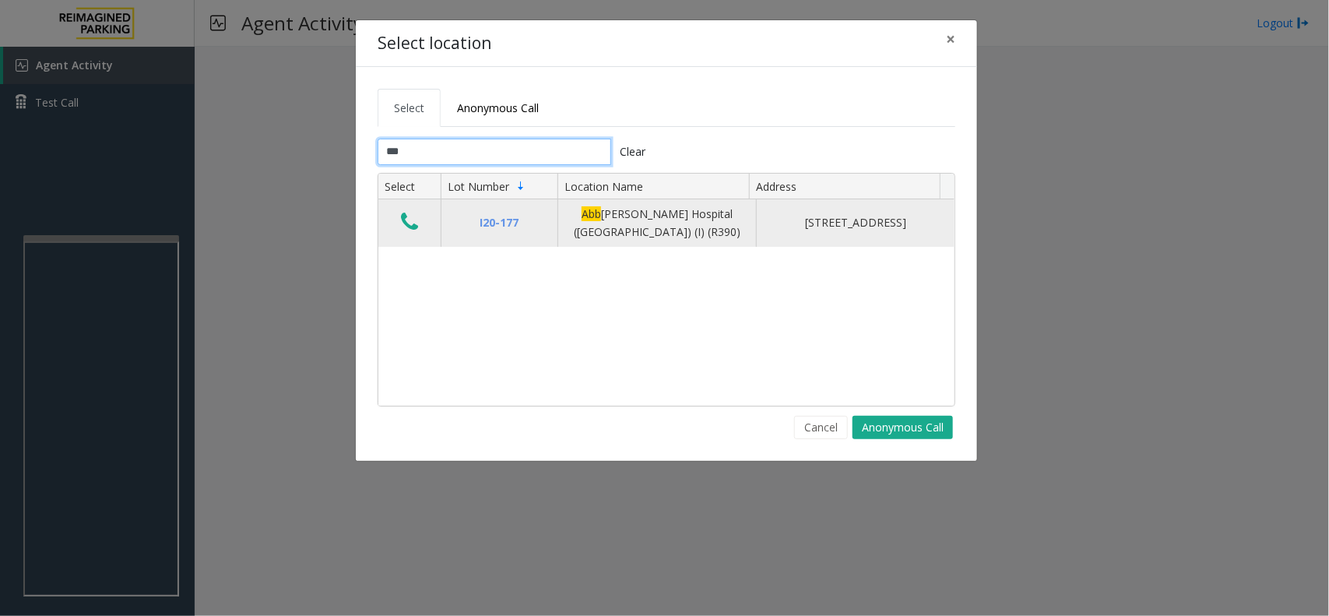
type input "***"
click at [407, 219] on icon "Data table" at bounding box center [409, 222] width 17 height 22
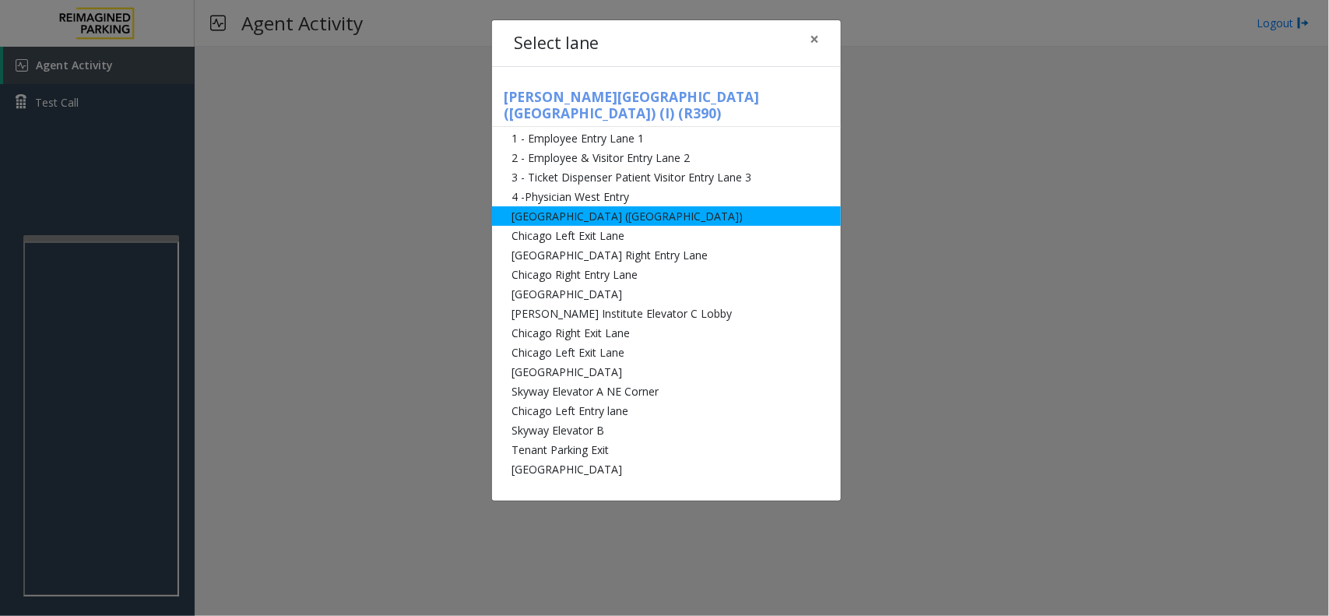
click at [701, 208] on li "[GEOGRAPHIC_DATA] ([GEOGRAPHIC_DATA])" at bounding box center [666, 215] width 349 height 19
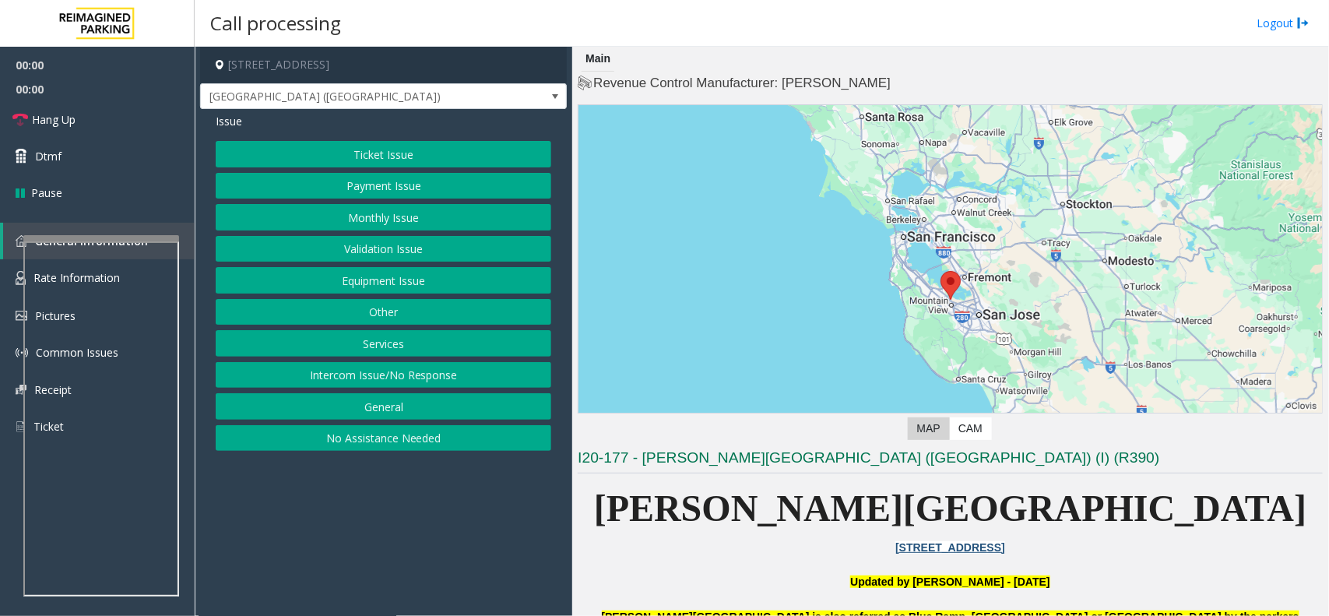
click at [471, 277] on button "Equipment Issue" at bounding box center [383, 280] width 335 height 26
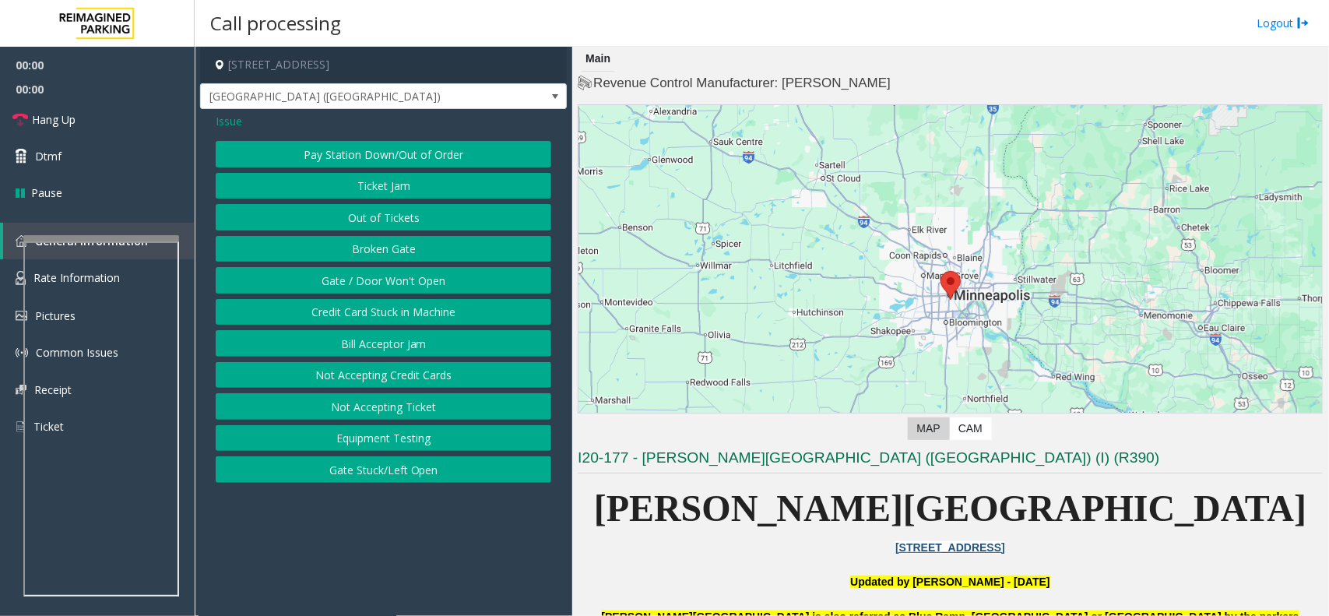
click at [456, 277] on button "Gate / Door Won't Open" at bounding box center [383, 280] width 335 height 26
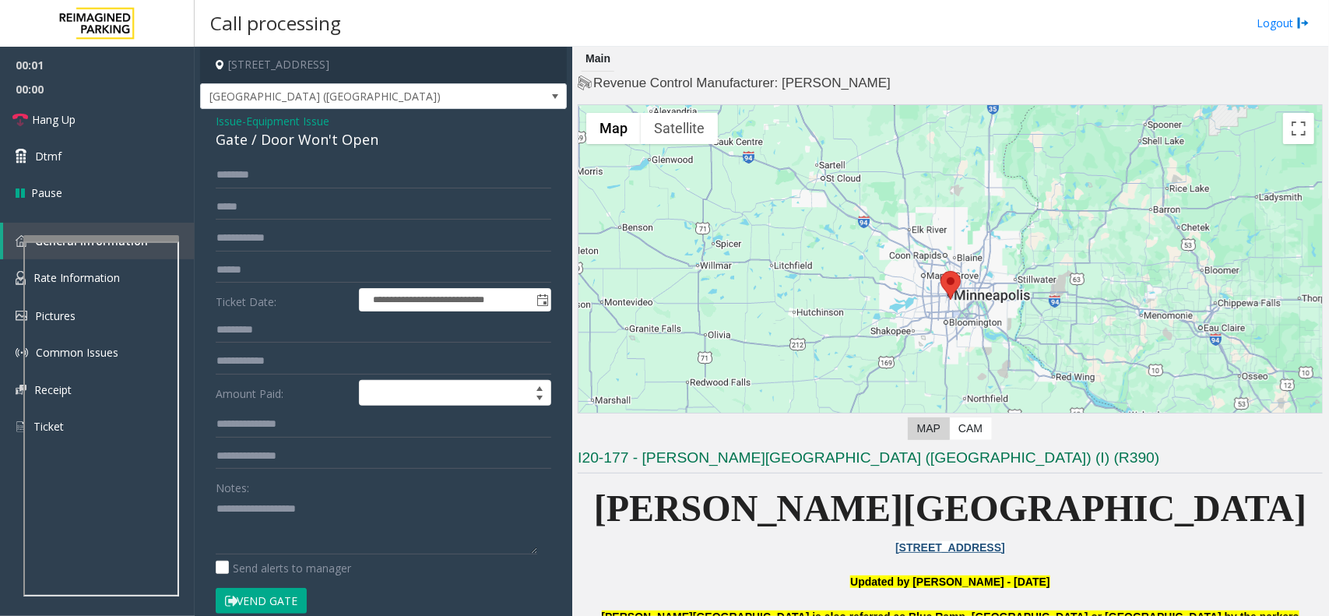
click at [374, 496] on div "Notes:" at bounding box center [383, 514] width 335 height 80
paste textarea "**********"
click at [370, 514] on textarea at bounding box center [376, 525] width 321 height 58
click at [329, 141] on div "Gate / Door Won't Open" at bounding box center [383, 139] width 335 height 21
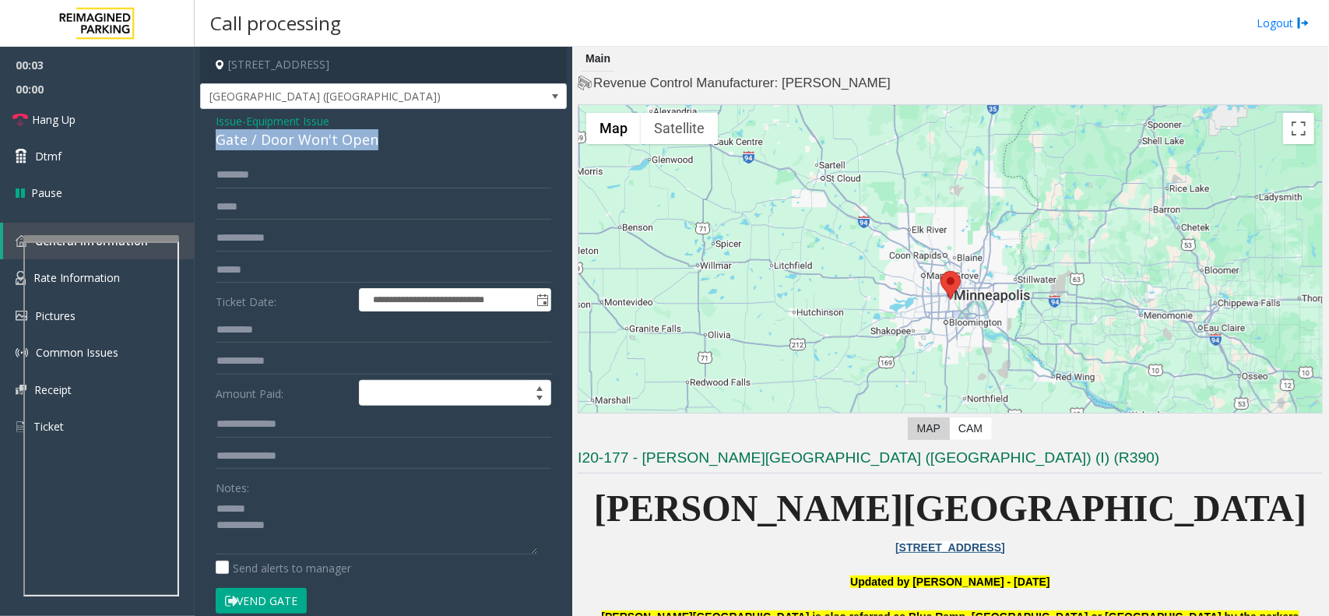
click at [329, 141] on div "Gate / Door Won't Open" at bounding box center [383, 139] width 335 height 21
click at [301, 514] on textarea at bounding box center [376, 525] width 321 height 58
paste textarea "**********"
click at [318, 555] on div "Notes: Send alerts to manager" at bounding box center [383, 525] width 335 height 102
click at [325, 535] on textarea at bounding box center [376, 525] width 321 height 58
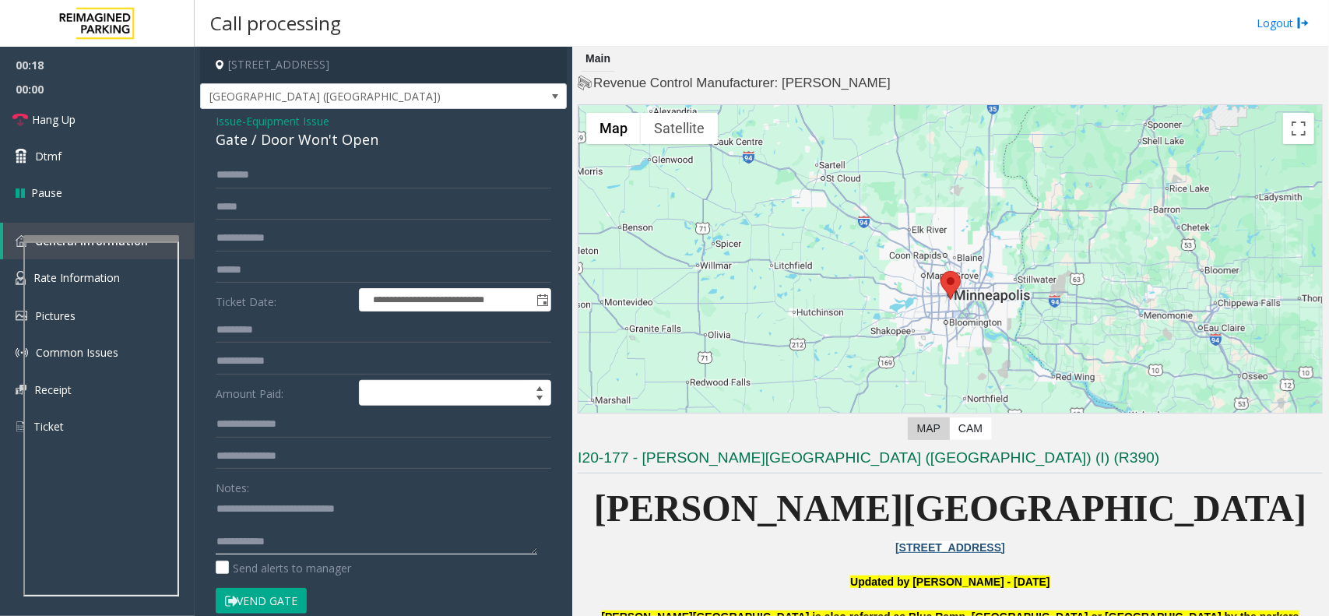
paste textarea "**********"
click at [306, 525] on textarea at bounding box center [376, 525] width 321 height 58
type textarea "**********"
click at [118, 114] on link "Hang Up" at bounding box center [97, 119] width 195 height 37
click at [43, 127] on span "Hang Up" at bounding box center [54, 119] width 44 height 16
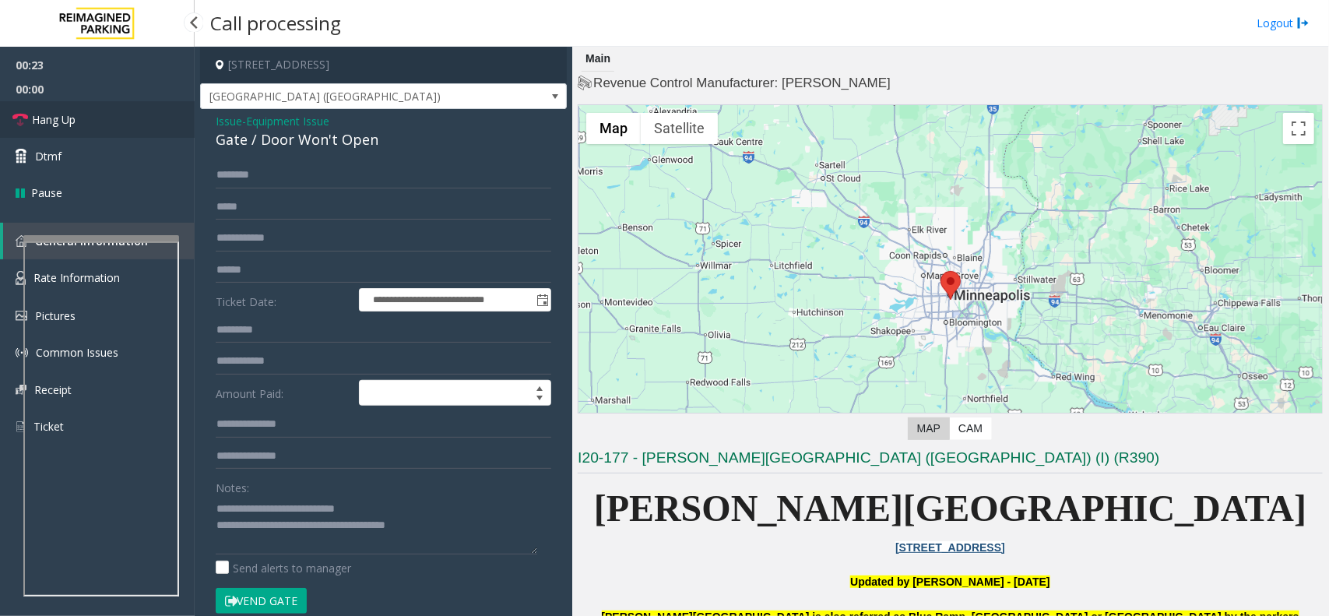
click at [106, 127] on link "Hang Up" at bounding box center [97, 119] width 195 height 37
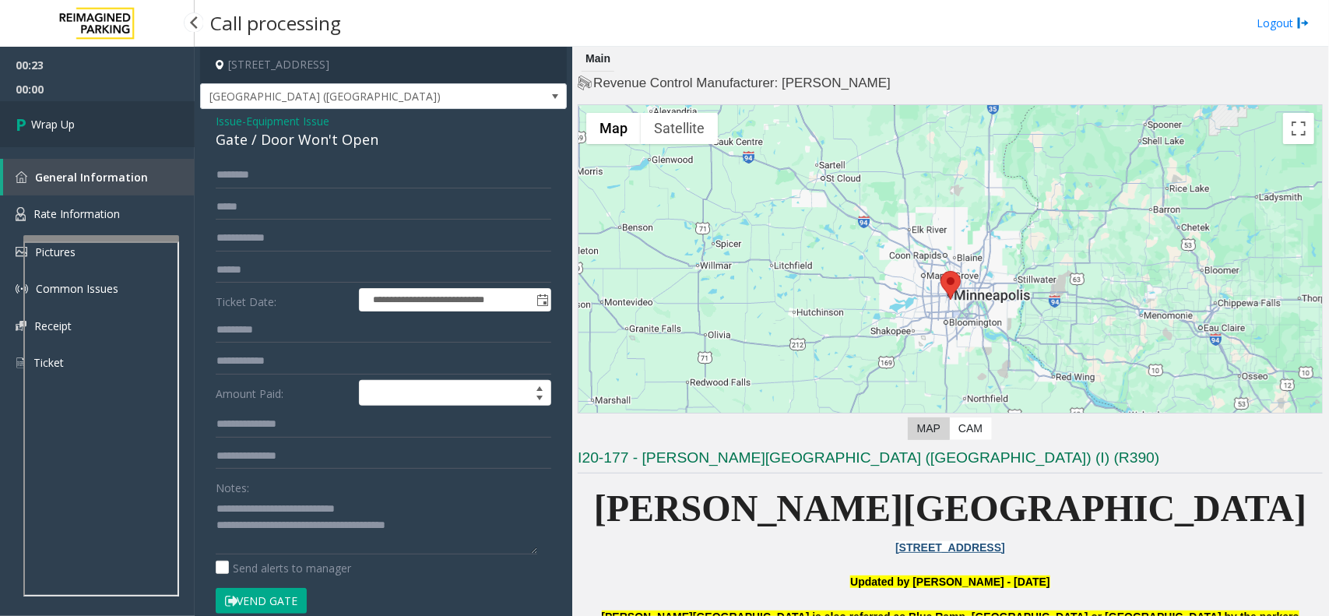
click at [106, 127] on link "Wrap Up" at bounding box center [97, 124] width 195 height 46
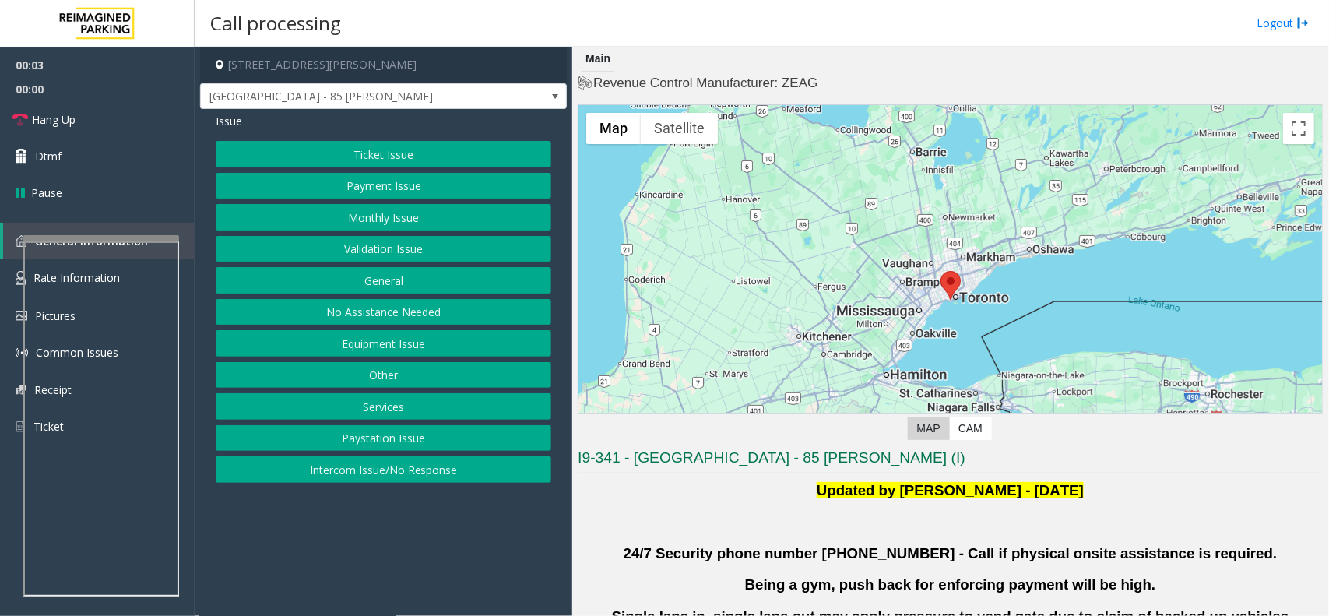
click at [333, 236] on button "Validation Issue" at bounding box center [383, 249] width 335 height 26
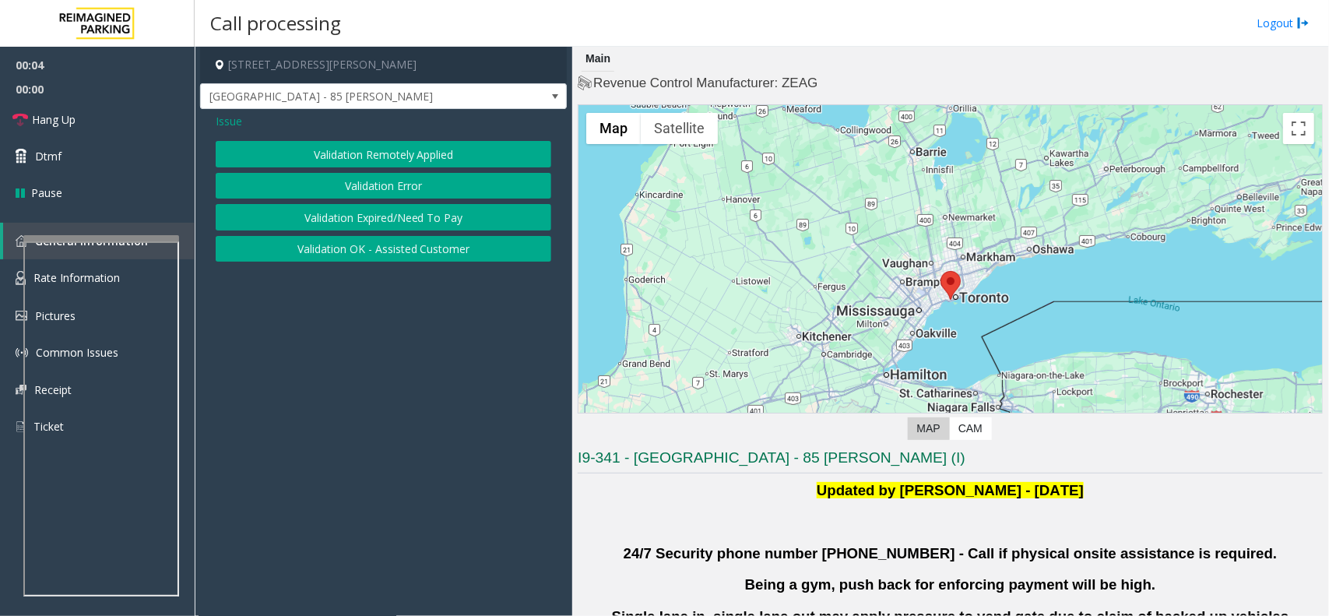
click at [358, 173] on button "Validation Error" at bounding box center [383, 186] width 335 height 26
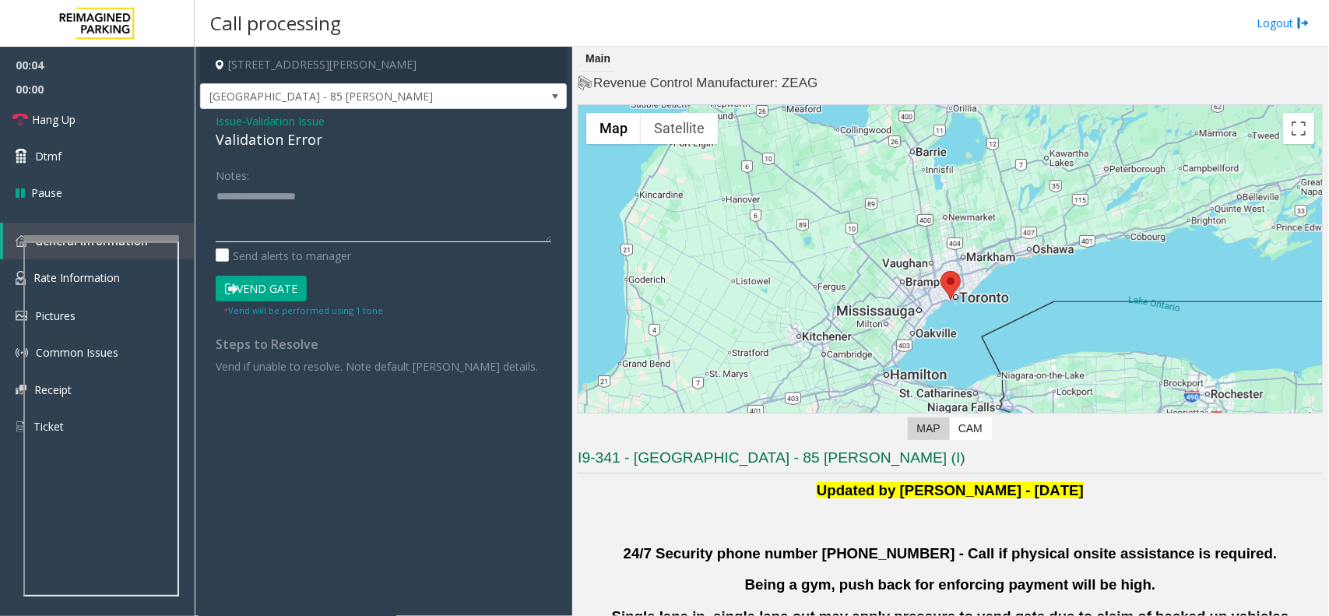
click at [281, 226] on textarea at bounding box center [383, 213] width 335 height 58
paste textarea "**********"
type textarea "**********"
click at [226, 118] on span "Issue" at bounding box center [229, 121] width 26 height 16
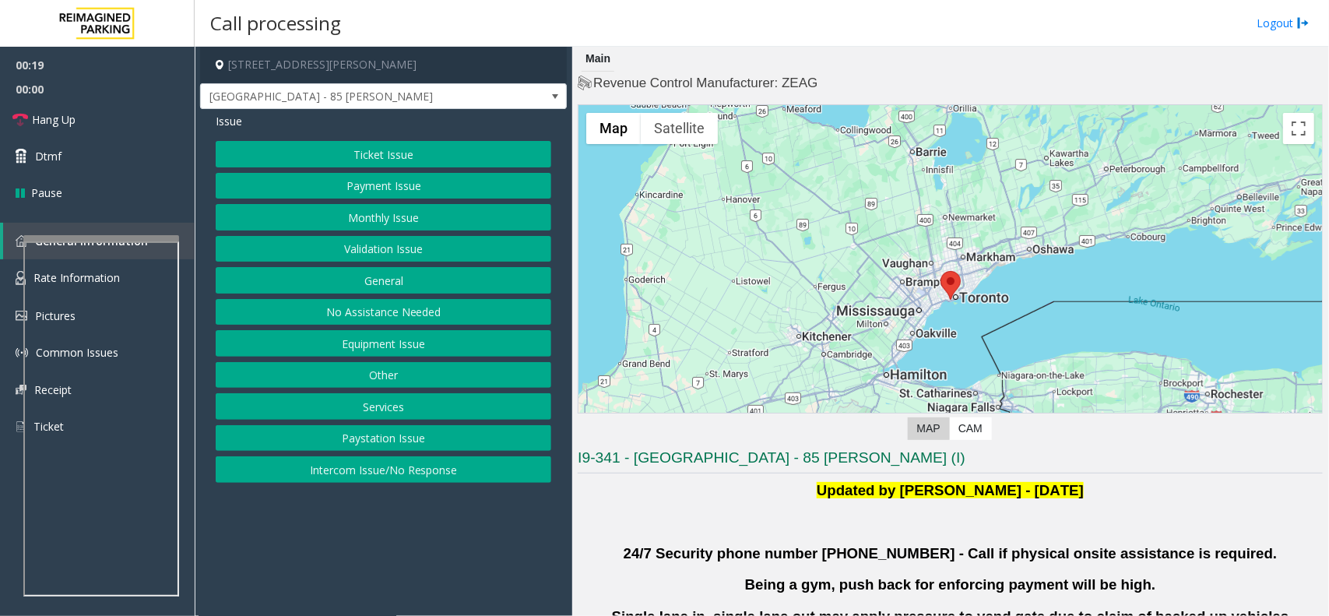
click at [418, 157] on button "Ticket Issue" at bounding box center [383, 154] width 335 height 26
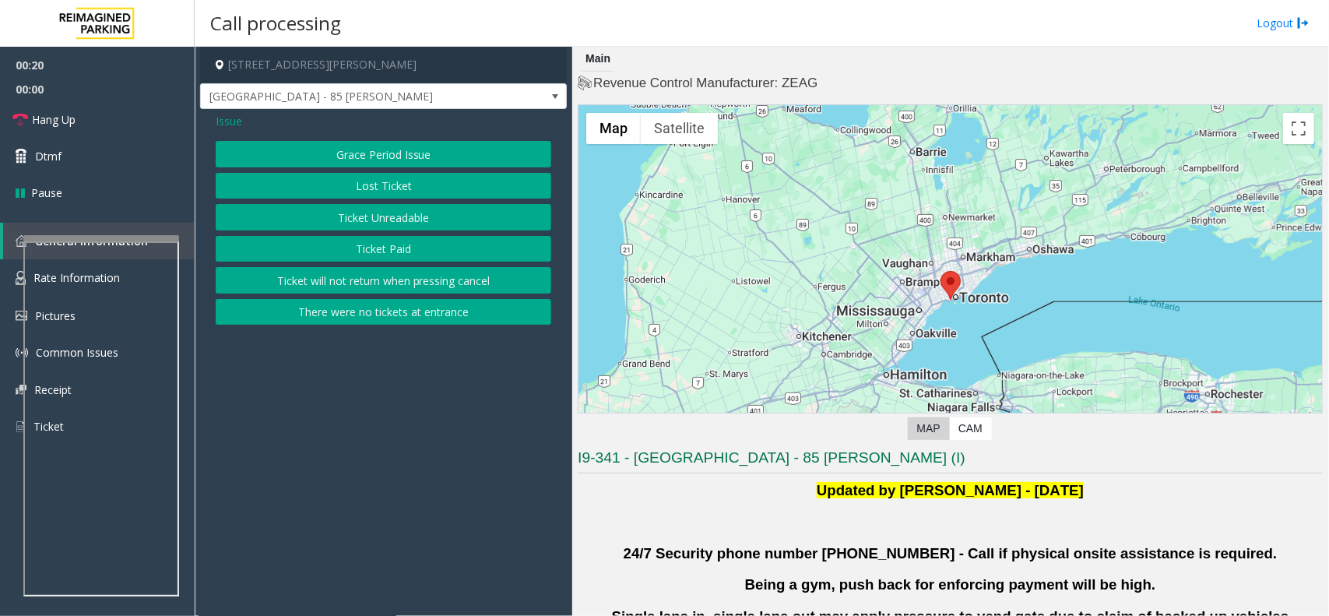
click at [417, 211] on button "Ticket Unreadable" at bounding box center [383, 217] width 335 height 26
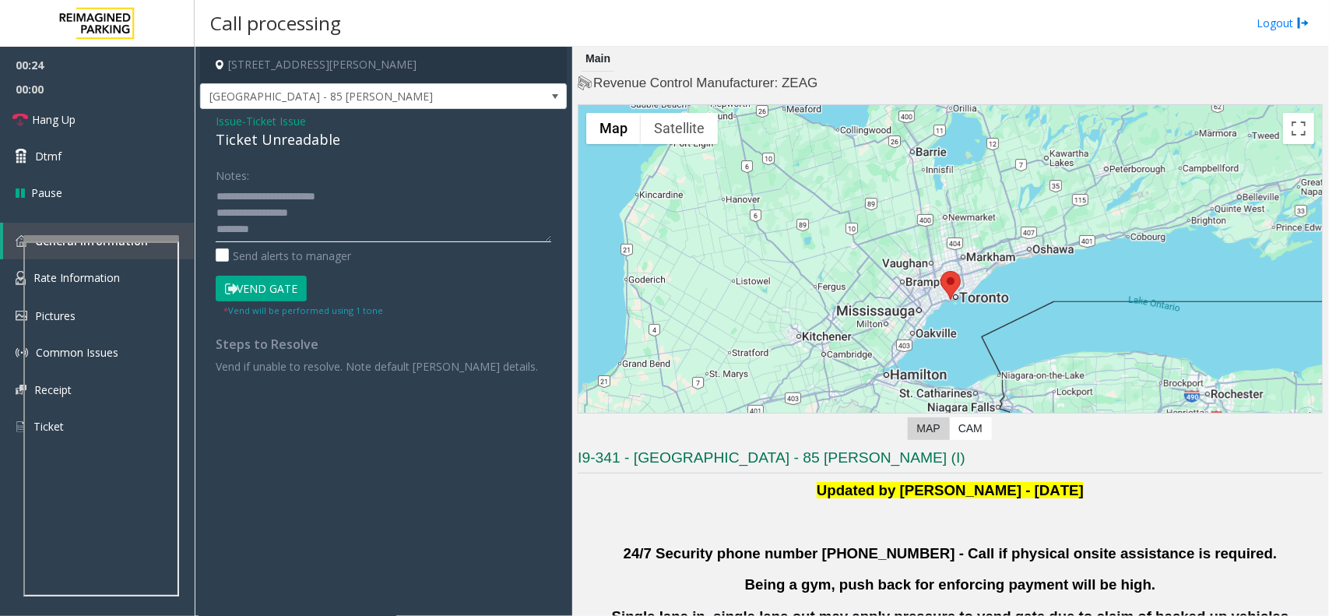
drag, startPoint x: 339, startPoint y: 212, endPoint x: 195, endPoint y: 208, distance: 144.0
click at [195, 208] on div "85 Hanna Avenue, Toronto, ON Liberty Village - 85 Hanna Issue - Ticket Issue Ti…" at bounding box center [762, 331] width 1134 height 569
click at [293, 133] on div "Ticket Unreadable" at bounding box center [383, 139] width 335 height 21
drag, startPoint x: 376, startPoint y: 146, endPoint x: 214, endPoint y: 137, distance: 162.1
click at [214, 137] on div "Issue - Ticket Issue Ticket Unreadable Notes: Send alerts to manager Vend Gate …" at bounding box center [383, 249] width 367 height 280
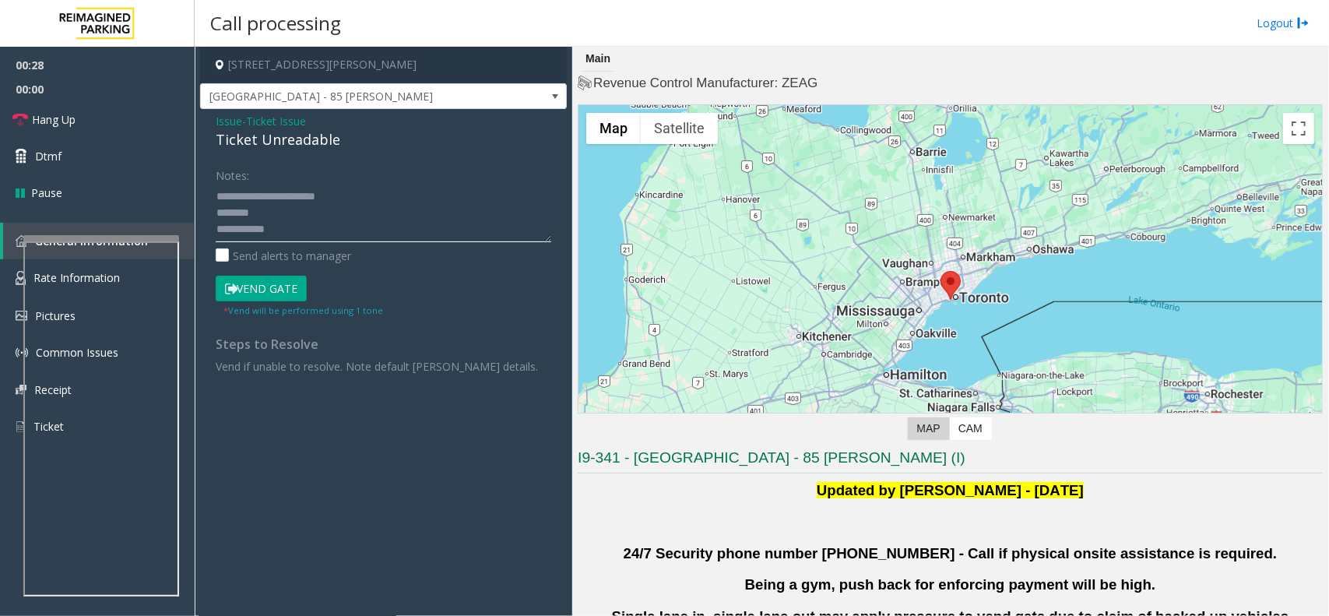
drag, startPoint x: 258, startPoint y: 201, endPoint x: 401, endPoint y: 196, distance: 142.5
click at [401, 196] on textarea at bounding box center [383, 213] width 335 height 58
paste textarea "*"
drag, startPoint x: 297, startPoint y: 212, endPoint x: 239, endPoint y: 209, distance: 57.7
click at [230, 209] on textarea at bounding box center [383, 213] width 335 height 58
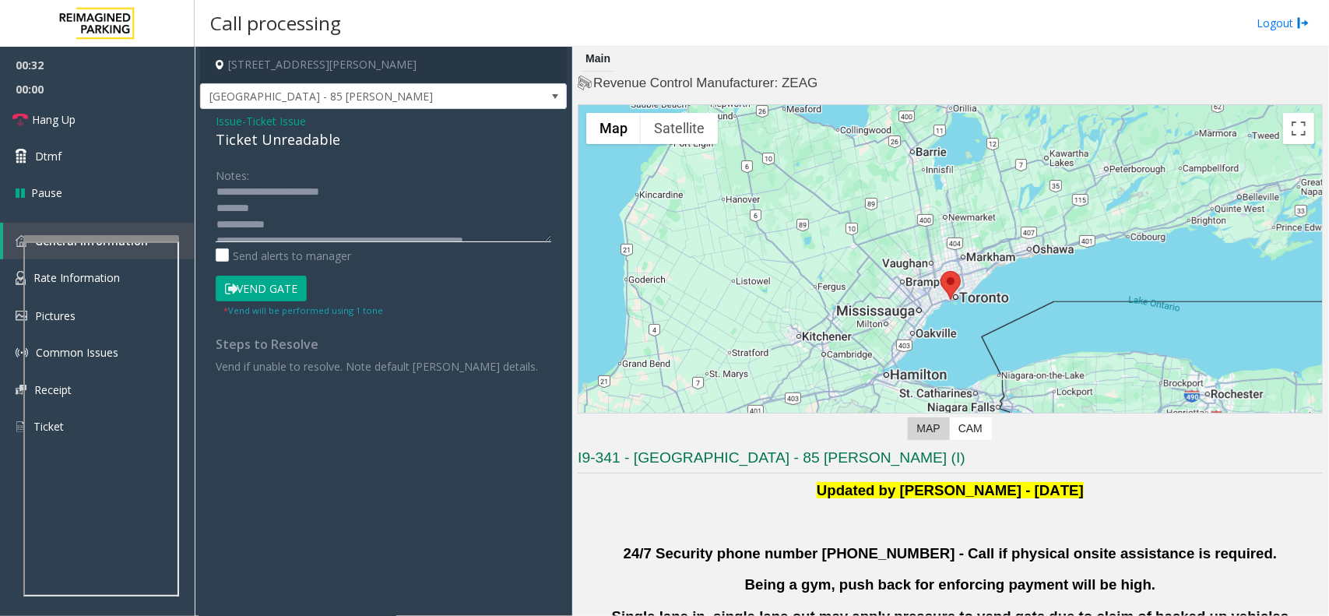
scroll to position [0, 0]
drag, startPoint x: 297, startPoint y: 230, endPoint x: 216, endPoint y: 223, distance: 81.3
click at [216, 223] on textarea at bounding box center [383, 213] width 335 height 58
click at [282, 195] on textarea at bounding box center [383, 213] width 335 height 58
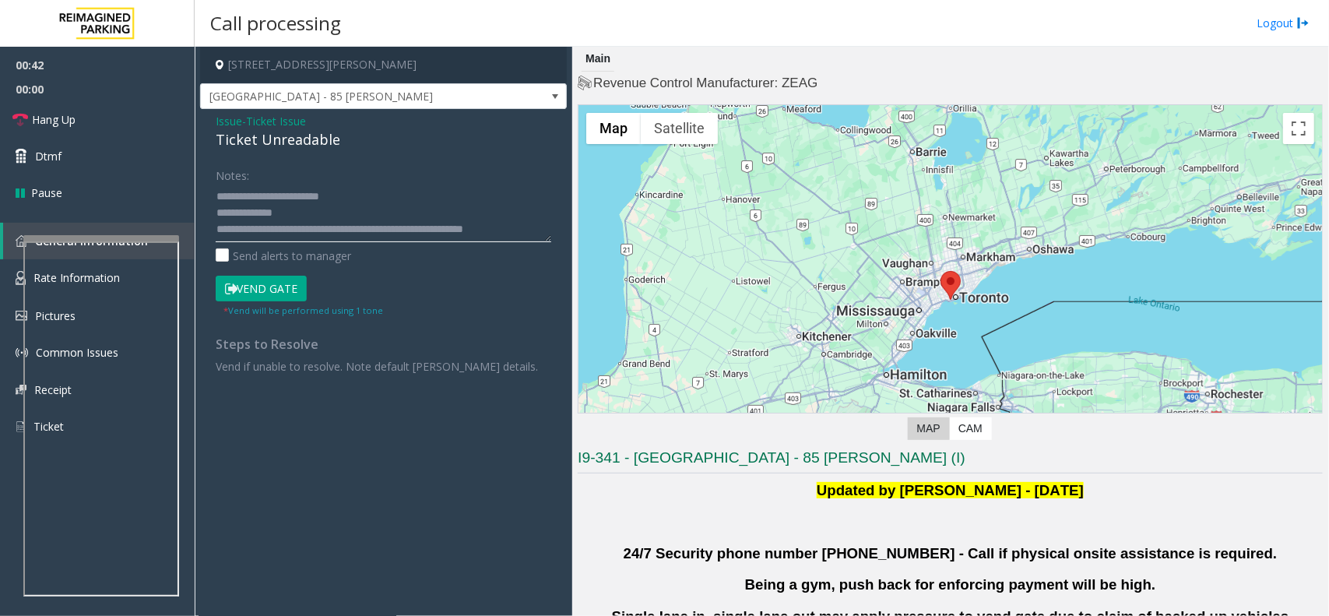
click at [216, 191] on textarea at bounding box center [383, 213] width 335 height 58
drag, startPoint x: 278, startPoint y: 223, endPoint x: 318, endPoint y: 247, distance: 46.1
click at [318, 247] on div "Notes: Send alerts to manager" at bounding box center [383, 213] width 335 height 102
paste textarea
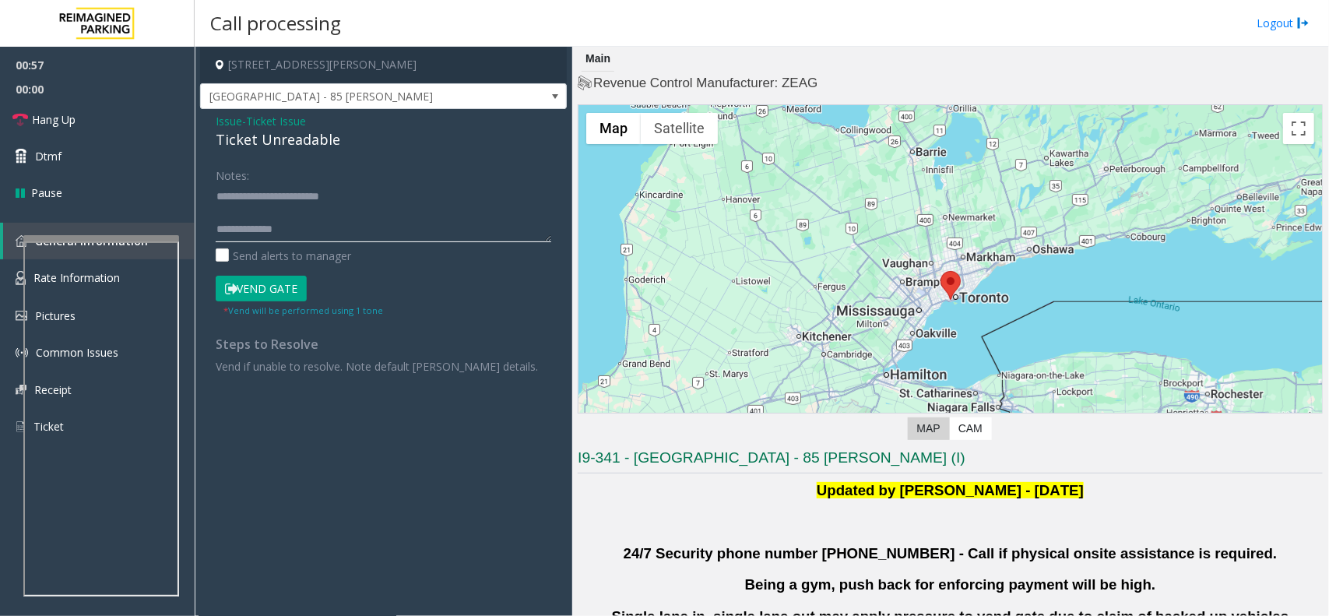
click at [288, 210] on textarea at bounding box center [383, 213] width 335 height 58
drag, startPoint x: 216, startPoint y: 193, endPoint x: 237, endPoint y: 193, distance: 21.8
click at [220, 193] on textarea at bounding box center [383, 213] width 335 height 58
click at [448, 196] on textarea at bounding box center [383, 213] width 335 height 58
click at [254, 271] on form "Notes: Send alerts to manager Vend Gate * Vend will be performed using 1 tone" at bounding box center [383, 240] width 335 height 156
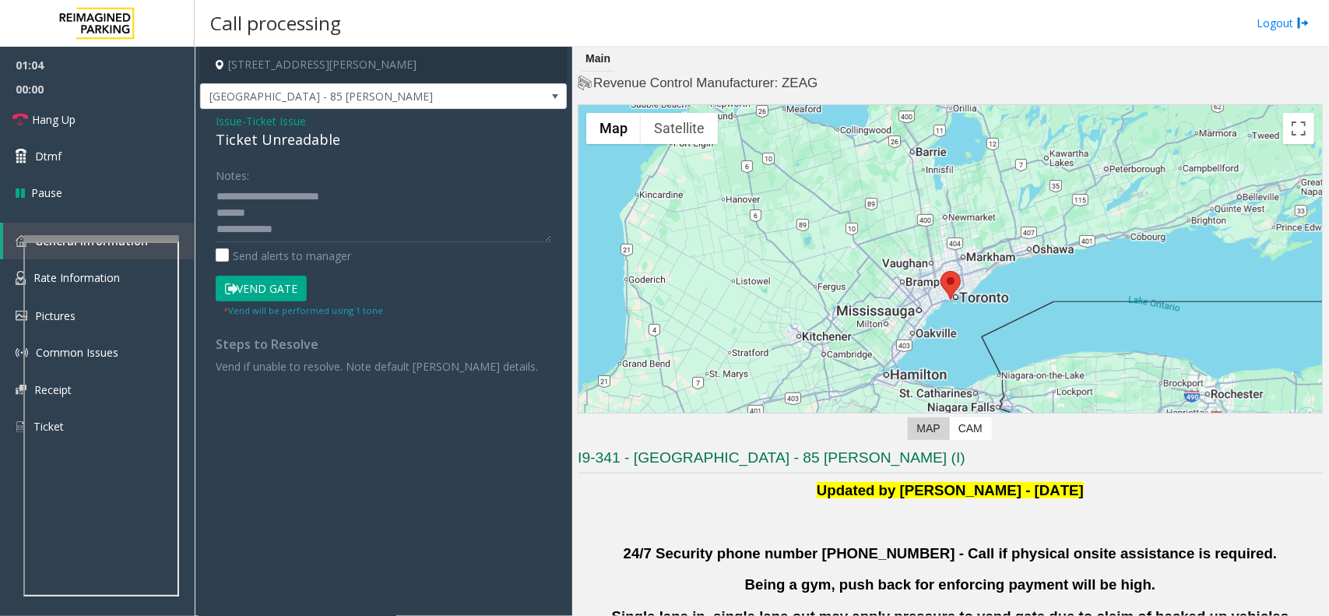
click at [247, 278] on button "Vend Gate" at bounding box center [261, 289] width 91 height 26
click at [246, 279] on button "Vend Gate" at bounding box center [261, 289] width 91 height 26
click at [244, 285] on button "Vend Gate" at bounding box center [261, 289] width 91 height 26
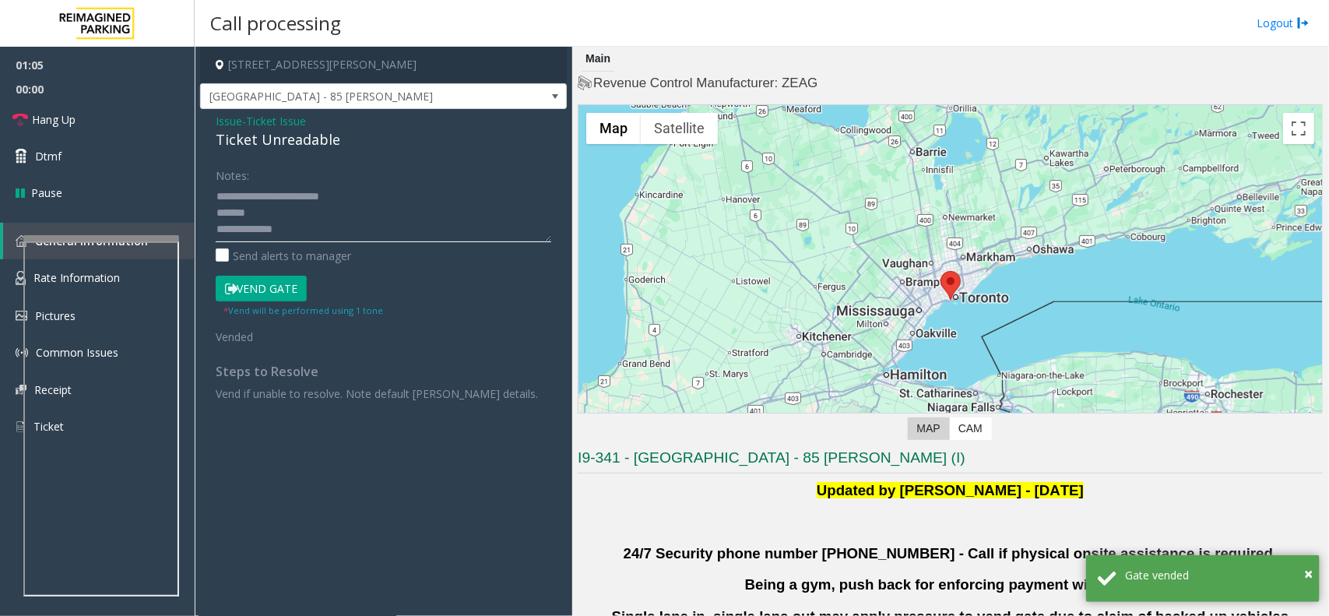
click at [216, 214] on textarea at bounding box center [383, 213] width 335 height 58
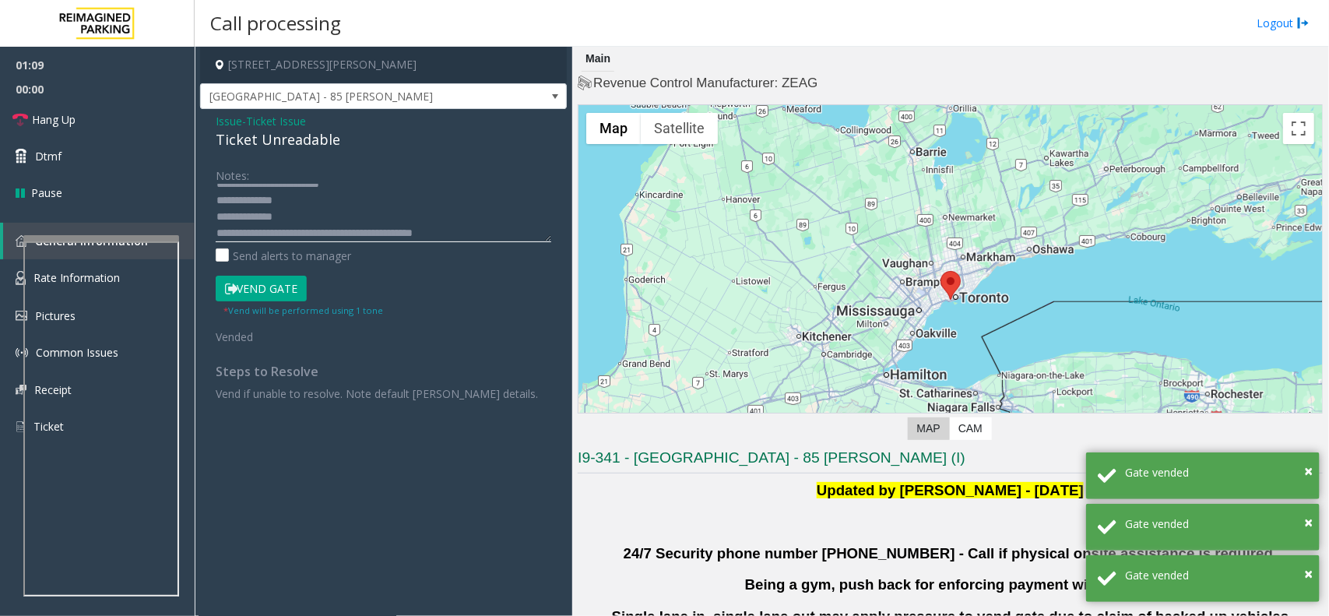
scroll to position [16, 0]
type textarea "**********"
click at [67, 126] on span "Hang Up" at bounding box center [54, 119] width 44 height 16
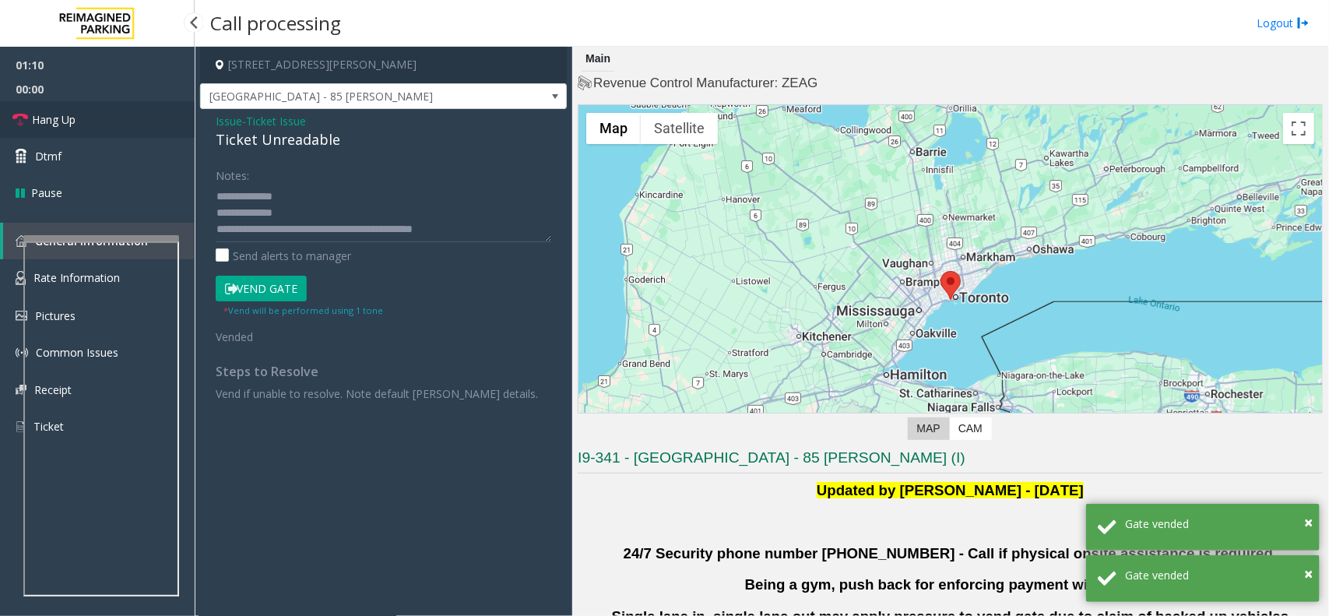
click at [67, 126] on span "Hang Up" at bounding box center [54, 119] width 44 height 16
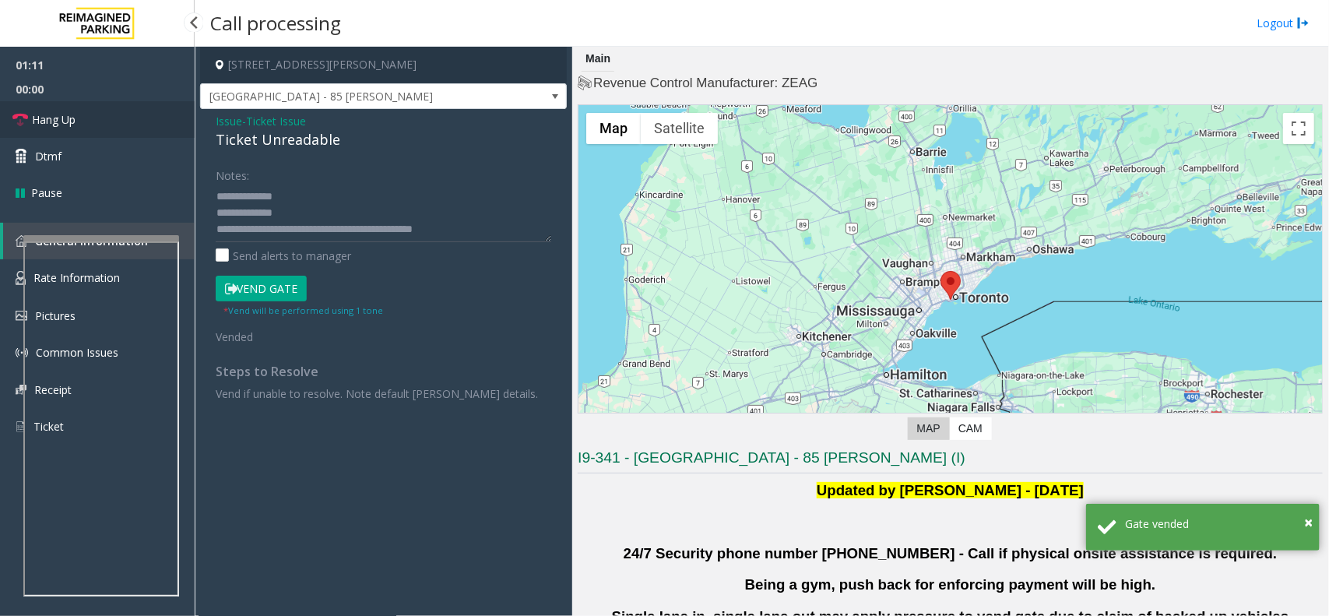
click at [67, 126] on span "Hang Up" at bounding box center [54, 119] width 44 height 16
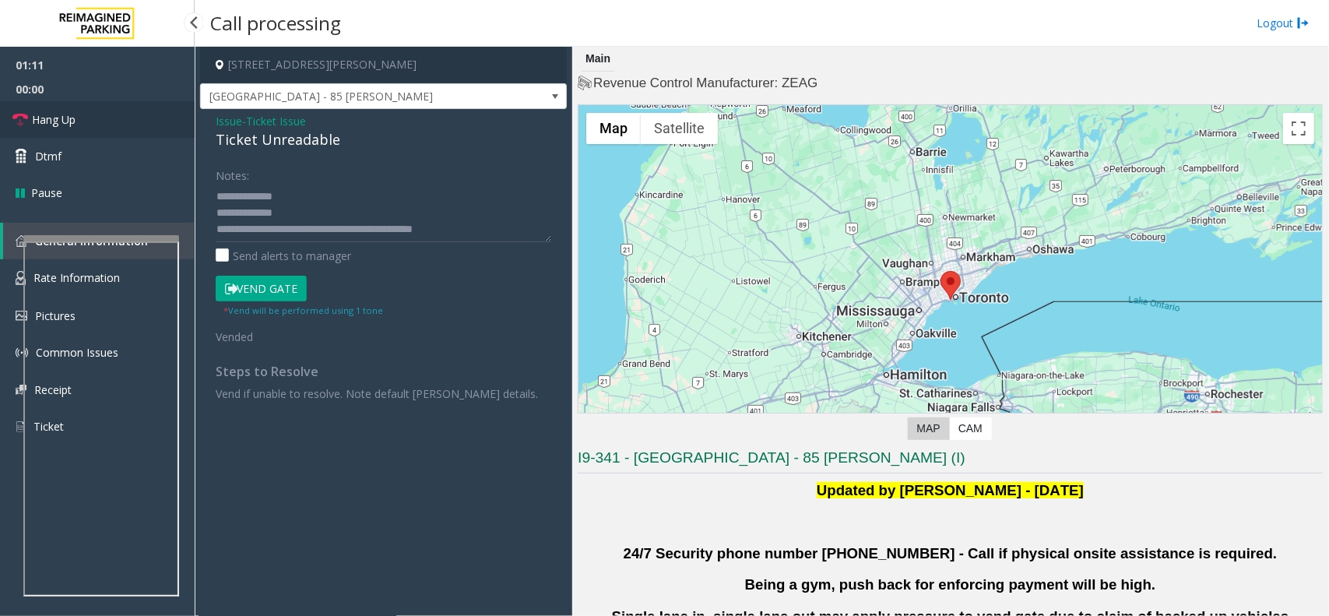
click at [67, 126] on span "Hang Up" at bounding box center [54, 119] width 44 height 16
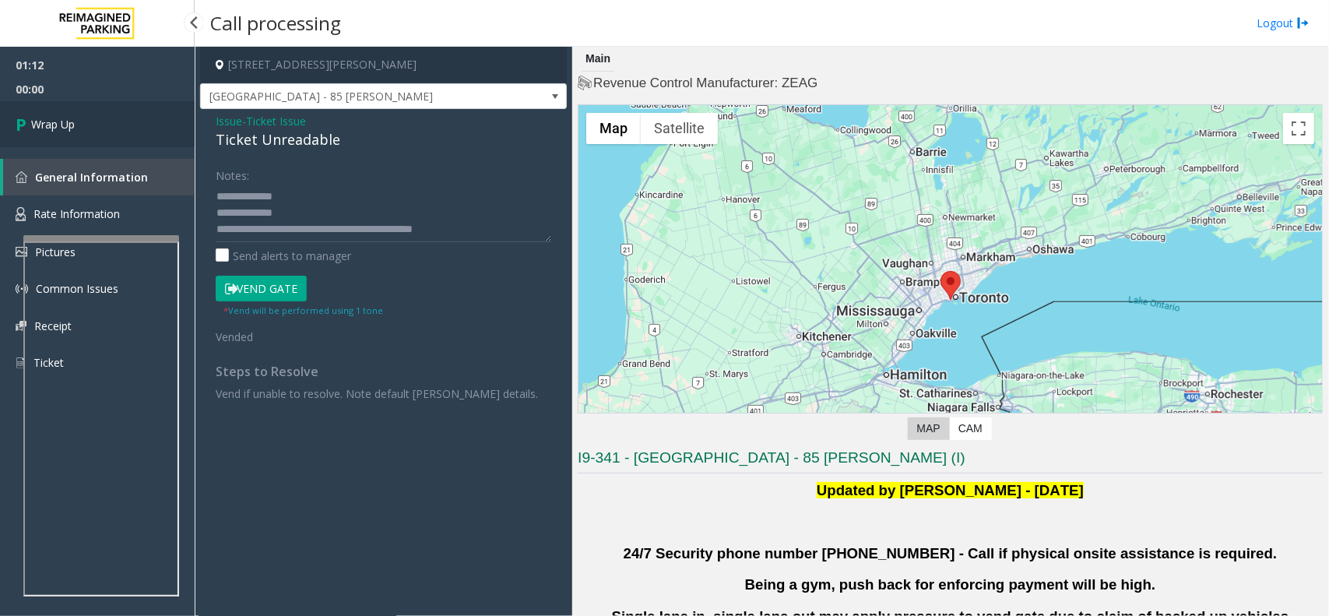
click at [67, 126] on span "Wrap Up" at bounding box center [53, 124] width 44 height 16
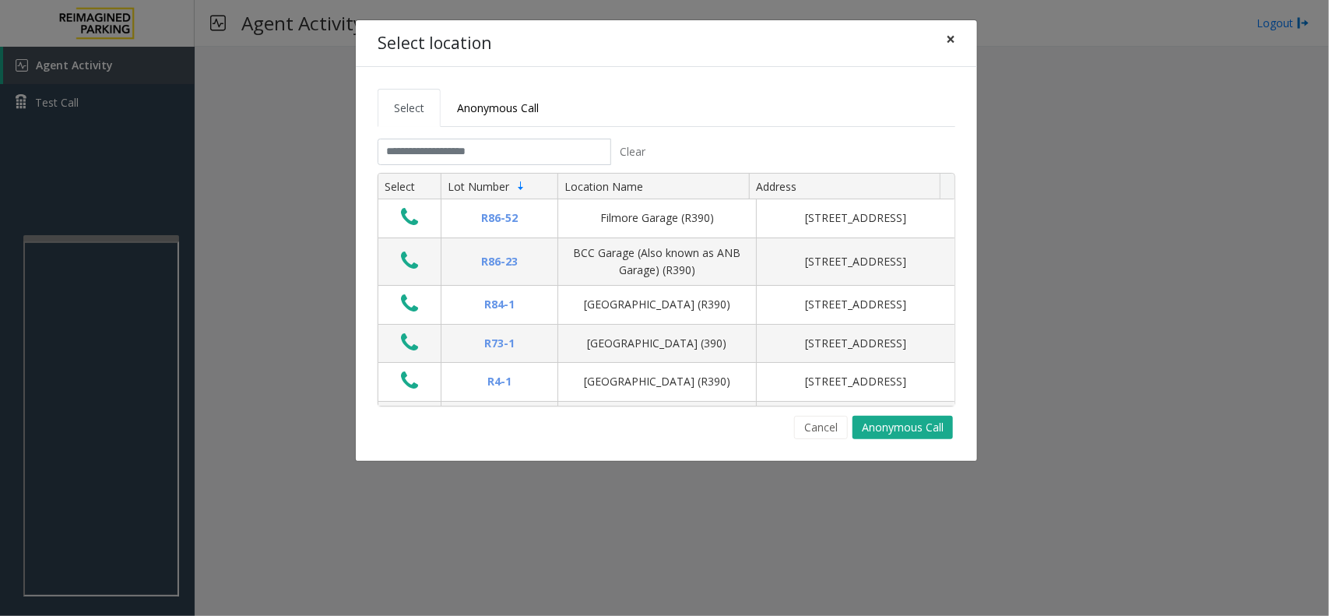
drag, startPoint x: 950, startPoint y: 30, endPoint x: 953, endPoint y: 37, distance: 8.4
click at [952, 36] on span "×" at bounding box center [950, 39] width 9 height 22
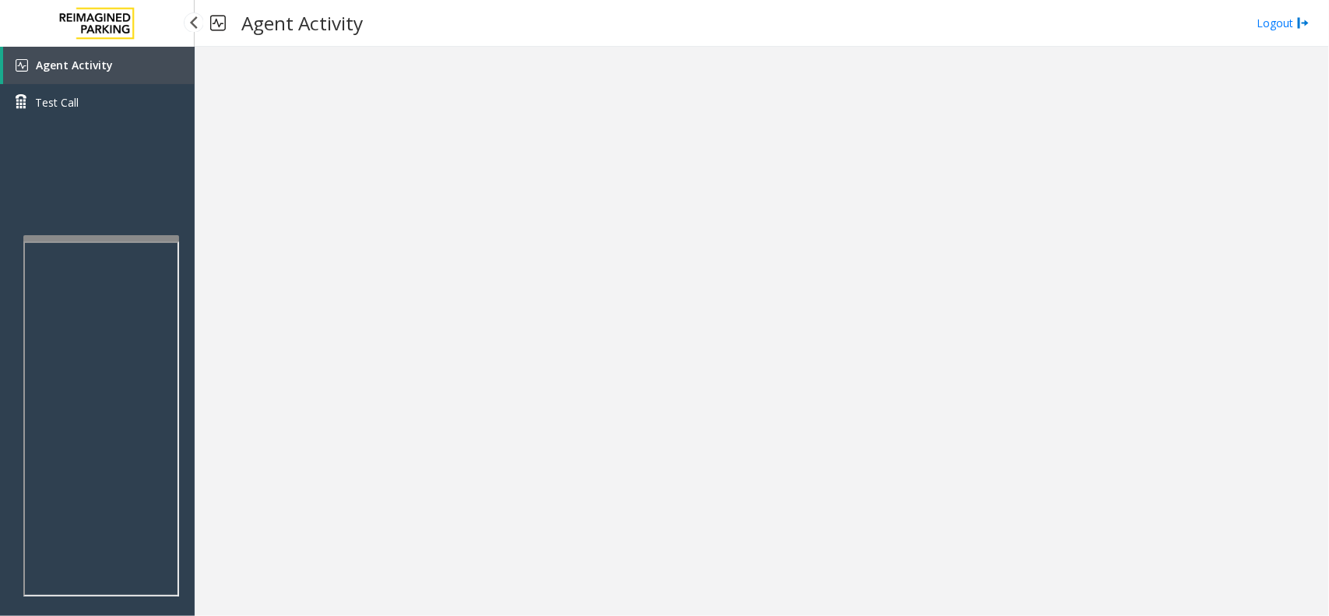
click at [152, 70] on link "Agent Activity" at bounding box center [98, 65] width 191 height 37
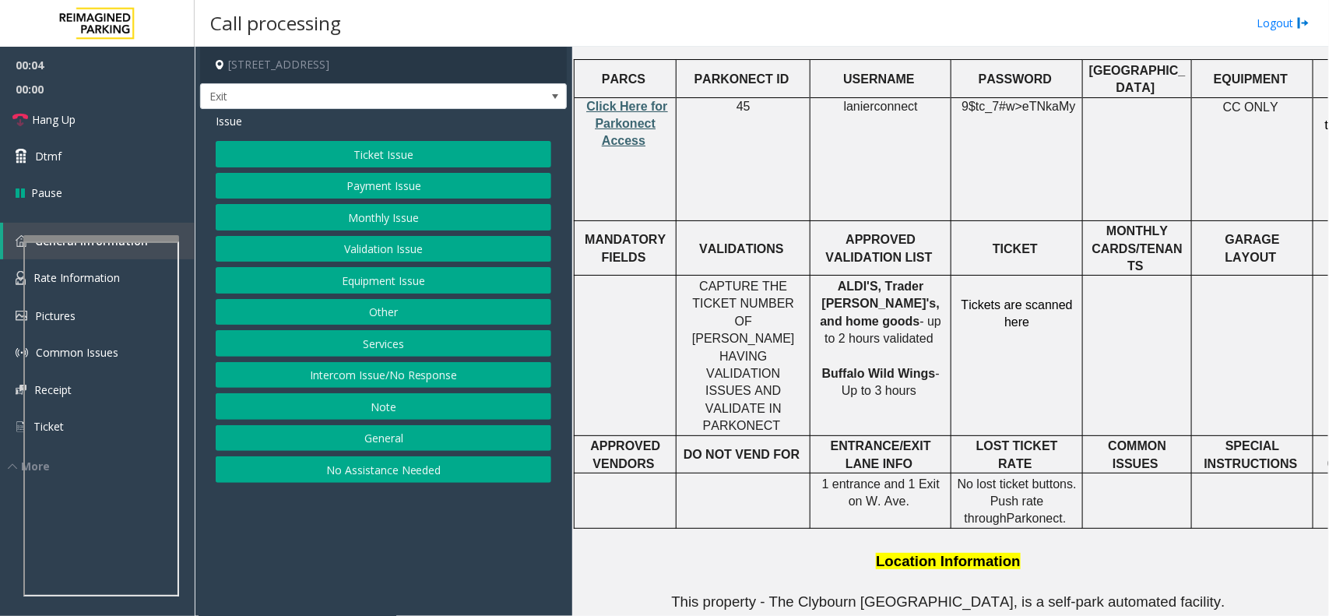
scroll to position [584, 0]
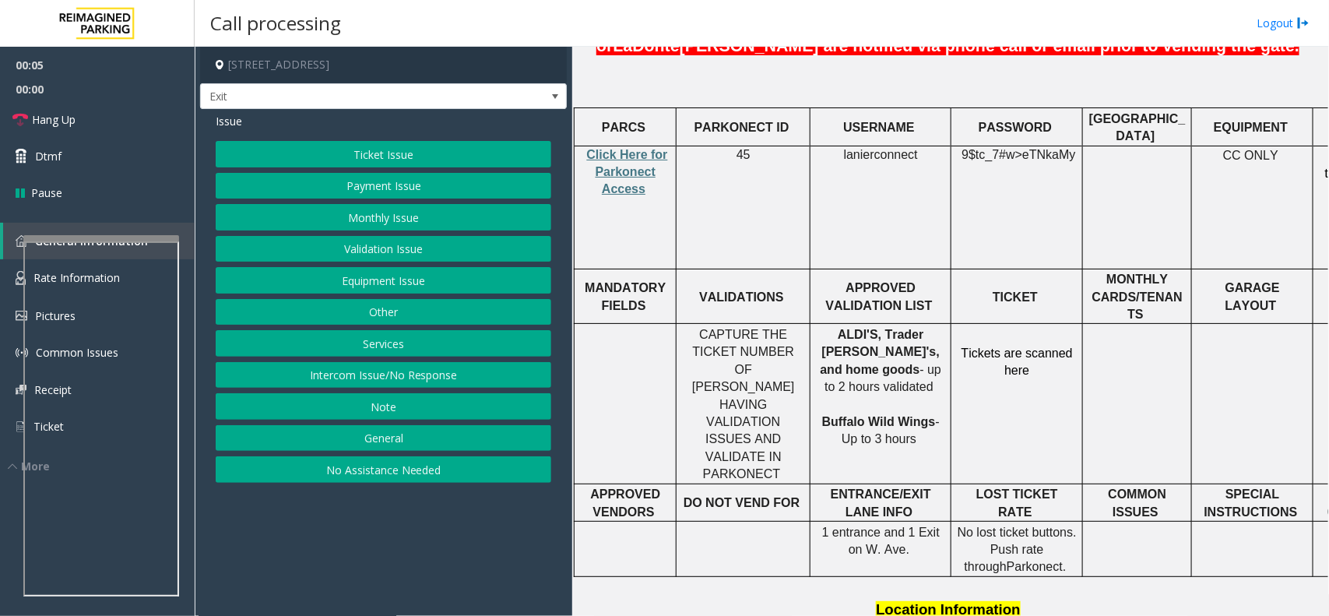
click at [645, 182] on span at bounding box center [646, 188] width 3 height 13
click at [635, 148] on span "Click Here for Parkonect Access" at bounding box center [627, 172] width 81 height 48
click at [417, 247] on button "Validation Issue" at bounding box center [383, 249] width 335 height 26
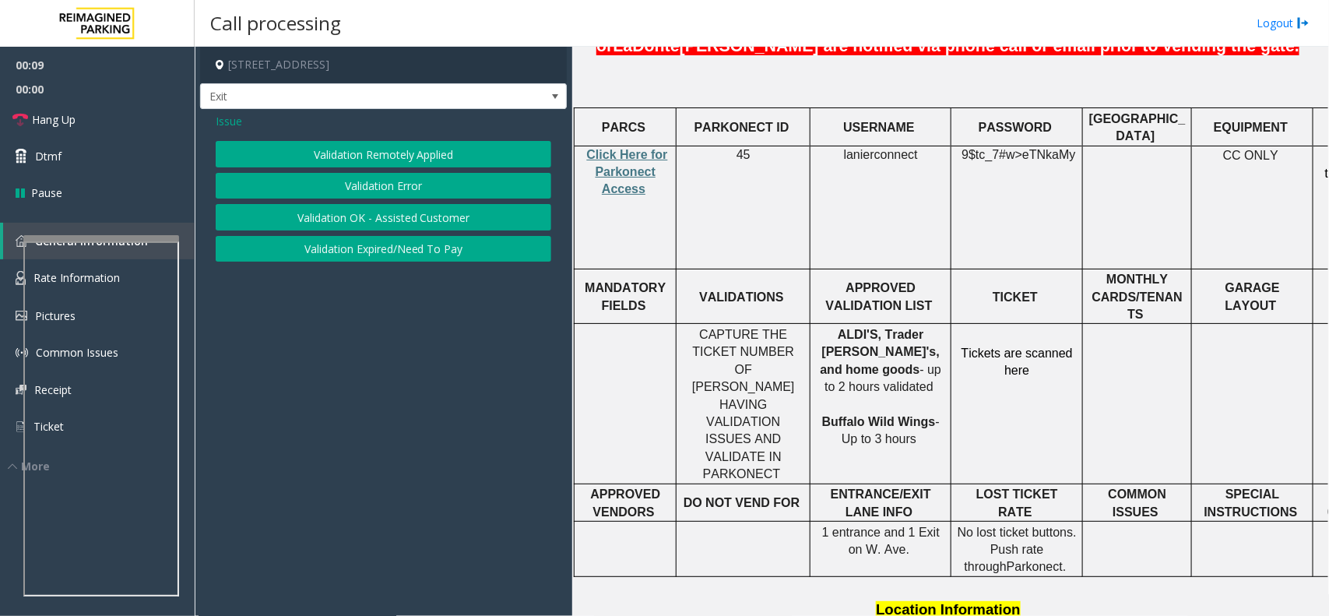
click at [392, 185] on button "Validation Error" at bounding box center [383, 186] width 335 height 26
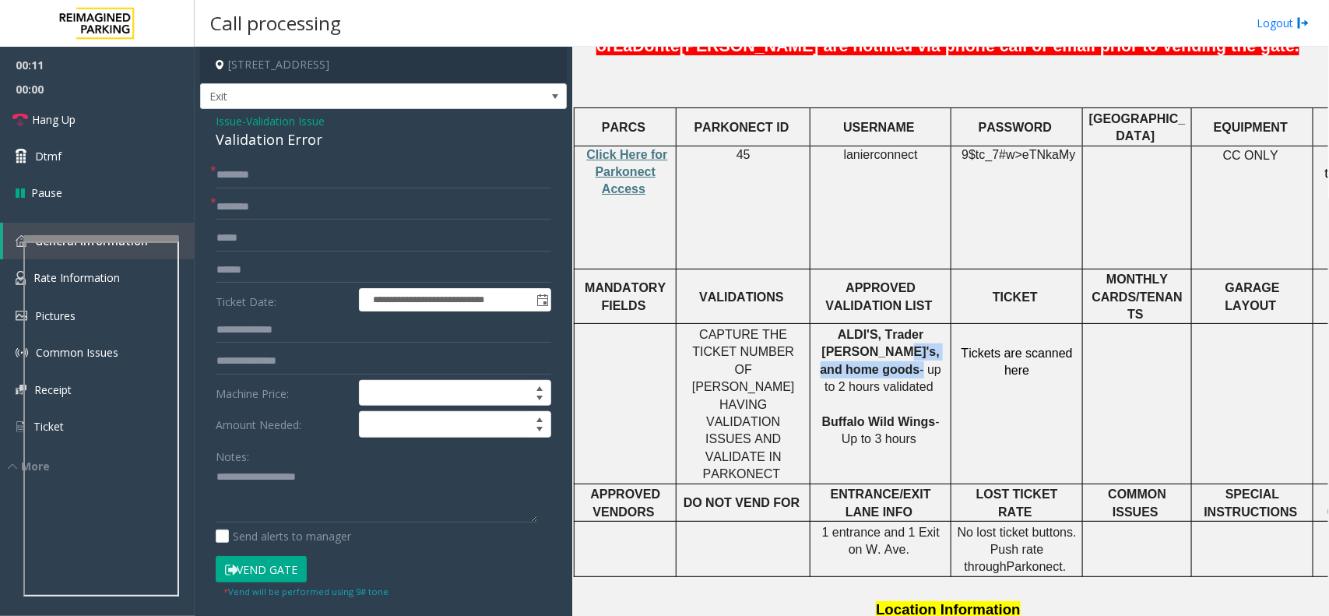
drag, startPoint x: 894, startPoint y: 292, endPoint x: 819, endPoint y: 293, distance: 74.7
click at [819, 326] on p "ALDI'S, Trader Joe's, and home goods - up to 2 hours validated Buffalo Wild Win…" at bounding box center [880, 387] width 129 height 122
click at [278, 209] on input "text" at bounding box center [383, 207] width 335 height 26
paste input "**********"
type input "**********"
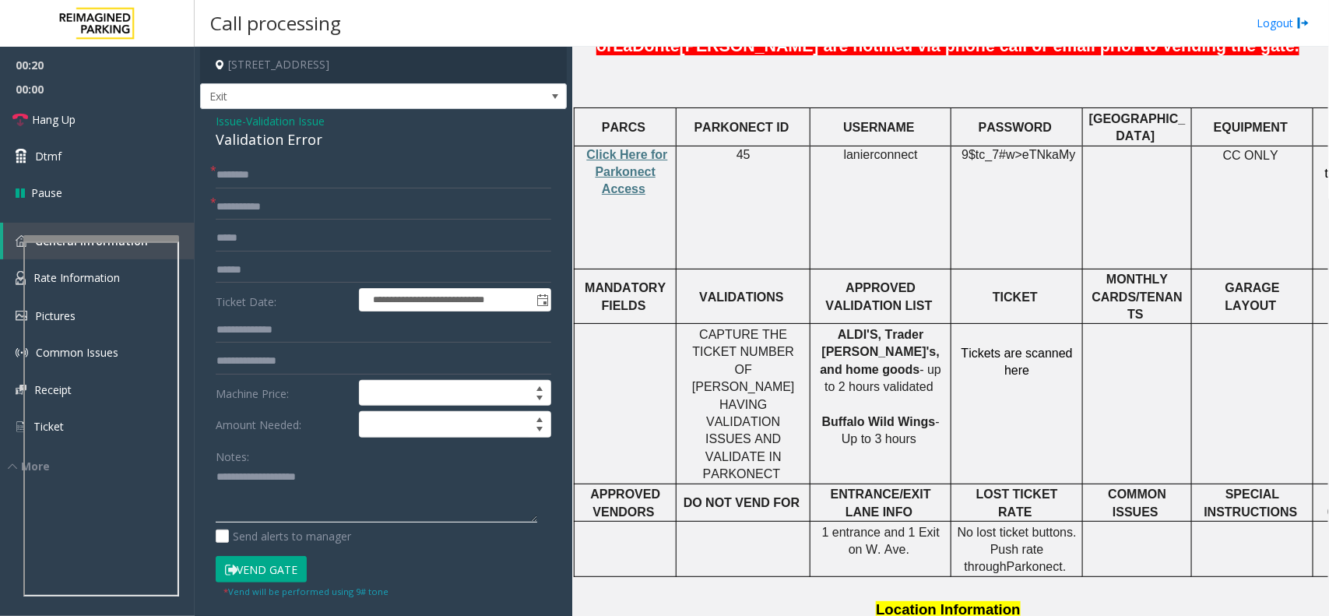
click at [301, 486] on textarea at bounding box center [376, 494] width 321 height 58
paste textarea "**********"
type textarea "**********"
click at [258, 261] on input "text" at bounding box center [383, 270] width 335 height 26
type input "**********"
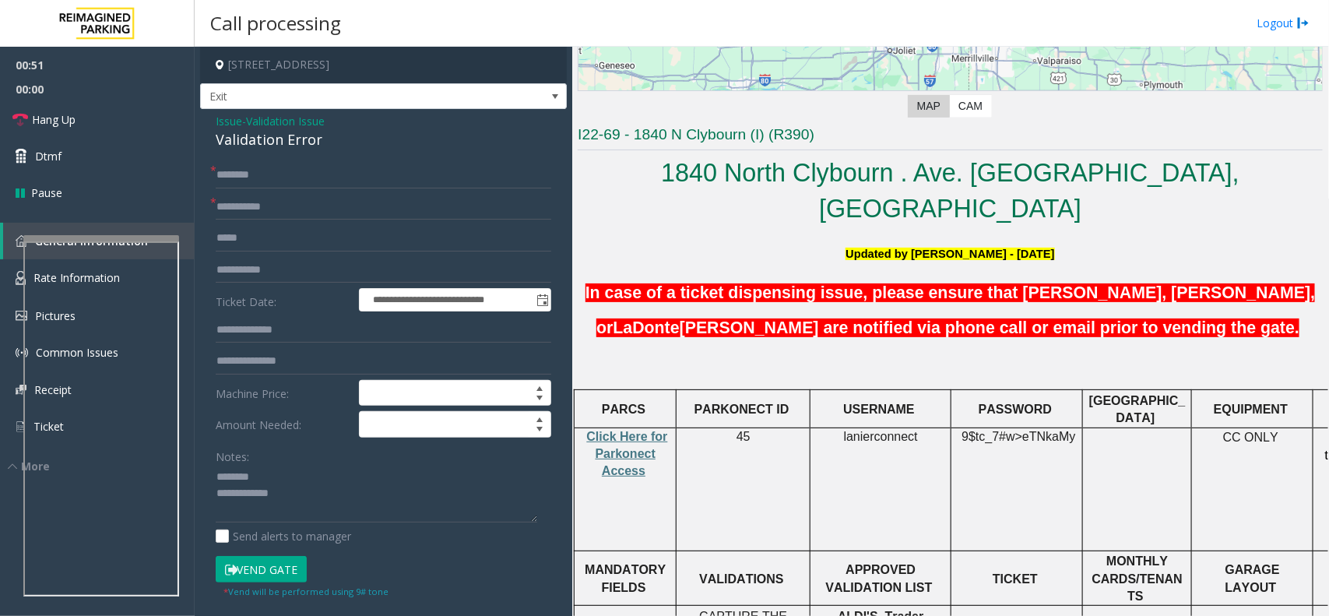
scroll to position [292, 0]
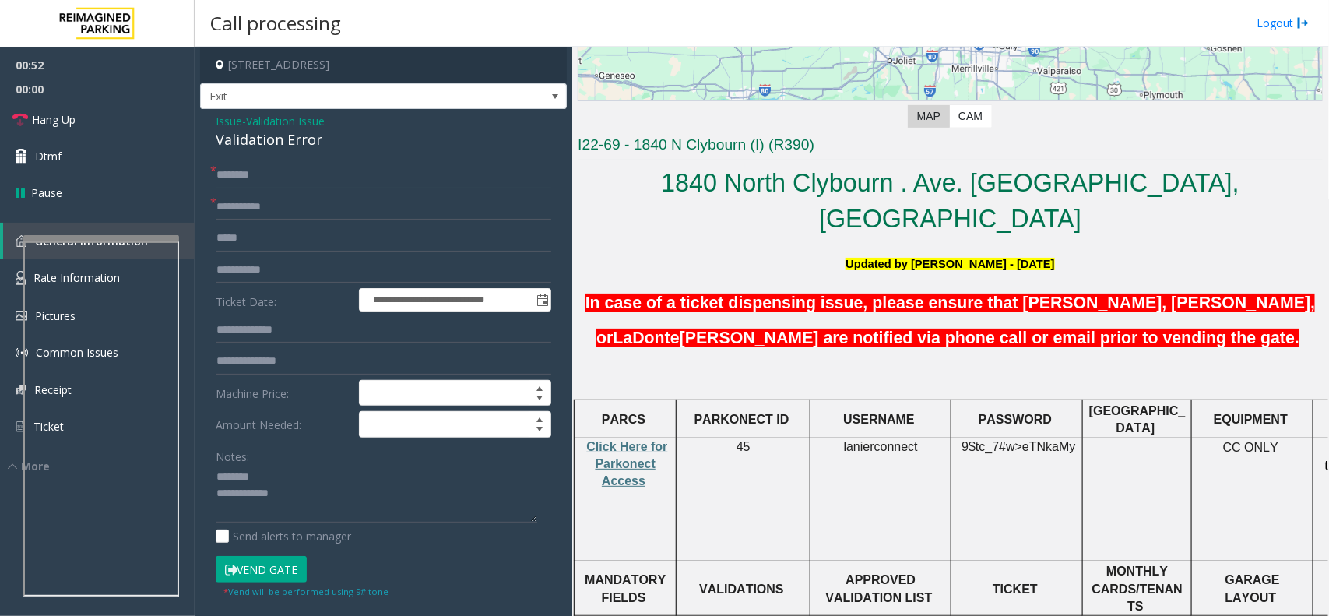
click at [873, 440] on span "lanierconnect" at bounding box center [881, 447] width 74 height 14
click at [1017, 440] on span "9$tc_7#w>" at bounding box center [991, 446] width 61 height 13
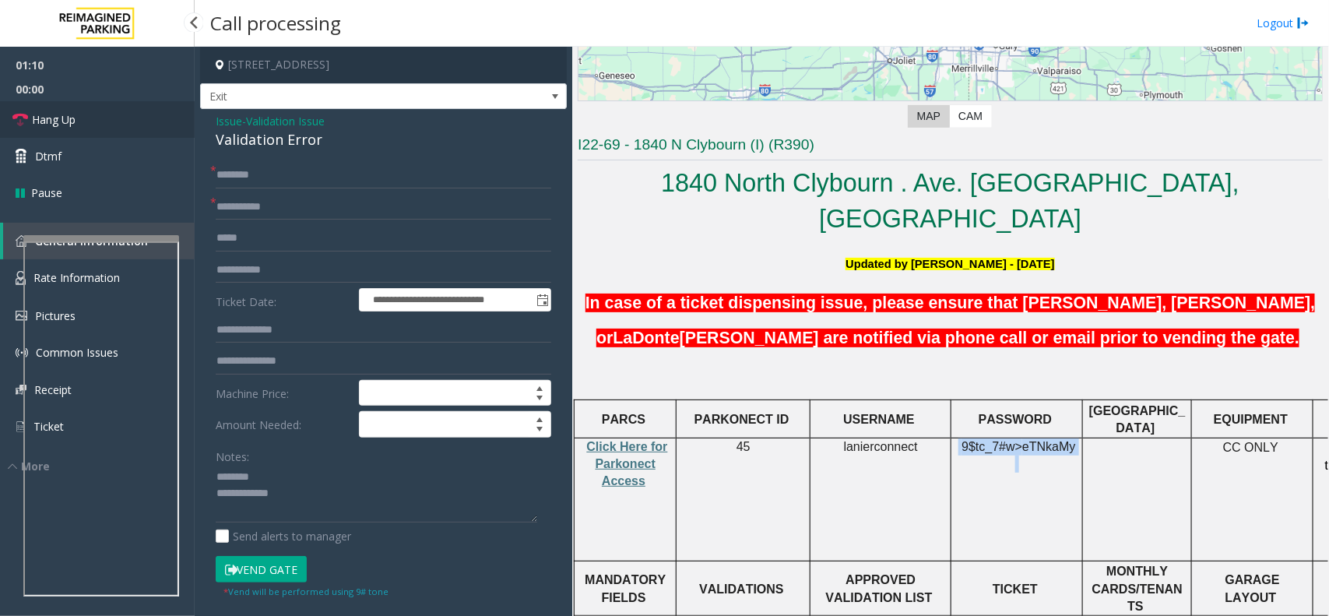
drag, startPoint x: 101, startPoint y: 111, endPoint x: 115, endPoint y: 130, distance: 24.0
click at [101, 111] on link "Hang Up" at bounding box center [97, 119] width 195 height 37
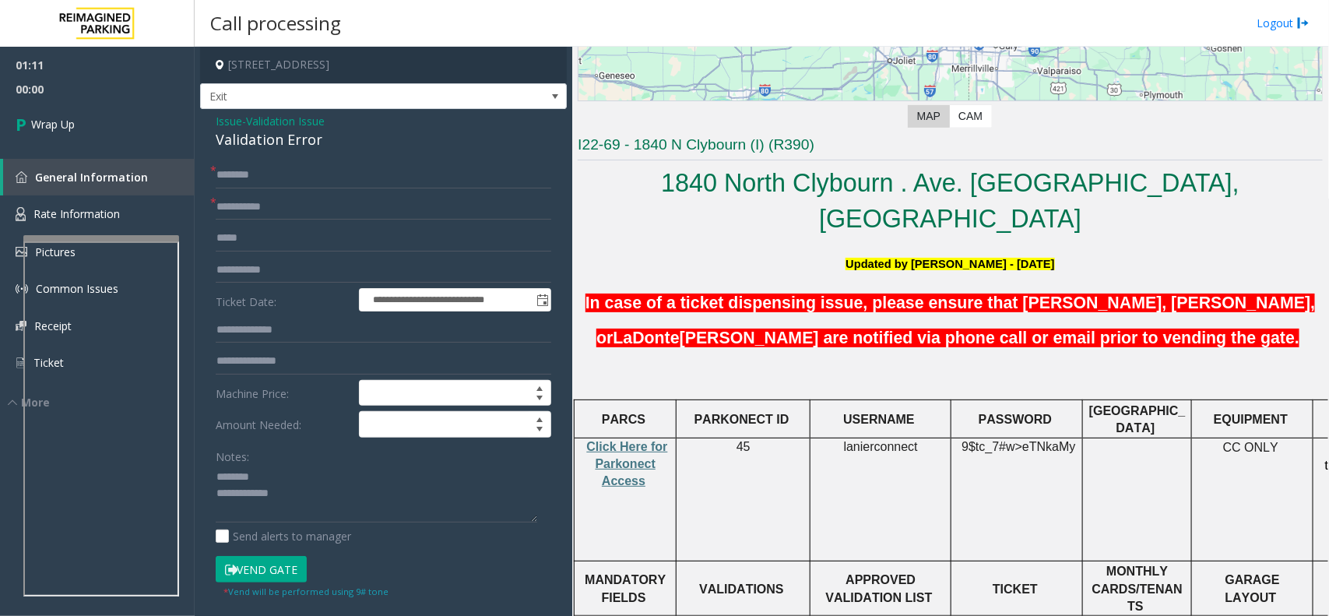
click at [308, 141] on div "Validation Error" at bounding box center [383, 139] width 335 height 21
drag, startPoint x: 308, startPoint y: 141, endPoint x: 325, endPoint y: 223, distance: 84.1
click at [309, 141] on div "Validation Error" at bounding box center [383, 139] width 335 height 21
click at [288, 461] on div "Notes:" at bounding box center [383, 483] width 335 height 80
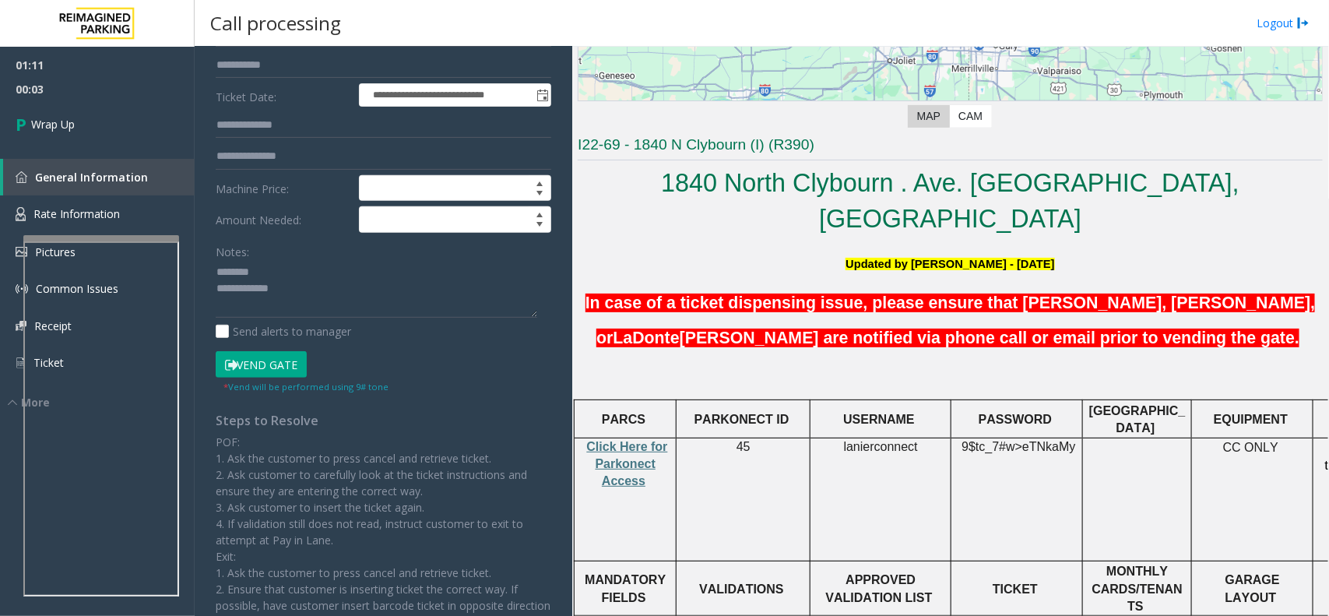
click at [317, 243] on div "Notes:" at bounding box center [383, 278] width 335 height 80
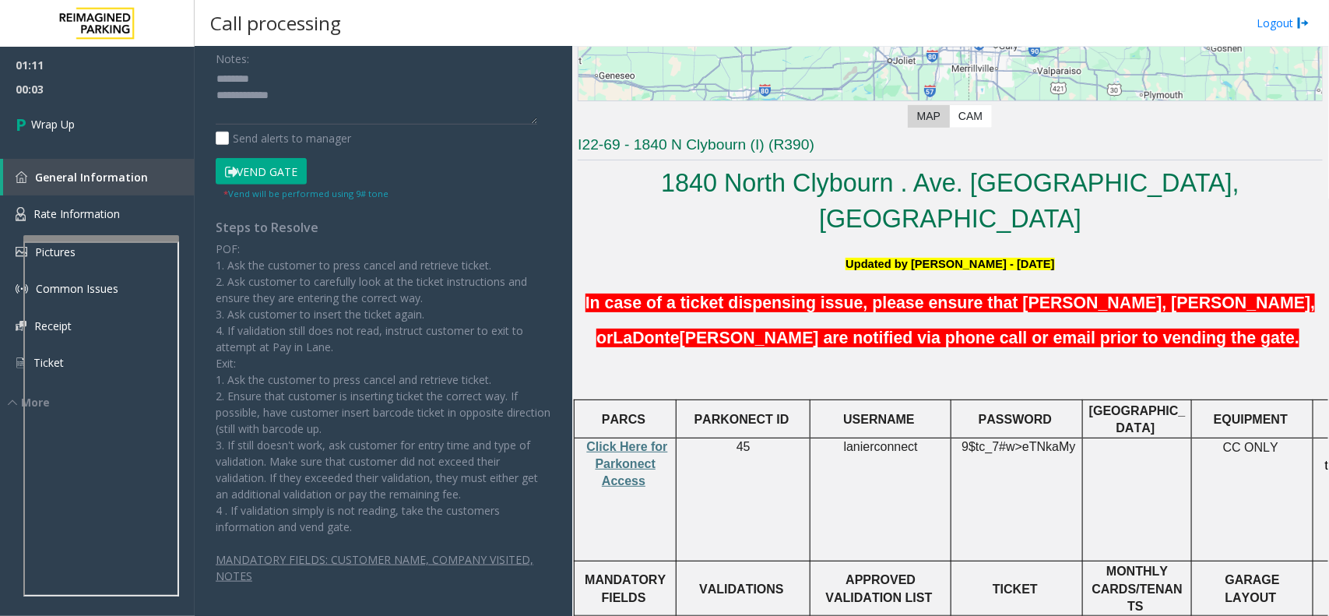
scroll to position [302, 0]
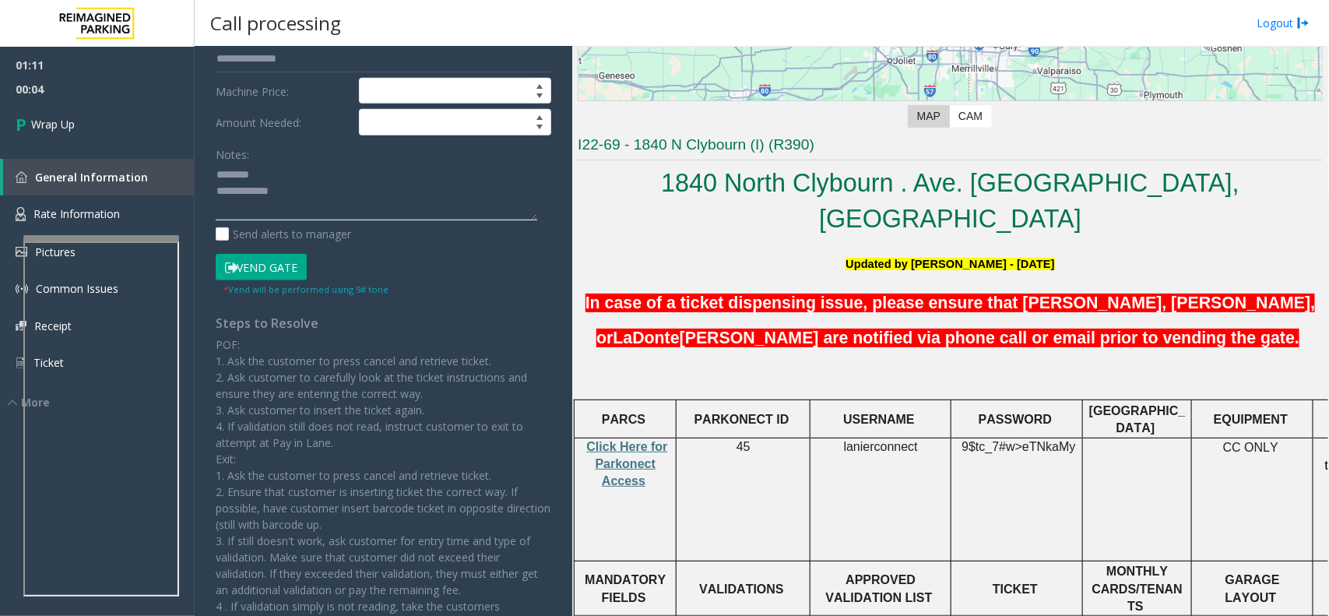
click at [335, 163] on textarea at bounding box center [376, 192] width 321 height 58
paste textarea "**********"
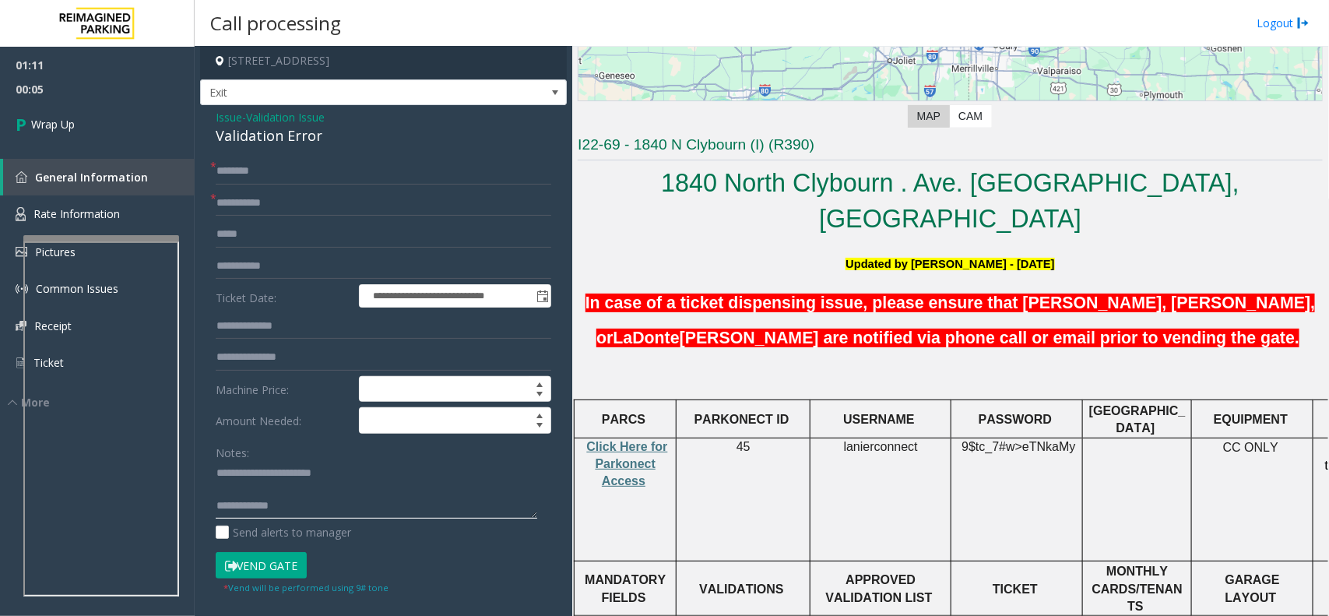
scroll to position [0, 0]
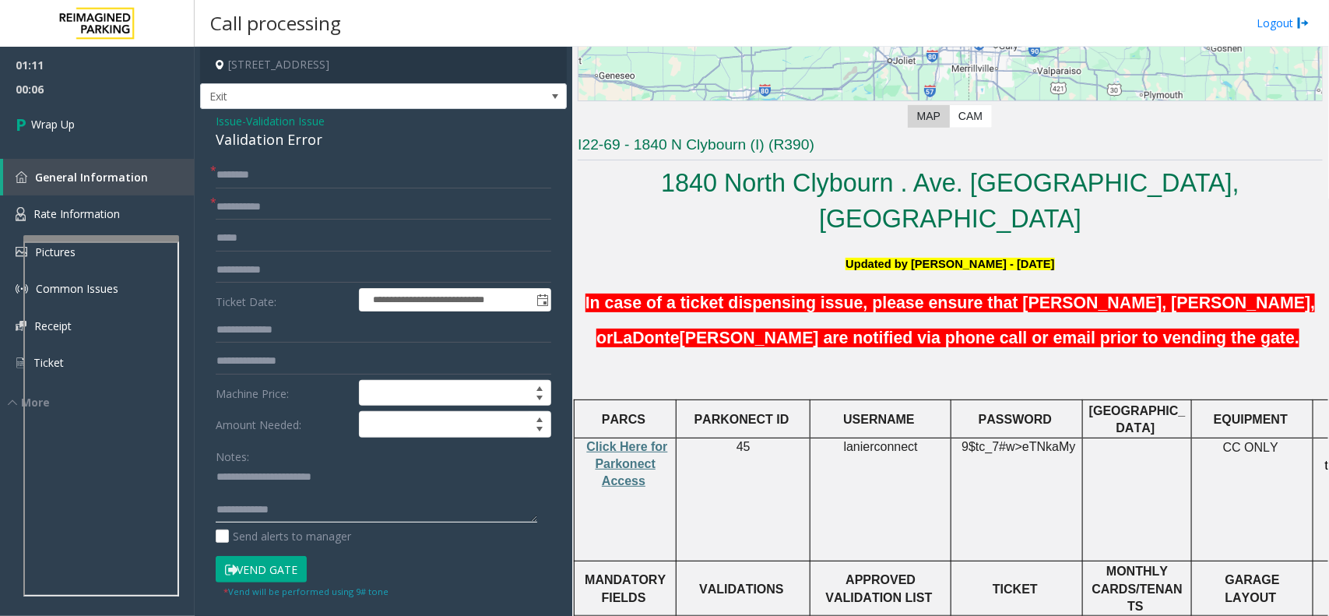
type textarea "**********"
click at [305, 141] on div "Validation Error" at bounding box center [383, 139] width 335 height 21
click at [312, 180] on input "text" at bounding box center [383, 175] width 335 height 26
type input "**"
click at [359, 500] on textarea at bounding box center [376, 494] width 321 height 58
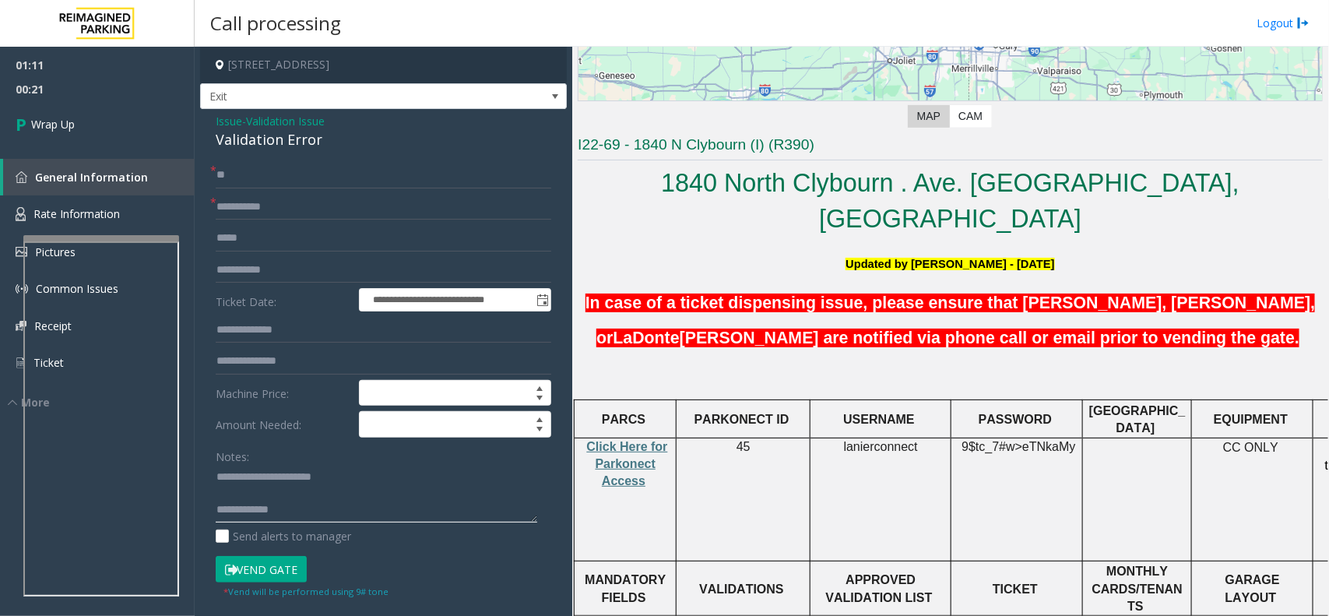
click at [350, 522] on textarea at bounding box center [376, 494] width 321 height 58
paste textarea "**********"
type textarea "**********"
click at [308, 177] on input "**" at bounding box center [383, 175] width 335 height 26
click at [56, 126] on span "Wrap Up" at bounding box center [53, 124] width 44 height 16
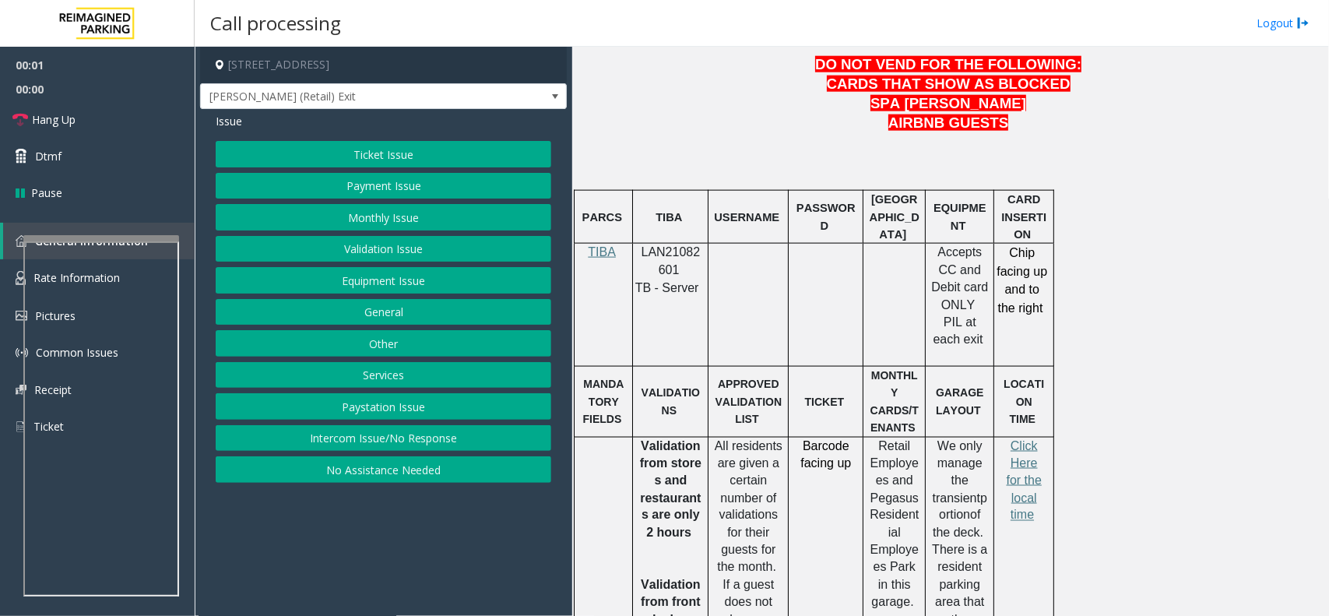
scroll to position [876, 0]
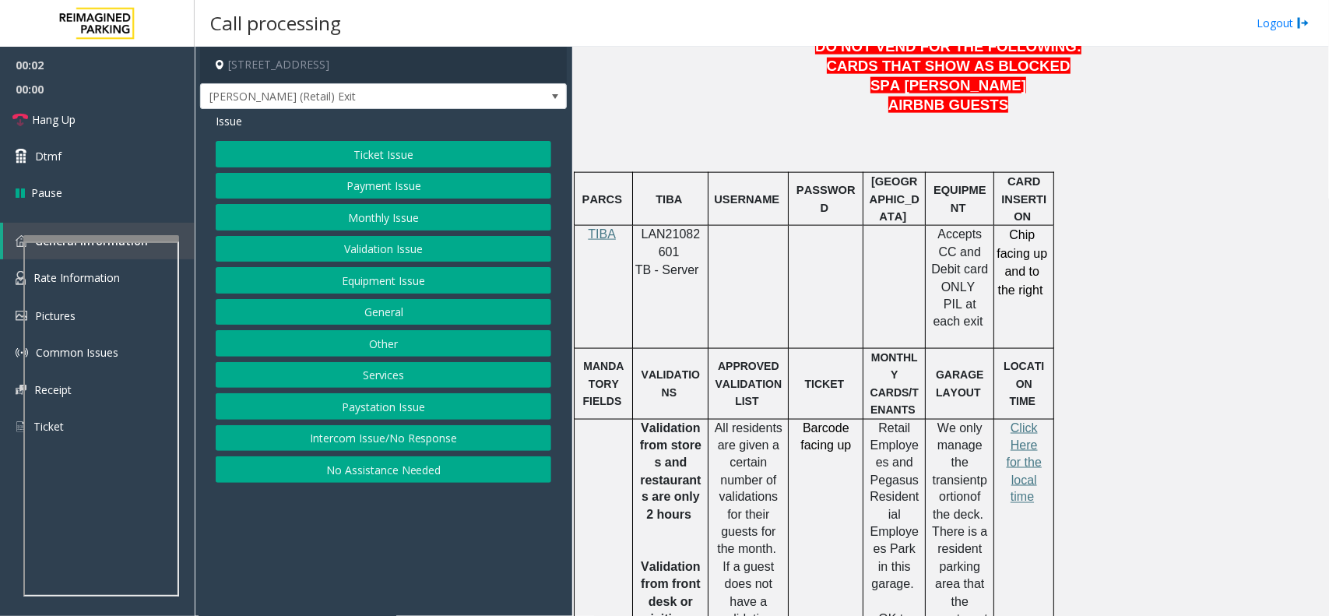
click at [682, 227] on span "LAN21082601" at bounding box center [670, 242] width 59 height 30
click at [685, 226] on p "LAN21082601" at bounding box center [670, 243] width 64 height 35
click at [683, 226] on p "LAN21082601" at bounding box center [670, 243] width 64 height 35
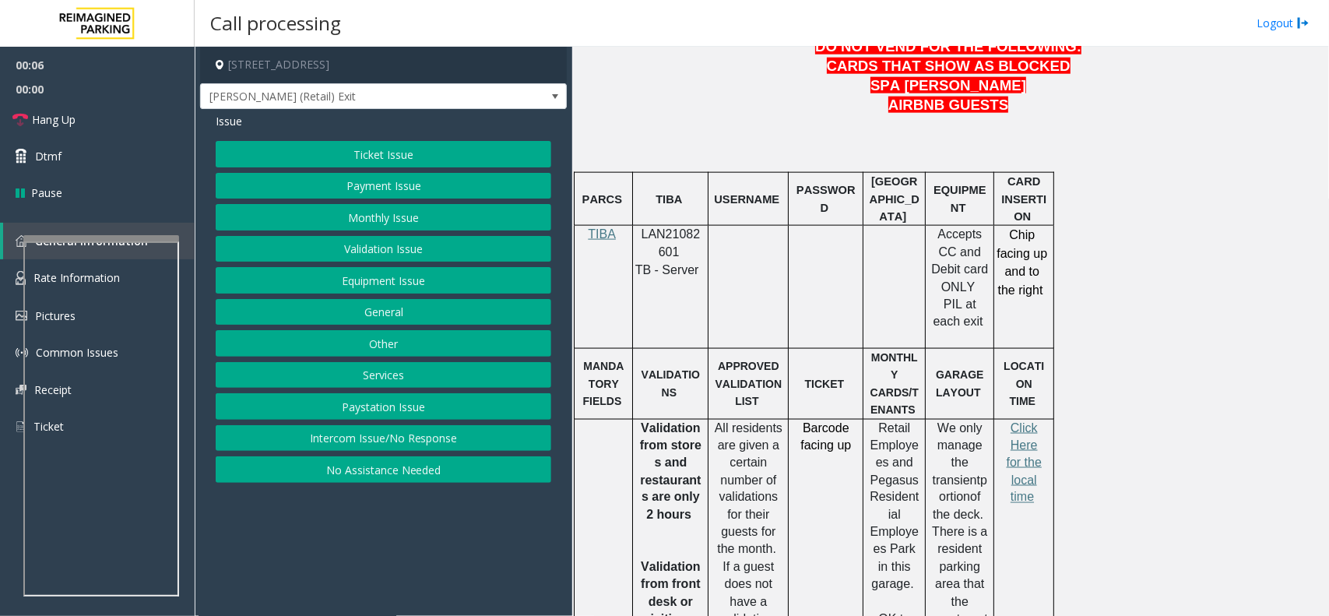
click at [658, 226] on p "LAN21082601" at bounding box center [670, 243] width 64 height 35
click at [397, 208] on button "Monthly Issue" at bounding box center [383, 217] width 335 height 26
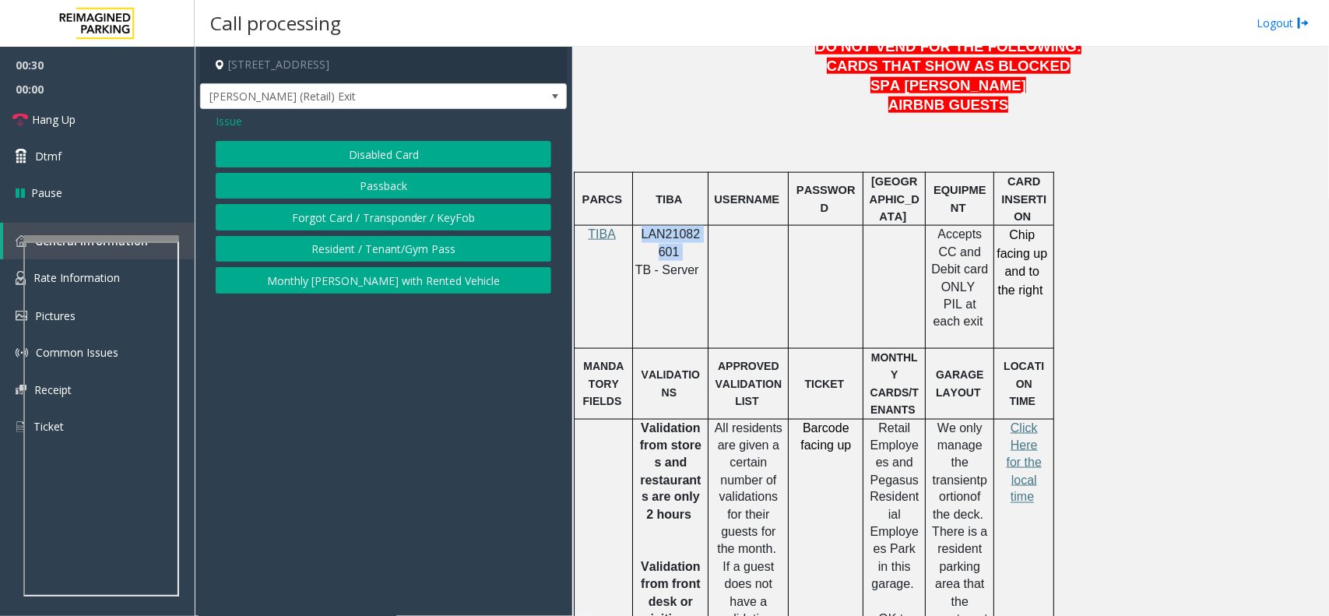
click at [382, 146] on button "Disabled Card" at bounding box center [383, 154] width 335 height 26
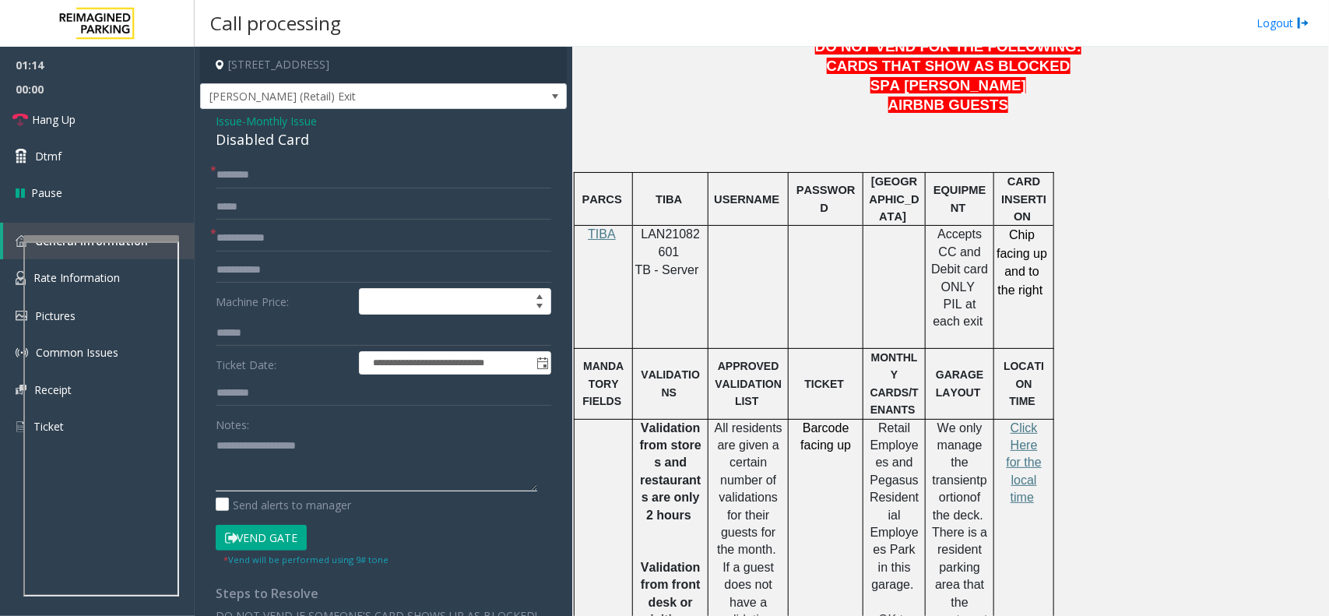
click at [286, 437] on textarea at bounding box center [376, 462] width 321 height 58
paste textarea "**********"
type textarea "**********"
click at [219, 114] on span "Issue" at bounding box center [229, 121] width 26 height 16
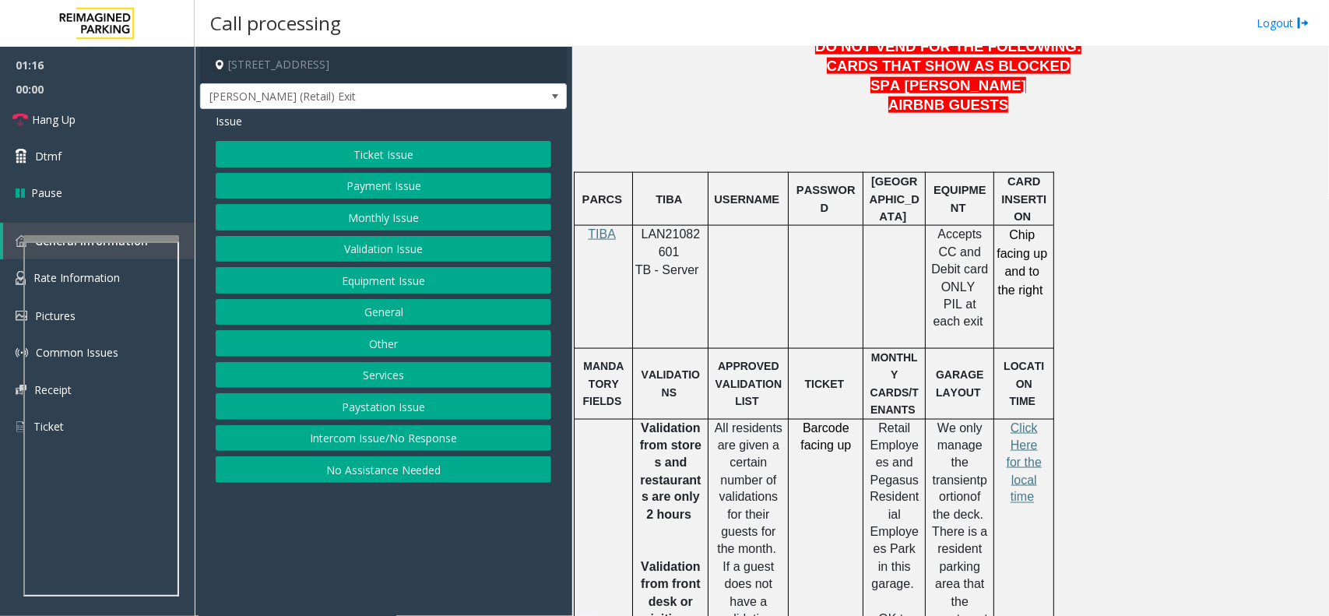
click at [395, 156] on button "Ticket Issue" at bounding box center [383, 154] width 335 height 26
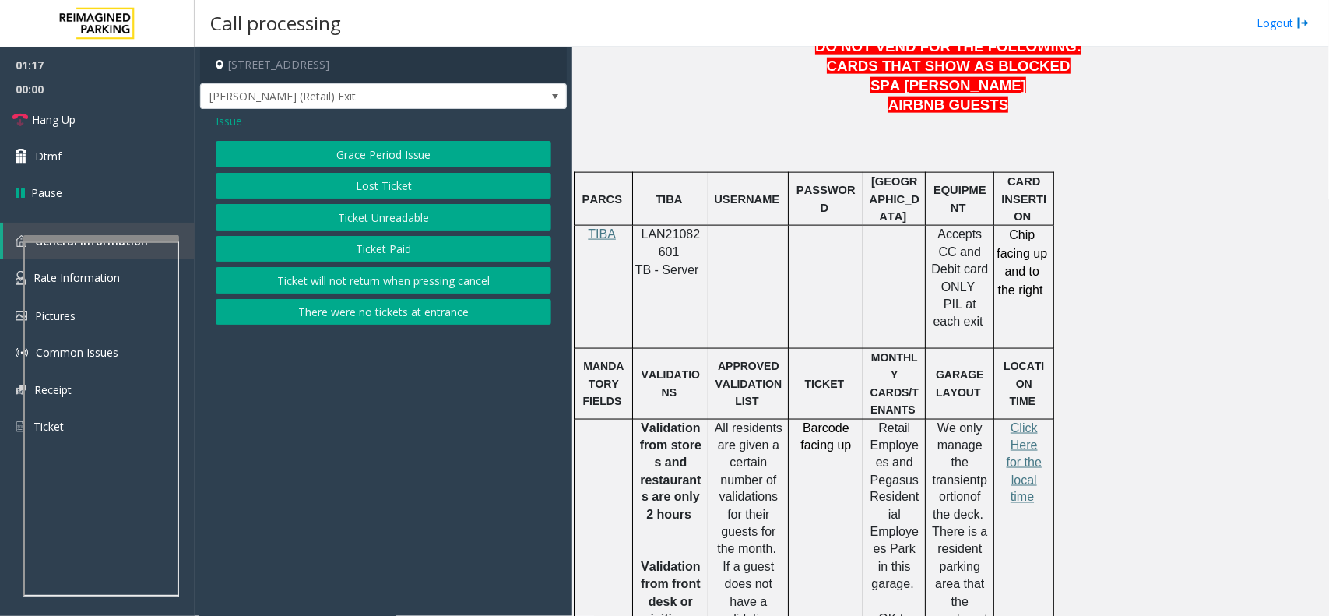
click at [228, 118] on span "Issue" at bounding box center [229, 121] width 26 height 16
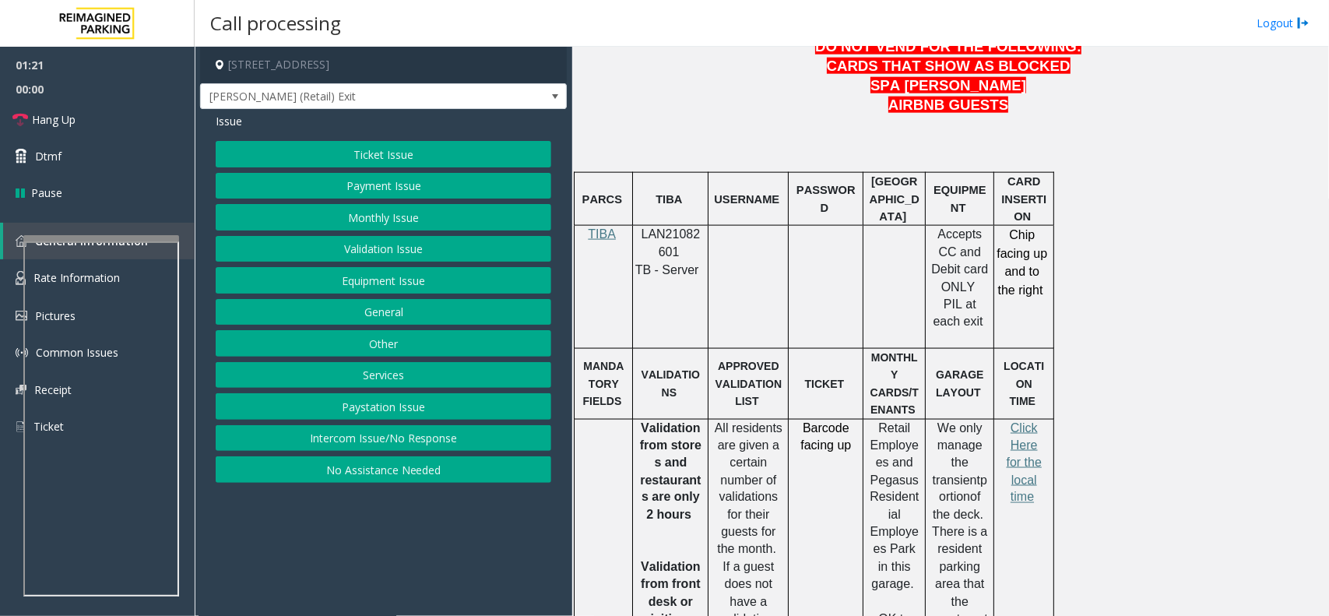
click at [413, 180] on button "Payment Issue" at bounding box center [383, 186] width 335 height 26
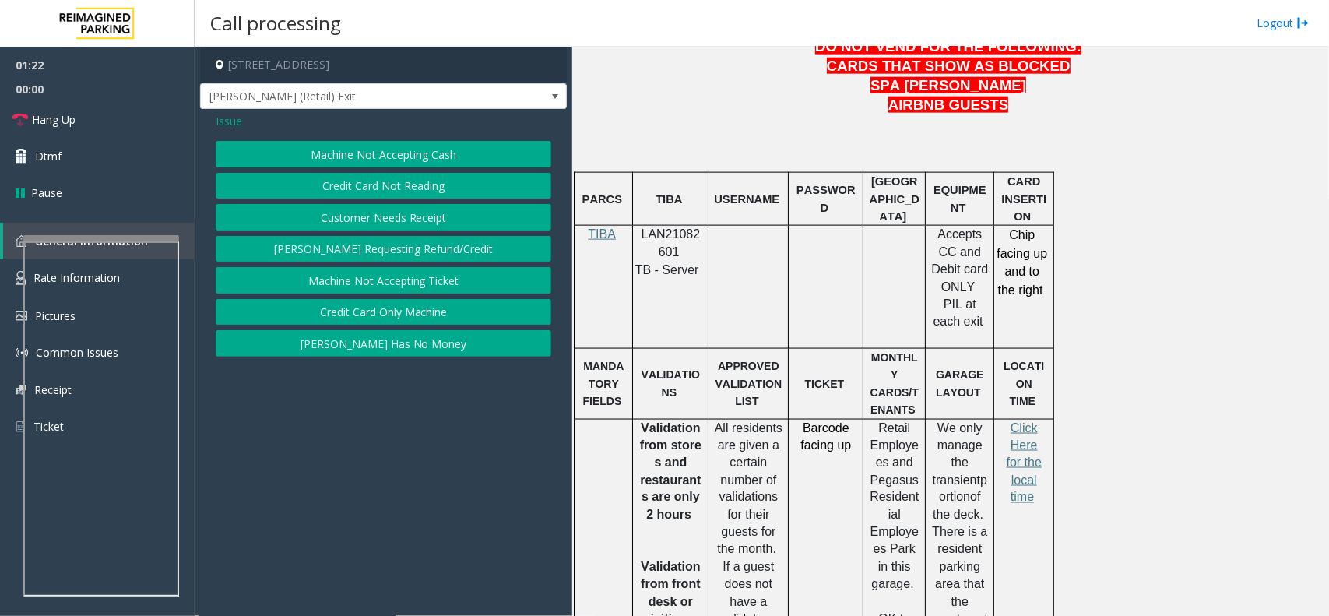
click at [227, 119] on span "Issue" at bounding box center [229, 121] width 26 height 16
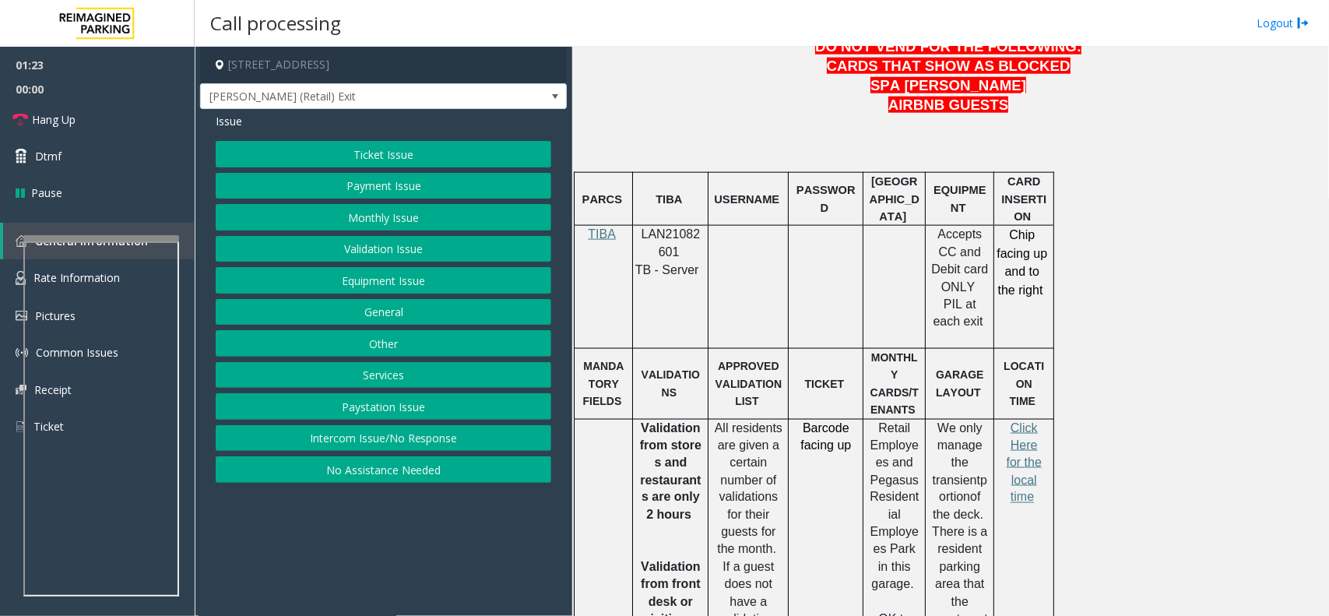
click at [394, 267] on div "Ticket Issue Payment Issue Monthly Issue Validation Issue Equipment Issue Gener…" at bounding box center [383, 312] width 335 height 342
click at [397, 277] on button "Equipment Issue" at bounding box center [383, 280] width 335 height 26
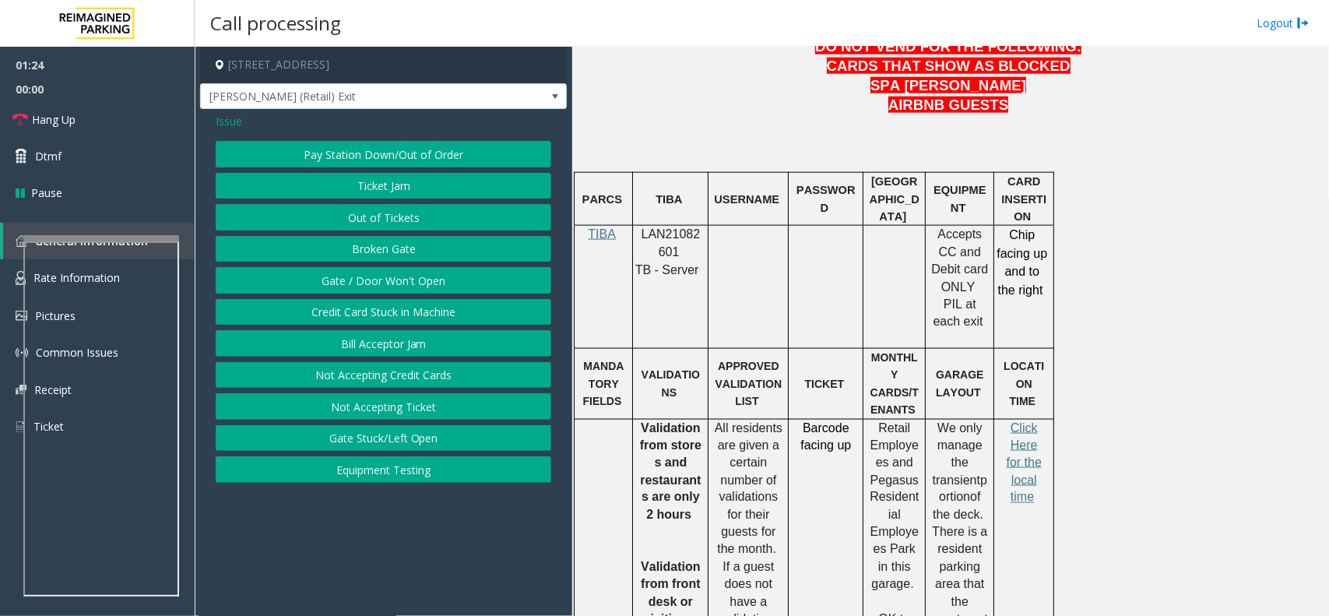
click at [394, 177] on button "Ticket Jam" at bounding box center [383, 186] width 335 height 26
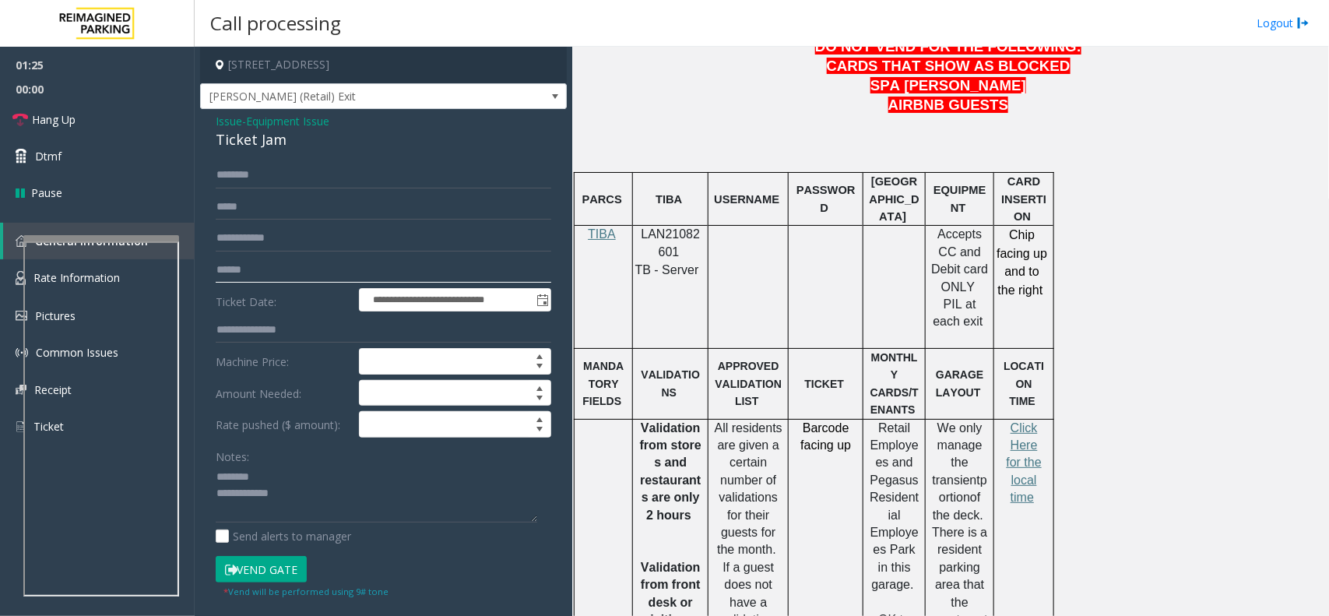
click at [301, 267] on input "text" at bounding box center [383, 270] width 335 height 26
click at [255, 164] on input "text" at bounding box center [383, 175] width 335 height 26
click at [255, 140] on div "Ticket Jam" at bounding box center [383, 139] width 335 height 21
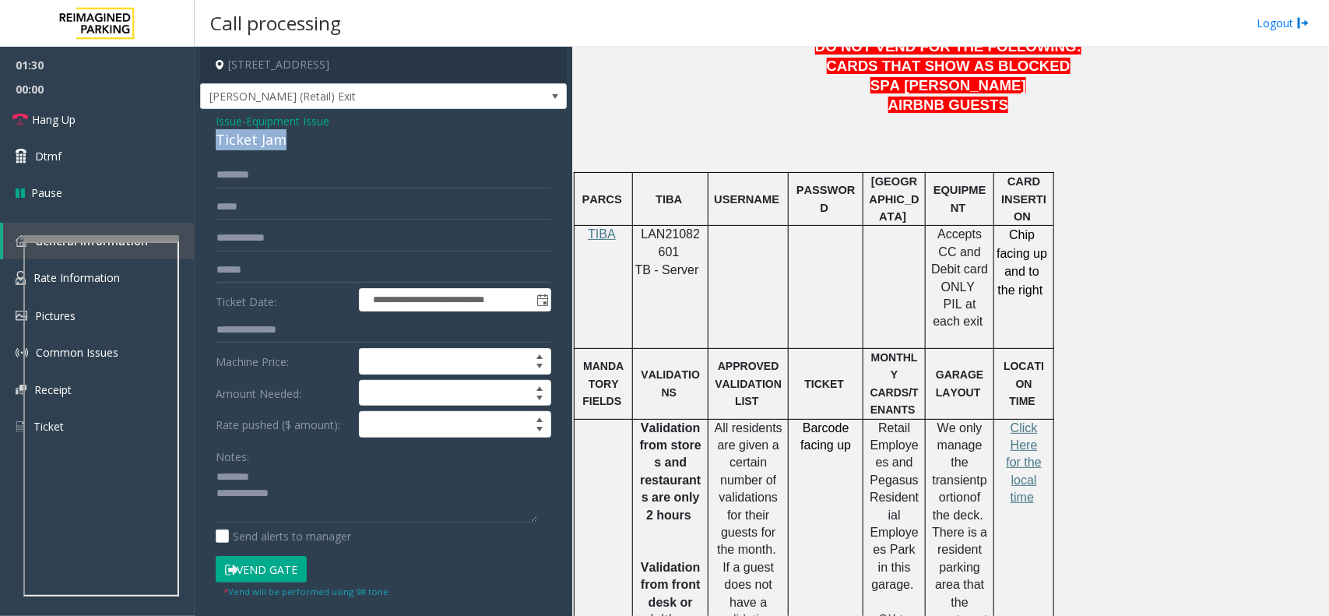
click at [255, 140] on div "Ticket Jam" at bounding box center [383, 139] width 335 height 21
click at [304, 468] on textarea at bounding box center [376, 494] width 321 height 58
paste textarea "**********"
click at [324, 515] on textarea at bounding box center [376, 494] width 321 height 58
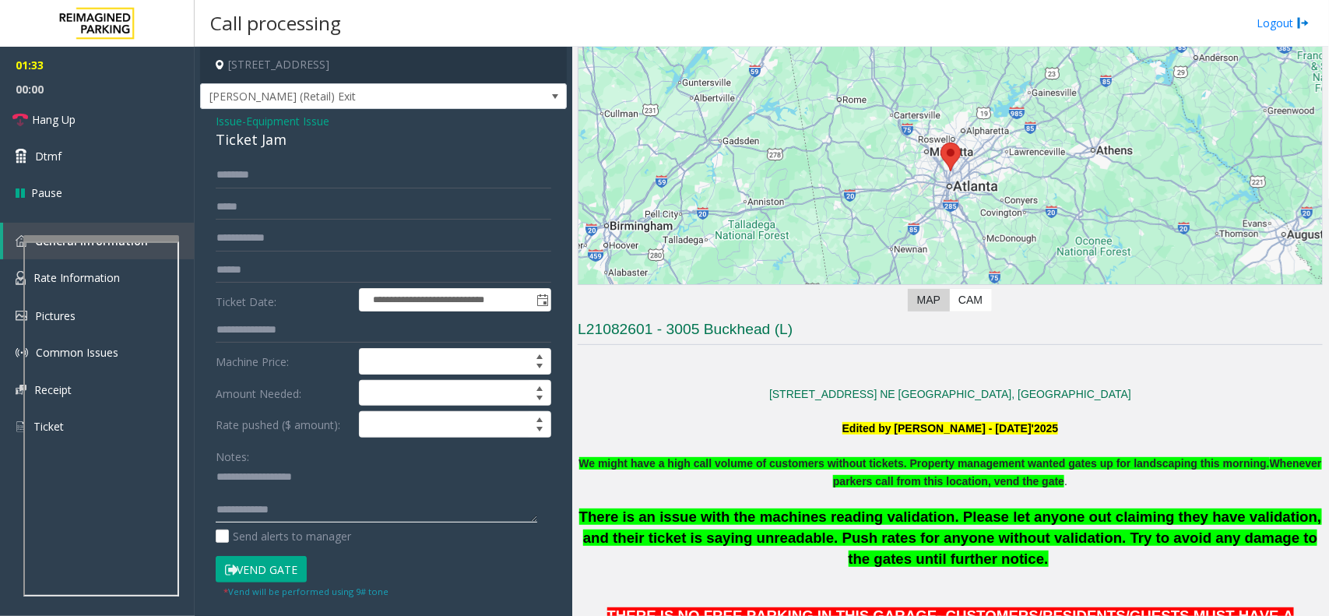
scroll to position [97, 0]
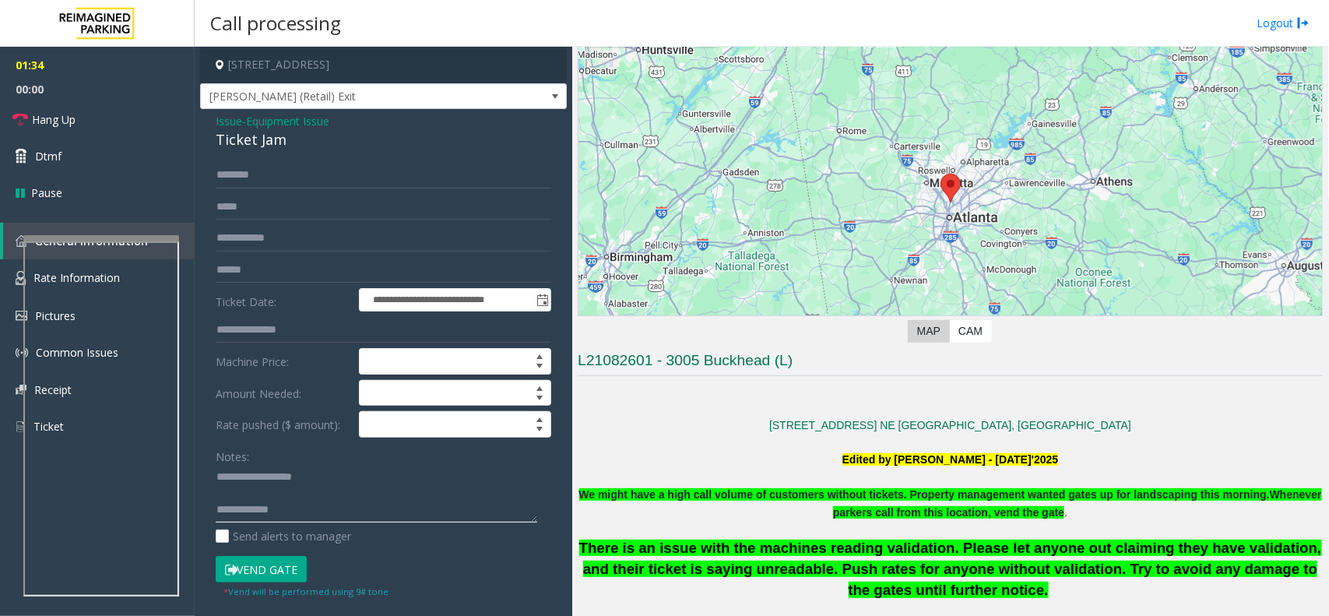
type textarea "**********"
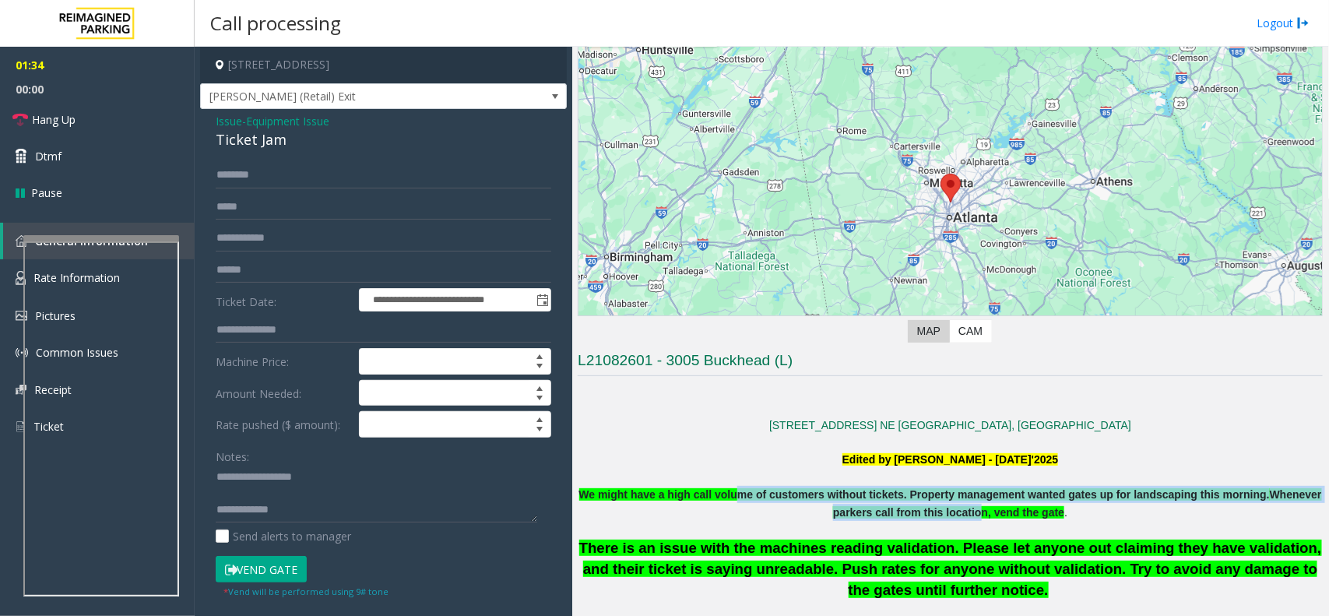
drag, startPoint x: 778, startPoint y: 487, endPoint x: 1028, endPoint y: 507, distance: 250.7
click at [1028, 507] on p "We might have a high call volume of customers without tickets. Property managem…" at bounding box center [950, 503] width 745 height 35
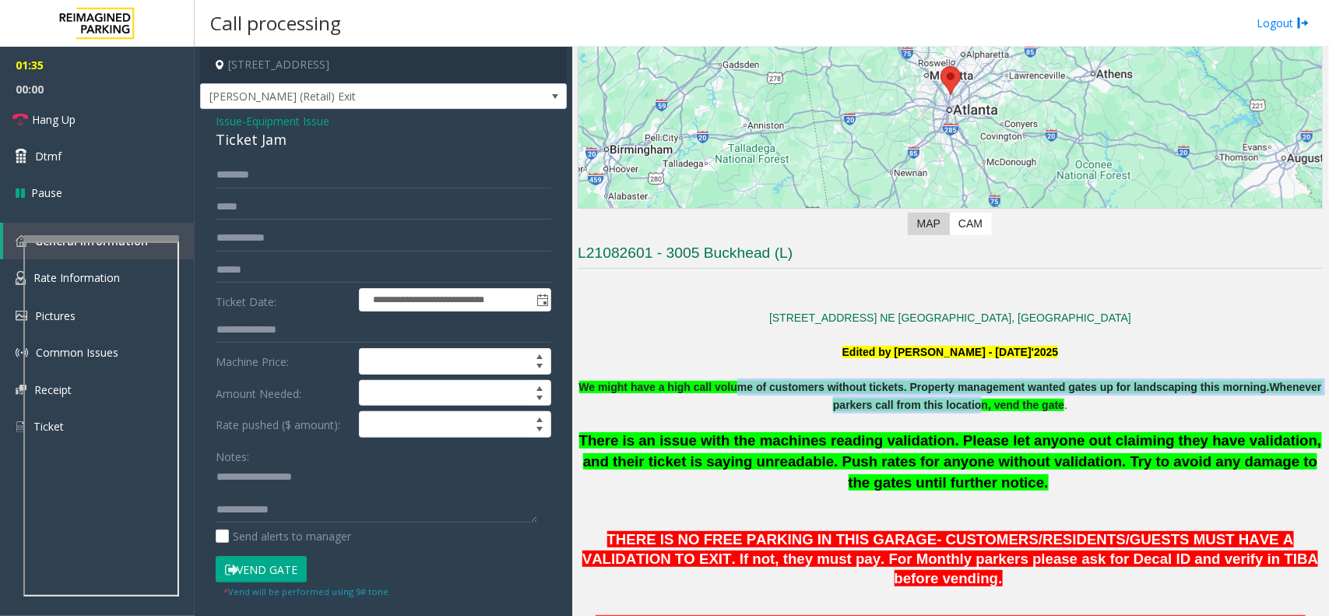
scroll to position [389, 0]
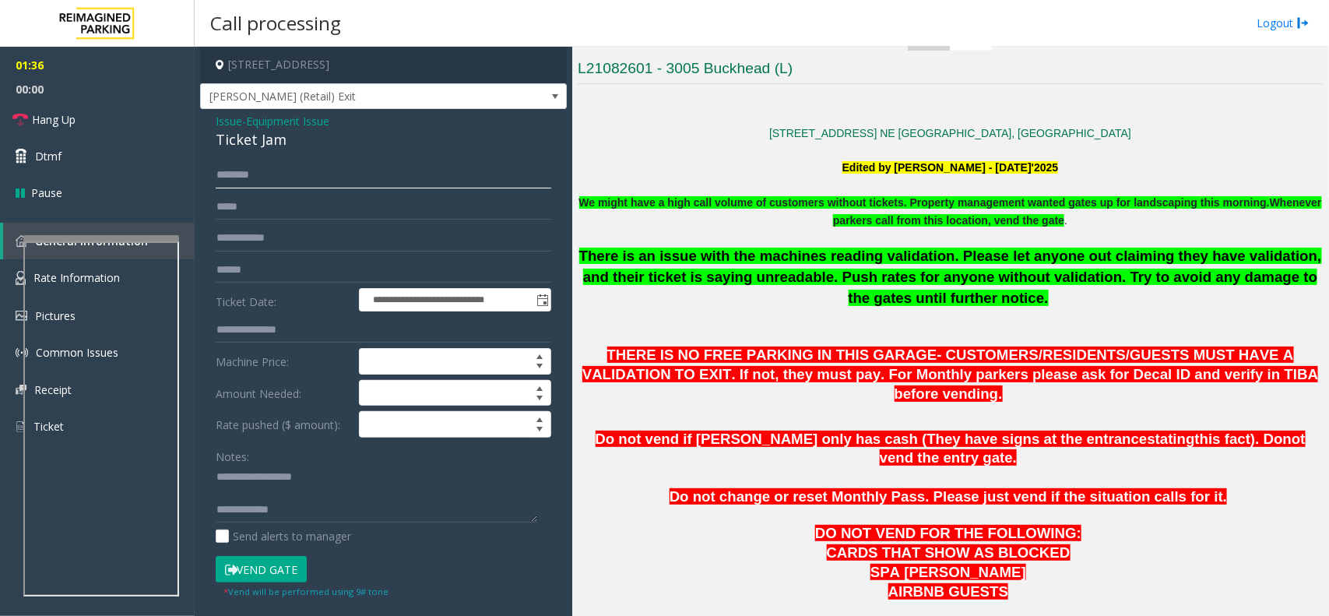
click at [297, 171] on input "text" at bounding box center [383, 175] width 335 height 26
type input "*"
type input "***"
click at [266, 574] on button "Vend Gate" at bounding box center [261, 569] width 91 height 26
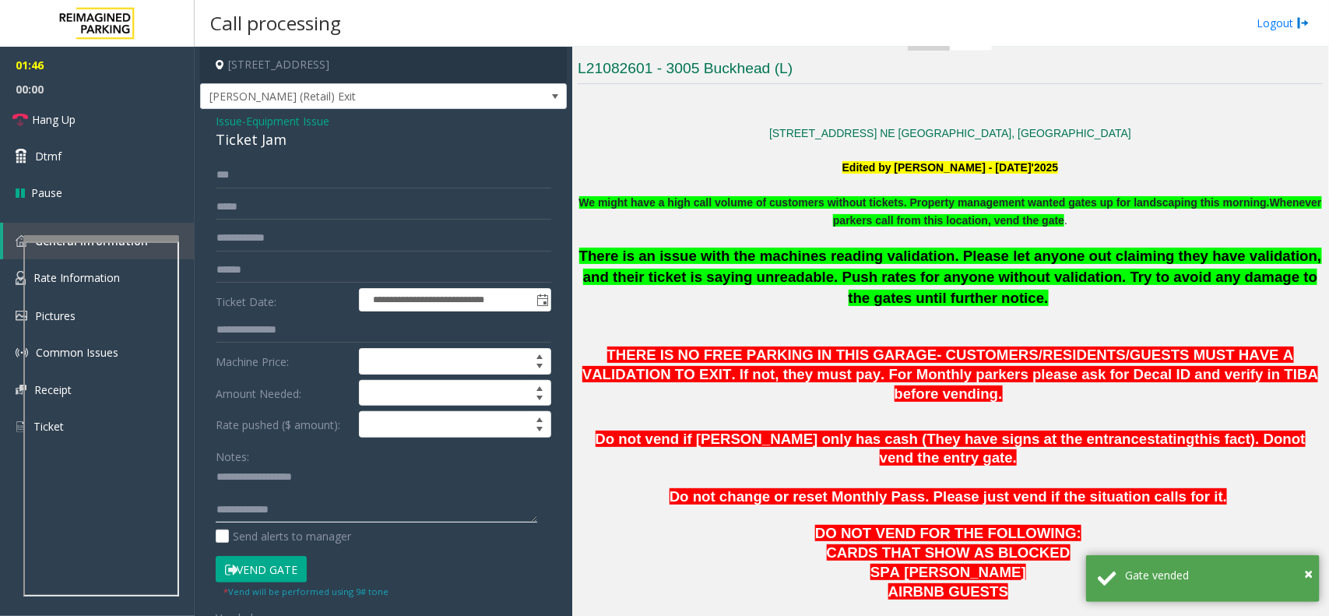
click at [410, 515] on textarea at bounding box center [376, 494] width 321 height 58
paste textarea "**********"
click at [345, 490] on textarea at bounding box center [376, 494] width 321 height 58
click at [222, 472] on textarea at bounding box center [376, 494] width 321 height 58
click at [278, 491] on textarea at bounding box center [376, 494] width 321 height 58
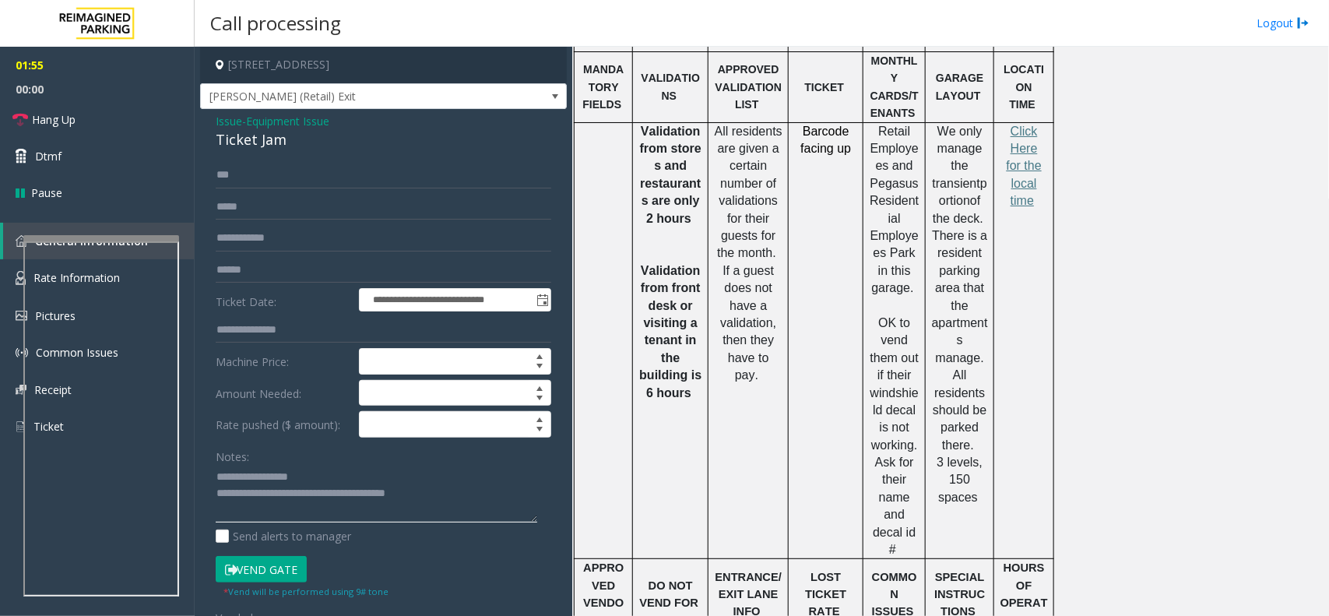
scroll to position [1168, 0]
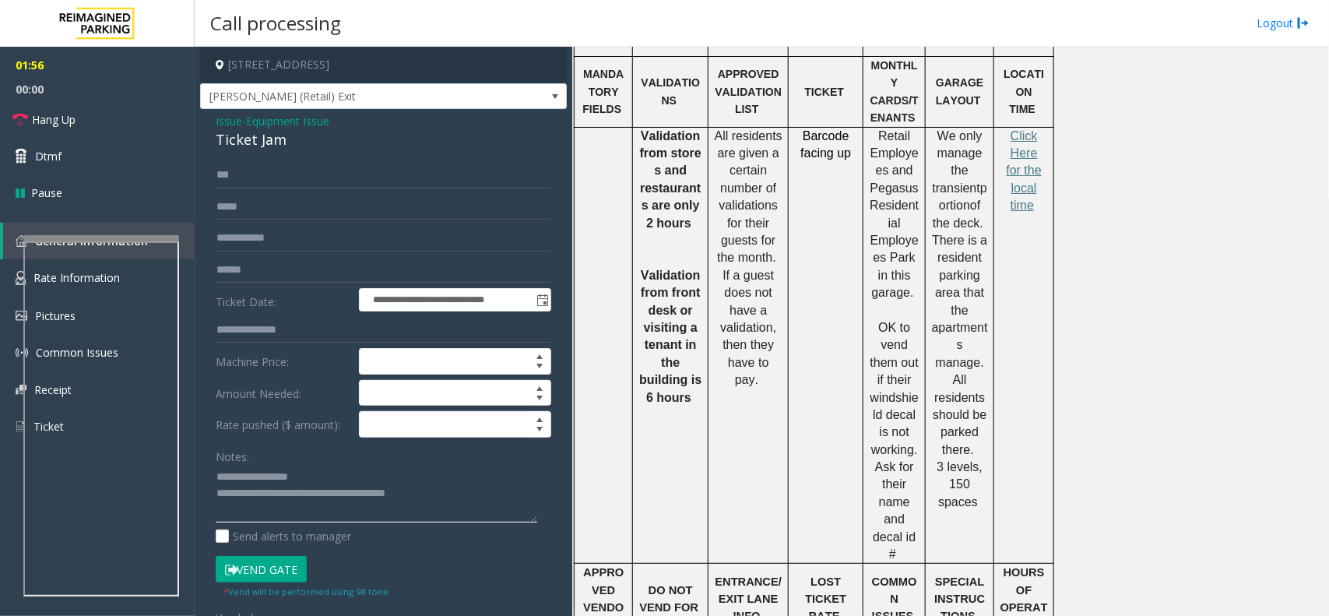
type textarea "**********"
click at [123, 121] on link "Hang Up" at bounding box center [97, 119] width 195 height 37
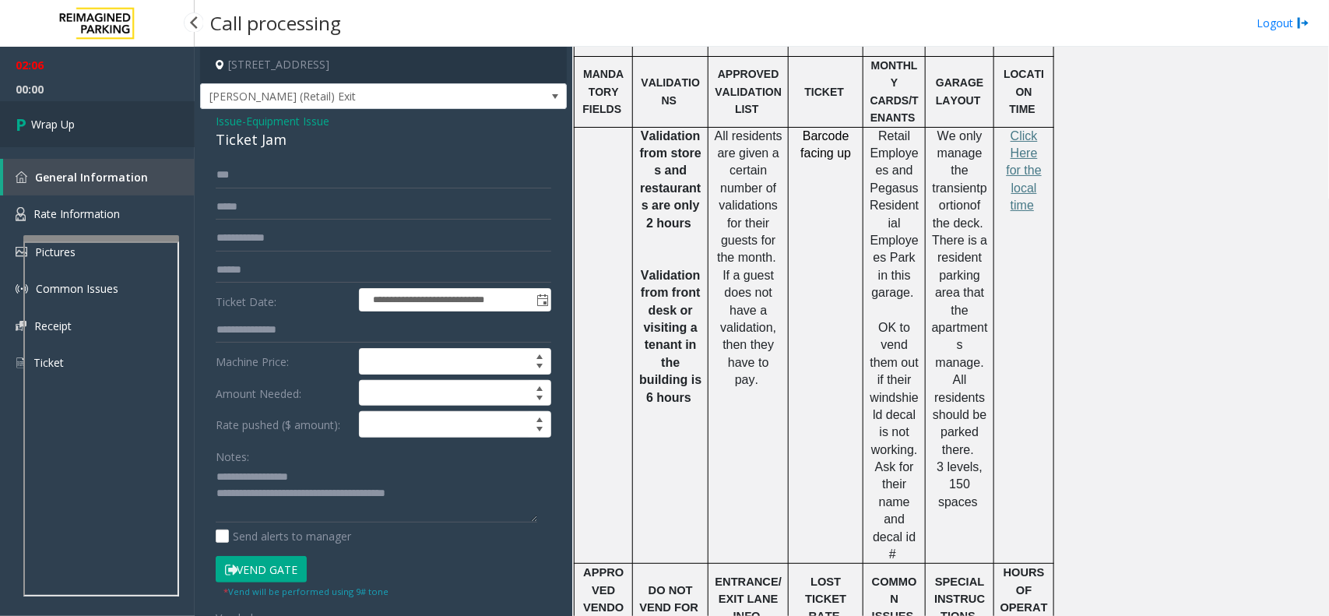
click at [125, 121] on link "Wrap Up" at bounding box center [97, 124] width 195 height 46
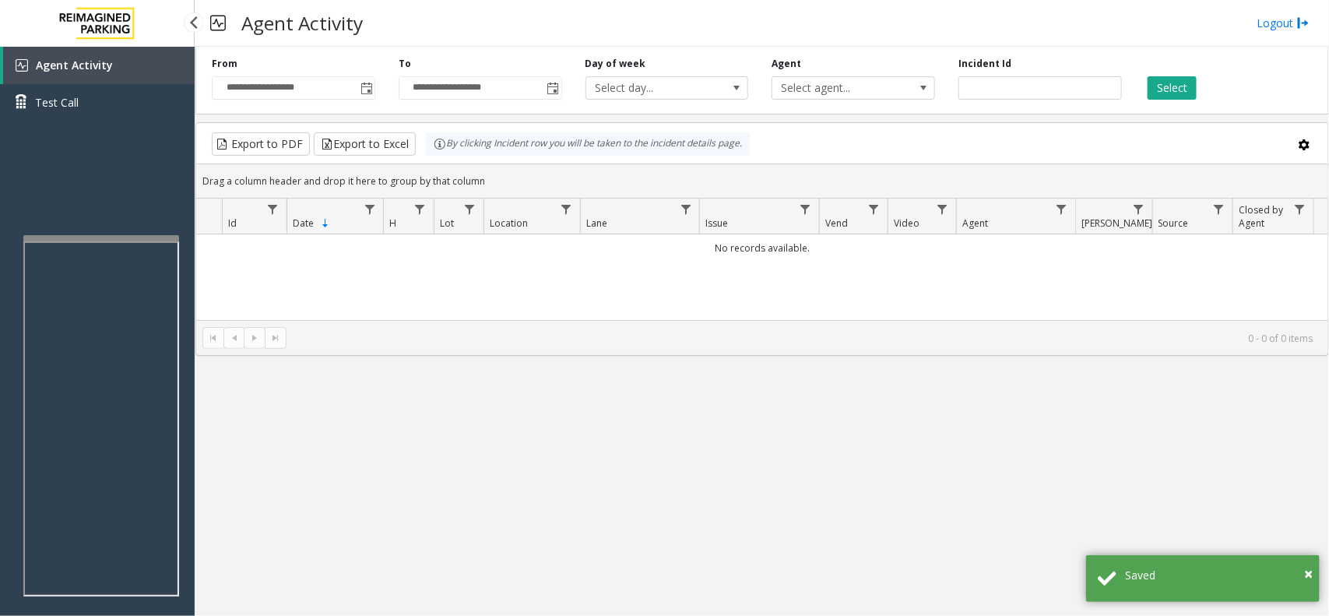
click at [115, 59] on link "Agent Activity" at bounding box center [98, 65] width 191 height 37
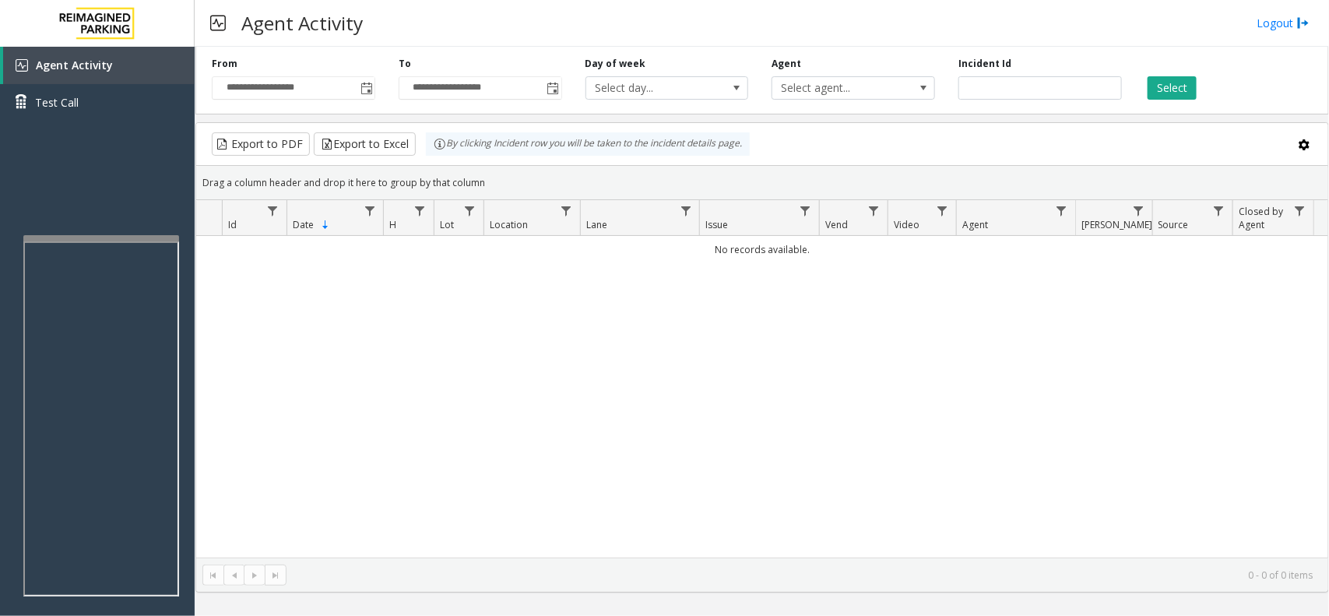
click at [588, 434] on div "No records available." at bounding box center [762, 396] width 1132 height 321
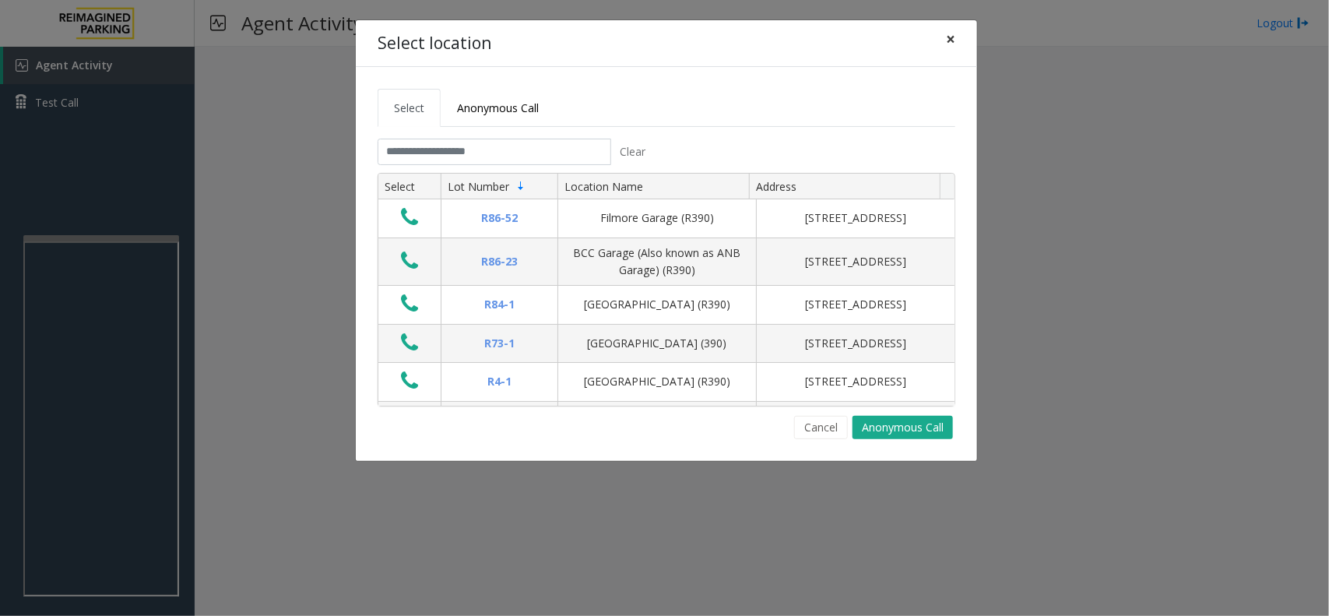
click at [962, 44] on button "×" at bounding box center [950, 39] width 31 height 38
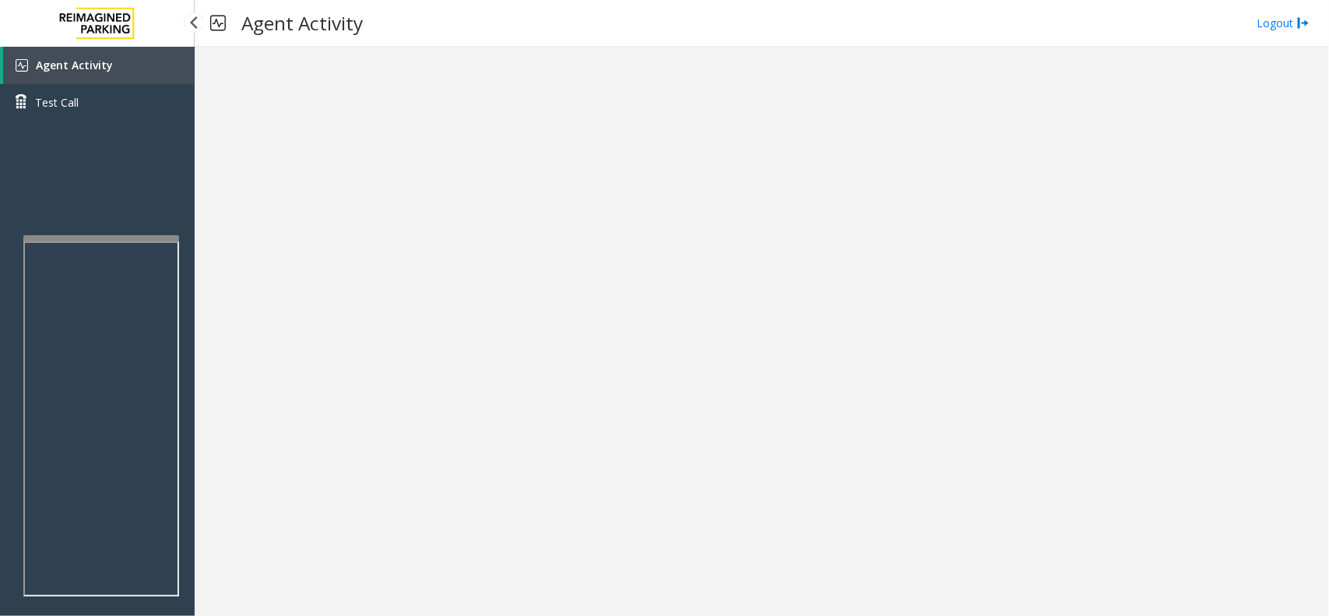
click at [94, 53] on link "Agent Activity" at bounding box center [98, 65] width 191 height 37
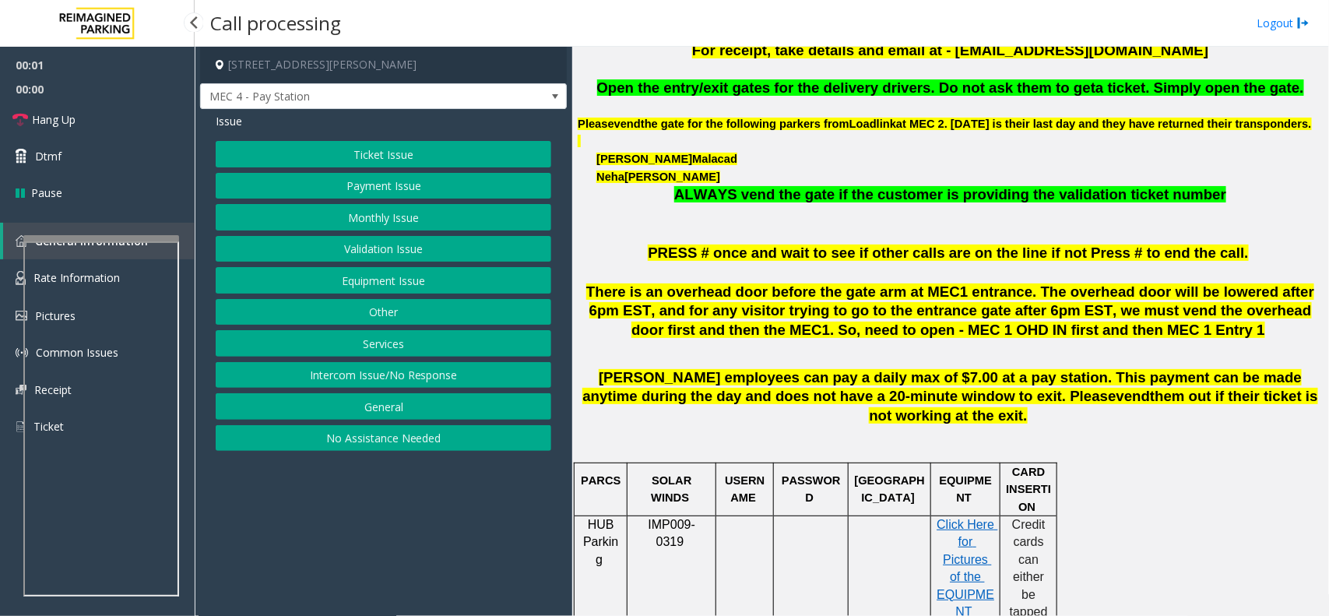
scroll to position [486, 0]
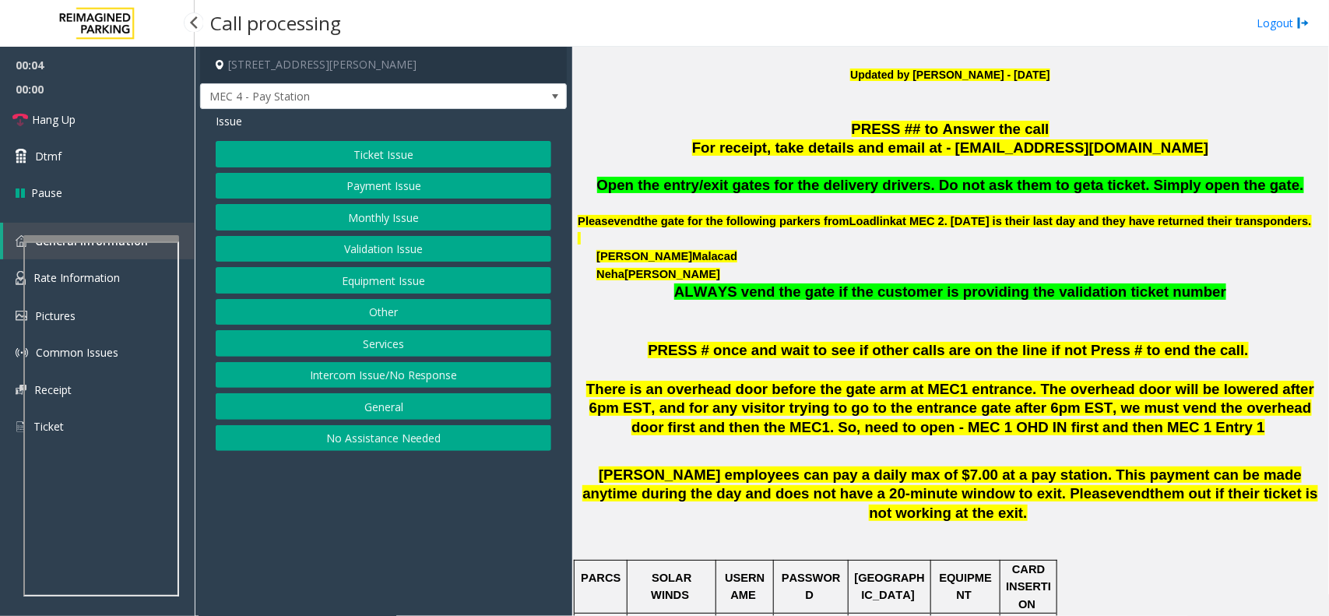
click at [399, 280] on button "Equipment Issue" at bounding box center [383, 280] width 335 height 26
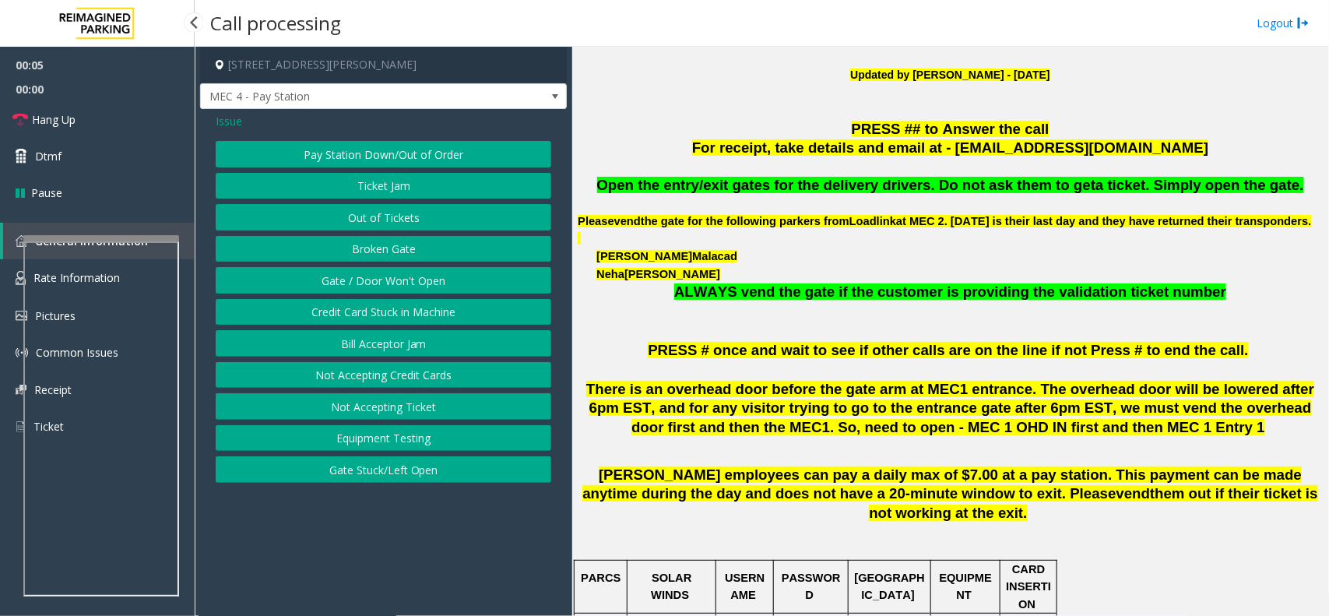
click at [402, 276] on button "Gate / Door Won't Open" at bounding box center [383, 280] width 335 height 26
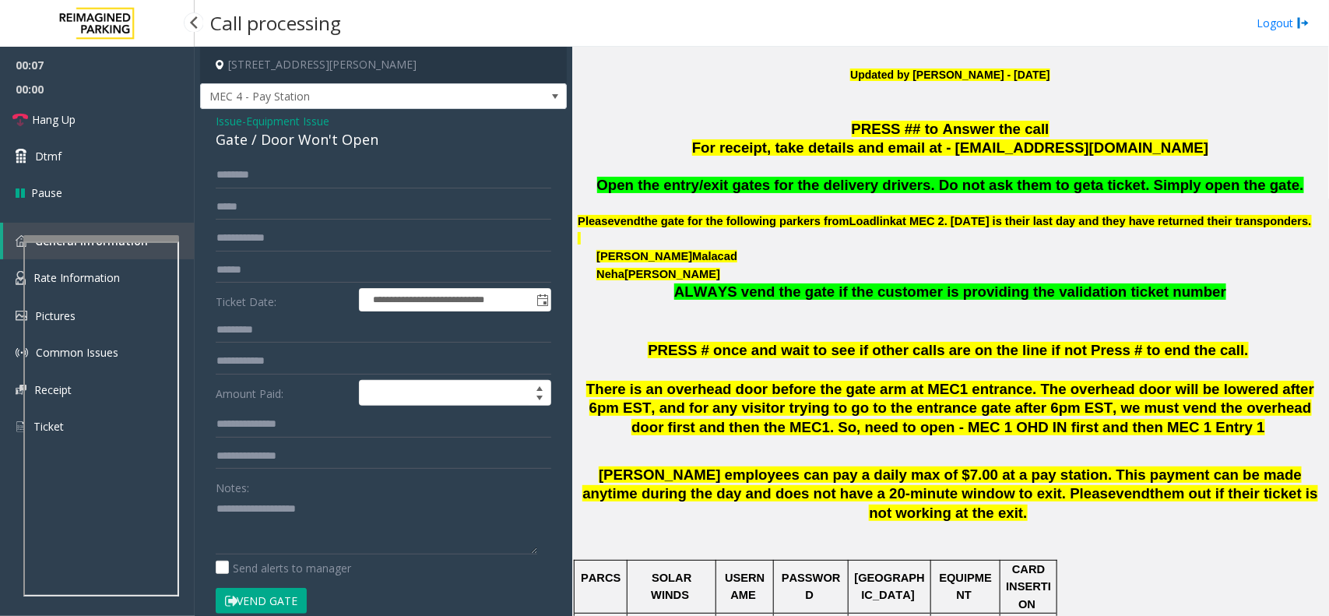
click at [236, 121] on span "Issue" at bounding box center [229, 121] width 26 height 16
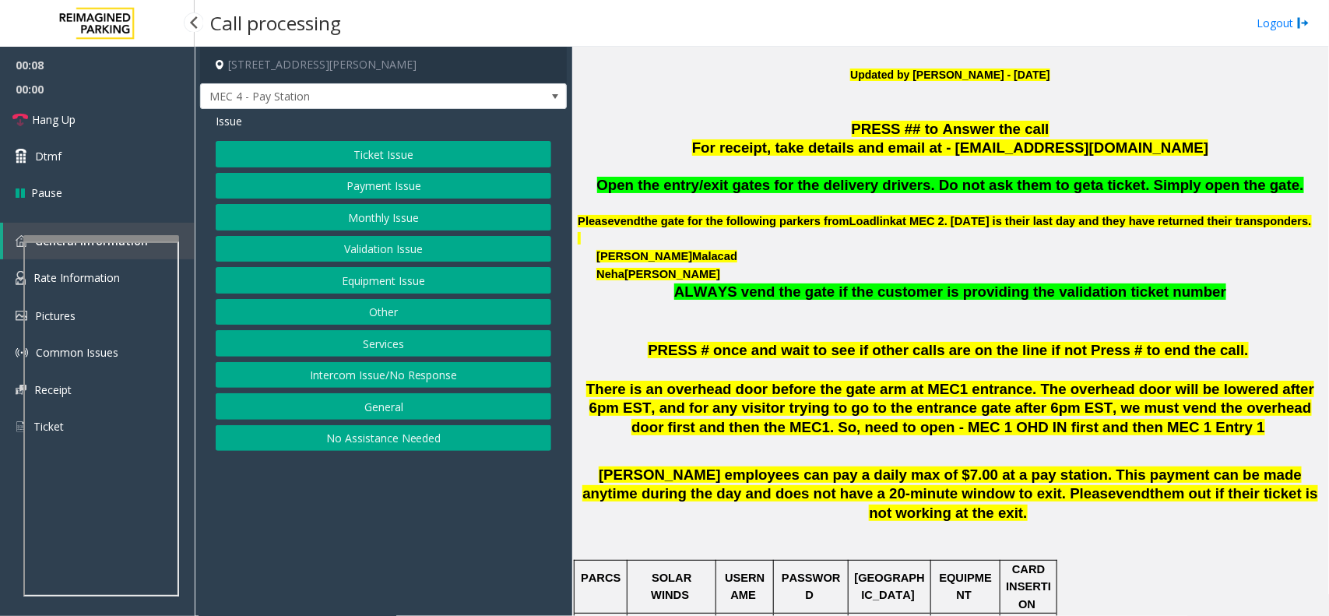
click at [360, 146] on button "Ticket Issue" at bounding box center [383, 154] width 335 height 26
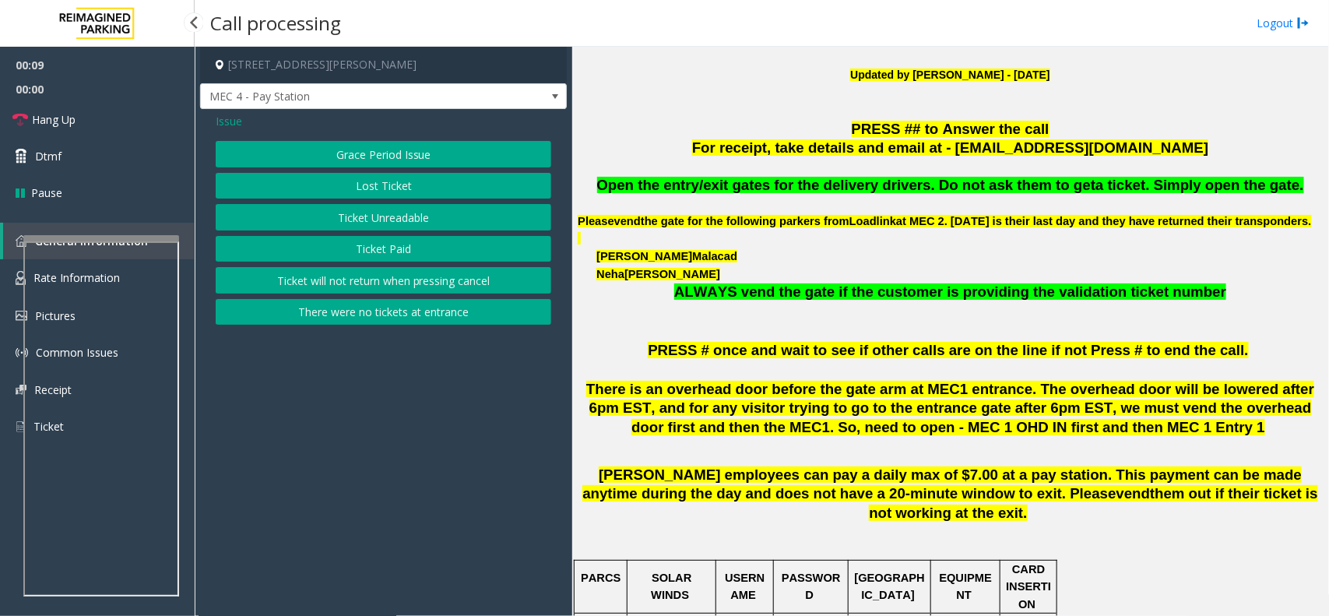
click at [409, 203] on div "Grace Period Issue Lost Ticket Ticket Unreadable Ticket Paid Ticket will not re…" at bounding box center [383, 233] width 335 height 184
click at [430, 209] on button "Ticket Unreadable" at bounding box center [383, 217] width 335 height 26
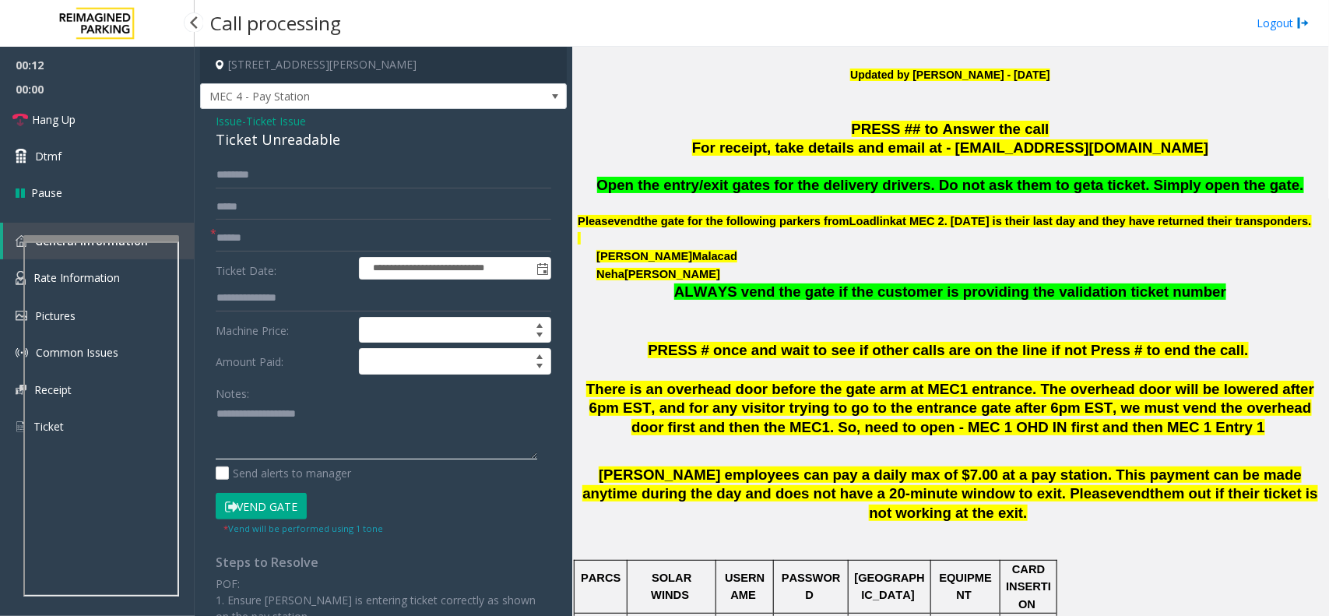
click at [321, 454] on textarea at bounding box center [376, 431] width 321 height 58
paste textarea "**********"
click at [306, 146] on div "Ticket Unreadable" at bounding box center [383, 139] width 335 height 21
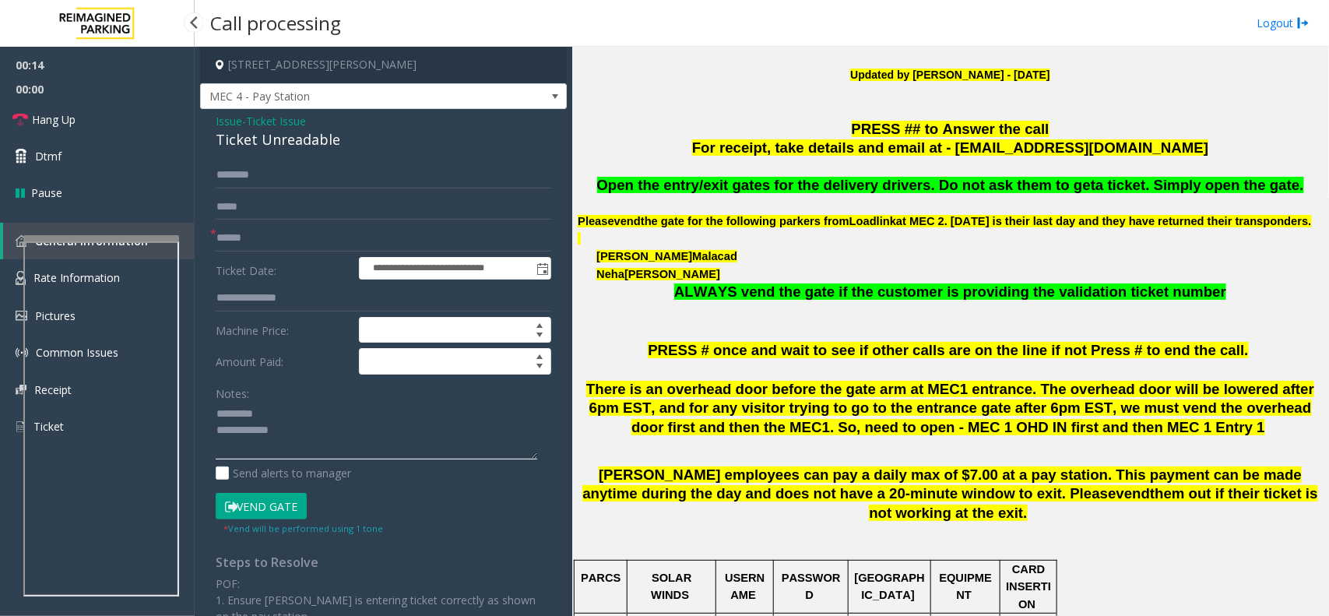
click at [337, 406] on textarea at bounding box center [376, 431] width 321 height 58
paste textarea "**********"
type textarea "**********"
click at [274, 239] on input "text" at bounding box center [383, 238] width 335 height 26
type input "**"
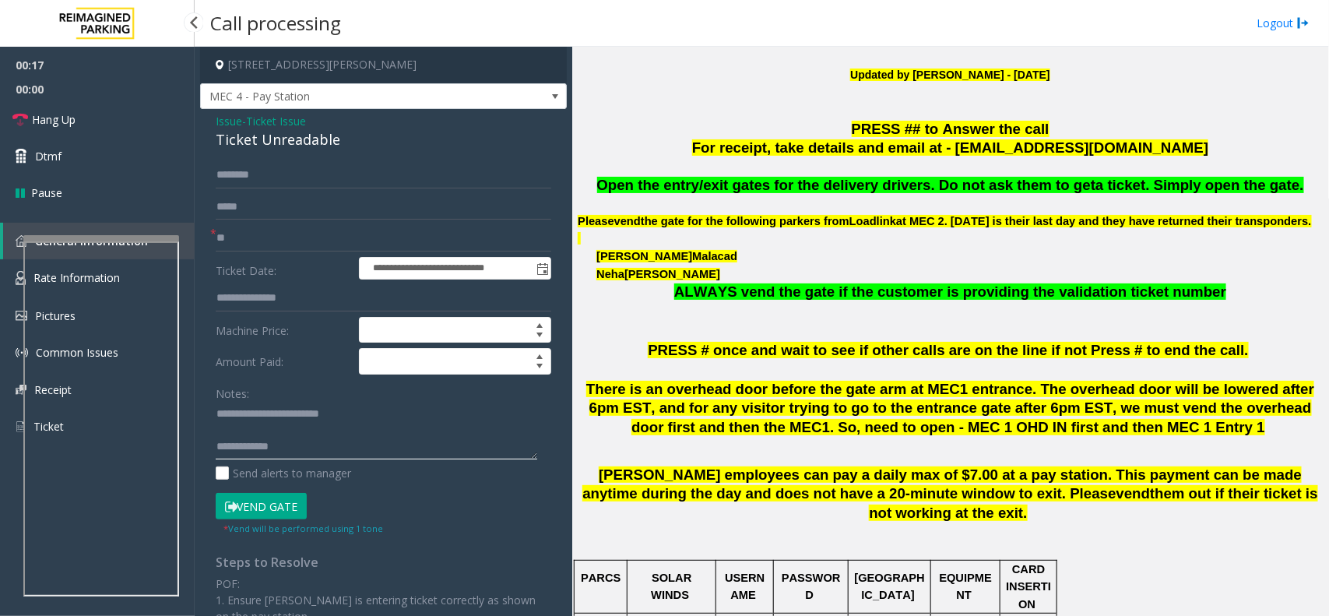
click at [332, 456] on textarea at bounding box center [376, 431] width 321 height 58
drag, startPoint x: 117, startPoint y: 110, endPoint x: 241, endPoint y: 181, distance: 143.3
click at [117, 110] on link "Hang Up" at bounding box center [97, 119] width 195 height 37
click at [480, 441] on textarea at bounding box center [376, 431] width 321 height 58
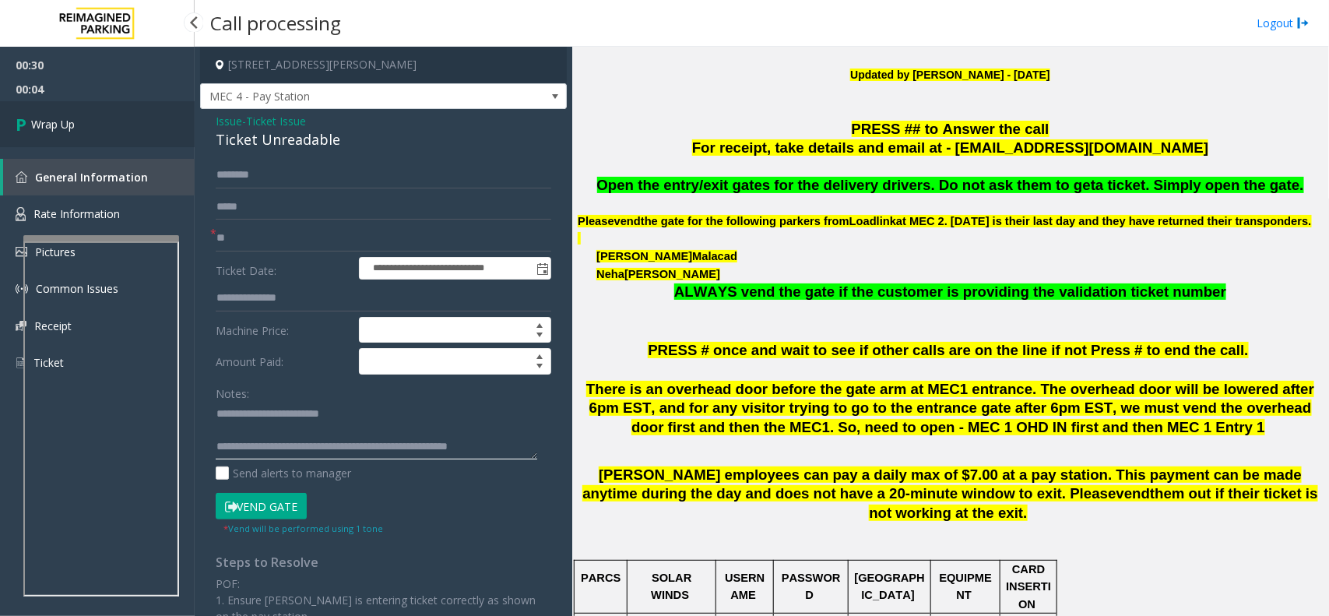
type textarea "**********"
click at [90, 127] on link "Wrap Up" at bounding box center [97, 124] width 195 height 46
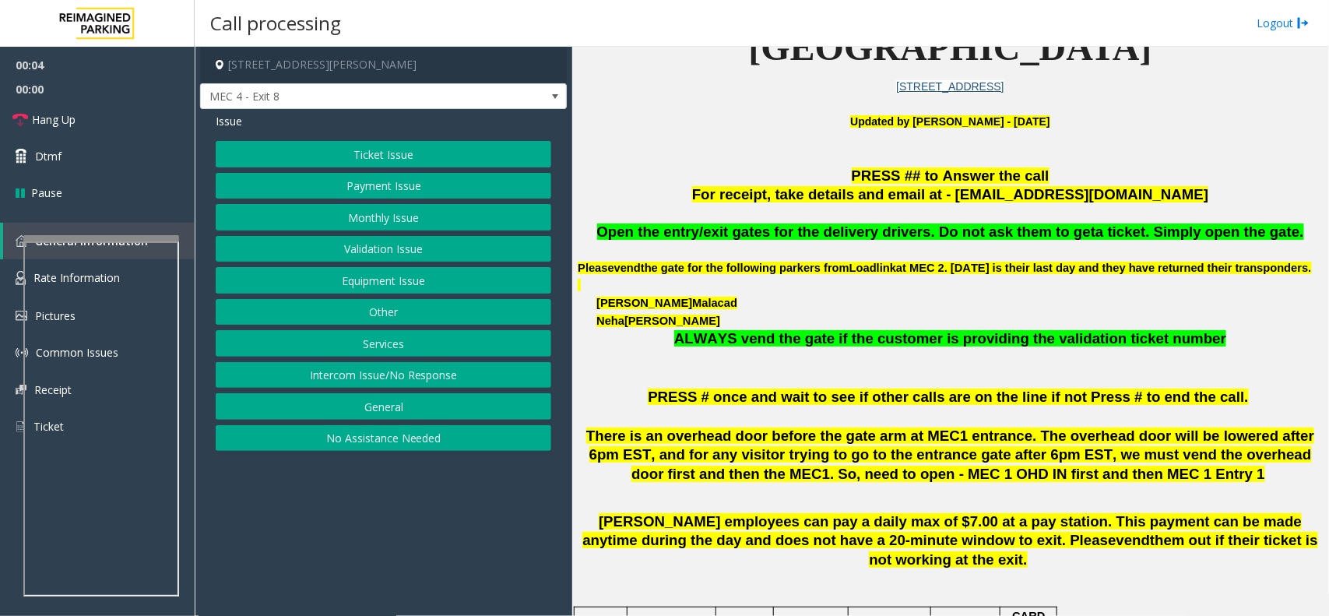
scroll to position [389, 0]
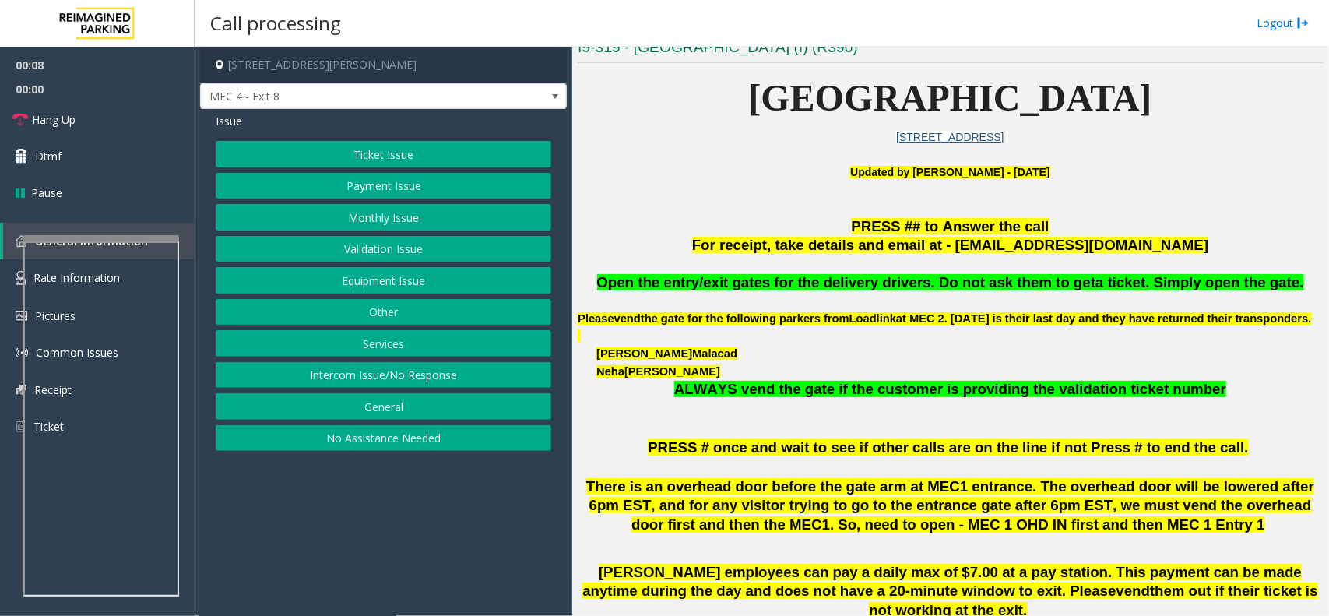
click at [405, 157] on button "Ticket Issue" at bounding box center [383, 154] width 335 height 26
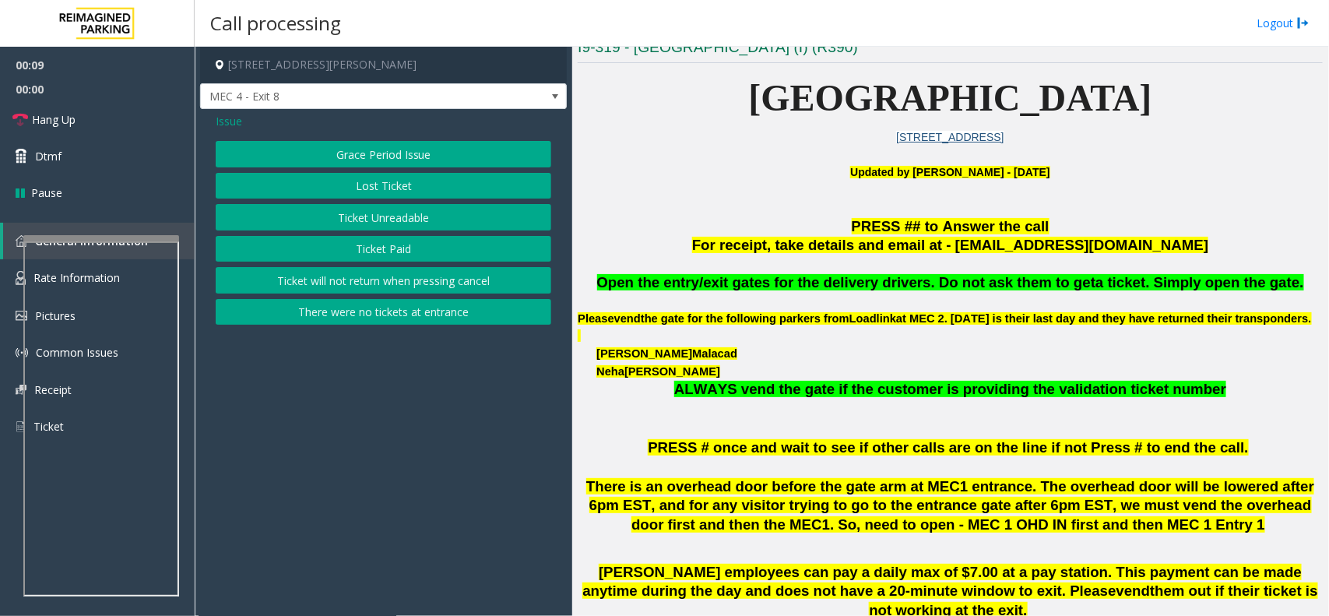
click at [422, 210] on button "Ticket Unreadable" at bounding box center [383, 217] width 335 height 26
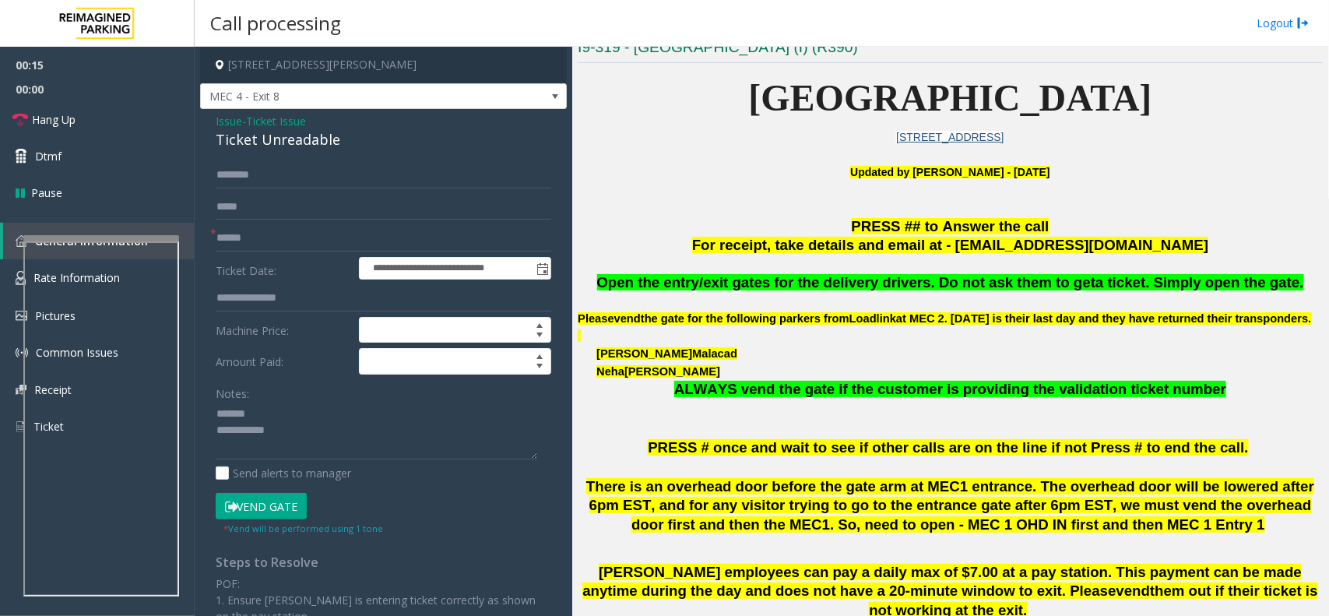
click at [302, 146] on div "Ticket Unreadable" at bounding box center [383, 139] width 335 height 21
click at [363, 441] on textarea at bounding box center [376, 431] width 321 height 58
type textarea "**********"
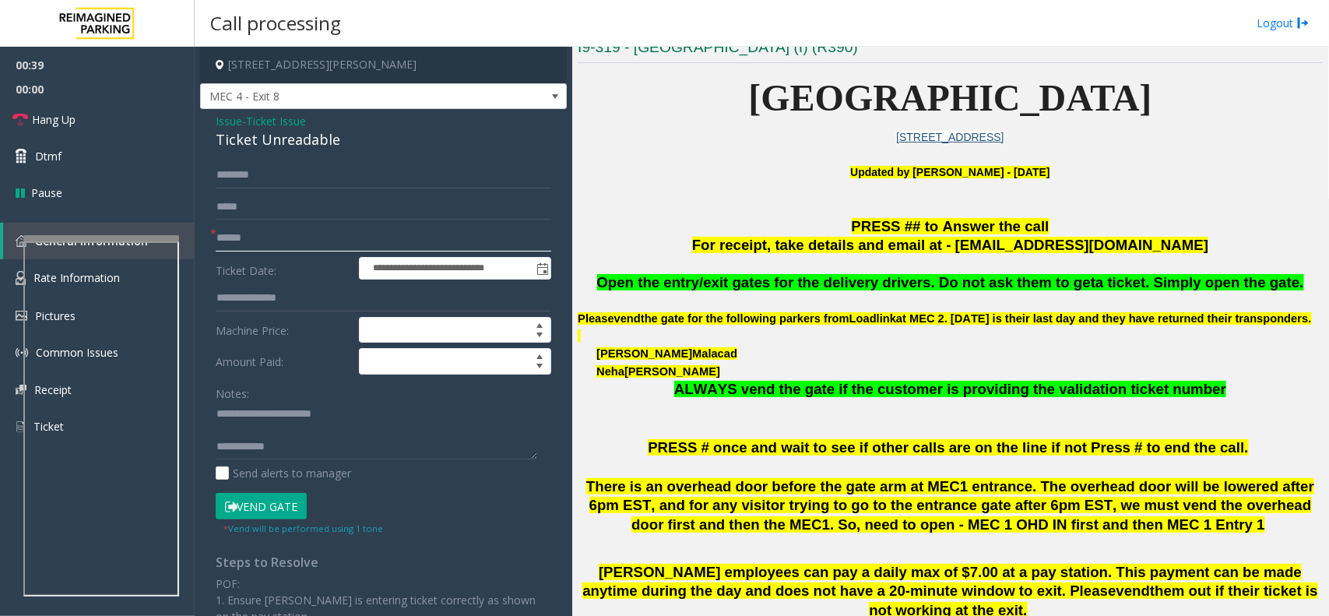
drag, startPoint x: 250, startPoint y: 230, endPoint x: 247, endPoint y: 240, distance: 9.8
click at [251, 232] on input "text" at bounding box center [383, 238] width 335 height 26
drag, startPoint x: 286, startPoint y: 246, endPoint x: 289, endPoint y: 230, distance: 15.7
click at [288, 239] on input "text" at bounding box center [383, 238] width 335 height 26
type input "********"
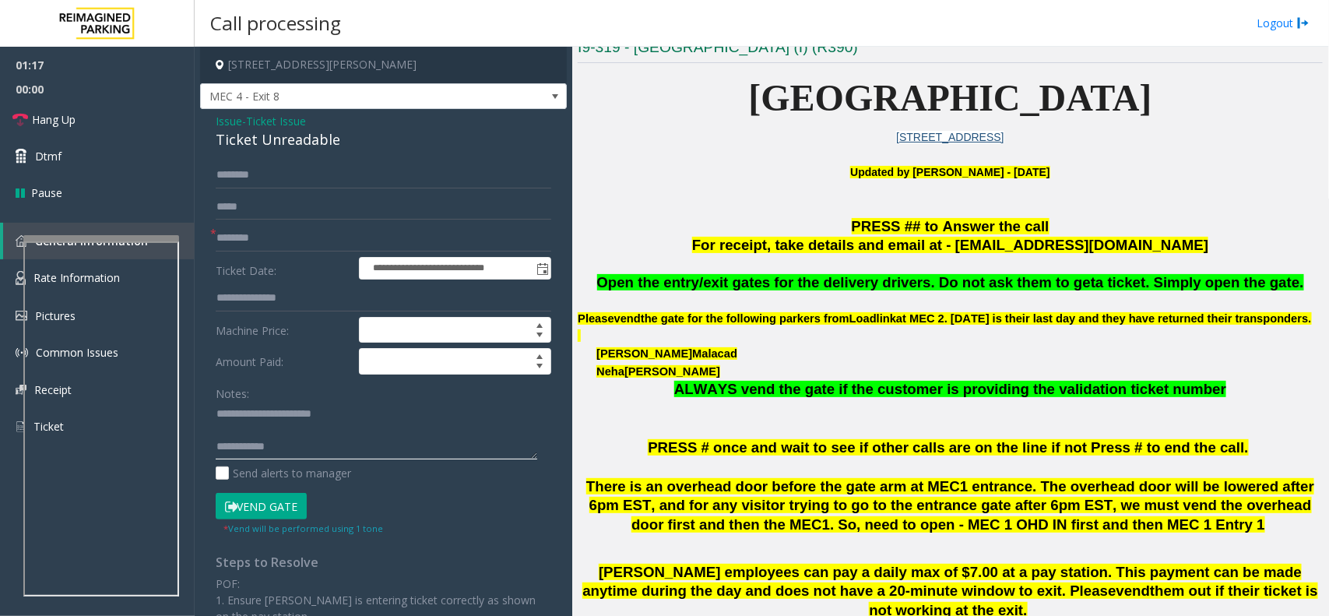
click at [360, 452] on textarea at bounding box center [376, 431] width 321 height 58
paste textarea "**********"
click at [333, 428] on textarea at bounding box center [376, 431] width 321 height 58
type textarea "**********"
click at [272, 164] on input "text" at bounding box center [383, 175] width 335 height 26
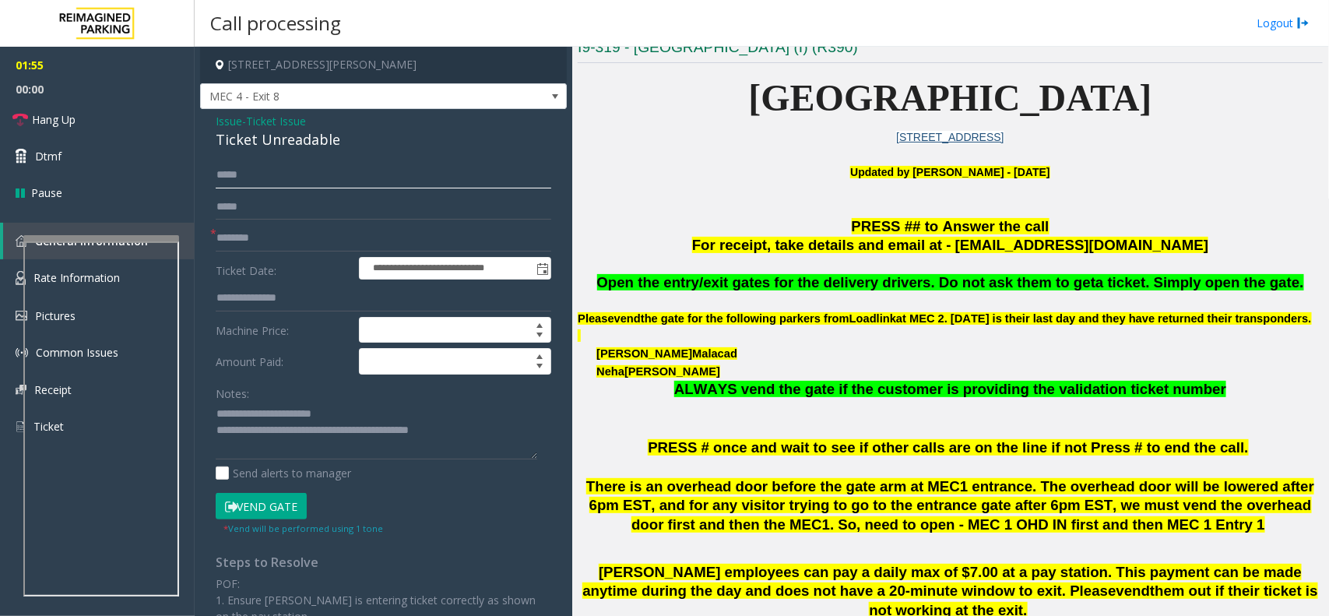
type input "*****"
click at [255, 488] on form "**********" at bounding box center [383, 349] width 335 height 374
click at [255, 510] on button "Vend Gate" at bounding box center [261, 506] width 91 height 26
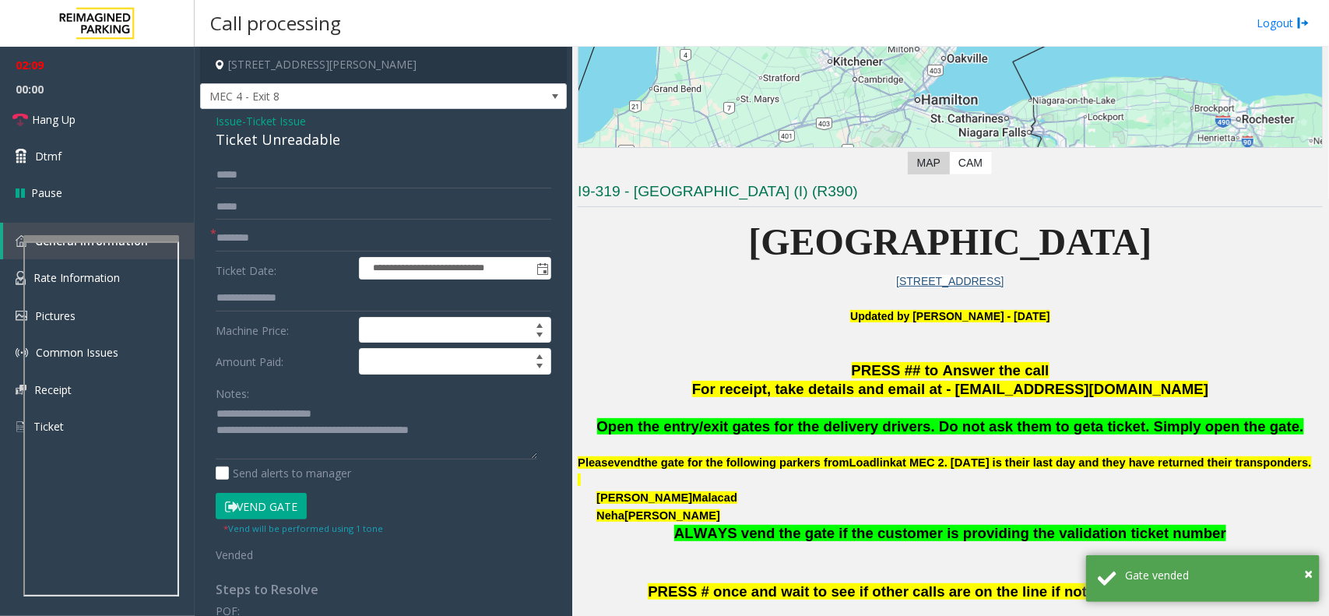
scroll to position [0, 0]
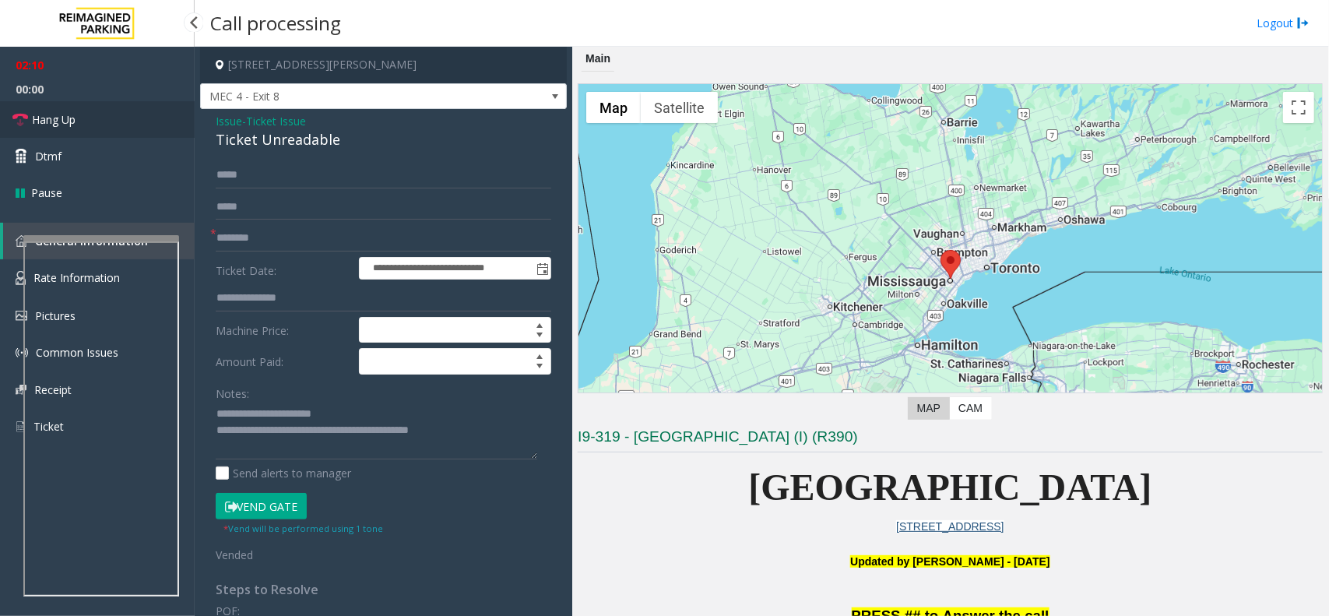
click at [70, 121] on span "Hang Up" at bounding box center [54, 119] width 44 height 16
click at [72, 119] on span "Hang Up" at bounding box center [54, 119] width 44 height 16
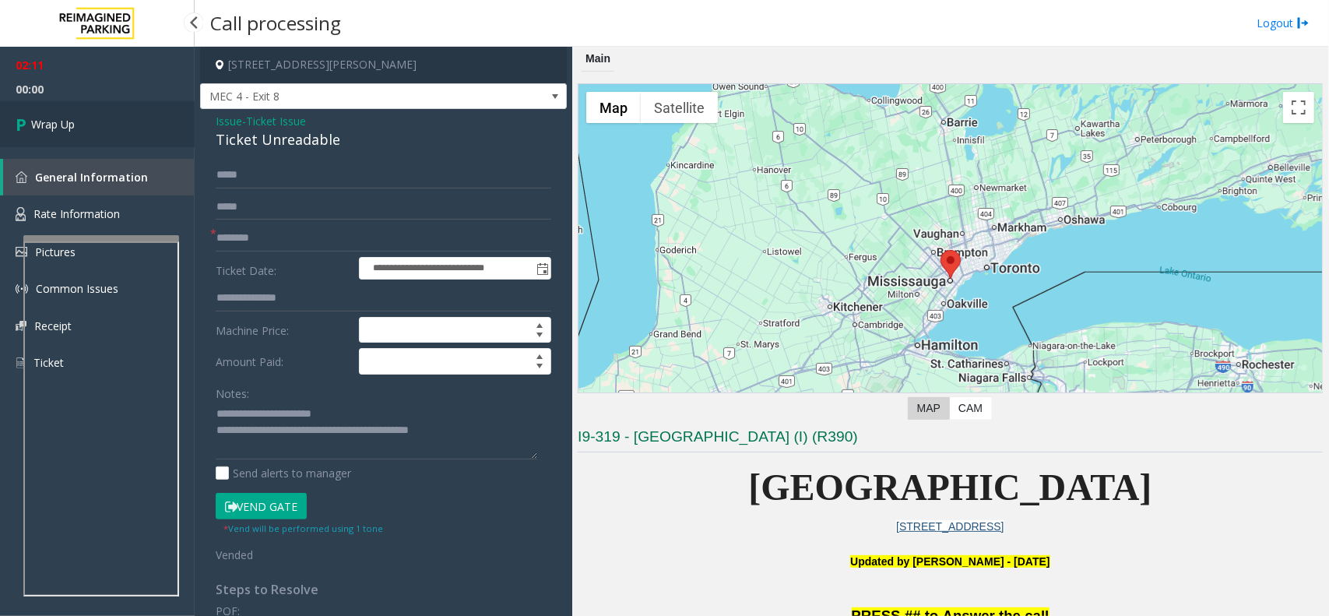
click at [74, 119] on span "Wrap Up" at bounding box center [53, 124] width 44 height 16
drag, startPoint x: 74, startPoint y: 119, endPoint x: 91, endPoint y: 121, distance: 17.3
click at [75, 119] on span "Wrap Up" at bounding box center [53, 124] width 44 height 16
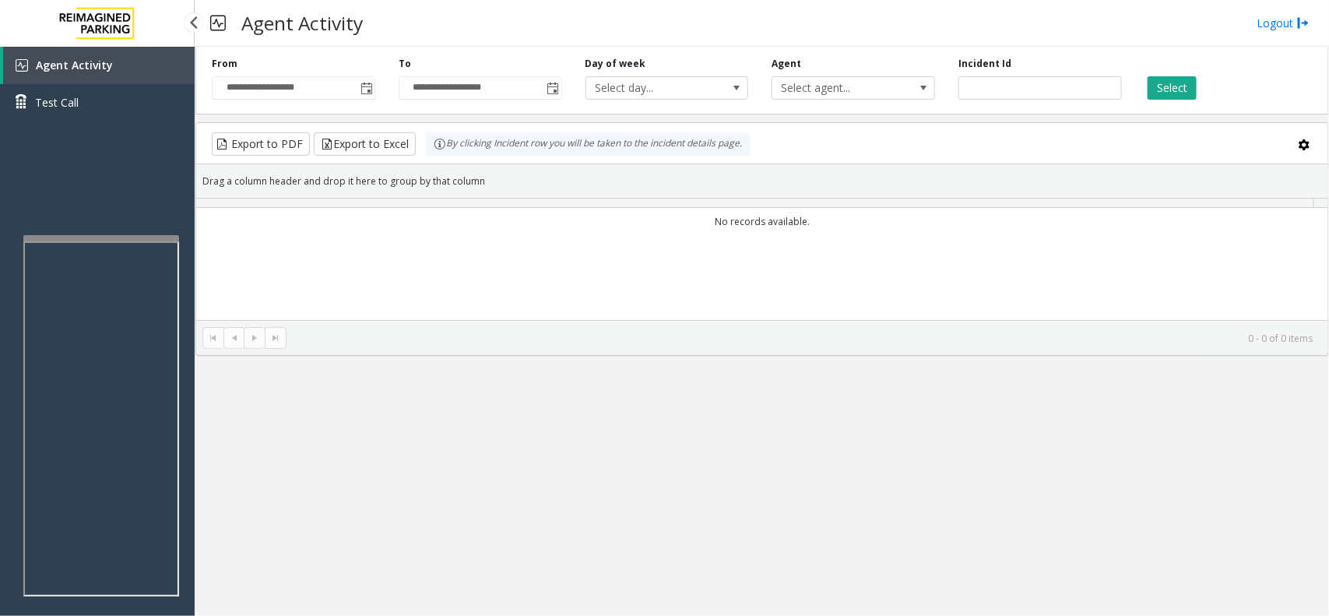
click at [88, 45] on img at bounding box center [97, 23] width 93 height 47
